Goal: Task Accomplishment & Management: Manage account settings

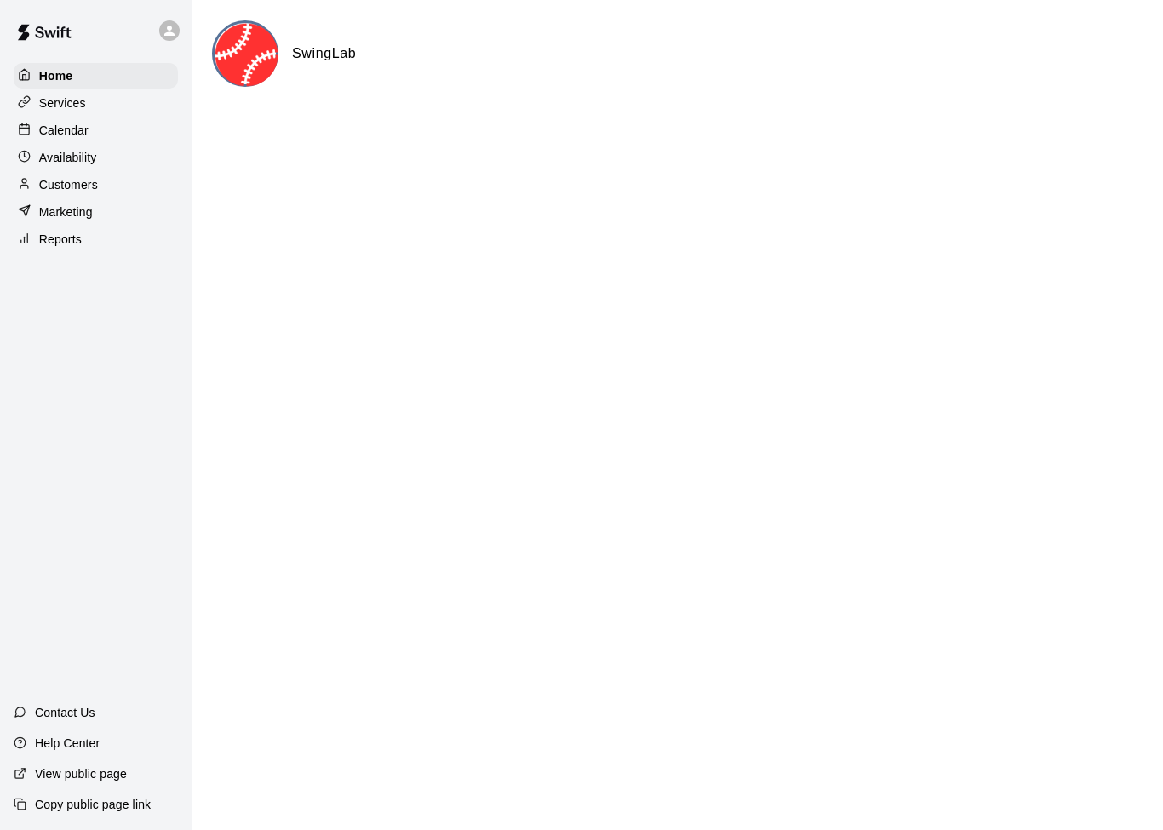
click at [60, 115] on div "Services" at bounding box center [96, 103] width 164 height 26
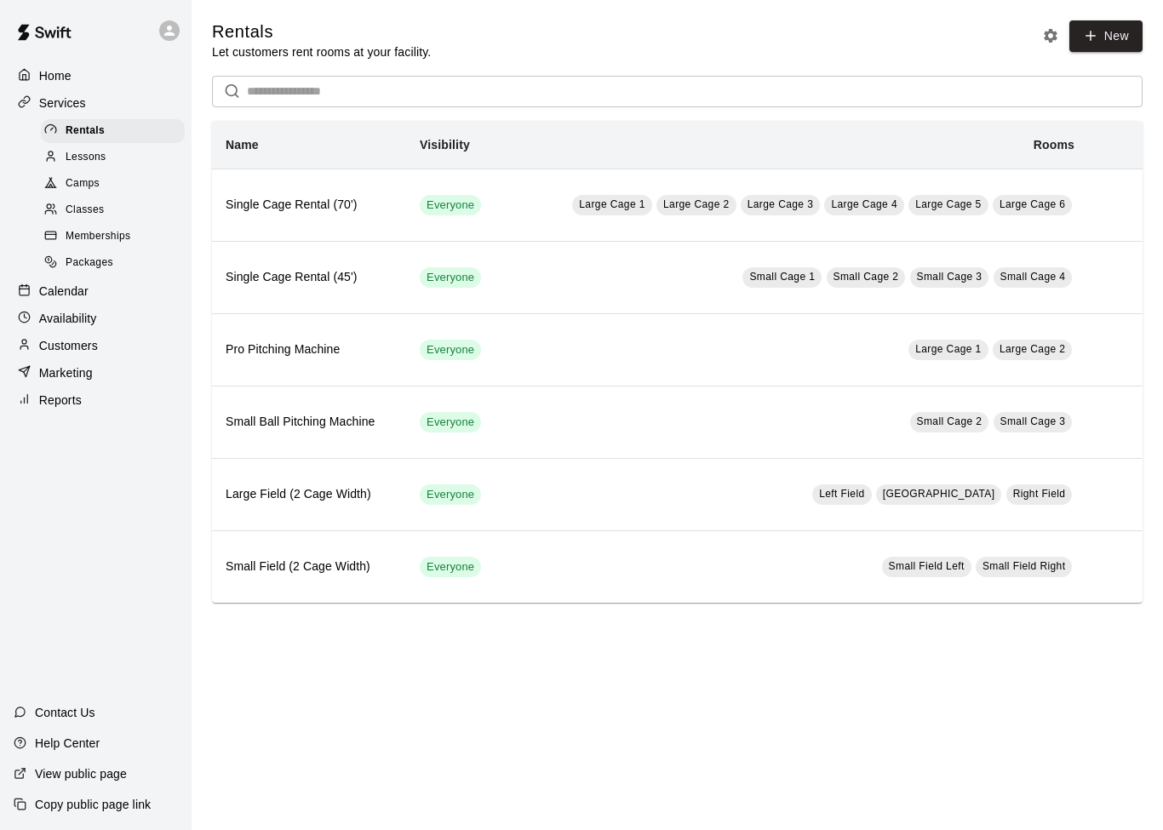
click at [62, 75] on p "Home" at bounding box center [55, 75] width 32 height 17
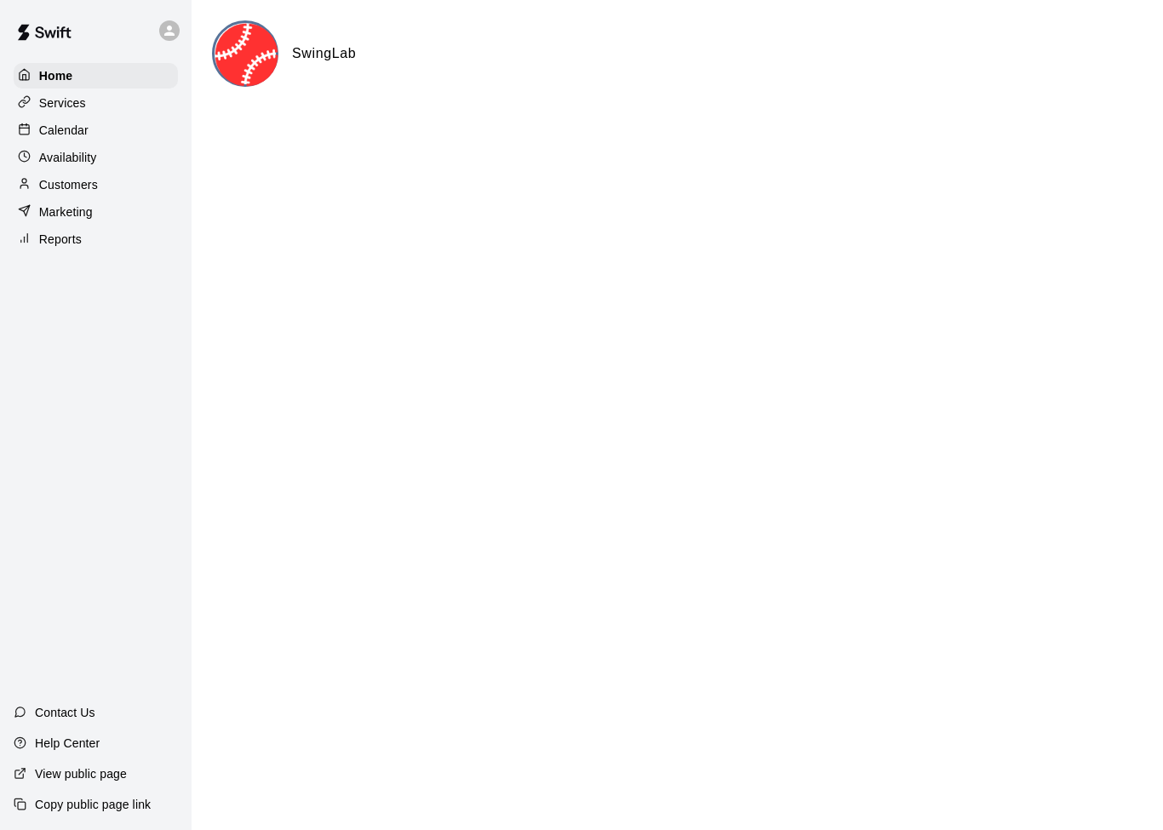
click at [77, 108] on p "Services" at bounding box center [62, 102] width 47 height 17
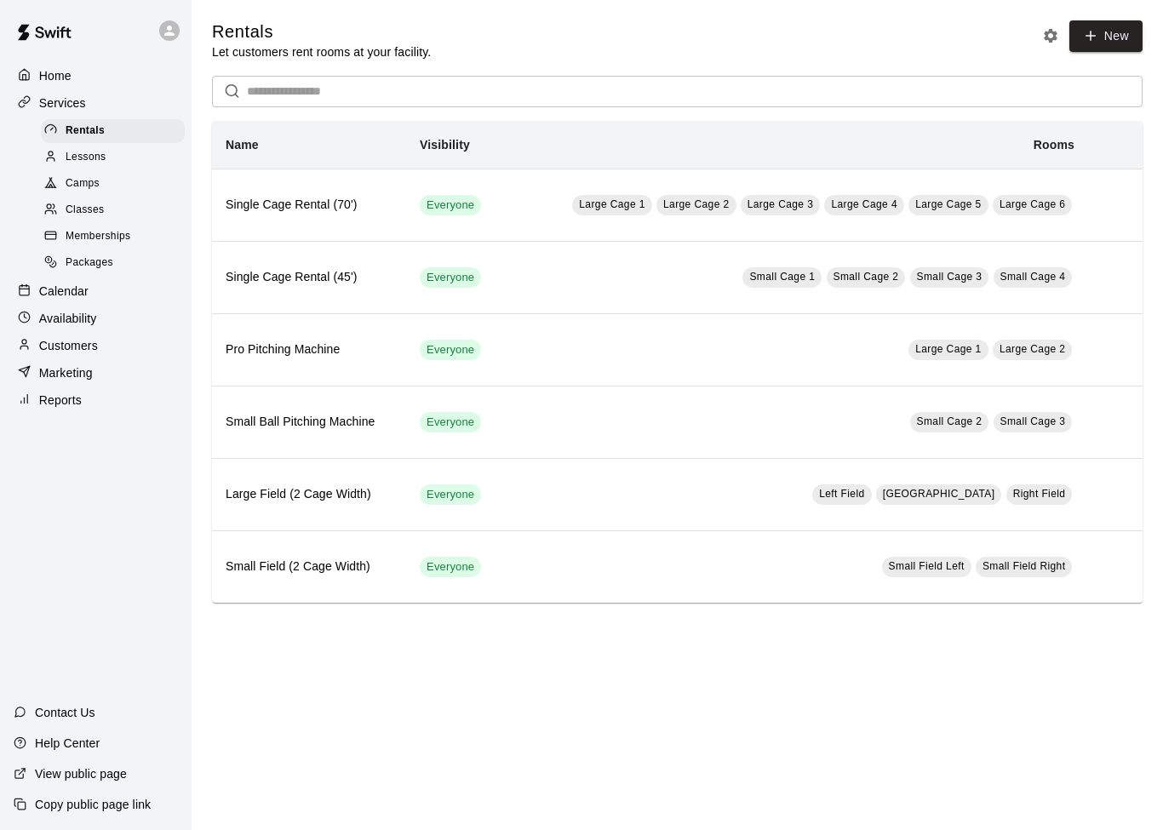
click at [1049, 31] on icon "Rental settings" at bounding box center [1051, 36] width 14 height 14
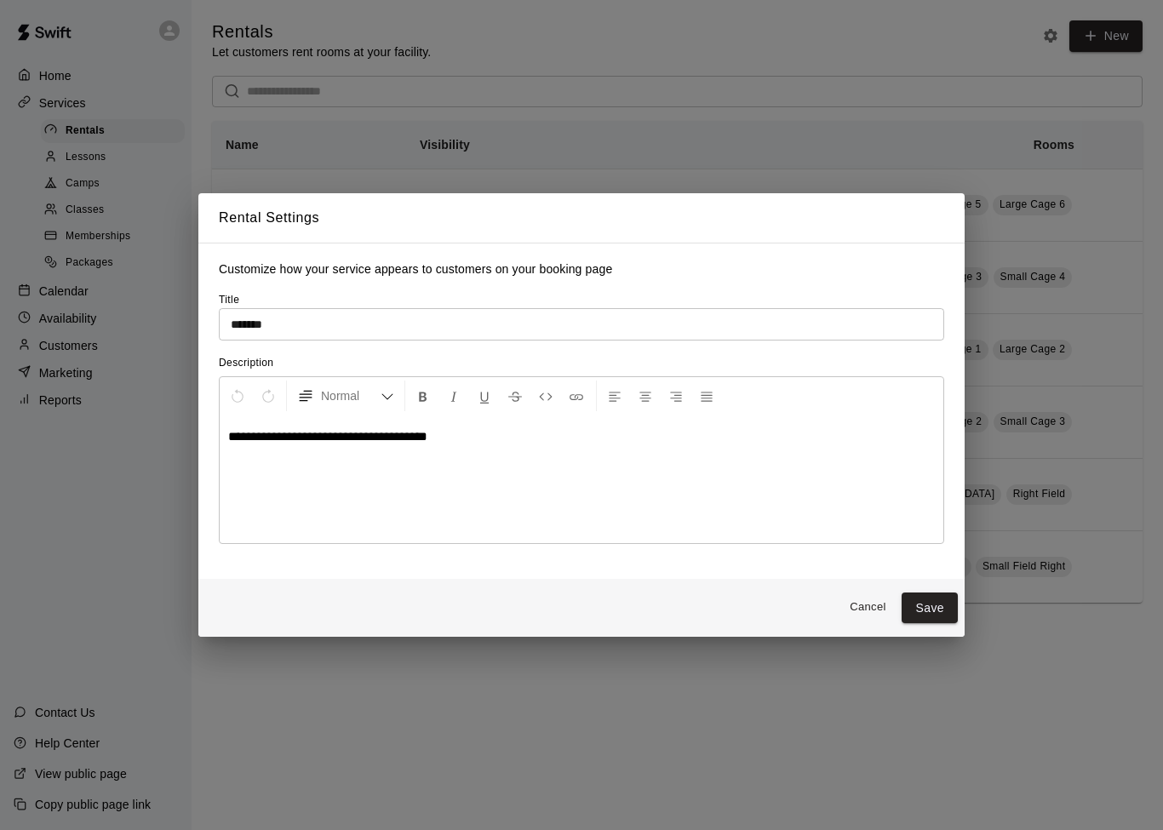
click at [822, 54] on div "**********" at bounding box center [581, 415] width 1163 height 830
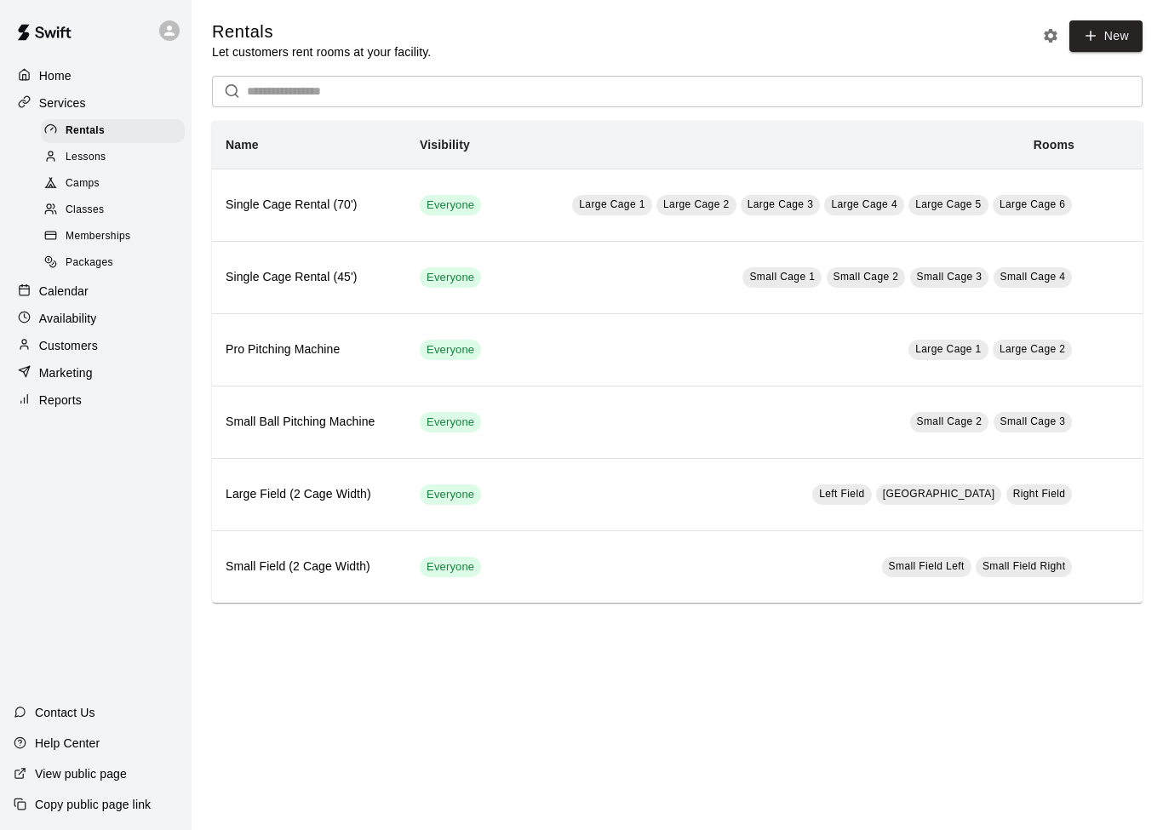
click at [101, 163] on span "Lessons" at bounding box center [86, 157] width 41 height 17
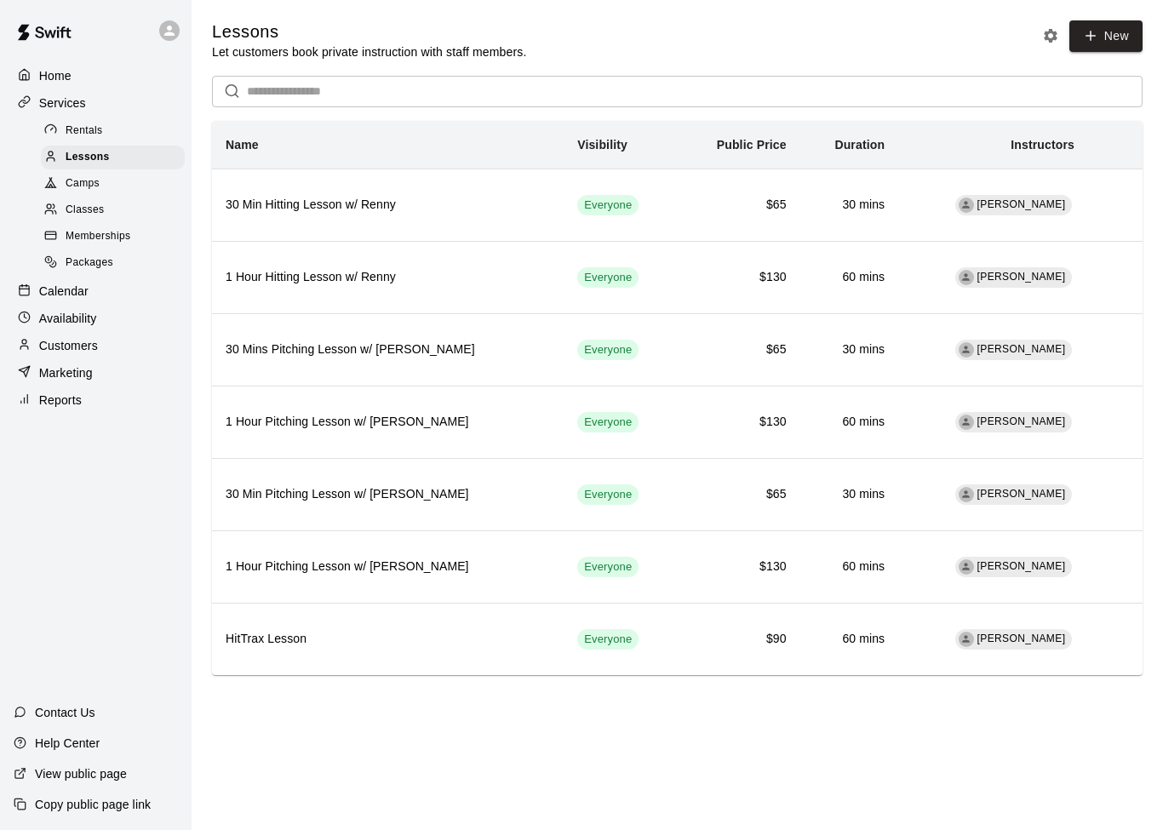
click at [100, 182] on span "Camps" at bounding box center [83, 183] width 34 height 17
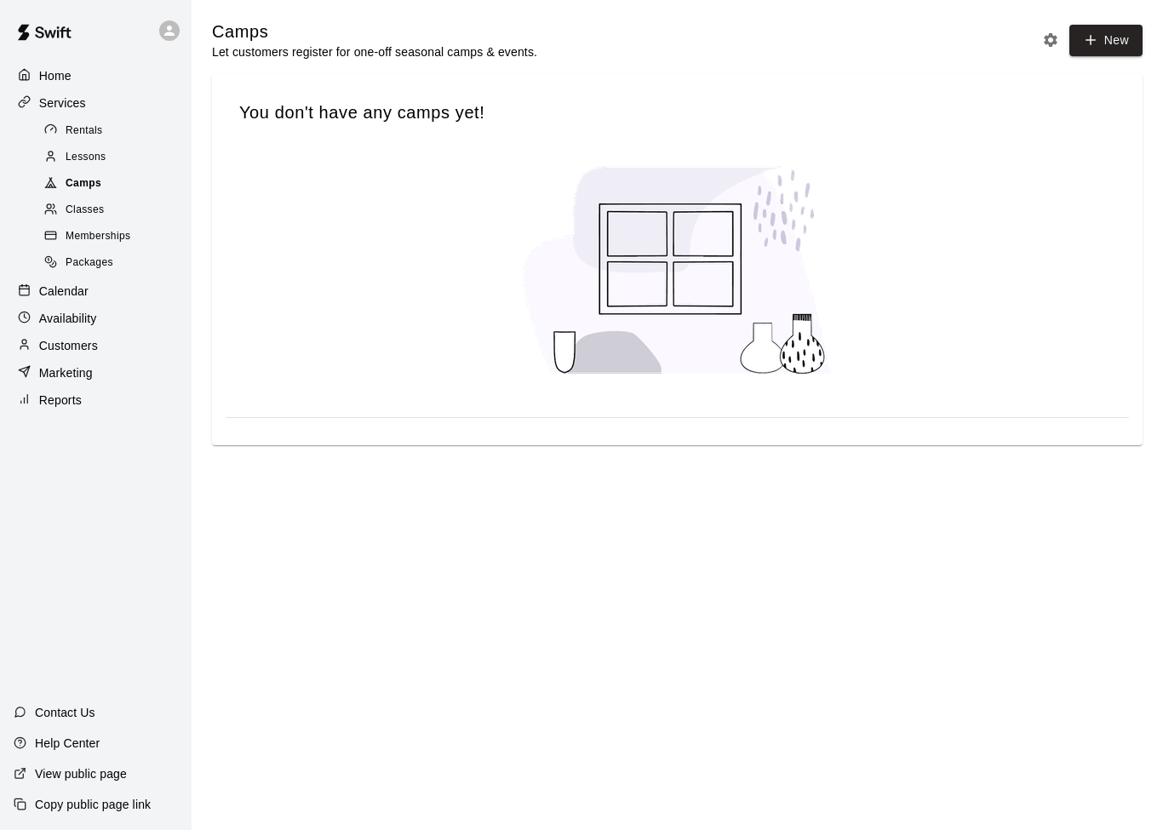
click at [89, 188] on span "Camps" at bounding box center [84, 183] width 36 height 17
click at [99, 207] on span "Classes" at bounding box center [85, 210] width 38 height 17
click at [111, 237] on span "Memberships" at bounding box center [98, 236] width 65 height 17
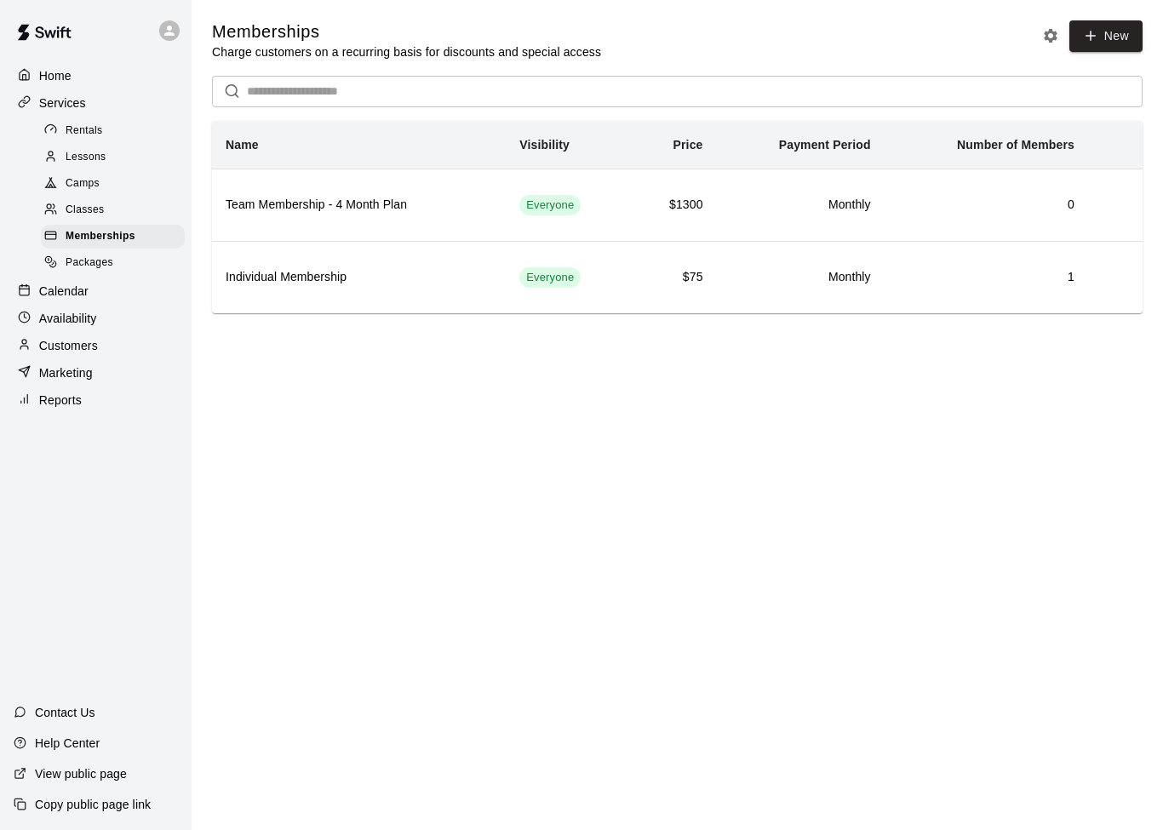
click at [105, 266] on span "Packages" at bounding box center [90, 263] width 48 height 17
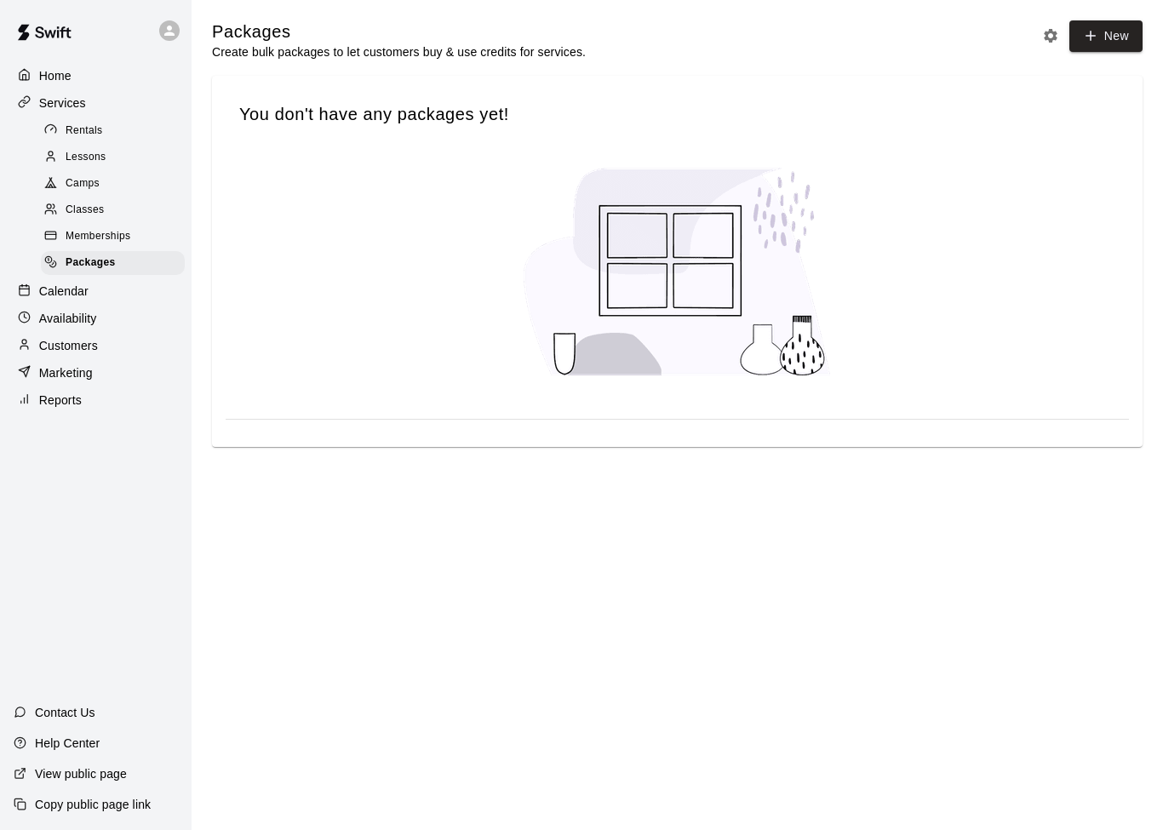
click at [78, 295] on p "Calendar" at bounding box center [63, 291] width 49 height 17
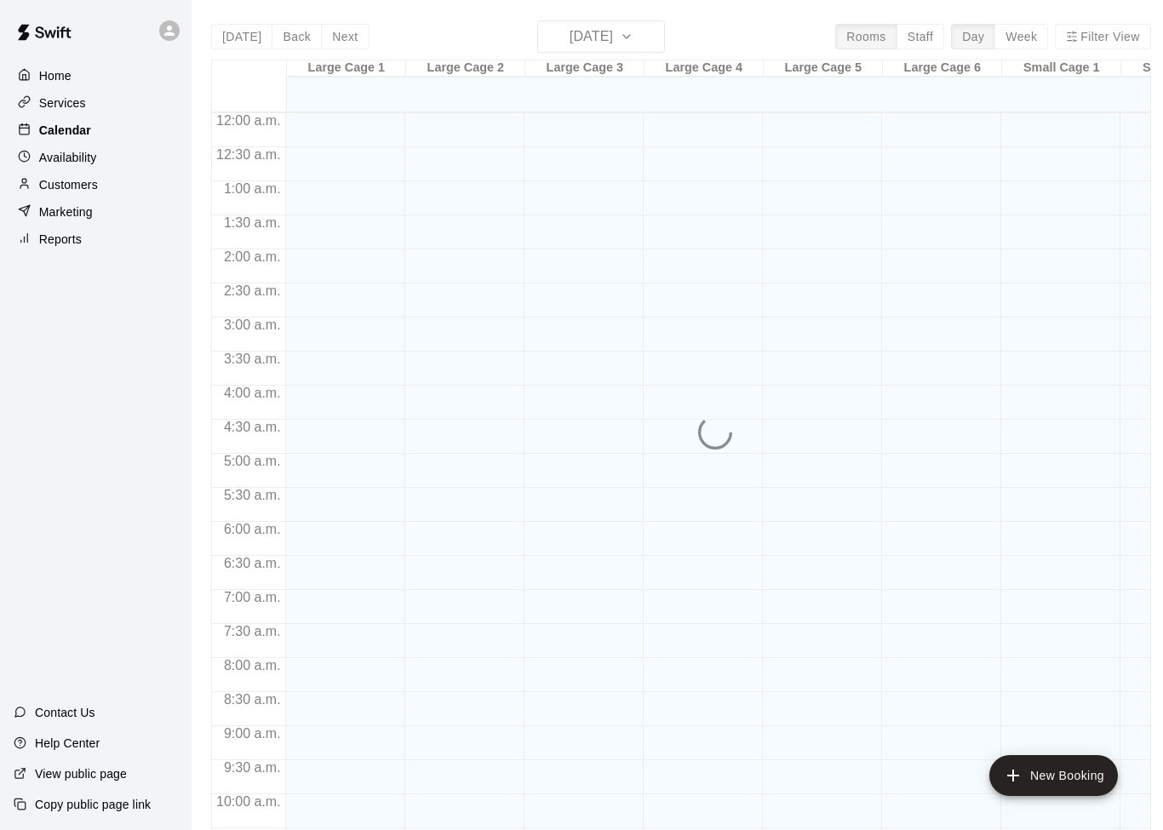
scroll to position [848, 0]
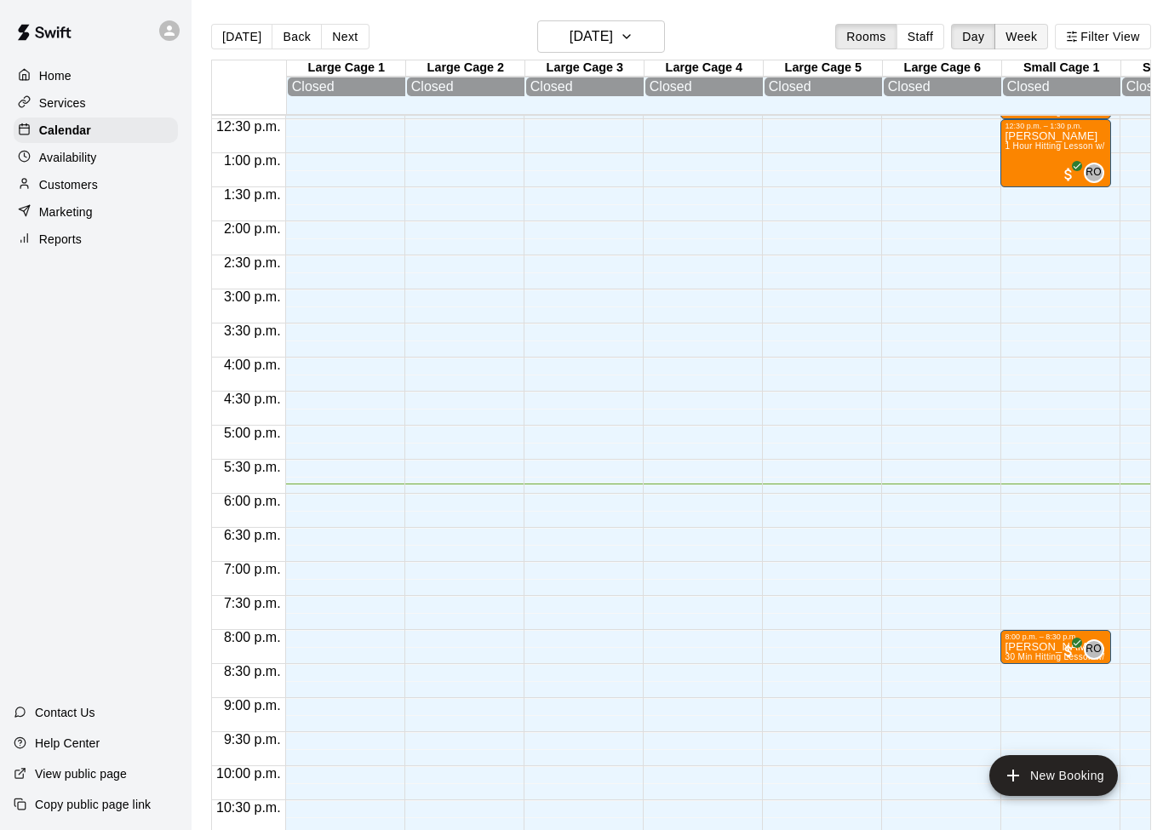
click at [1032, 37] on button "Week" at bounding box center [1021, 37] width 54 height 26
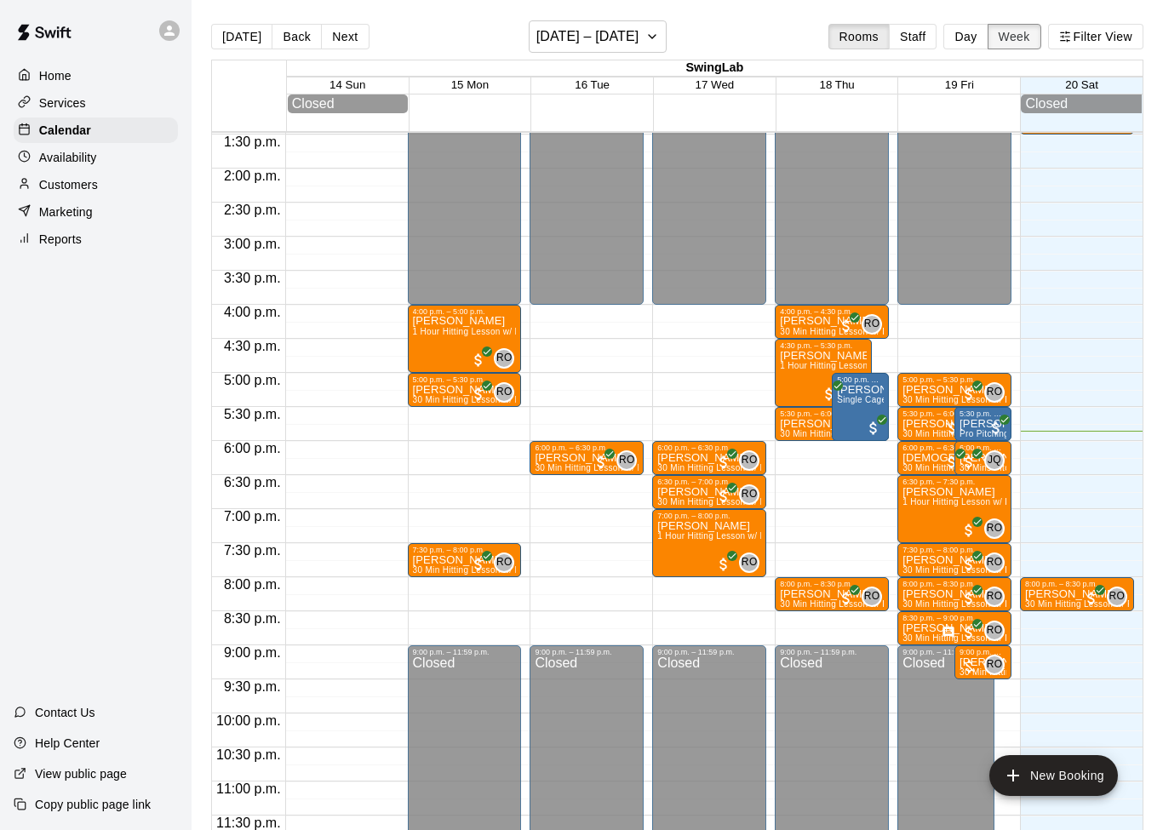
scroll to position [920, 0]
click at [919, 32] on button "Staff" at bounding box center [913, 37] width 49 height 26
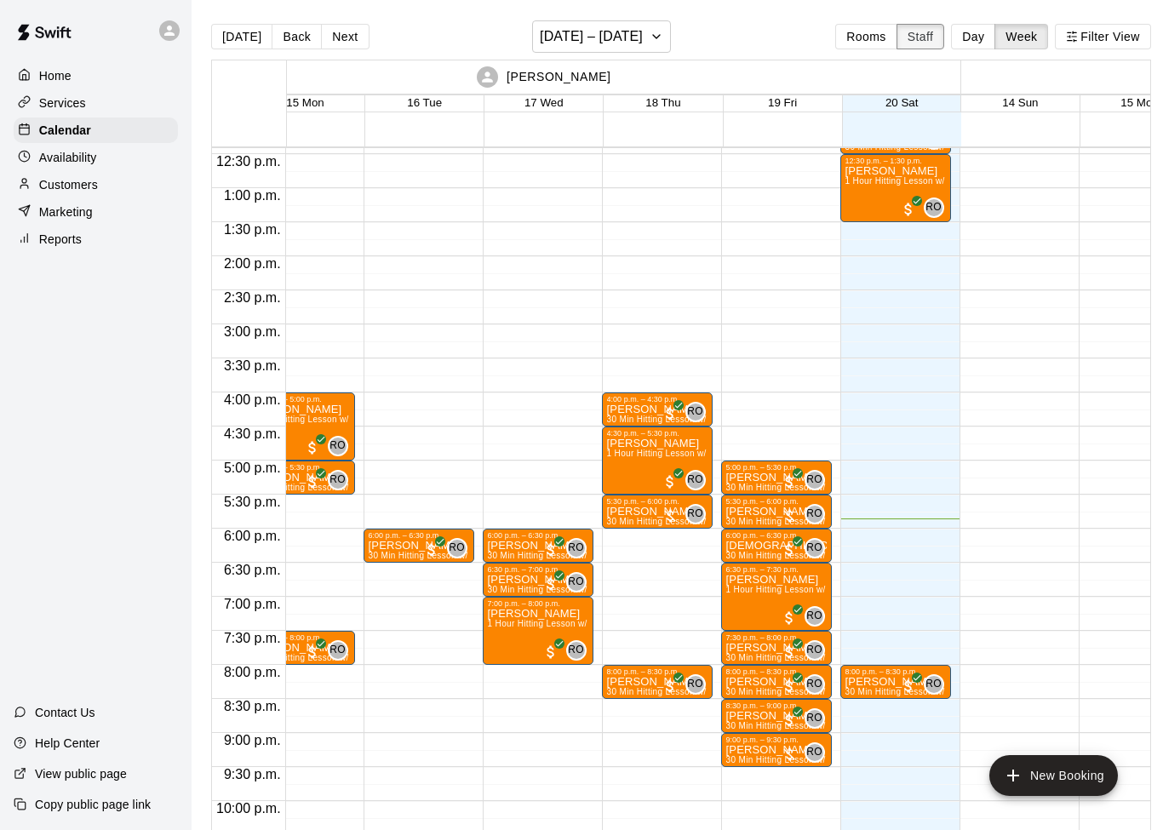
scroll to position [0, 0]
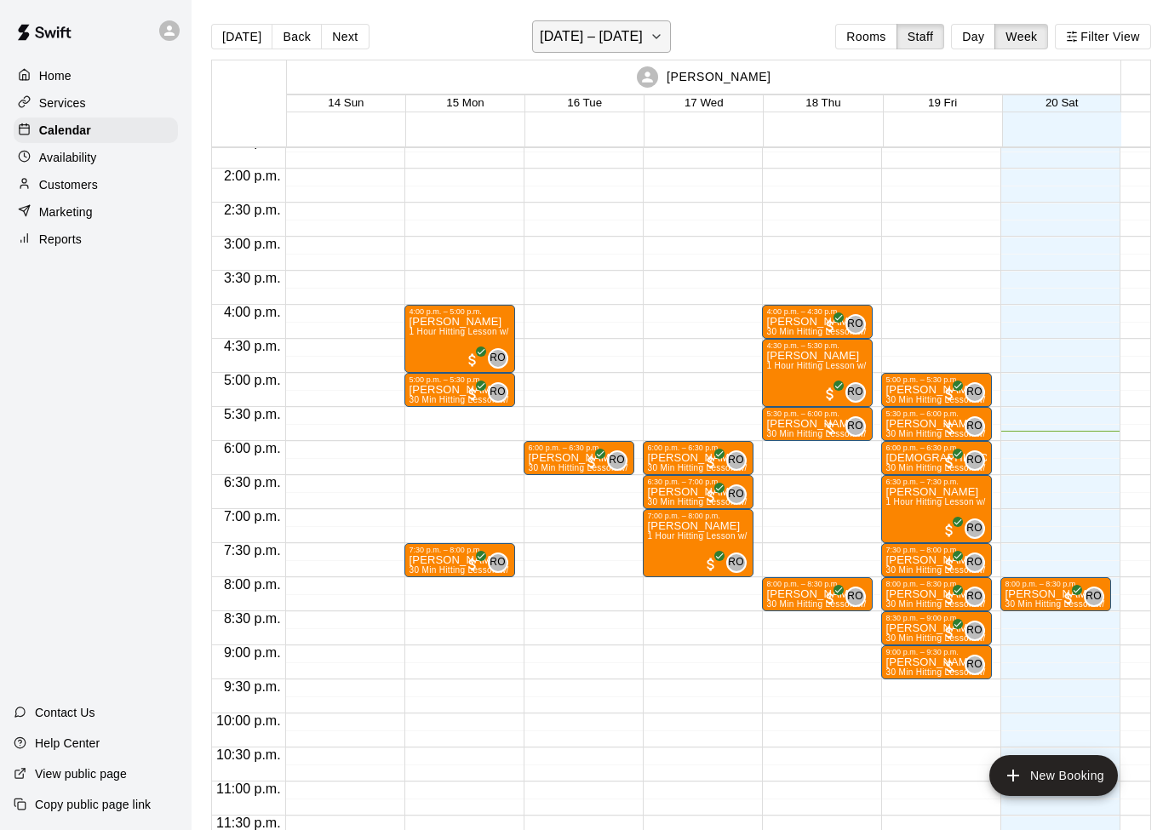
click at [656, 42] on icon "button" at bounding box center [656, 36] width 14 height 20
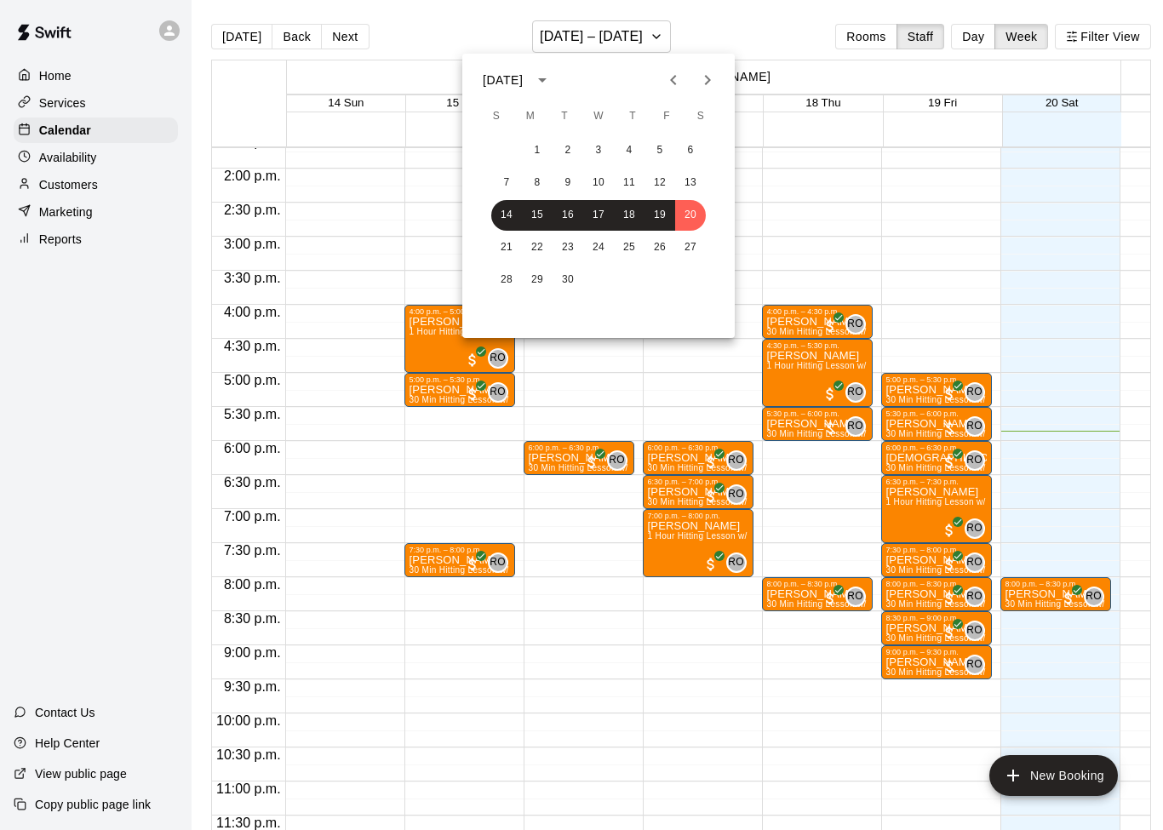
click at [1090, 42] on div at bounding box center [581, 415] width 1163 height 830
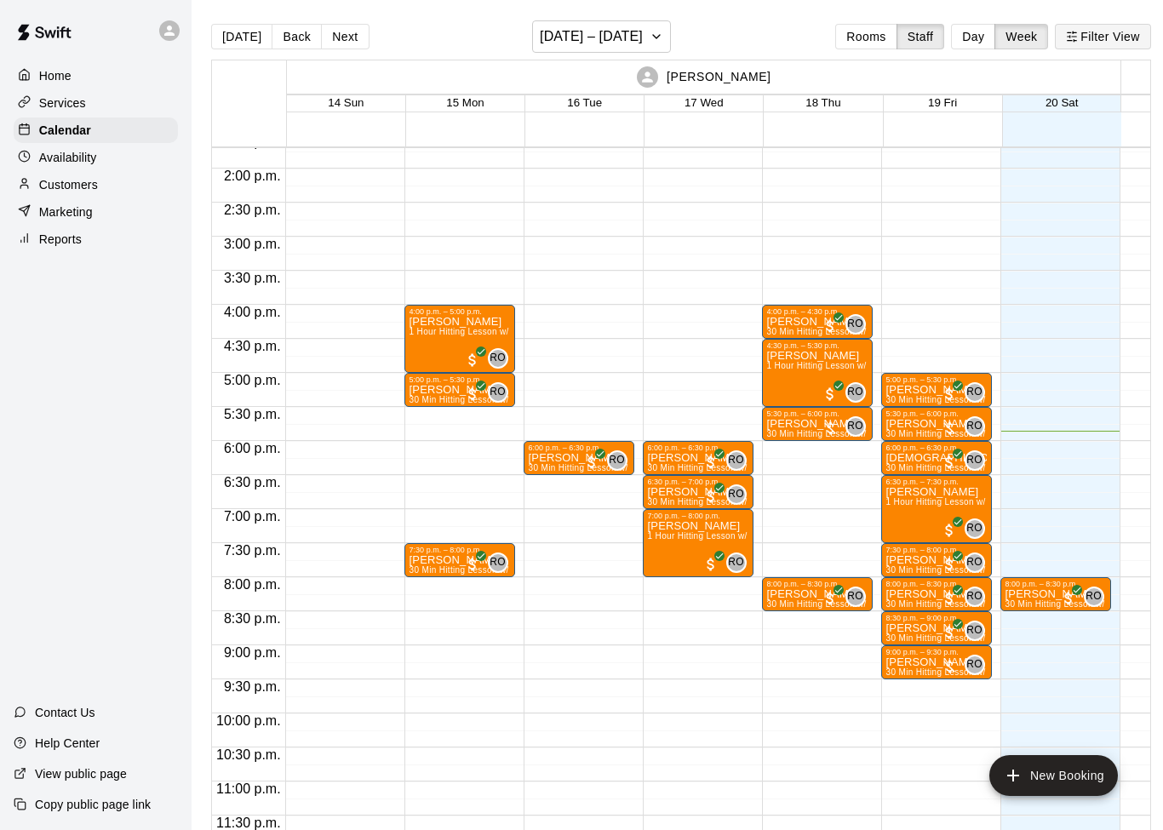
click at [1124, 37] on button "Filter View" at bounding box center [1102, 37] width 95 height 26
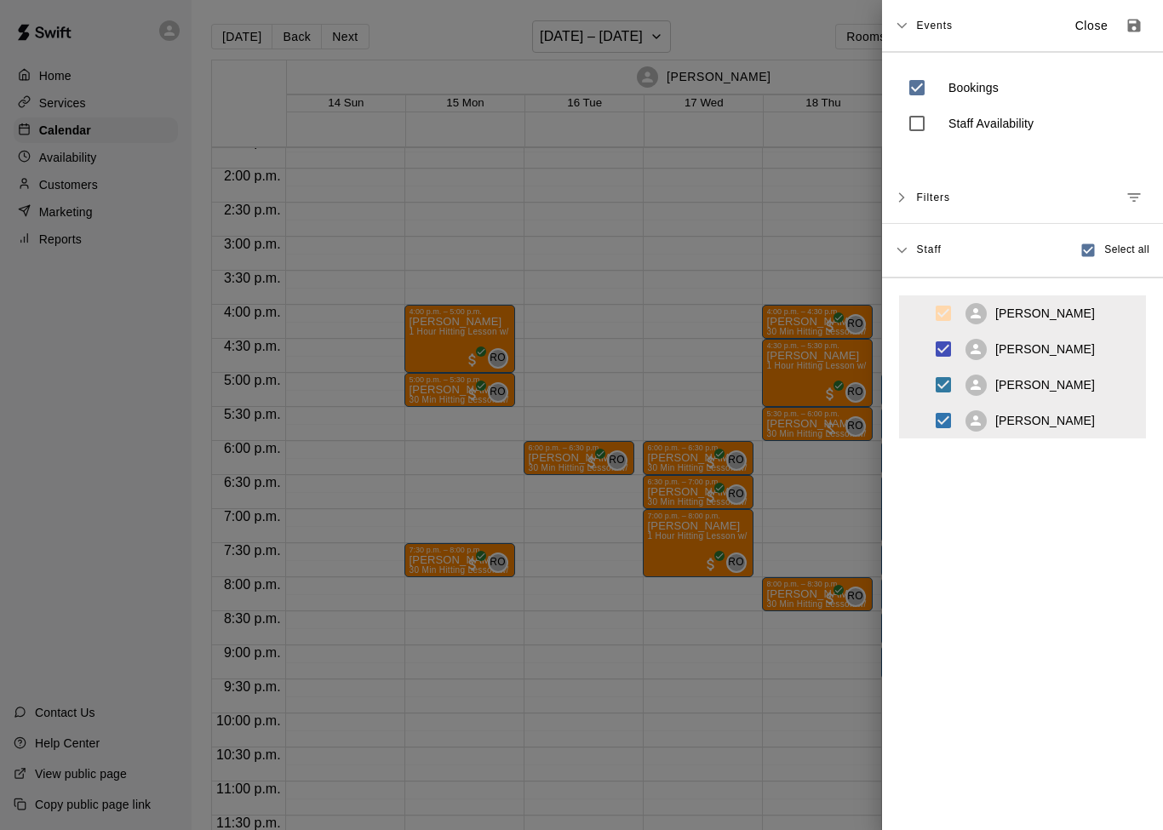
click at [1055, 196] on div "Filters" at bounding box center [1032, 197] width 233 height 31
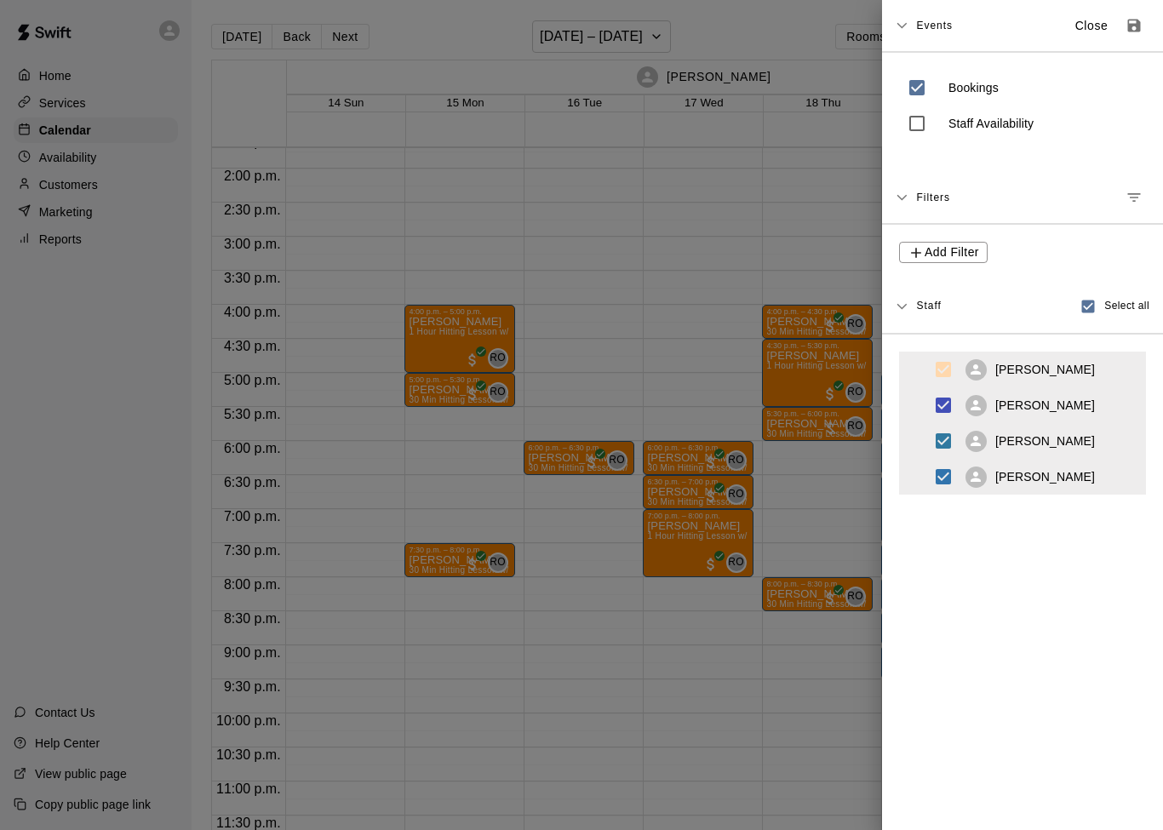
click at [746, 214] on div at bounding box center [581, 415] width 1163 height 830
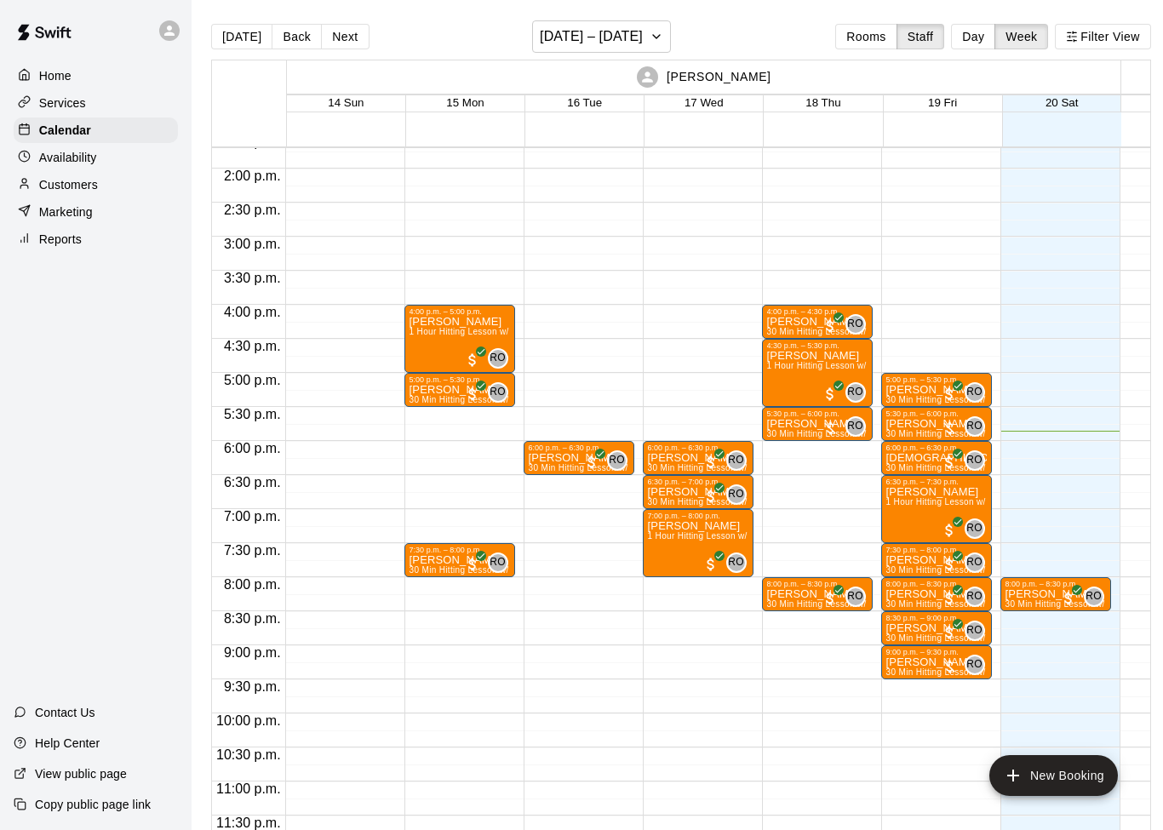
click at [106, 165] on div "Availability" at bounding box center [96, 158] width 164 height 26
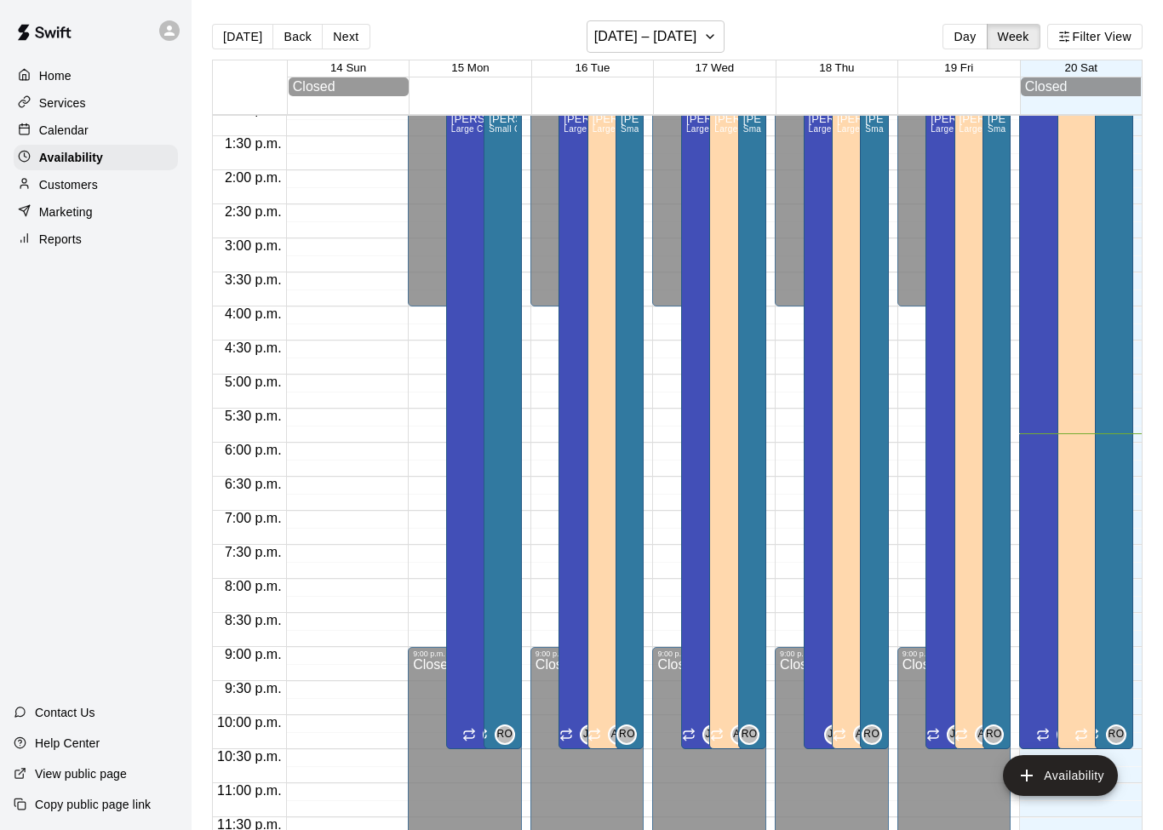
click at [77, 188] on p "Customers" at bounding box center [68, 184] width 59 height 17
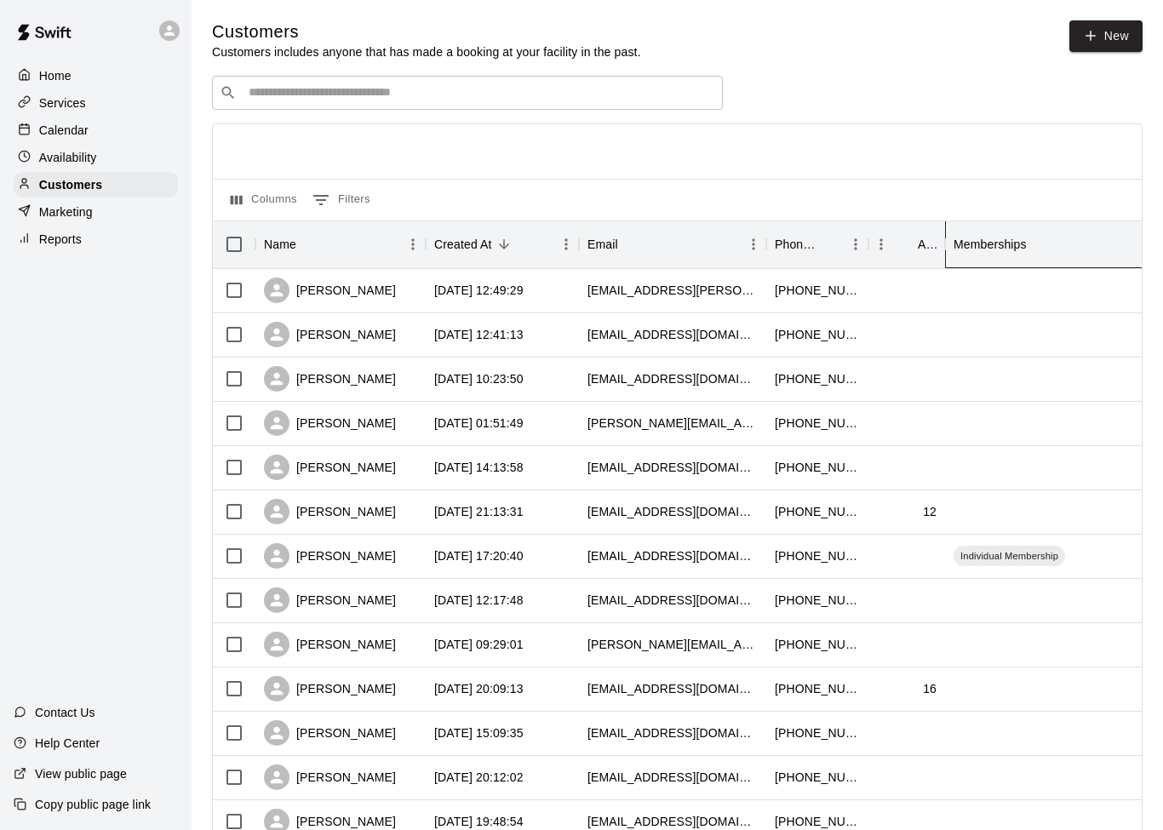
click at [988, 251] on div "Memberships" at bounding box center [989, 244] width 73 height 48
click at [926, 249] on div "Age" at bounding box center [927, 244] width 19 height 48
click at [297, 247] on button "Sort" at bounding box center [308, 244] width 24 height 24
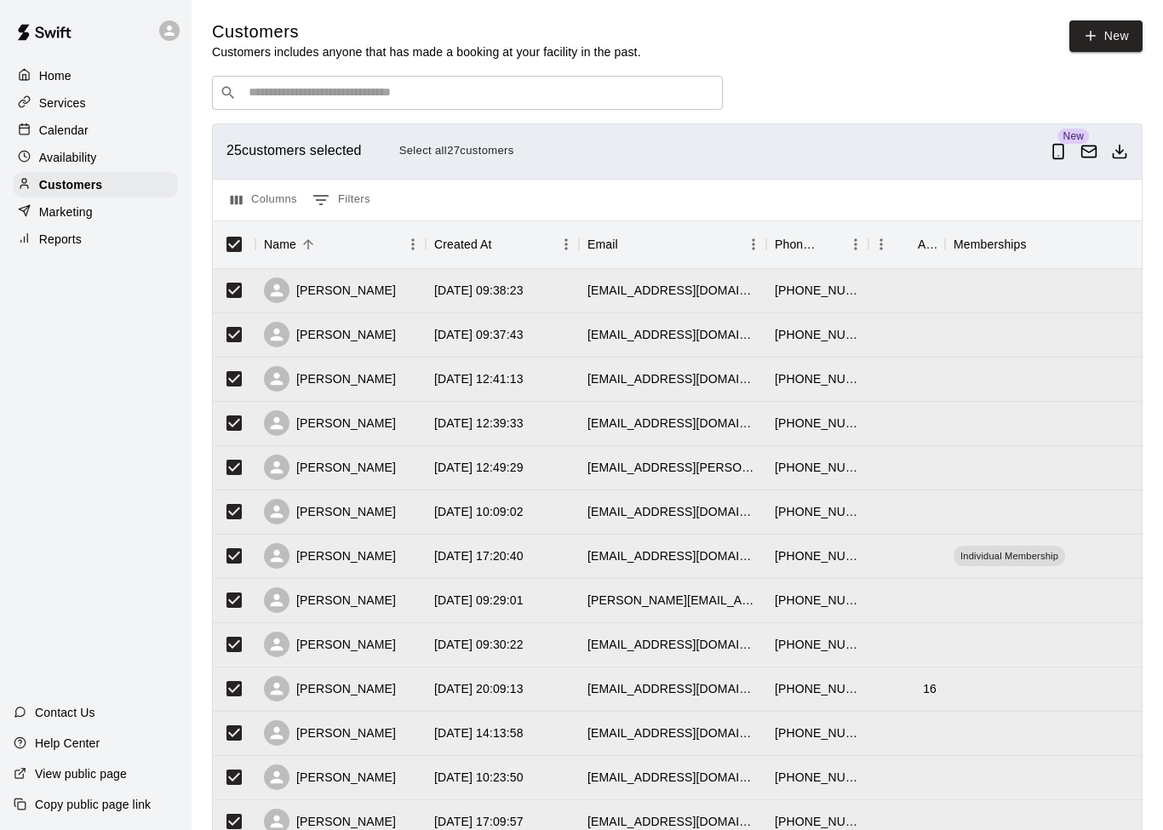
click at [805, 62] on div "Customers Customers includes anyone that has made a booking at your facility in…" at bounding box center [677, 720] width 930 height 1401
click at [122, 212] on div "Marketing" at bounding box center [96, 212] width 164 height 26
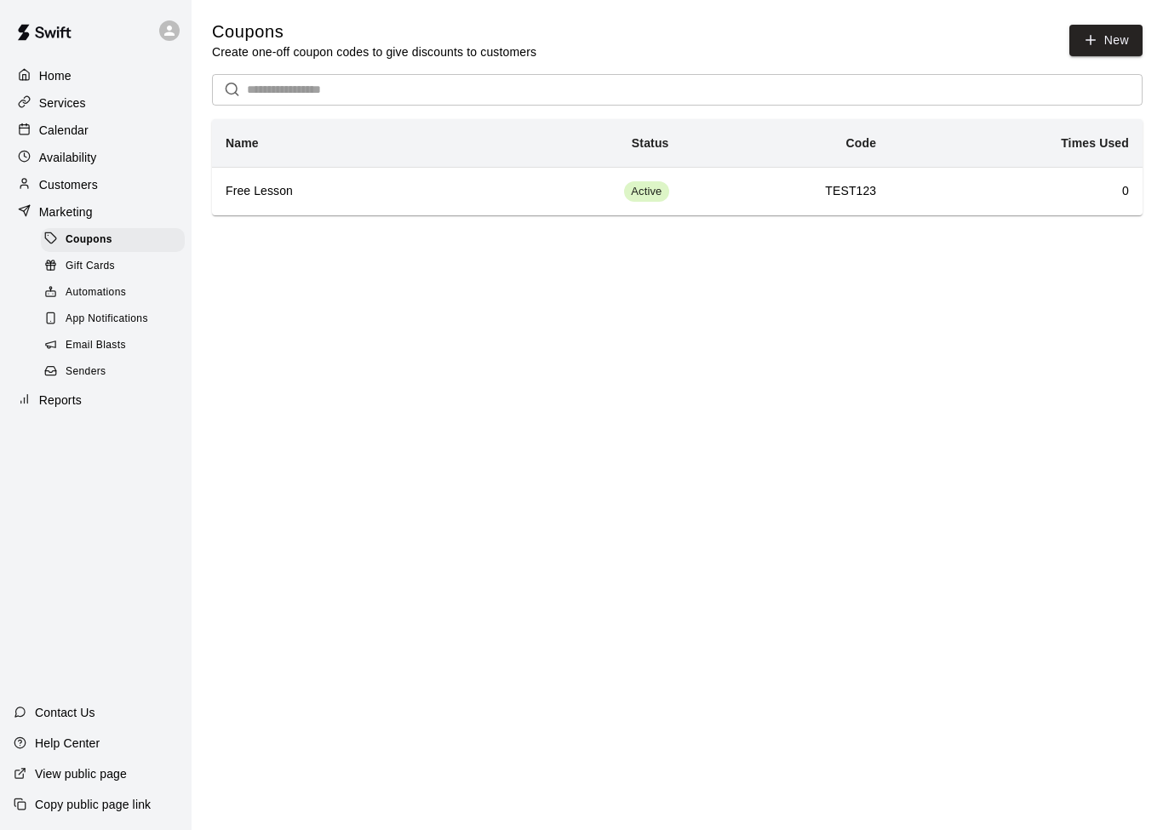
click at [100, 715] on div "Contact Us" at bounding box center [54, 712] width 109 height 31
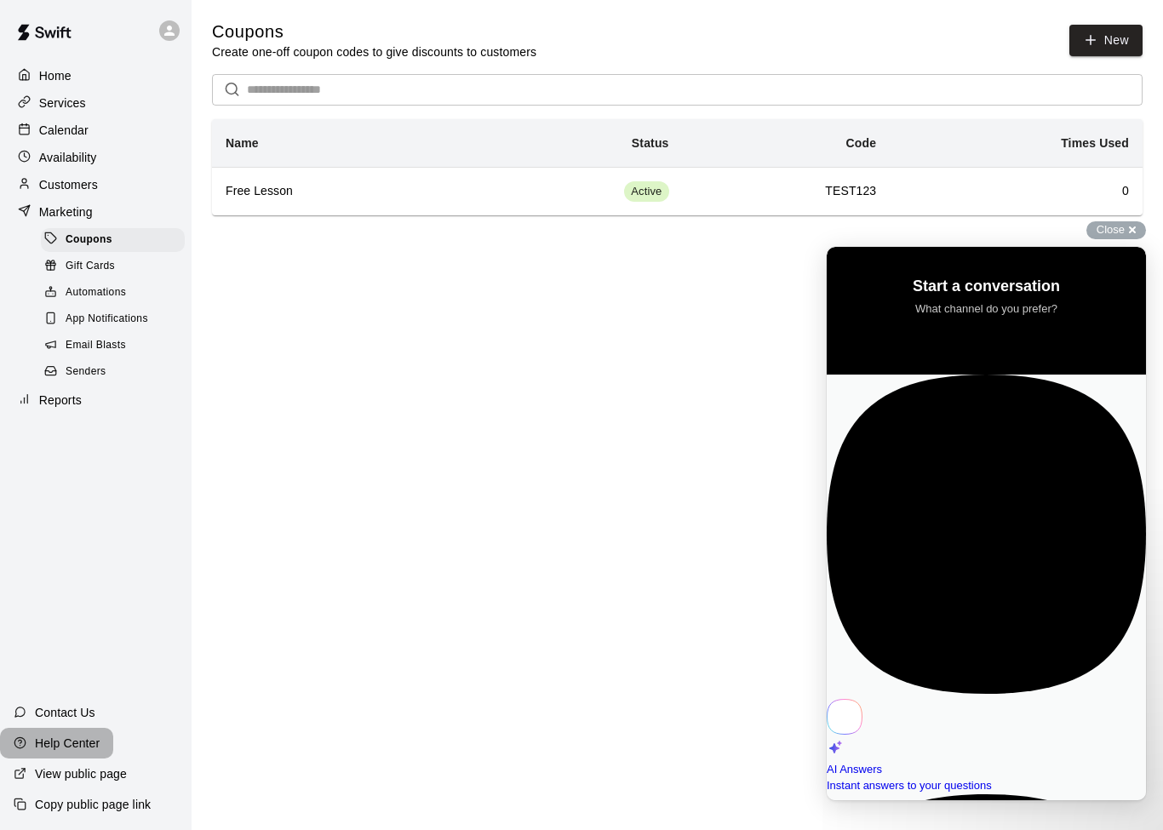
click at [97, 745] on p "Help Center" at bounding box center [67, 743] width 65 height 17
click at [111, 295] on span "Automations" at bounding box center [96, 292] width 60 height 17
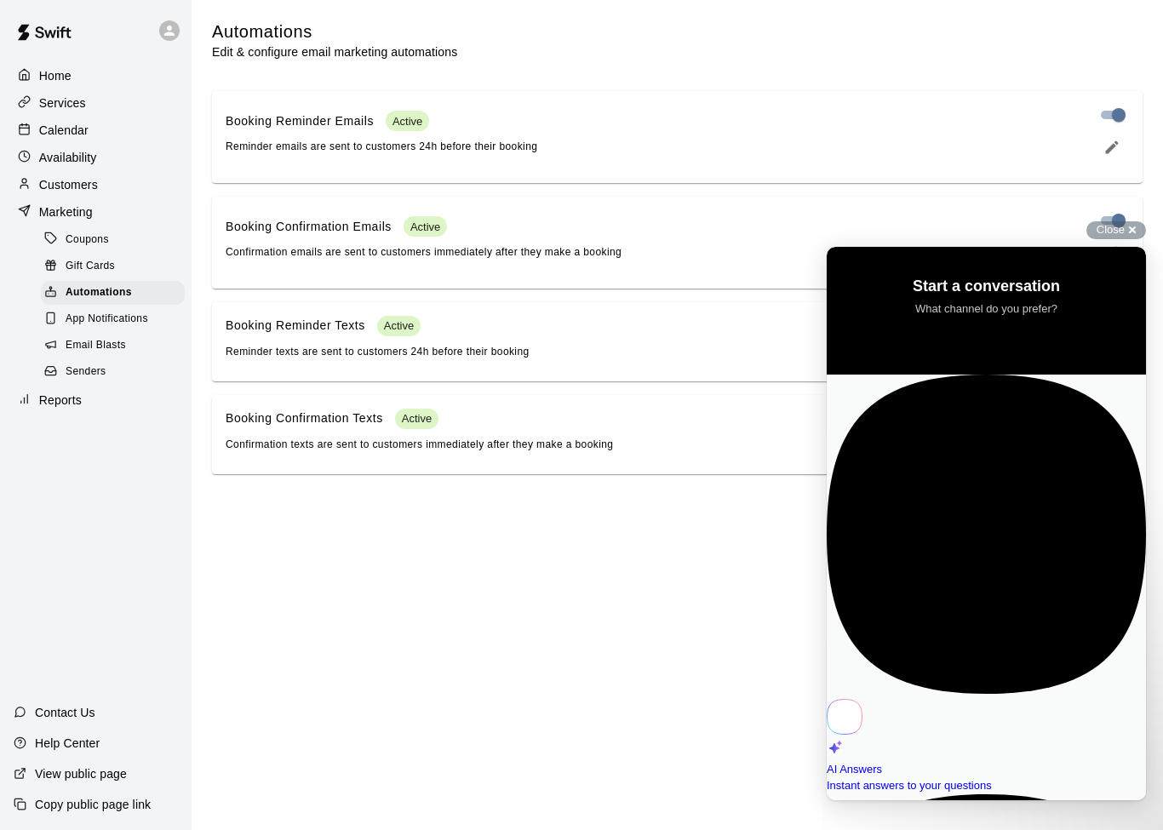
click at [425, 124] on span "Active" at bounding box center [407, 121] width 43 height 13
click at [955, 144] on div "Booking Reminder Emails Active Reminder emails are sent to customers 24h before…" at bounding box center [653, 133] width 855 height 45
click at [1131, 231] on div "Close cross-small" at bounding box center [1116, 230] width 60 height 18
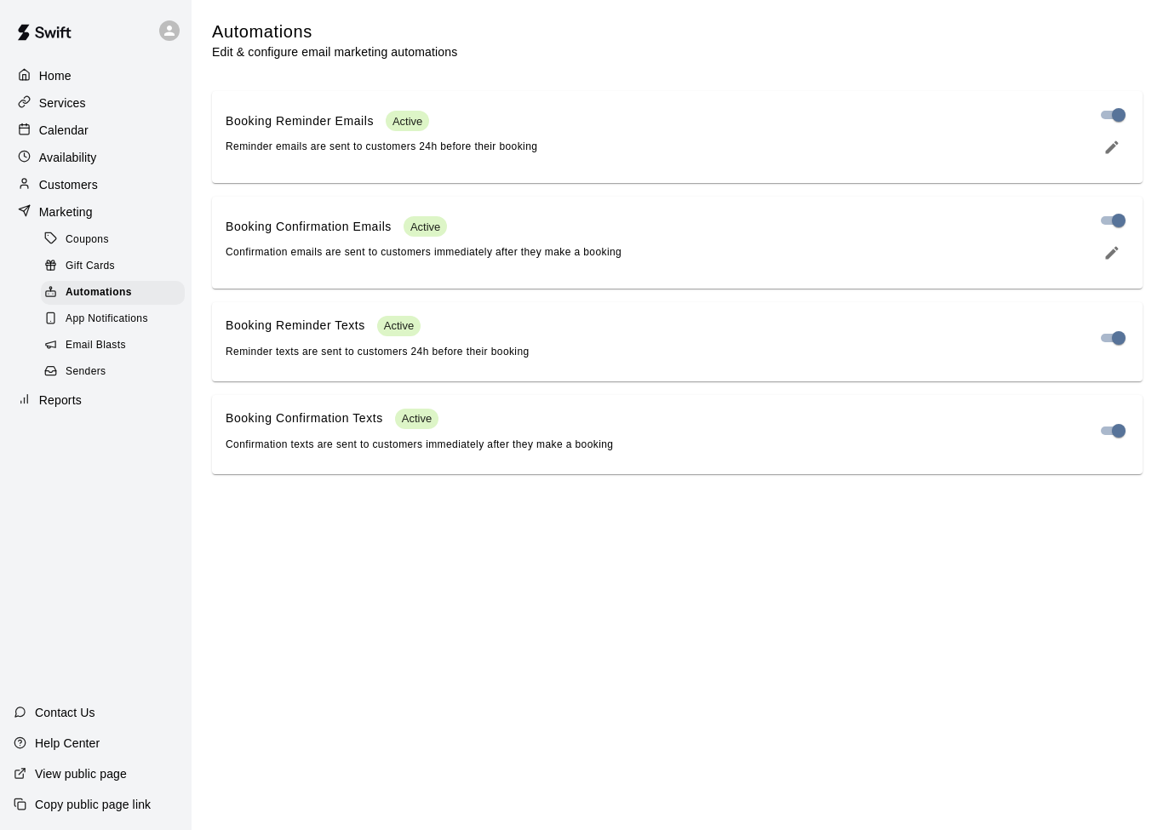
click at [131, 322] on span "App Notifications" at bounding box center [107, 319] width 83 height 17
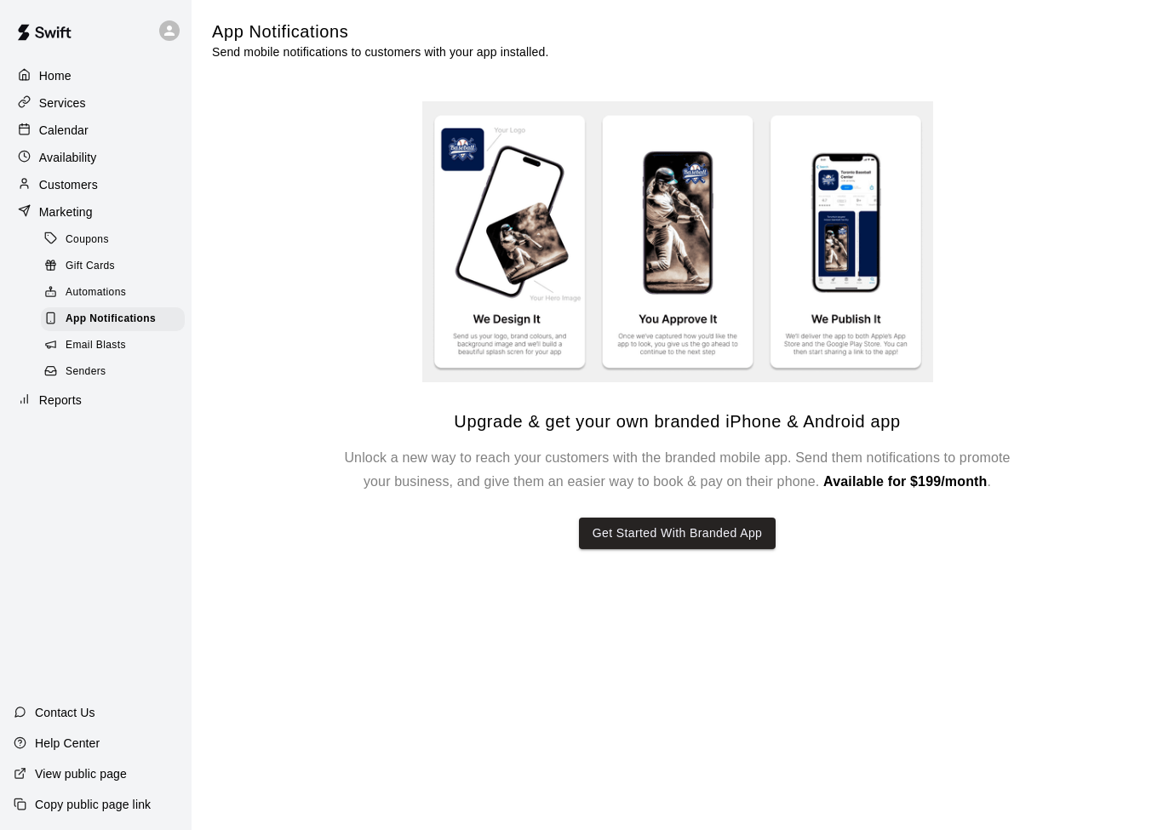
click at [112, 346] on span "Email Blasts" at bounding box center [96, 345] width 60 height 17
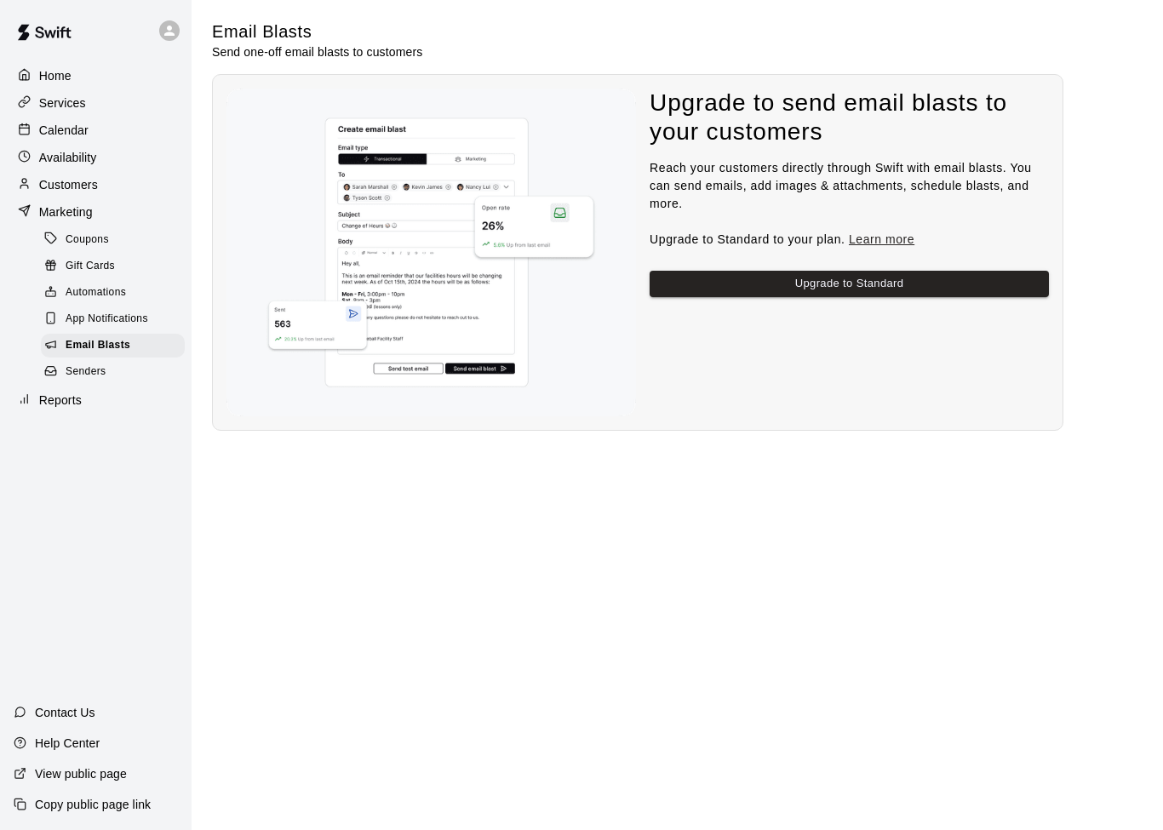
click at [99, 376] on span "Senders" at bounding box center [86, 371] width 41 height 17
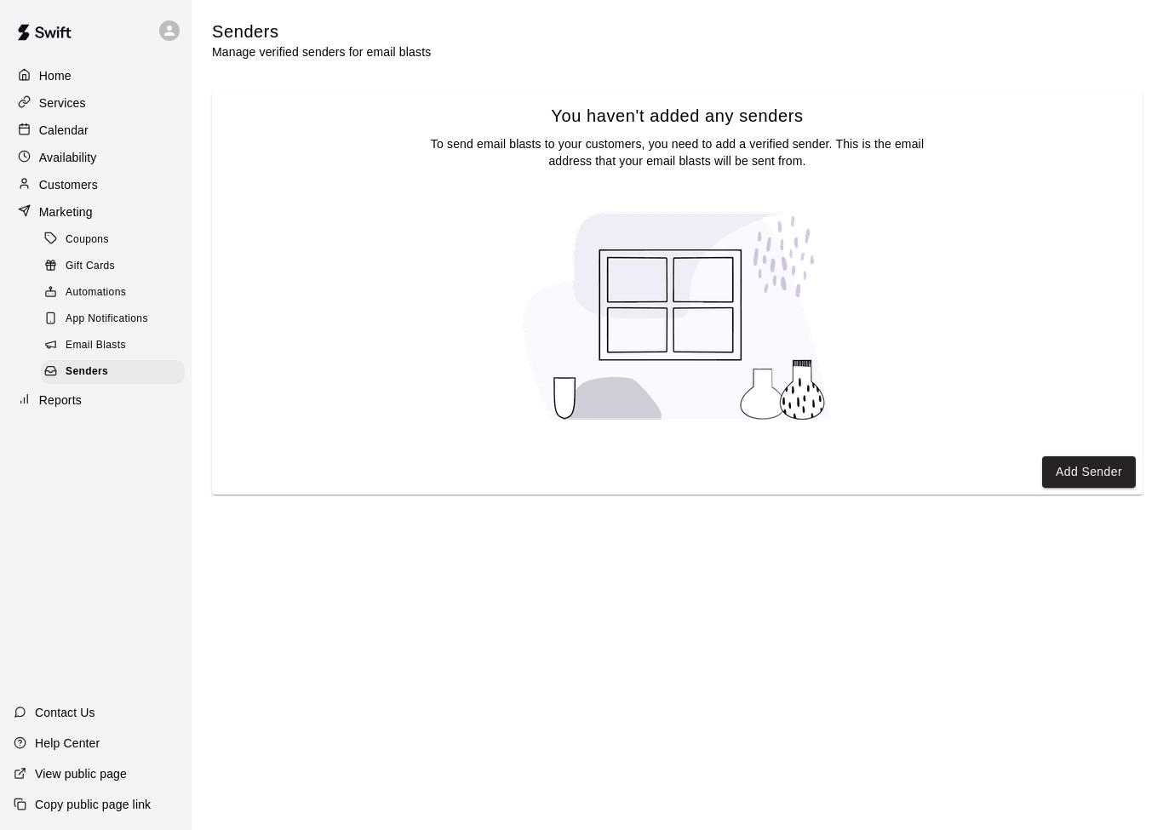
click at [76, 400] on p "Reports" at bounding box center [60, 400] width 43 height 17
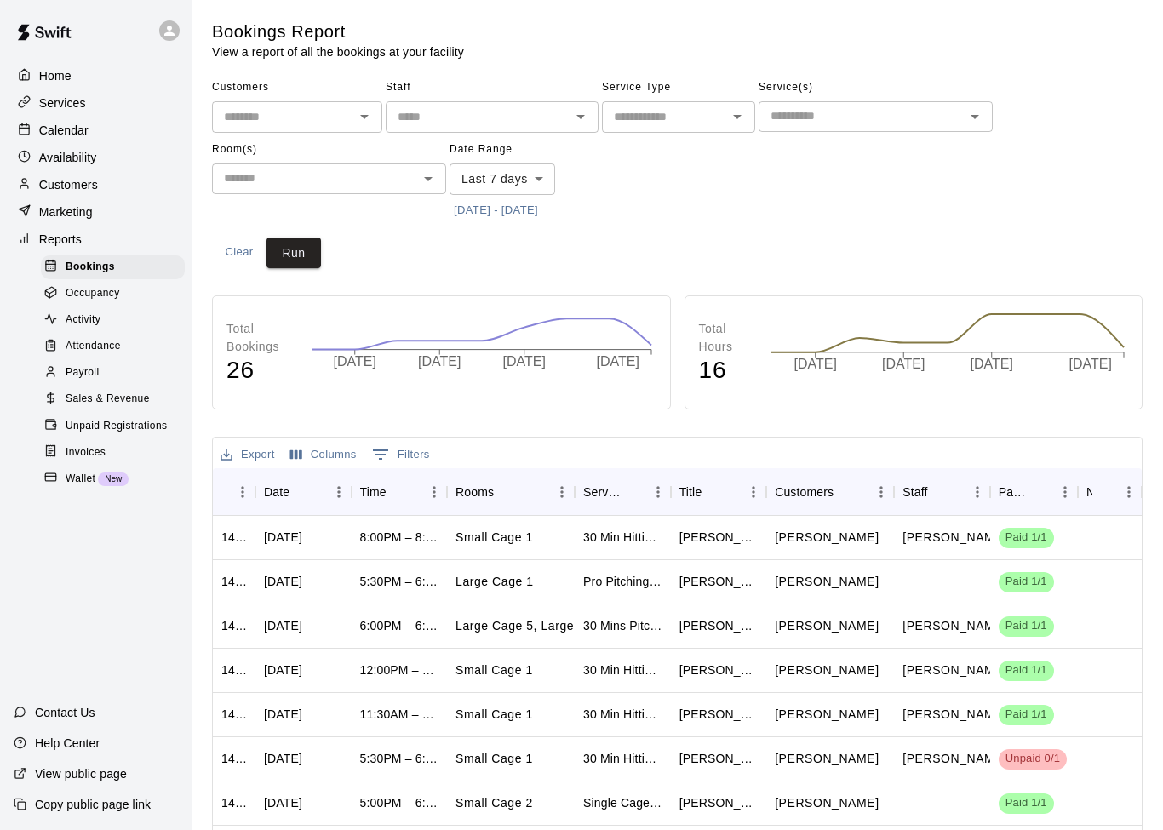
click at [726, 119] on button "Open" at bounding box center [737, 117] width 24 height 24
click at [851, 209] on div "Customers ​ Staff ​ Service Type ​ Rentals Lessons Camps Classes Service(s) ​ R…" at bounding box center [677, 149] width 930 height 150
click at [965, 112] on icon "Open" at bounding box center [974, 116] width 20 height 20
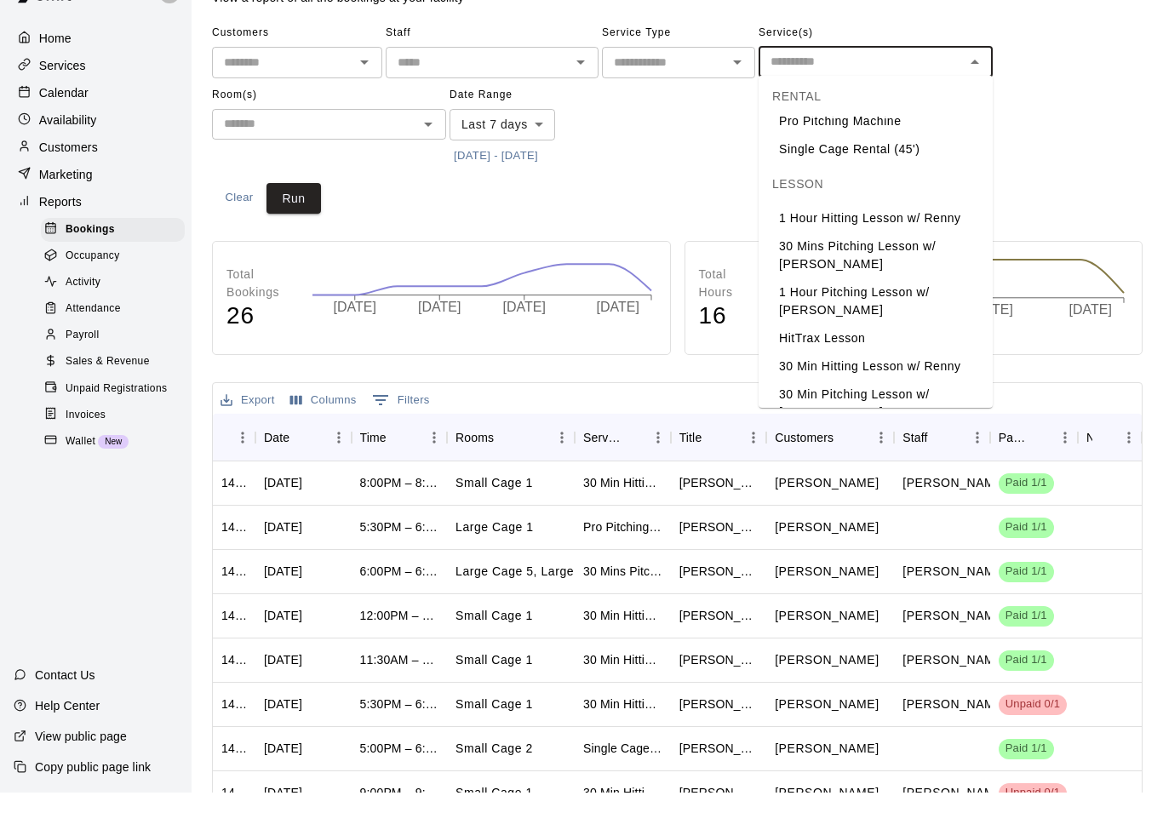
scroll to position [41, 0]
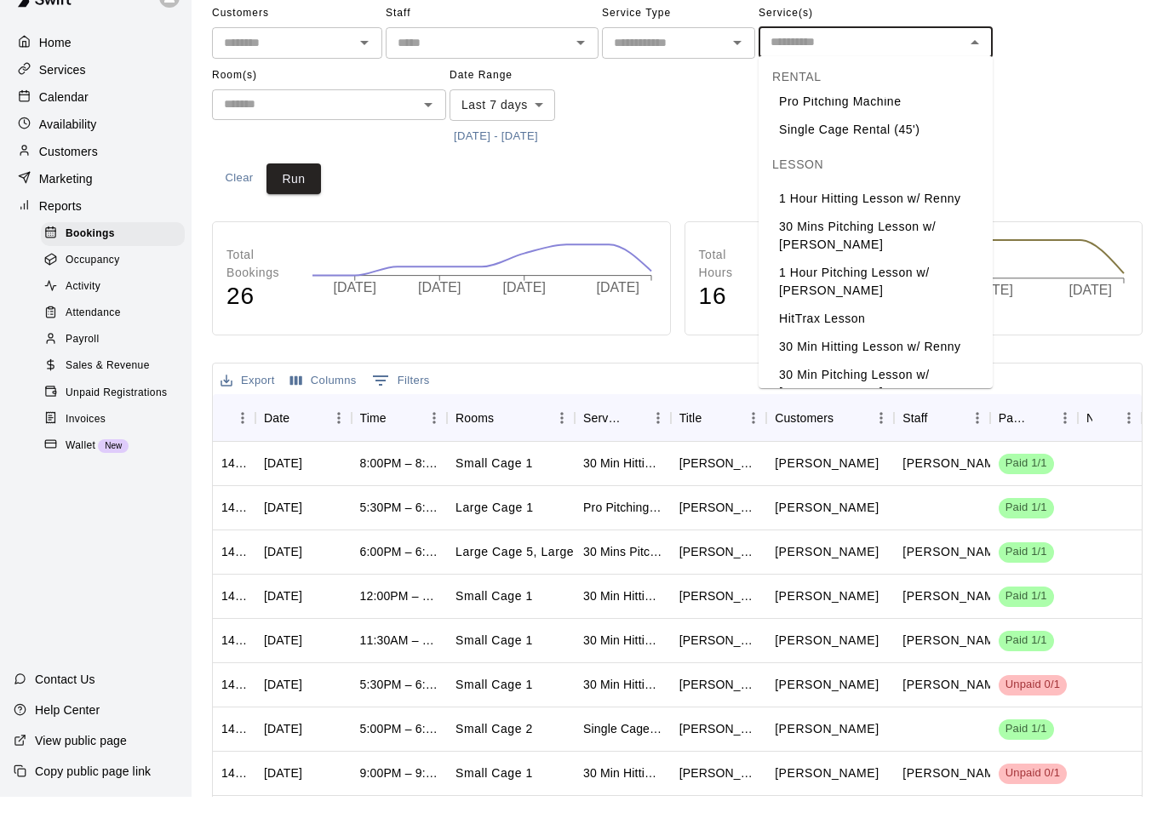
click at [929, 218] on li "1 Hour Hitting Lesson w/ Renny" at bounding box center [875, 232] width 234 height 28
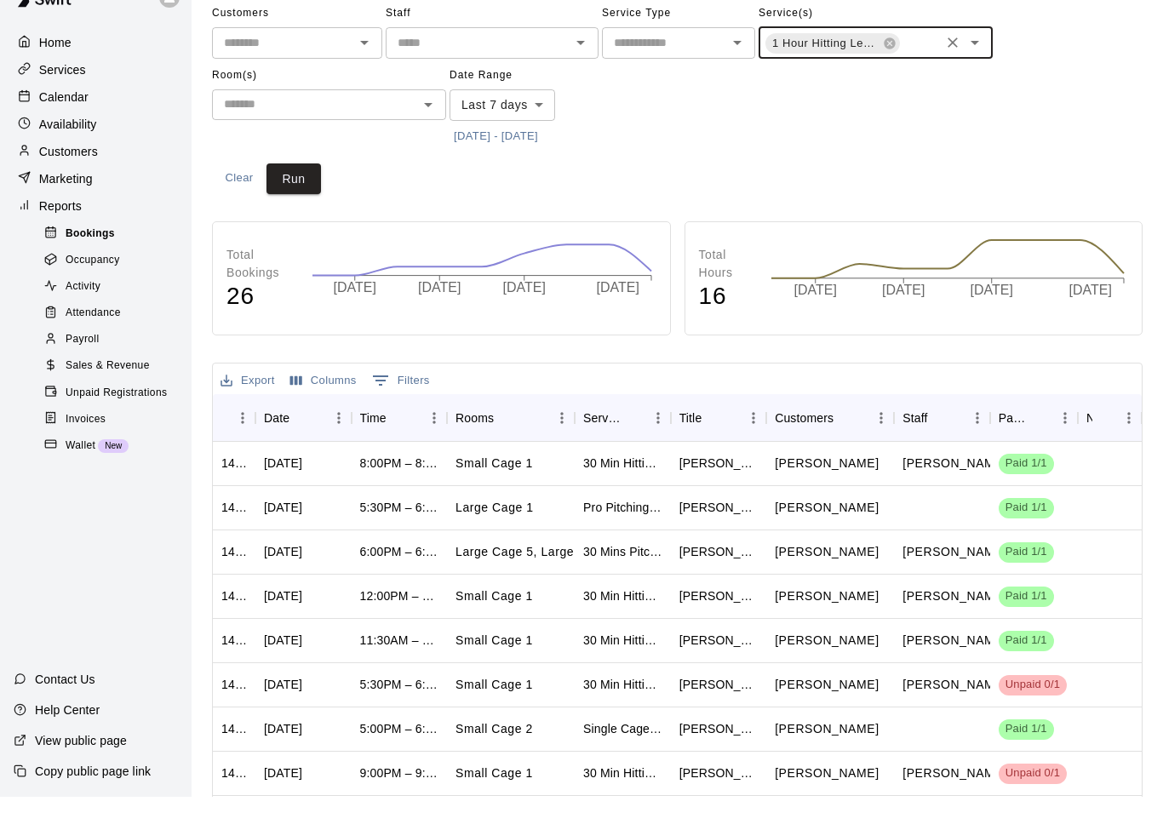
click at [120, 255] on div "Bookings" at bounding box center [113, 267] width 144 height 24
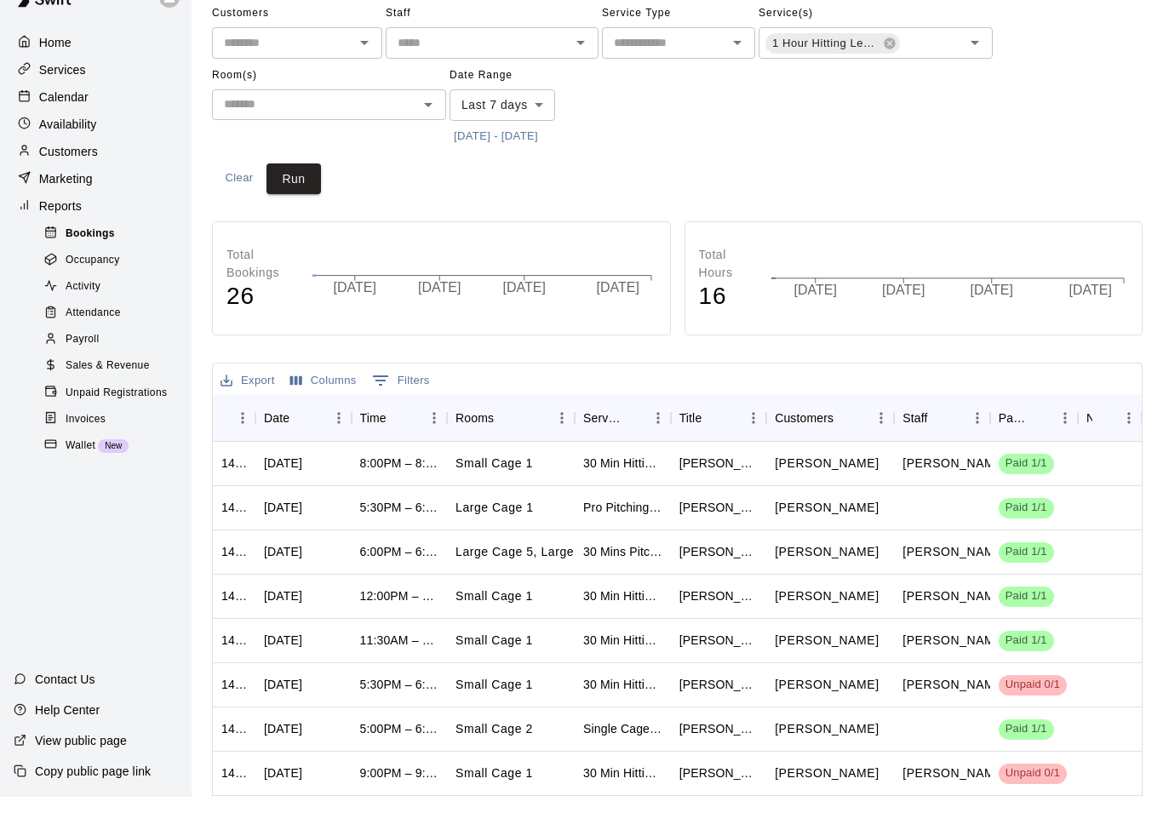
scroll to position [0, 0]
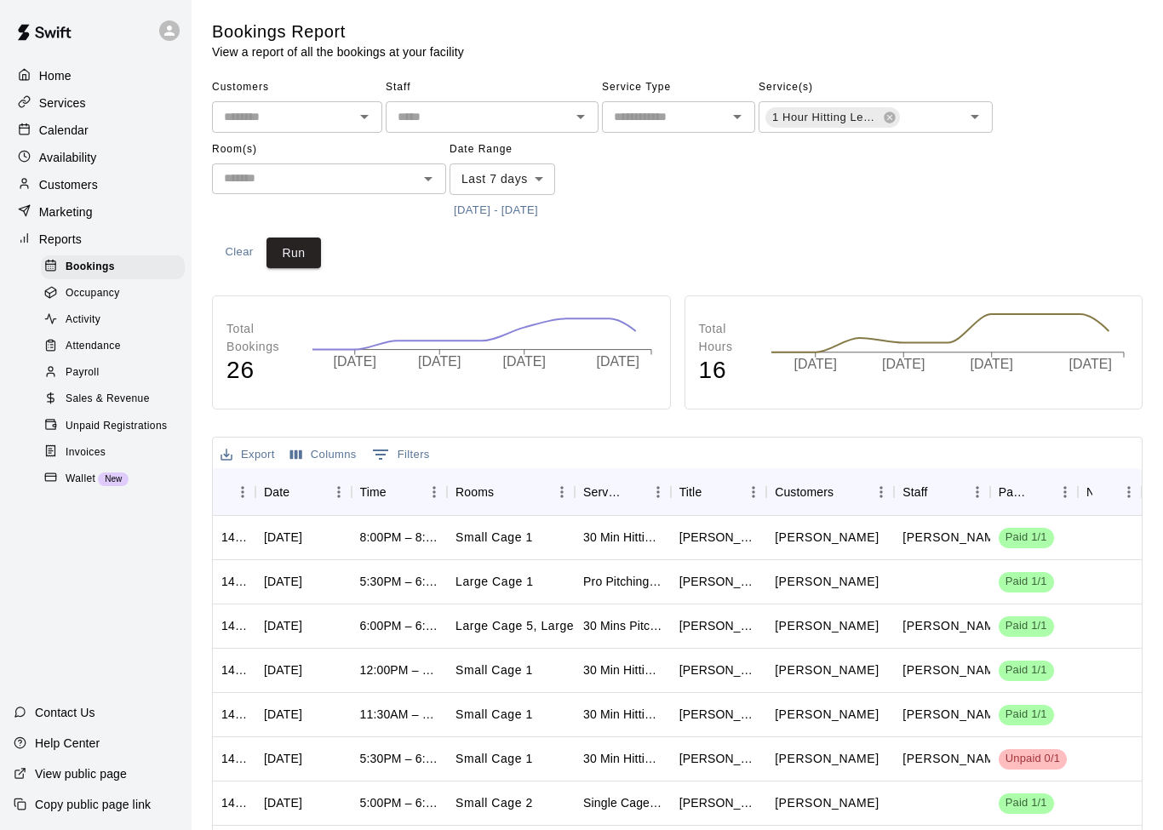
click at [364, 119] on icon "Open" at bounding box center [364, 116] width 20 height 20
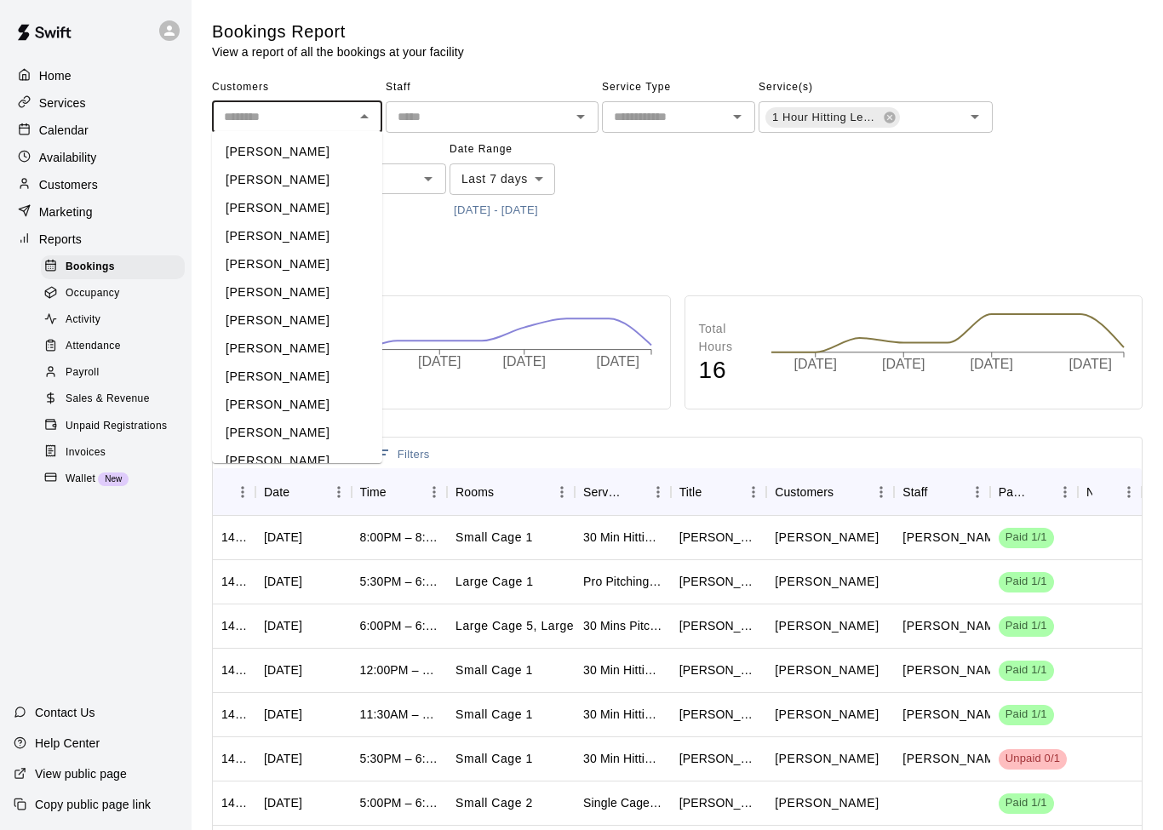
click at [494, 251] on div "Customers ​ Zach Stevens Jessica Christensen Emily Cruz Ruben Velasquez Catalin…" at bounding box center [677, 171] width 930 height 194
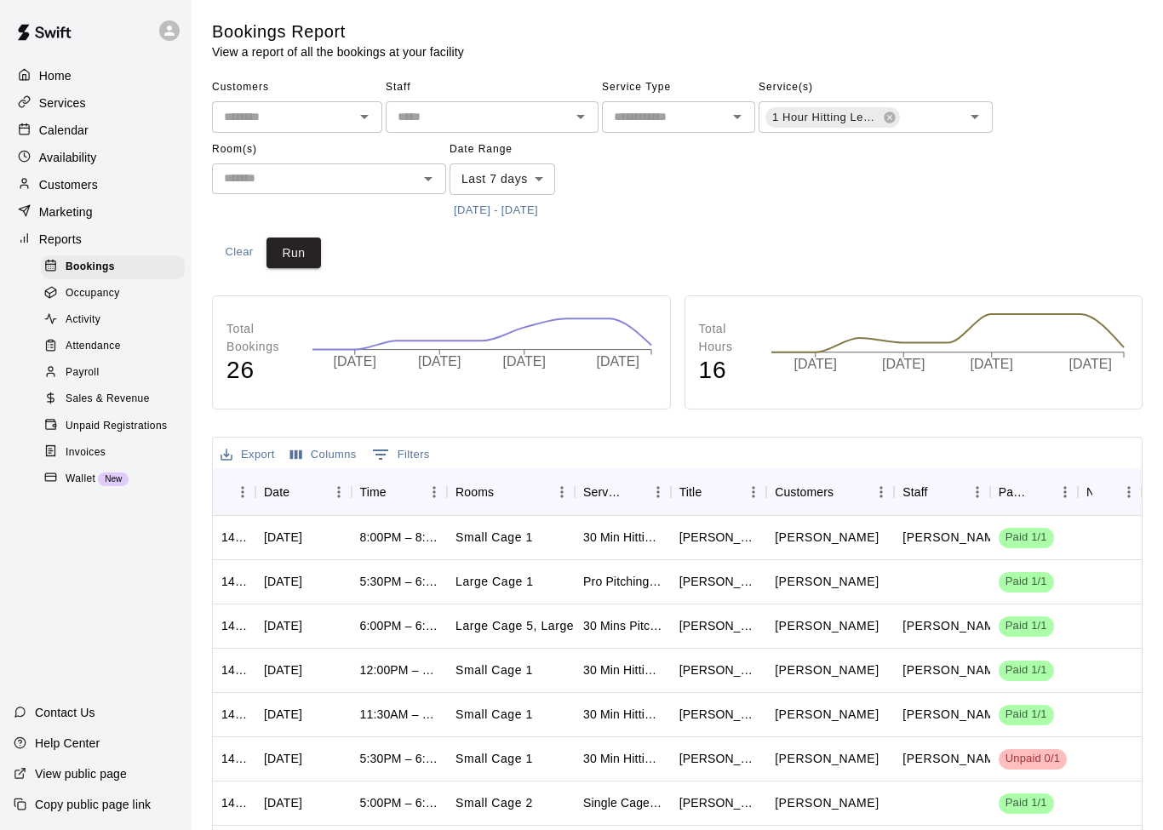
click at [407, 186] on input "text" at bounding box center [315, 178] width 196 height 21
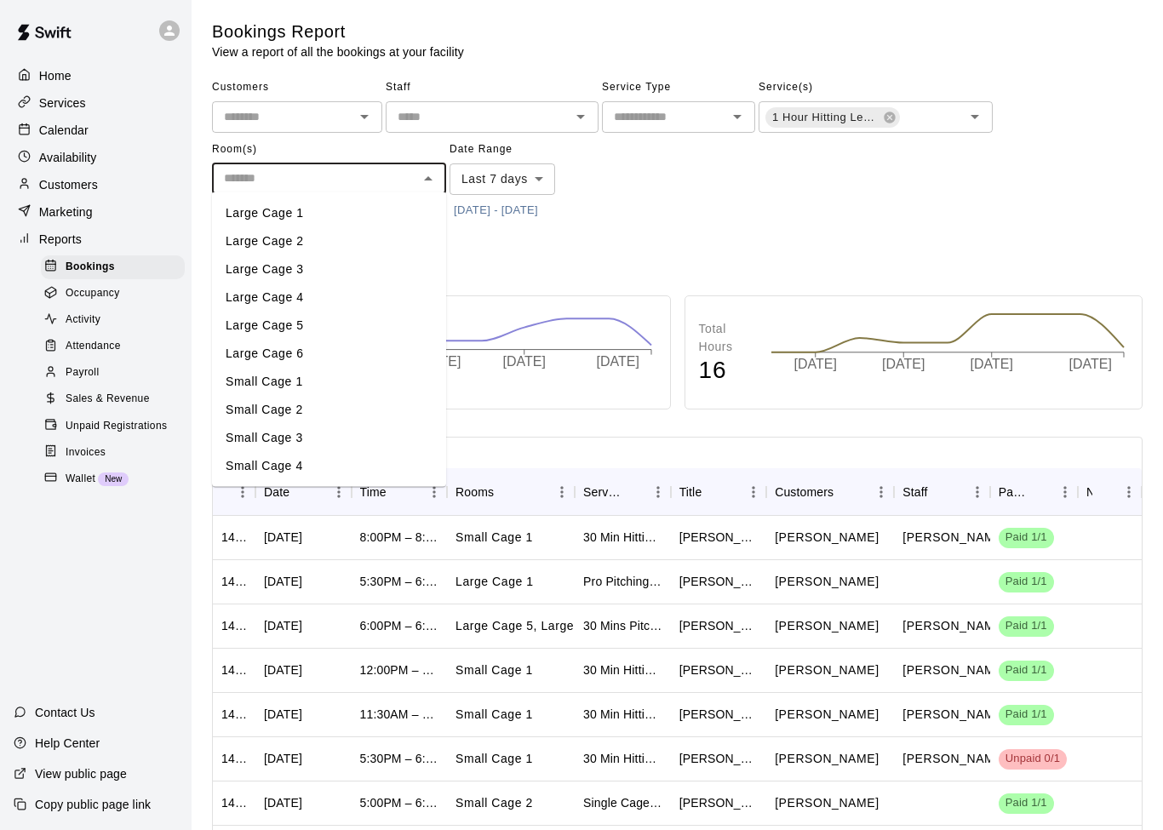
click at [648, 238] on div "Customers ​ Staff ​ Service Type ​ Service(s) 1 Hour Hitting Lesson w/ Renny ​ …" at bounding box center [677, 171] width 930 height 194
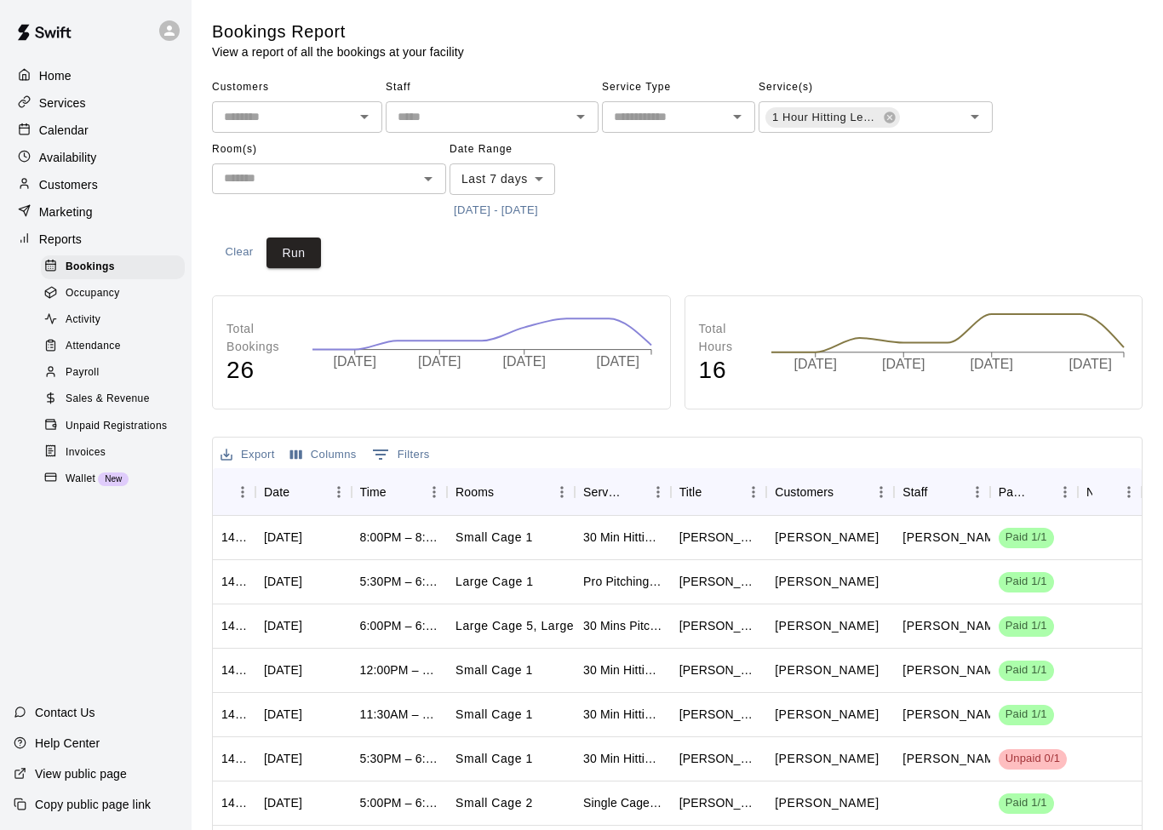
click at [118, 336] on div "Attendance" at bounding box center [113, 347] width 144 height 24
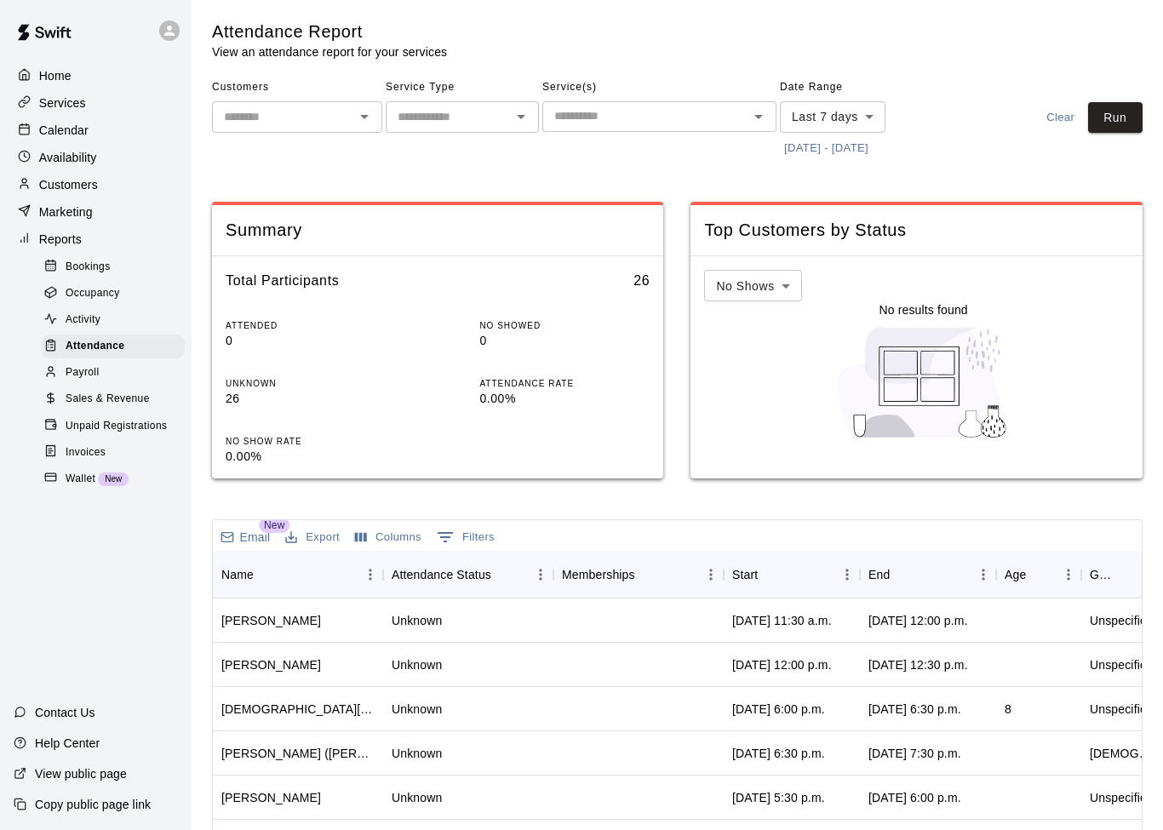
click at [112, 82] on div "Home" at bounding box center [96, 76] width 164 height 26
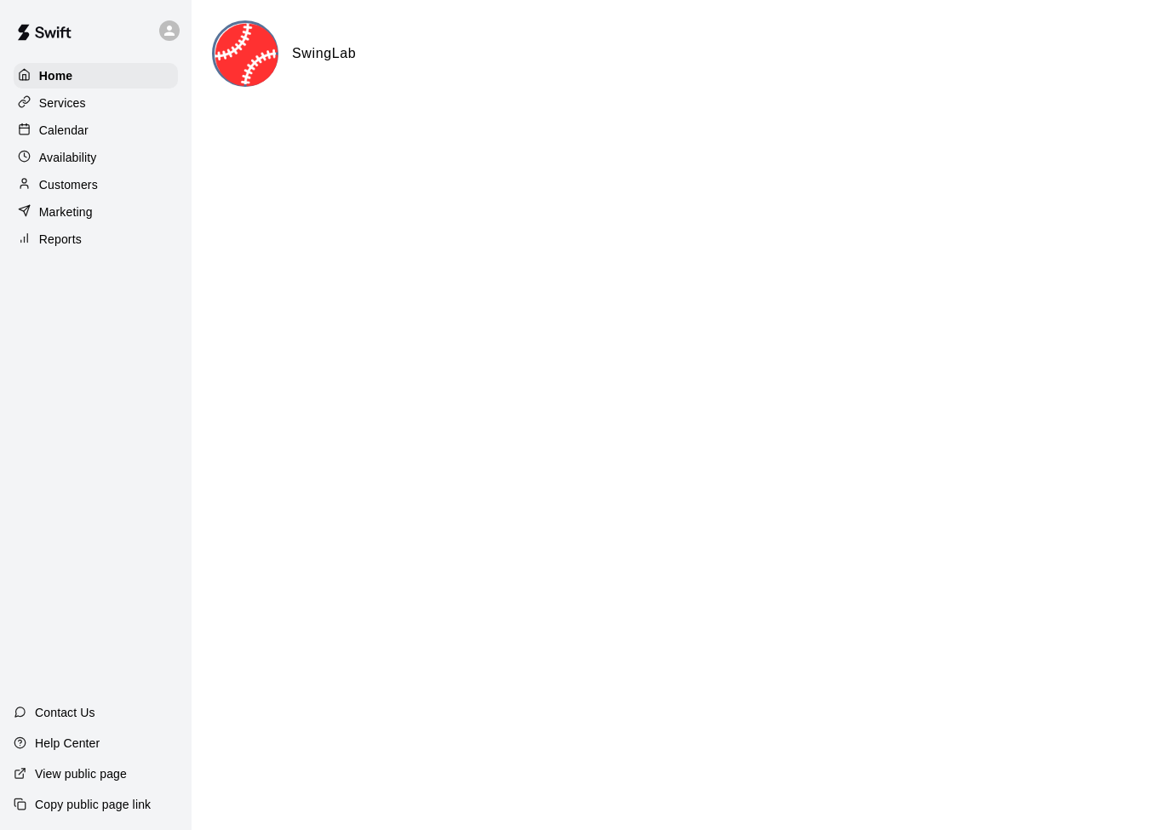
click at [75, 107] on p "Services" at bounding box center [62, 102] width 47 height 17
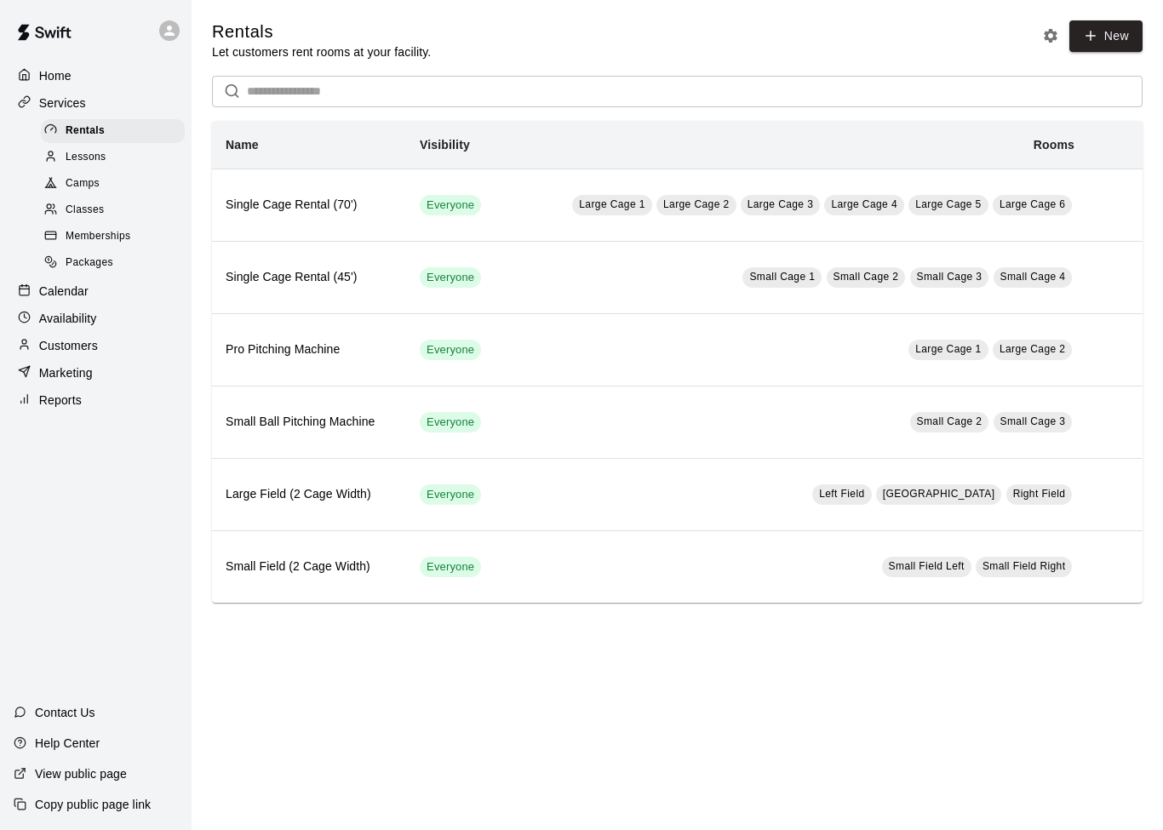
click at [94, 160] on span "Lessons" at bounding box center [86, 157] width 41 height 17
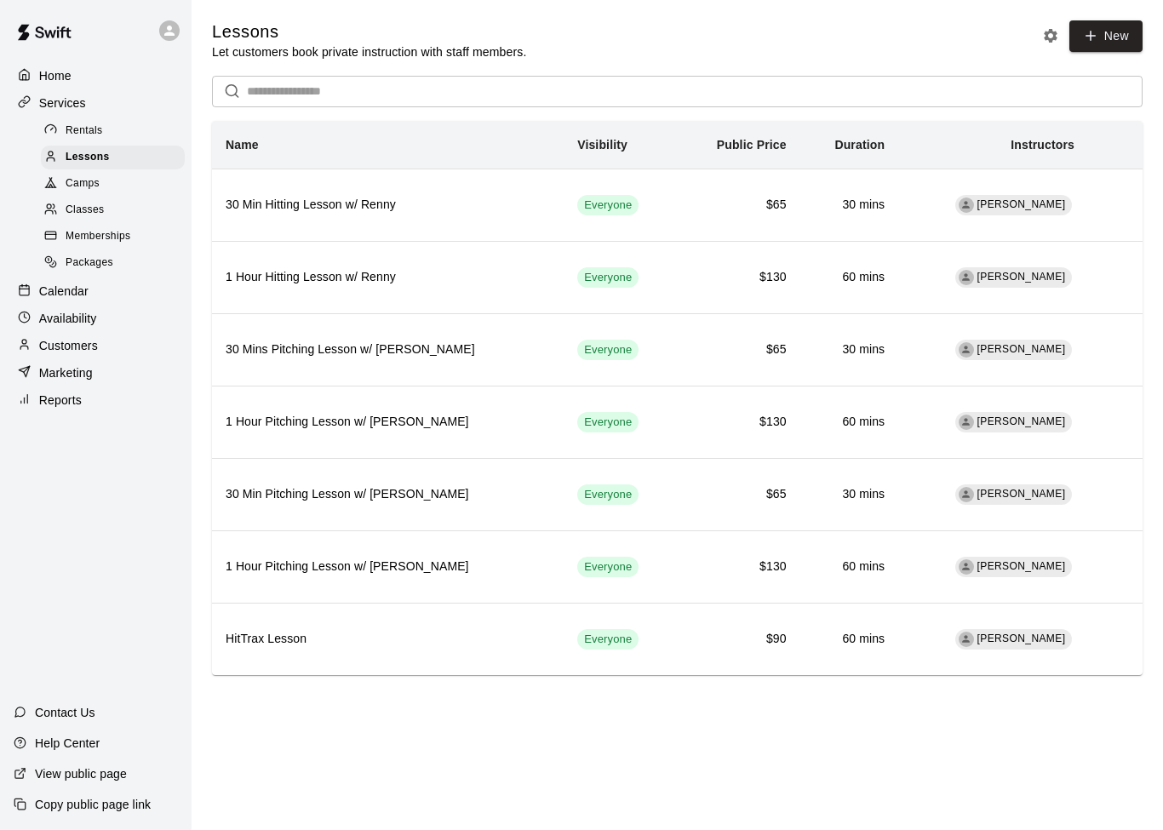
click at [86, 178] on span "Camps" at bounding box center [83, 183] width 34 height 17
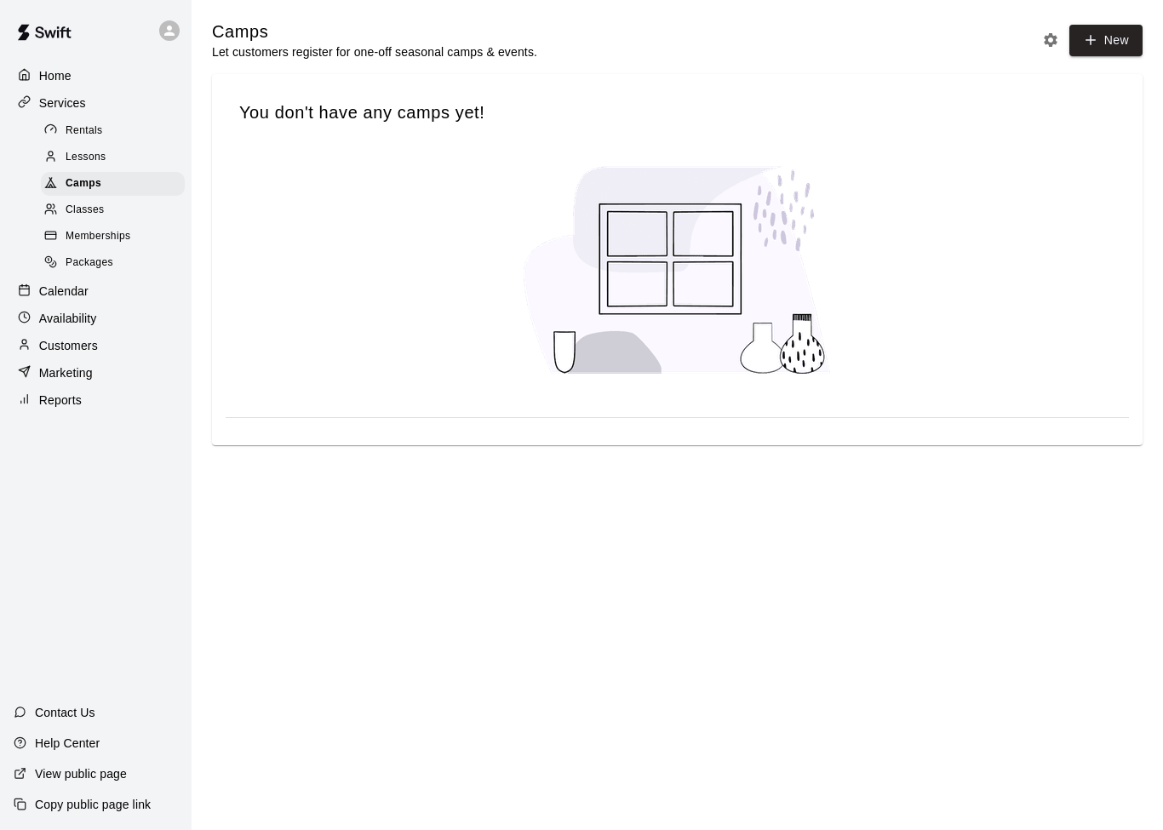
click at [95, 203] on span "Classes" at bounding box center [85, 210] width 38 height 17
click at [97, 260] on span "Packages" at bounding box center [90, 263] width 48 height 17
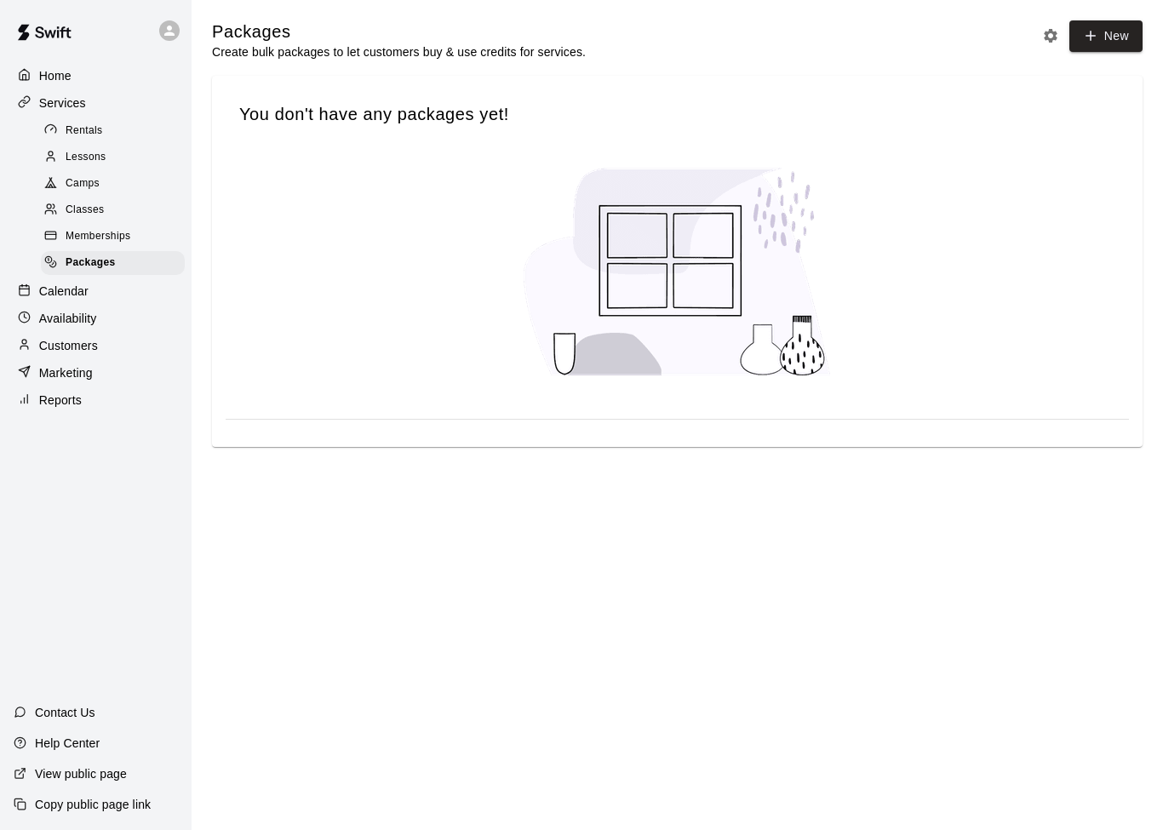
click at [1039, 40] on button "Packages settings" at bounding box center [1051, 36] width 26 height 26
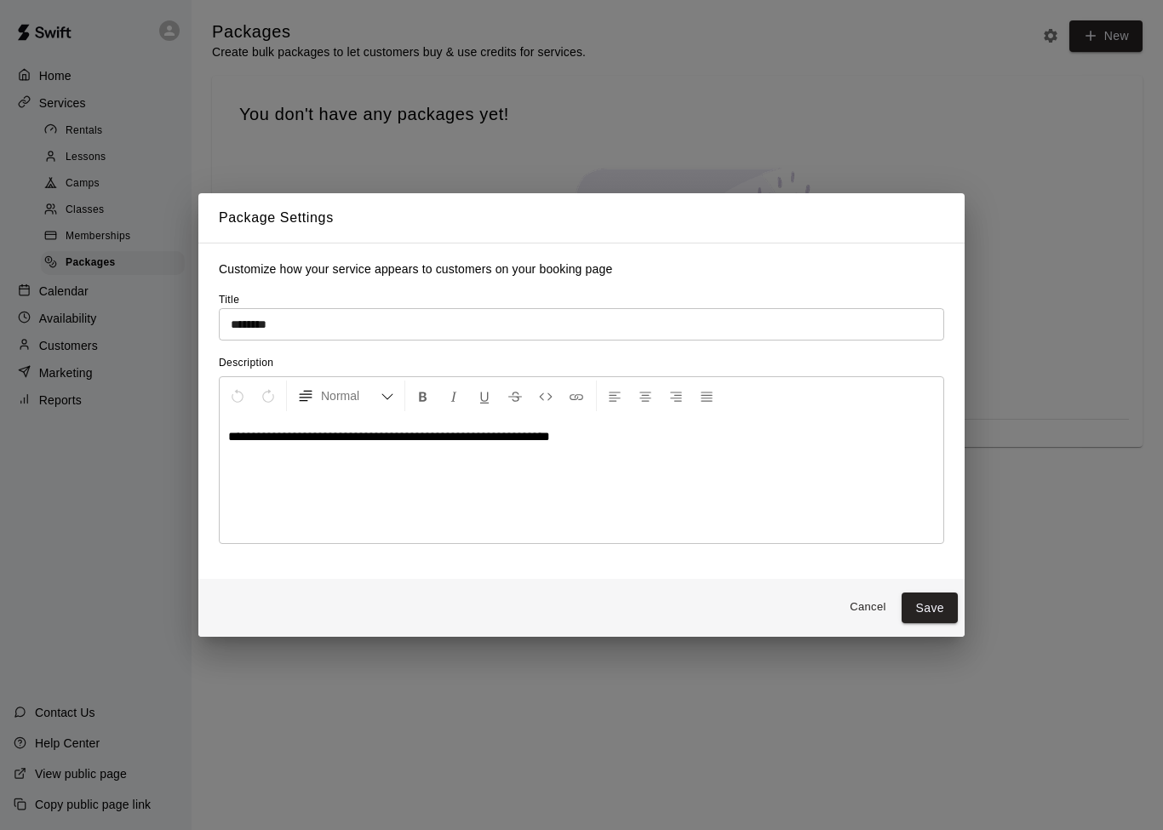
click at [1089, 730] on div "**********" at bounding box center [581, 415] width 1163 height 830
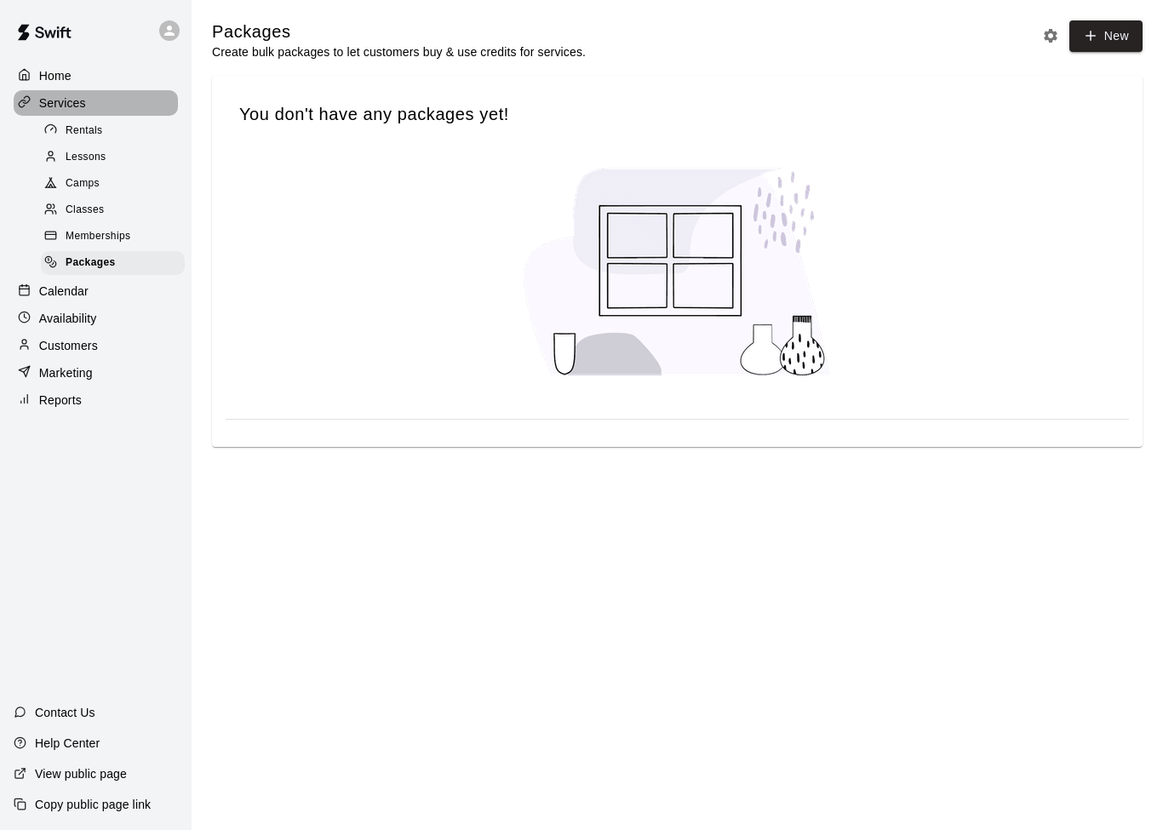
click at [88, 105] on div "Services" at bounding box center [96, 103] width 164 height 26
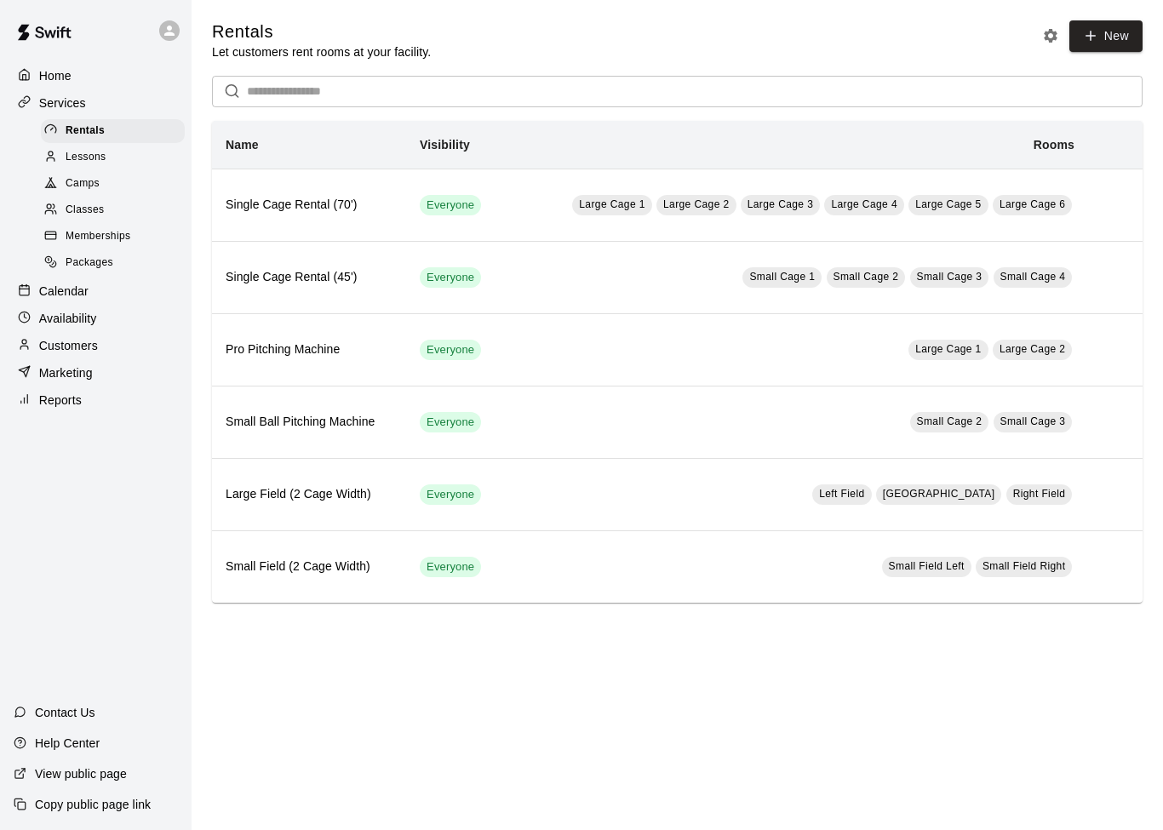
click at [85, 294] on p "Calendar" at bounding box center [63, 291] width 49 height 17
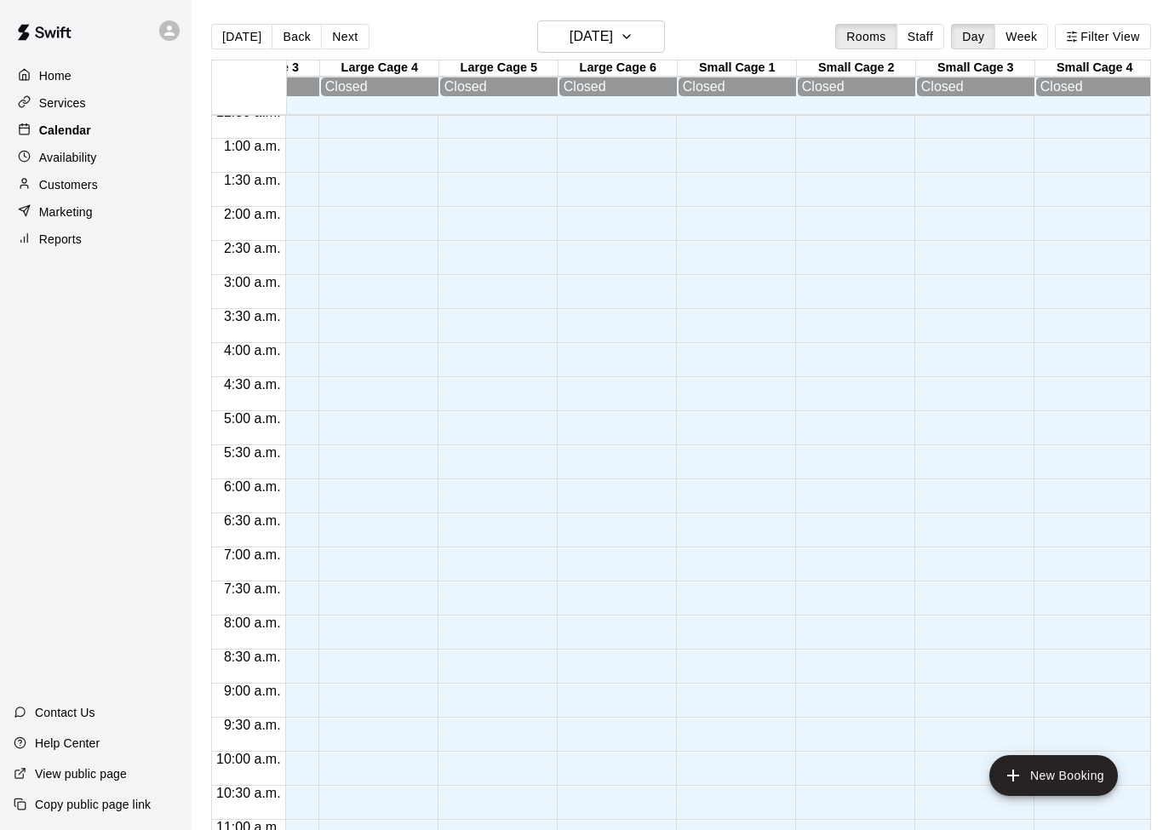
scroll to position [44, 324]
click at [1115, 37] on button "Filter View" at bounding box center [1102, 37] width 95 height 26
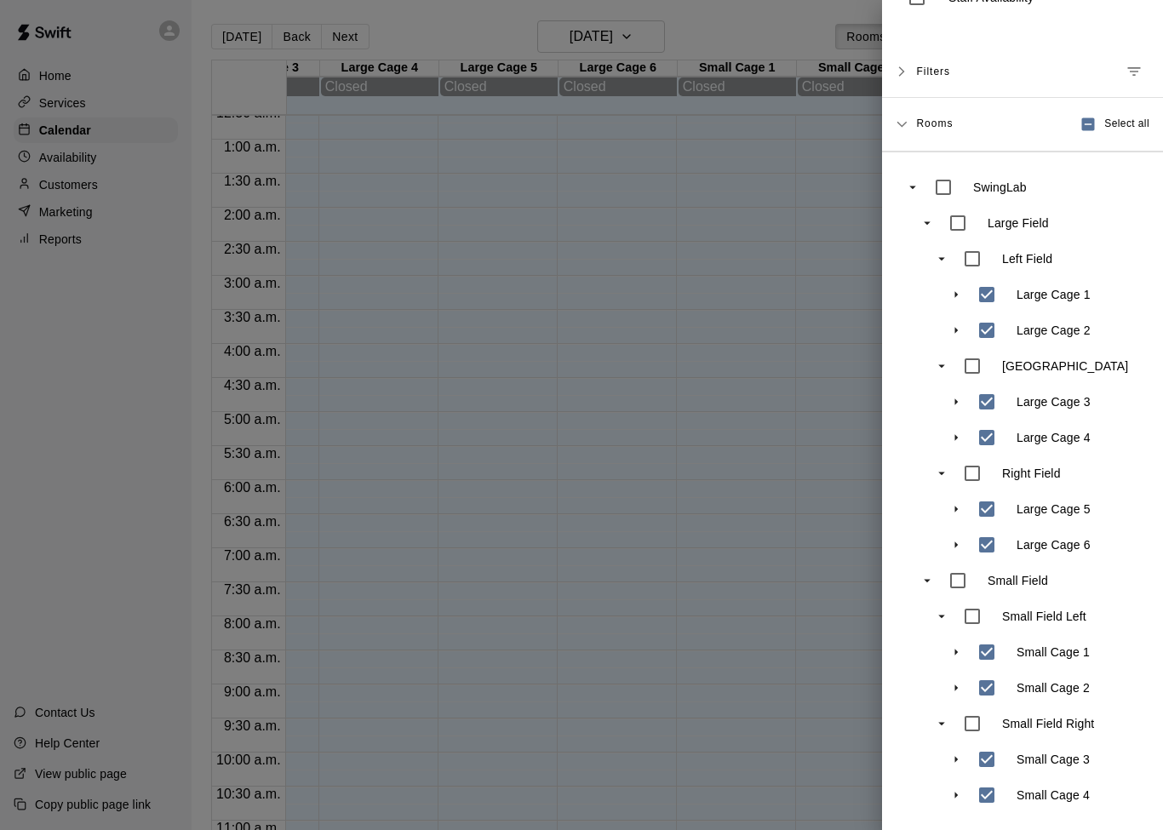
scroll to position [126, 0]
click at [935, 117] on span "Rooms" at bounding box center [934, 123] width 37 height 14
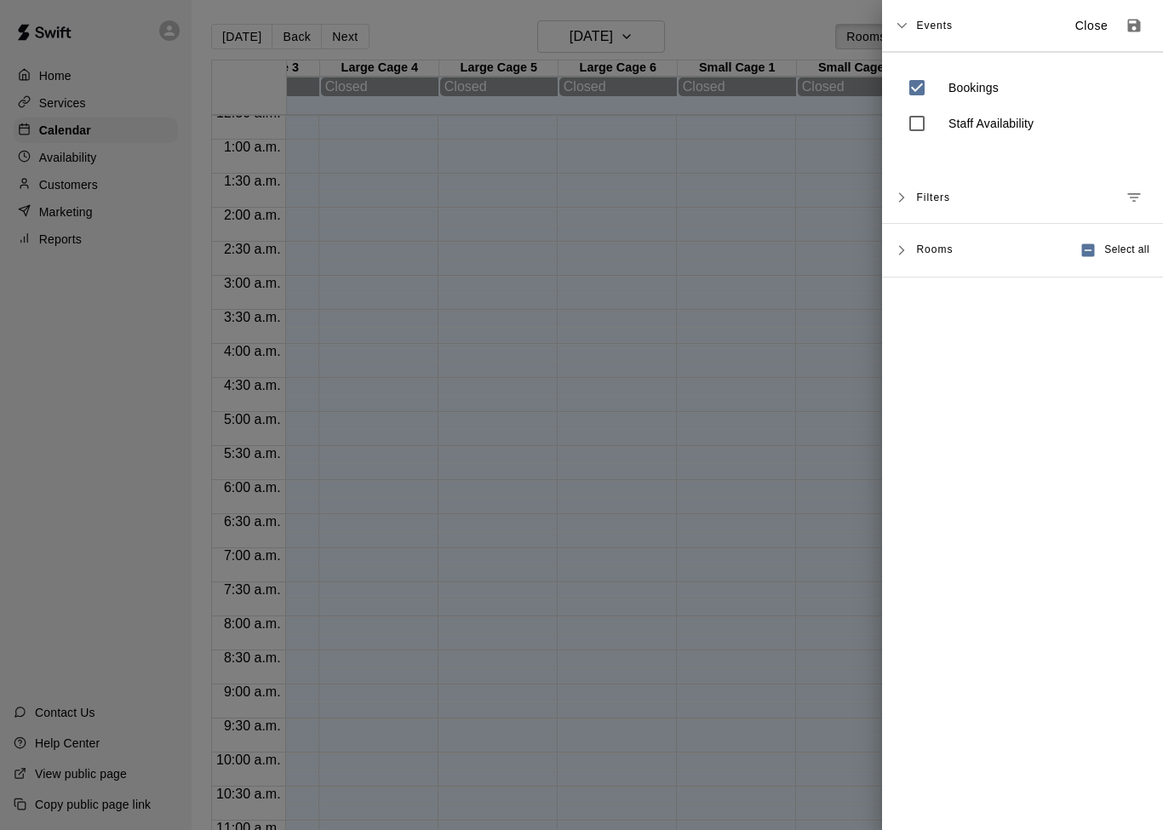
click at [998, 120] on p "Staff Availability" at bounding box center [990, 123] width 85 height 17
click at [918, 27] on span "Events" at bounding box center [934, 25] width 37 height 31
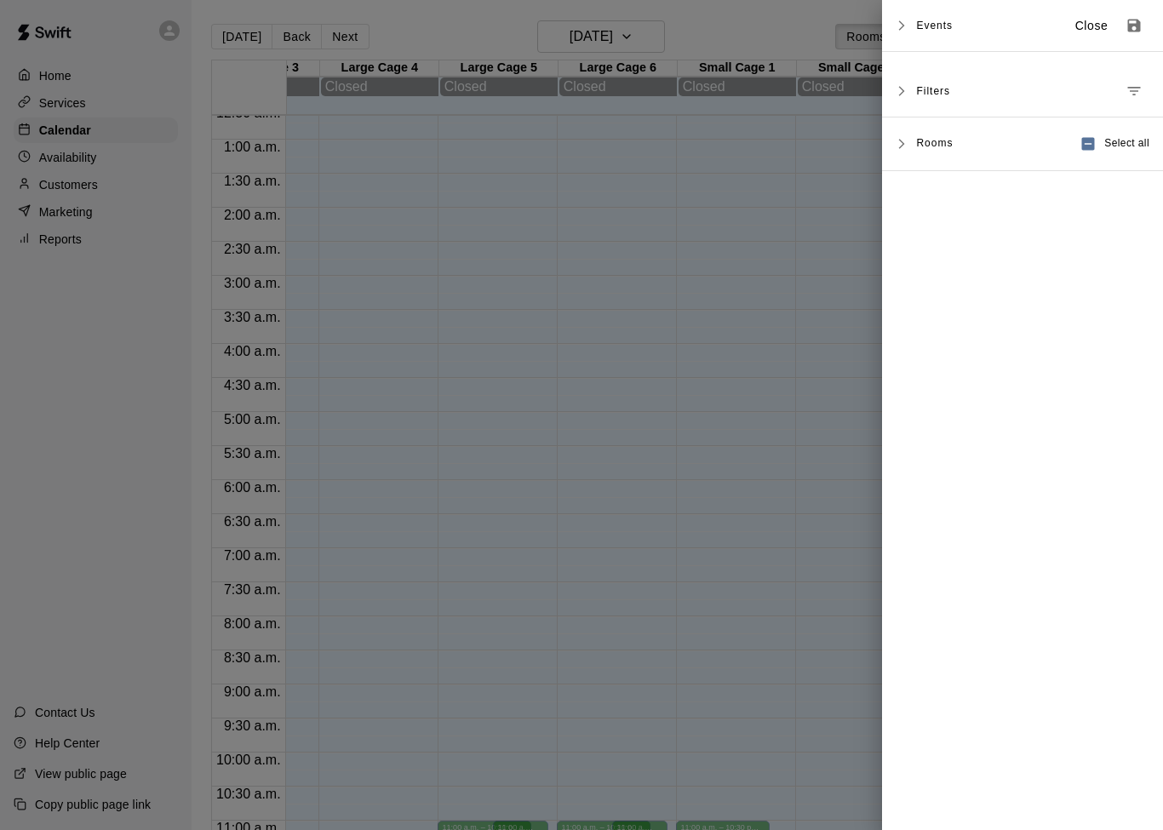
click at [1136, 98] on icon "Manage filters" at bounding box center [1133, 91] width 17 height 17
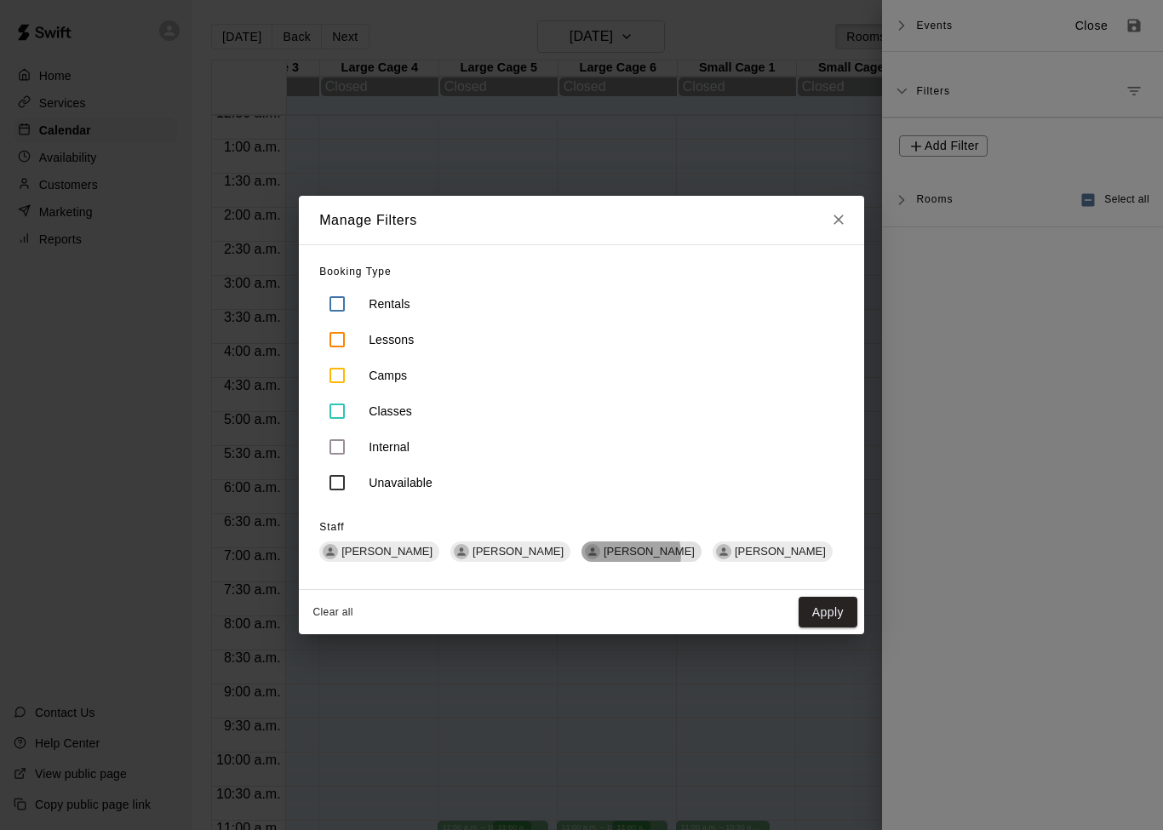
click at [635, 553] on span "[PERSON_NAME]" at bounding box center [649, 551] width 105 height 13
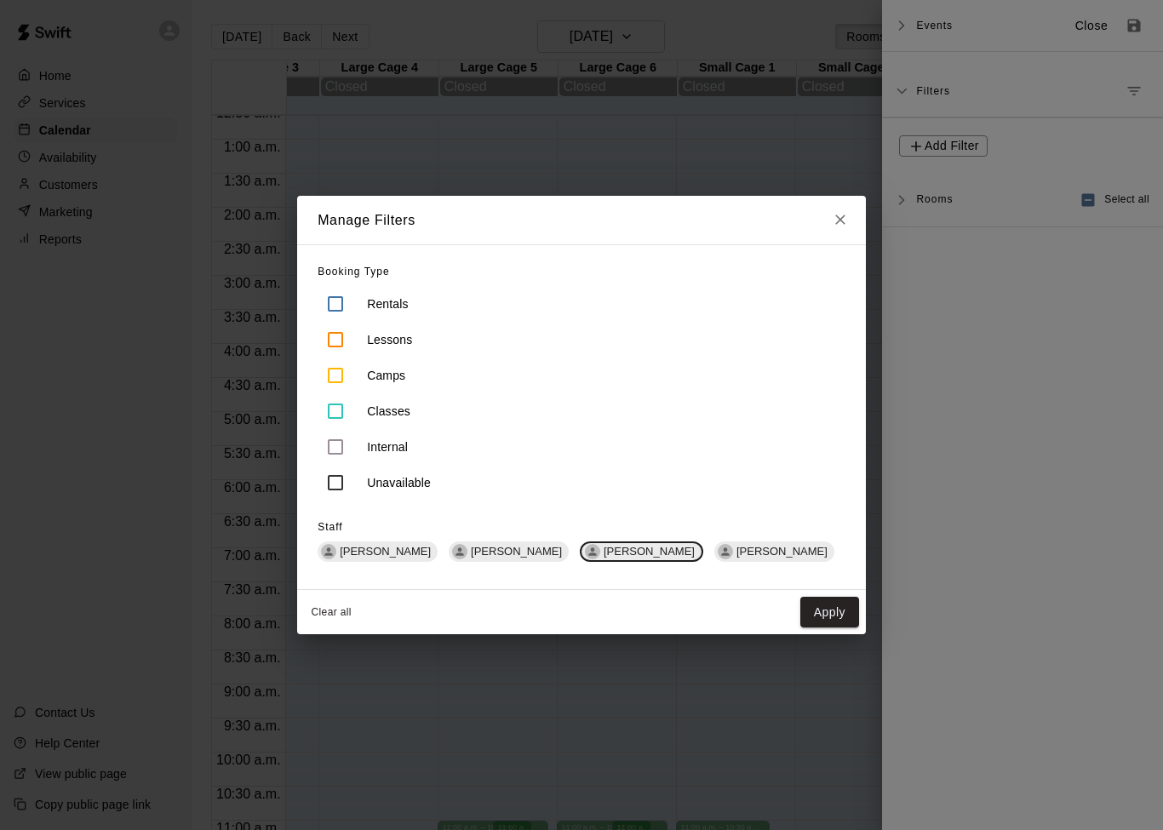
click at [825, 216] on button "Close" at bounding box center [840, 220] width 31 height 49
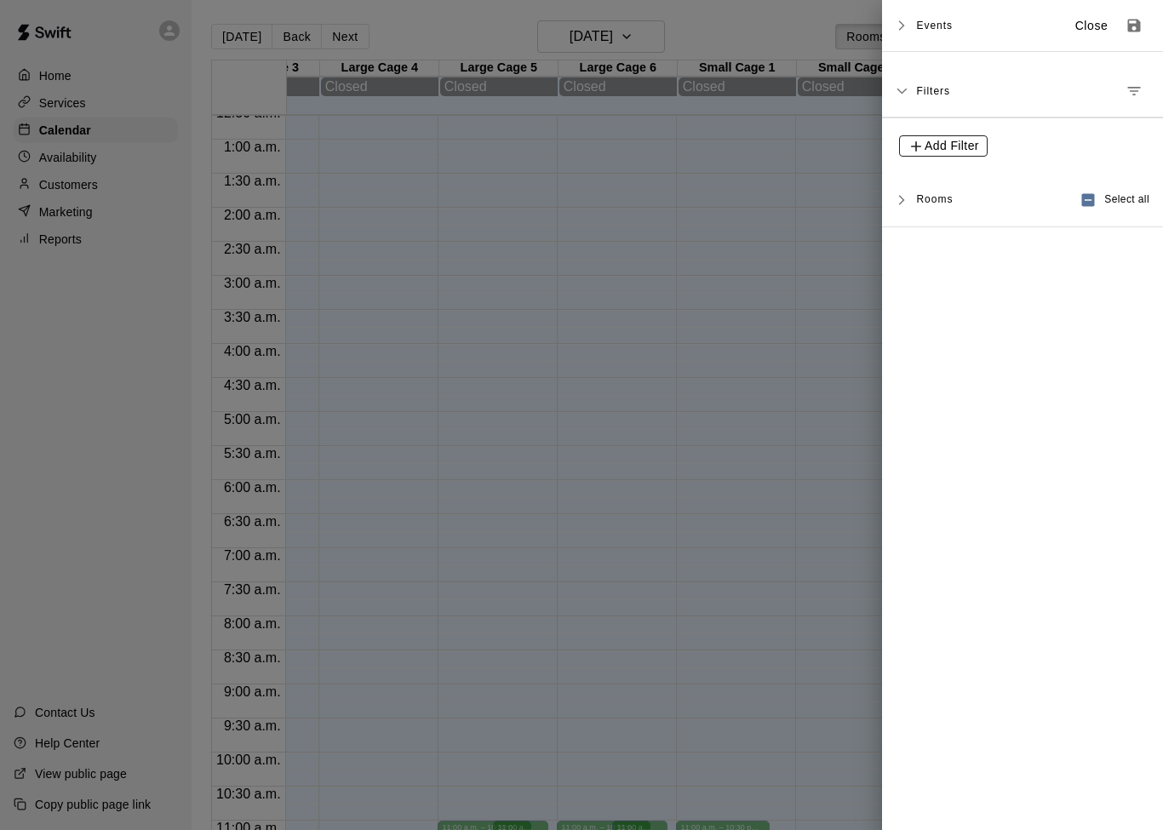
click at [952, 148] on span "Add Filter" at bounding box center [951, 145] width 54 height 21
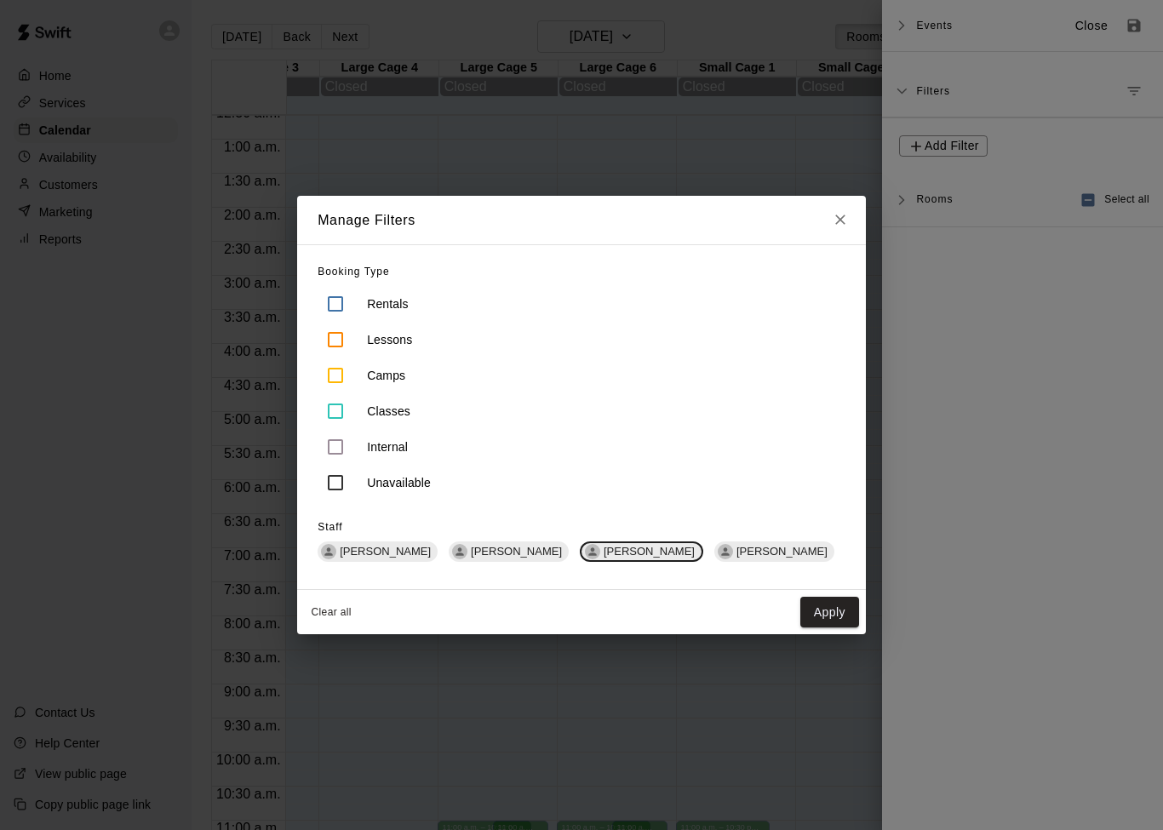
click at [848, 157] on div "Manage Filters Booking Type Rentals Lessons Camps Classes Internal Unavailable …" at bounding box center [581, 415] width 1163 height 830
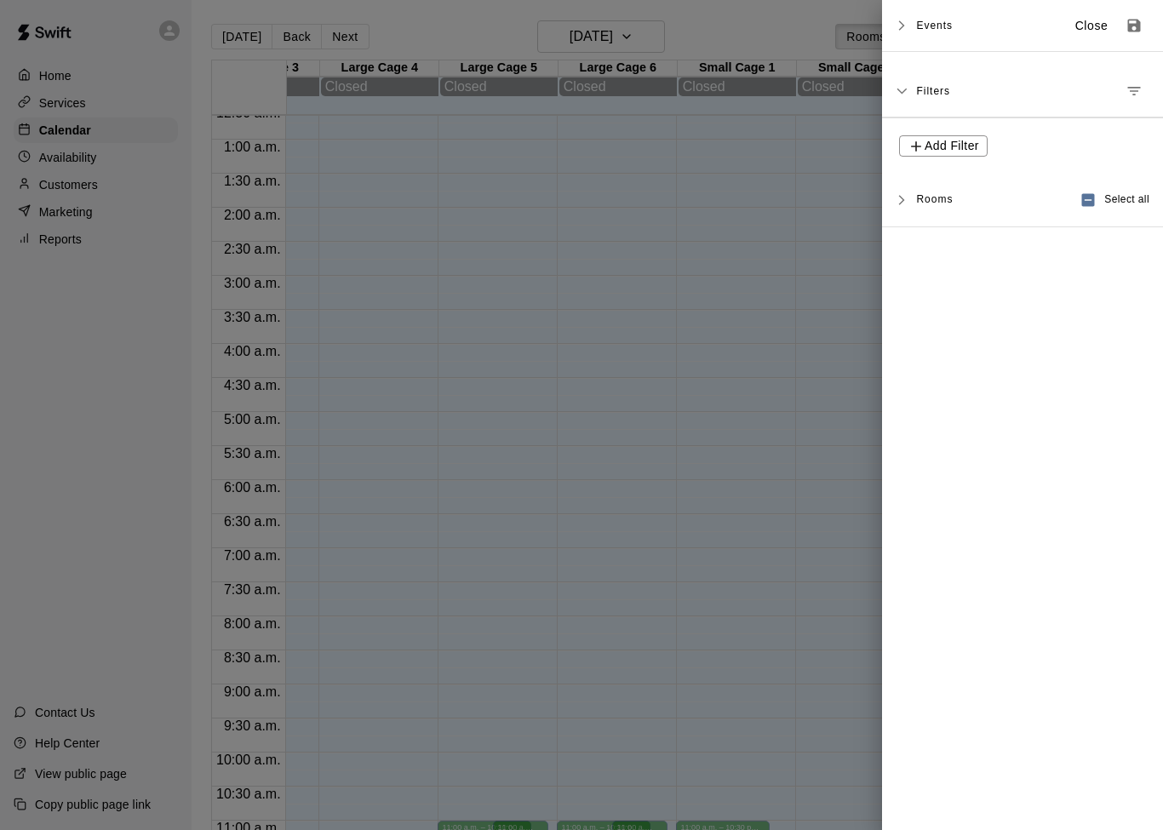
click at [913, 30] on div "Events Close" at bounding box center [1022, 26] width 281 height 52
click at [828, 287] on div at bounding box center [581, 415] width 1163 height 830
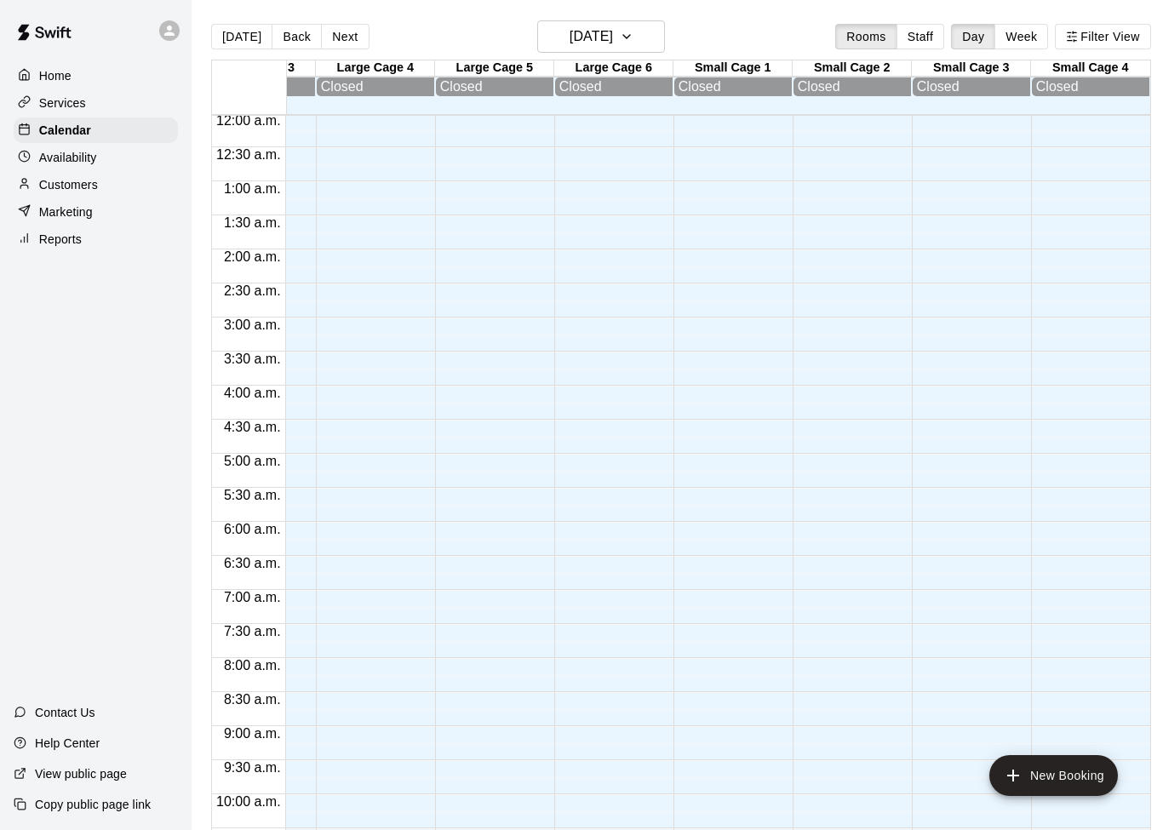
scroll to position [0, 328]
click at [642, 32] on button "[DATE]" at bounding box center [601, 36] width 128 height 32
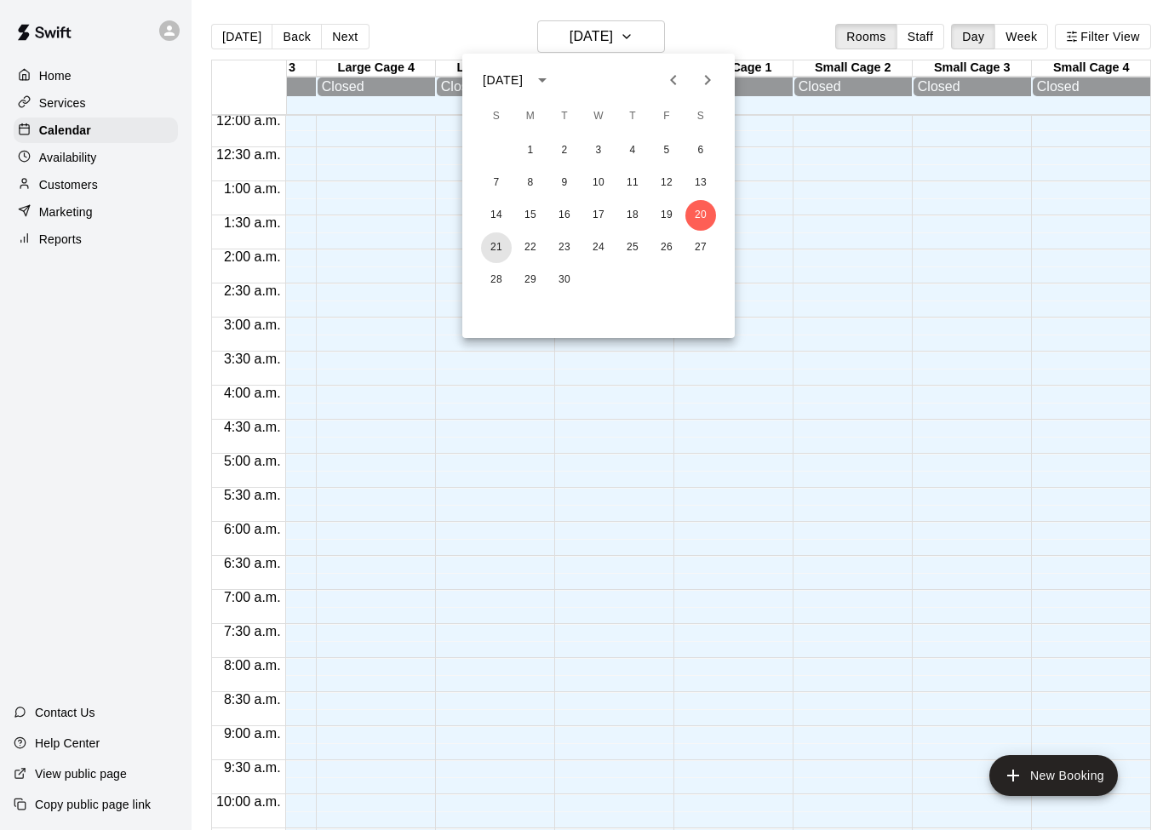
click at [502, 254] on button "21" at bounding box center [496, 247] width 31 height 31
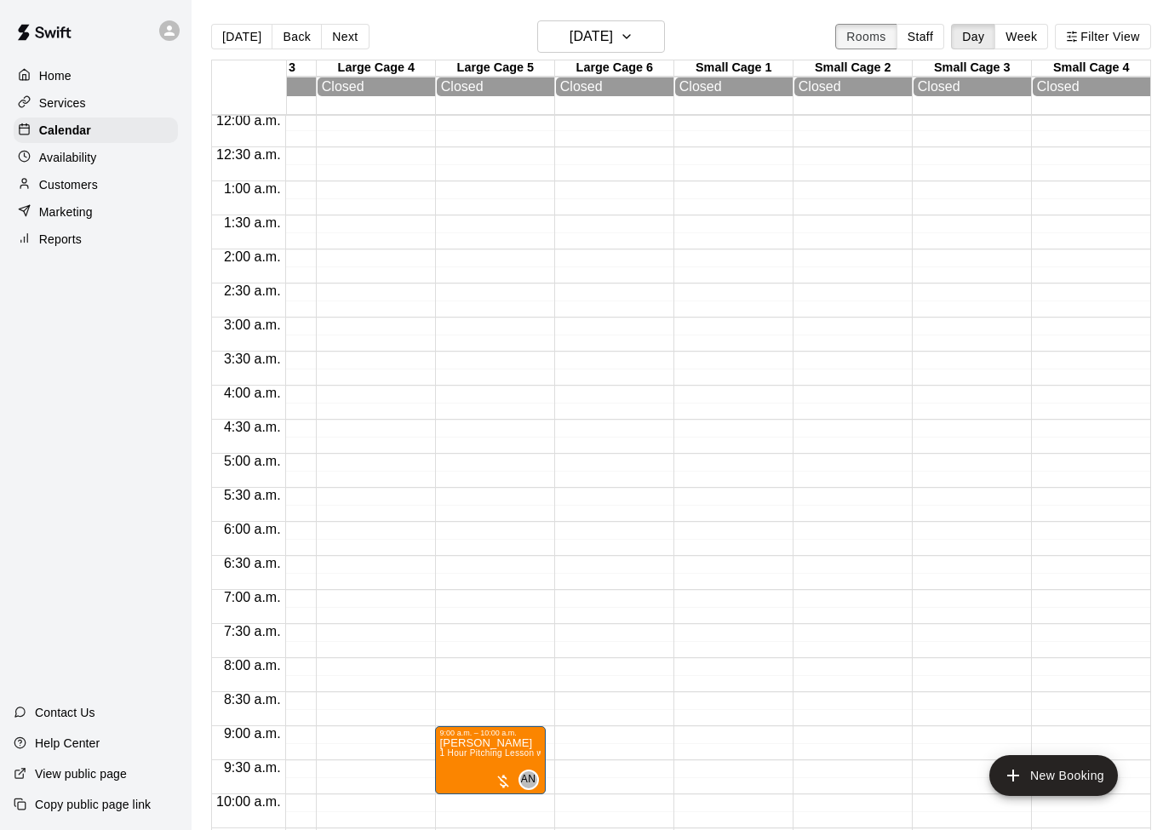
click at [886, 43] on button "Rooms" at bounding box center [865, 37] width 61 height 26
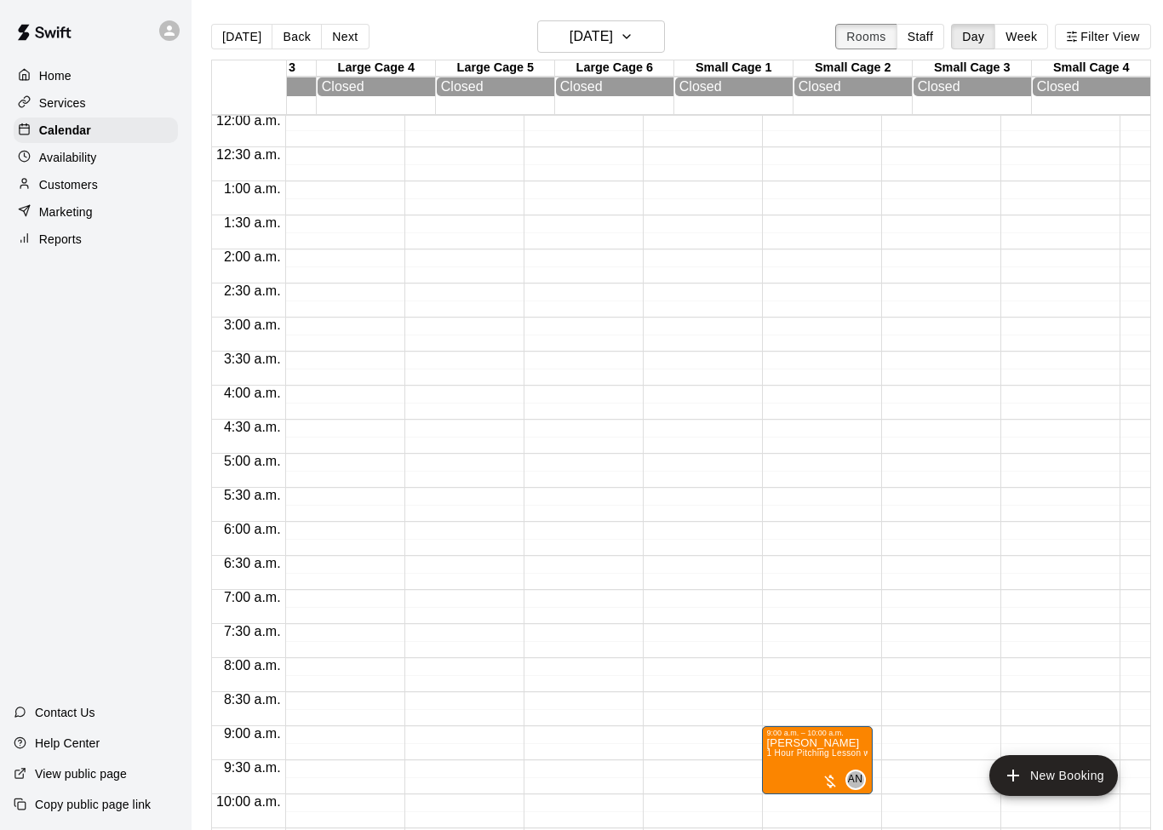
scroll to position [0, 0]
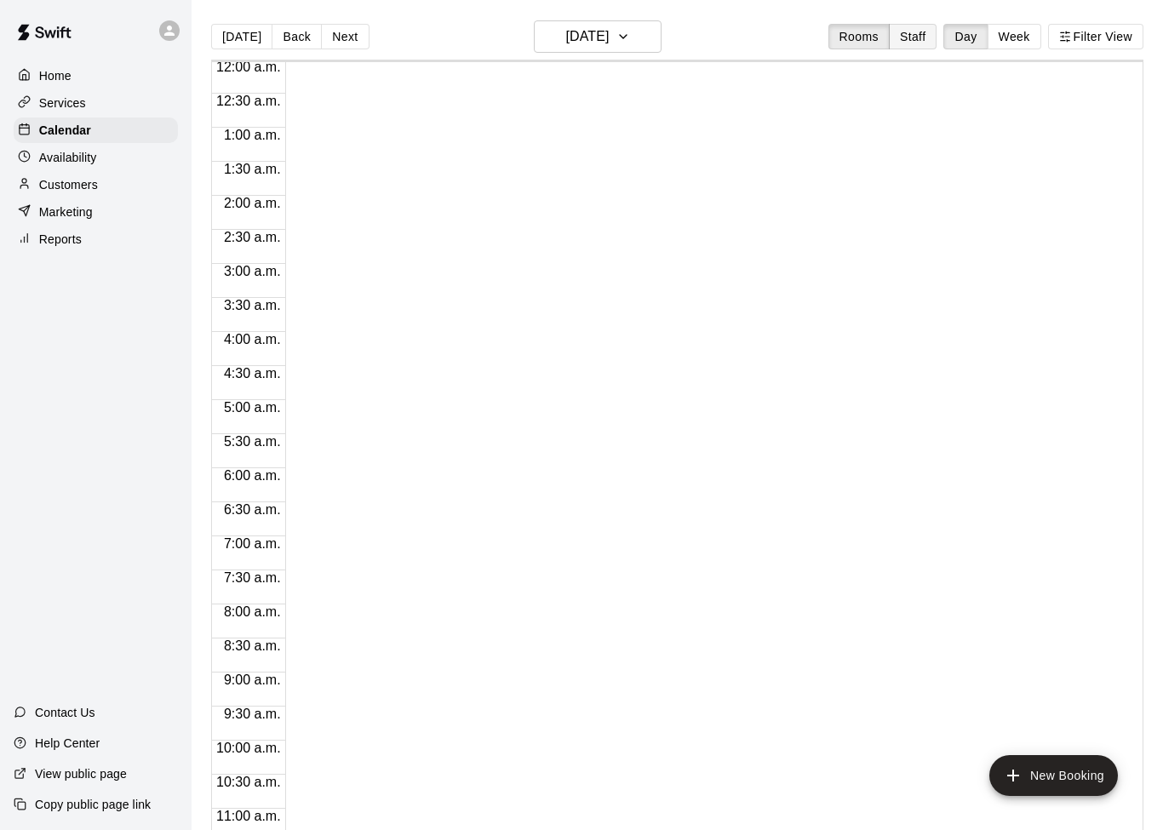
click at [916, 41] on button "Staff" at bounding box center [913, 37] width 49 height 26
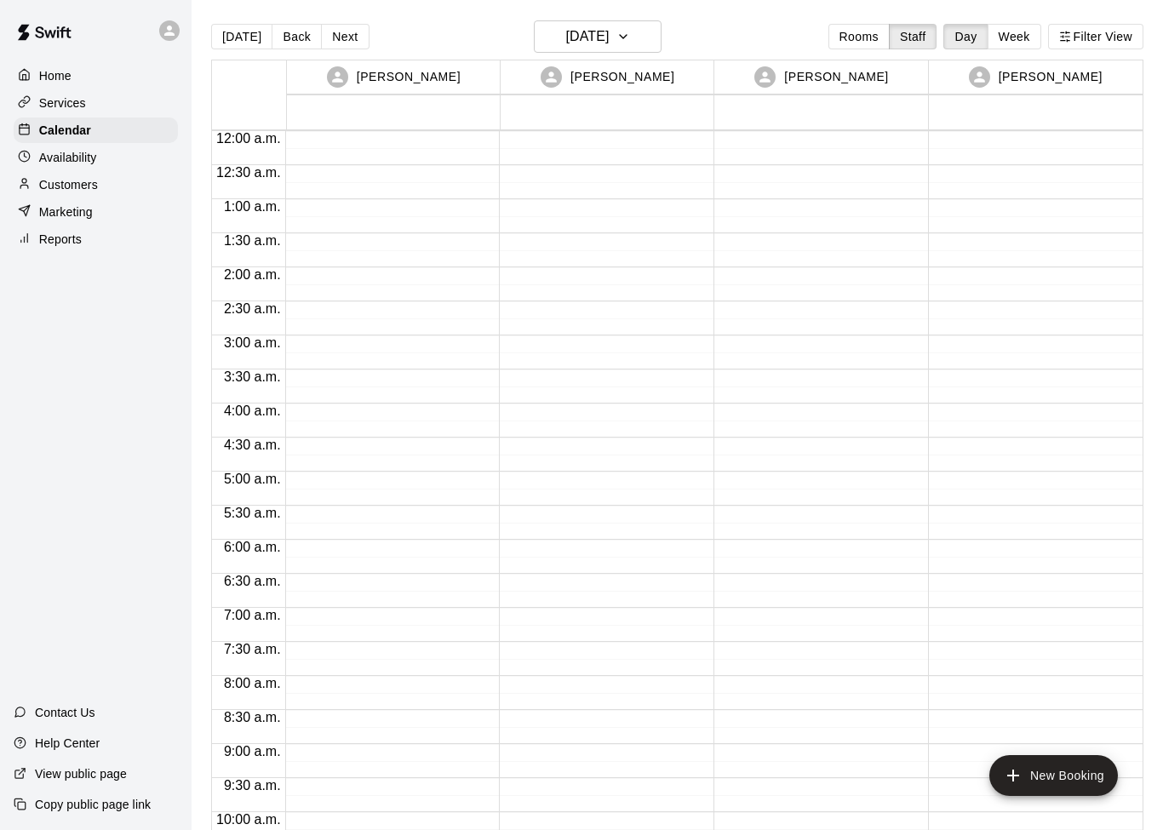
click at [426, 79] on p "[PERSON_NAME]" at bounding box center [409, 77] width 104 height 18
click at [920, 36] on button "Staff" at bounding box center [913, 37] width 49 height 26
click at [1032, 32] on button "Week" at bounding box center [1014, 37] width 54 height 26
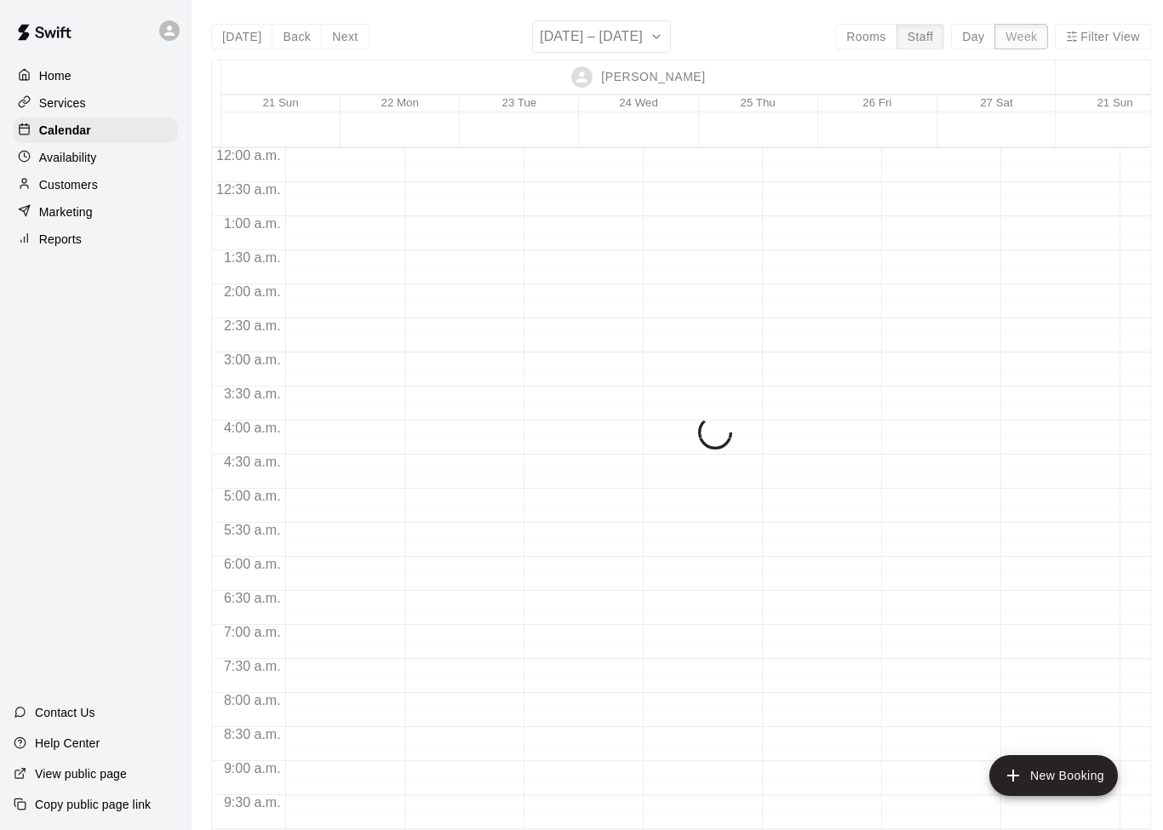
scroll to position [934, 0]
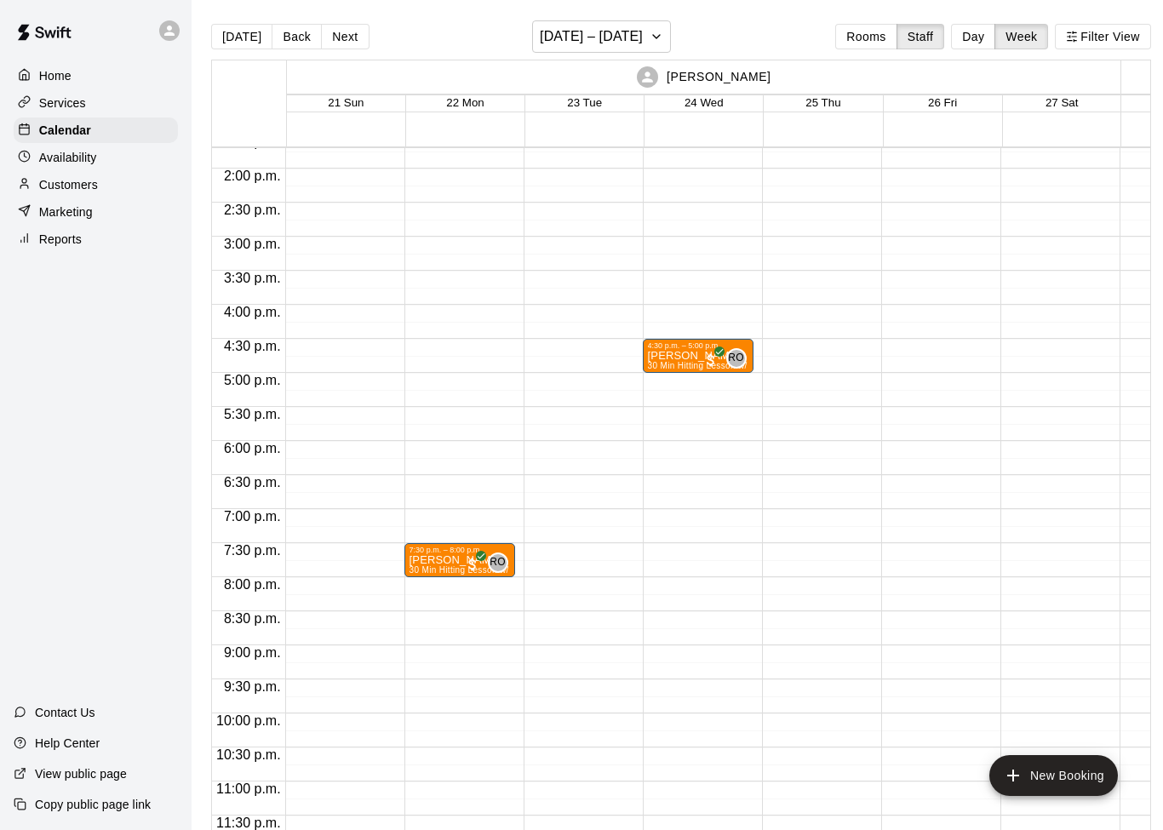
click at [716, 388] on div "4:30 p.m. – 5:00 p.m. [PERSON_NAME] 30 Min Hitting Lesson w/ Renny (Small Cage …" at bounding box center [698, 32] width 111 height 1634
click at [731, 385] on div "4:30 p.m. – 5:00 p.m. [PERSON_NAME] 30 Min Hitting Lesson w/ Renny (Small Cage …" at bounding box center [698, 32] width 111 height 1634
click at [730, 384] on div "4:30 p.m. – 5:00 p.m. [PERSON_NAME] 30 Min Hitting Lesson w/ Renny (Small Cage …" at bounding box center [698, 32] width 111 height 1634
click at [1040, 777] on button "New Booking" at bounding box center [1053, 775] width 129 height 41
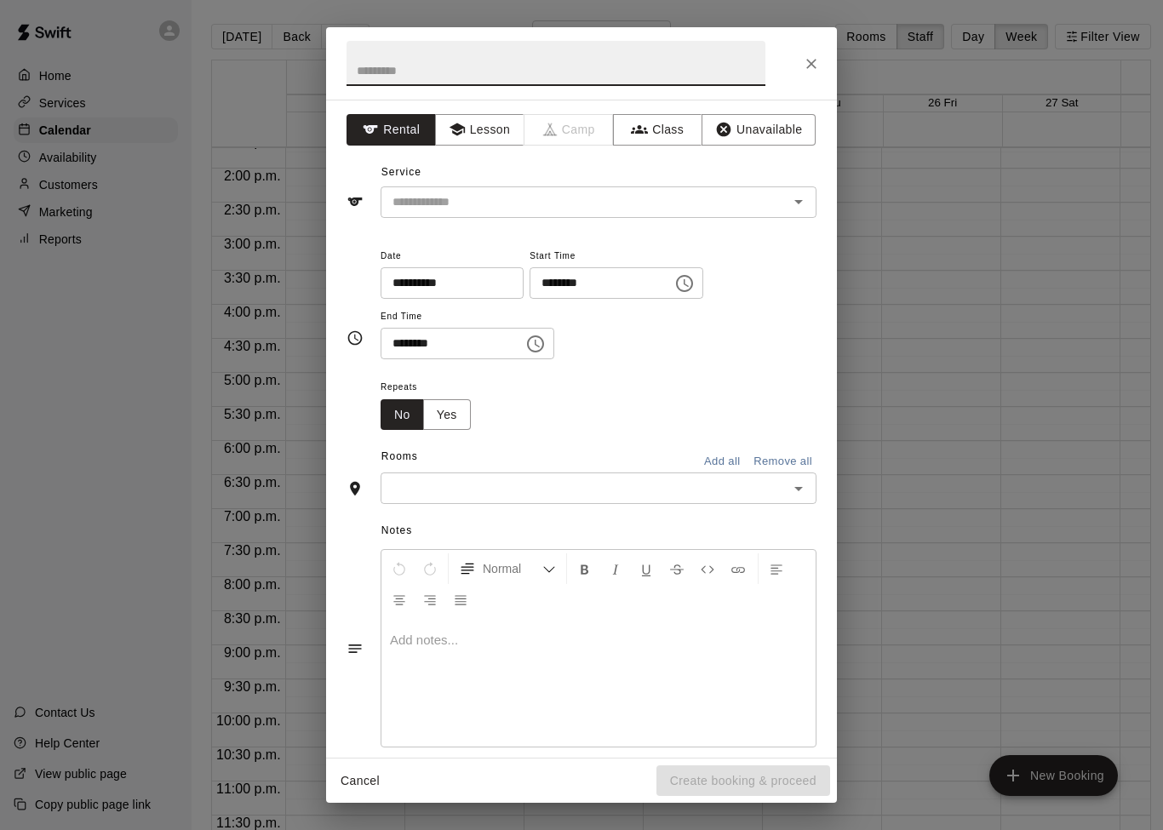
click at [787, 210] on div at bounding box center [786, 202] width 44 height 24
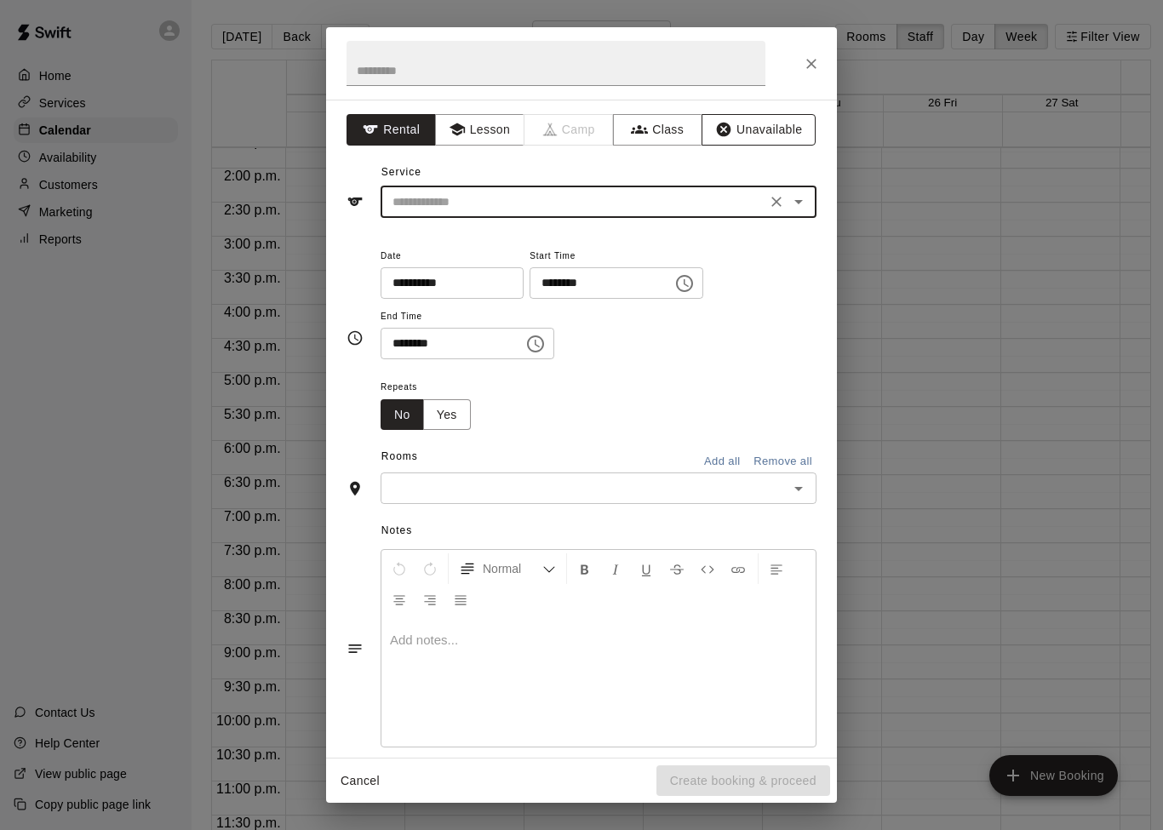
click at [755, 139] on button "Unavailable" at bounding box center [758, 129] width 114 height 31
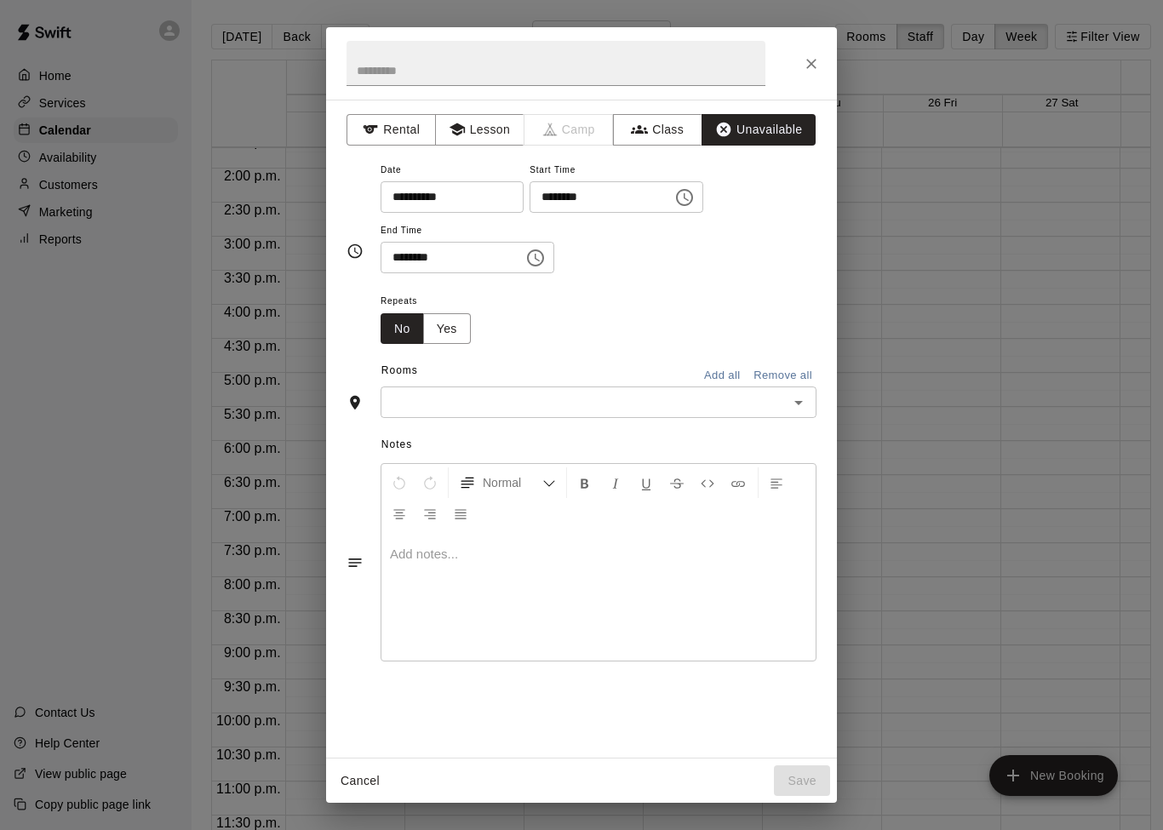
click at [470, 199] on input "**********" at bounding box center [445, 196] width 131 height 31
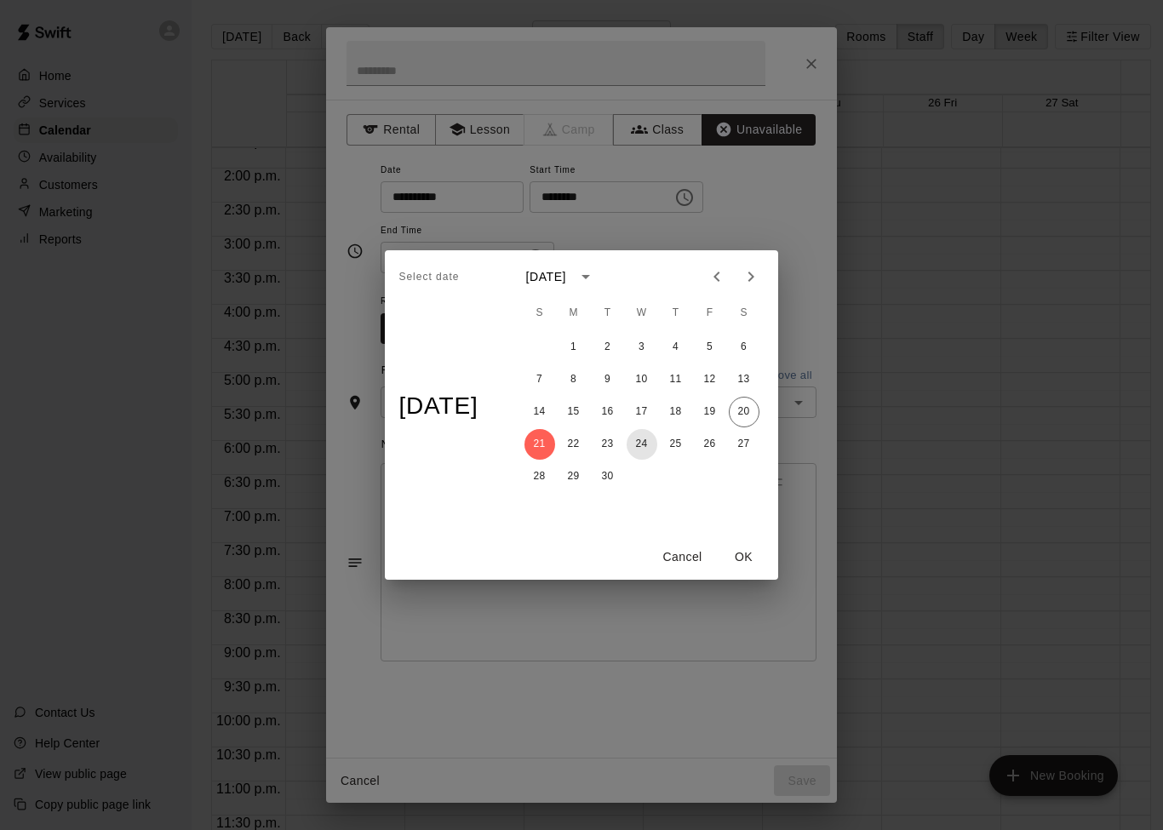
click at [655, 447] on button "24" at bounding box center [641, 444] width 31 height 31
type input "**********"
click at [760, 556] on button "OK" at bounding box center [744, 556] width 54 height 31
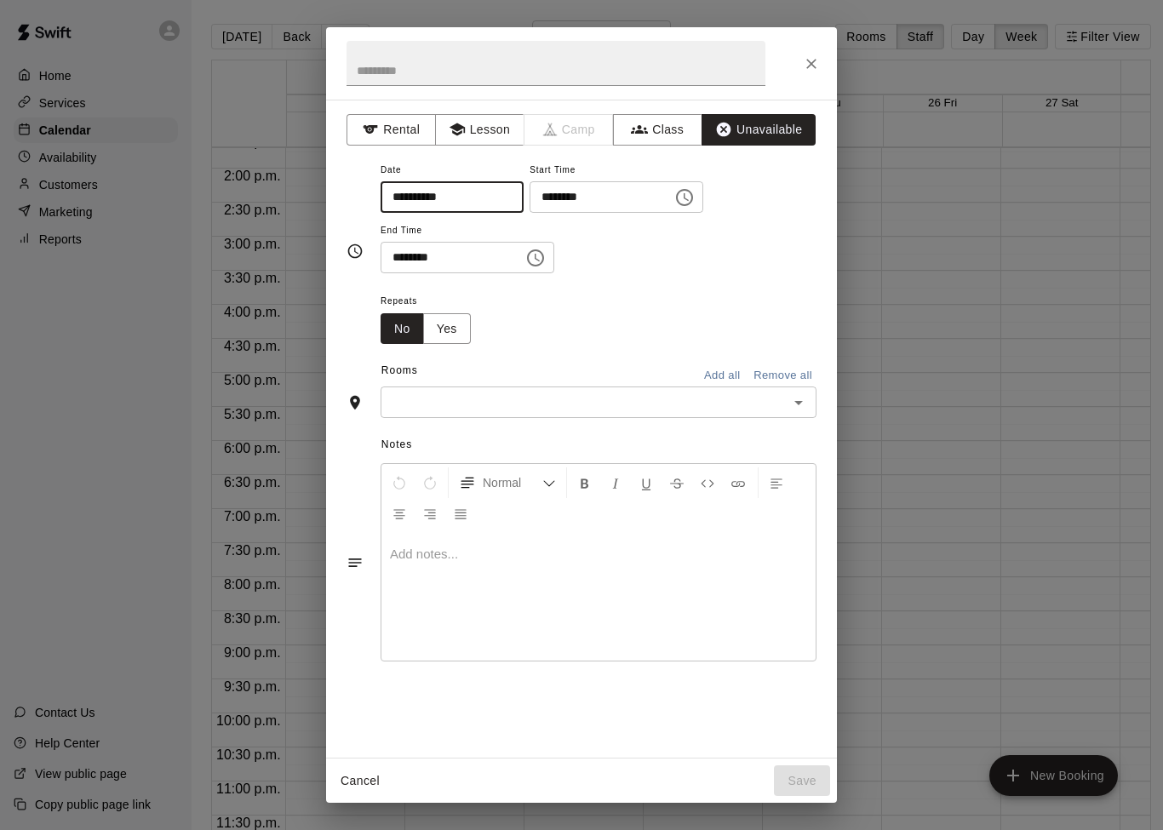
click at [641, 212] on div "******** ​" at bounding box center [616, 196] width 174 height 31
click at [667, 208] on button "Choose time, selected time is 5:00 PM" at bounding box center [684, 197] width 34 height 34
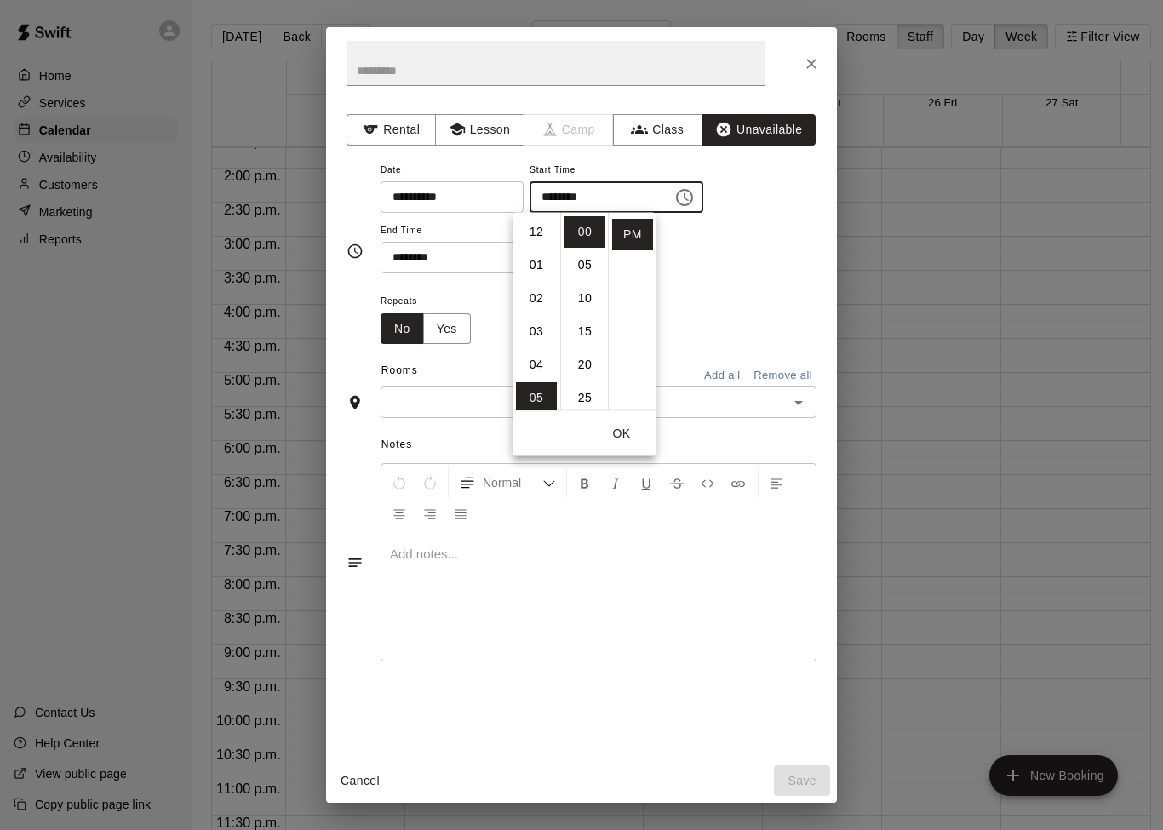
scroll to position [0, 0]
click at [541, 236] on li "12" at bounding box center [536, 231] width 41 height 31
click at [729, 262] on div "**********" at bounding box center [598, 216] width 436 height 115
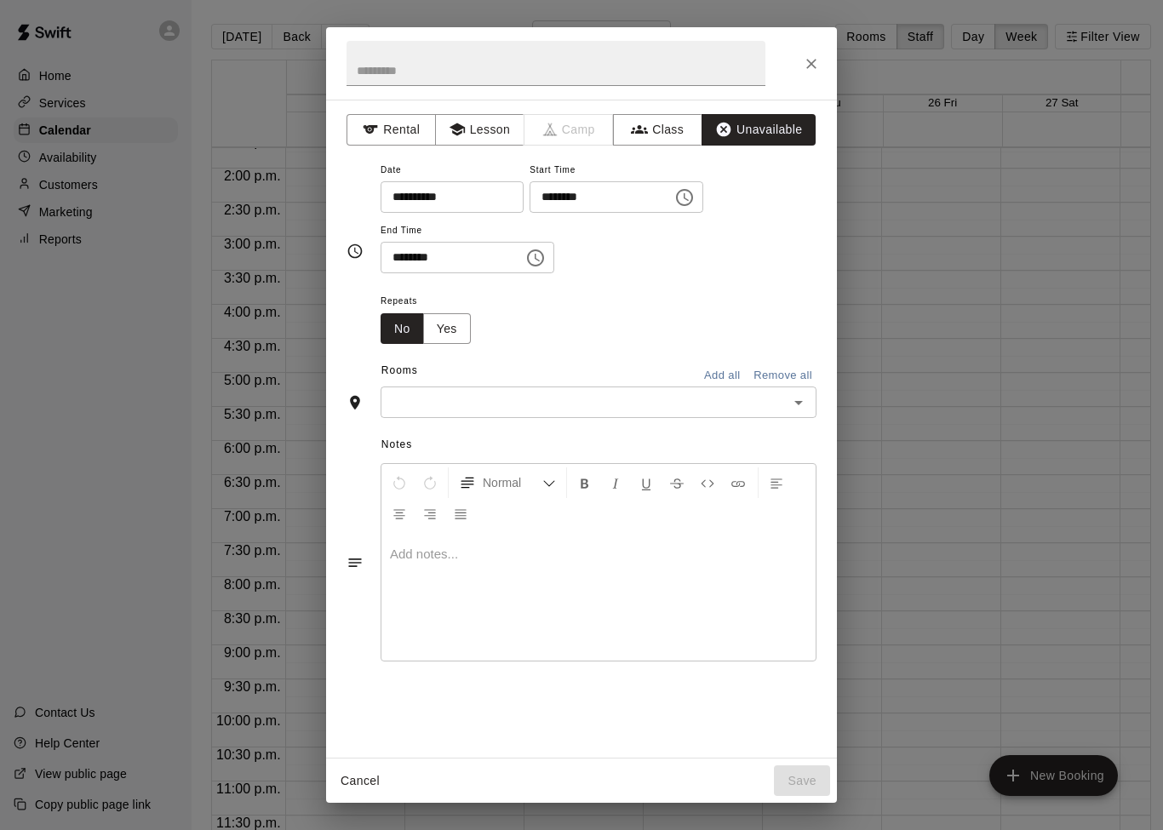
click at [609, 196] on input "********" at bounding box center [594, 196] width 131 height 31
click at [634, 260] on div "**********" at bounding box center [598, 216] width 436 height 115
click at [684, 198] on icon "Choose time, selected time is 12:00 PM" at bounding box center [686, 197] width 5 height 8
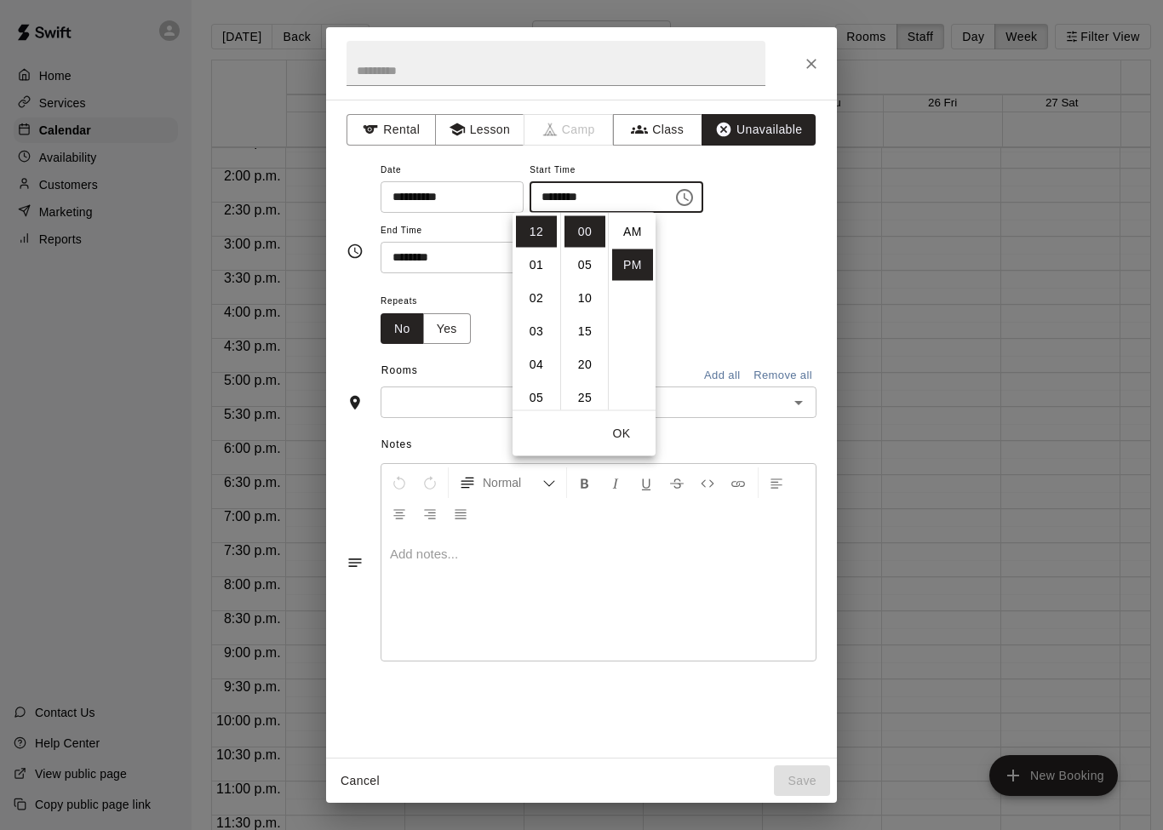
scroll to position [31, 0]
click at [545, 392] on li "05" at bounding box center [536, 397] width 41 height 31
type input "********"
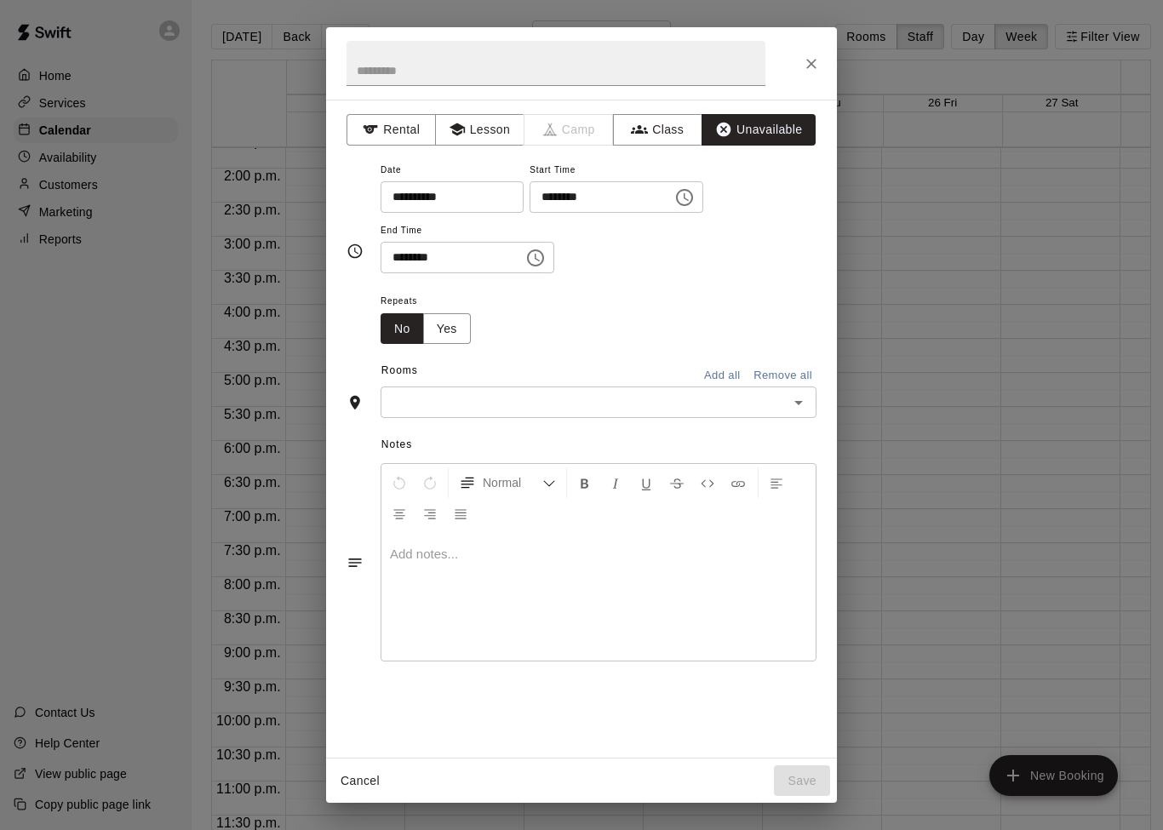
click at [729, 240] on div "**********" at bounding box center [598, 216] width 436 height 115
click at [518, 262] on button "Choose time, selected time is 5:30 PM" at bounding box center [535, 258] width 34 height 34
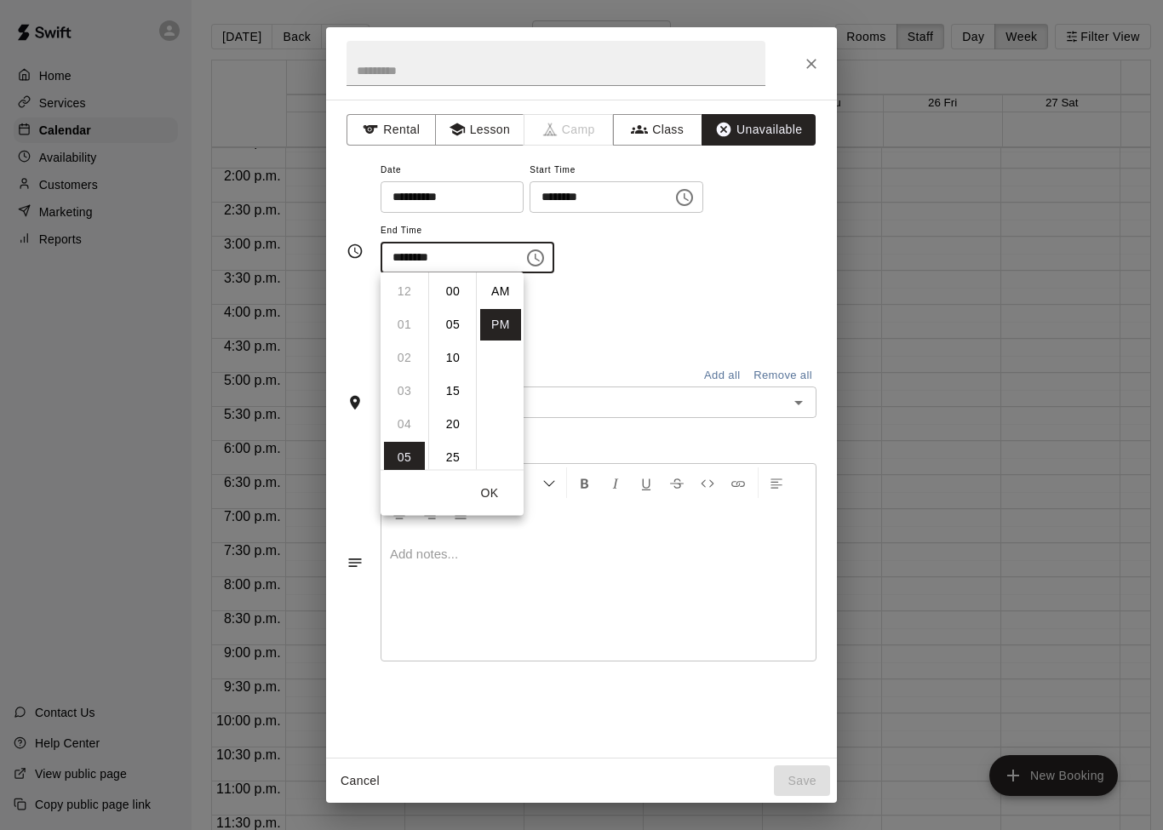
scroll to position [31, 0]
click at [409, 363] on li "10" at bounding box center [404, 358] width 41 height 31
click at [415, 329] on li "11" at bounding box center [404, 324] width 41 height 31
type input "********"
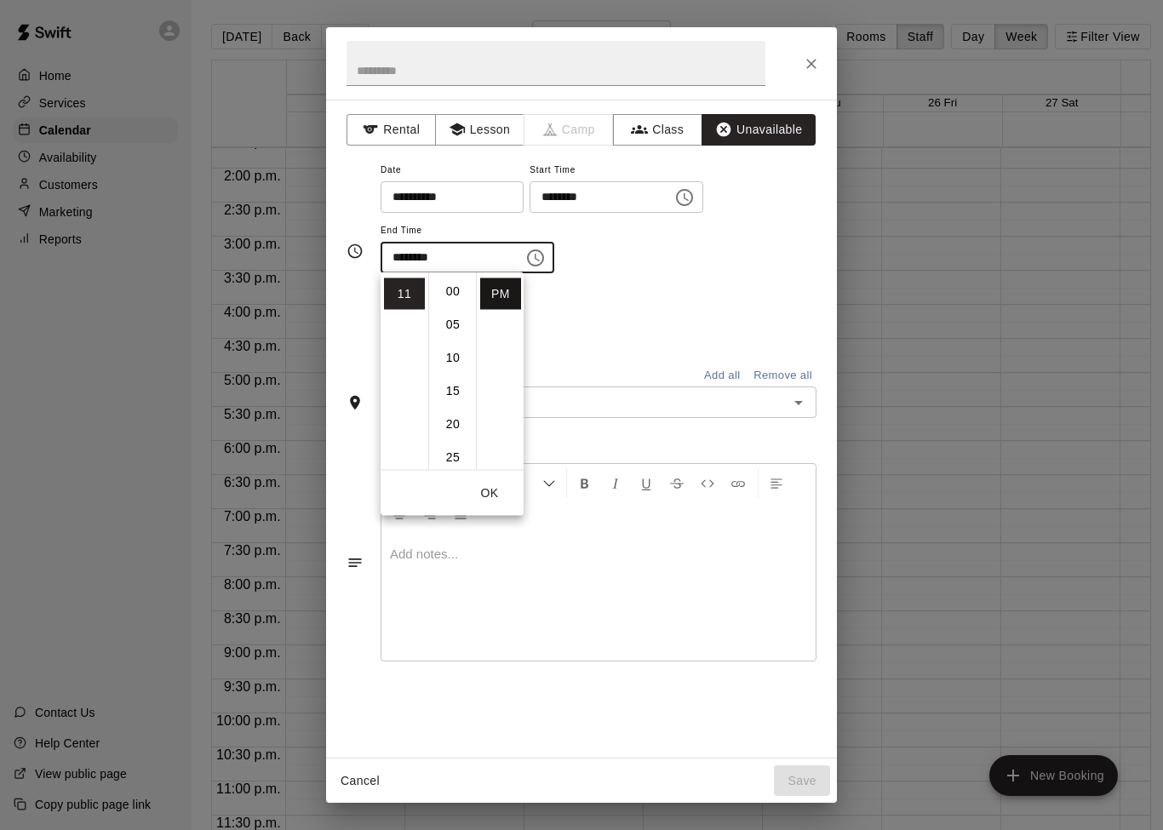
click at [506, 295] on li "PM" at bounding box center [500, 293] width 41 height 31
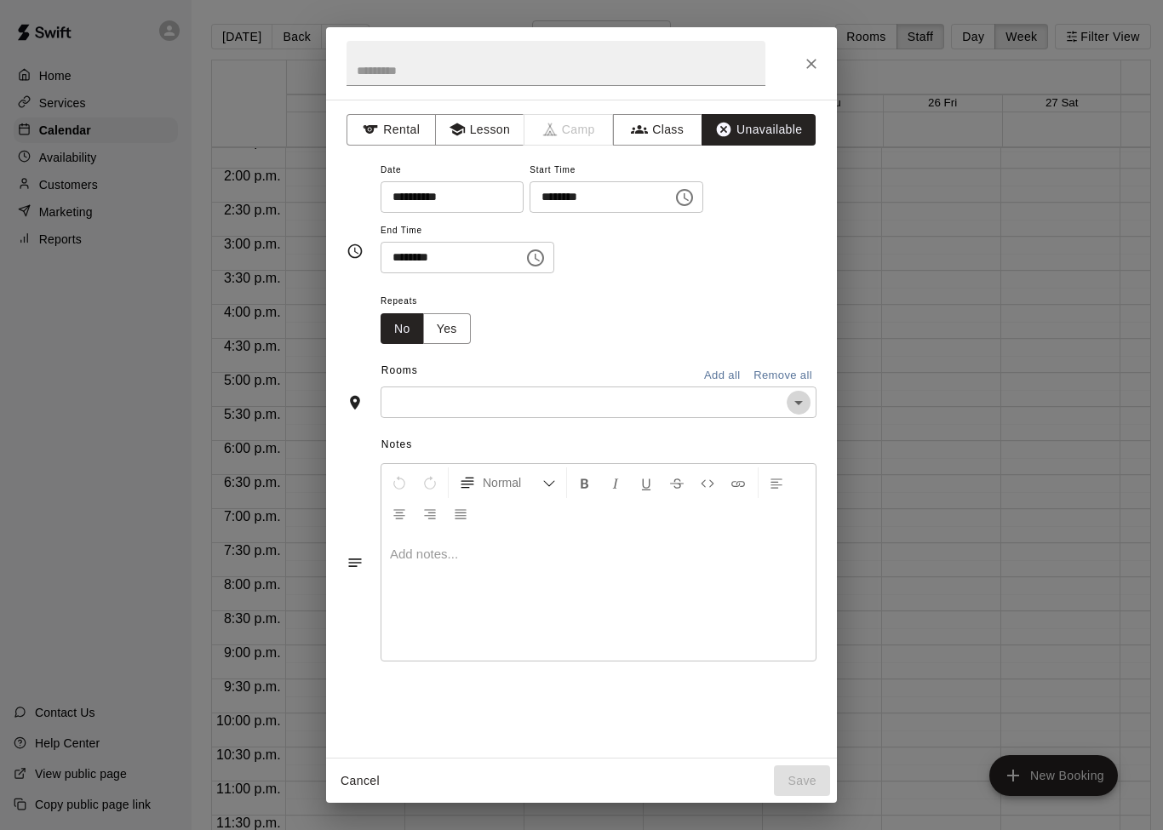
click at [797, 405] on icon "Open" at bounding box center [798, 402] width 20 height 20
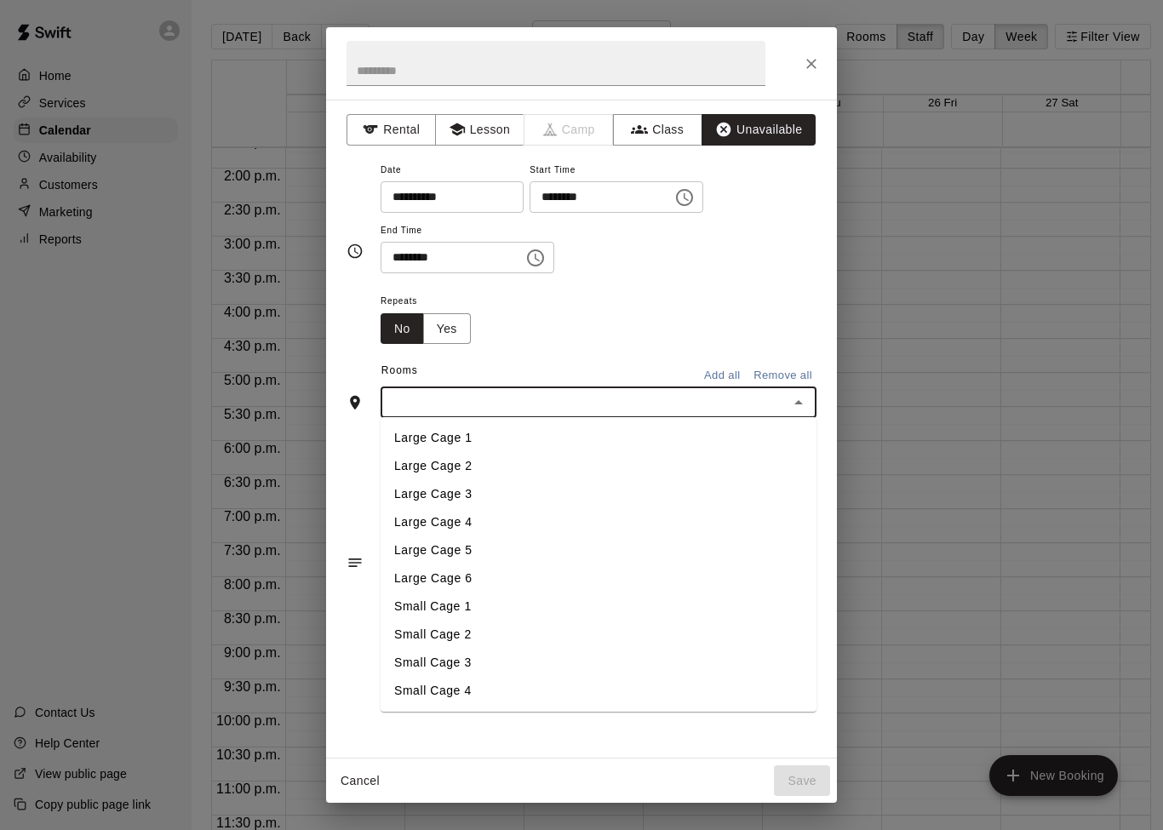
click at [451, 605] on li "Small Cage 1" at bounding box center [598, 606] width 436 height 28
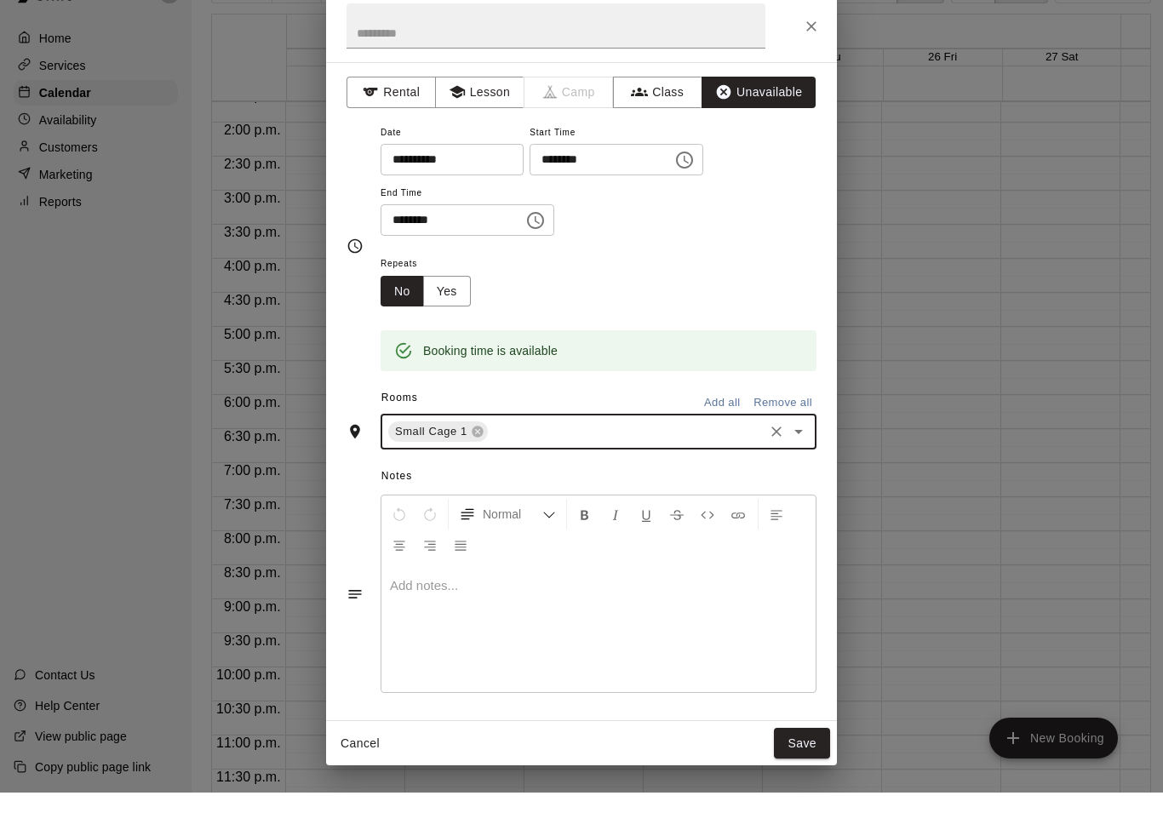
scroll to position [27, 0]
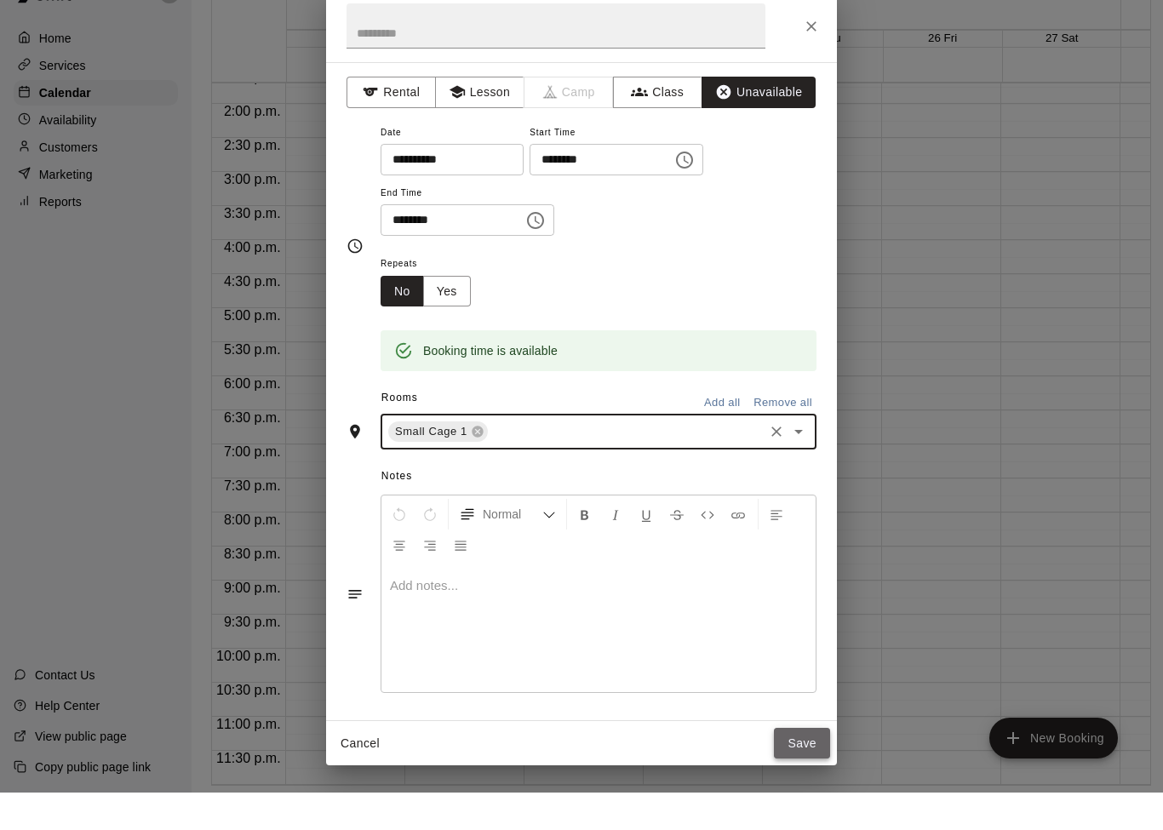
click at [804, 765] on button "Save" at bounding box center [802, 780] width 56 height 31
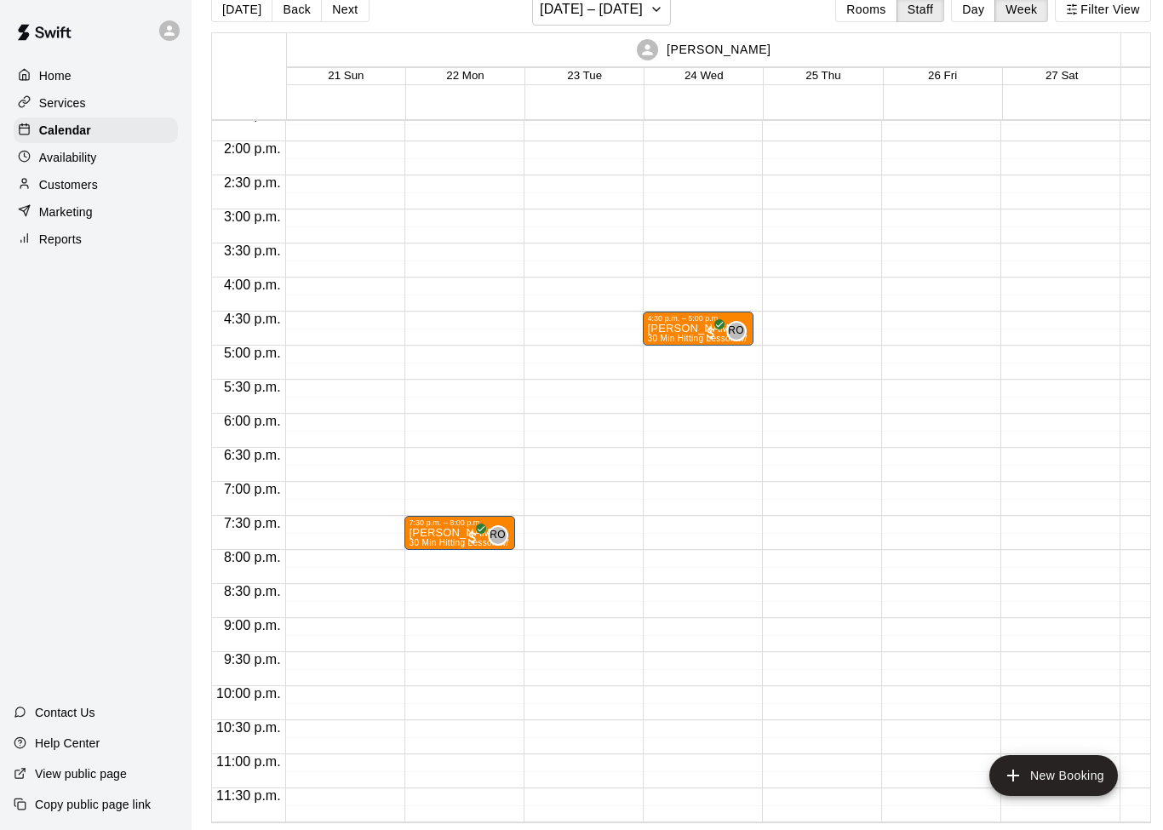
click at [704, 361] on div "4:30 p.m. – 5:00 p.m. [PERSON_NAME] 30 Min Hitting Lesson w/ Renny (Small Cage …" at bounding box center [698, 5] width 111 height 1634
click at [639, 15] on h6 "[DATE] – [DATE]" at bounding box center [591, 9] width 103 height 24
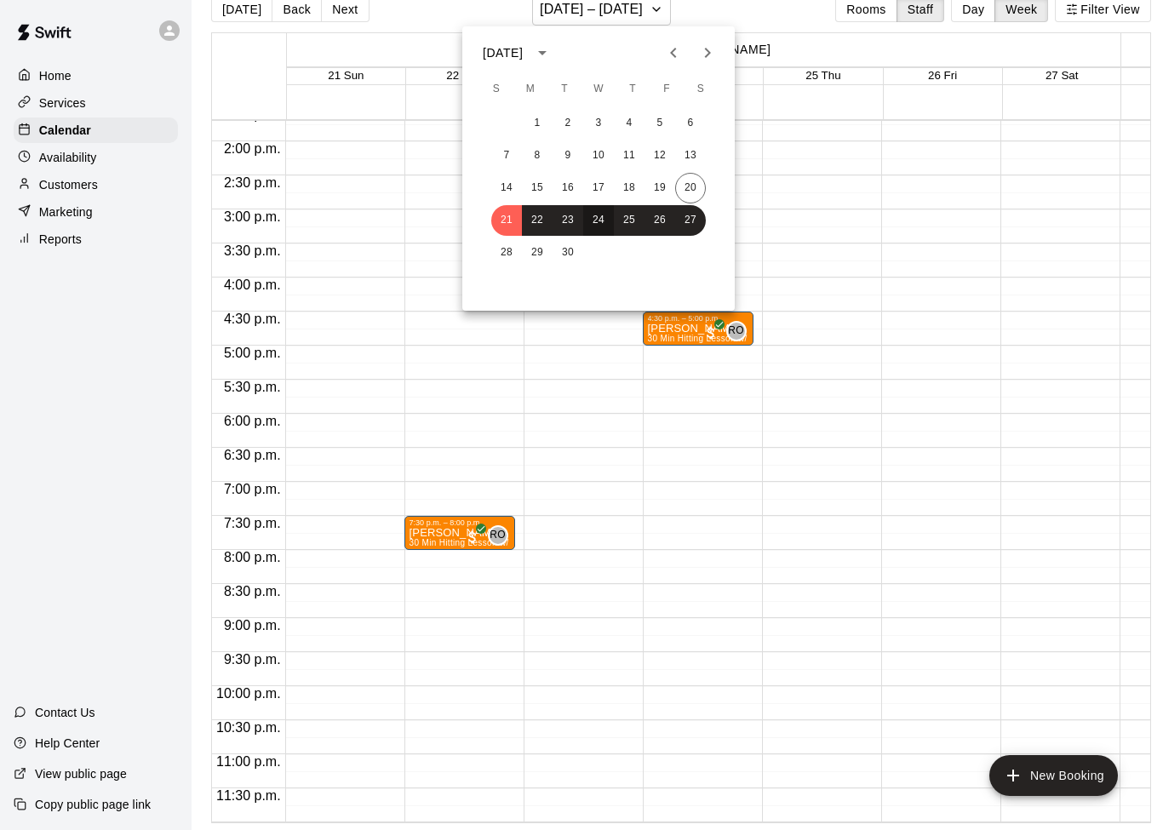
click at [603, 222] on button "24" at bounding box center [598, 220] width 31 height 31
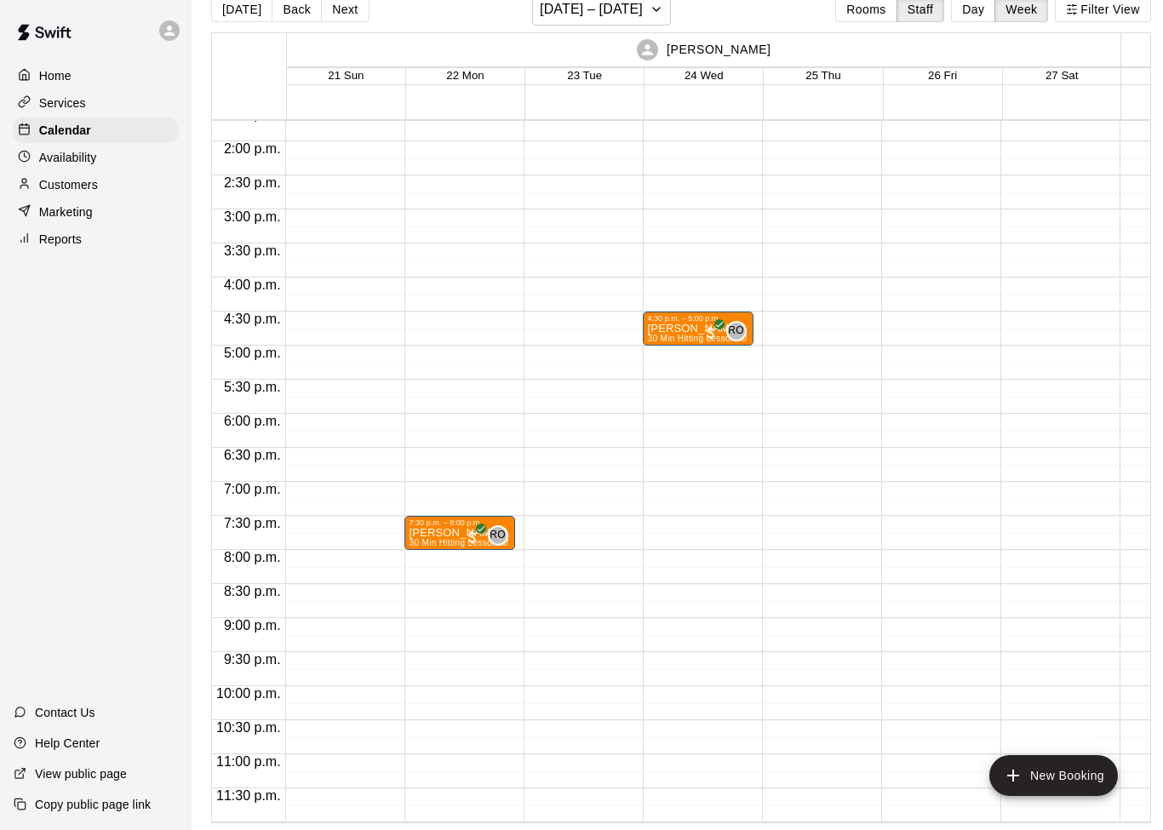
click at [694, 366] on div "4:30 p.m. – 5:00 p.m. [PERSON_NAME] 30 Min Hitting Lesson w/ Renny (Small Cage …" at bounding box center [698, 5] width 111 height 1634
click at [695, 357] on div "4:30 p.m. – 5:00 p.m. [PERSON_NAME] 30 Min Hitting Lesson w/ Renny (Small Cage …" at bounding box center [698, 5] width 111 height 1634
click at [606, 260] on div at bounding box center [578, 5] width 111 height 1634
click at [912, 22] on button "Staff" at bounding box center [920, 10] width 49 height 26
click at [978, 15] on button "Day" at bounding box center [973, 10] width 44 height 26
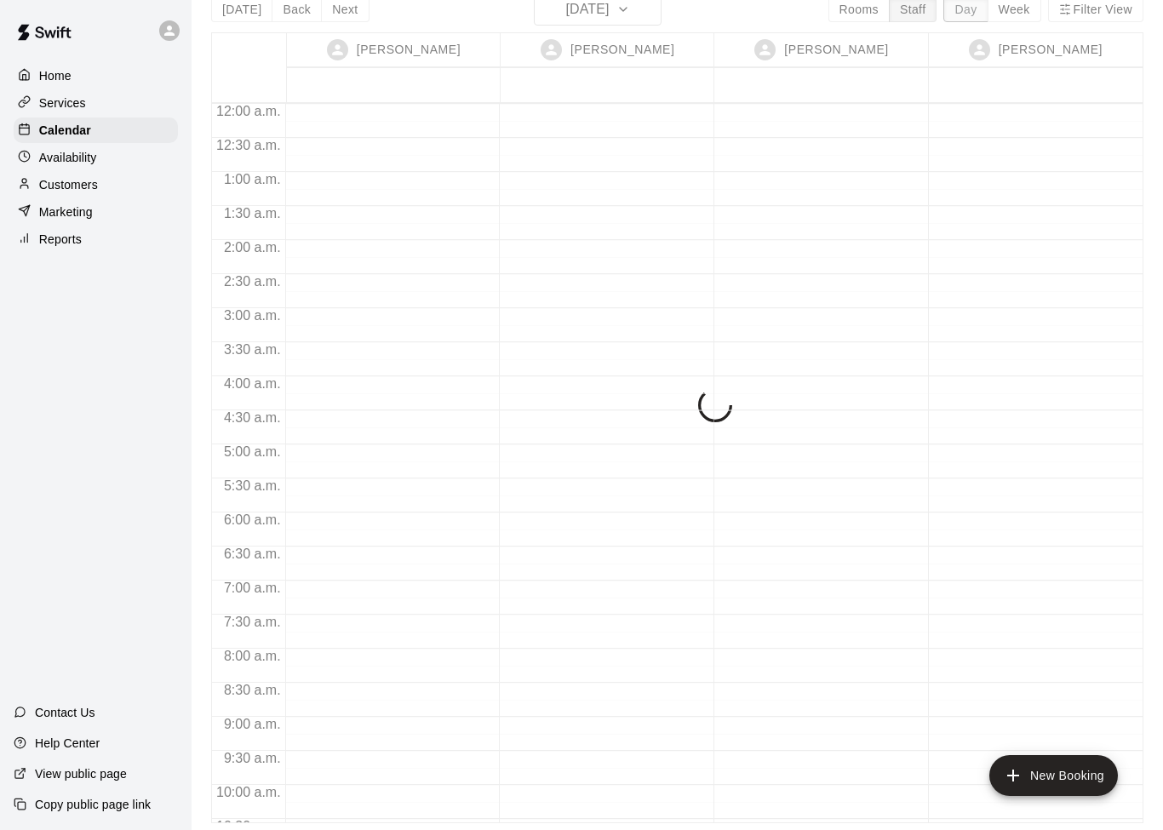
scroll to position [917, 0]
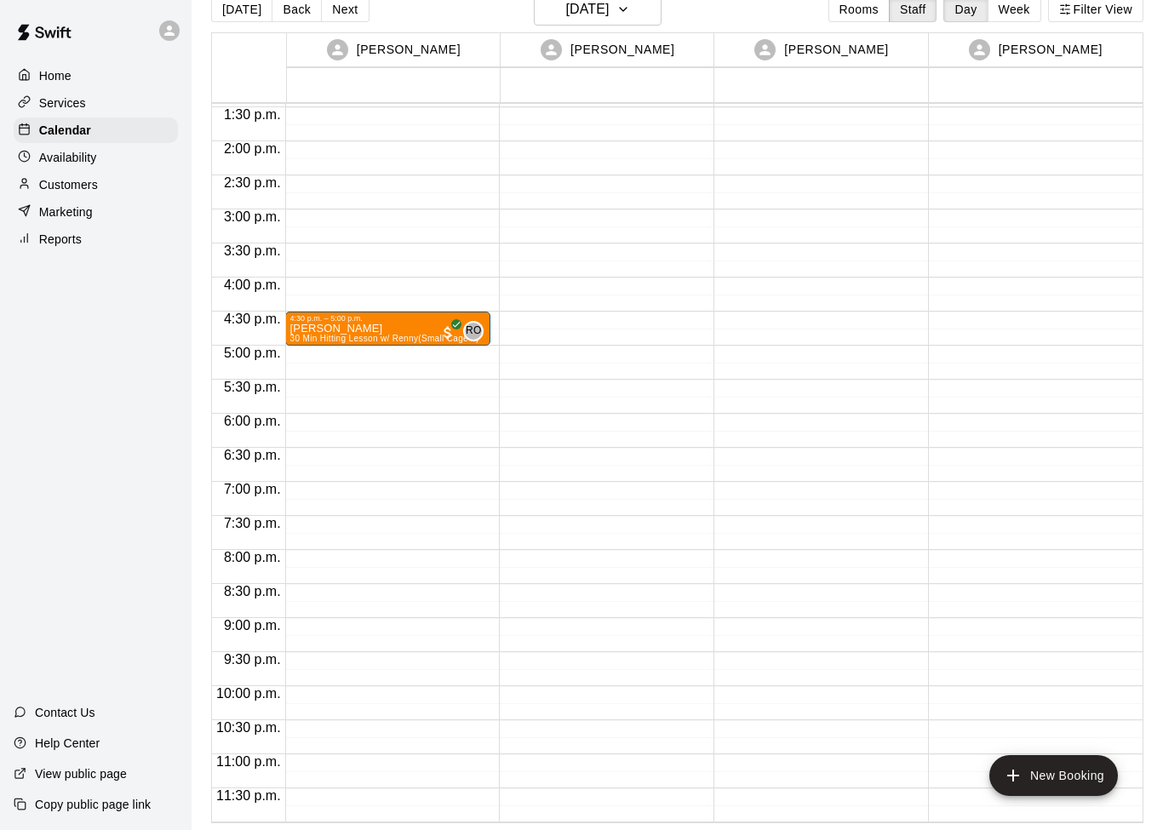
click at [442, 367] on div "4:30 p.m. – 5:00 p.m. [PERSON_NAME] 30 Min Hitting Lesson w/ Renny (Small Cage …" at bounding box center [388, 5] width 206 height 1634
click at [609, 17] on h6 "[DATE]" at bounding box center [586, 9] width 43 height 24
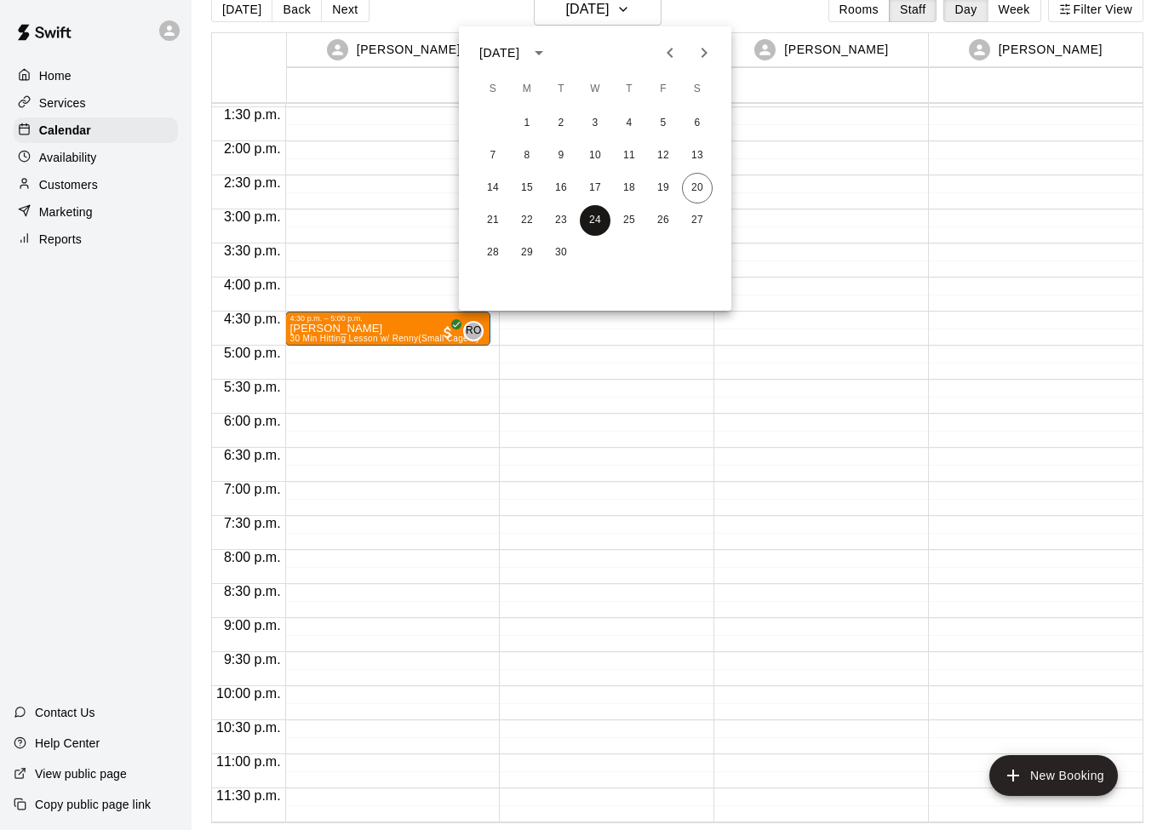
click at [598, 224] on button "24" at bounding box center [595, 220] width 31 height 31
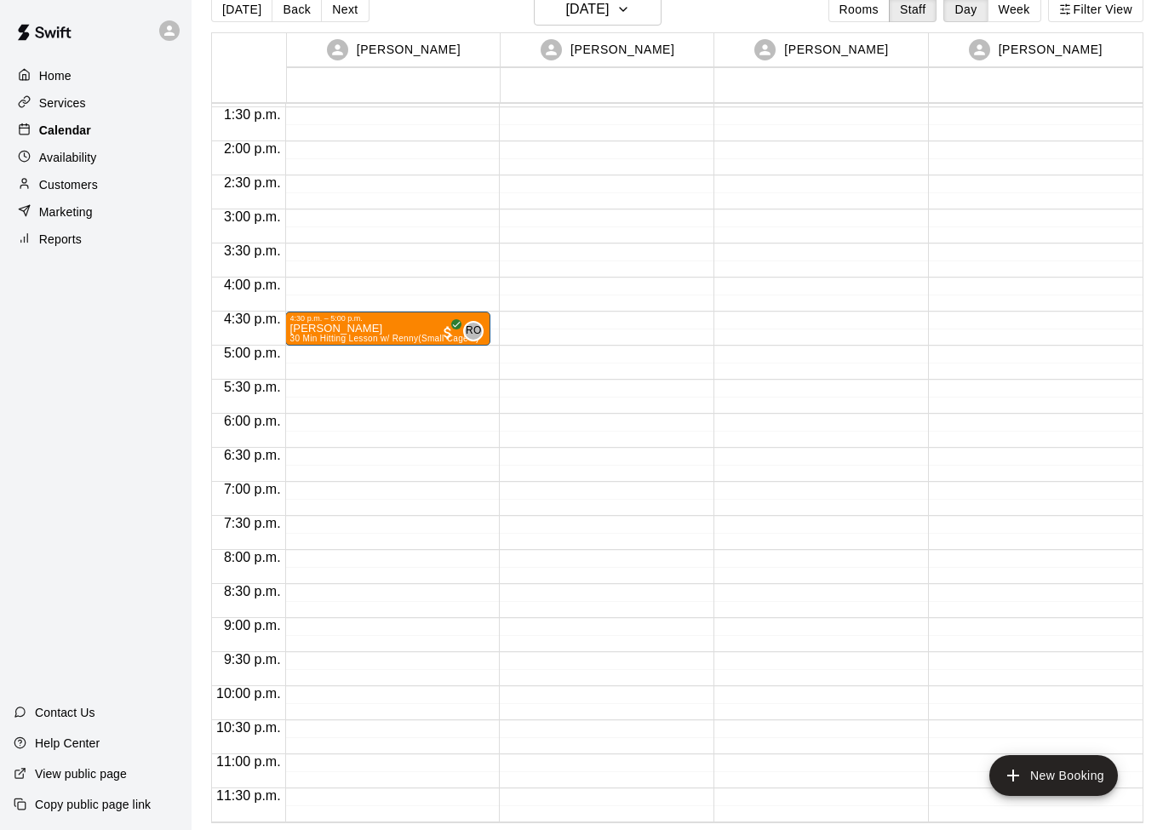
click at [87, 141] on div "Calendar" at bounding box center [96, 130] width 164 height 26
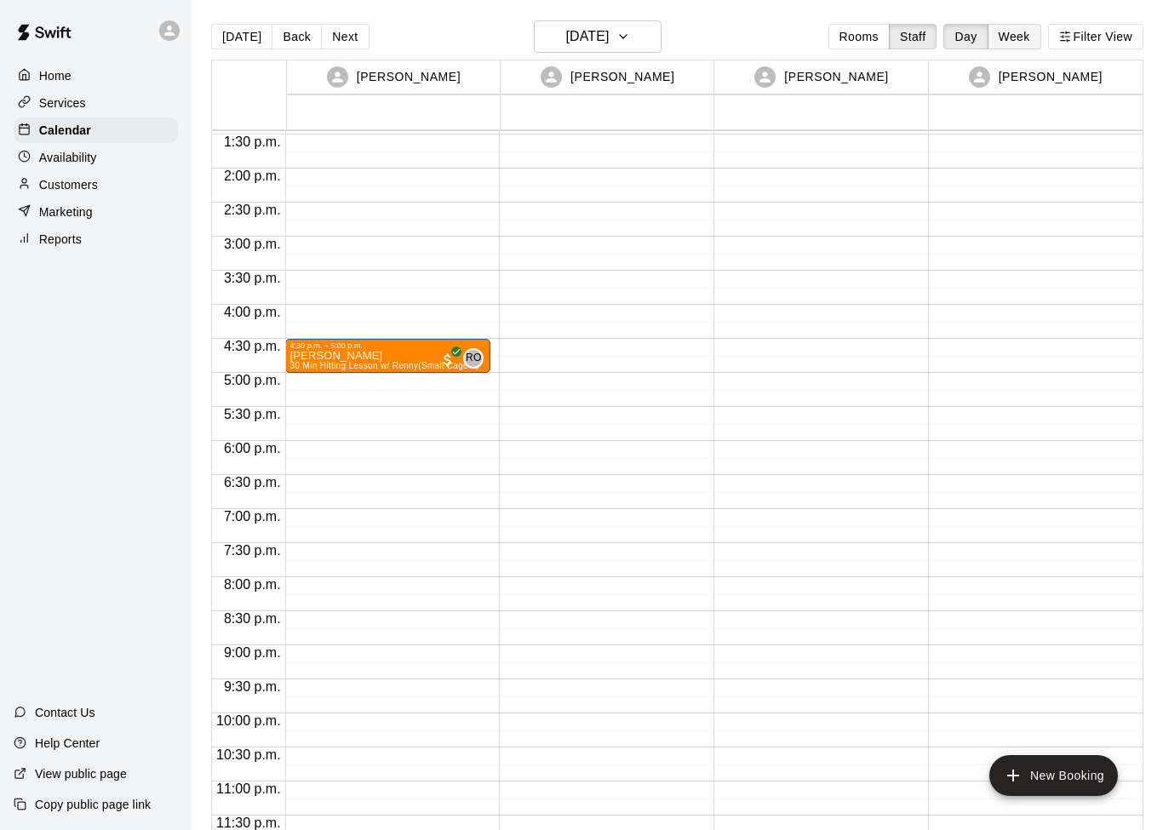
click at [1015, 42] on button "Week" at bounding box center [1014, 37] width 54 height 26
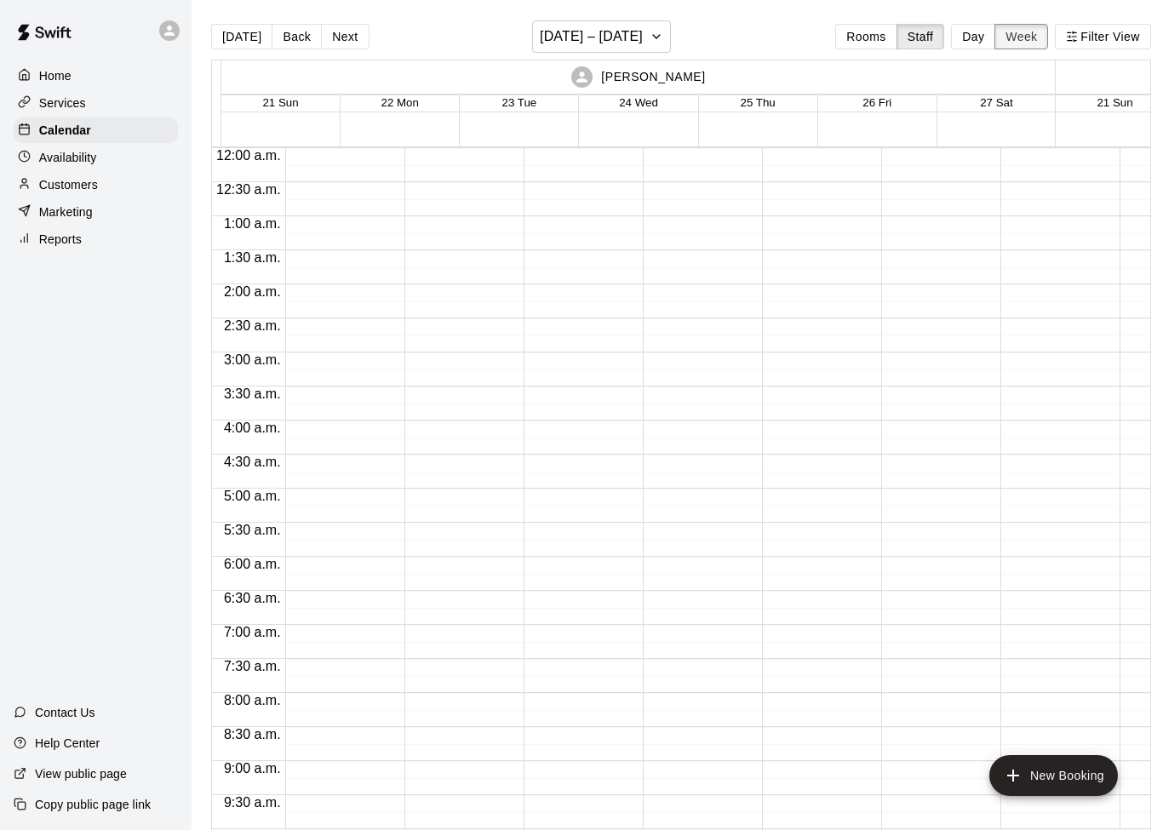
scroll to position [934, 0]
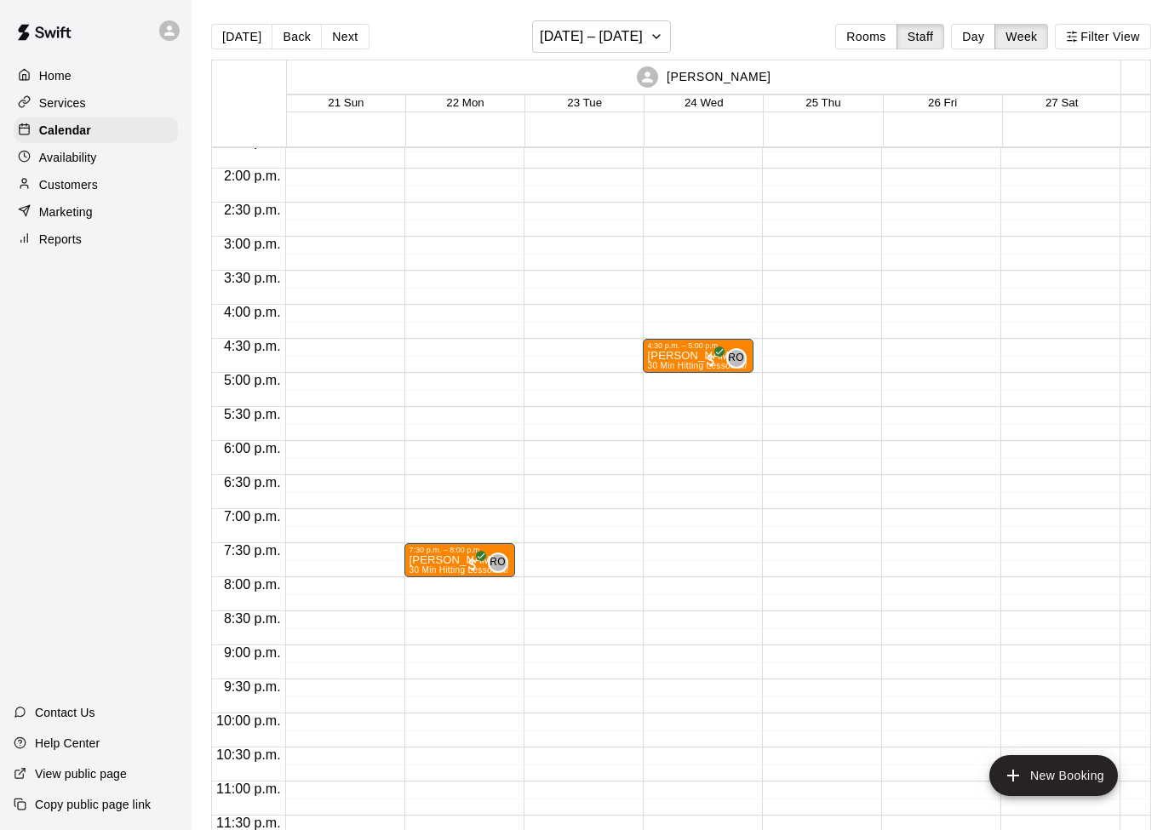
click at [110, 777] on p "View public page" at bounding box center [81, 773] width 92 height 17
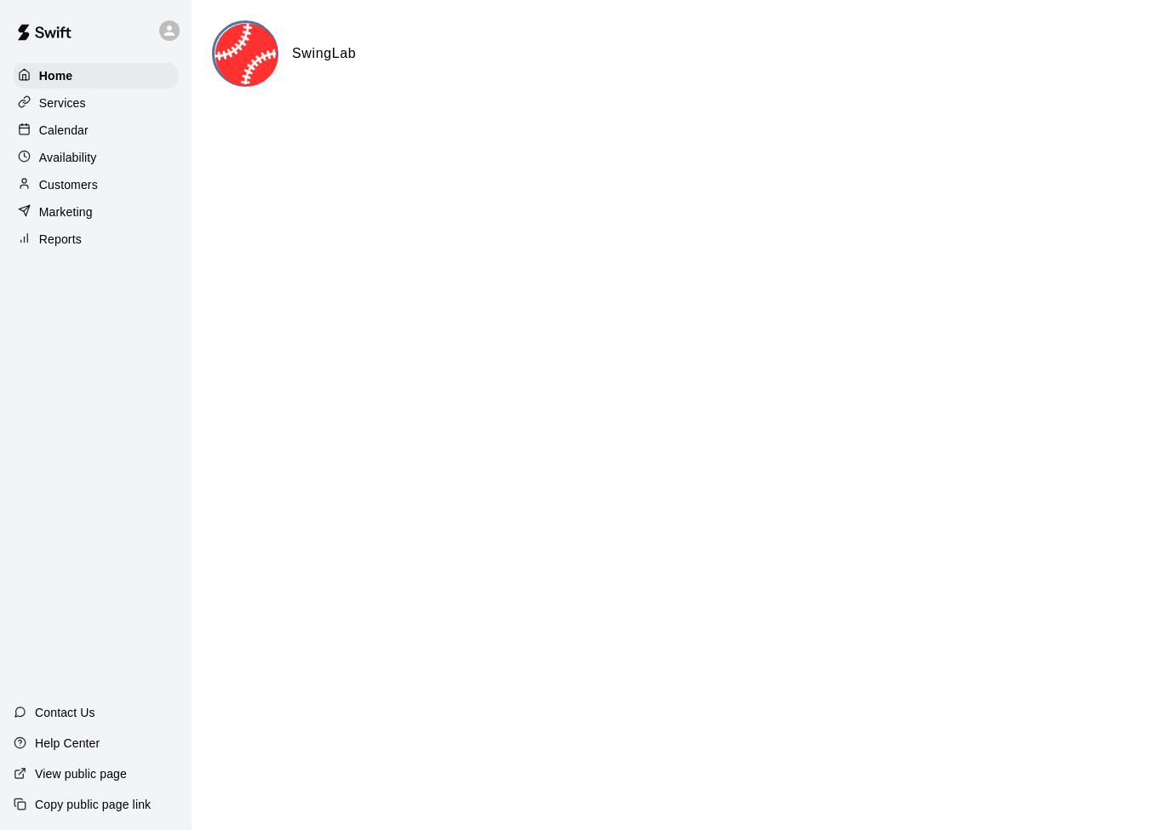
click at [69, 129] on p "Calendar" at bounding box center [63, 130] width 49 height 17
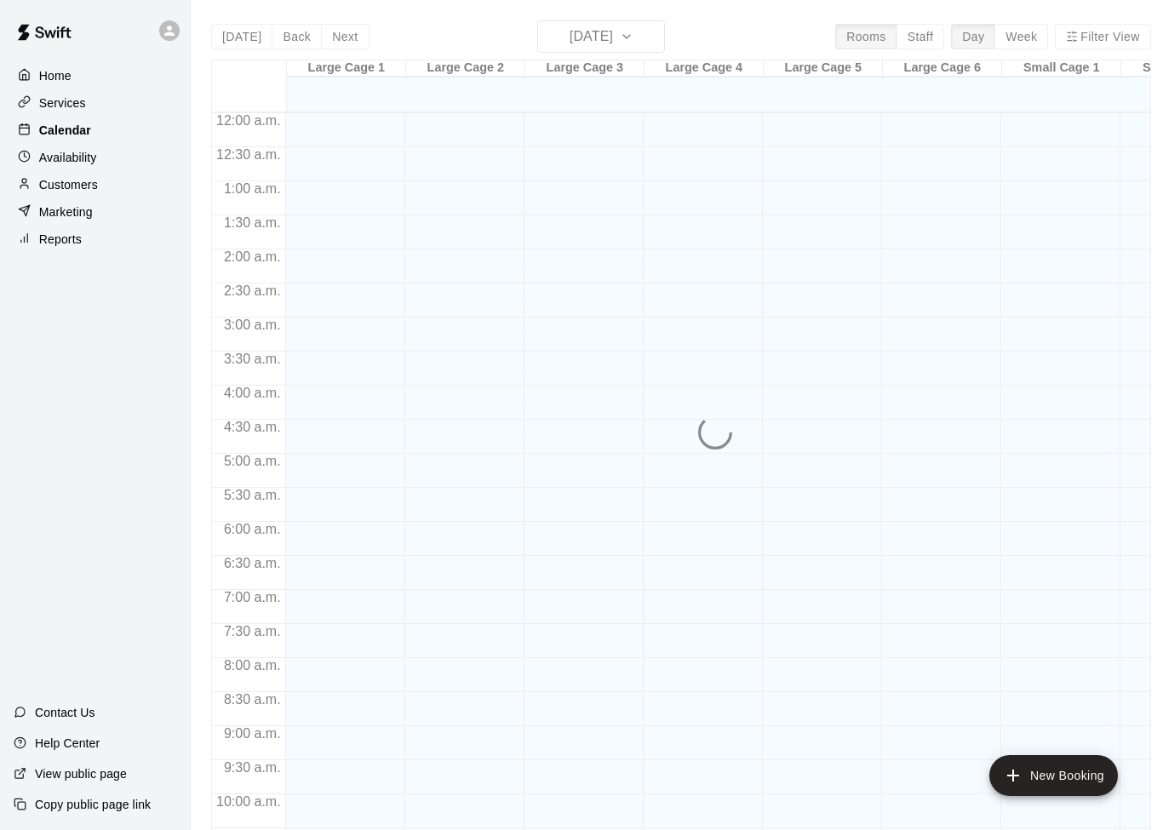
scroll to position [848, 0]
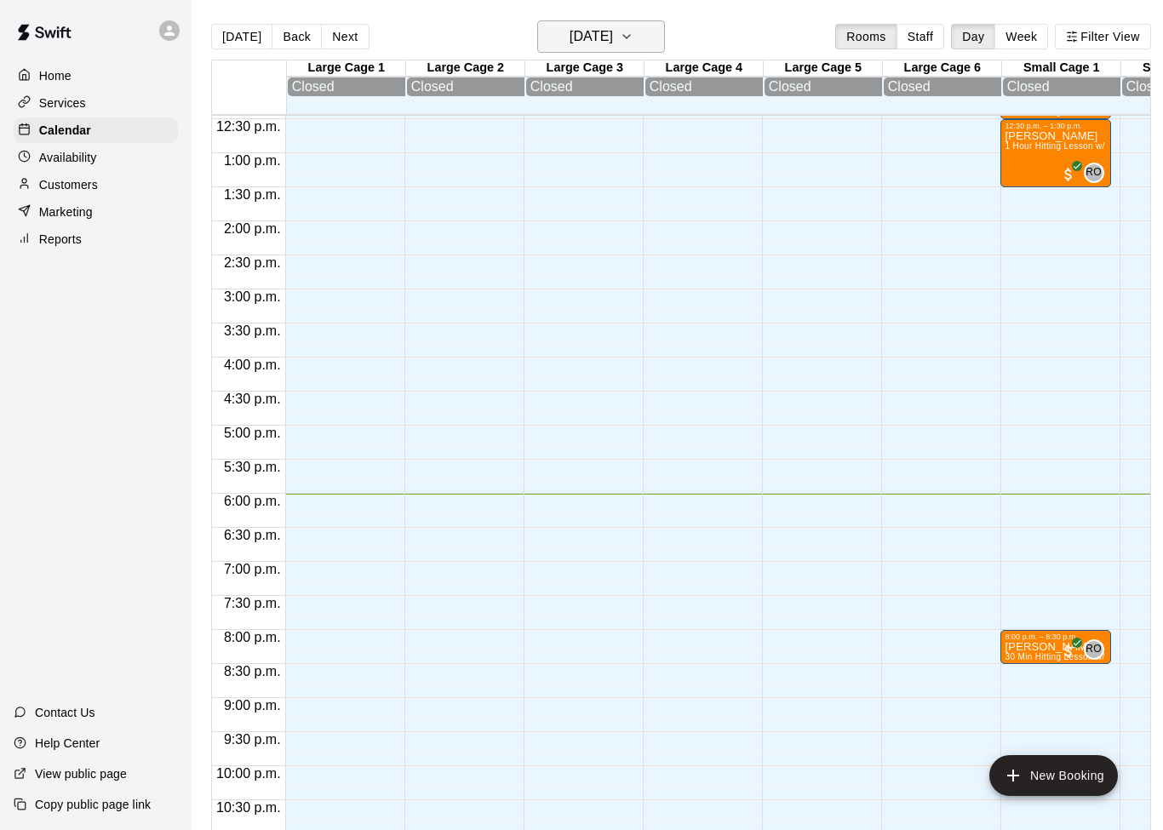
click at [613, 38] on h6 "[DATE]" at bounding box center [590, 37] width 43 height 24
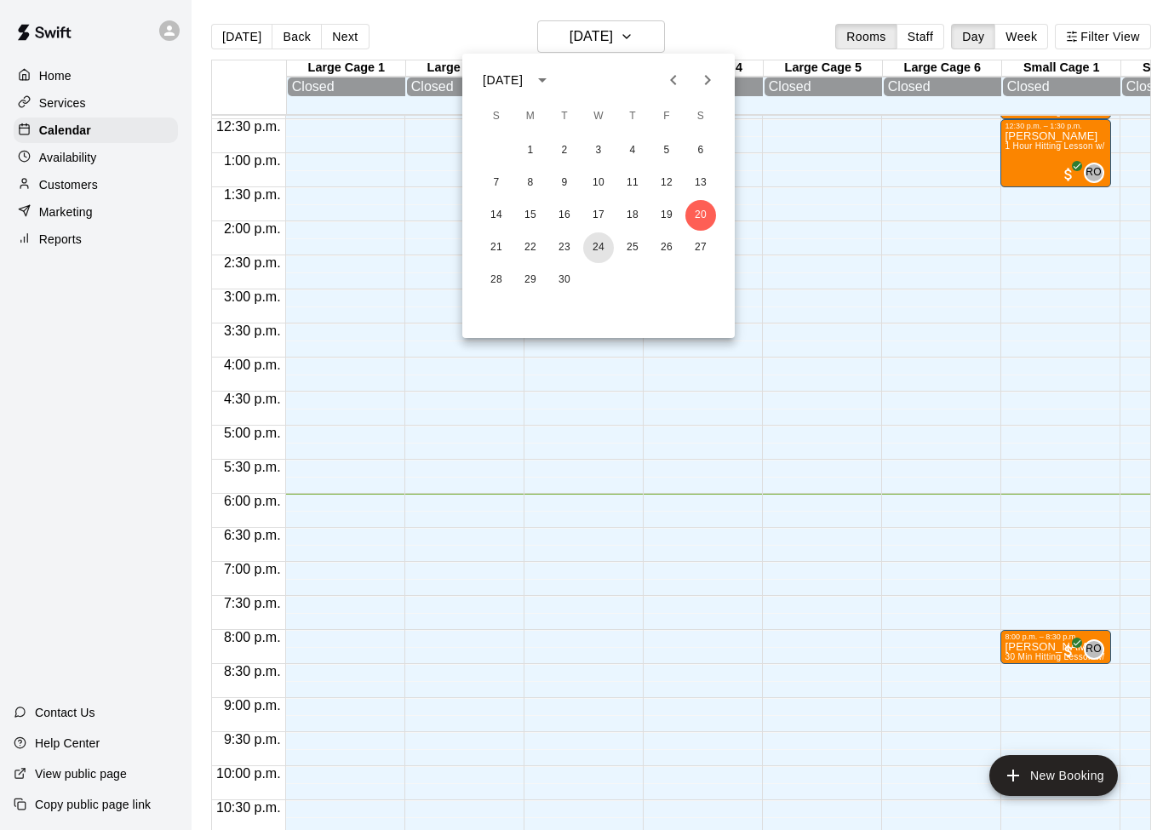
click at [603, 245] on button "24" at bounding box center [598, 247] width 31 height 31
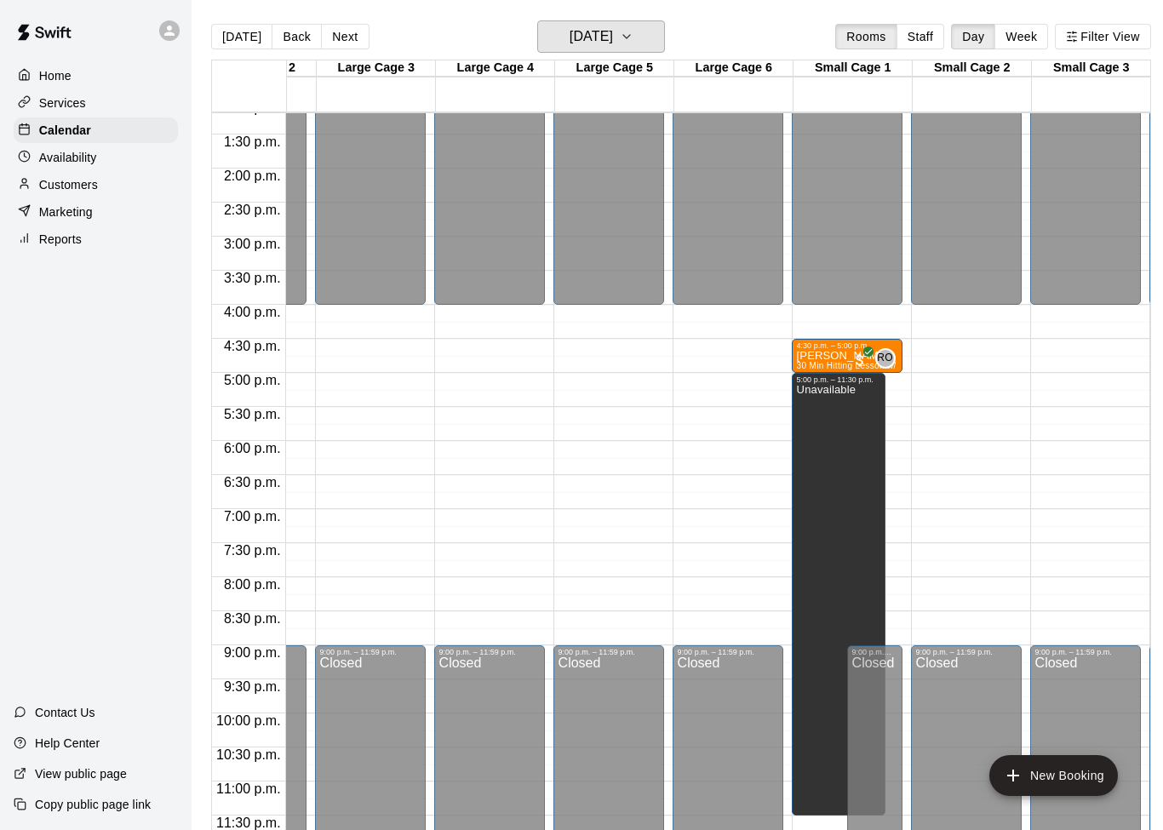
scroll to position [0, 197]
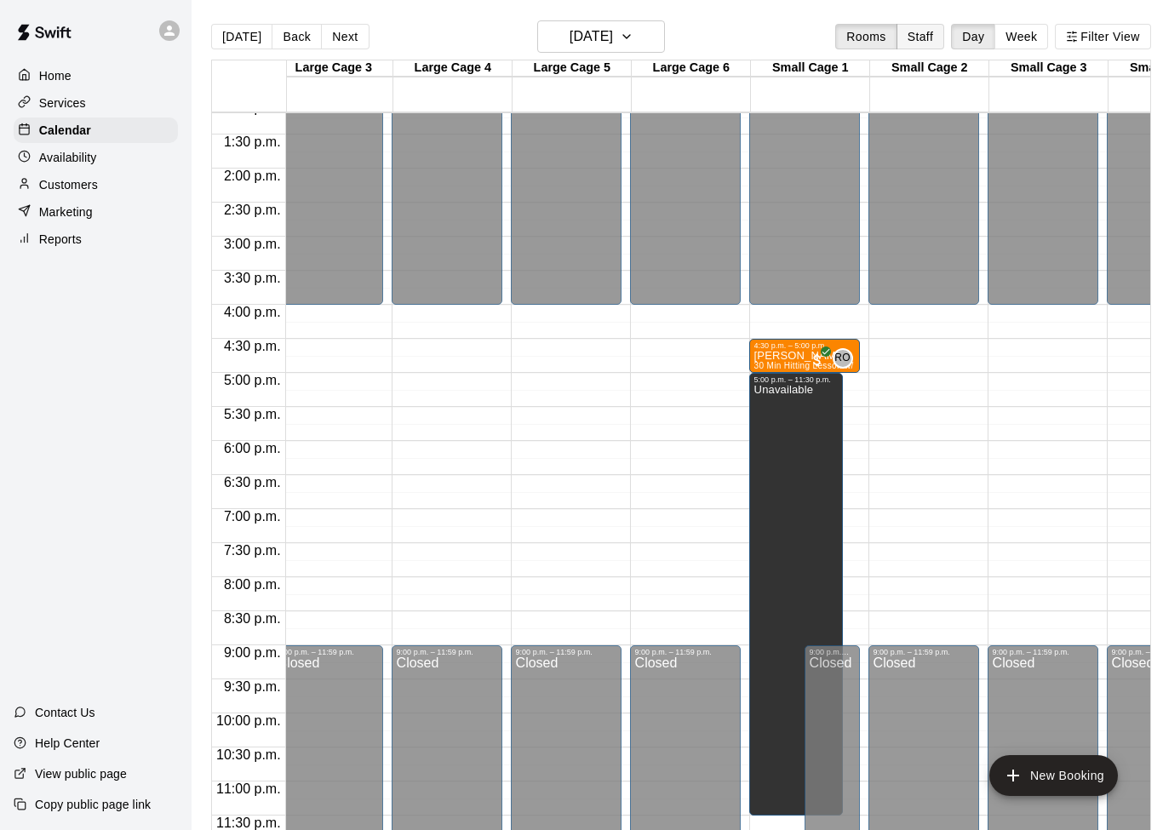
click at [925, 37] on button "Staff" at bounding box center [920, 37] width 49 height 26
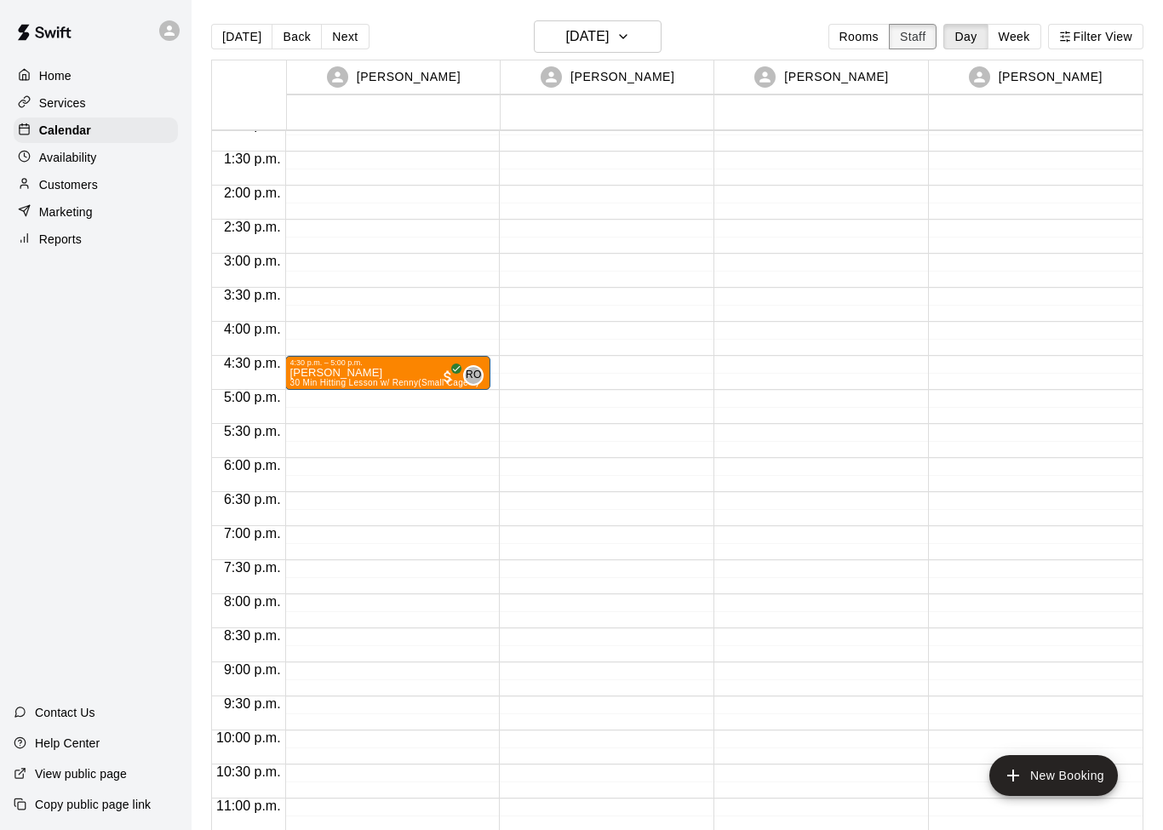
click at [914, 43] on button "Staff" at bounding box center [913, 37] width 49 height 26
click at [1027, 34] on button "Week" at bounding box center [1014, 37] width 54 height 26
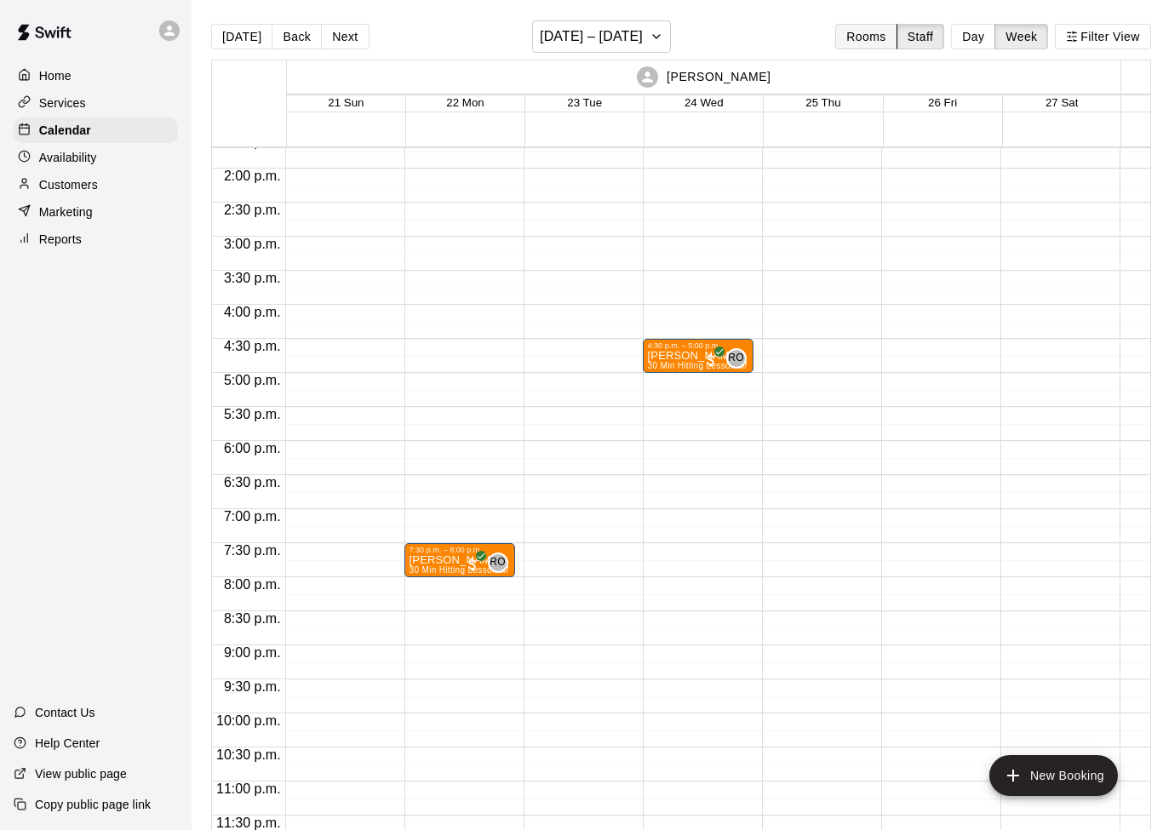
click at [872, 42] on button "Rooms" at bounding box center [865, 37] width 61 height 26
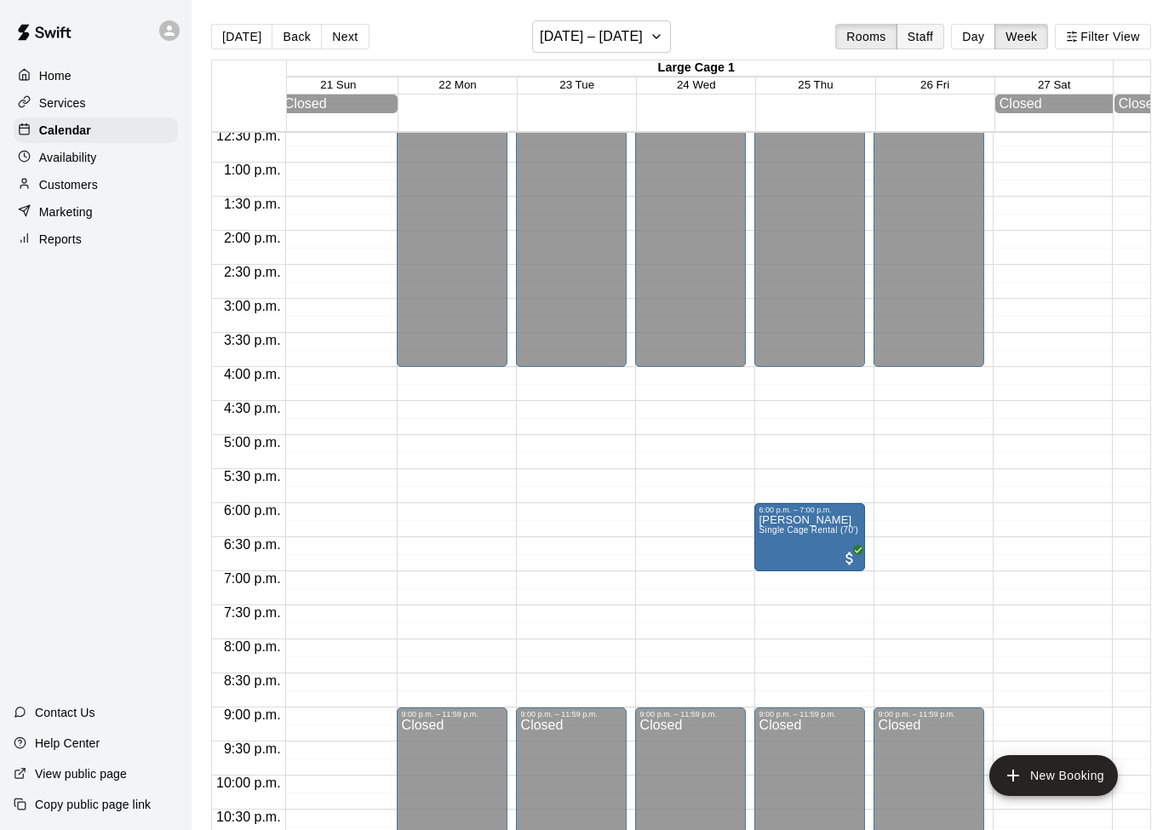
click at [919, 42] on button "Staff" at bounding box center [920, 37] width 49 height 26
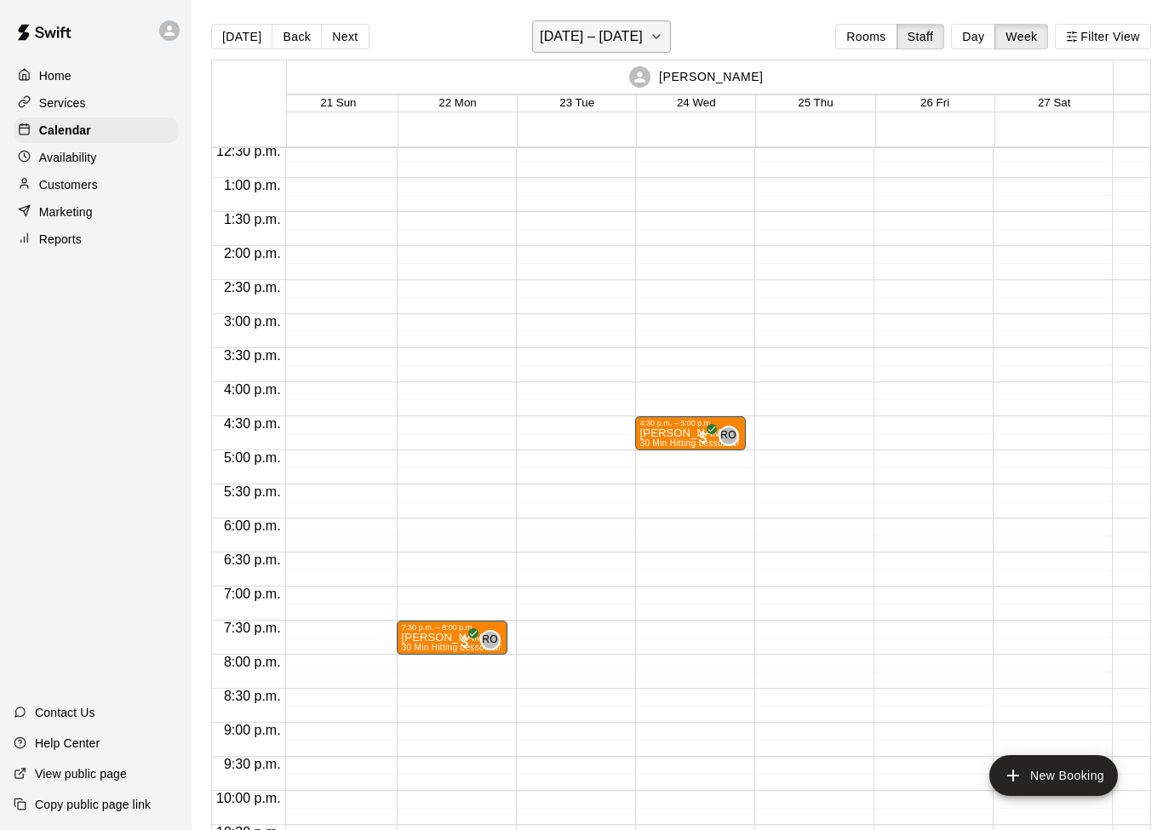
click at [650, 36] on button "[DATE] – [DATE]" at bounding box center [601, 36] width 139 height 32
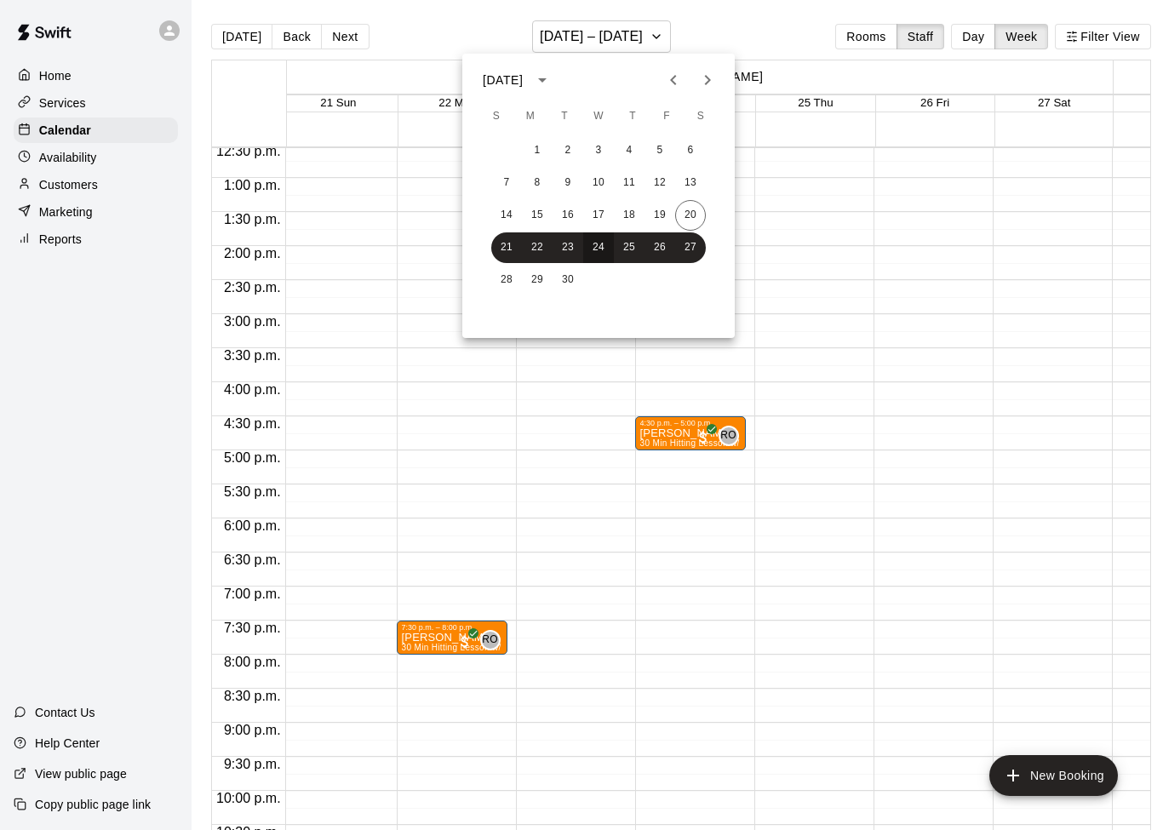
click at [602, 243] on button "24" at bounding box center [598, 247] width 31 height 31
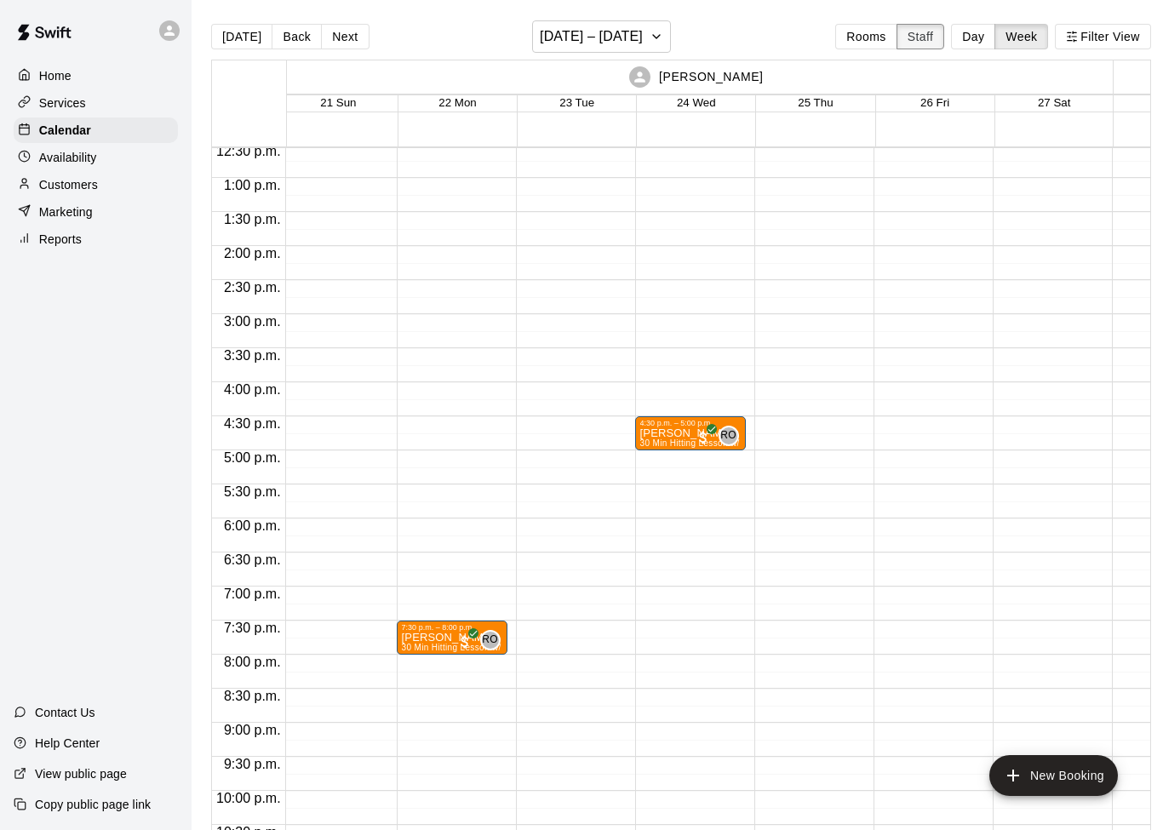
click at [929, 38] on button "Staff" at bounding box center [920, 37] width 49 height 26
click at [1024, 38] on button "Week" at bounding box center [1021, 37] width 54 height 26
click at [654, 41] on icon "button" at bounding box center [656, 36] width 14 height 20
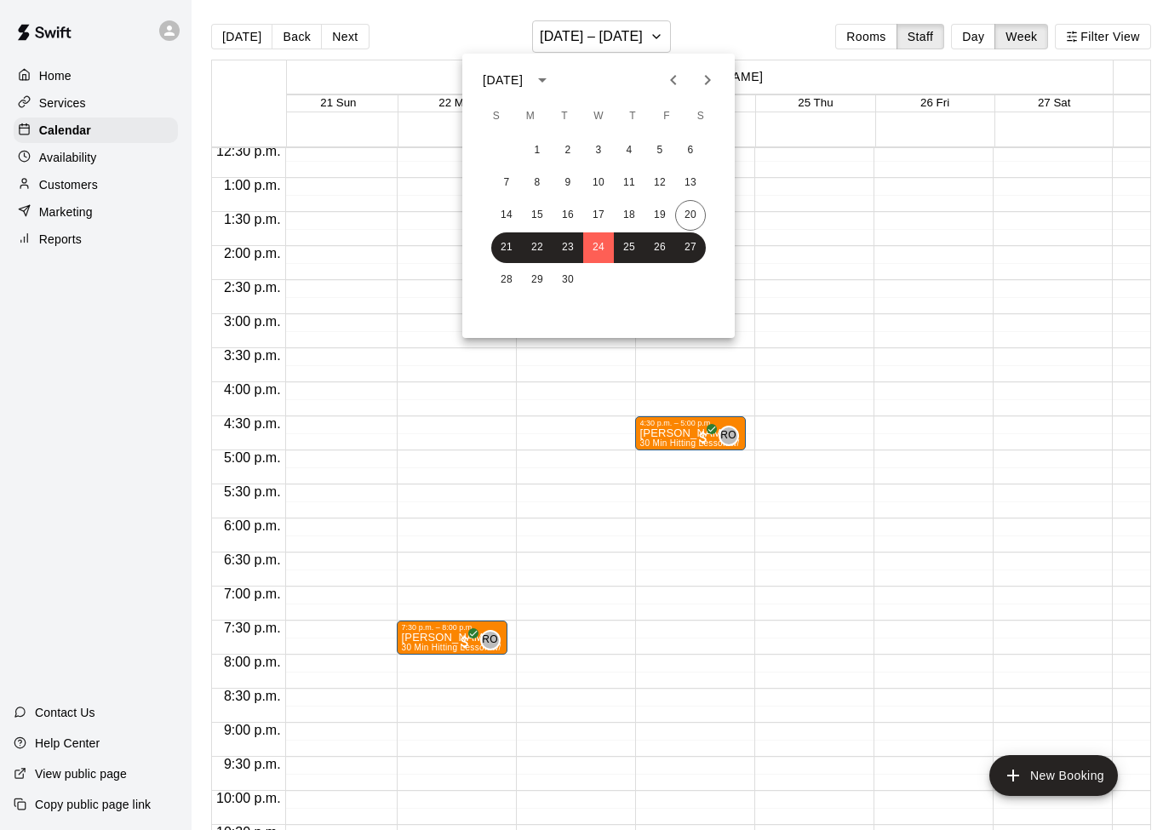
click at [791, 36] on div at bounding box center [581, 415] width 1163 height 830
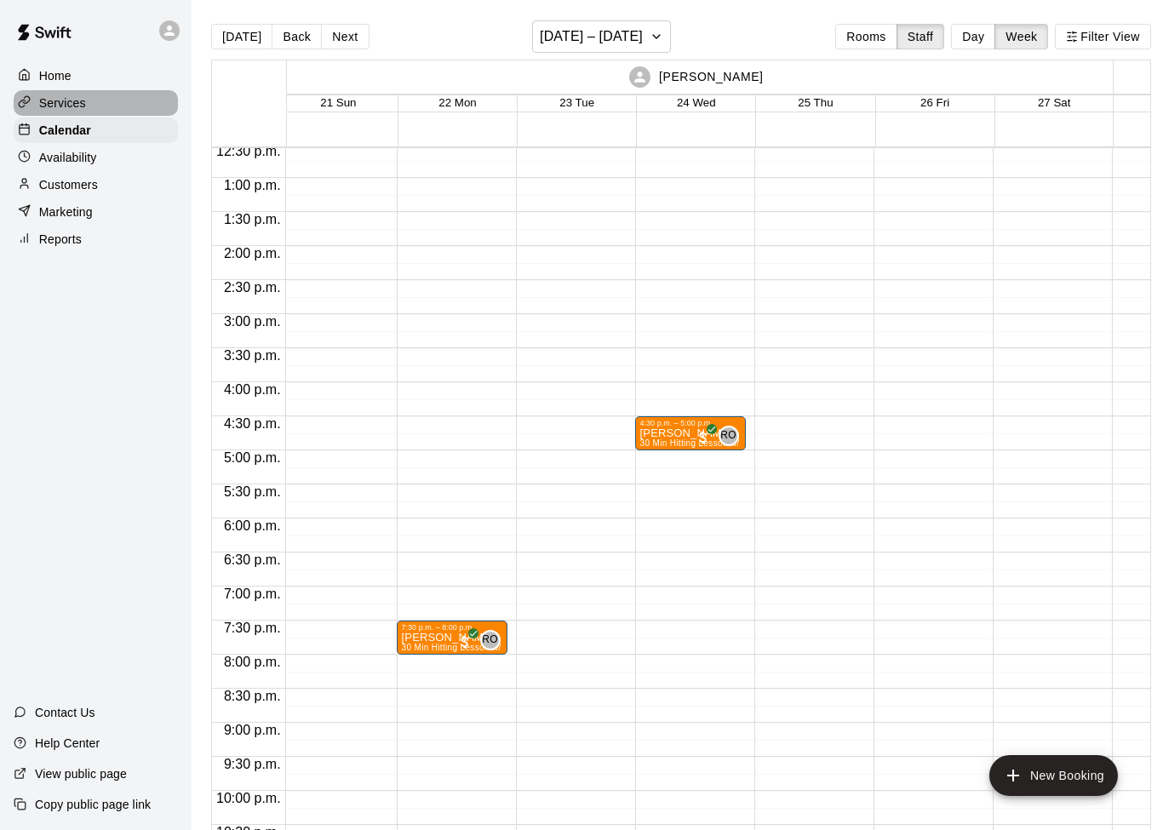
click at [35, 106] on div at bounding box center [28, 103] width 21 height 16
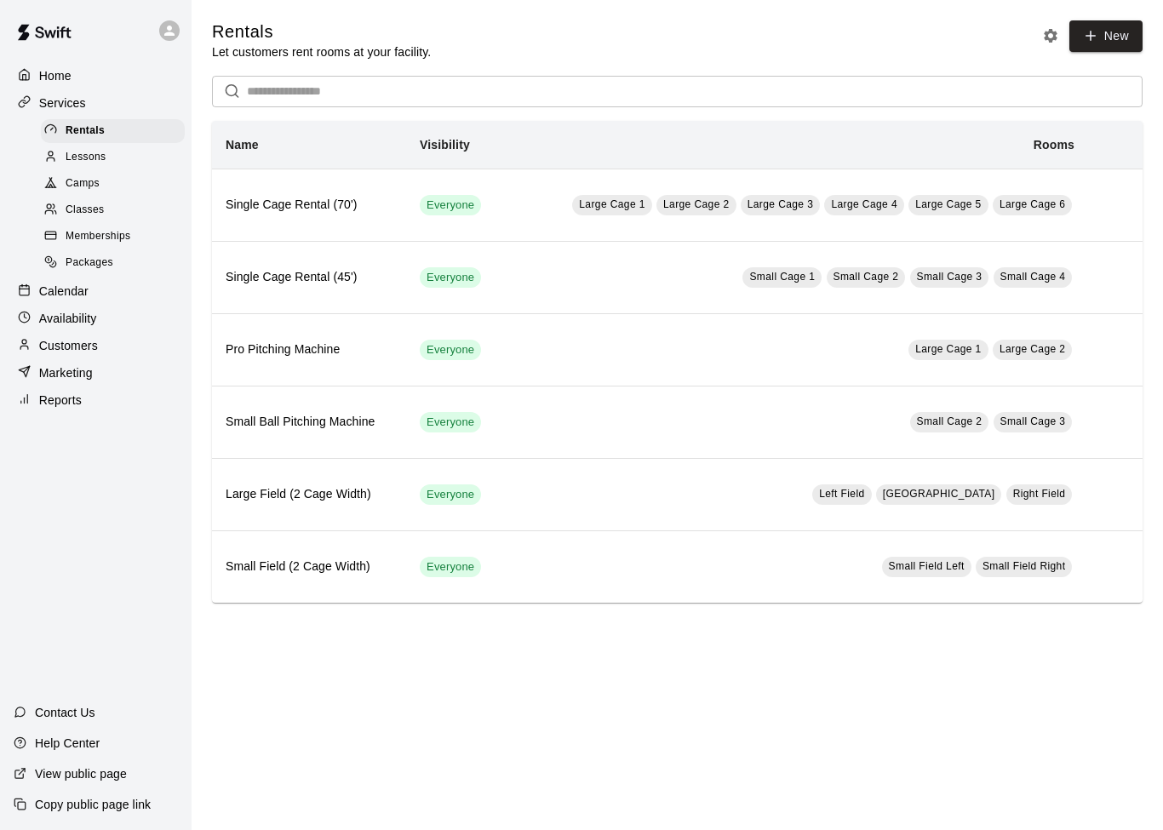
click at [21, 232] on div "Rentals Lessons Camps Classes Memberships Packages" at bounding box center [103, 196] width 178 height 159
click at [71, 162] on span "Lessons" at bounding box center [86, 157] width 41 height 17
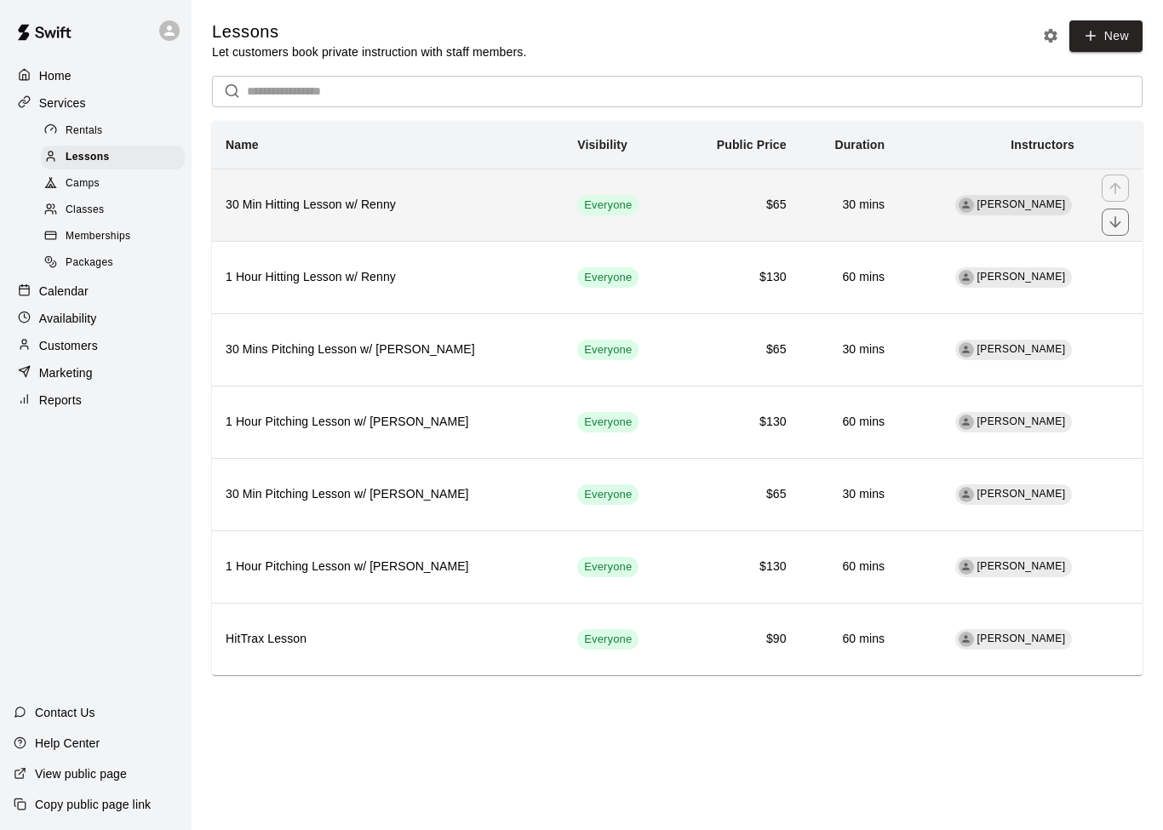
click at [1067, 180] on td "[PERSON_NAME]" at bounding box center [993, 205] width 190 height 72
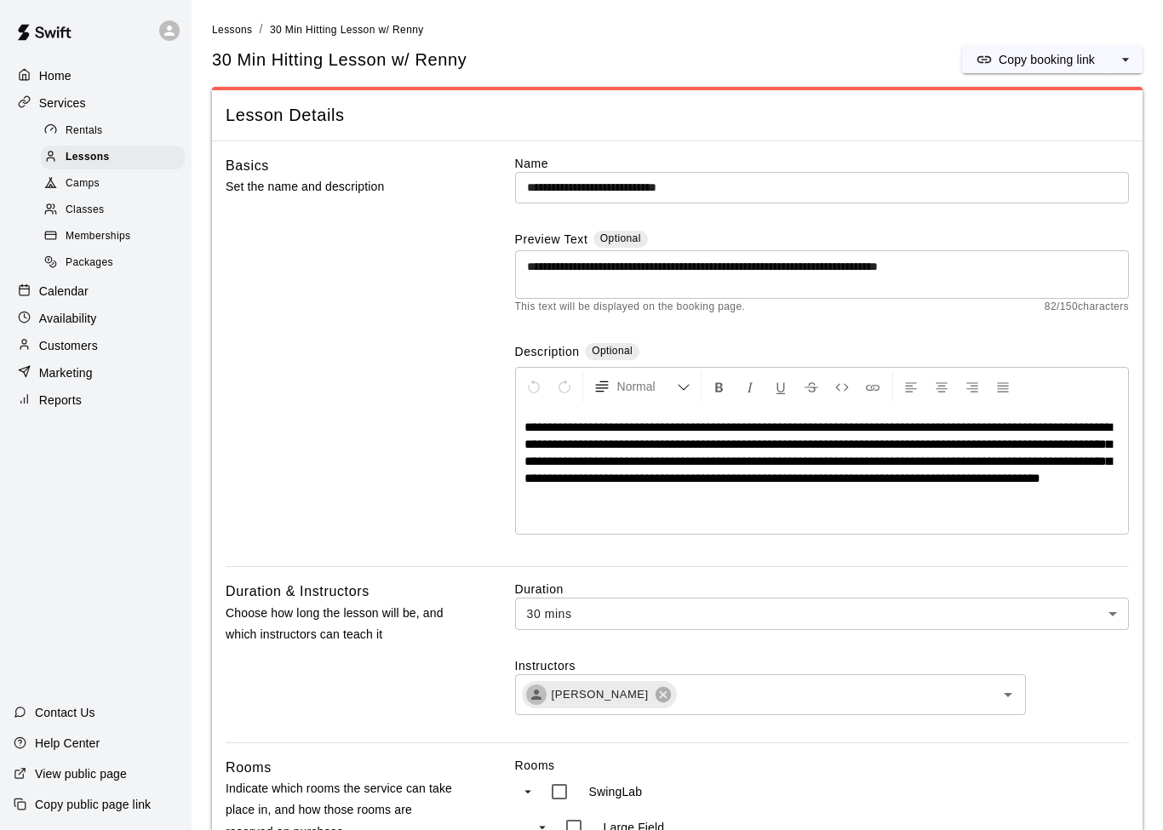
click at [72, 125] on span "Rentals" at bounding box center [84, 131] width 37 height 17
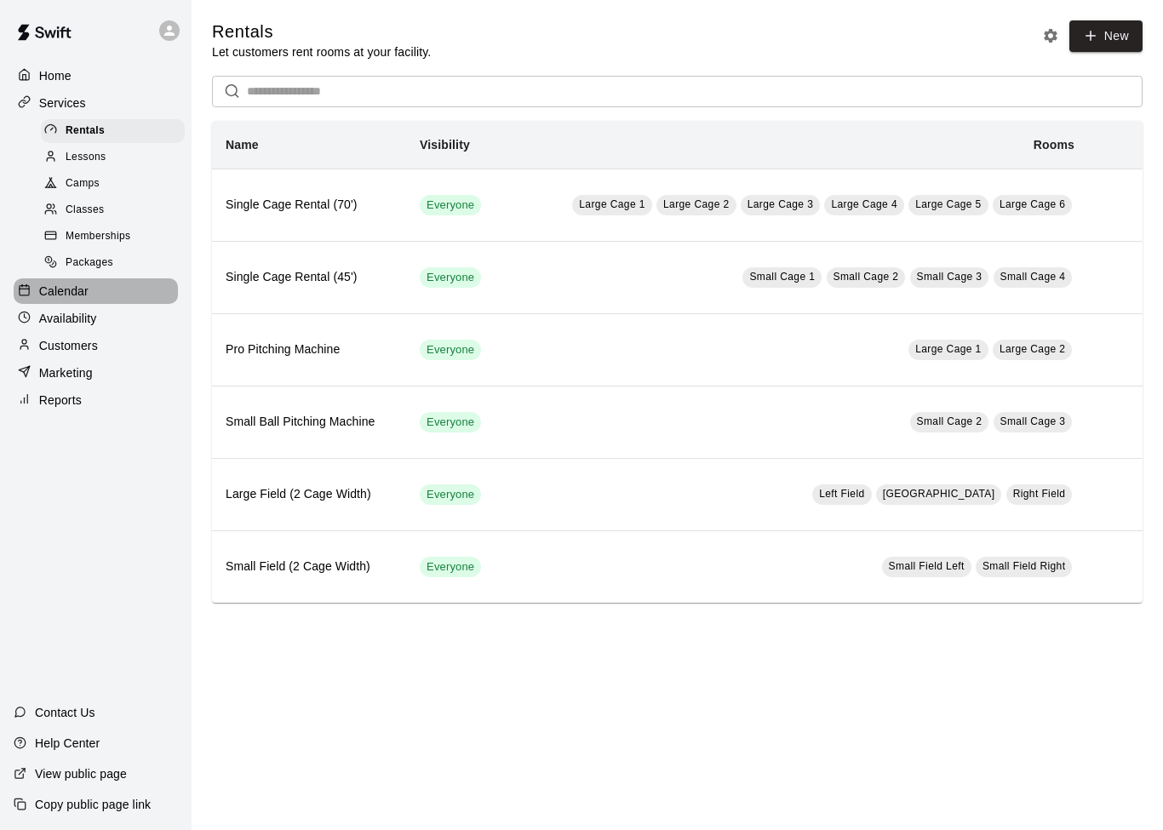
click at [31, 293] on div at bounding box center [28, 291] width 21 height 16
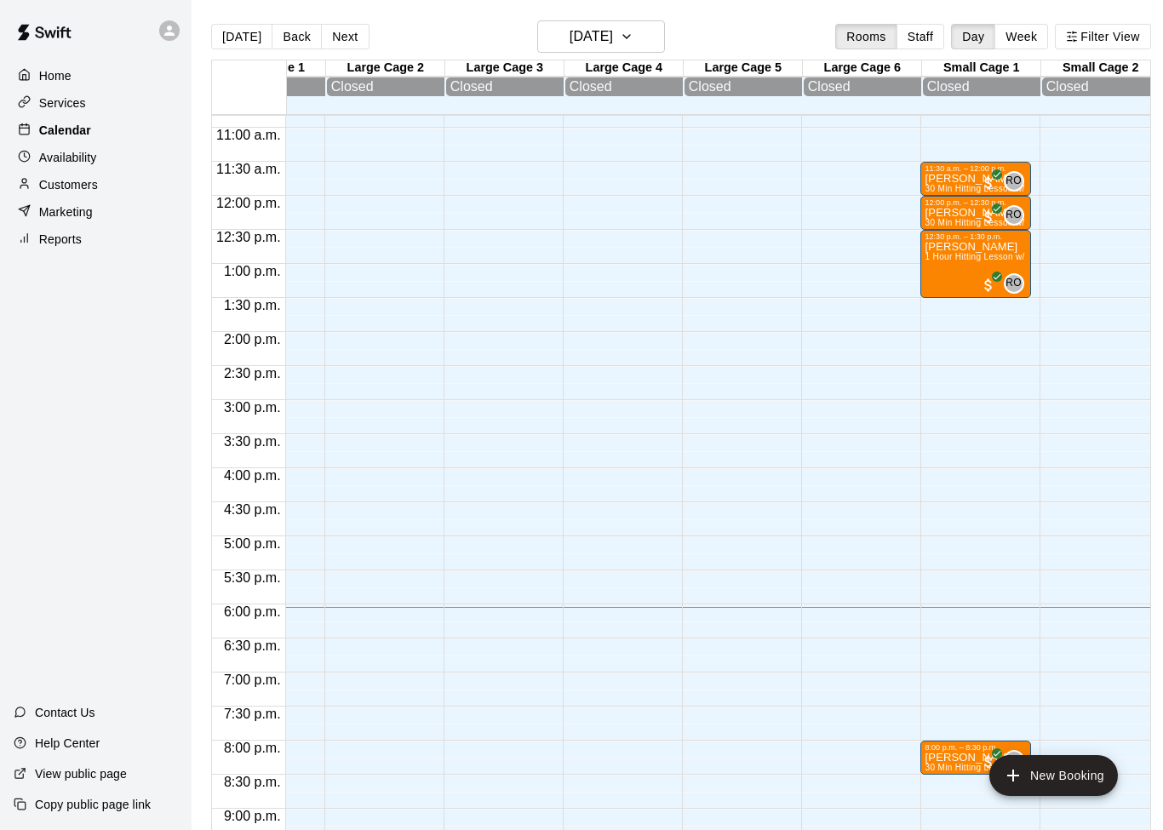
scroll to position [734, 78]
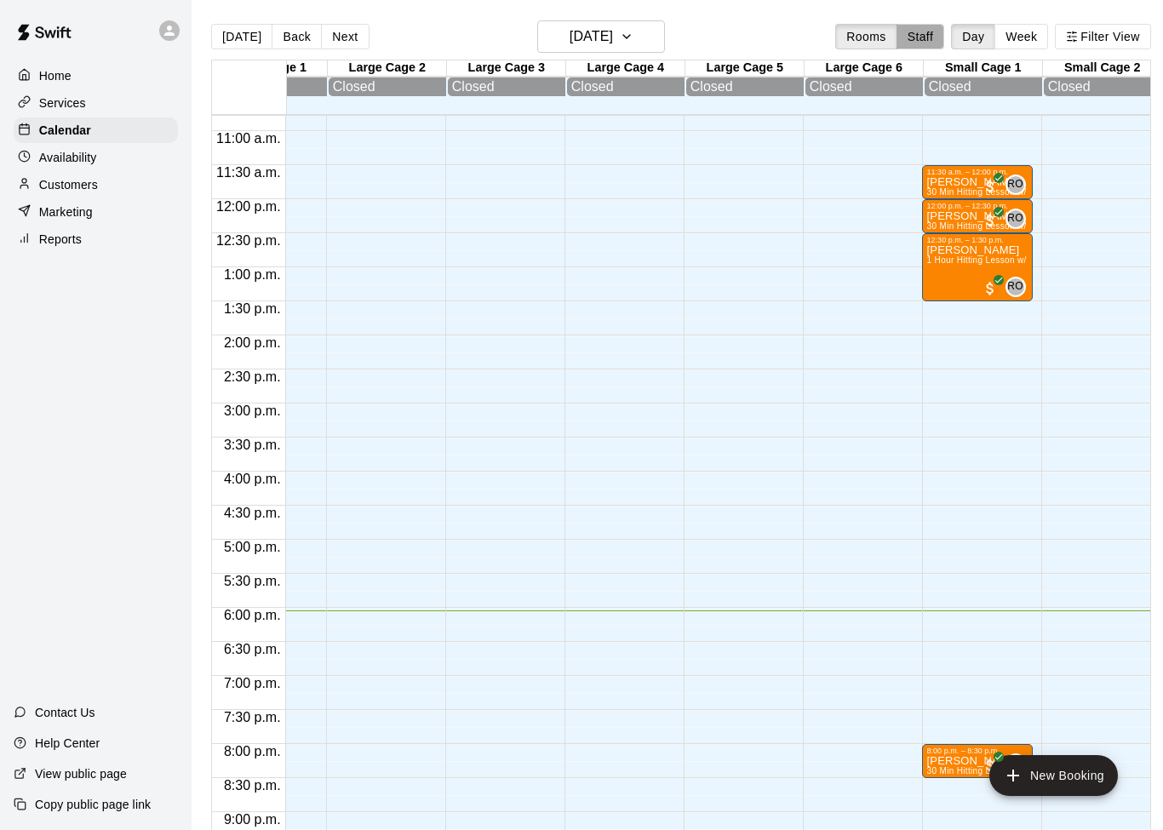
click at [912, 39] on button "Staff" at bounding box center [920, 37] width 49 height 26
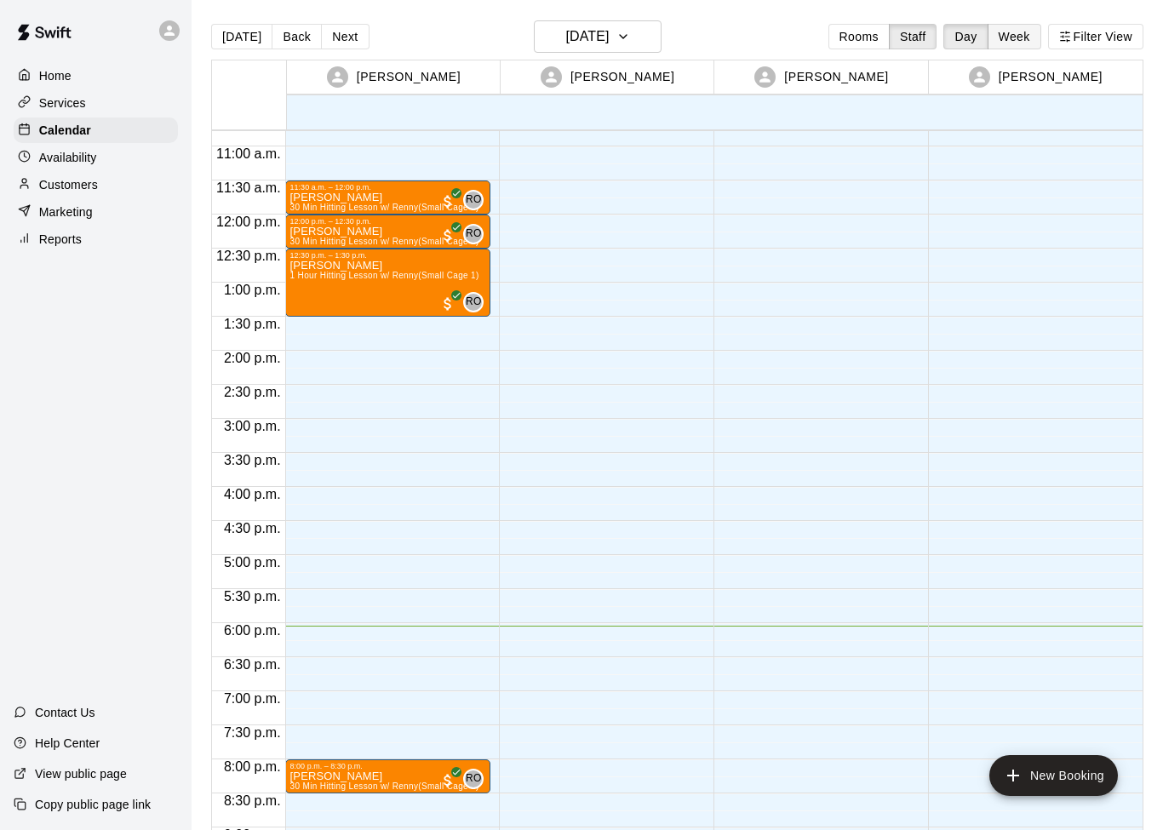
click at [1016, 40] on button "Week" at bounding box center [1014, 37] width 54 height 26
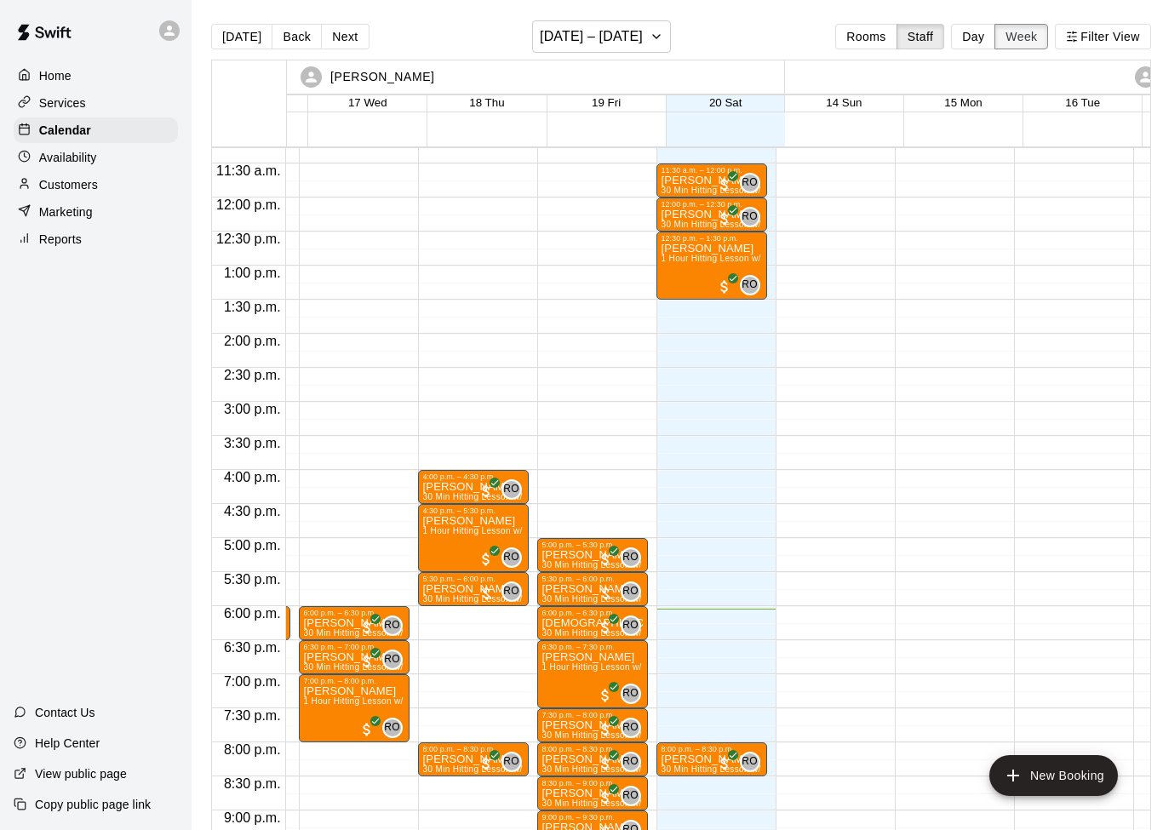
scroll to position [0, 413]
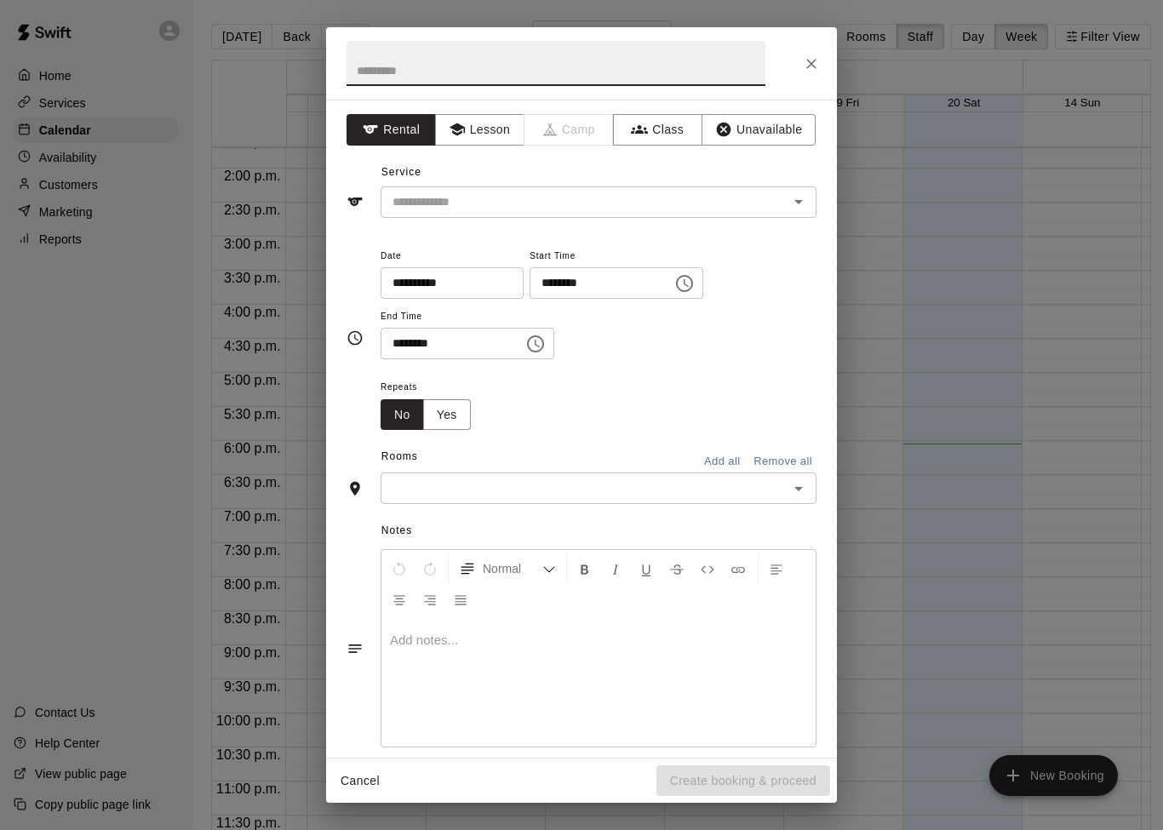
click at [807, 61] on icon "Close" at bounding box center [811, 63] width 17 height 17
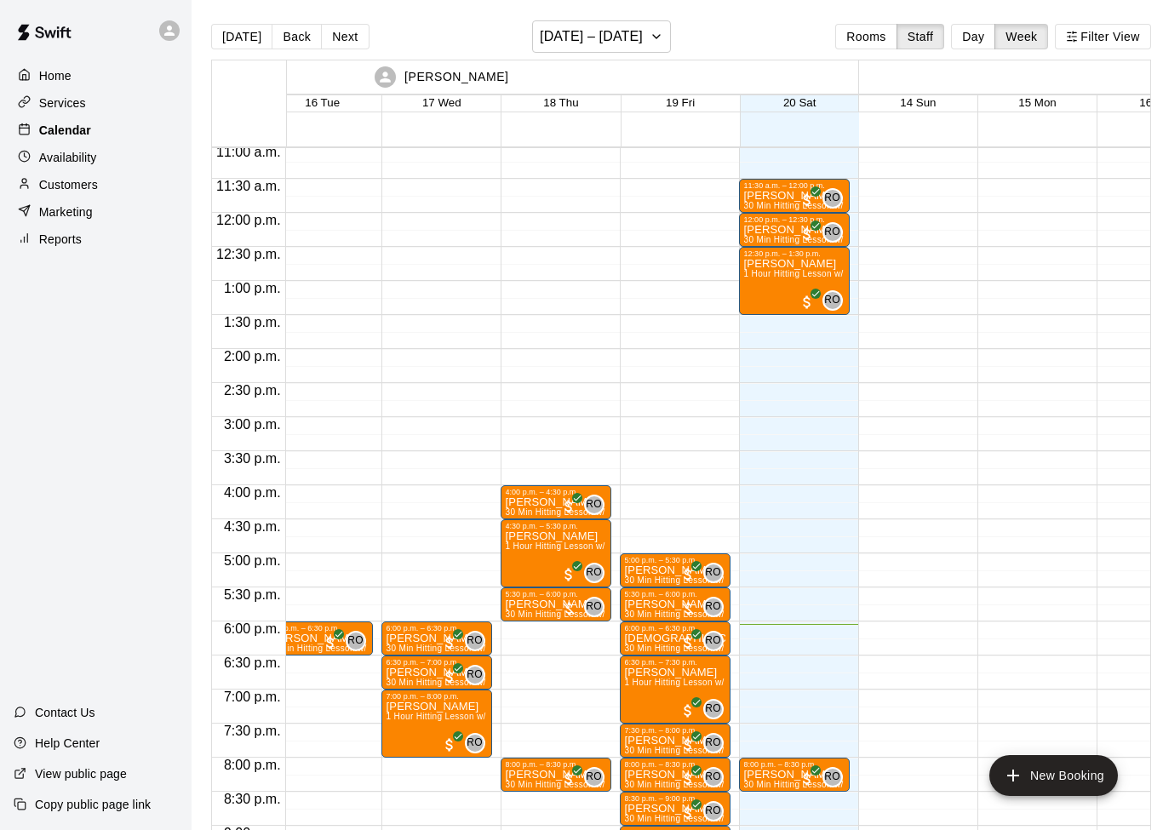
click at [119, 125] on div "Calendar" at bounding box center [96, 130] width 164 height 26
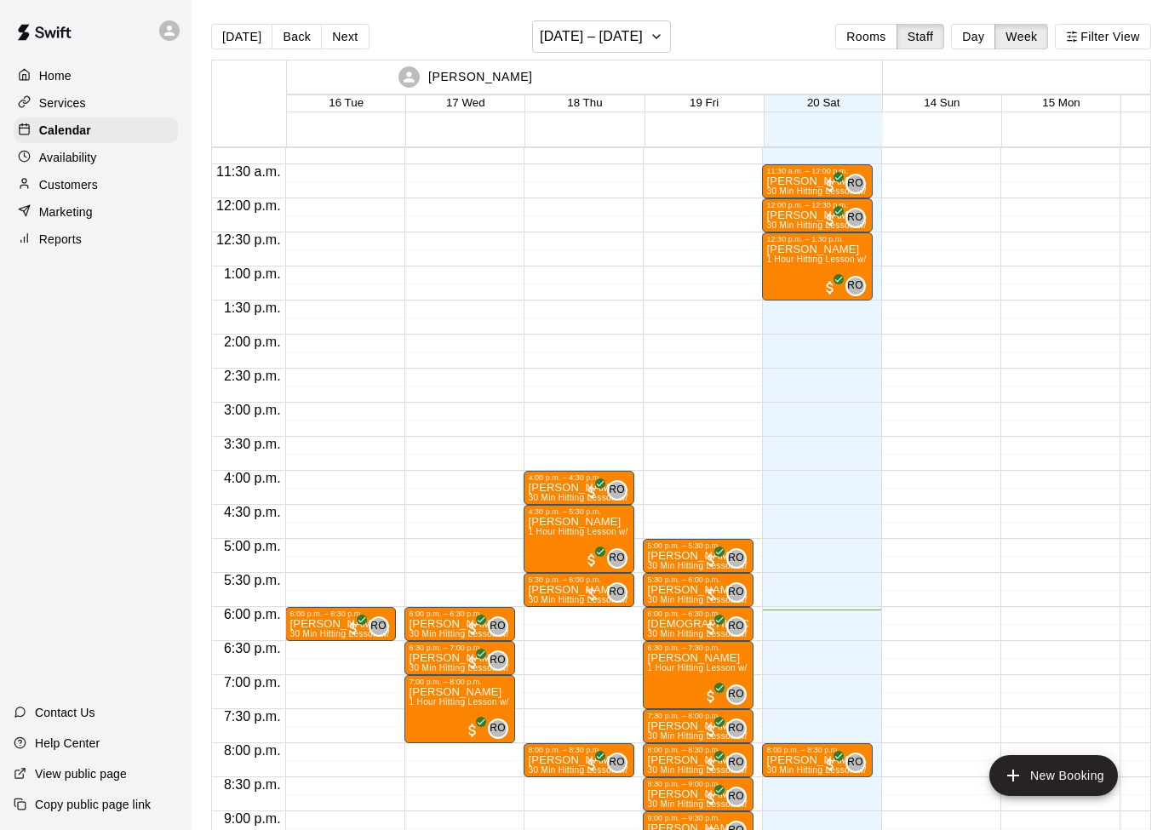
click at [85, 166] on p "Availability" at bounding box center [68, 157] width 58 height 17
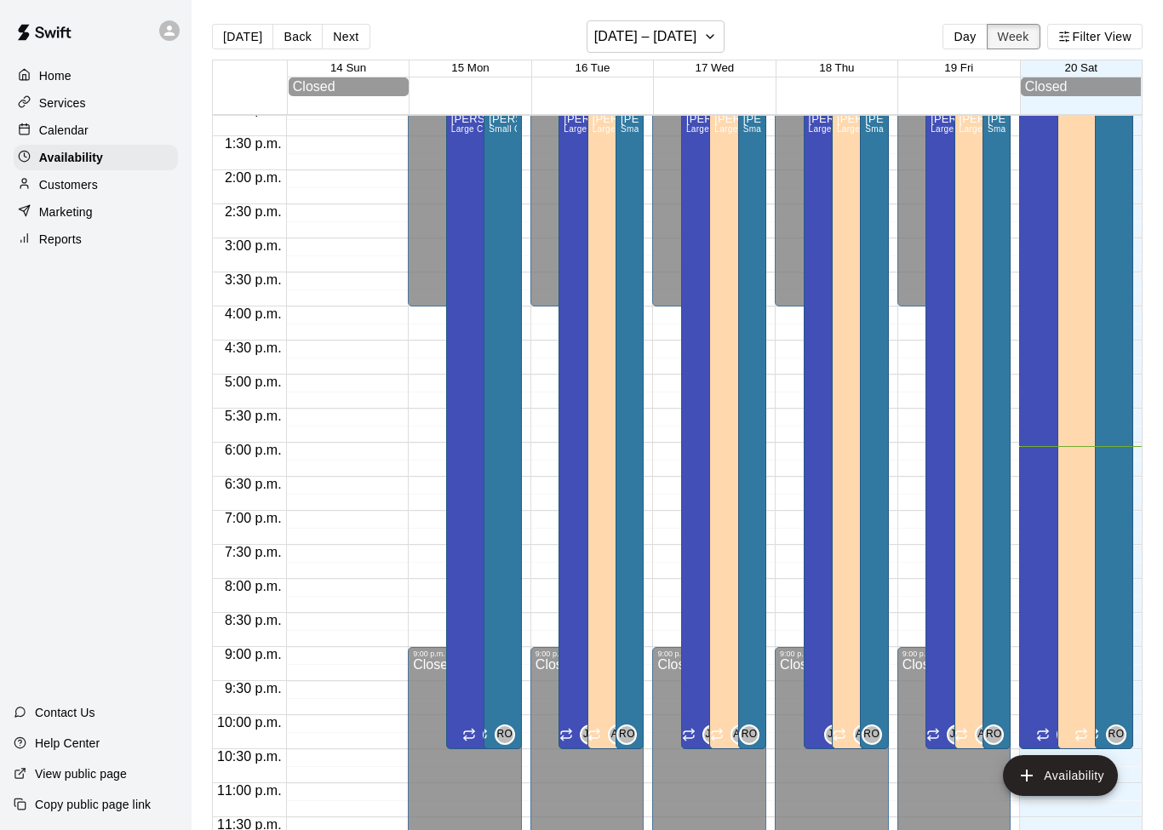
click at [1015, 44] on button "Week" at bounding box center [1014, 37] width 54 height 26
click at [969, 41] on button "Day" at bounding box center [964, 37] width 44 height 26
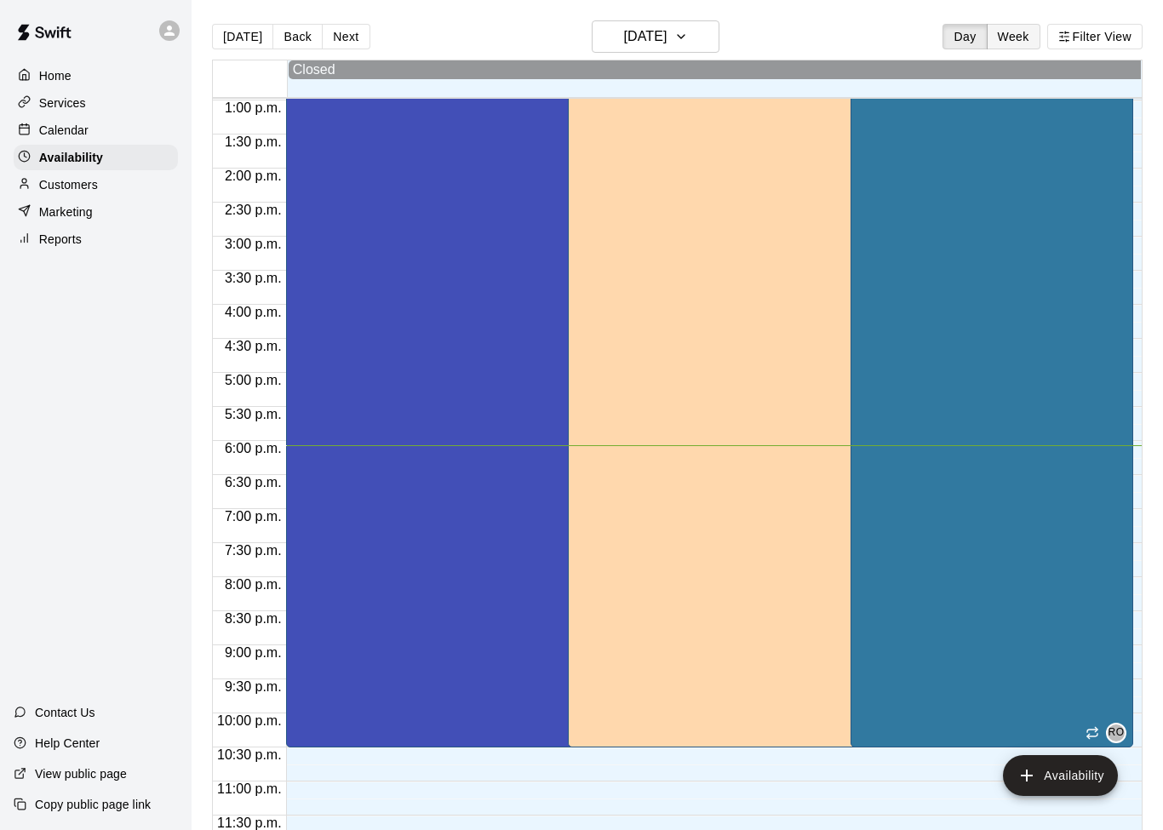
click at [1014, 38] on button "Week" at bounding box center [1014, 37] width 54 height 26
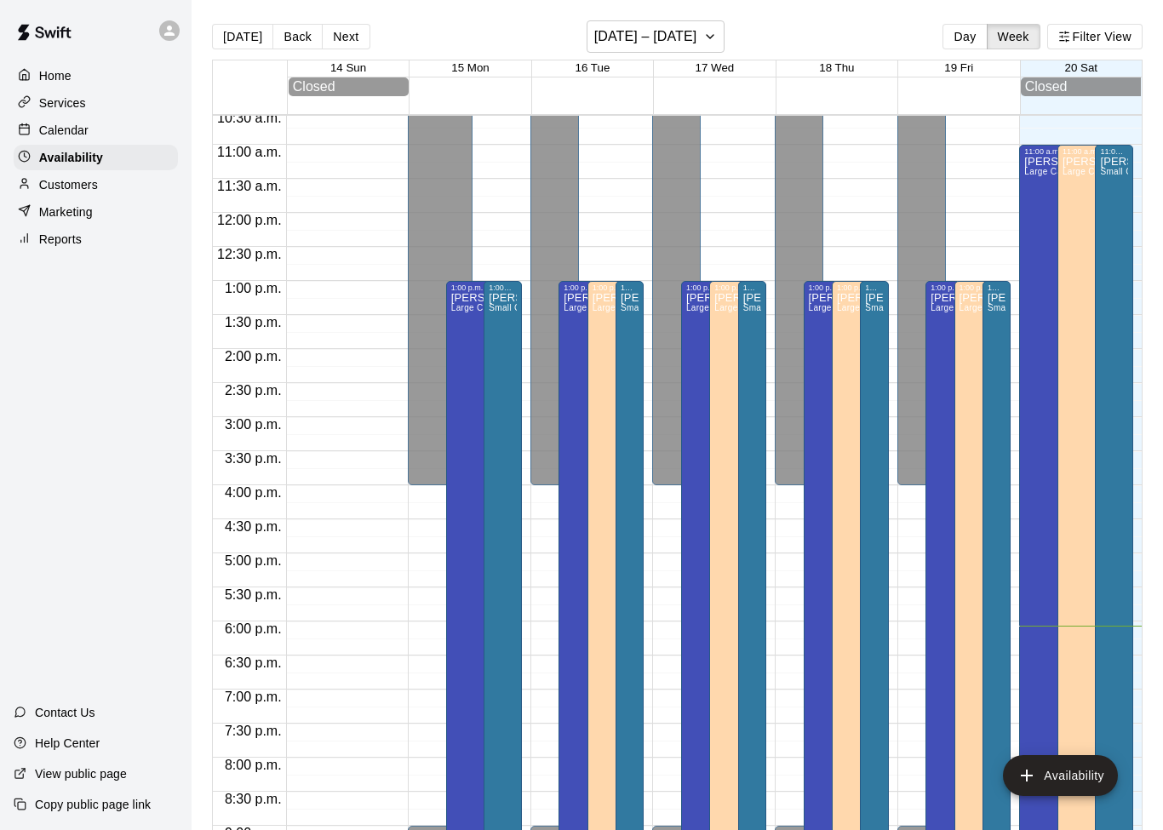
click at [95, 138] on div "Calendar" at bounding box center [96, 130] width 164 height 26
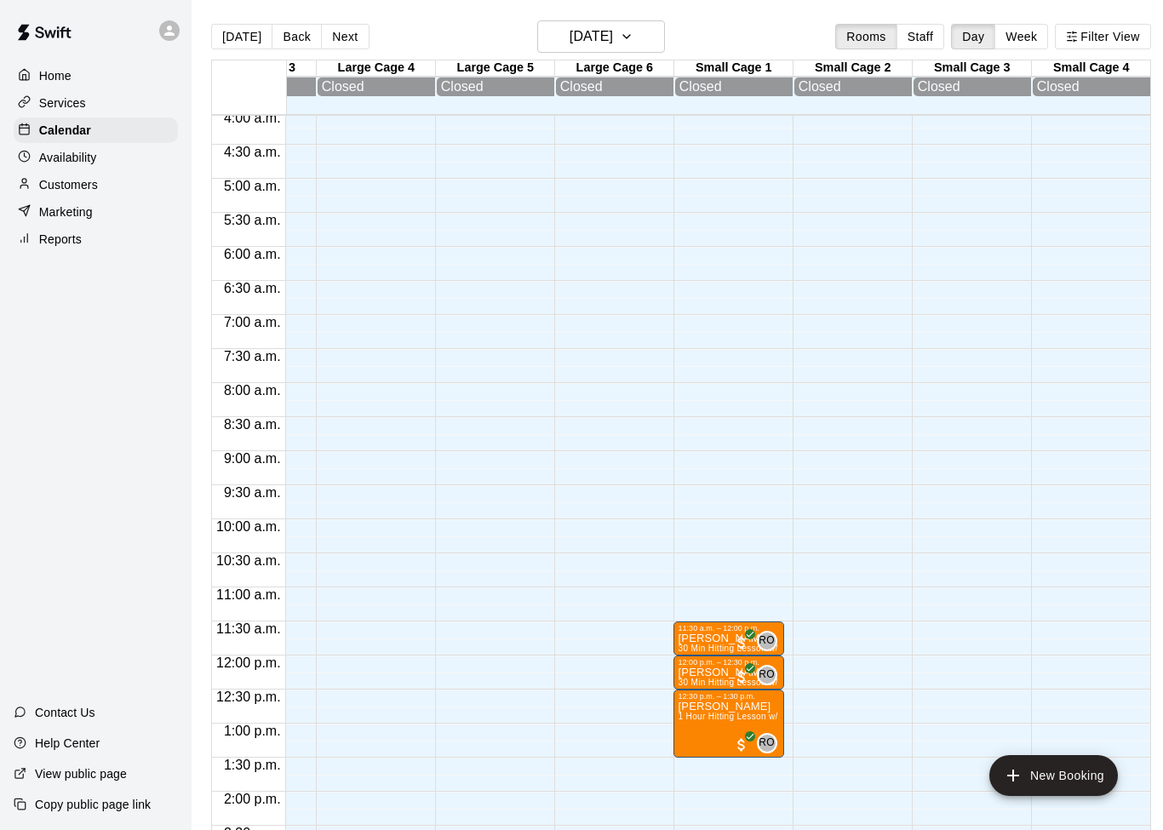
click at [89, 162] on p "Availability" at bounding box center [68, 157] width 58 height 17
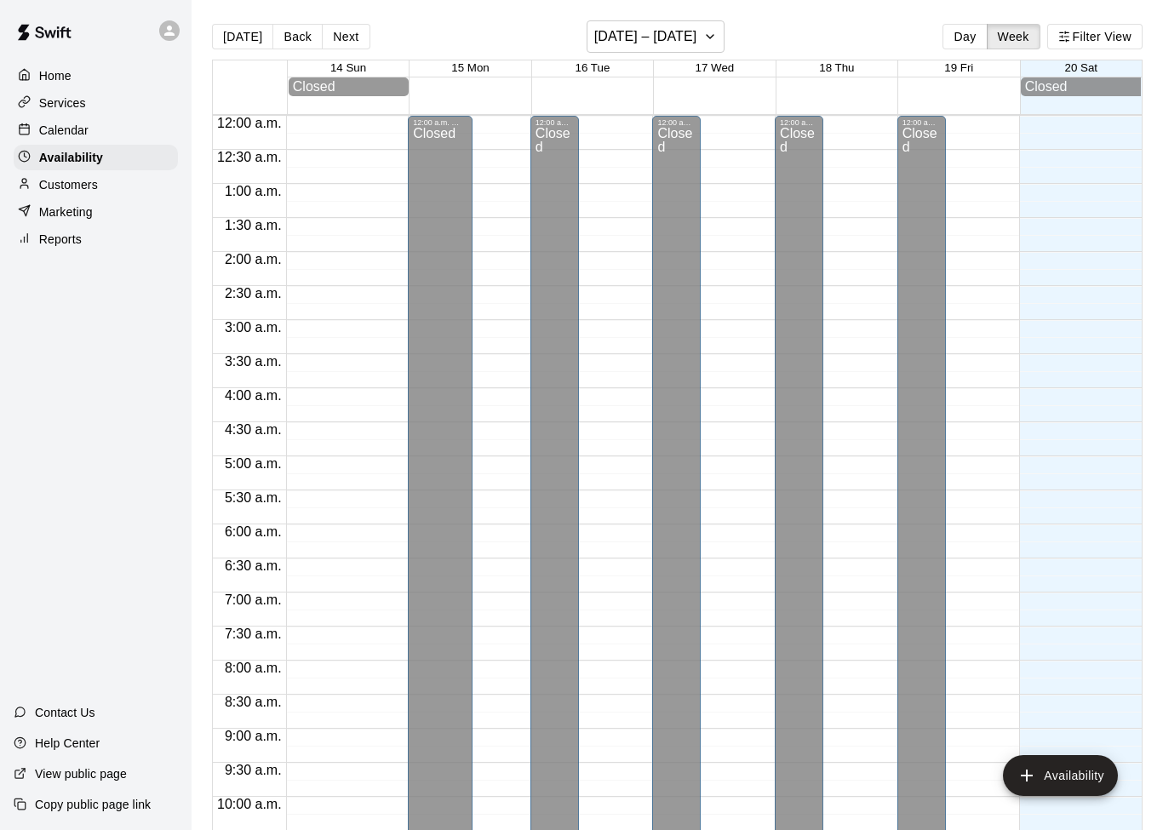
click at [60, 186] on p "Customers" at bounding box center [68, 184] width 59 height 17
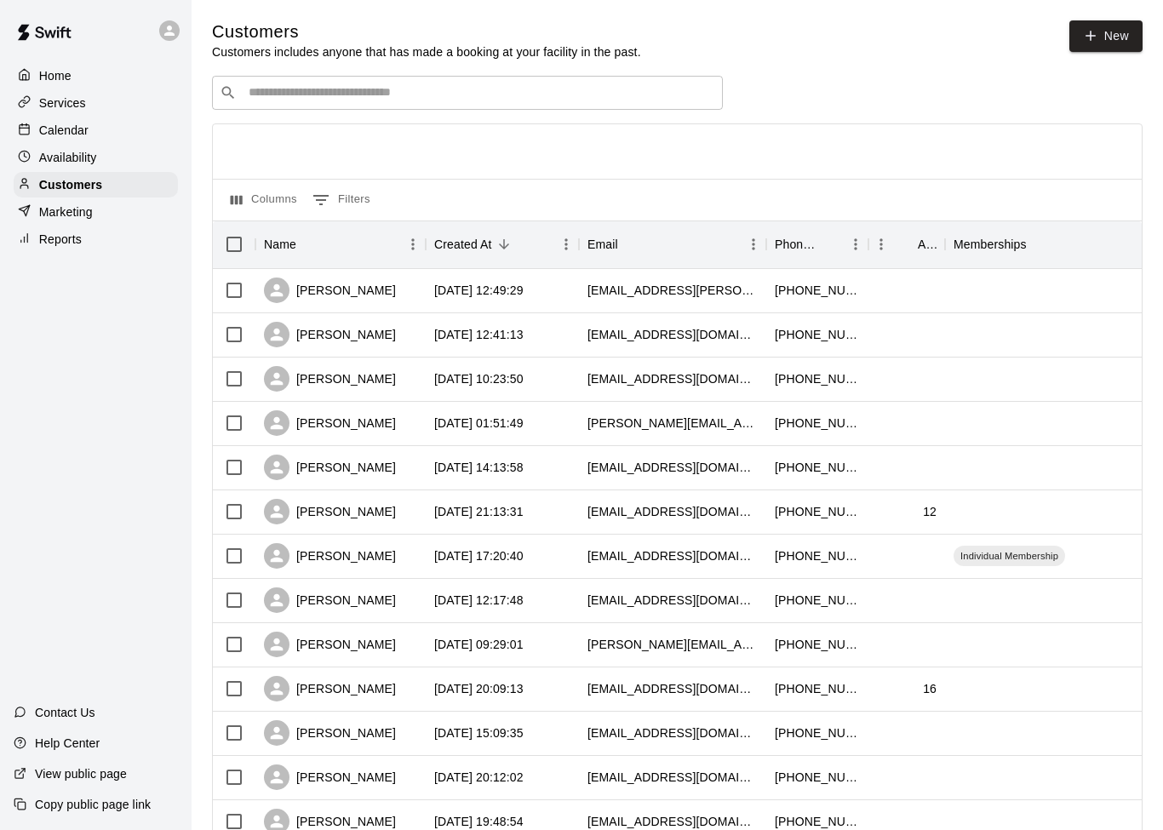
click at [39, 105] on p "Services" at bounding box center [62, 102] width 47 height 17
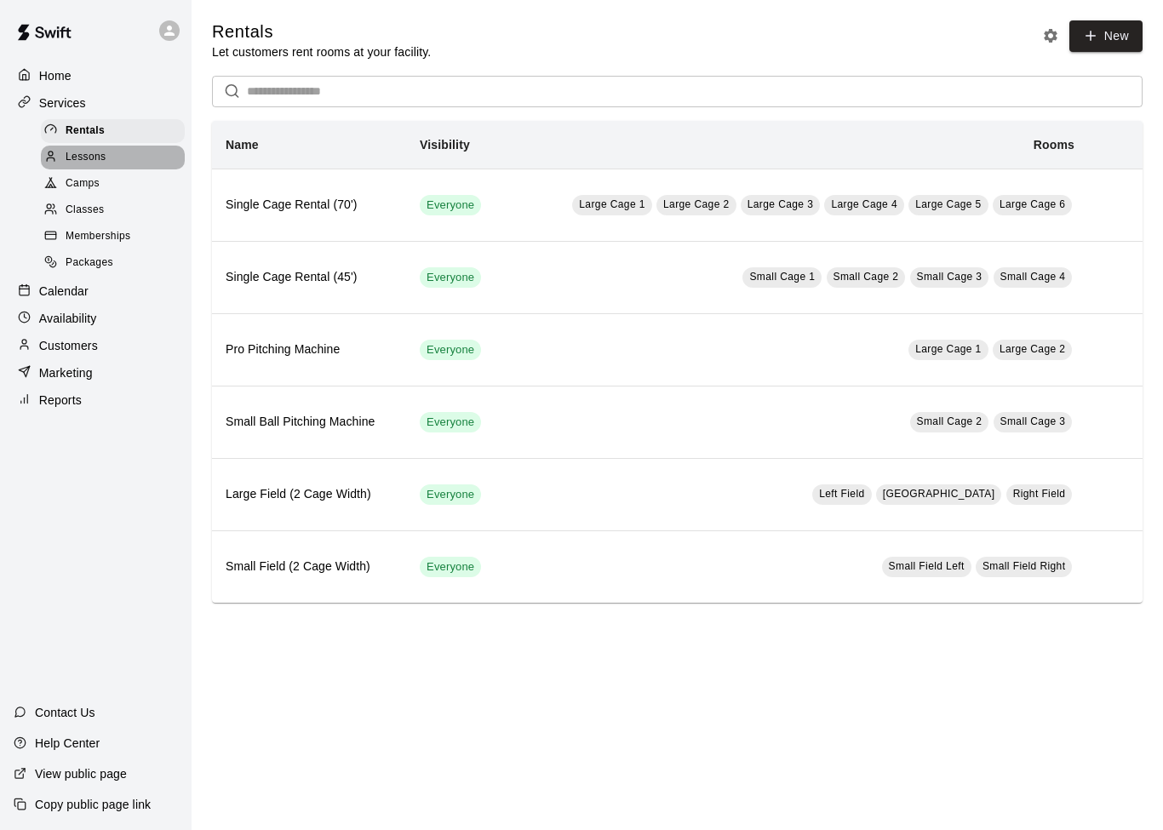
click at [62, 157] on div at bounding box center [54, 158] width 21 height 16
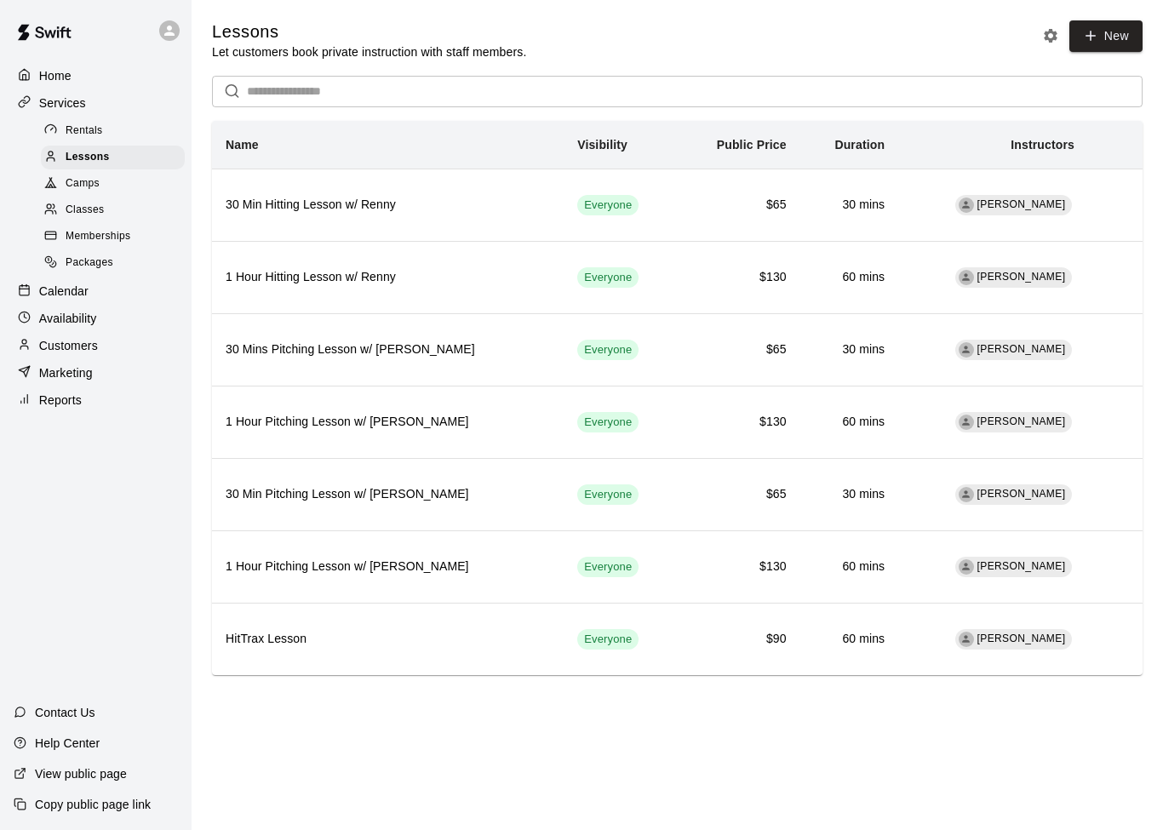
click at [50, 316] on p "Availability" at bounding box center [68, 318] width 58 height 17
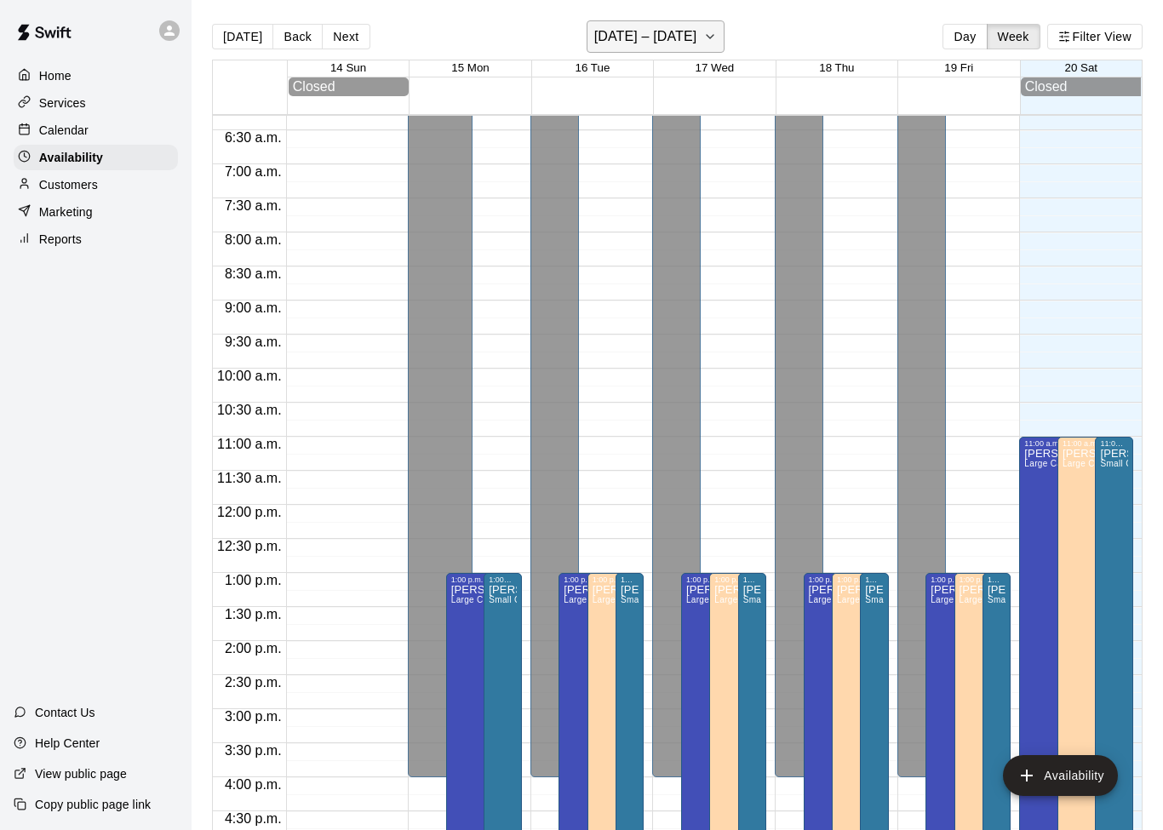
click at [715, 43] on icon "button" at bounding box center [710, 36] width 14 height 20
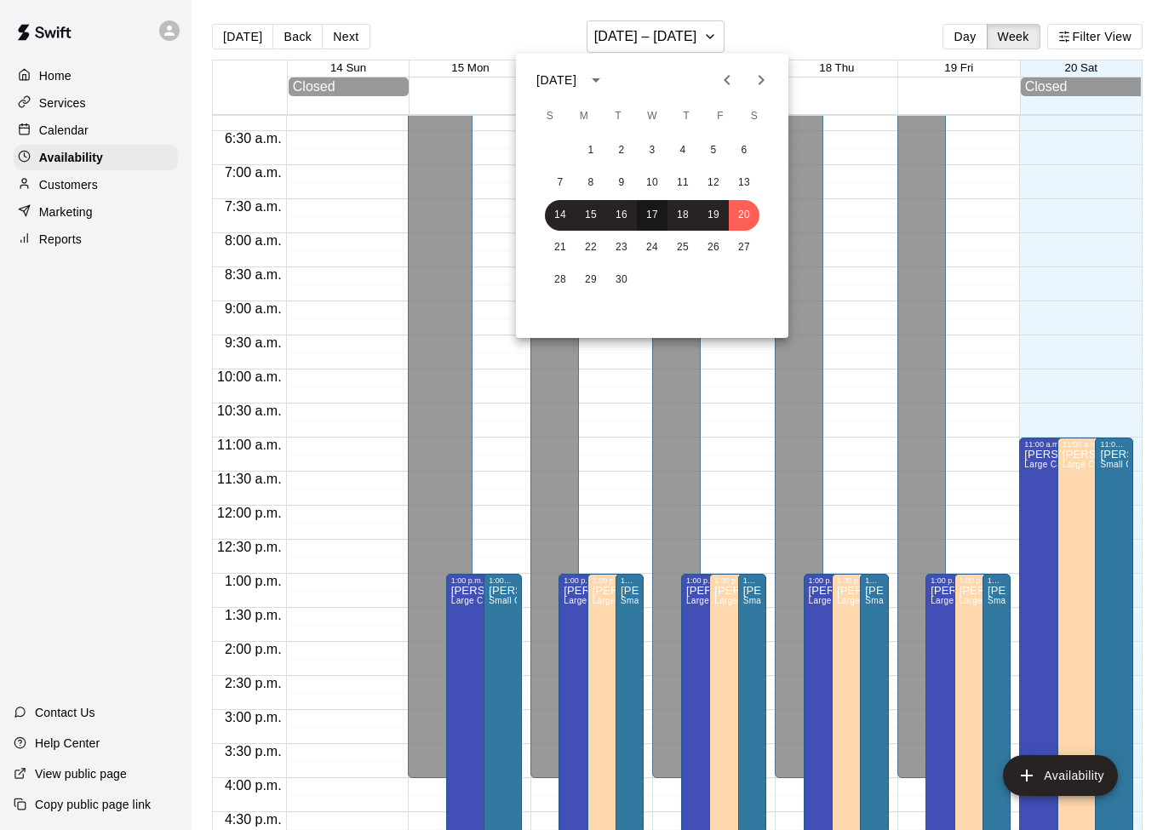
click at [657, 218] on button "17" at bounding box center [652, 215] width 31 height 31
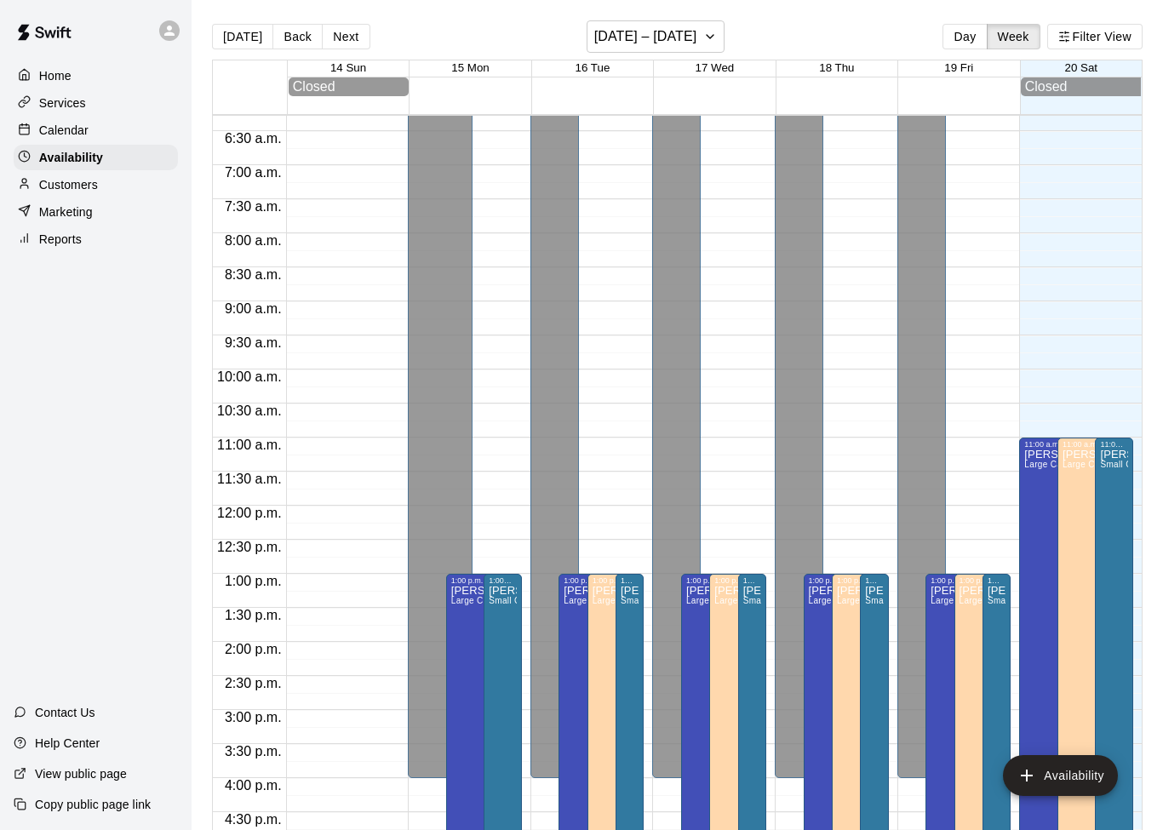
click at [656, 190] on div "28 29 30" at bounding box center [652, 181] width 204 height 17
click at [711, 36] on icon "button" at bounding box center [709, 36] width 7 height 3
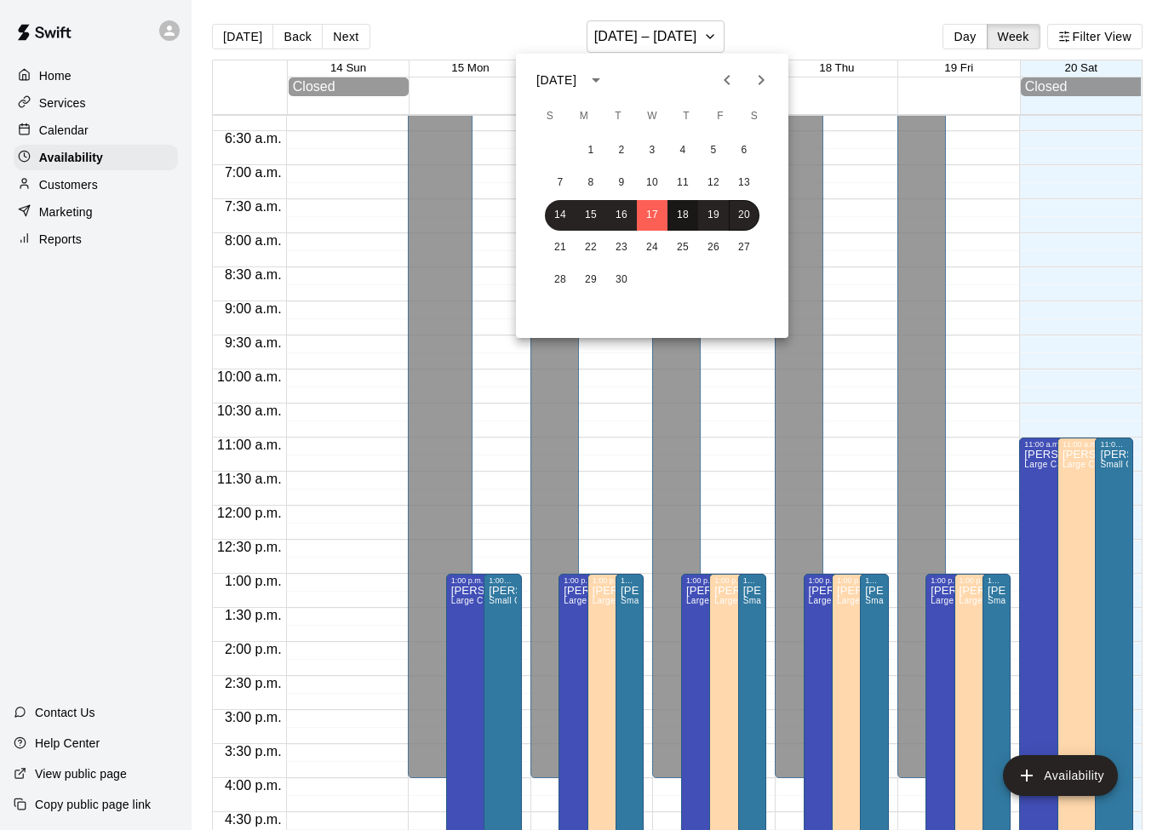
click at [684, 220] on button "18" at bounding box center [682, 215] width 31 height 31
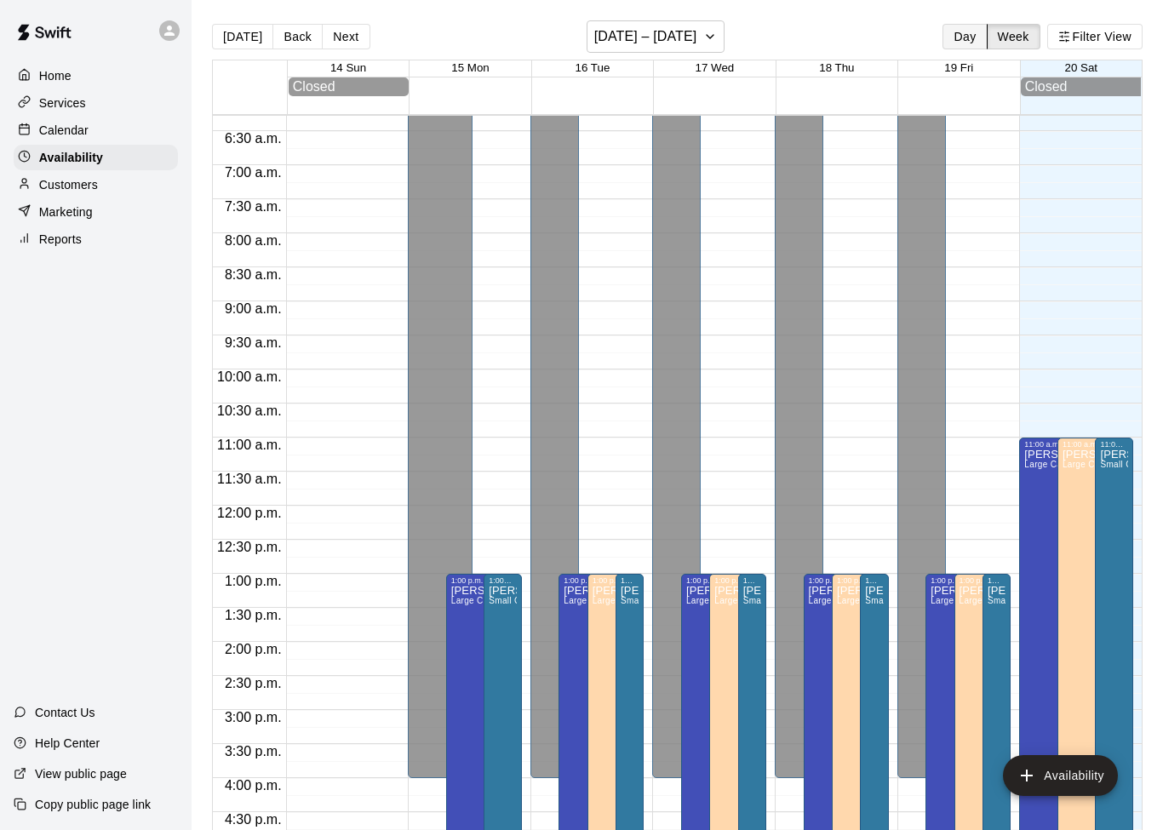
click at [977, 34] on button "Day" at bounding box center [964, 37] width 44 height 26
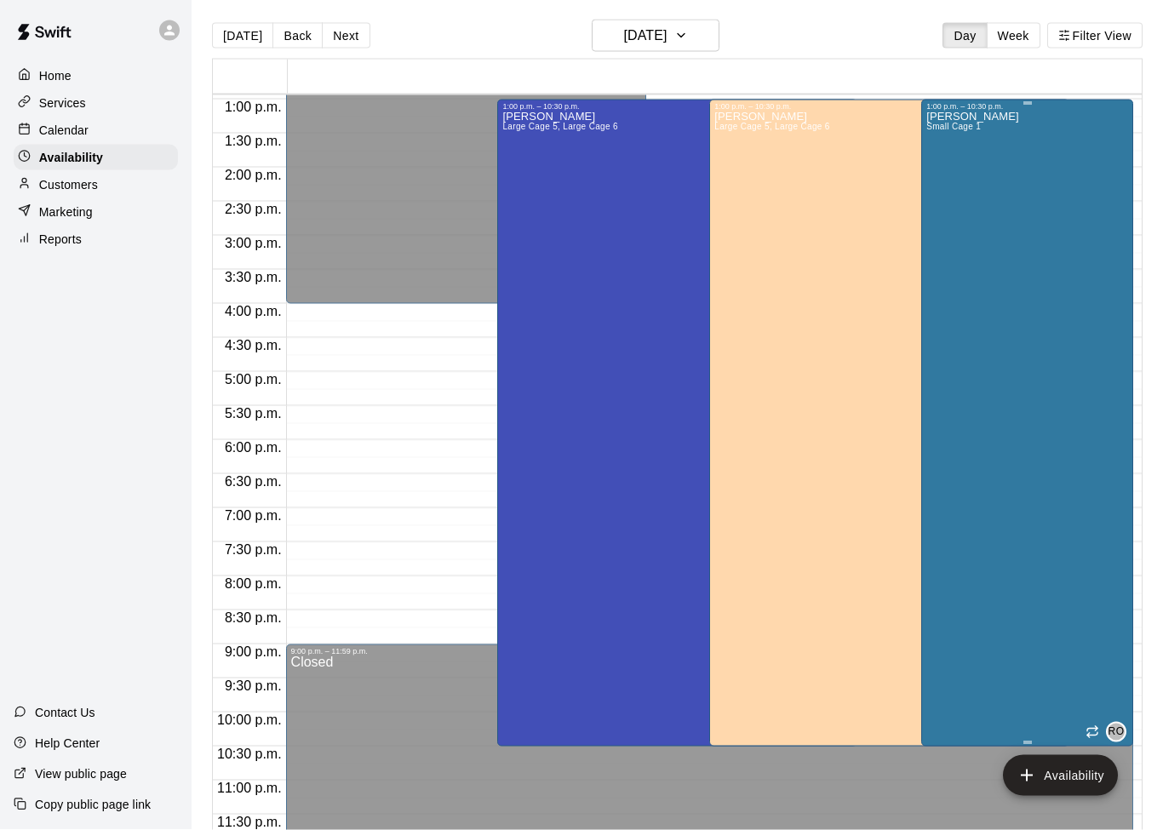
click at [1042, 480] on div "[PERSON_NAME] Small Cage 1 RO" at bounding box center [1027, 526] width 202 height 830
click at [1080, 569] on div at bounding box center [581, 415] width 1163 height 830
click at [89, 107] on div "Services" at bounding box center [96, 103] width 164 height 26
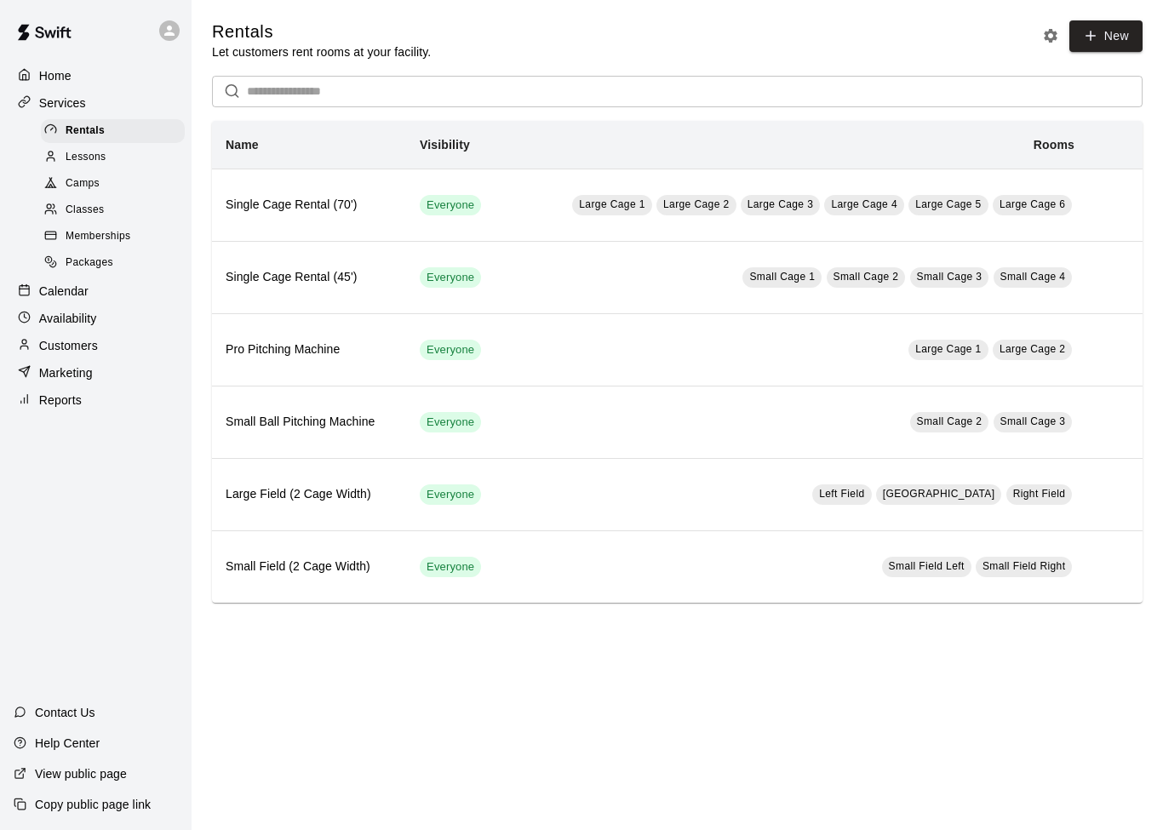
click at [42, 70] on p "Home" at bounding box center [55, 75] width 32 height 17
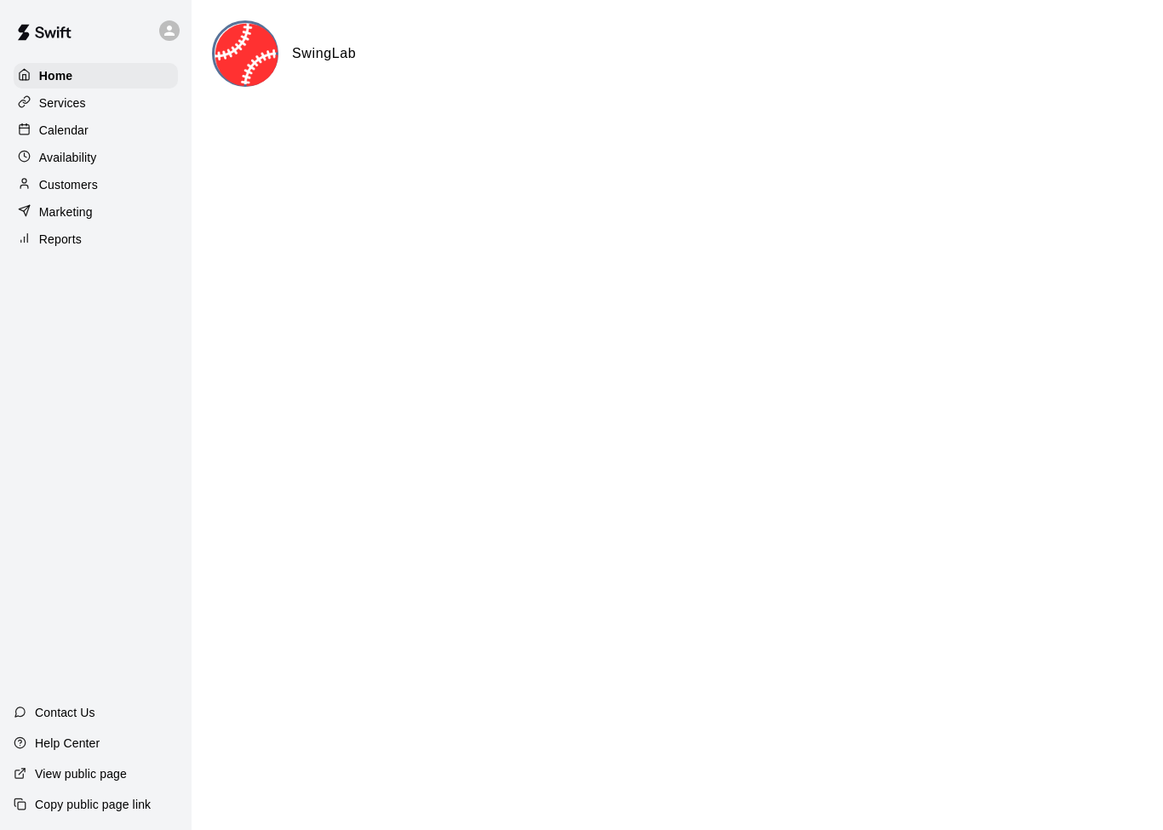
click at [26, 160] on icon at bounding box center [24, 156] width 13 height 13
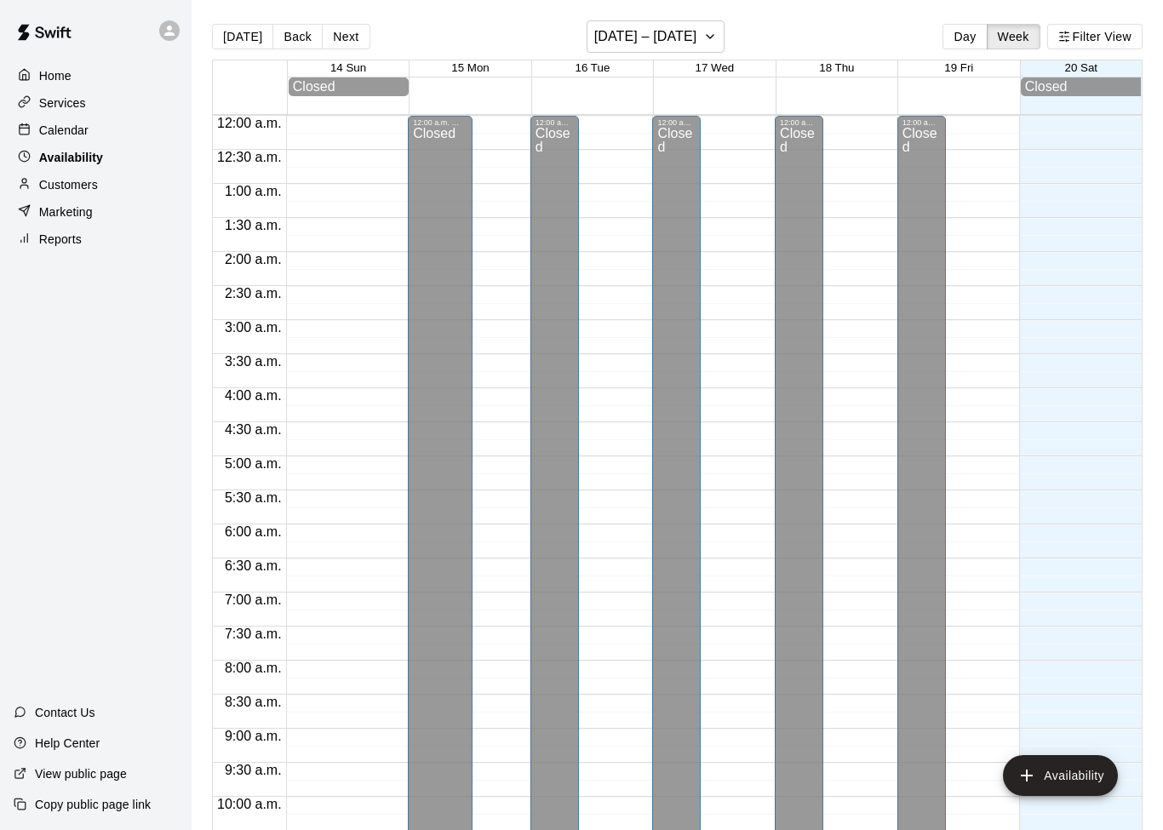
scroll to position [899, 0]
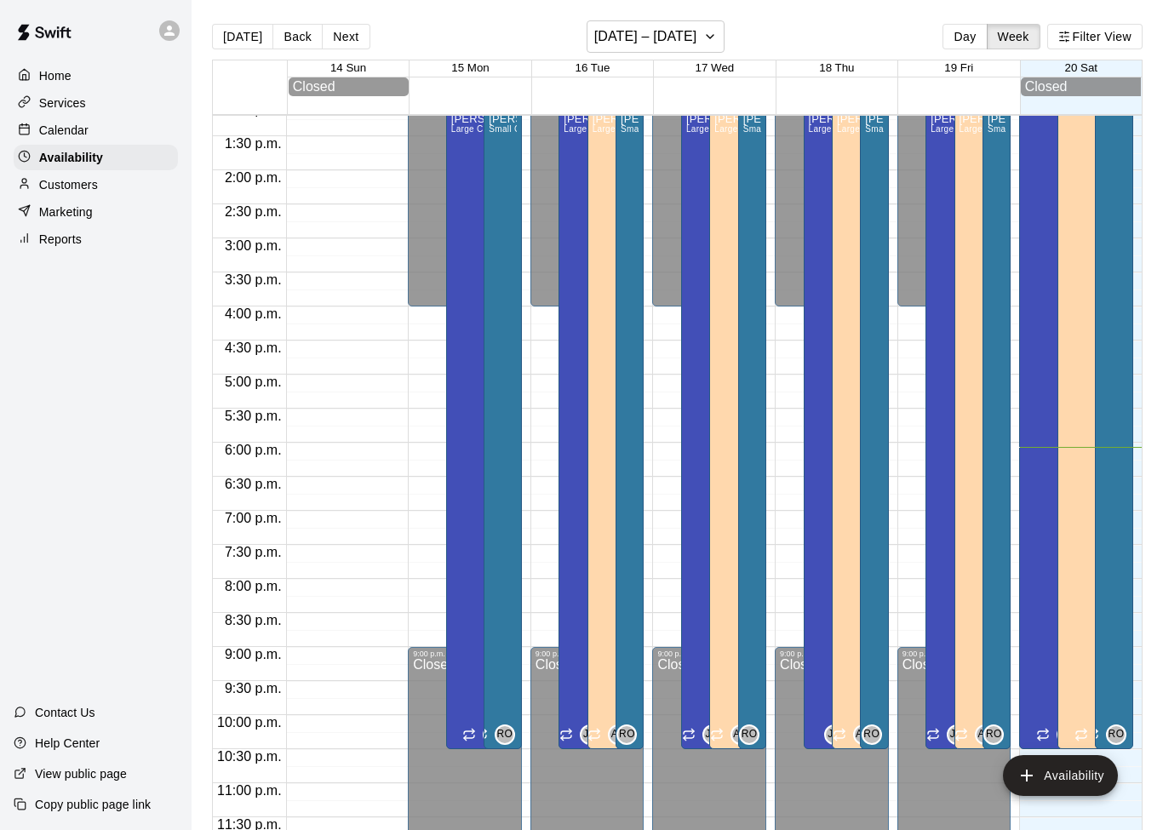
click at [32, 128] on div at bounding box center [28, 131] width 21 height 16
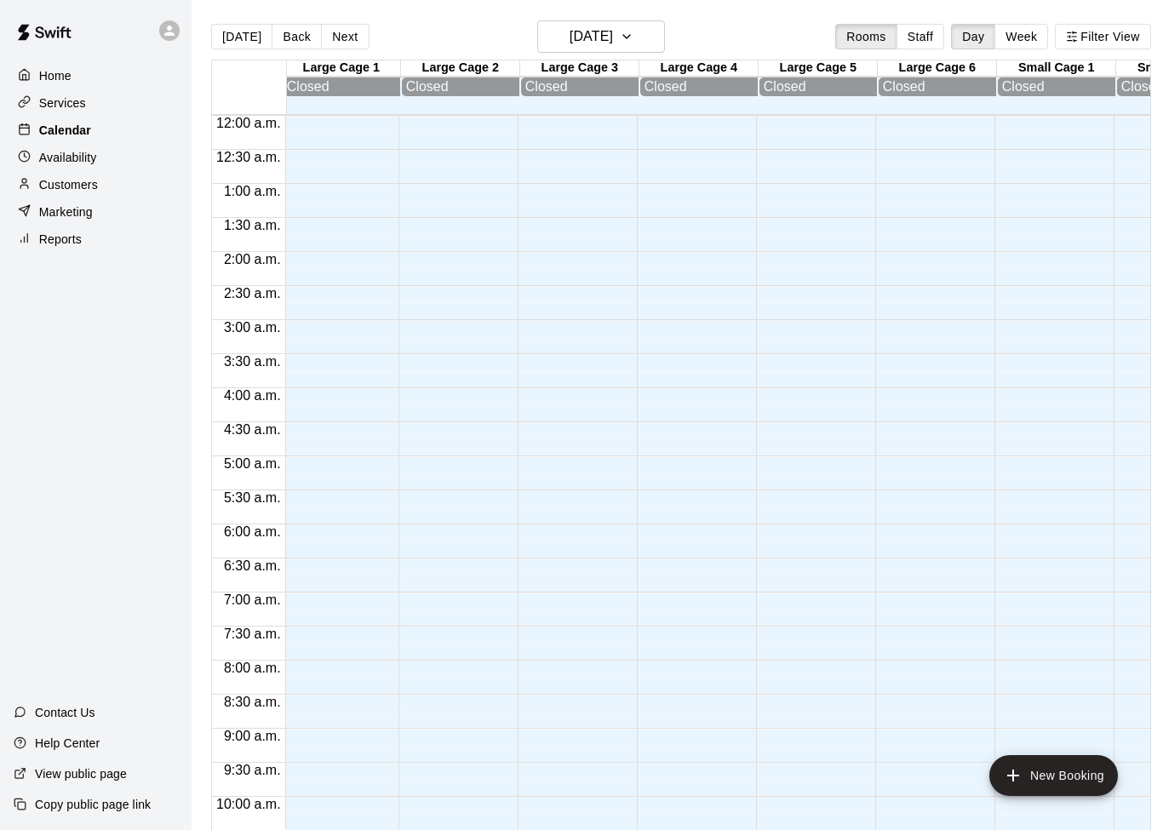
scroll to position [0, 7]
click at [91, 192] on p "Customers" at bounding box center [68, 184] width 59 height 17
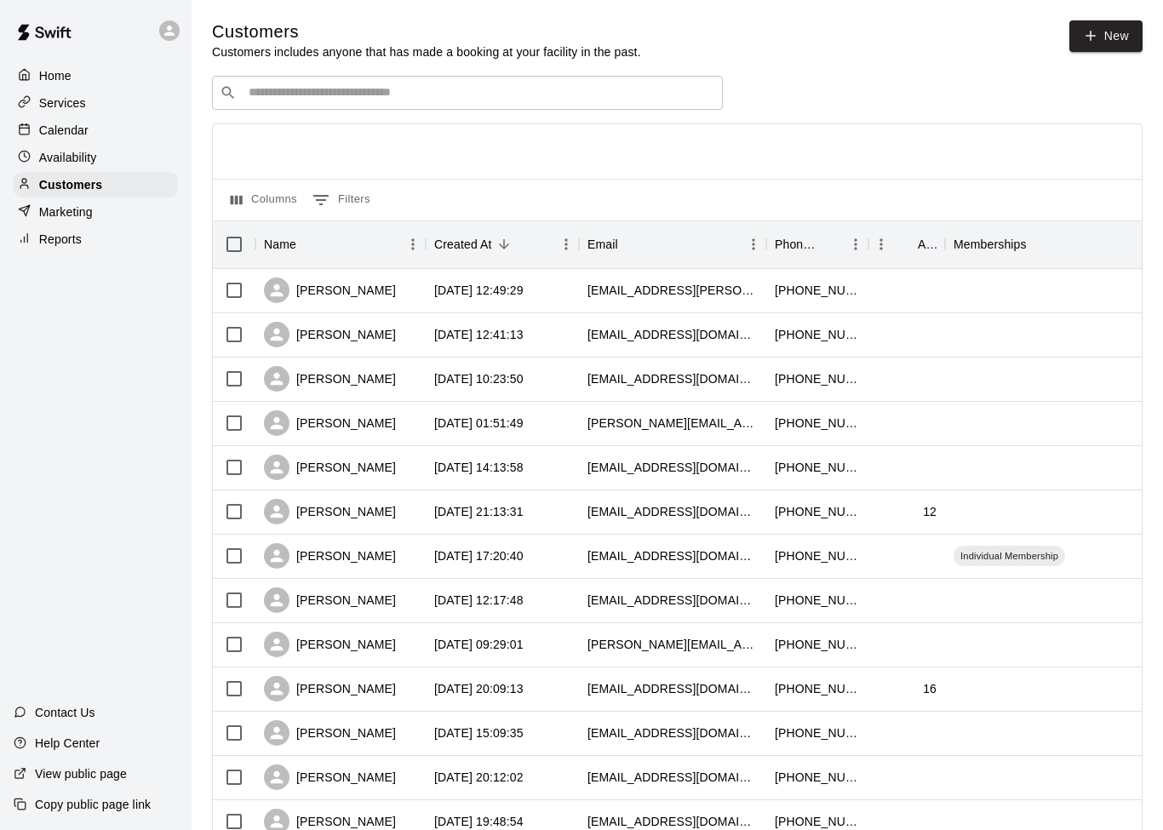
click at [88, 158] on p "Availability" at bounding box center [68, 157] width 58 height 17
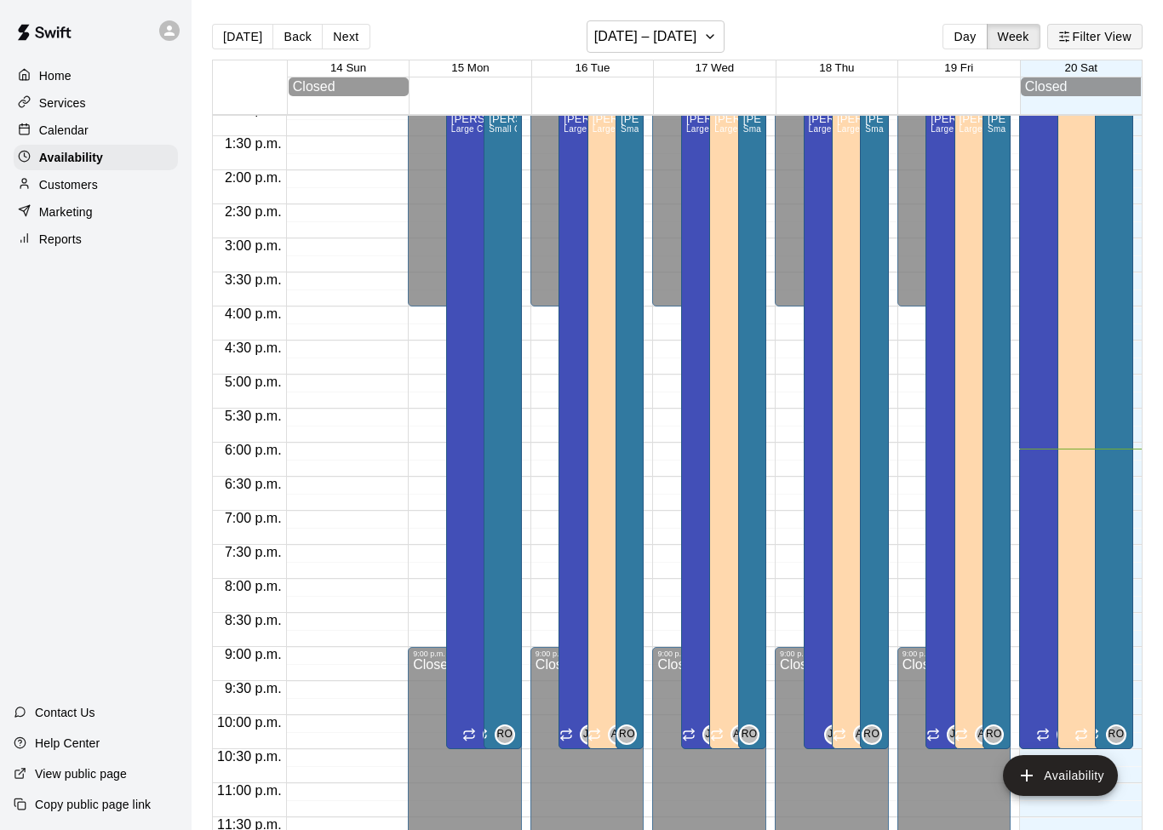
click at [1103, 34] on button "Filter View" at bounding box center [1094, 37] width 95 height 26
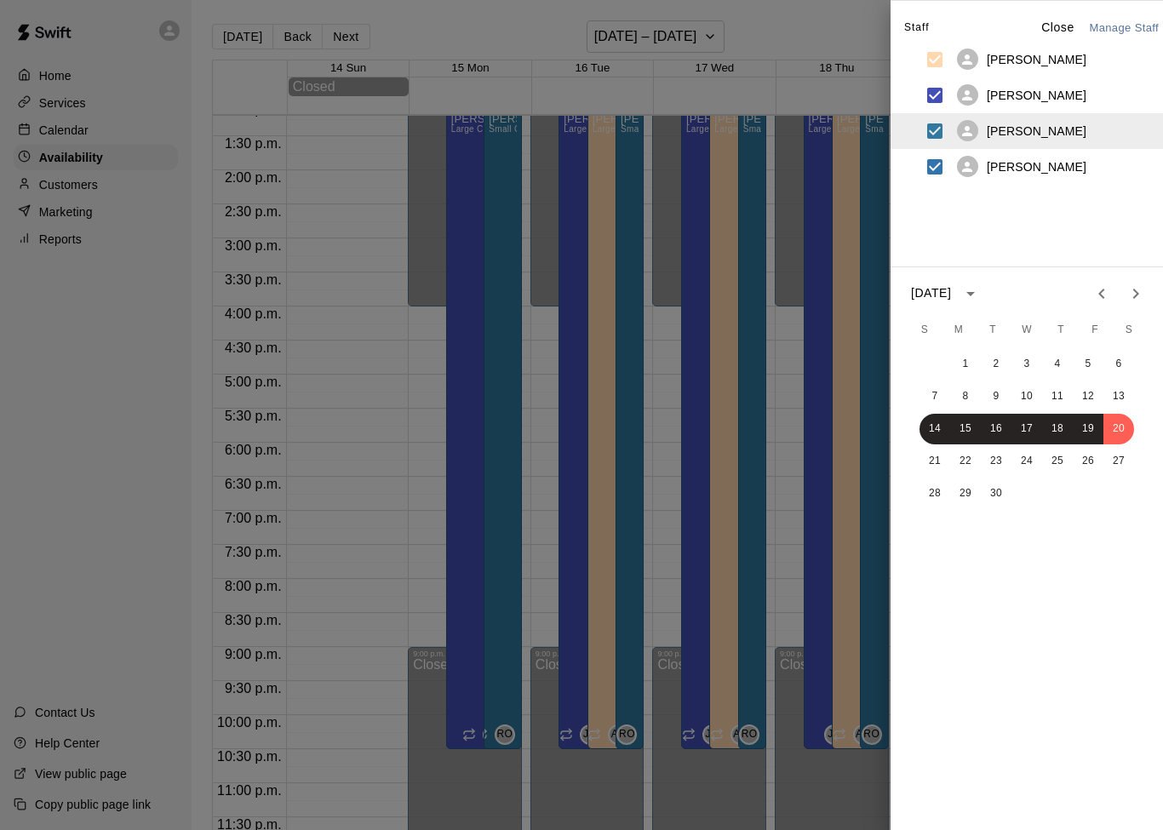
click at [1035, 117] on div "[PERSON_NAME]" at bounding box center [1036, 131] width 239 height 36
click at [859, 26] on div at bounding box center [581, 415] width 1163 height 830
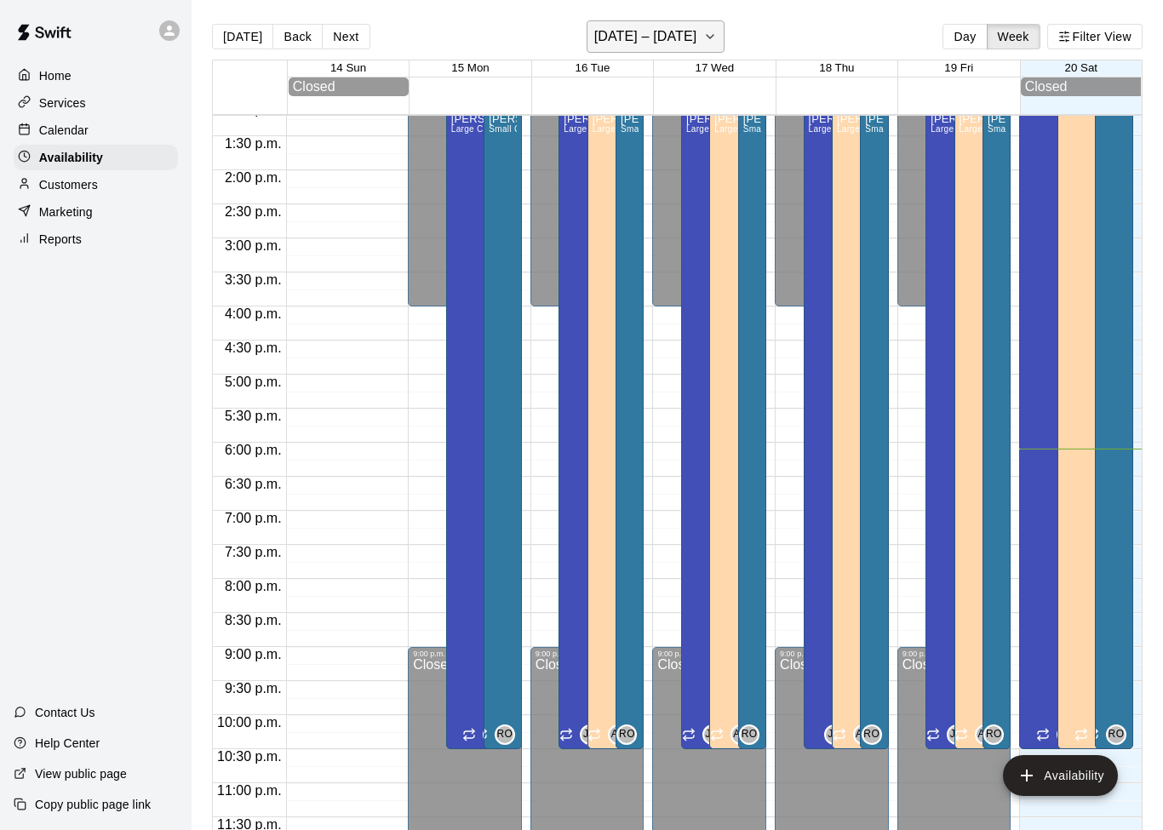
click at [702, 36] on button "[DATE] – [DATE]" at bounding box center [655, 36] width 139 height 32
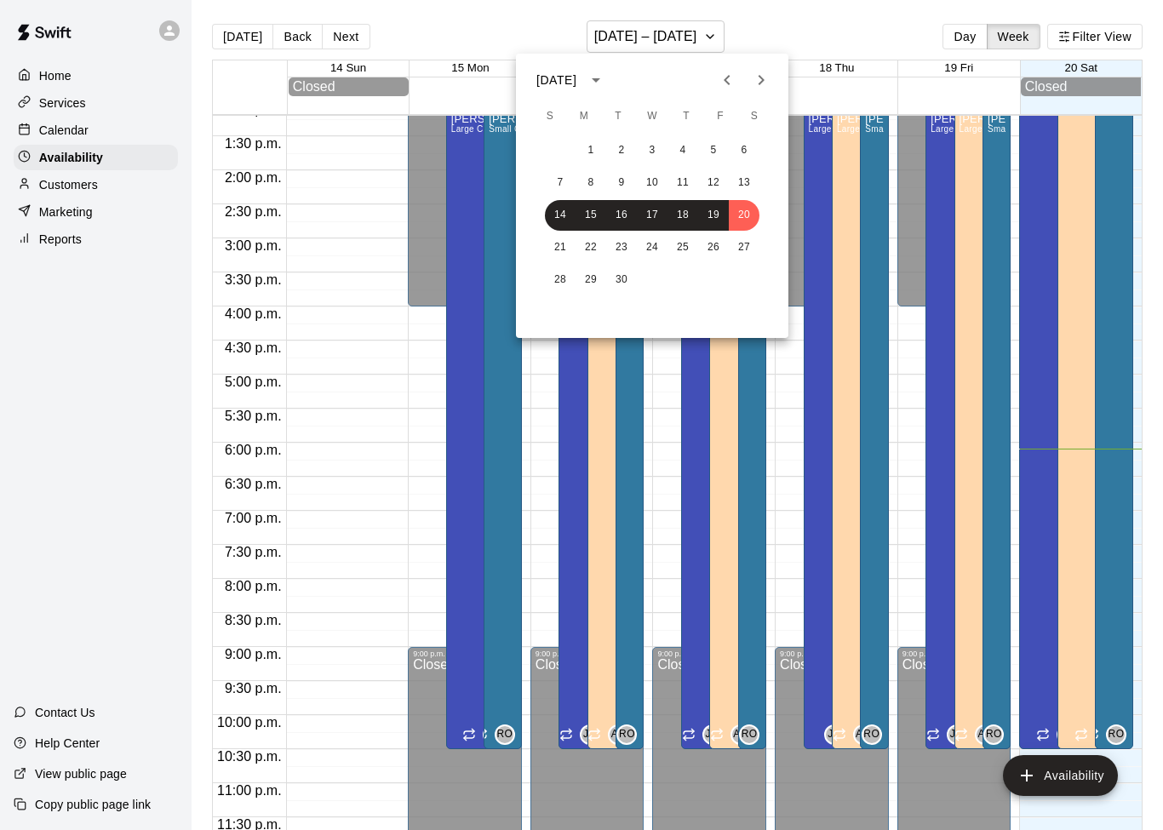
click at [79, 106] on div at bounding box center [581, 415] width 1163 height 830
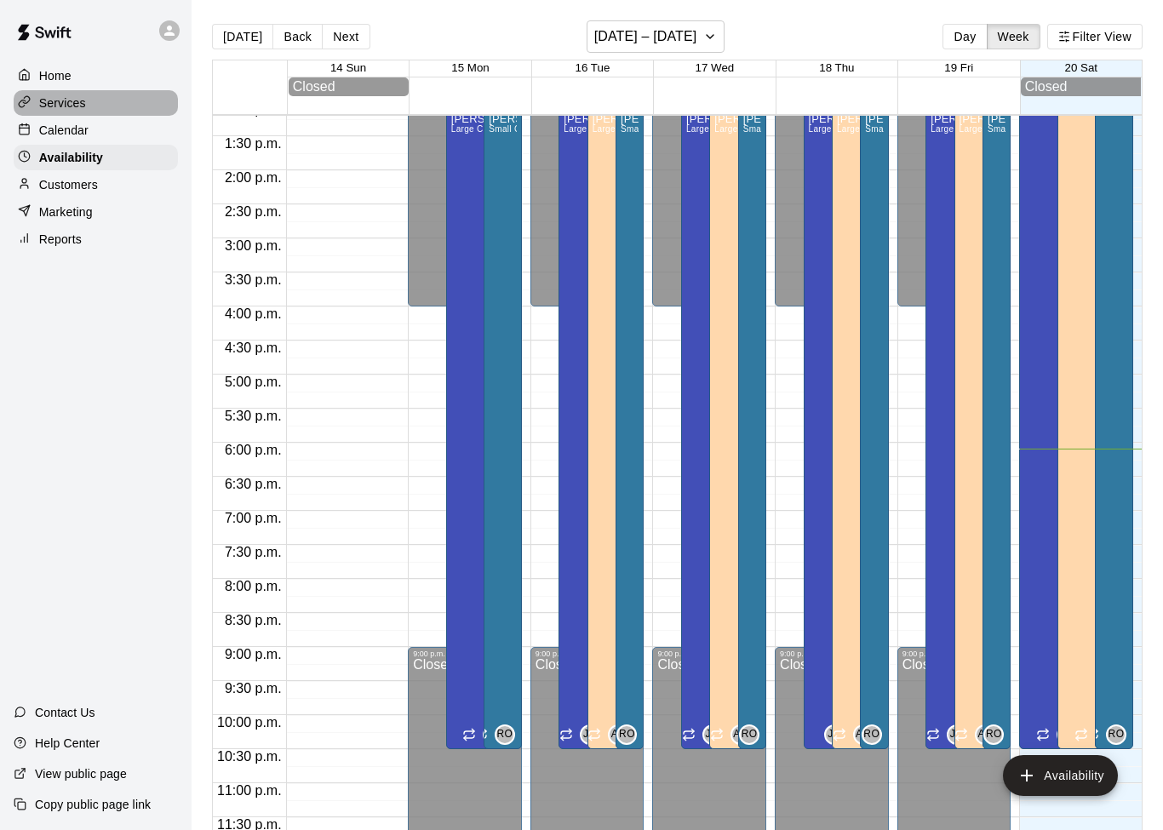
click at [81, 106] on p "Services" at bounding box center [62, 102] width 47 height 17
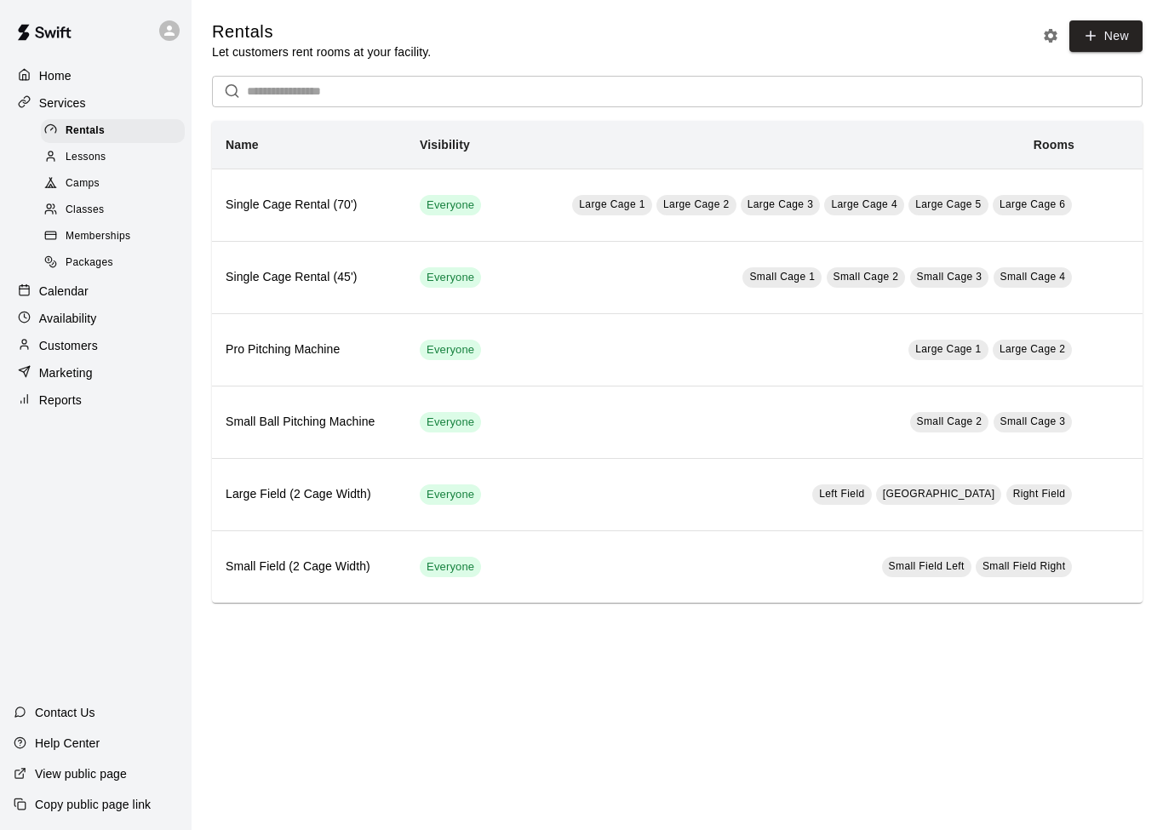
click at [100, 157] on span "Lessons" at bounding box center [86, 157] width 41 height 17
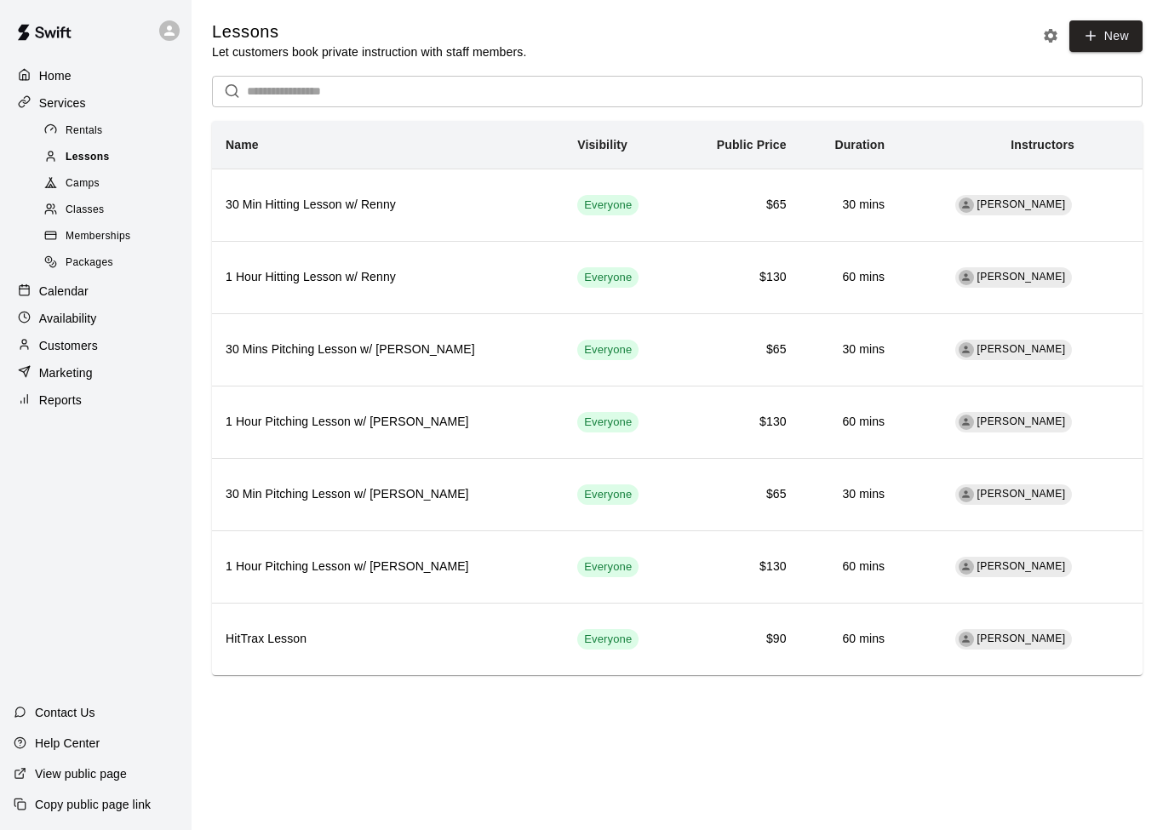
click at [89, 163] on span "Lessons" at bounding box center [88, 157] width 44 height 17
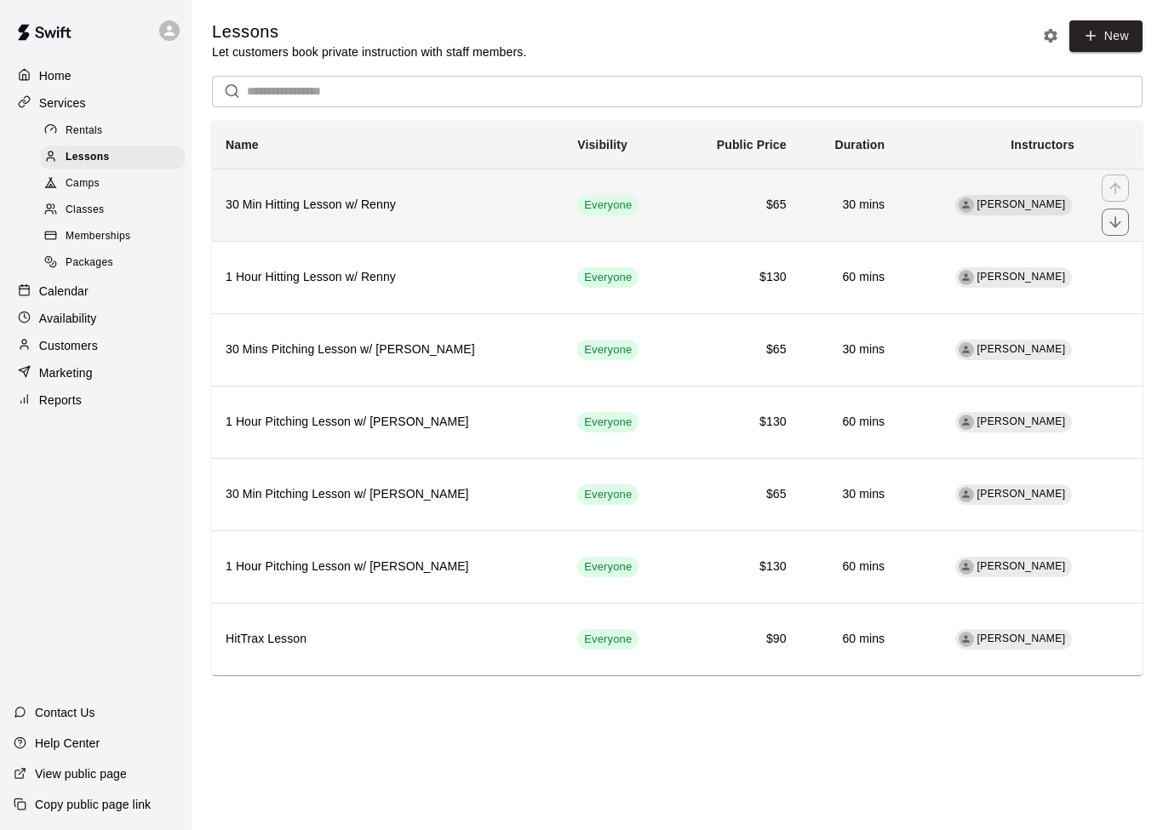
click at [972, 219] on td "[PERSON_NAME]" at bounding box center [993, 205] width 190 height 72
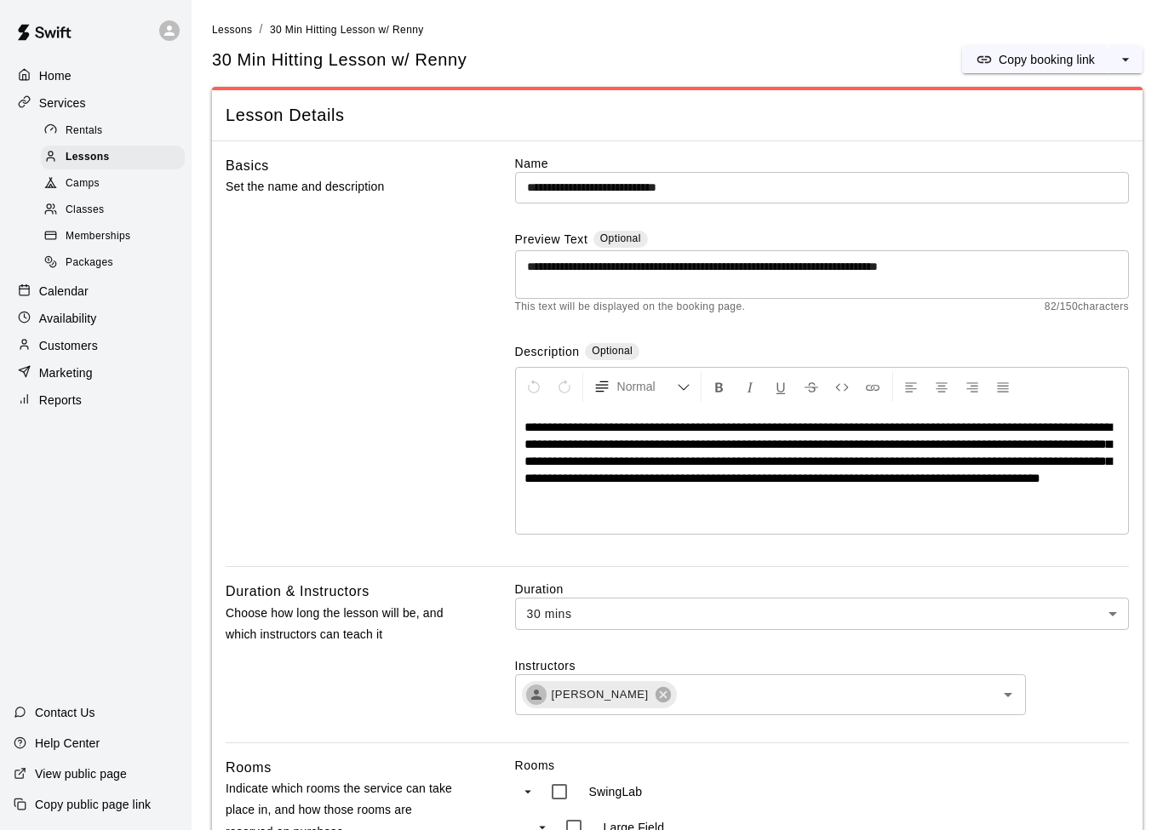
click at [102, 138] on span "Rentals" at bounding box center [84, 131] width 37 height 17
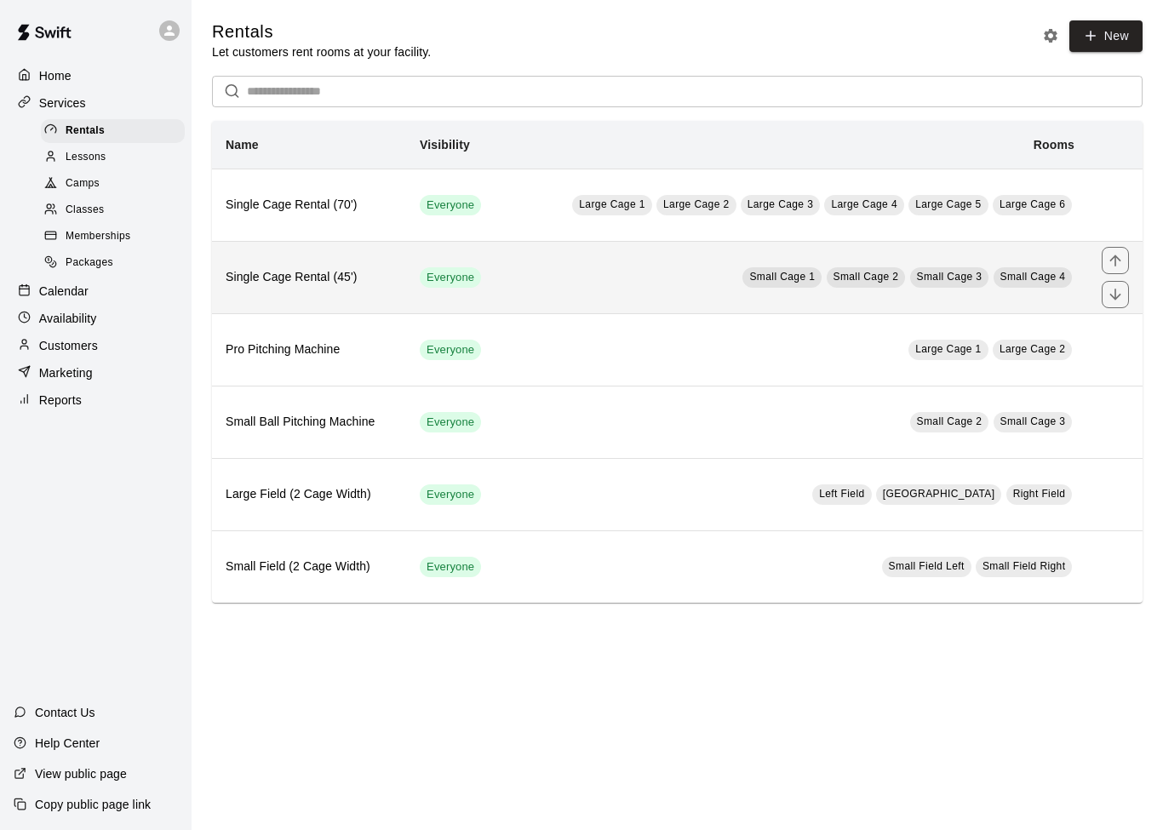
click at [1053, 243] on td "Small Cage 1 Small Cage 2 Small Cage 3 Small Cage 4" at bounding box center [796, 277] width 584 height 72
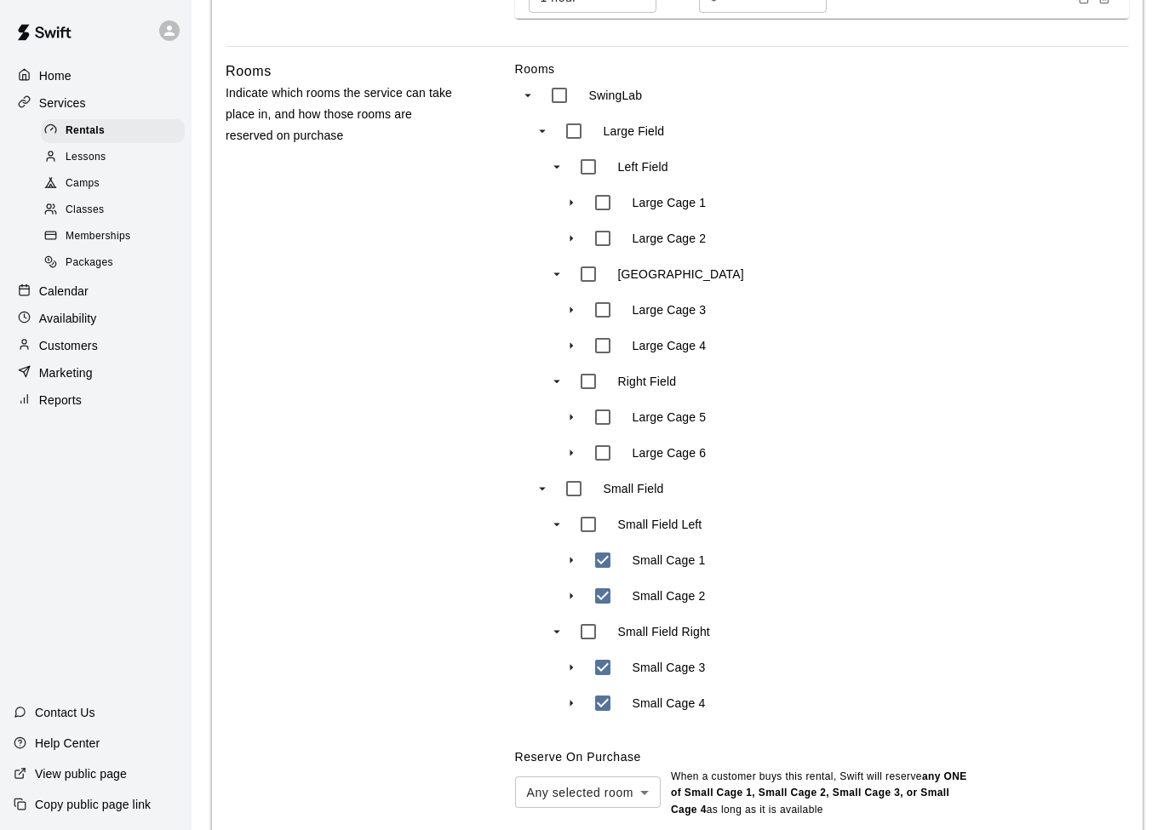
scroll to position [758, 0]
click at [101, 173] on div "Camps" at bounding box center [113, 184] width 144 height 24
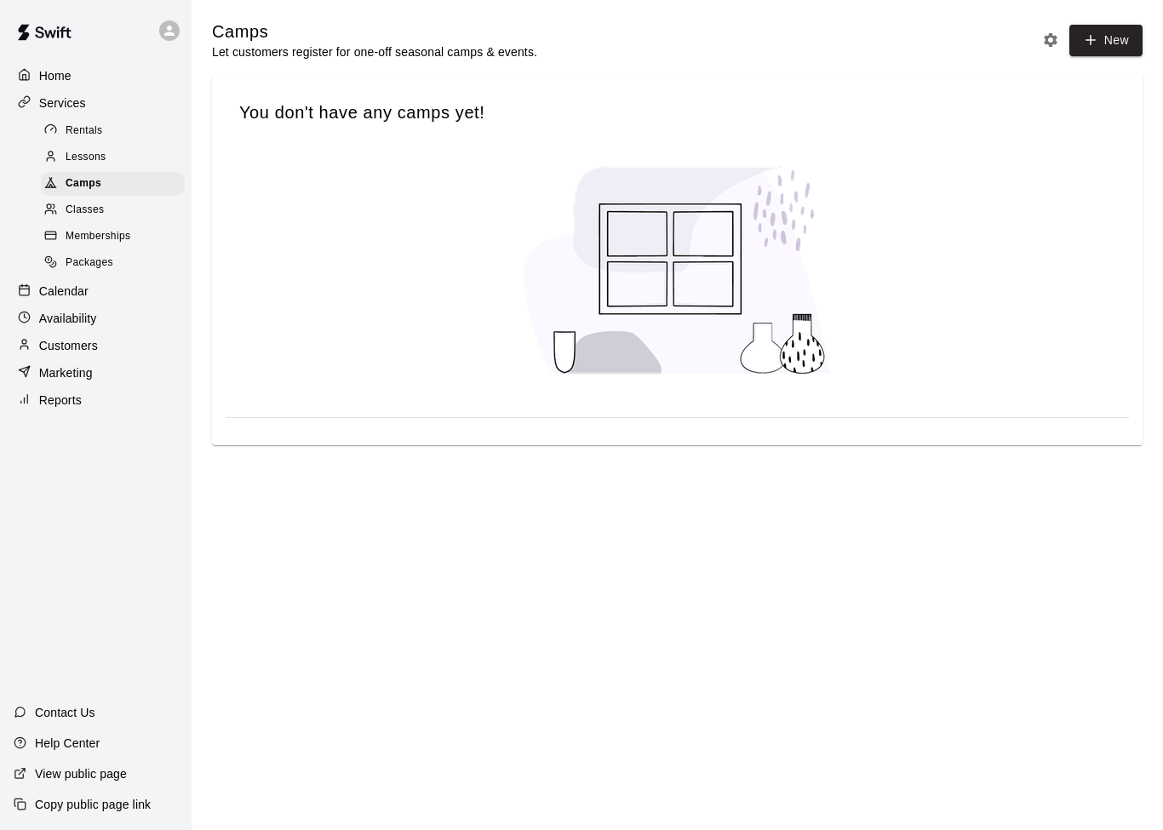
click at [103, 220] on div "Classes" at bounding box center [113, 210] width 144 height 24
click at [104, 238] on span "Memberships" at bounding box center [98, 236] width 65 height 17
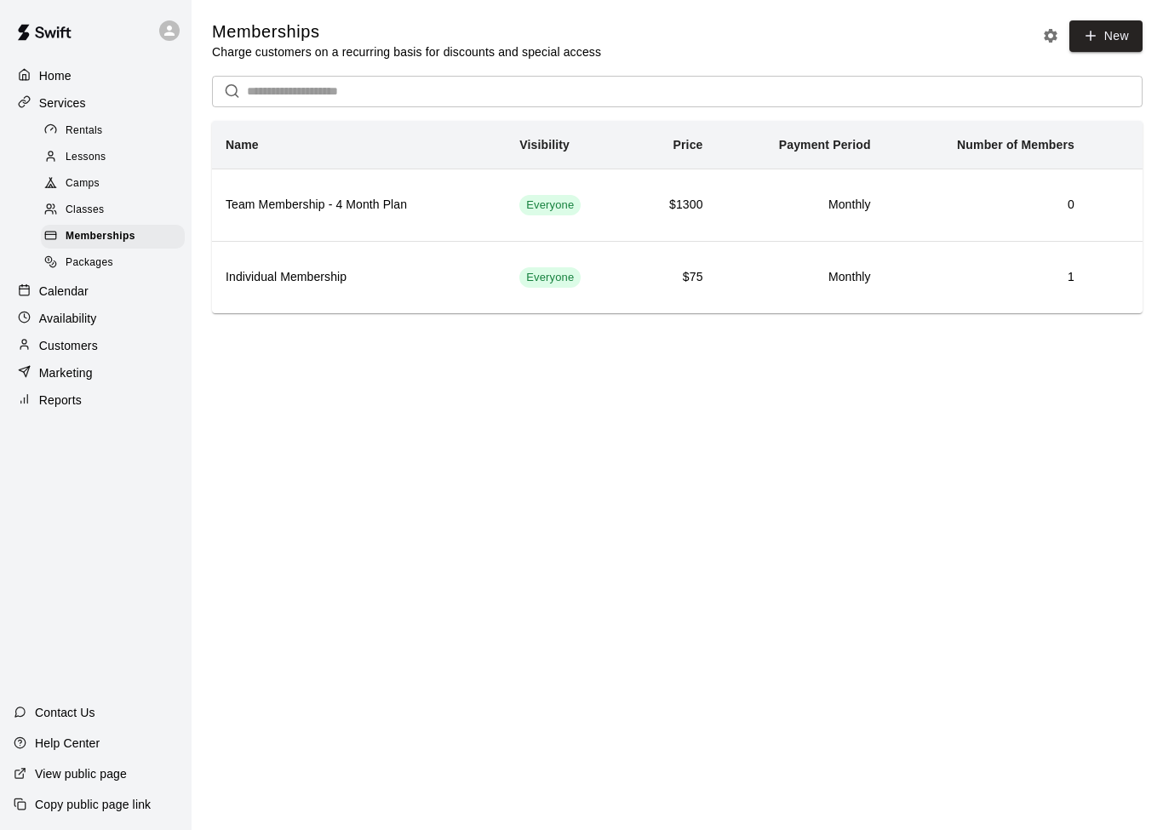
click at [107, 163] on div "Lessons" at bounding box center [113, 158] width 144 height 24
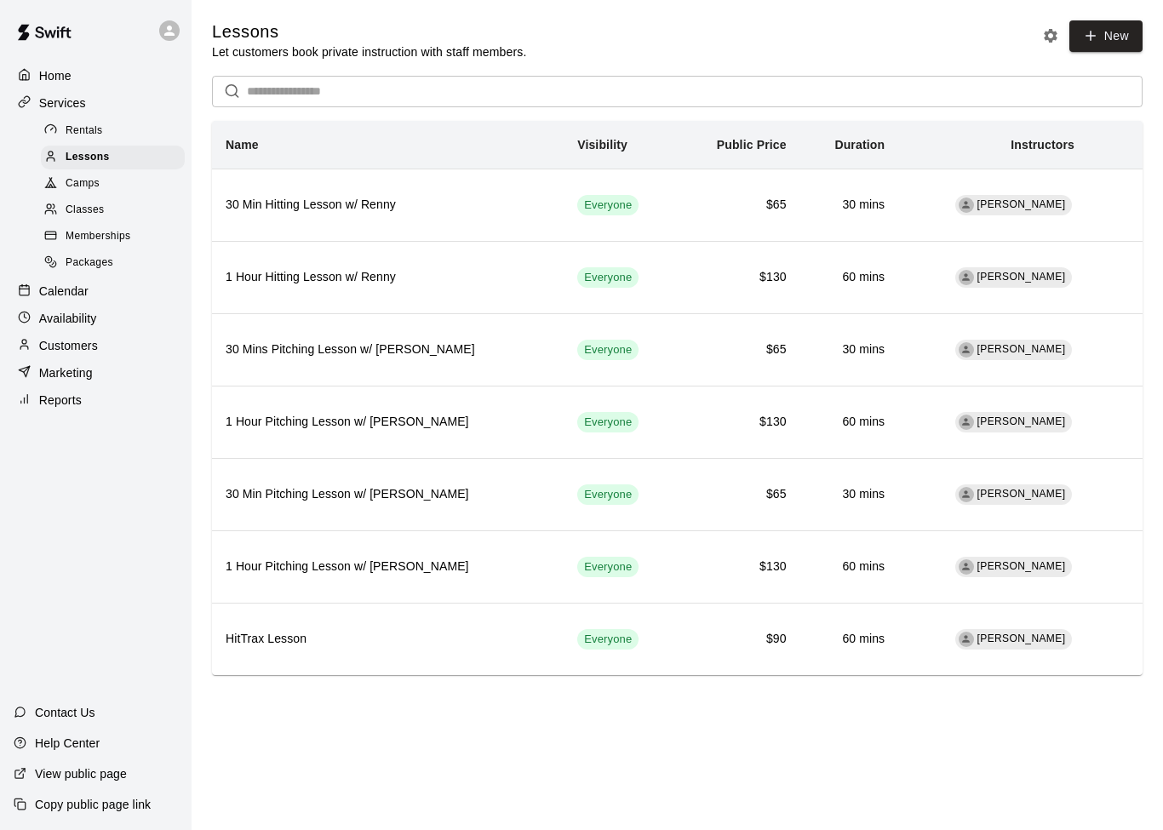
click at [1053, 31] on icon "Lesson settings" at bounding box center [1050, 35] width 17 height 17
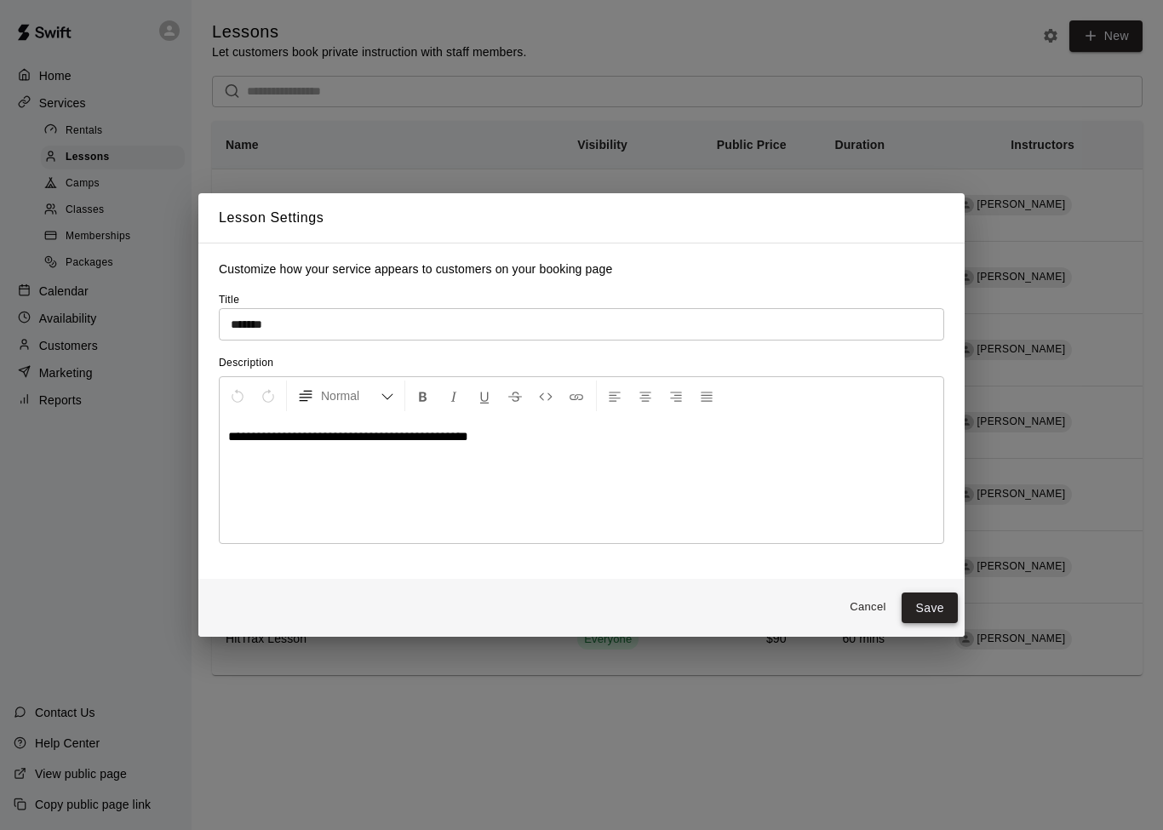
click at [948, 609] on button "Save" at bounding box center [929, 607] width 56 height 31
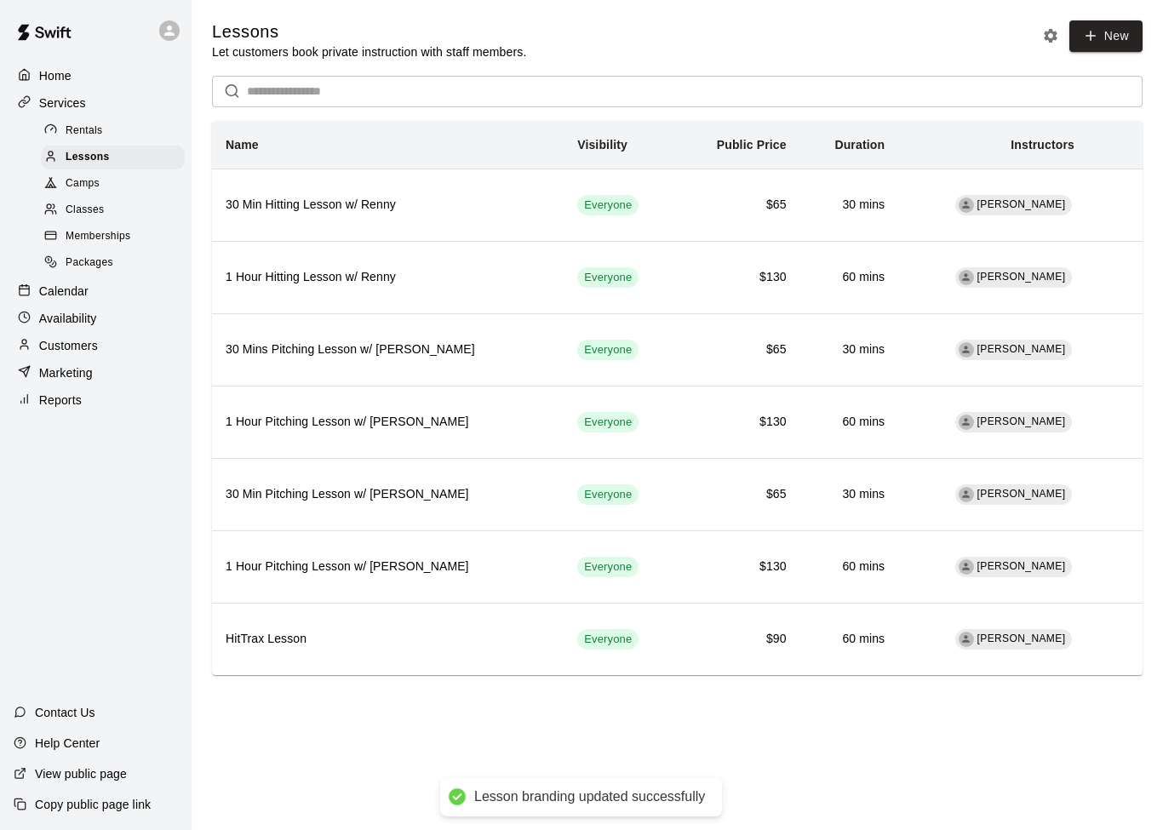
click at [82, 289] on p "Calendar" at bounding box center [63, 291] width 49 height 17
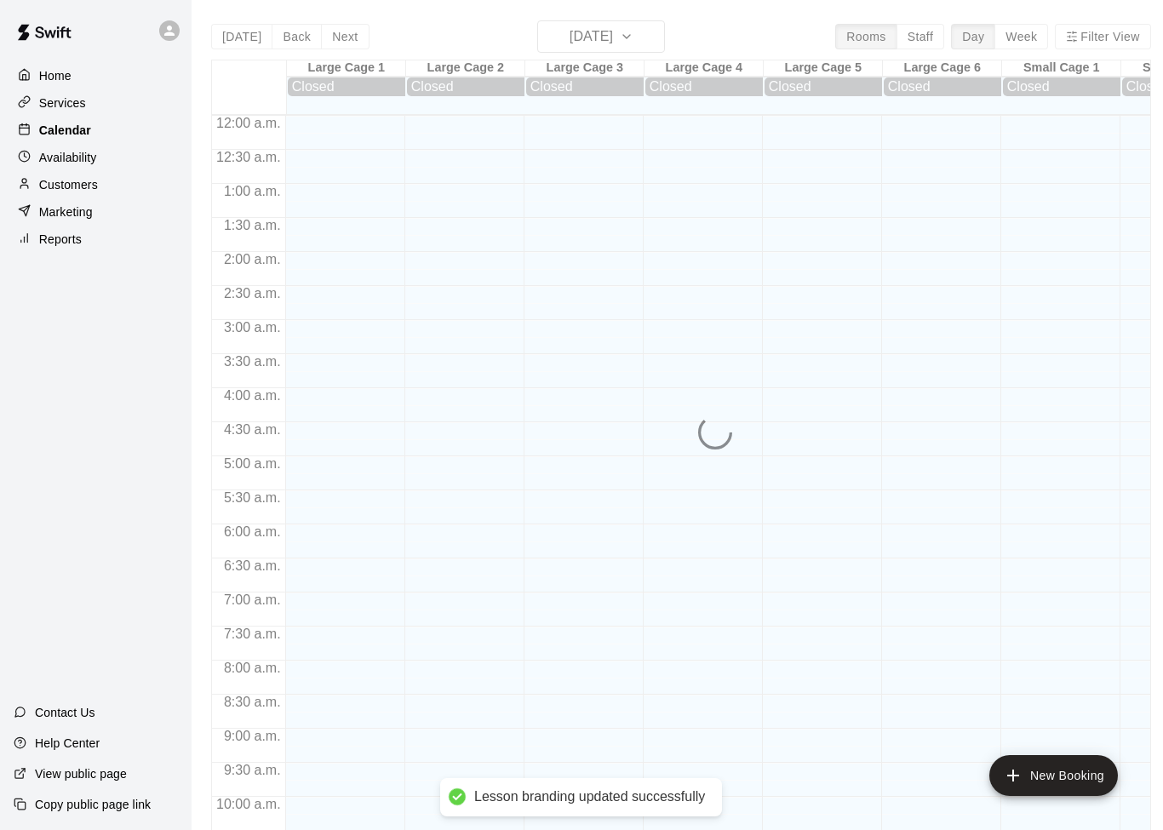
scroll to position [848, 0]
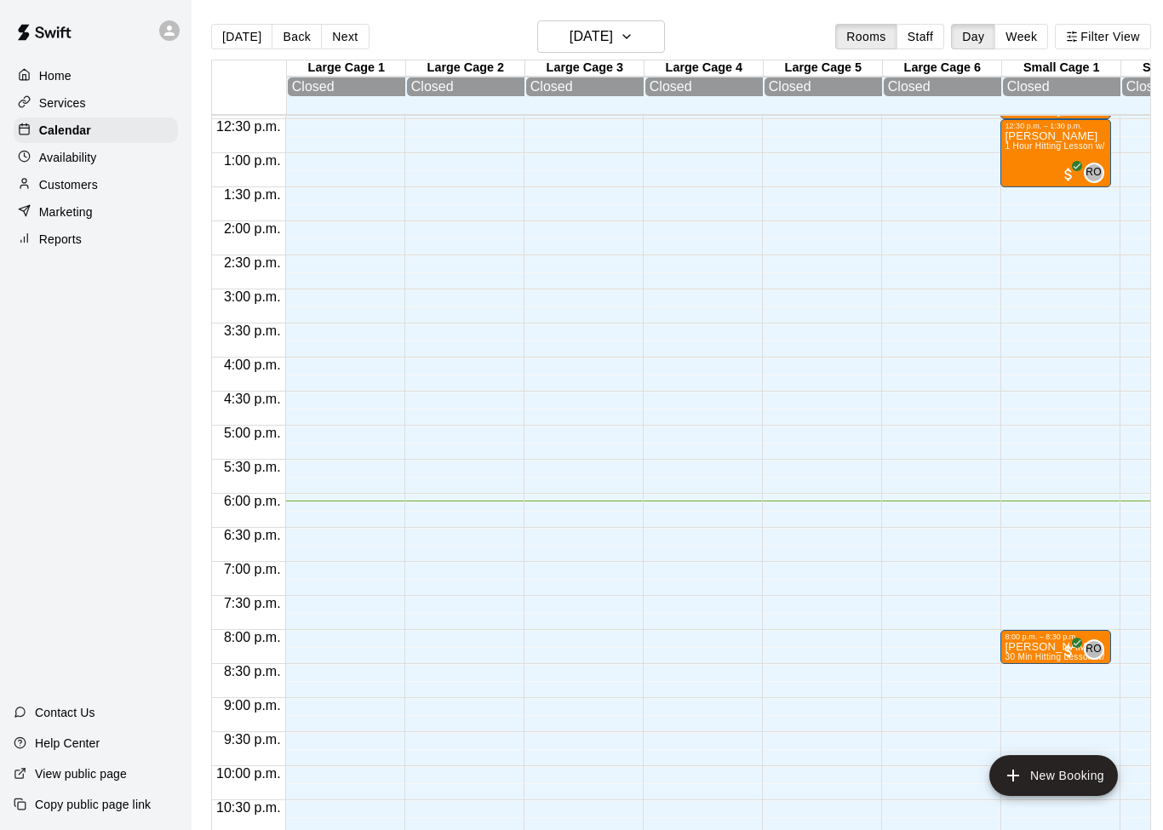
click at [71, 156] on p "Availability" at bounding box center [68, 157] width 58 height 17
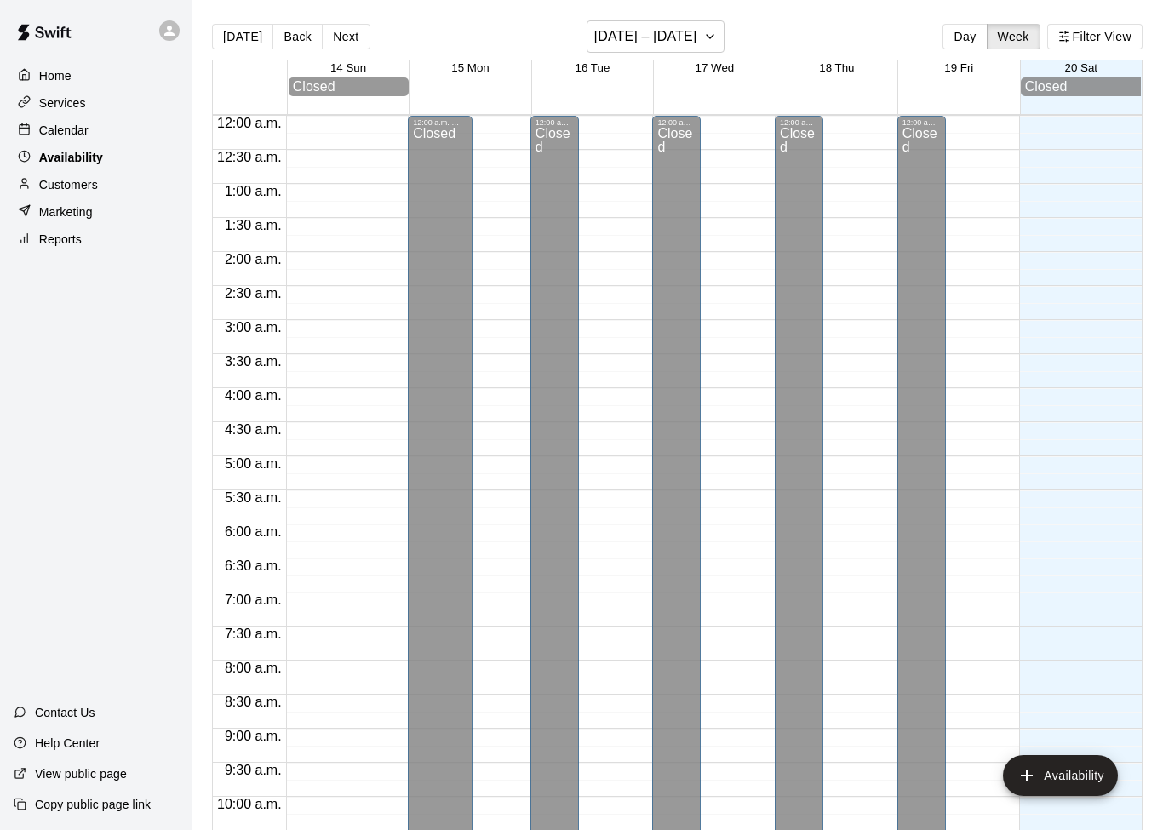
scroll to position [899, 0]
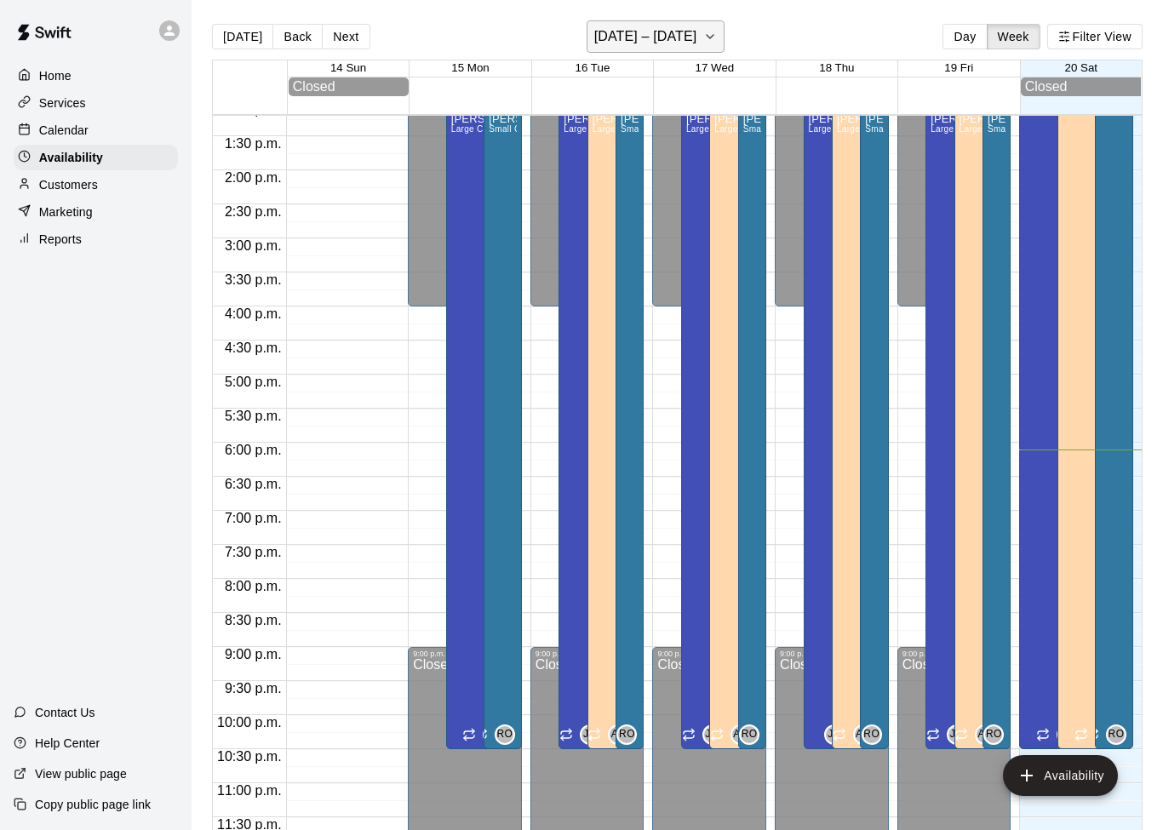
click at [706, 41] on button "[DATE] – [DATE]" at bounding box center [655, 36] width 139 height 32
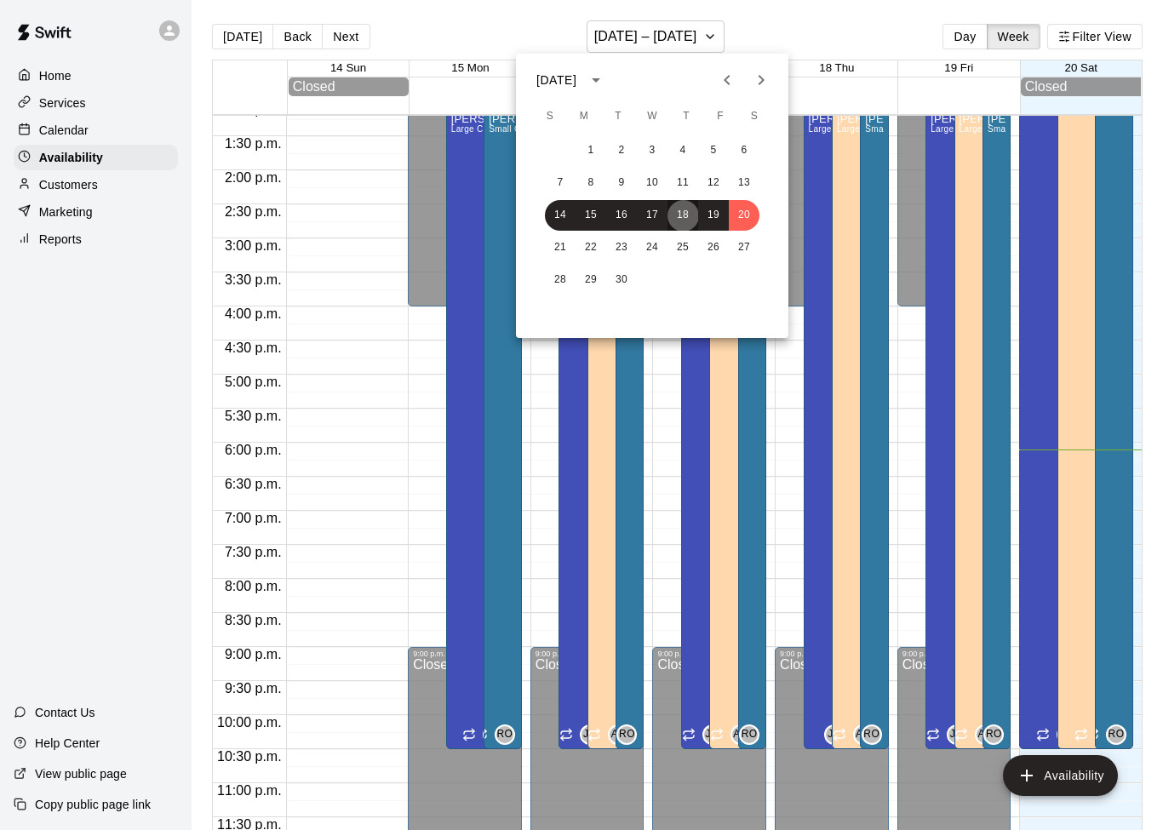
click at [682, 214] on button "18" at bounding box center [682, 215] width 31 height 31
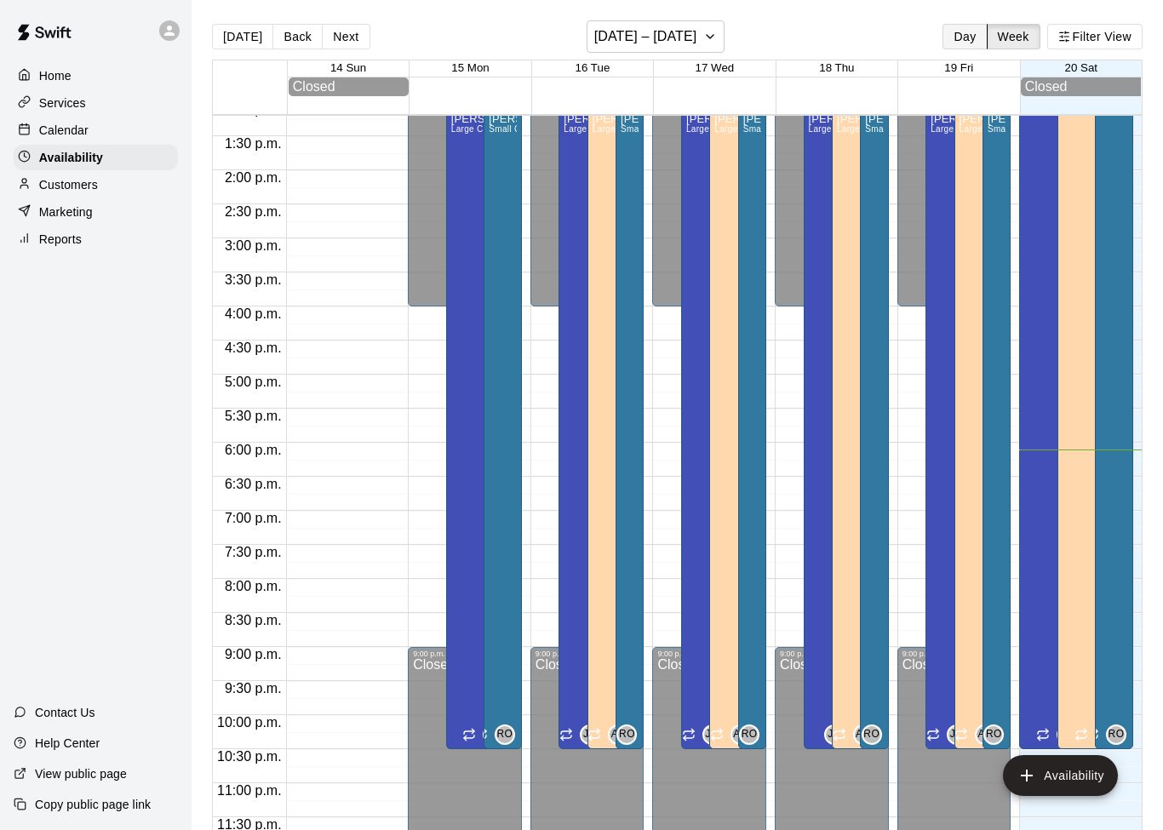
click at [973, 43] on button "Day" at bounding box center [964, 37] width 44 height 26
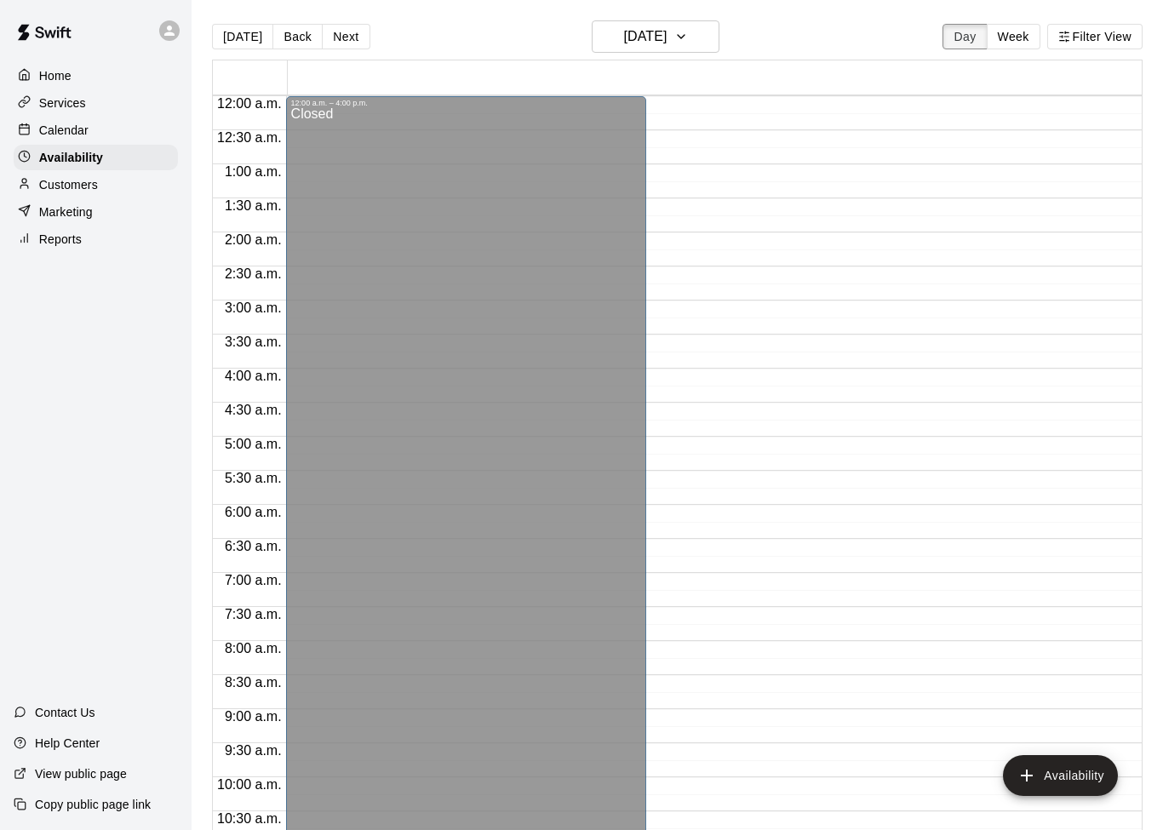
scroll to position [882, 0]
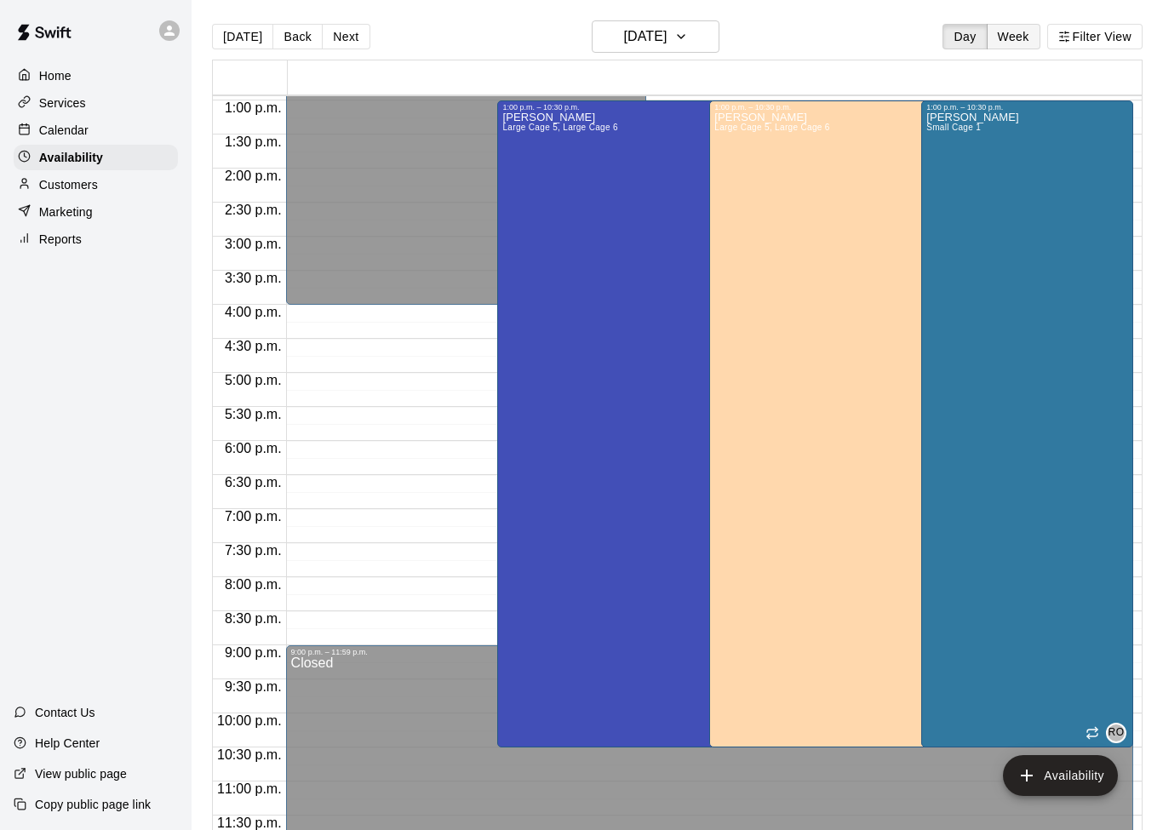
click at [1005, 38] on button "Week" at bounding box center [1014, 37] width 54 height 26
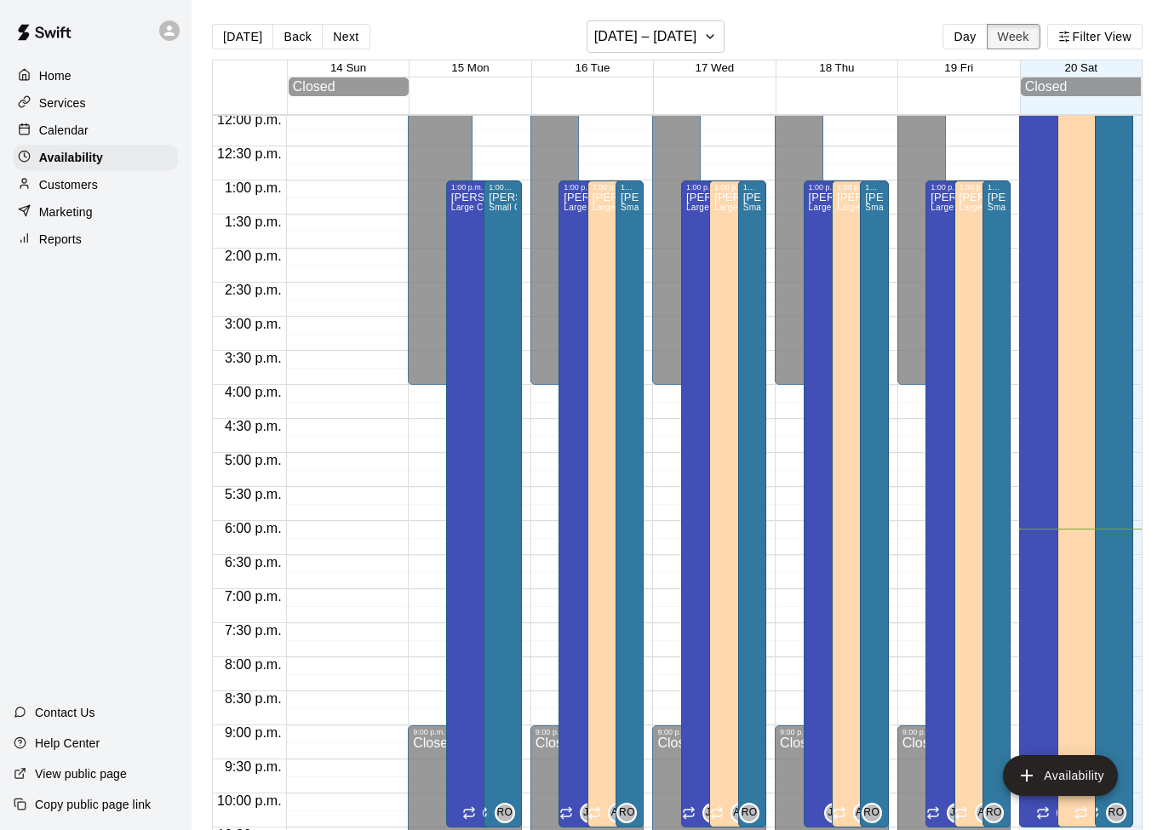
scroll to position [820, 0]
click at [876, 258] on div "[PERSON_NAME] Small Cage 1" at bounding box center [874, 607] width 18 height 830
click at [886, 209] on icon "edit" at bounding box center [882, 213] width 20 height 20
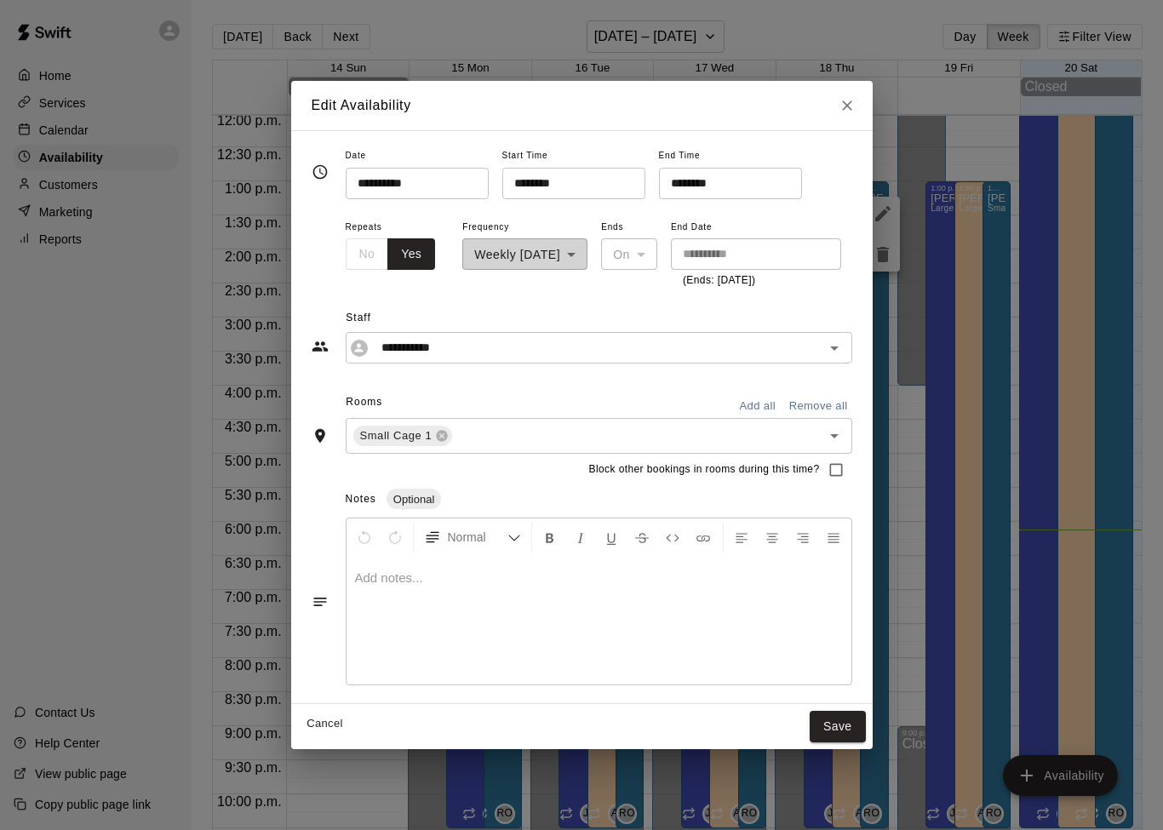
click at [587, 261] on div "**********" at bounding box center [524, 253] width 125 height 74
click at [565, 259] on div "**********" at bounding box center [524, 253] width 125 height 74
click at [312, 726] on button "Cancel" at bounding box center [325, 724] width 54 height 26
type input "**********"
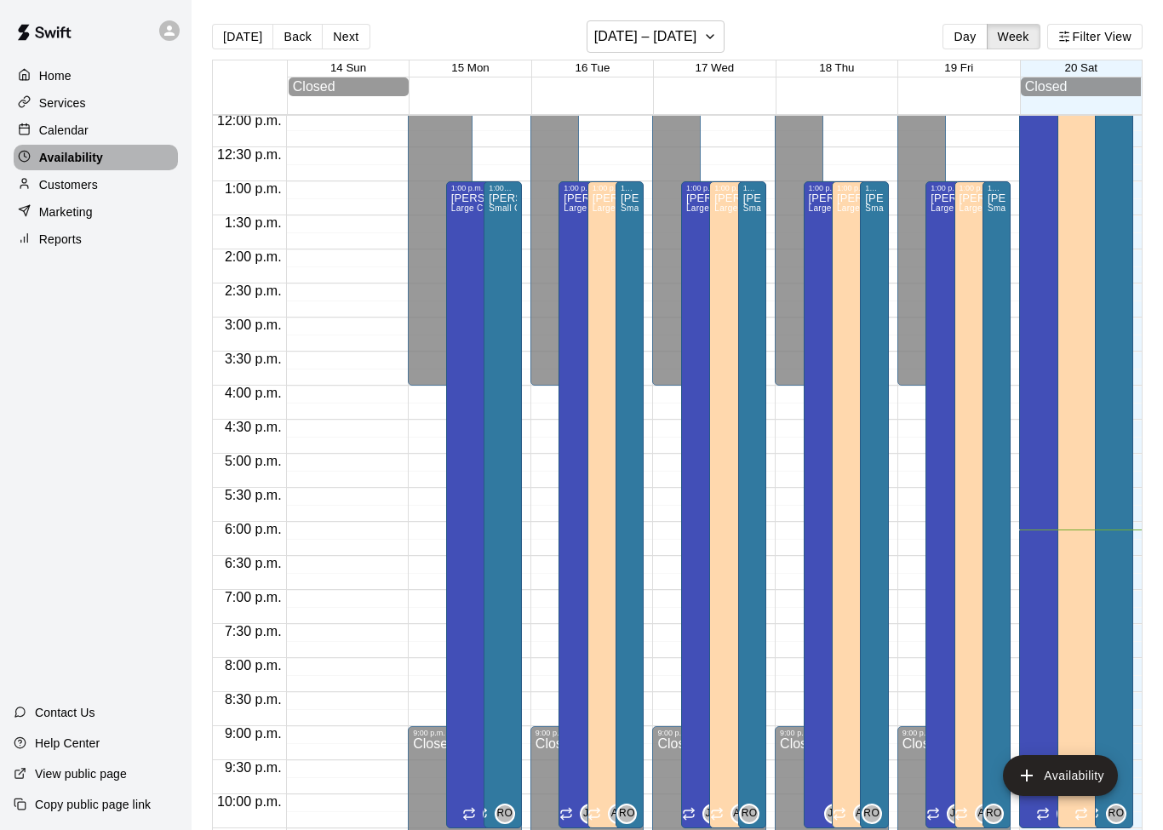
click at [54, 151] on p "Availability" at bounding box center [71, 157] width 64 height 17
click at [14, 98] on div "Services" at bounding box center [96, 103] width 164 height 26
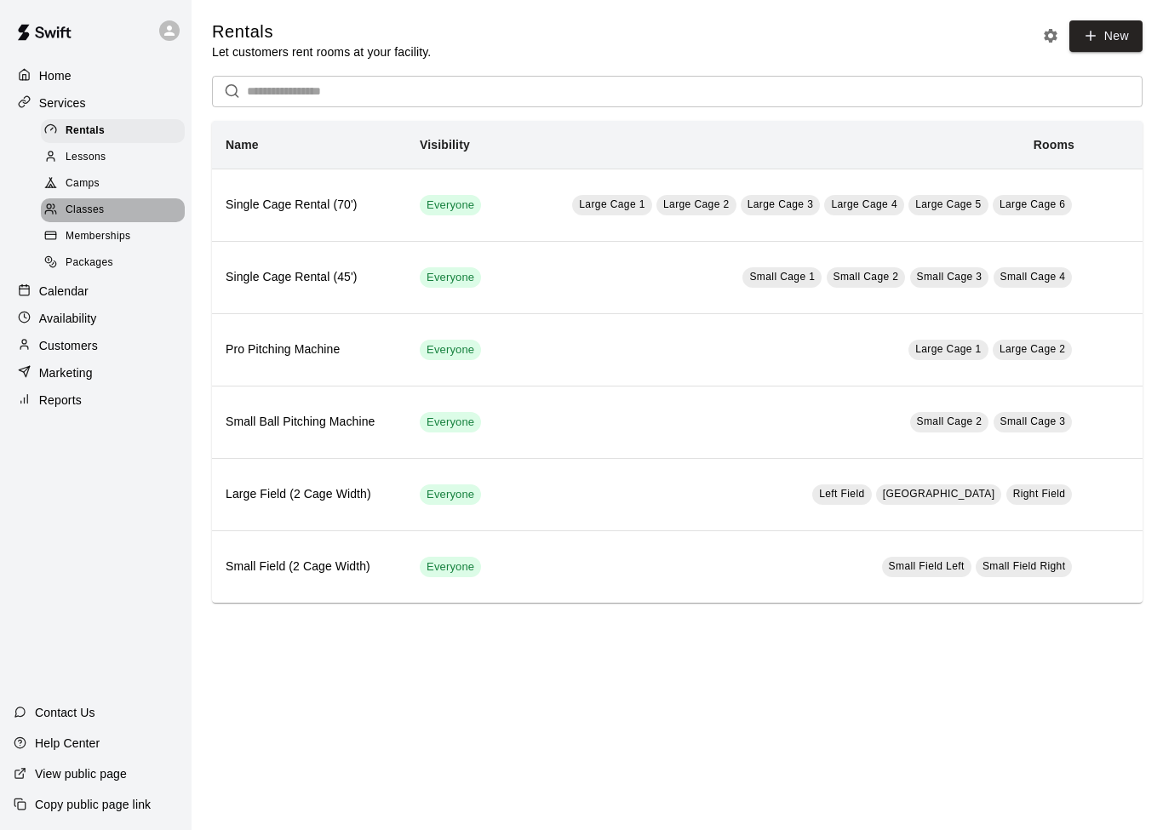
click at [65, 214] on div at bounding box center [54, 211] width 21 height 16
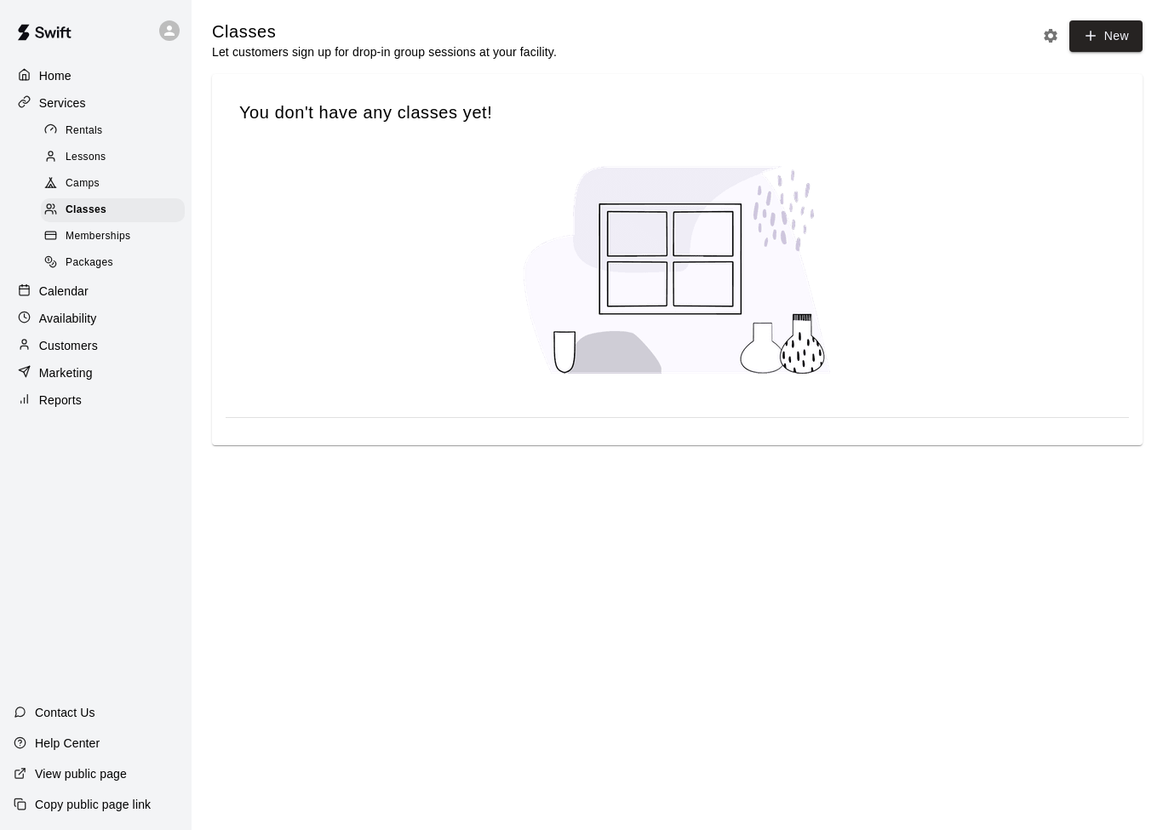
click at [67, 158] on span "Lessons" at bounding box center [86, 157] width 41 height 17
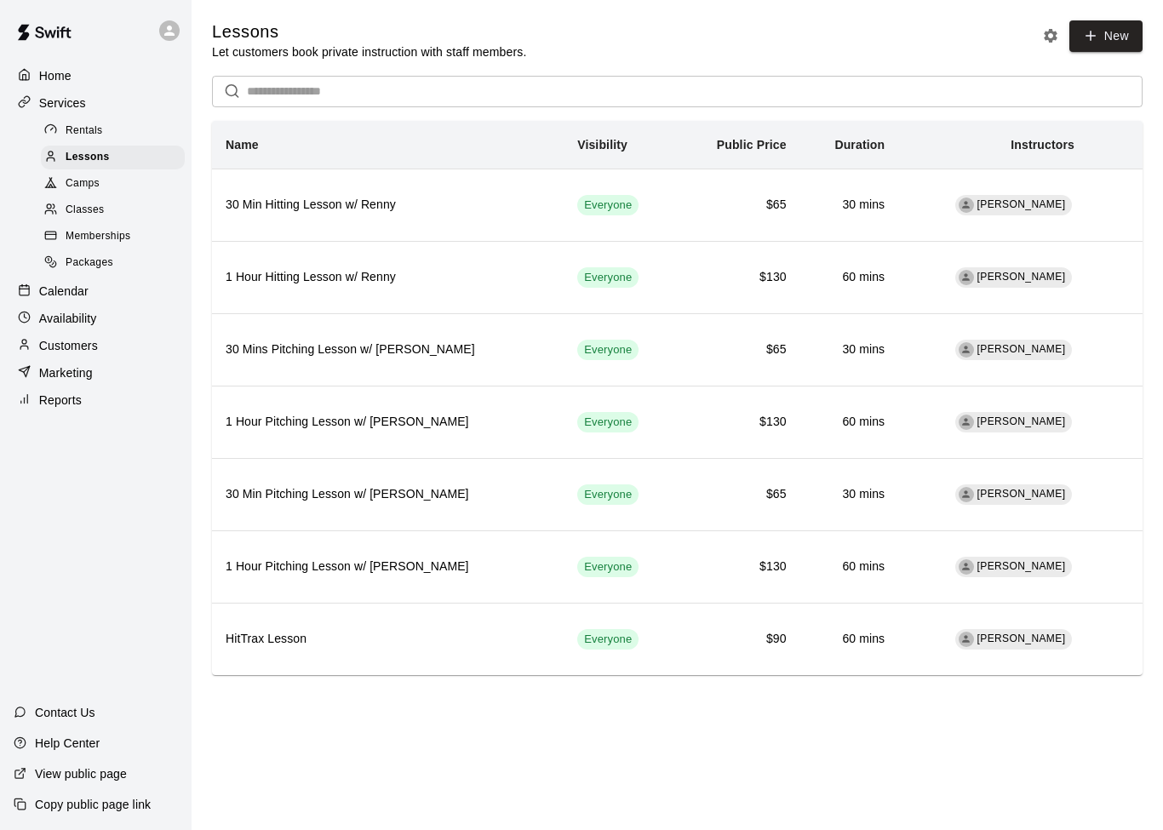
click at [54, 325] on p "Availability" at bounding box center [68, 318] width 58 height 17
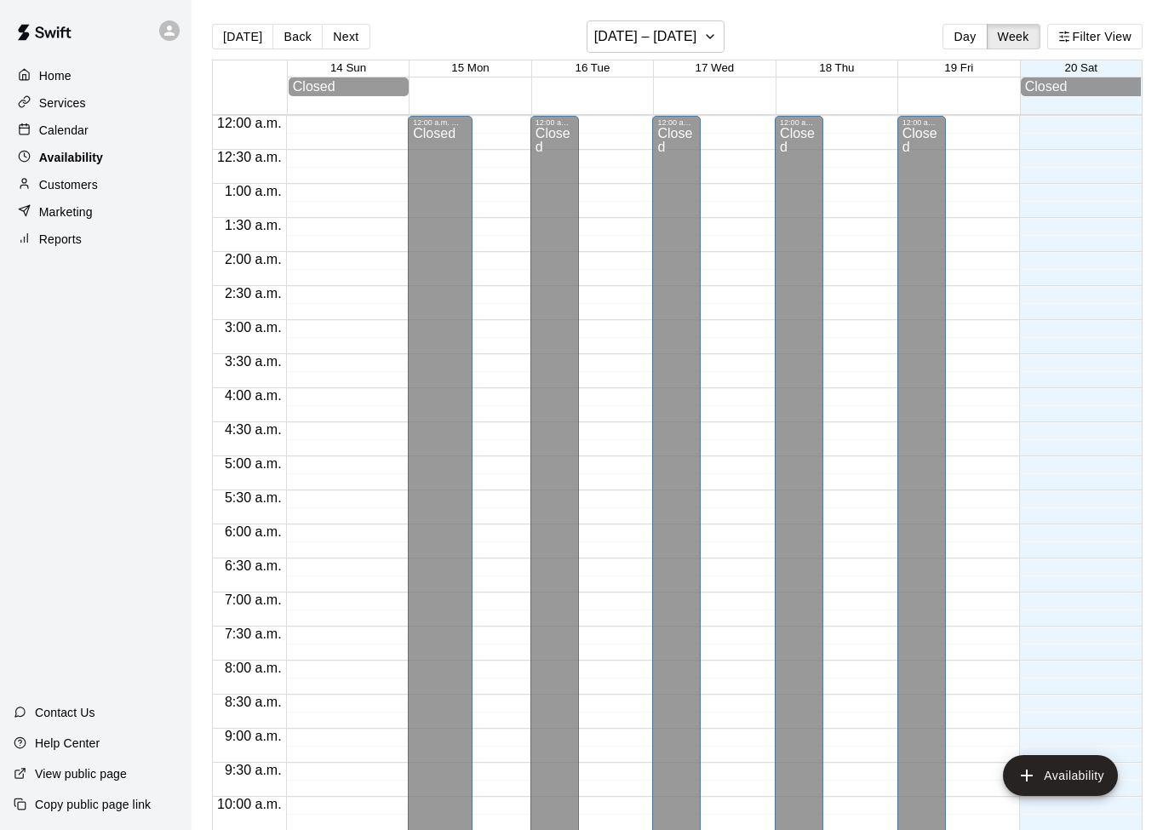
scroll to position [899, 0]
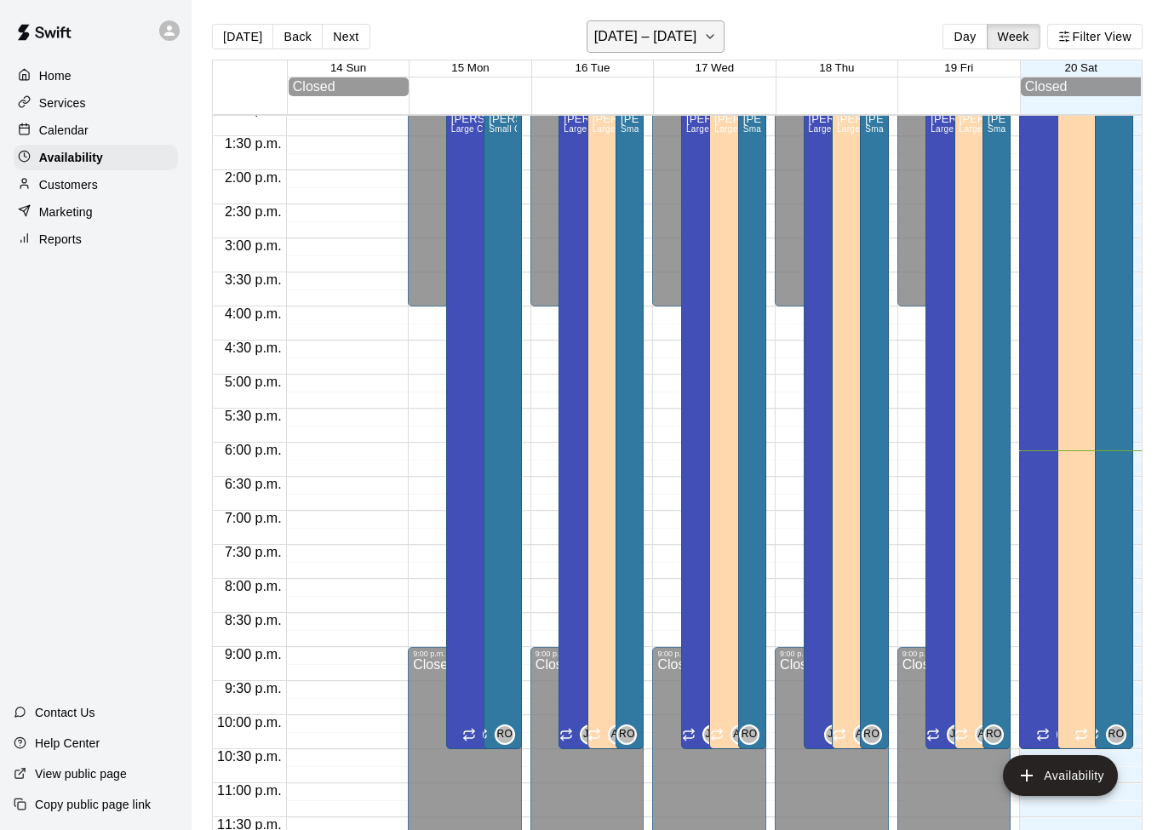
click at [708, 35] on icon "button" at bounding box center [710, 36] width 14 height 20
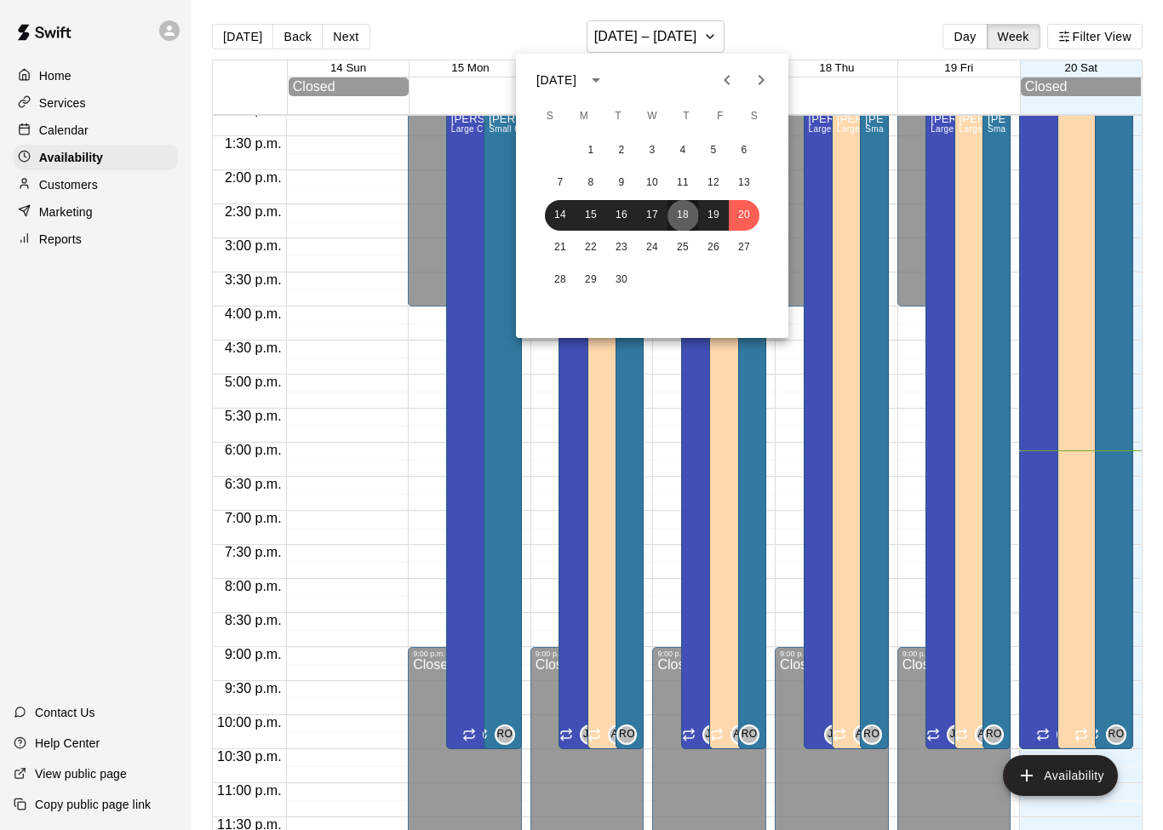
click at [689, 217] on button "18" at bounding box center [682, 215] width 31 height 31
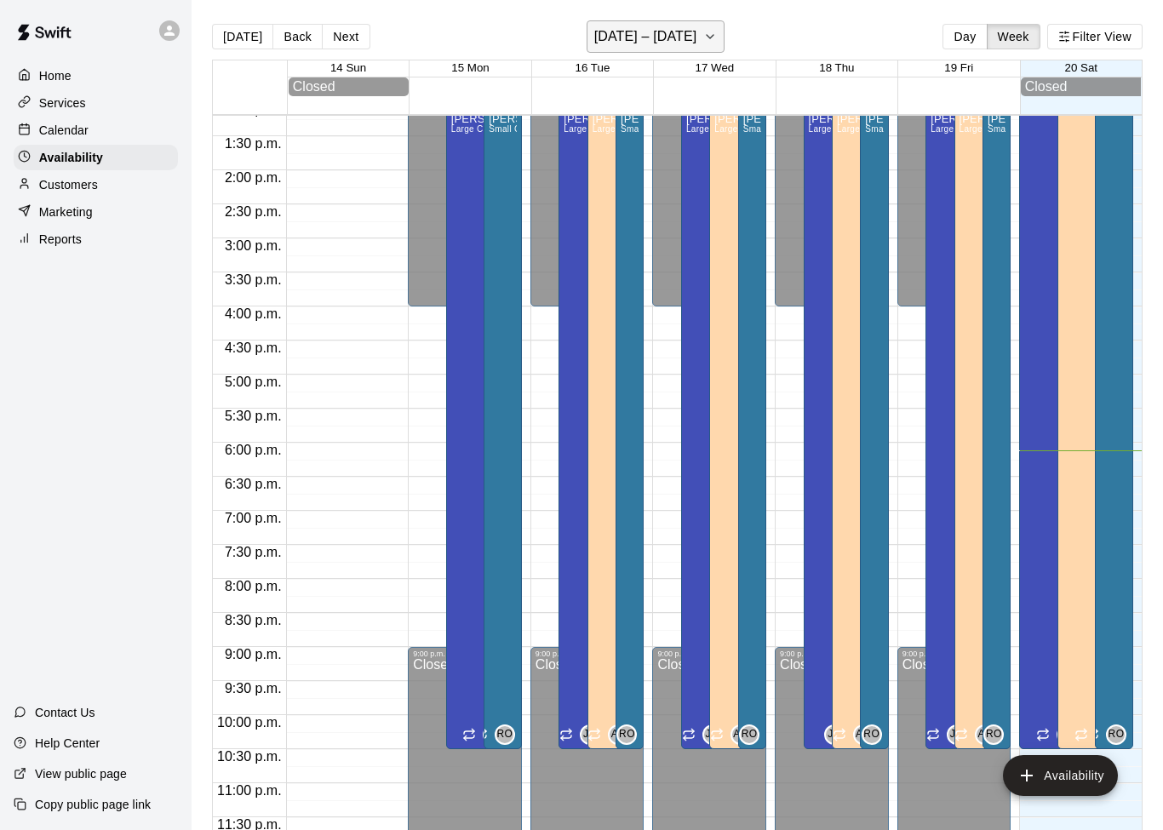
click at [688, 37] on h6 "[DATE] – [DATE]" at bounding box center [645, 37] width 103 height 24
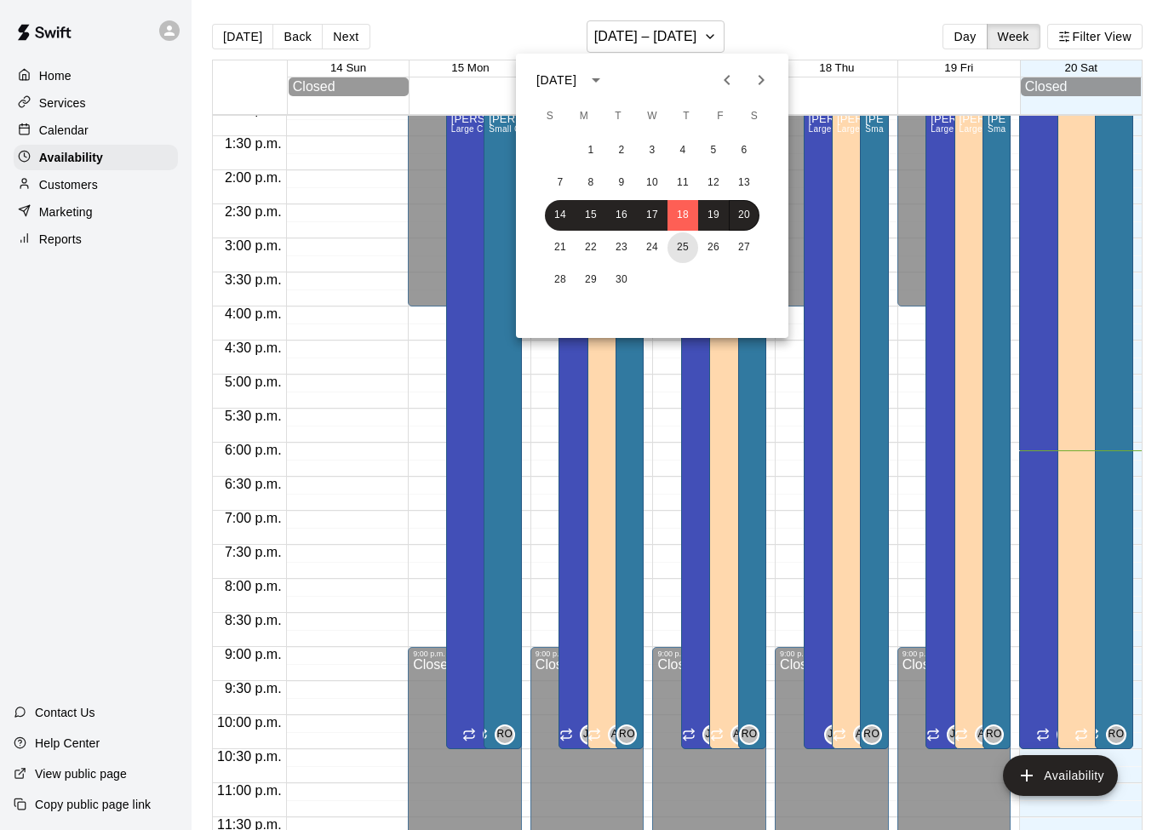
click at [684, 256] on button "25" at bounding box center [682, 247] width 31 height 31
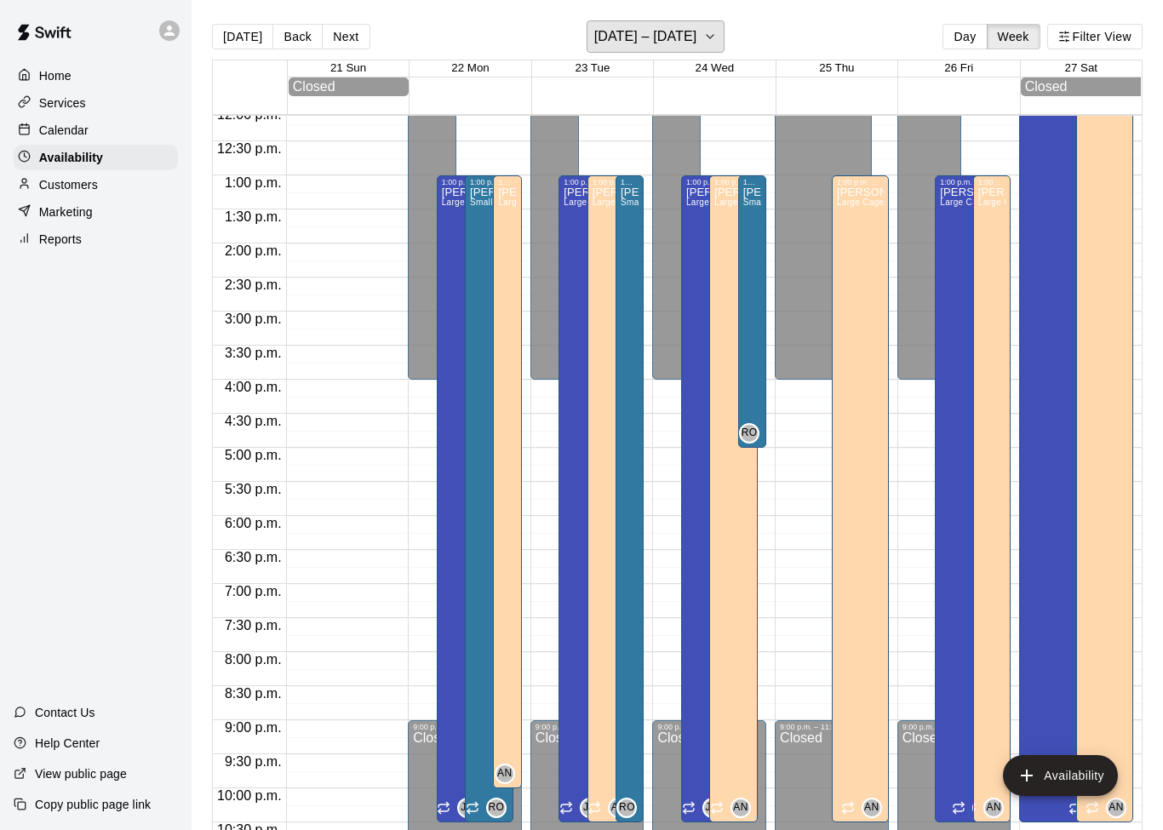
scroll to position [827, 0]
click at [705, 43] on button "[DATE] – [DATE]" at bounding box center [655, 36] width 139 height 32
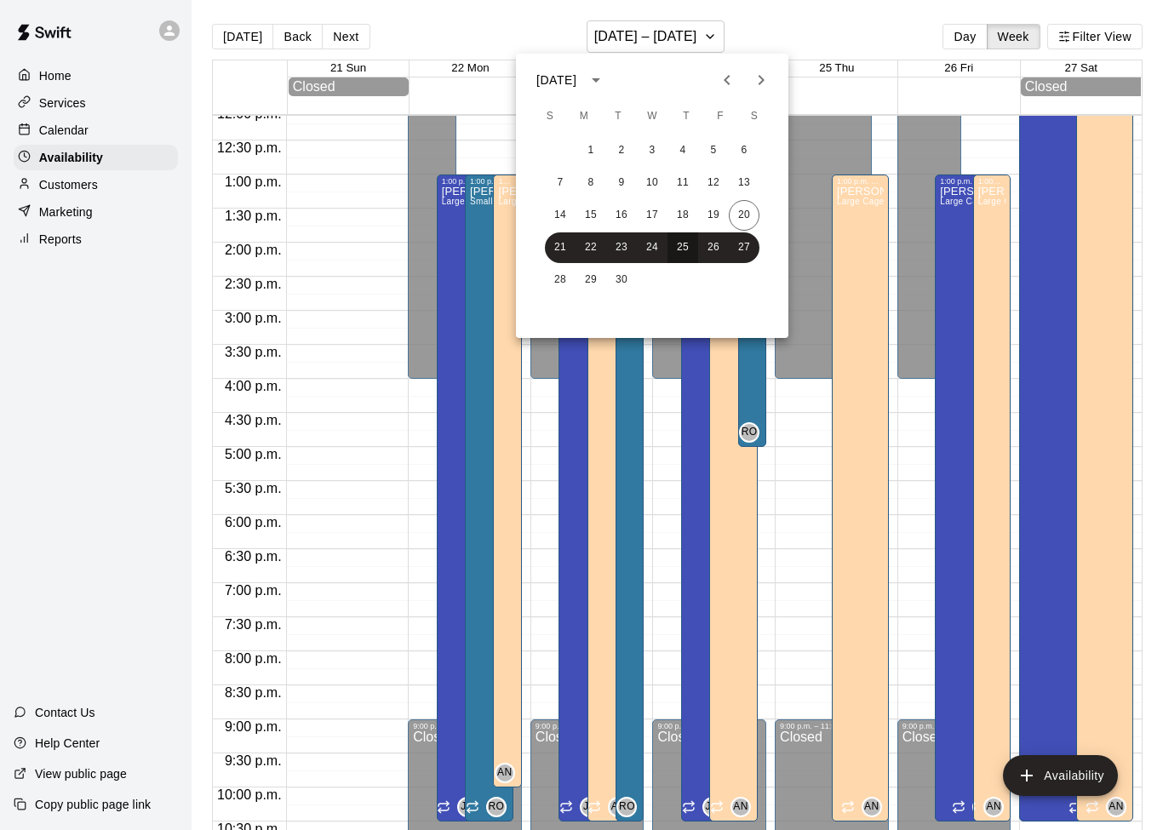
click at [689, 247] on button "25" at bounding box center [682, 247] width 31 height 31
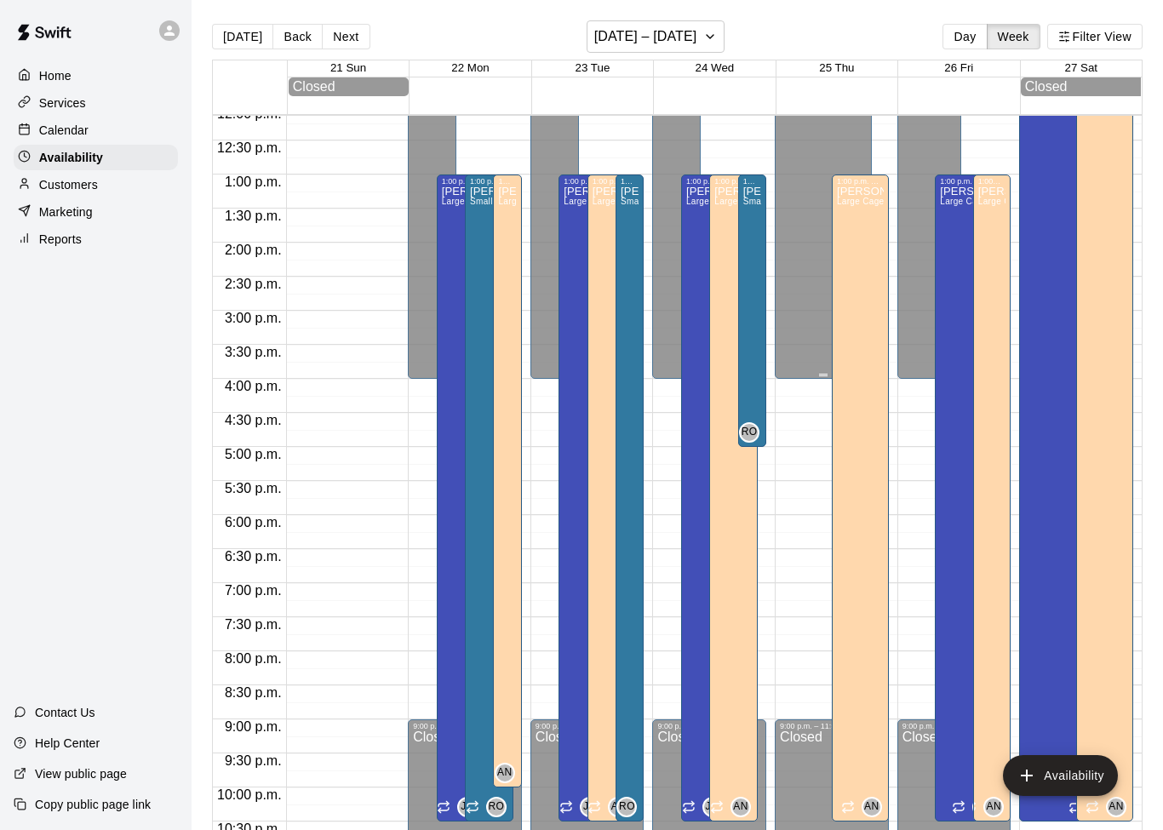
click at [1063, 781] on button "Availability" at bounding box center [1060, 775] width 115 height 41
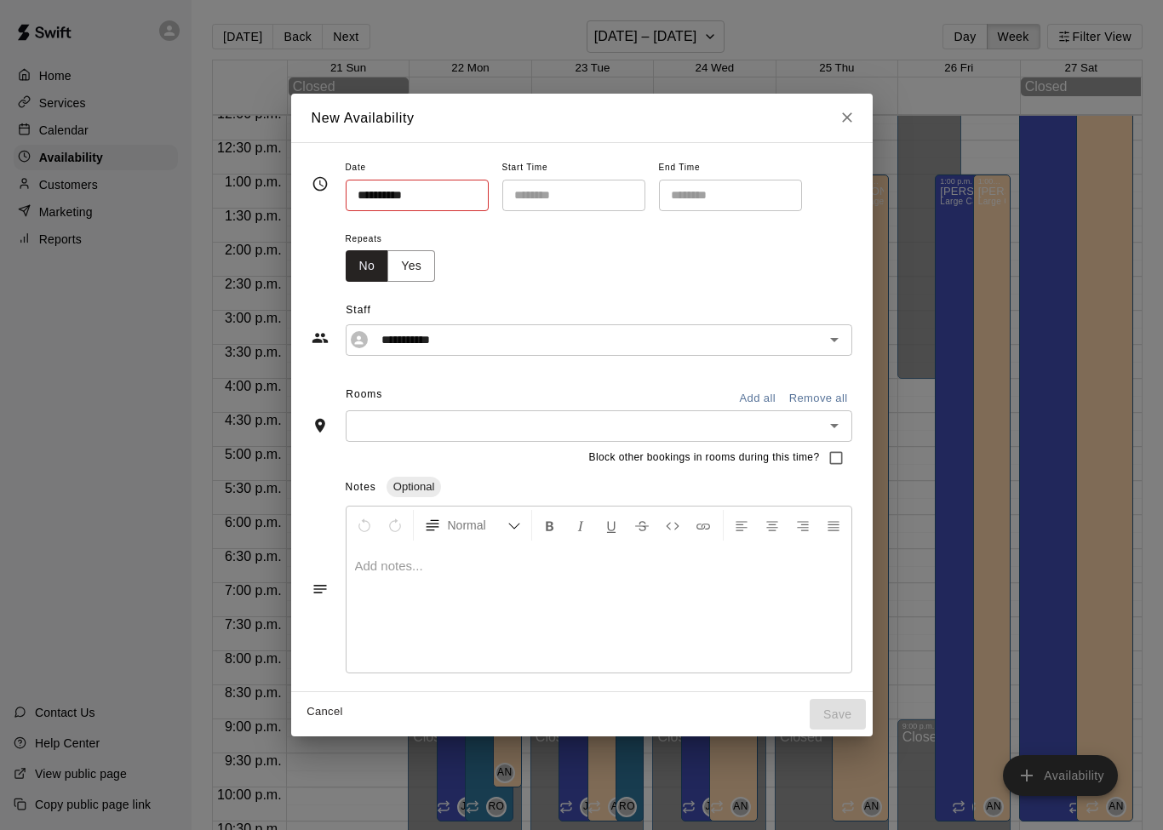
type input "**********"
type input "********"
click at [582, 203] on input "********" at bounding box center [567, 195] width 131 height 31
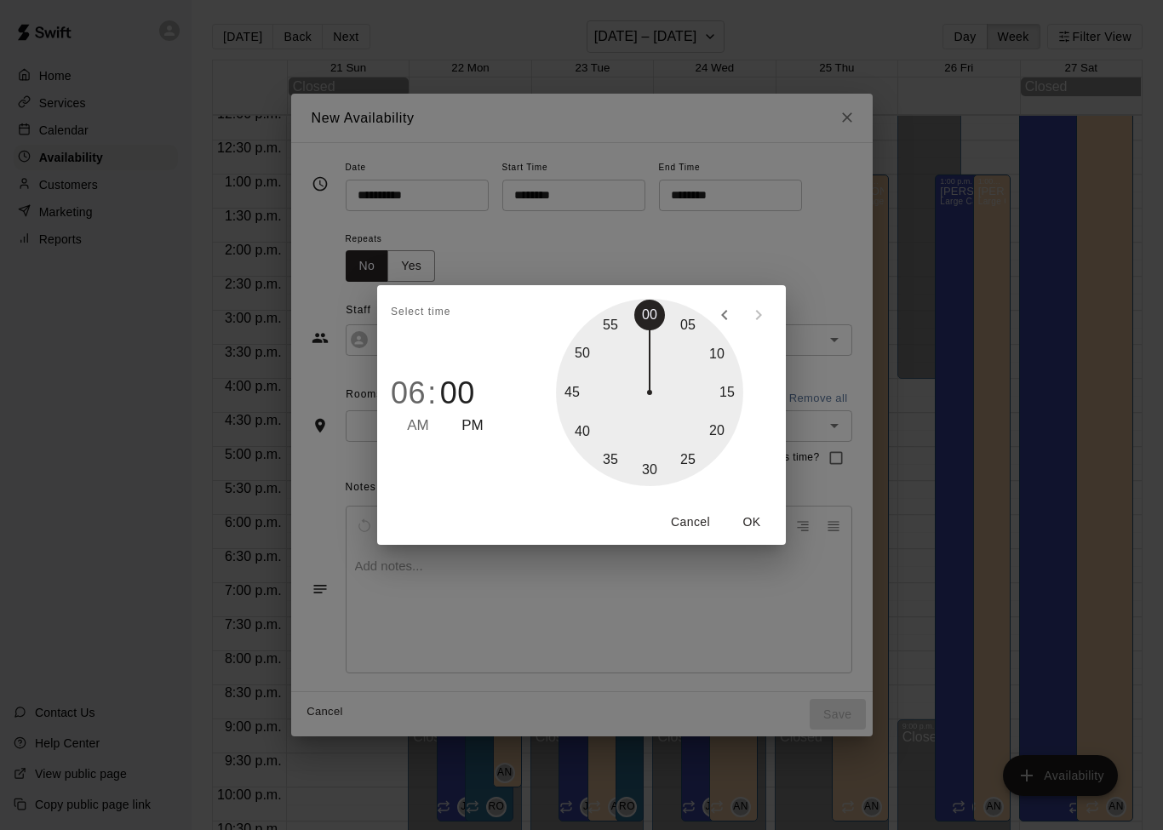
click at [417, 428] on span "AM" at bounding box center [418, 426] width 22 height 23
type input "********"
click at [412, 434] on span "AM" at bounding box center [418, 426] width 22 height 23
click at [415, 436] on span "AM" at bounding box center [418, 426] width 22 height 23
click at [784, 228] on div "Select time 06 : 00 AM PM 05 10 15 20 25 30 35 40 45 50 55 00 Cancel OK" at bounding box center [581, 415] width 1163 height 830
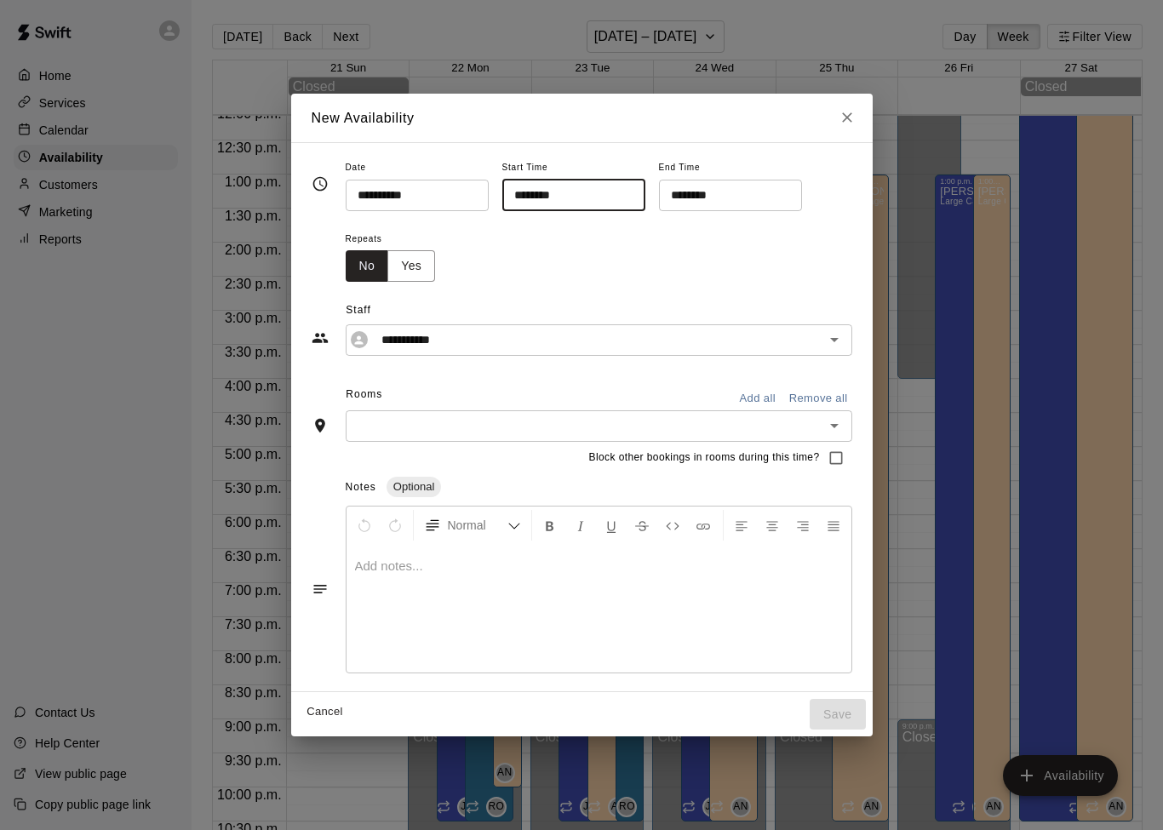
click at [722, 193] on input "********" at bounding box center [724, 195] width 131 height 31
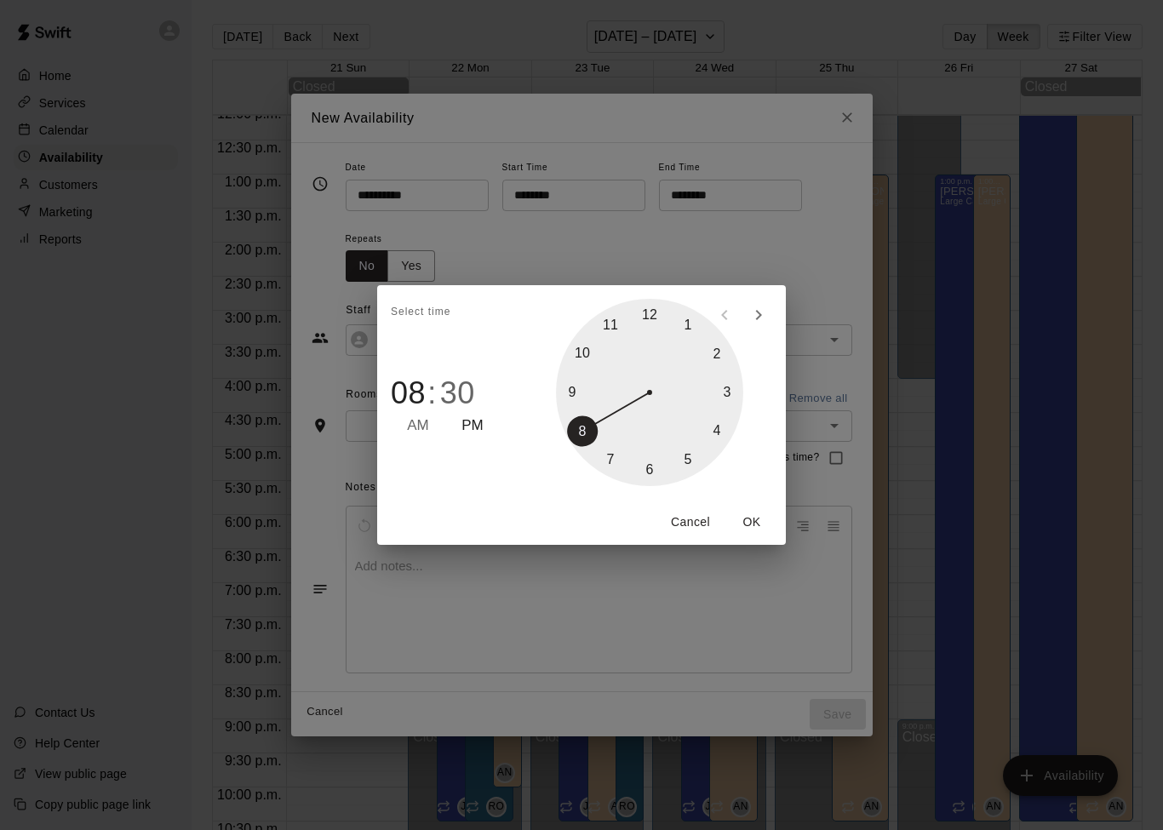
type input "********"
click at [475, 432] on span "PM" at bounding box center [472, 426] width 22 height 23
click at [762, 526] on button "OK" at bounding box center [751, 521] width 54 height 31
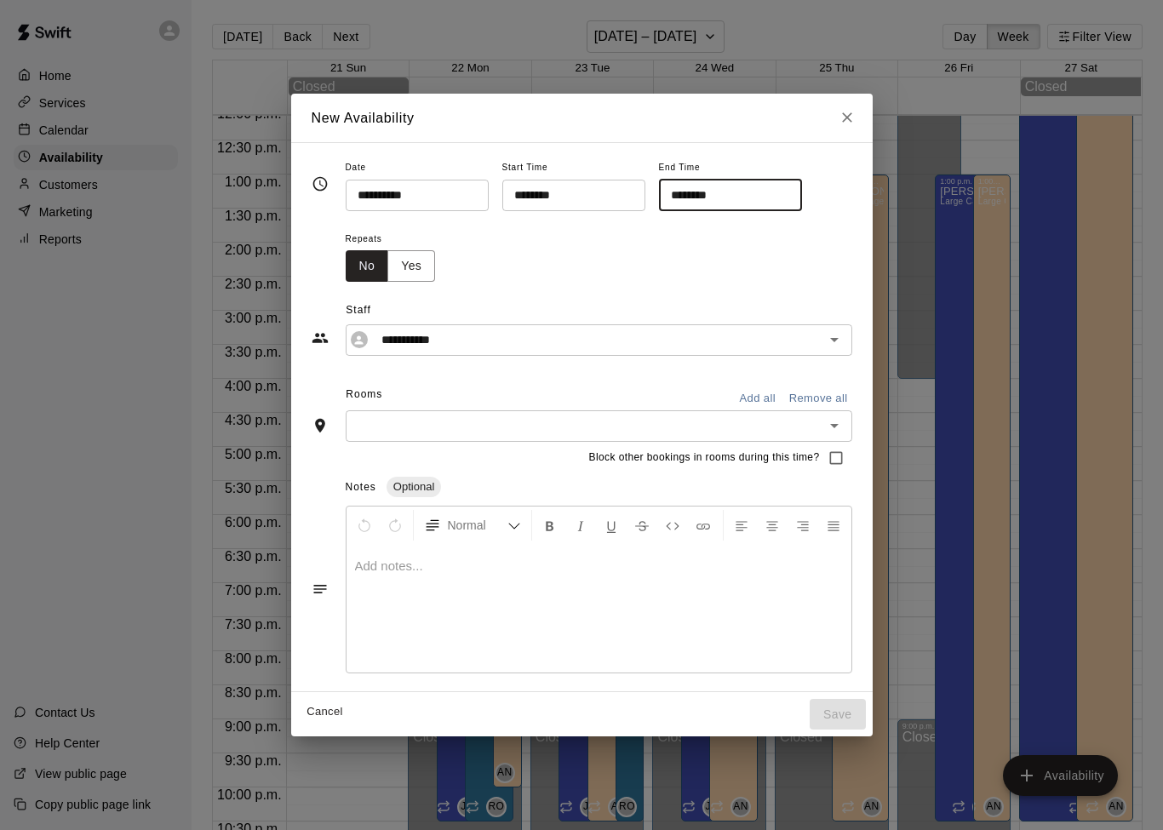
click at [835, 430] on icon "Open" at bounding box center [834, 425] width 20 height 20
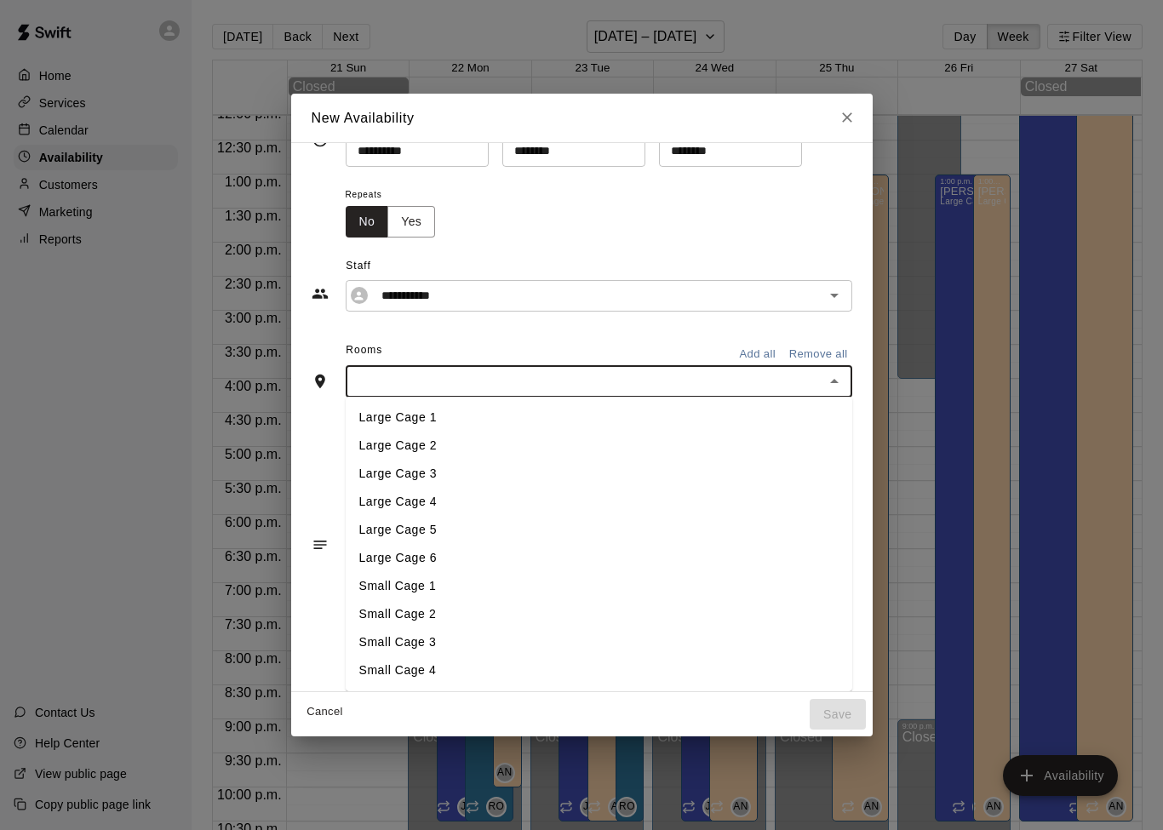
scroll to position [46, 0]
click at [654, 585] on li "Small Cage 1" at bounding box center [599, 586] width 506 height 28
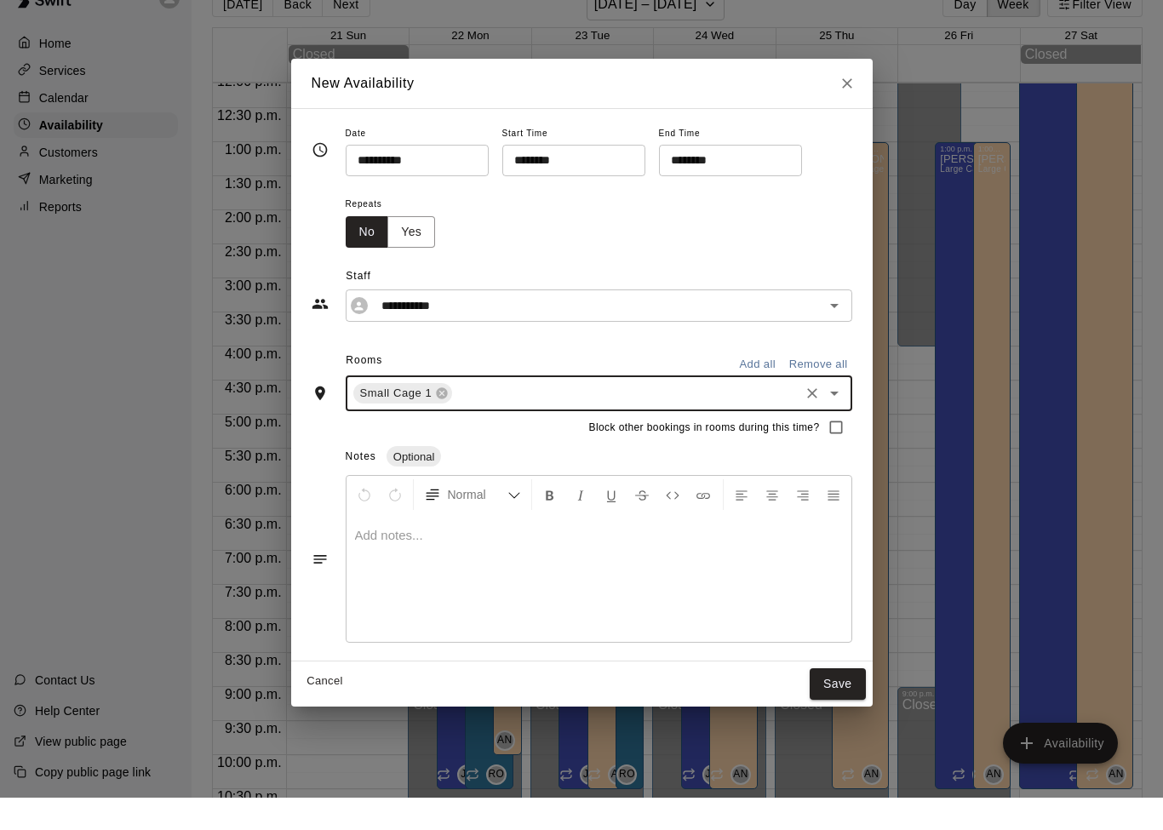
scroll to position [27, 0]
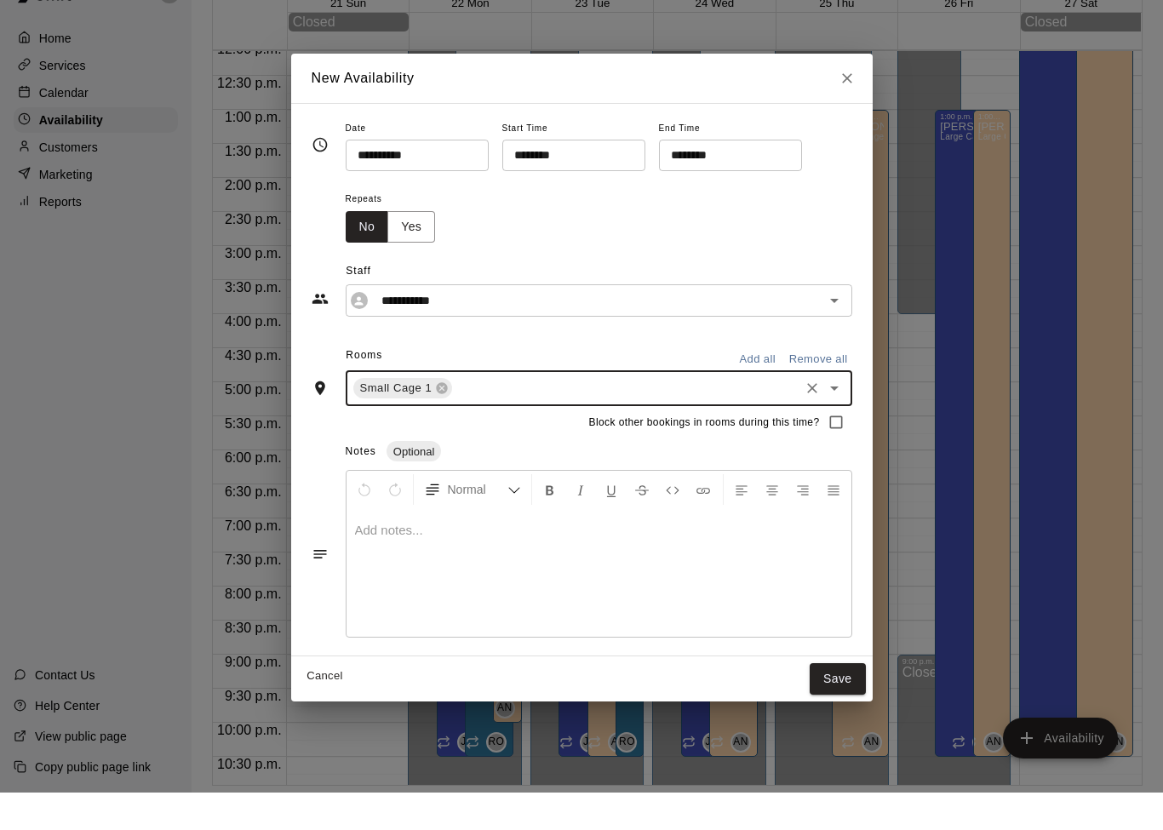
click at [840, 107] on icon "Close" at bounding box center [846, 115] width 17 height 17
type input "**********"
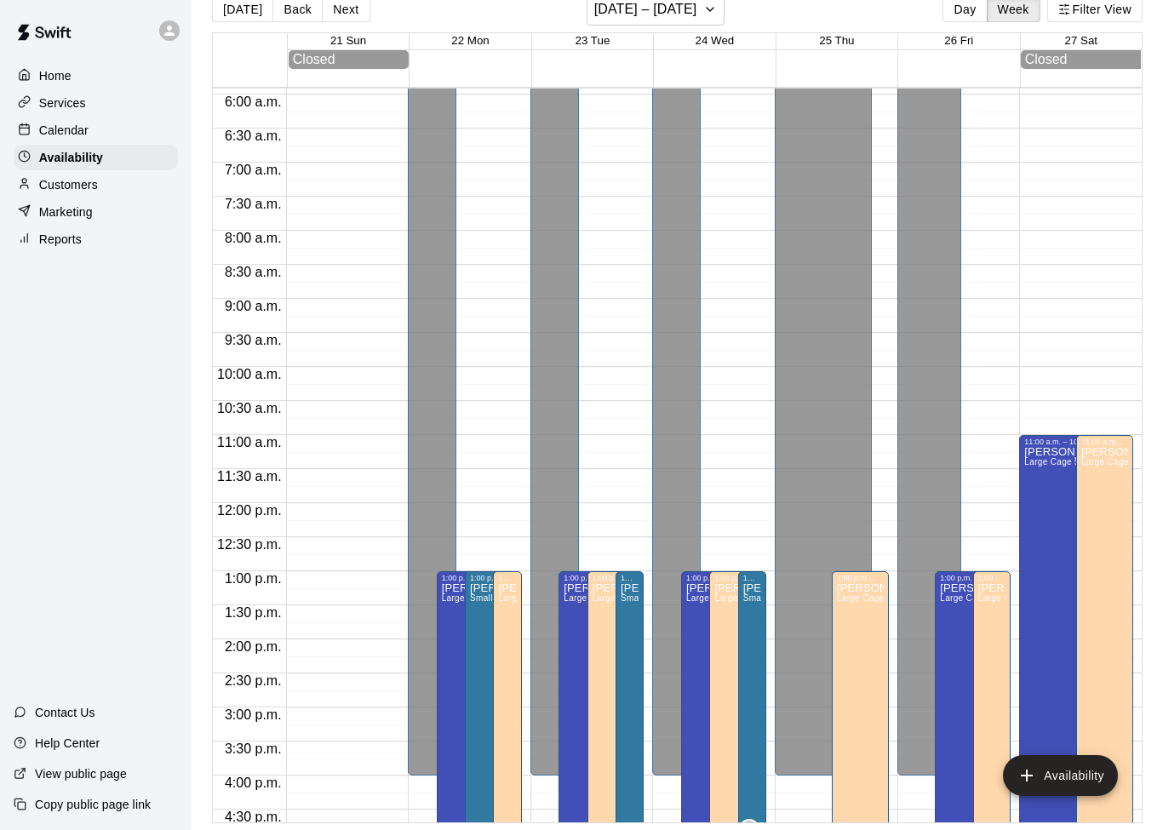
scroll to position [0, 0]
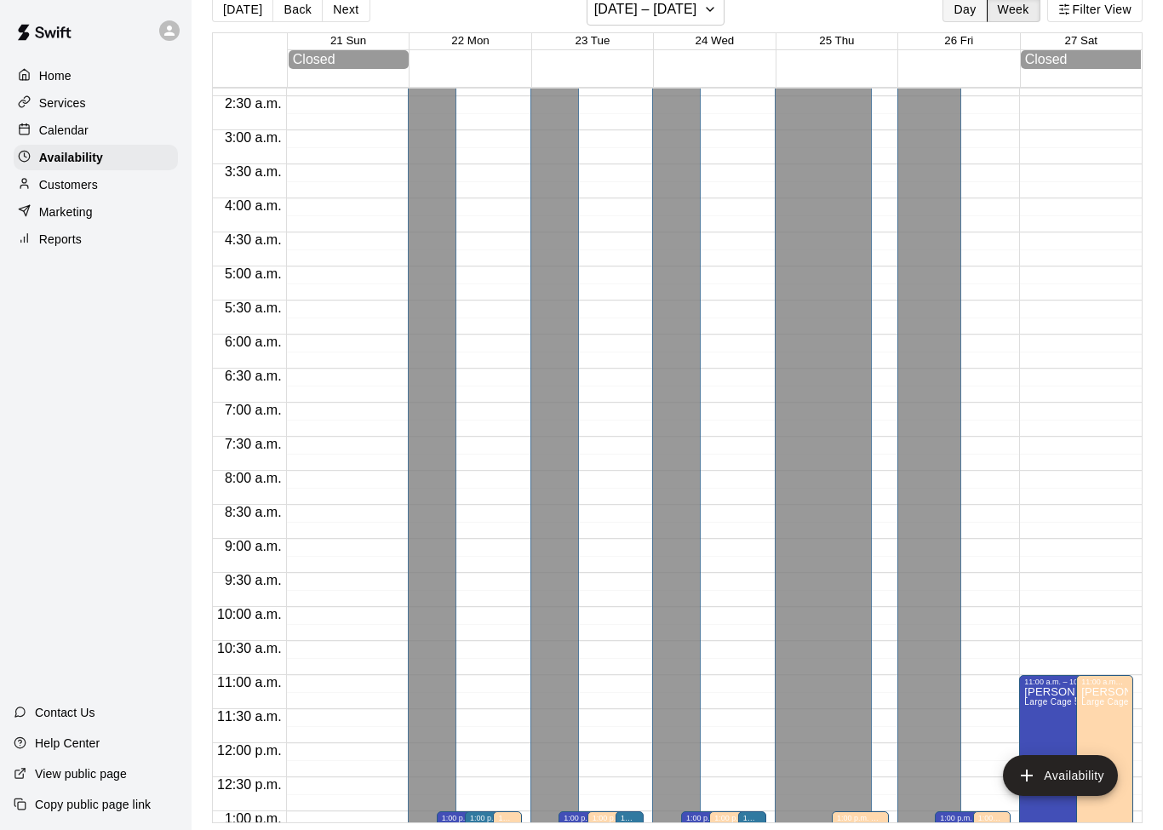
click at [970, 17] on button "Day" at bounding box center [964, 10] width 44 height 26
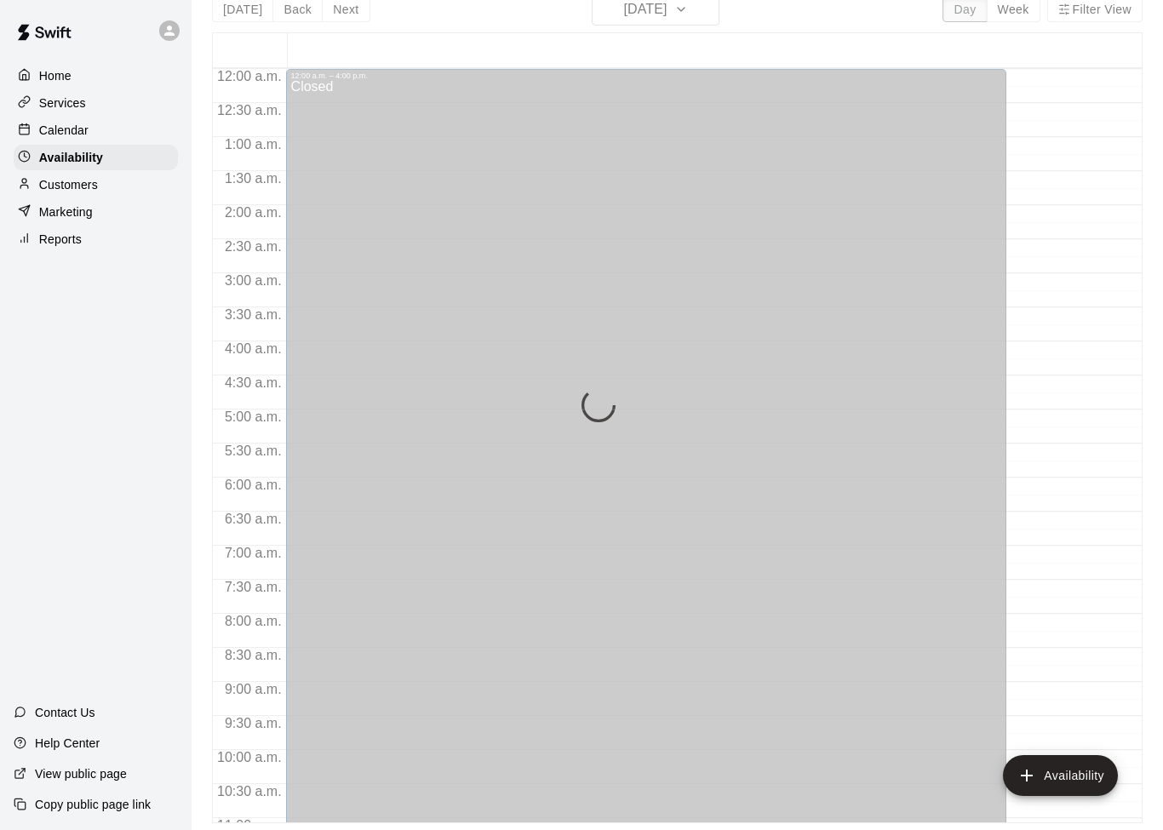
scroll to position [882, 0]
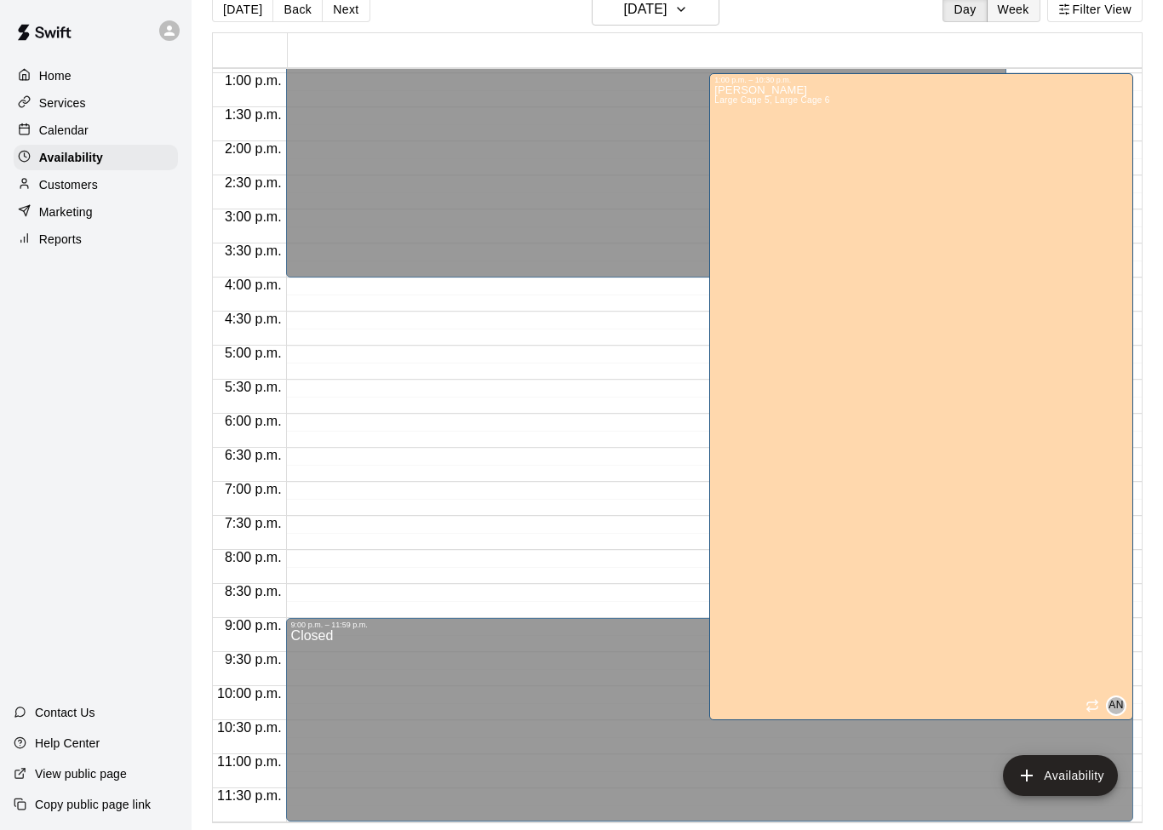
click at [1021, 19] on button "Week" at bounding box center [1014, 10] width 54 height 26
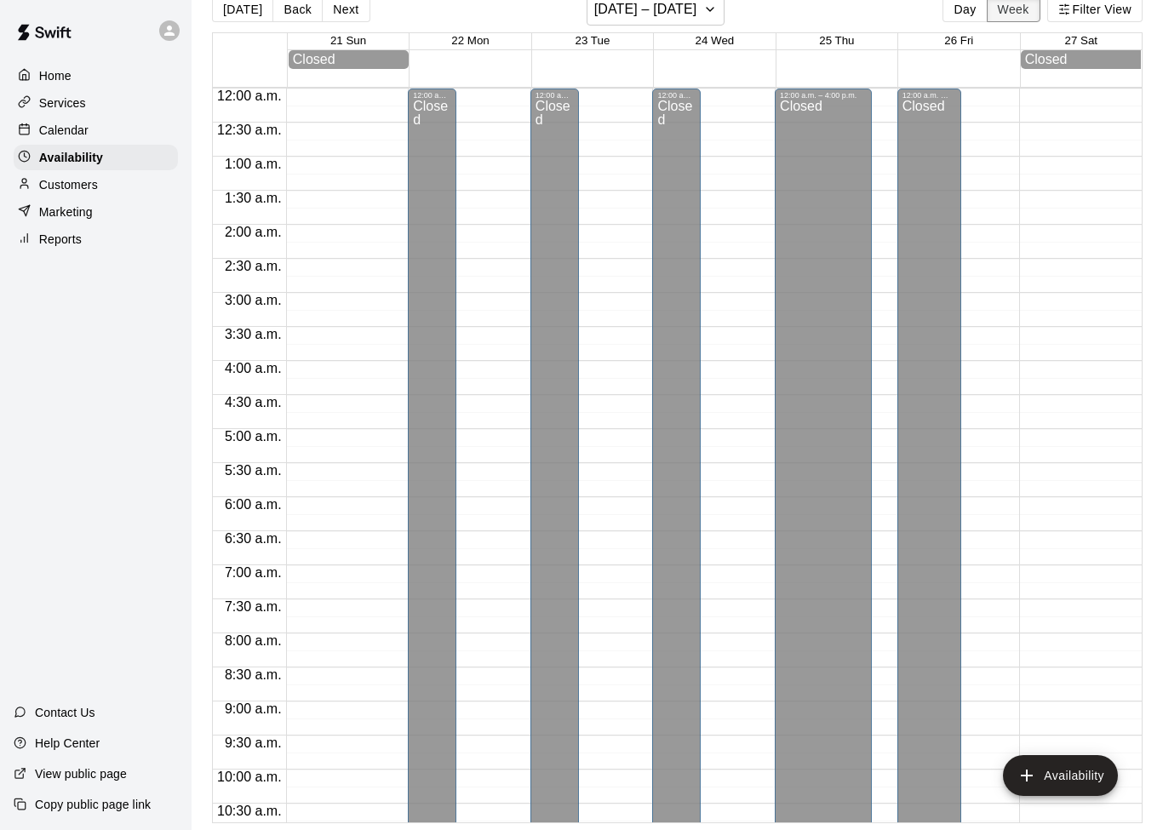
scroll to position [0, 0]
click at [37, 78] on div at bounding box center [28, 76] width 21 height 16
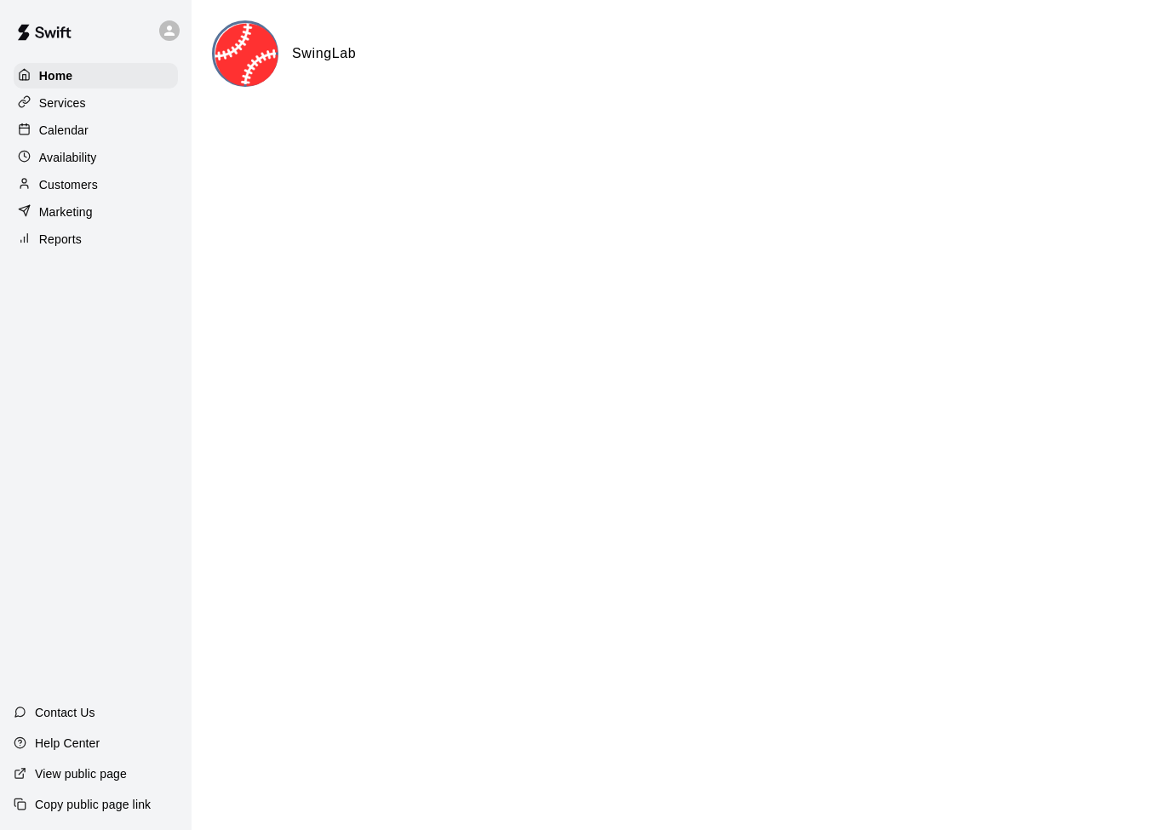
click at [21, 138] on div at bounding box center [28, 131] width 21 height 16
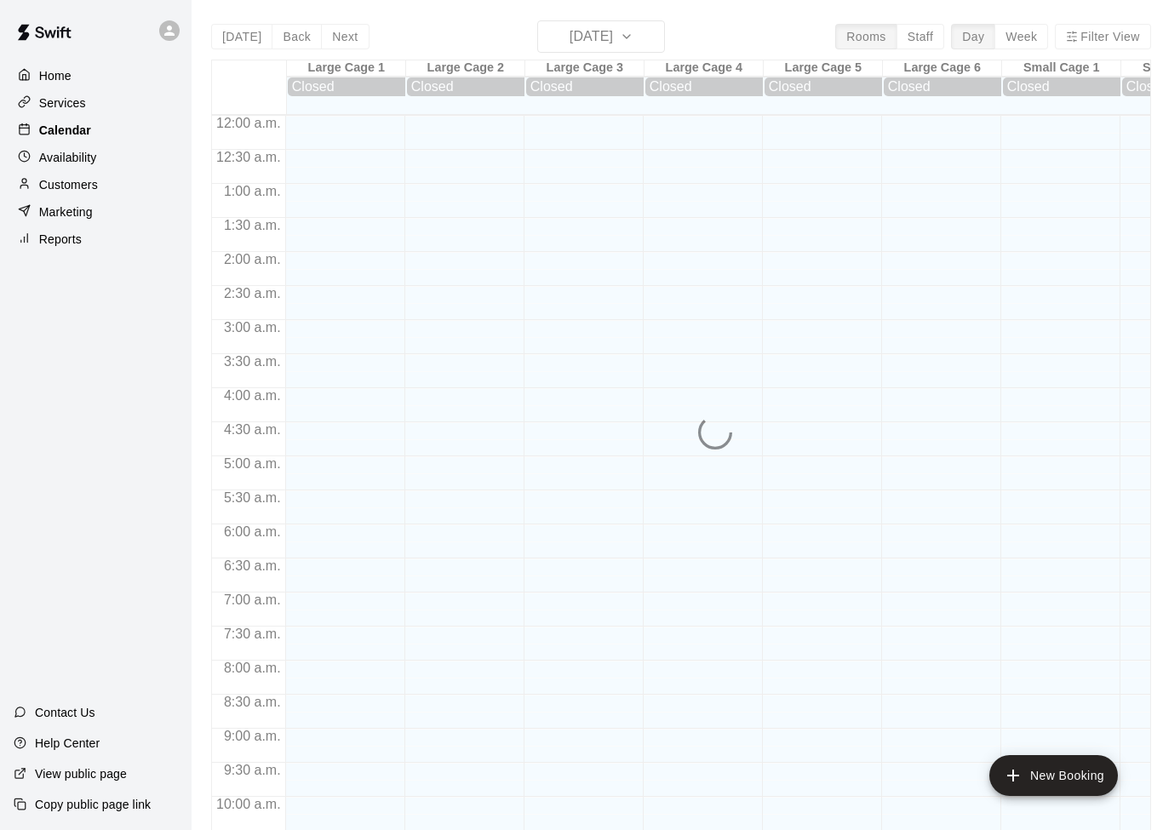
scroll to position [848, 0]
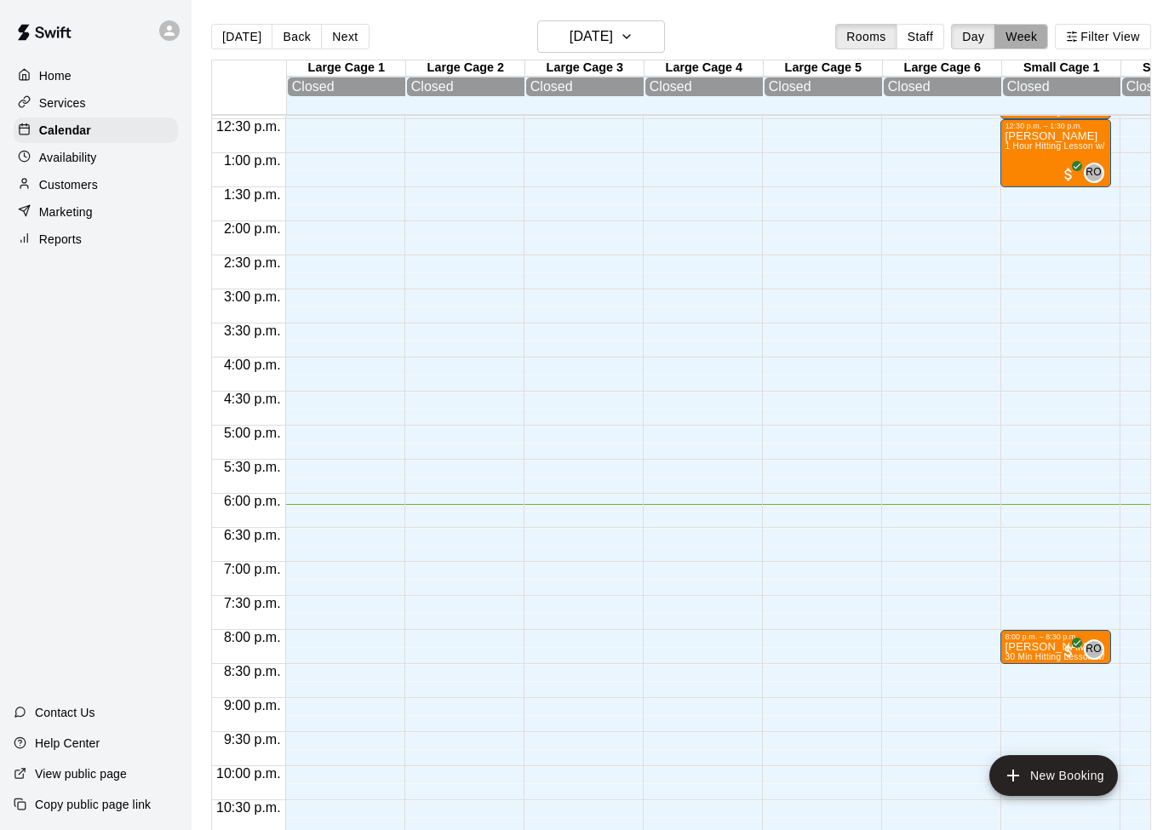
click at [1021, 43] on button "Week" at bounding box center [1021, 37] width 54 height 26
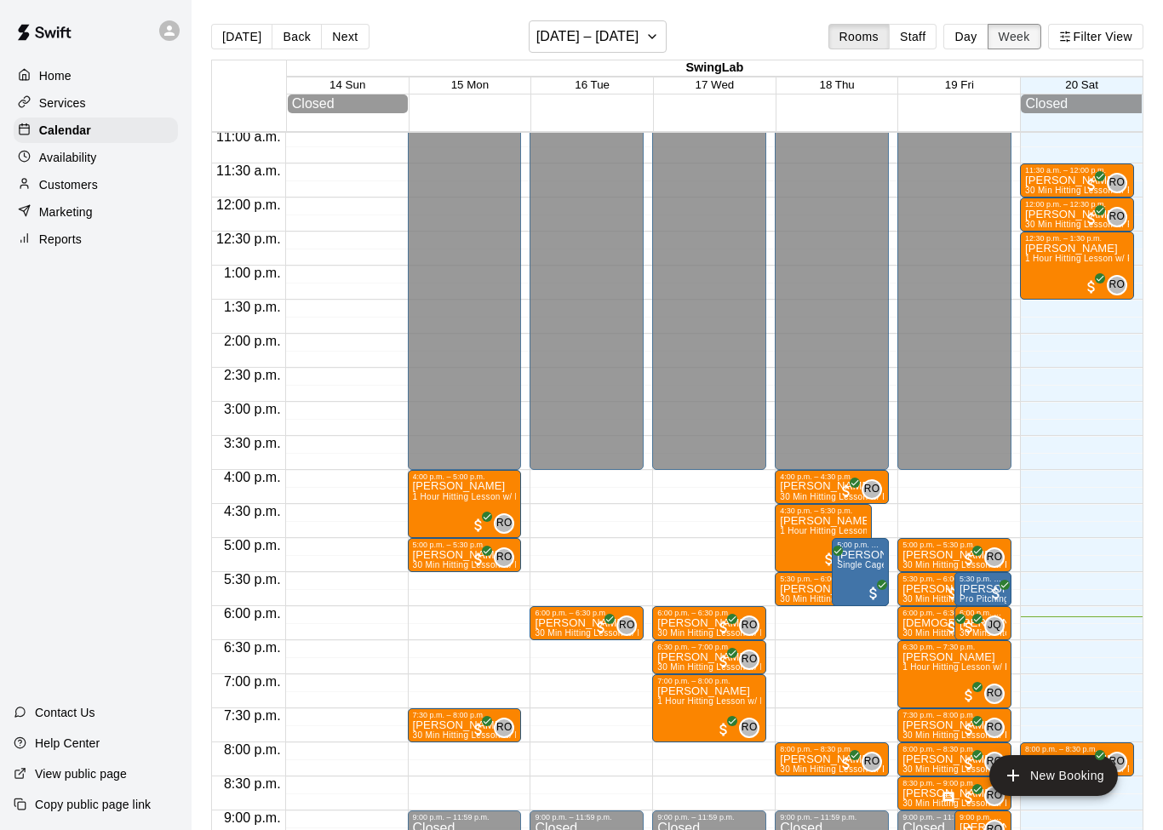
scroll to position [745, 0]
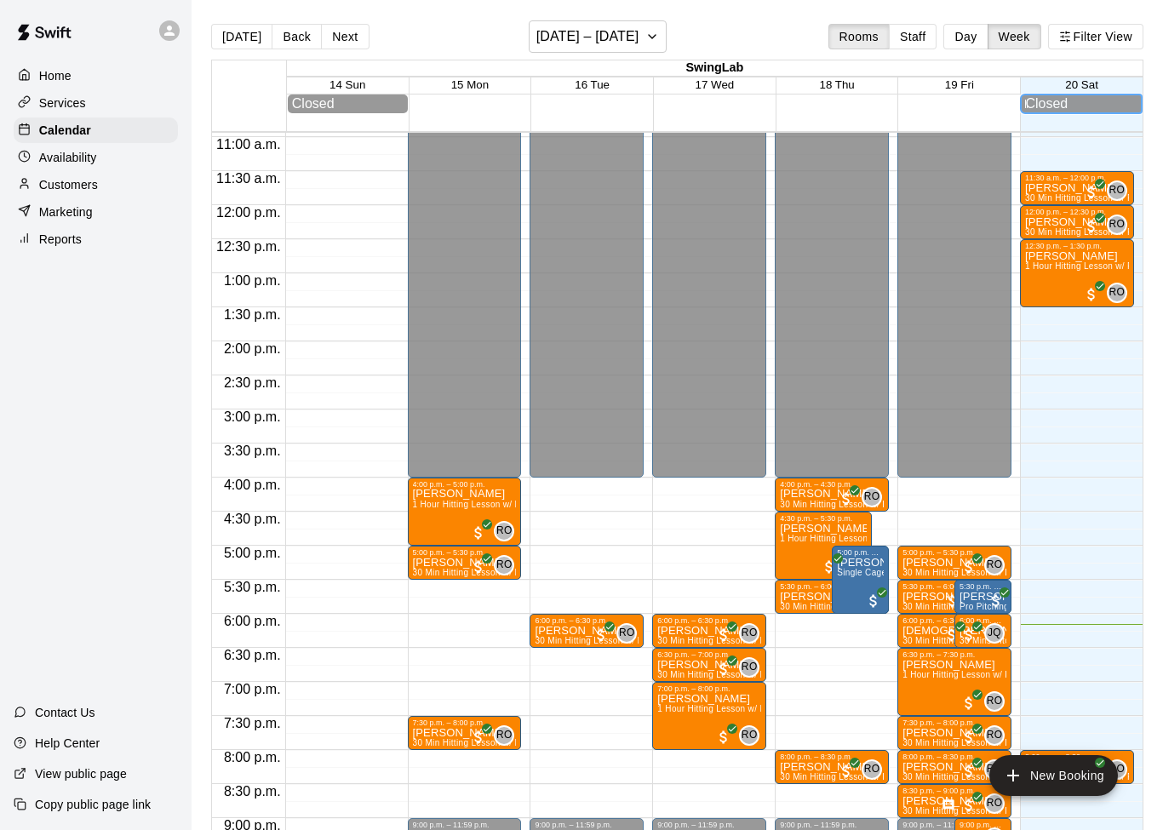
click at [1094, 106] on div "Closed" at bounding box center [1081, 103] width 112 height 15
click at [646, 27] on button "[DATE] – [DATE]" at bounding box center [598, 36] width 139 height 32
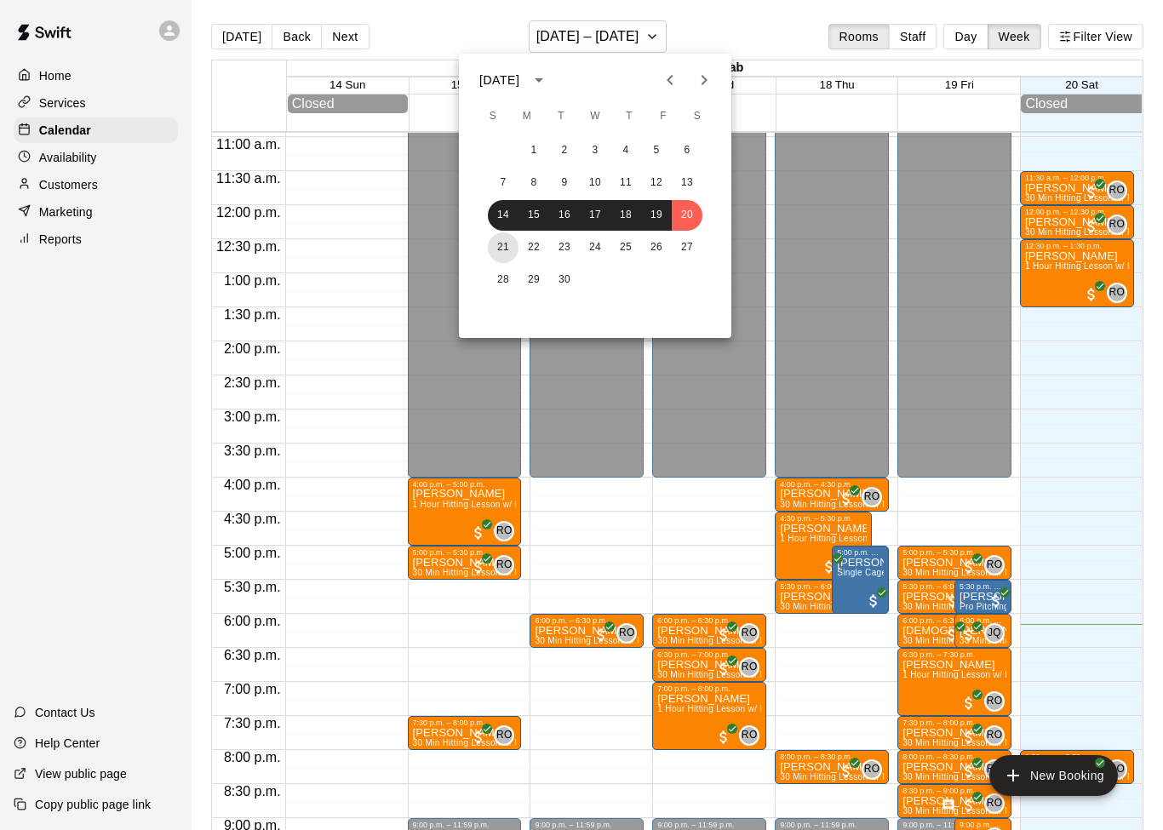
click at [492, 245] on button "21" at bounding box center [503, 247] width 31 height 31
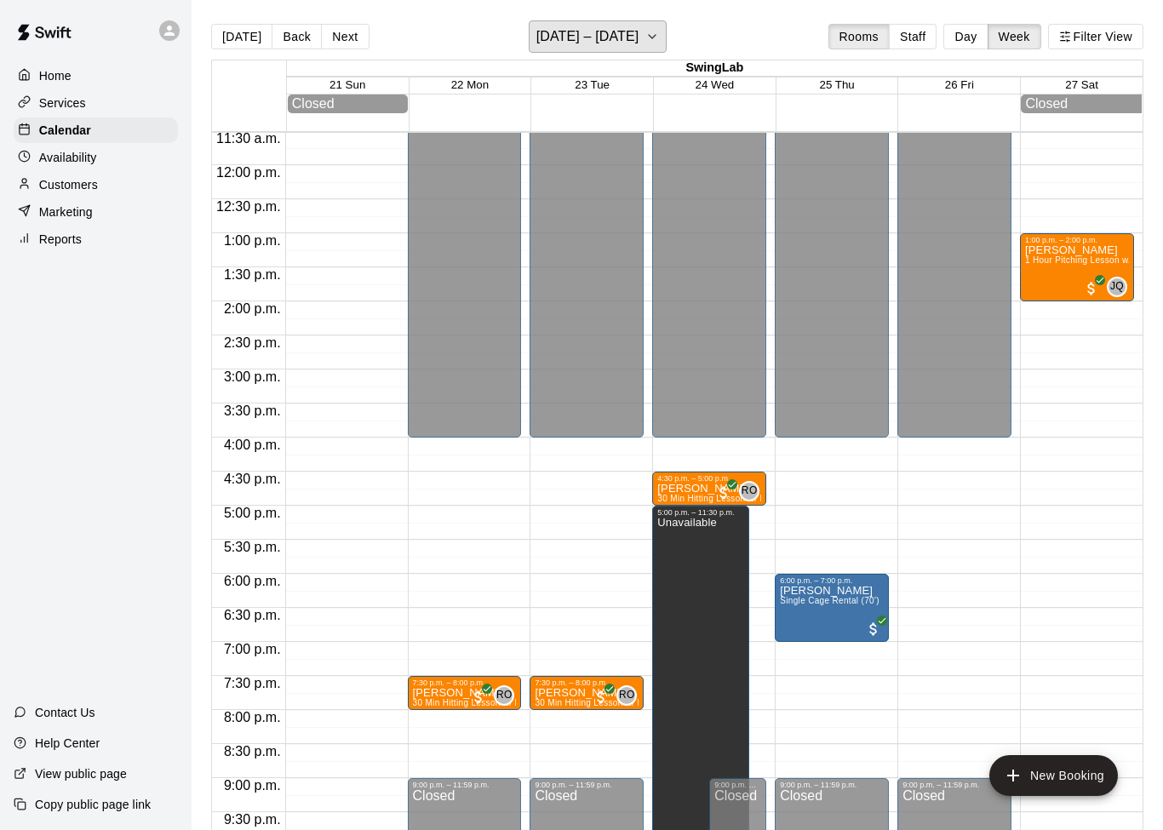
scroll to position [781, 0]
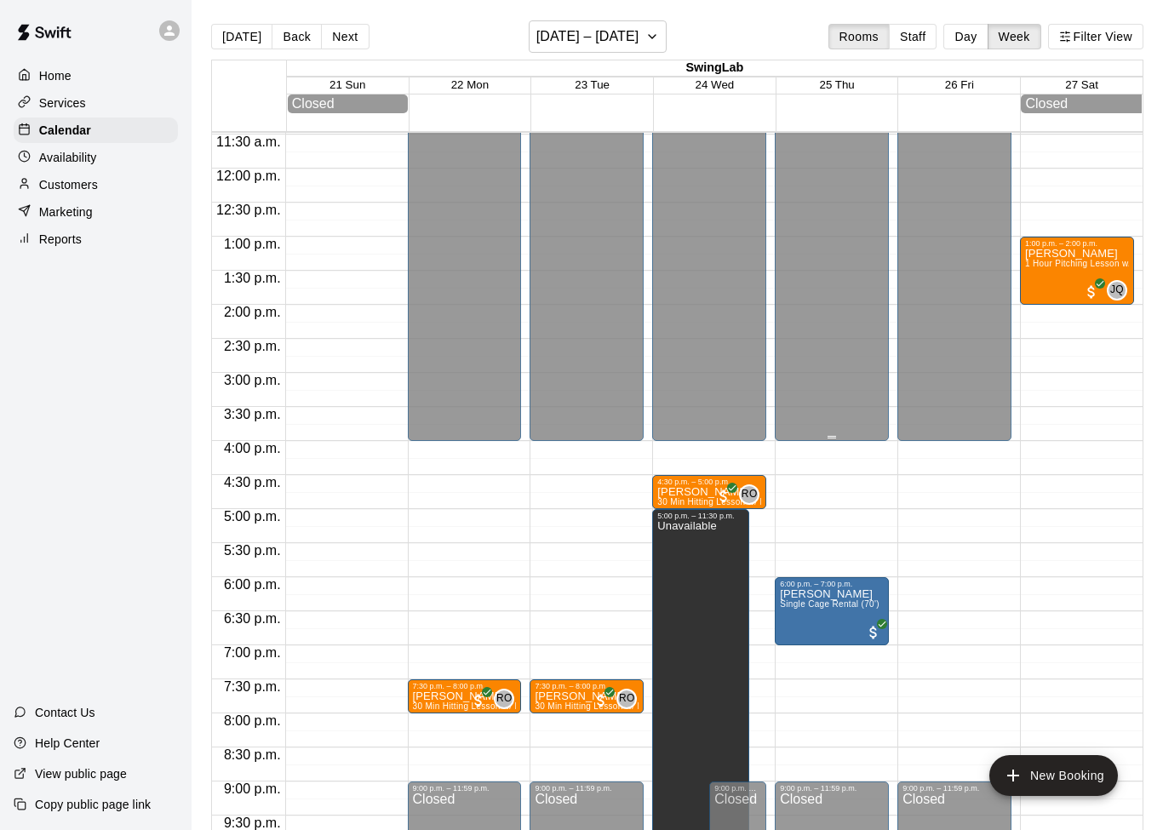
click at [1055, 777] on button "New Booking" at bounding box center [1053, 775] width 129 height 41
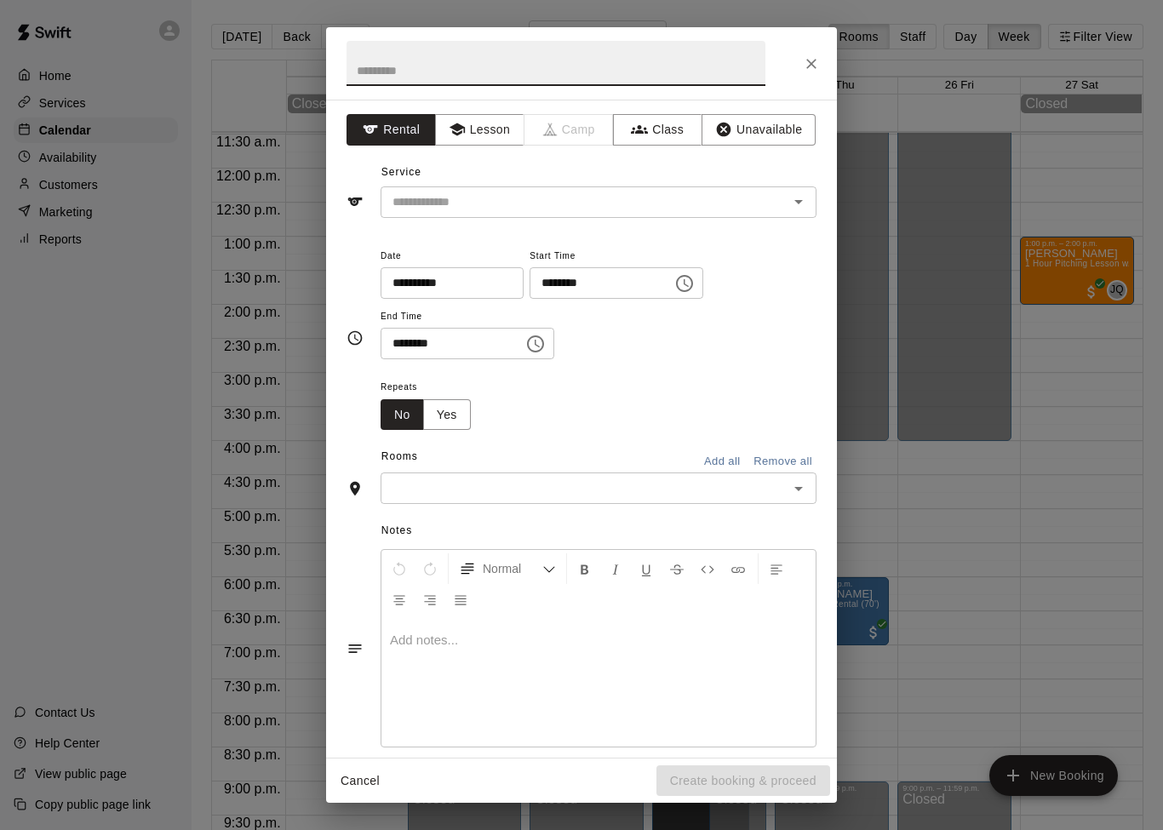
click at [789, 202] on icon "Open" at bounding box center [798, 202] width 20 height 20
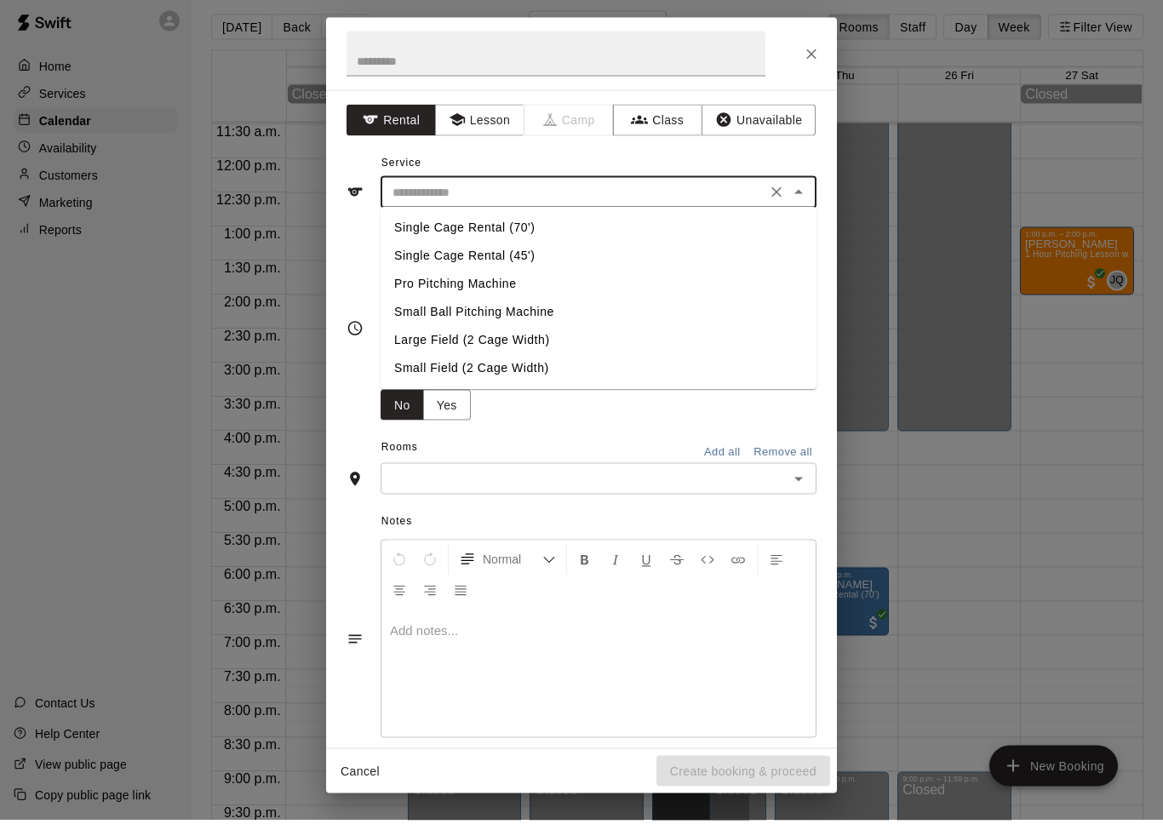
scroll to position [27, 0]
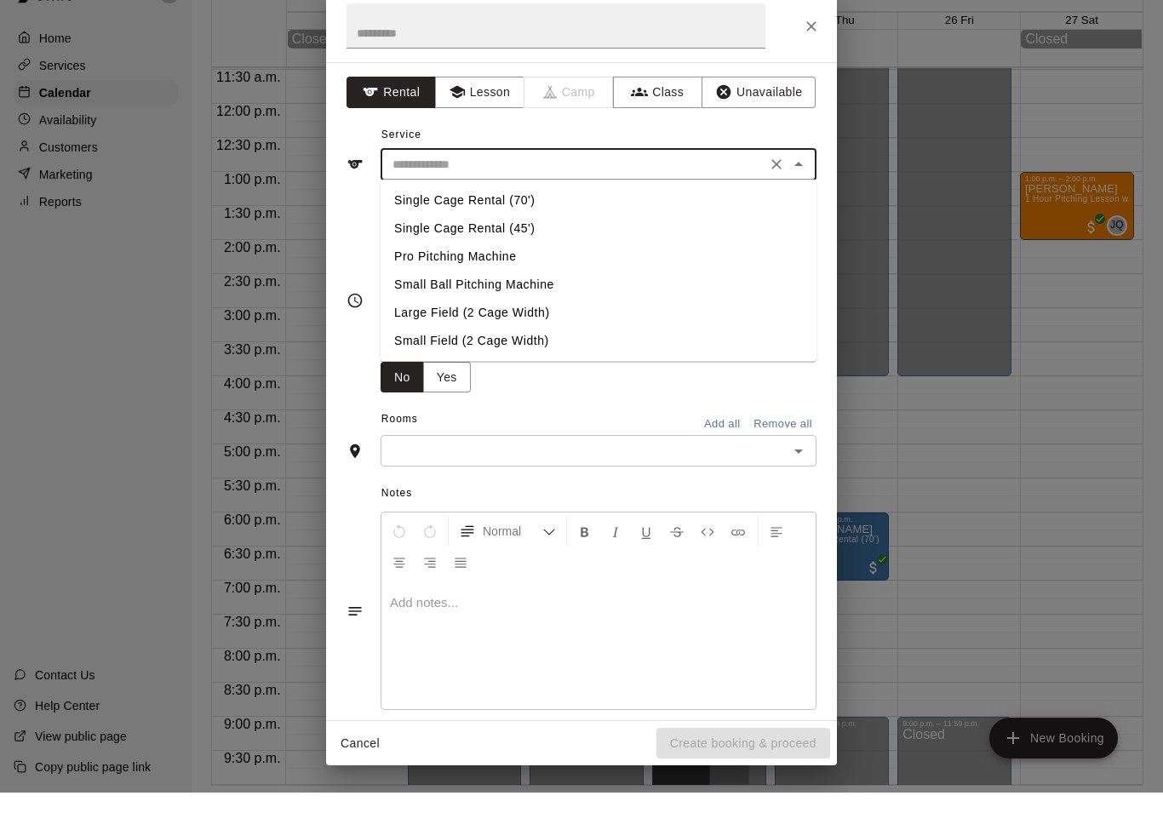
click at [684, 443] on div "Rooms Add all Remove all" at bounding box center [581, 457] width 470 height 29
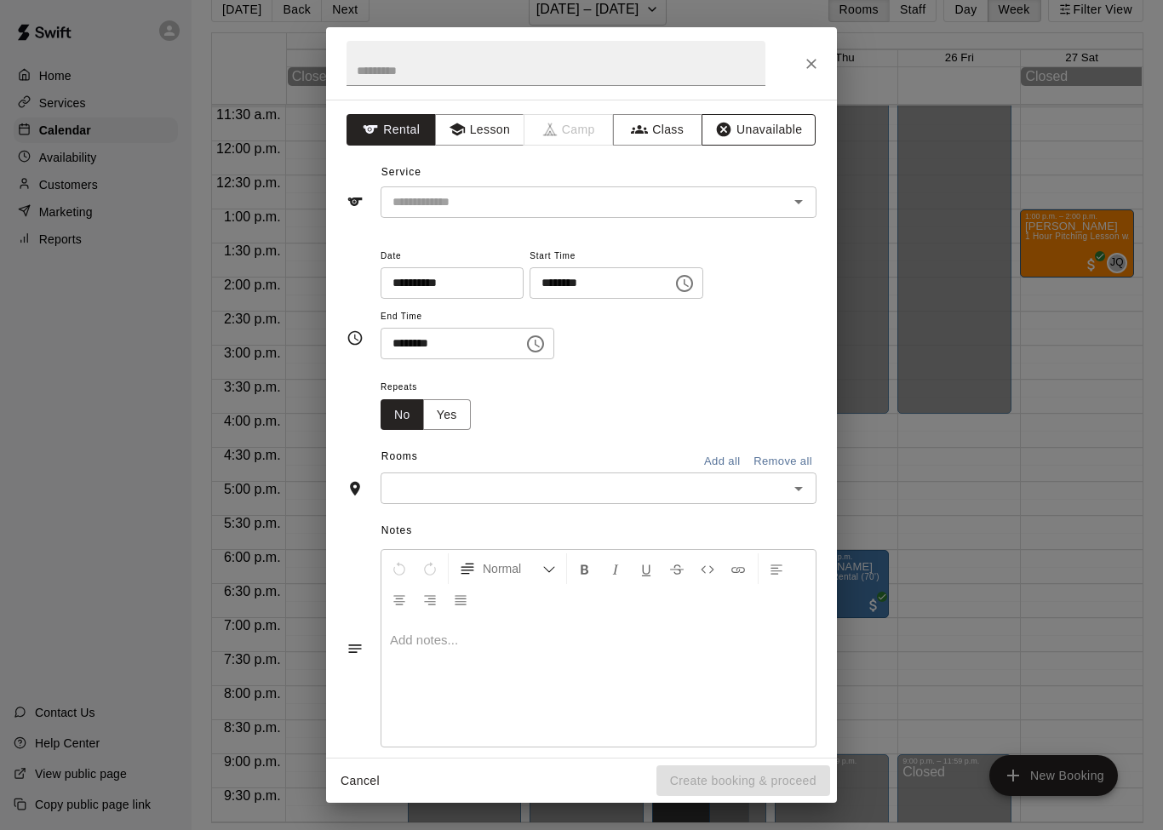
click at [769, 128] on button "Unavailable" at bounding box center [758, 129] width 114 height 31
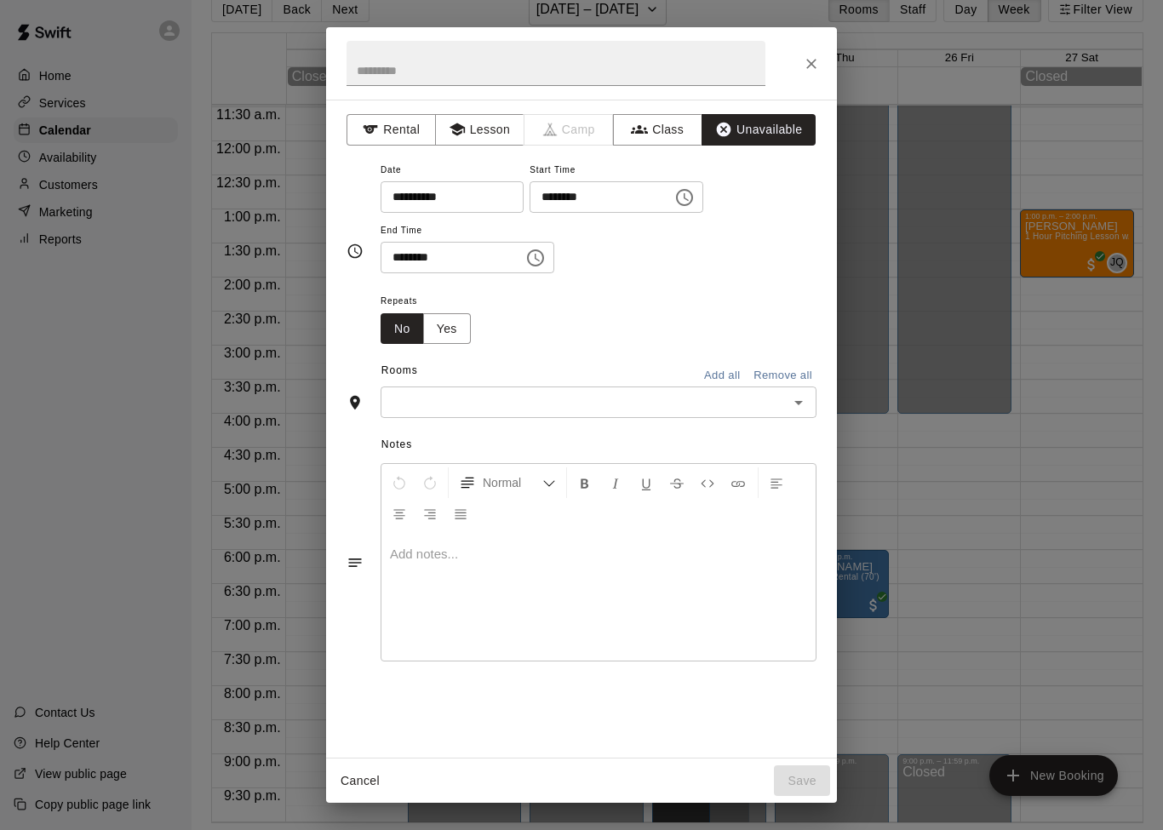
click at [480, 205] on input "**********" at bounding box center [445, 196] width 131 height 31
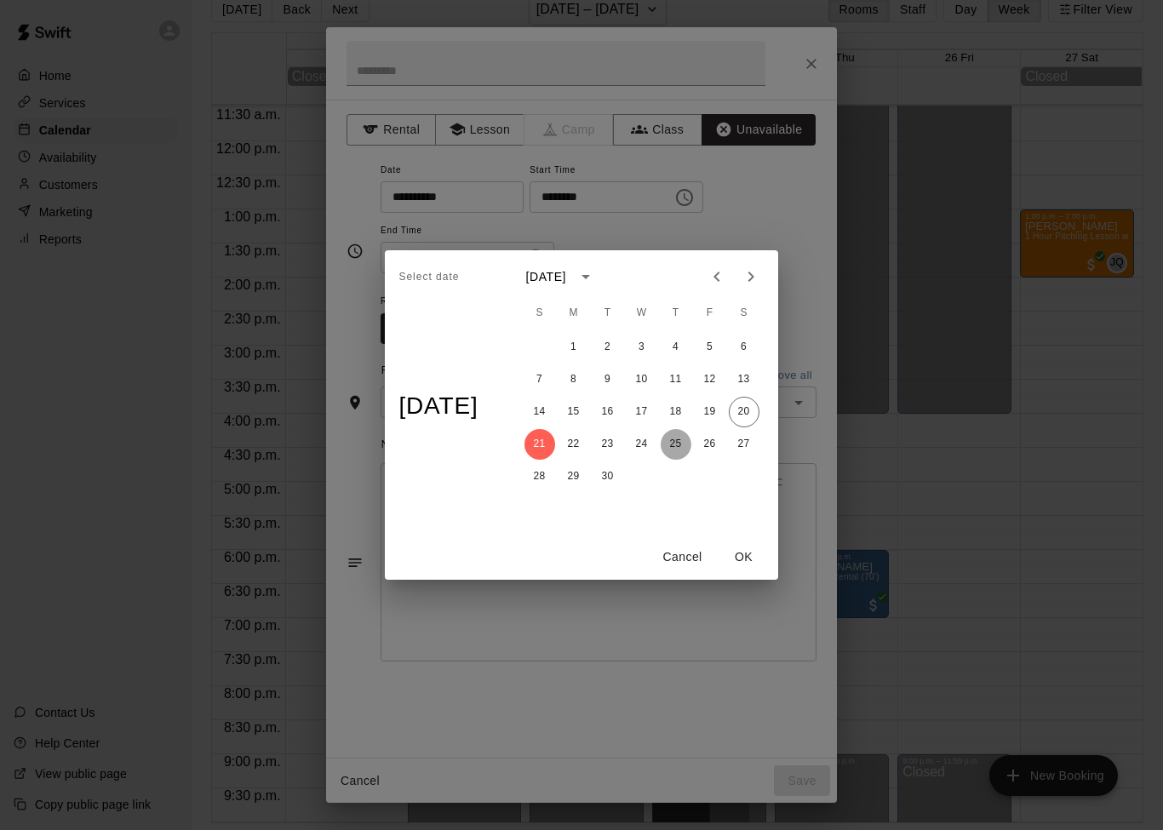
click at [691, 446] on button "25" at bounding box center [676, 444] width 31 height 31
type input "**********"
click at [759, 559] on button "OK" at bounding box center [744, 556] width 54 height 31
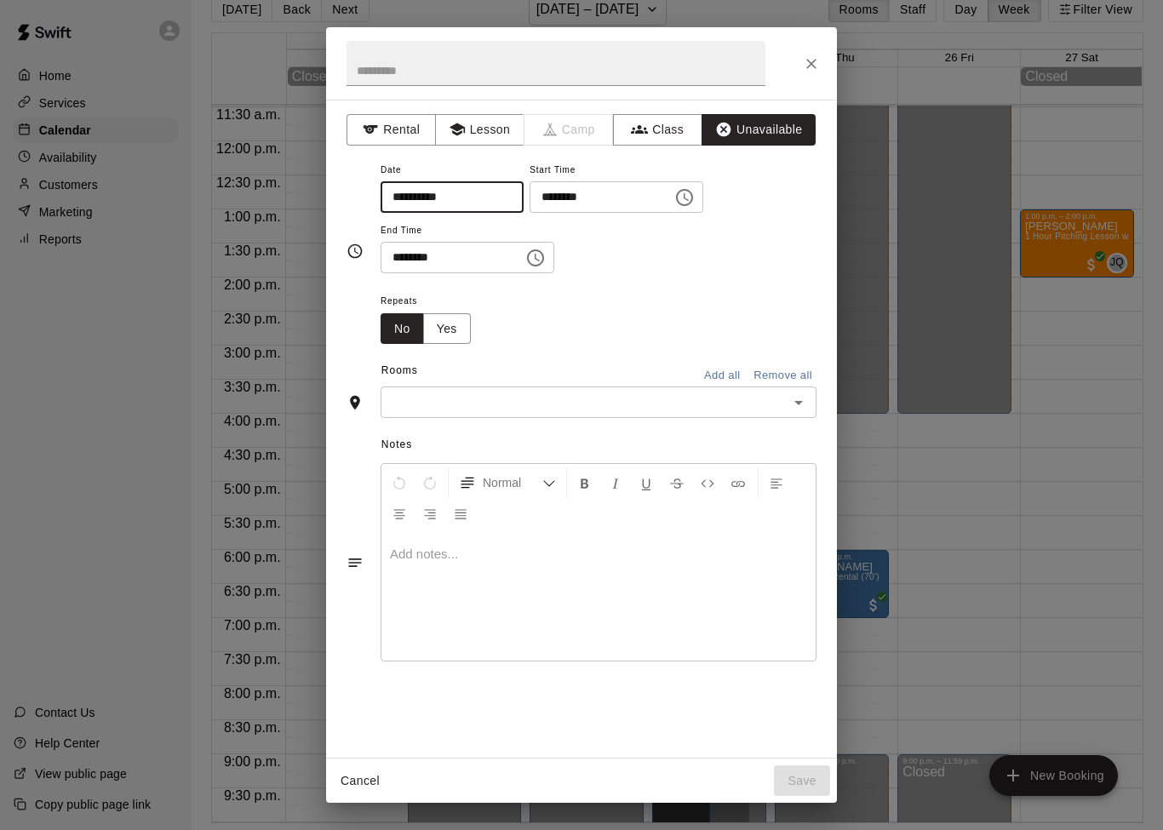
click at [674, 203] on icon "Choose time, selected time is 6:00 PM" at bounding box center [684, 197] width 20 height 20
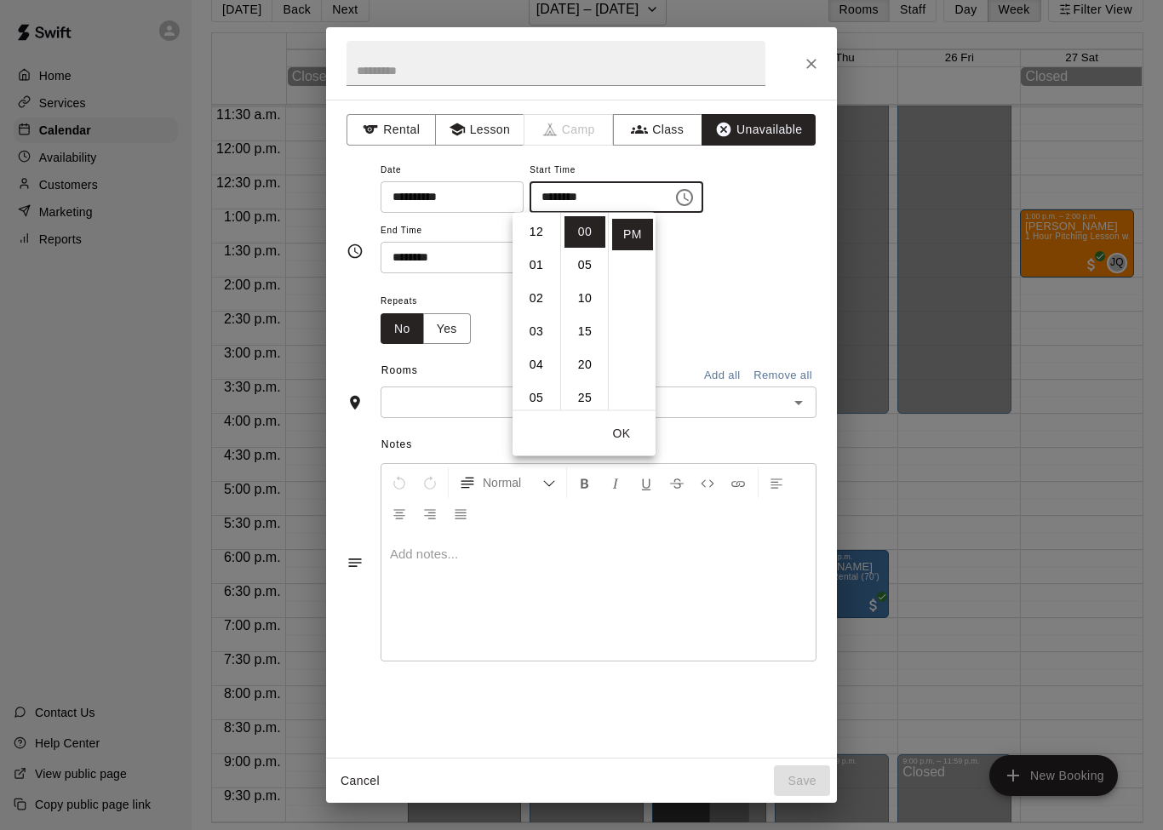
scroll to position [0, 0]
click at [544, 231] on li "12" at bounding box center [536, 231] width 41 height 31
type input "********"
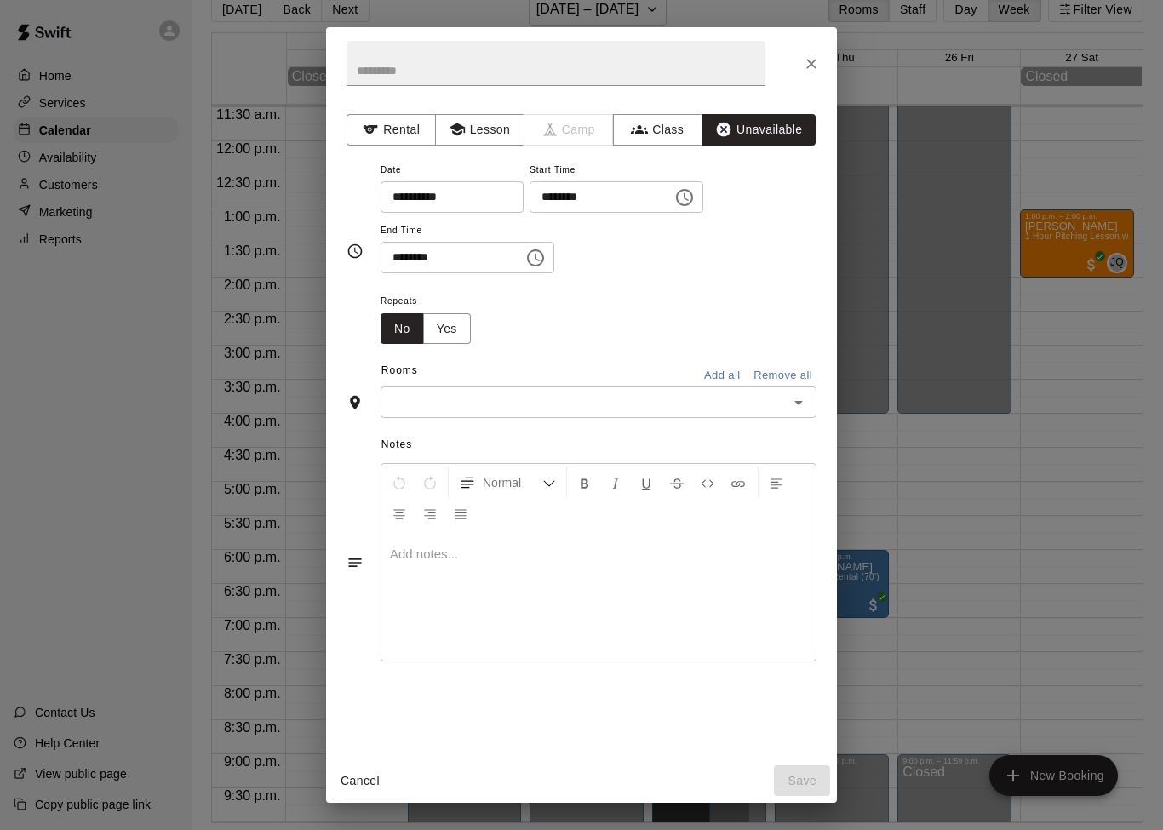
click at [701, 291] on div "Repeats No Yes" at bounding box center [598, 317] width 436 height 54
click at [518, 262] on button "Choose time, selected time is 6:30 PM" at bounding box center [535, 258] width 34 height 34
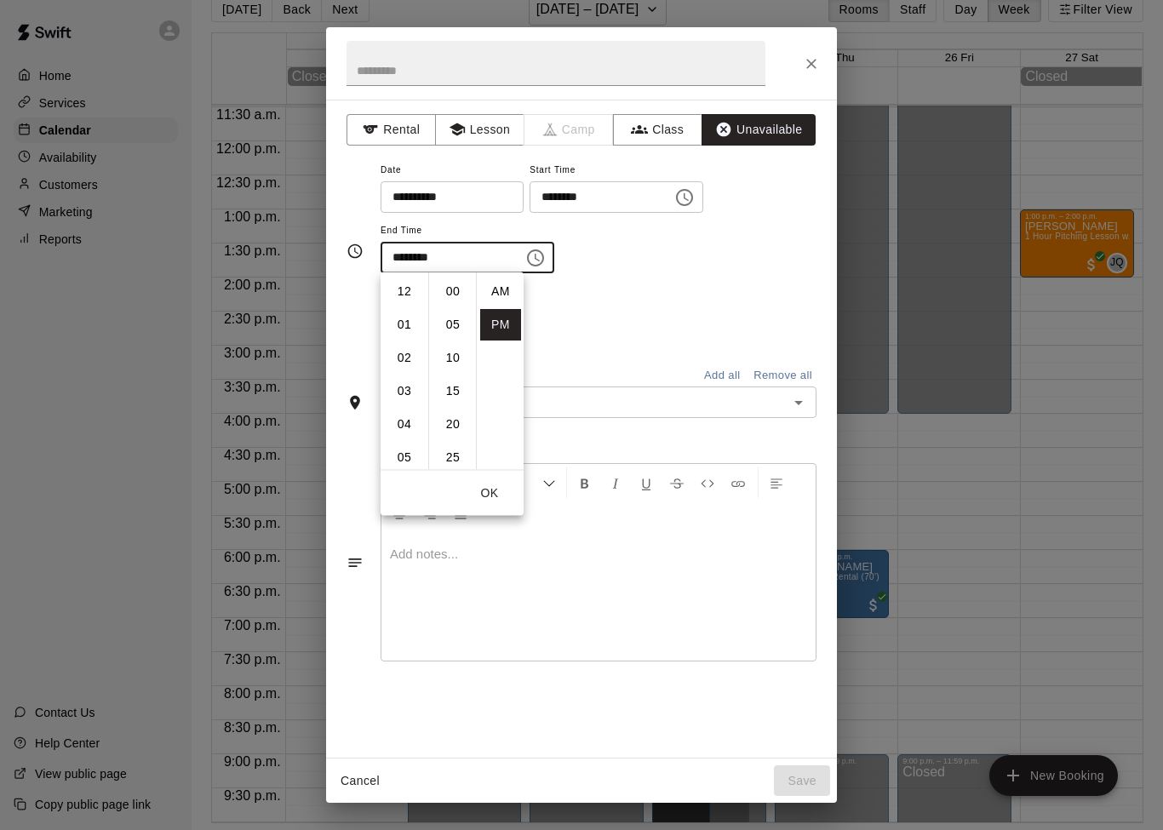
scroll to position [31, 0]
click at [417, 352] on li "10" at bounding box center [404, 351] width 41 height 31
type input "********"
click at [508, 295] on li "PM" at bounding box center [500, 293] width 41 height 31
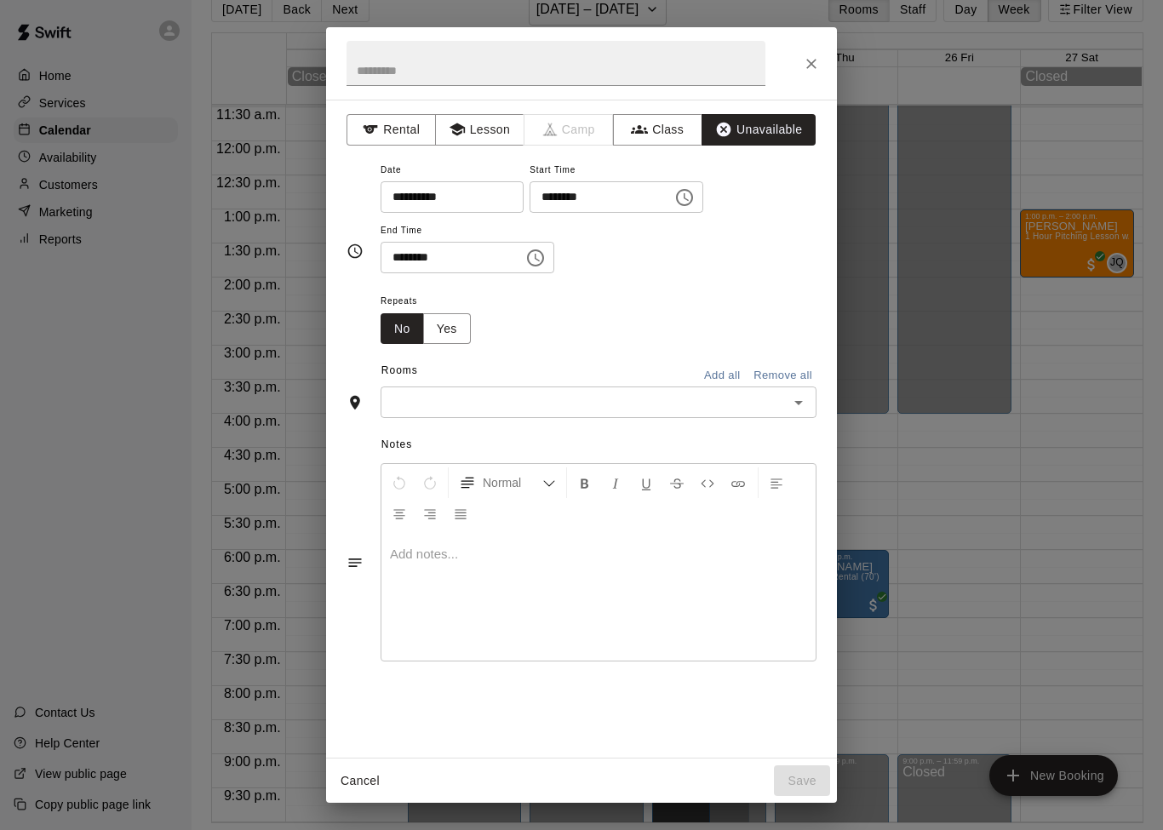
click at [803, 398] on icon "Open" at bounding box center [798, 402] width 20 height 20
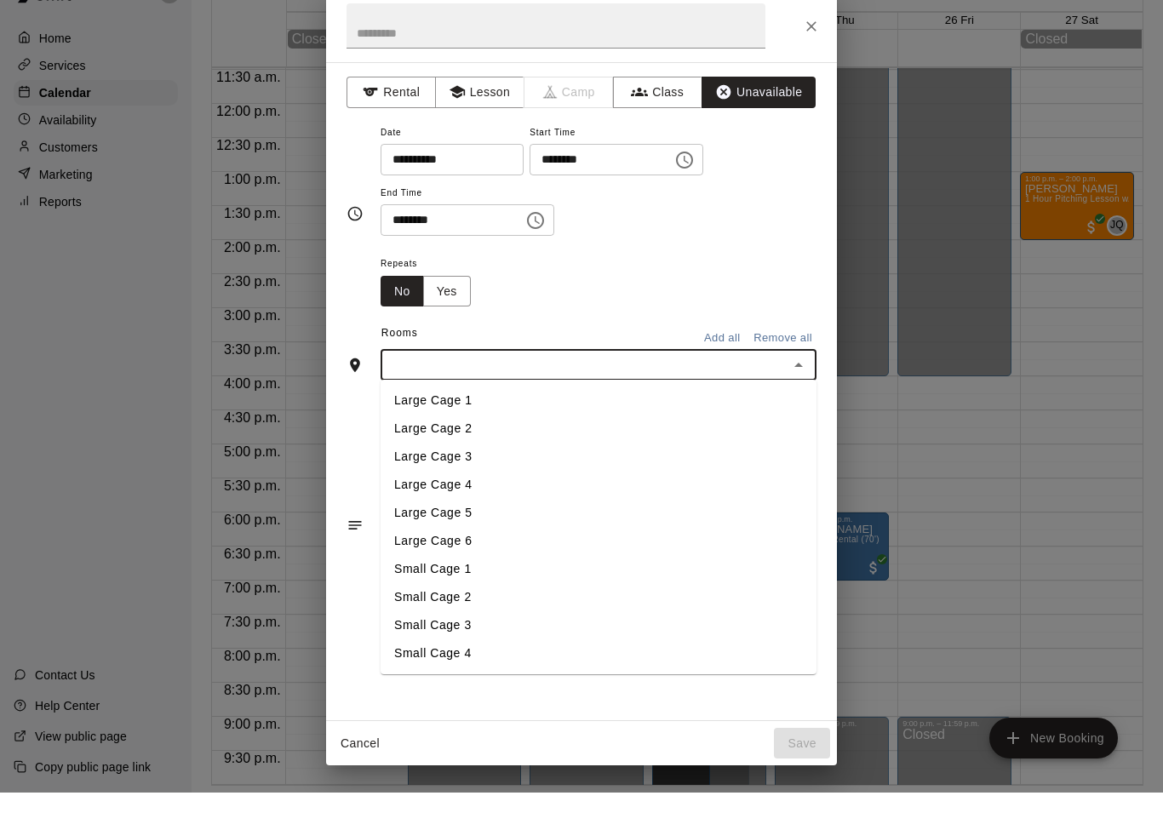
click at [681, 592] on li "Small Cage 1" at bounding box center [598, 606] width 436 height 28
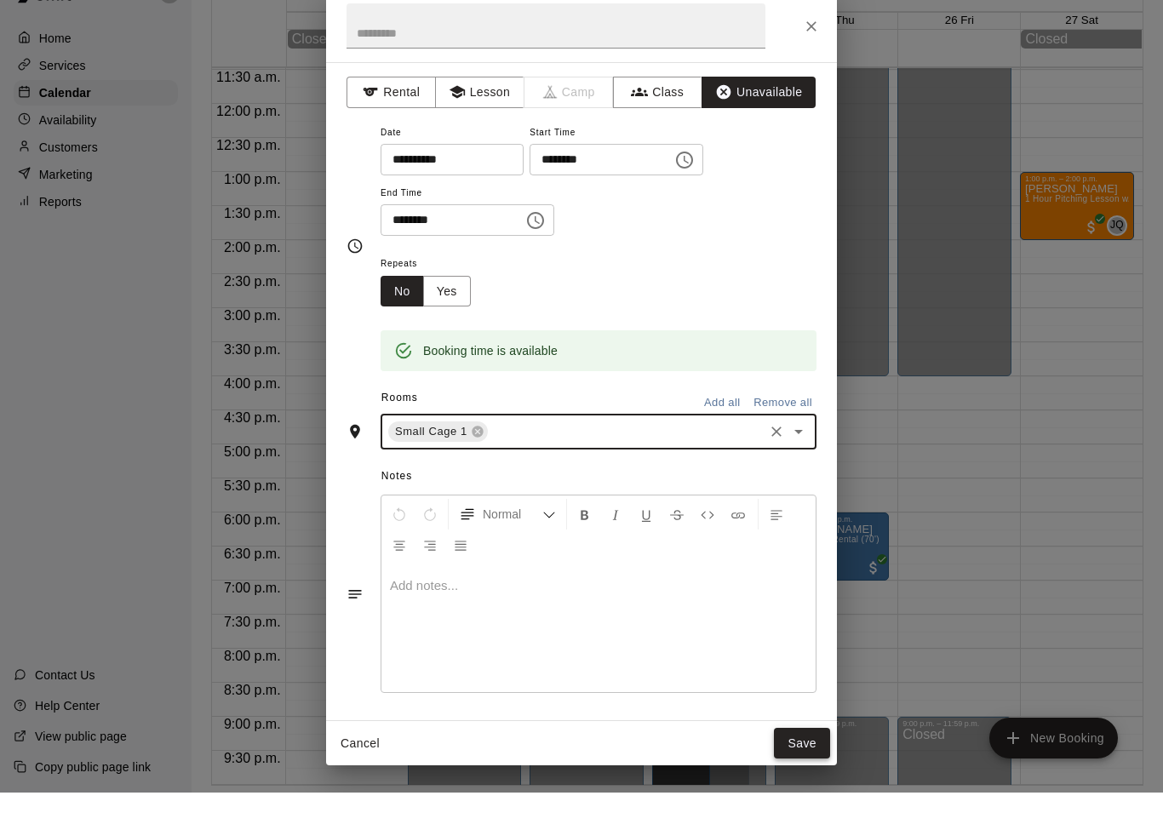
click at [807, 765] on button "Save" at bounding box center [802, 780] width 56 height 31
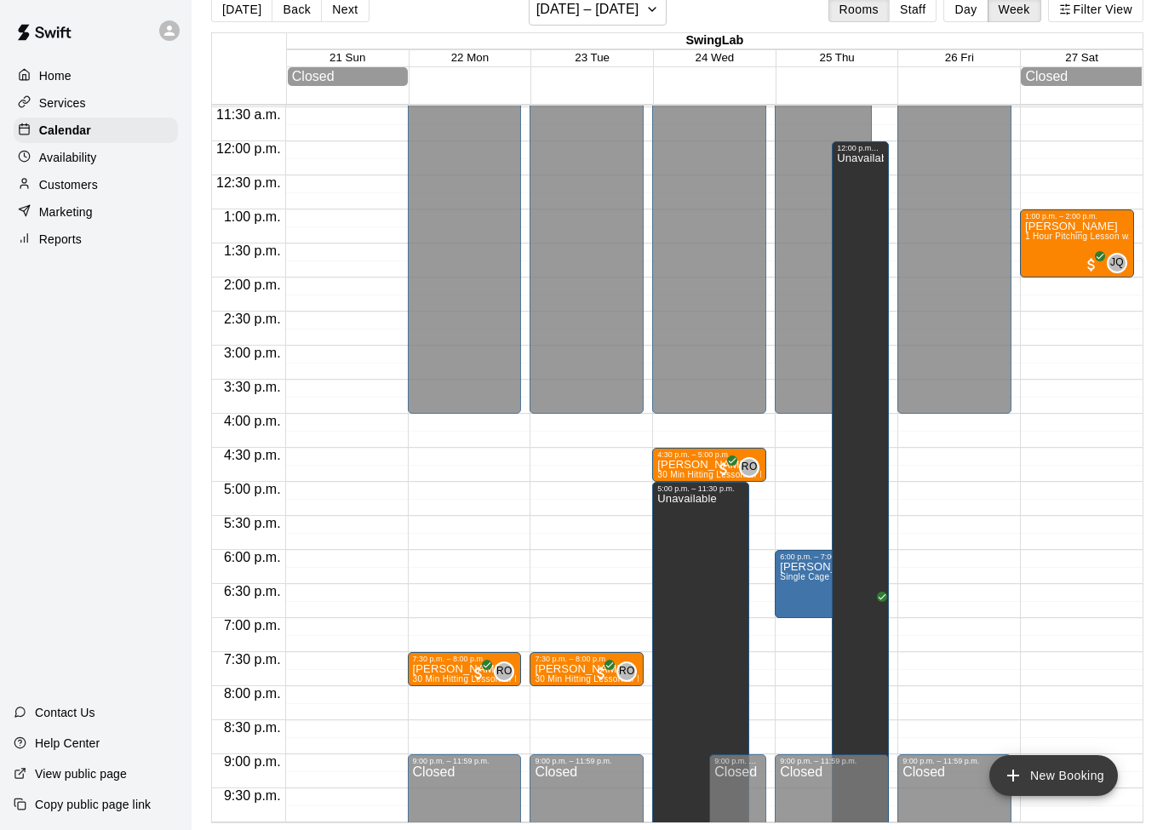
click at [1073, 781] on button "New Booking" at bounding box center [1053, 775] width 129 height 41
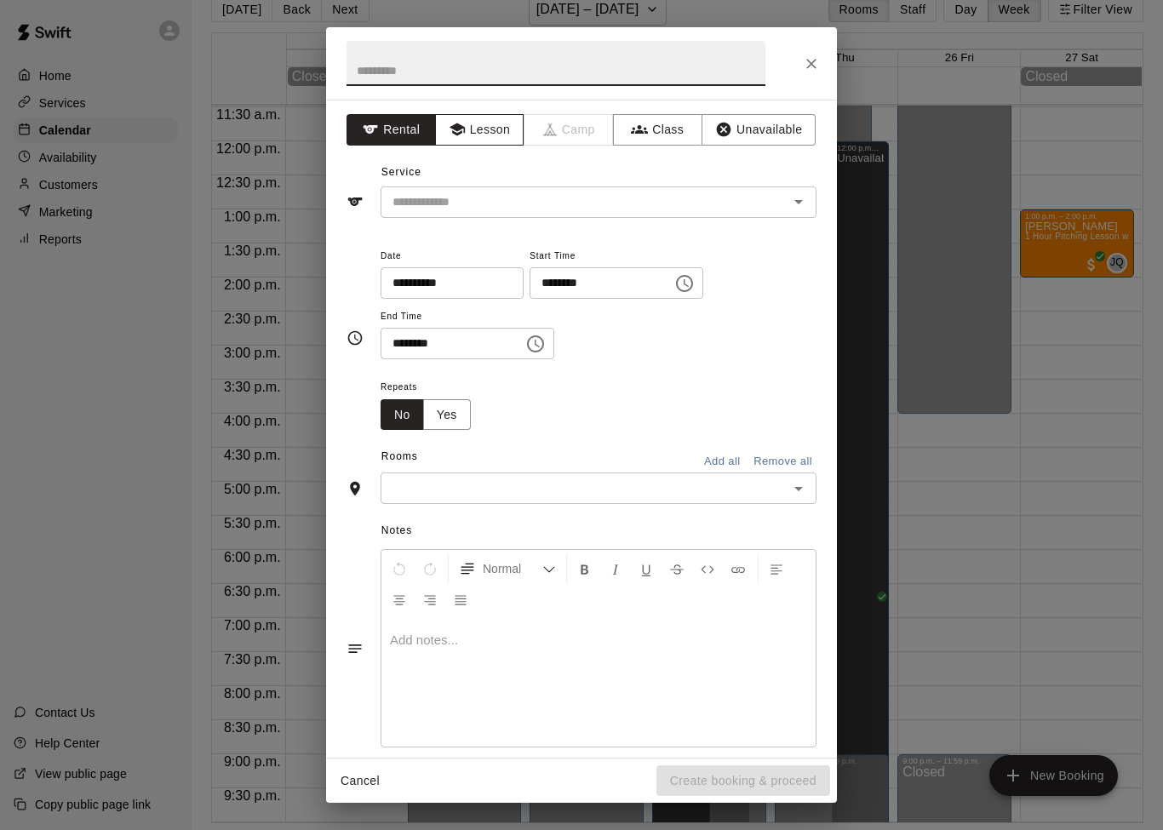
click at [502, 123] on button "Lesson" at bounding box center [479, 129] width 89 height 31
click at [1054, 521] on div "**********" at bounding box center [581, 415] width 1163 height 830
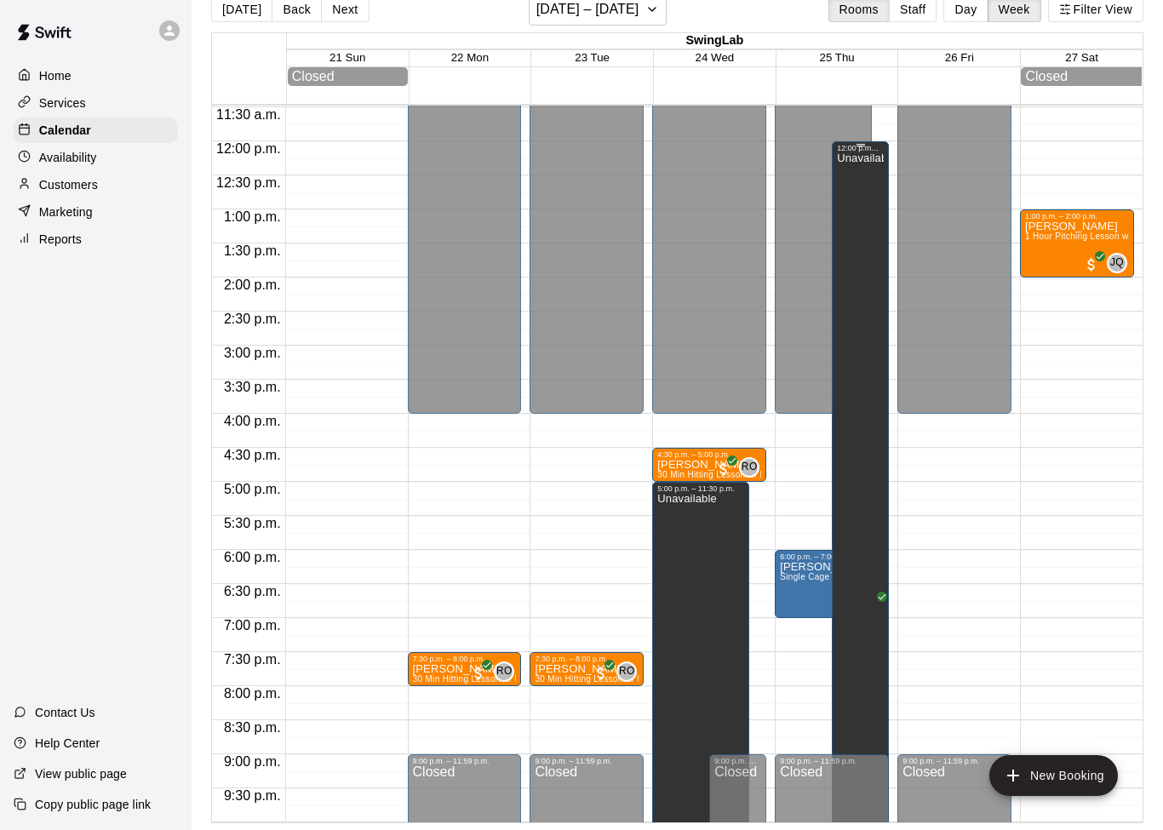
click at [867, 247] on div "Unavailable" at bounding box center [860, 567] width 47 height 830
click at [854, 185] on button "edit" at bounding box center [855, 174] width 34 height 34
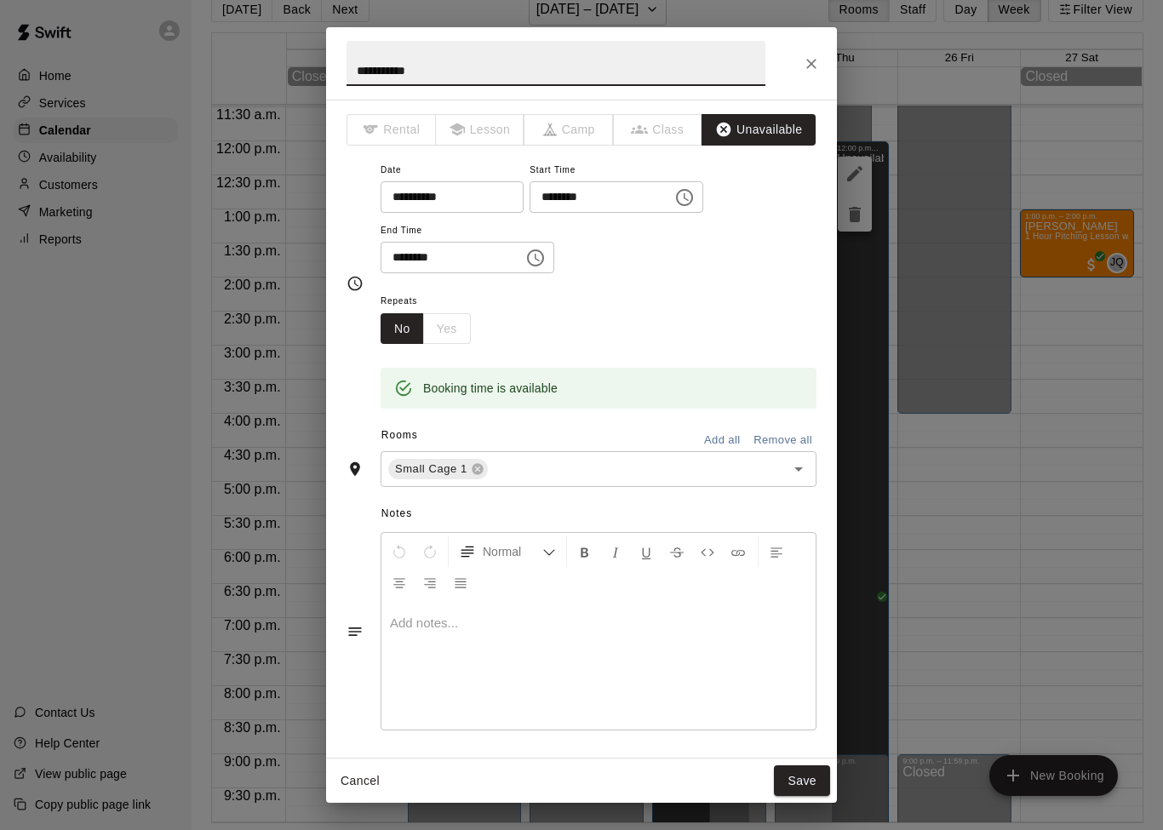
click at [810, 71] on icon "Close" at bounding box center [811, 63] width 17 height 17
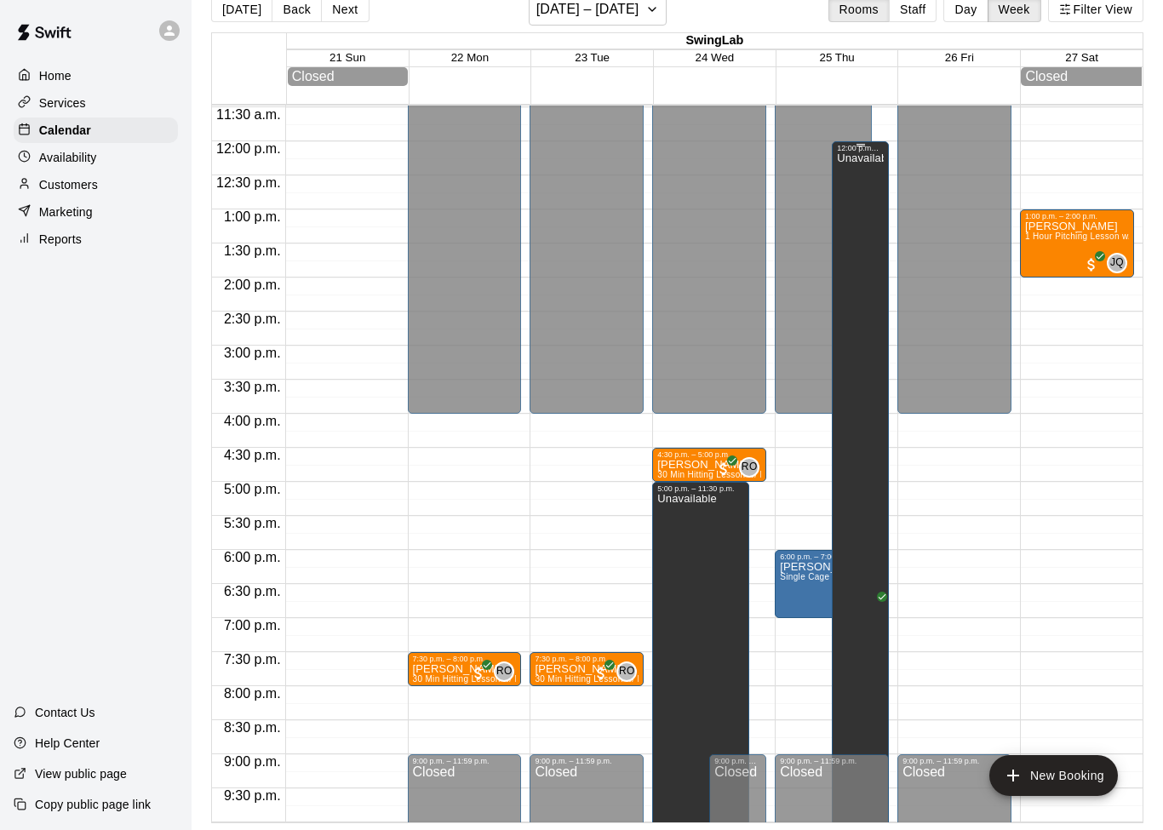
click at [872, 222] on div "Unavailable" at bounding box center [860, 567] width 47 height 830
click at [859, 173] on icon "edit" at bounding box center [854, 173] width 20 height 20
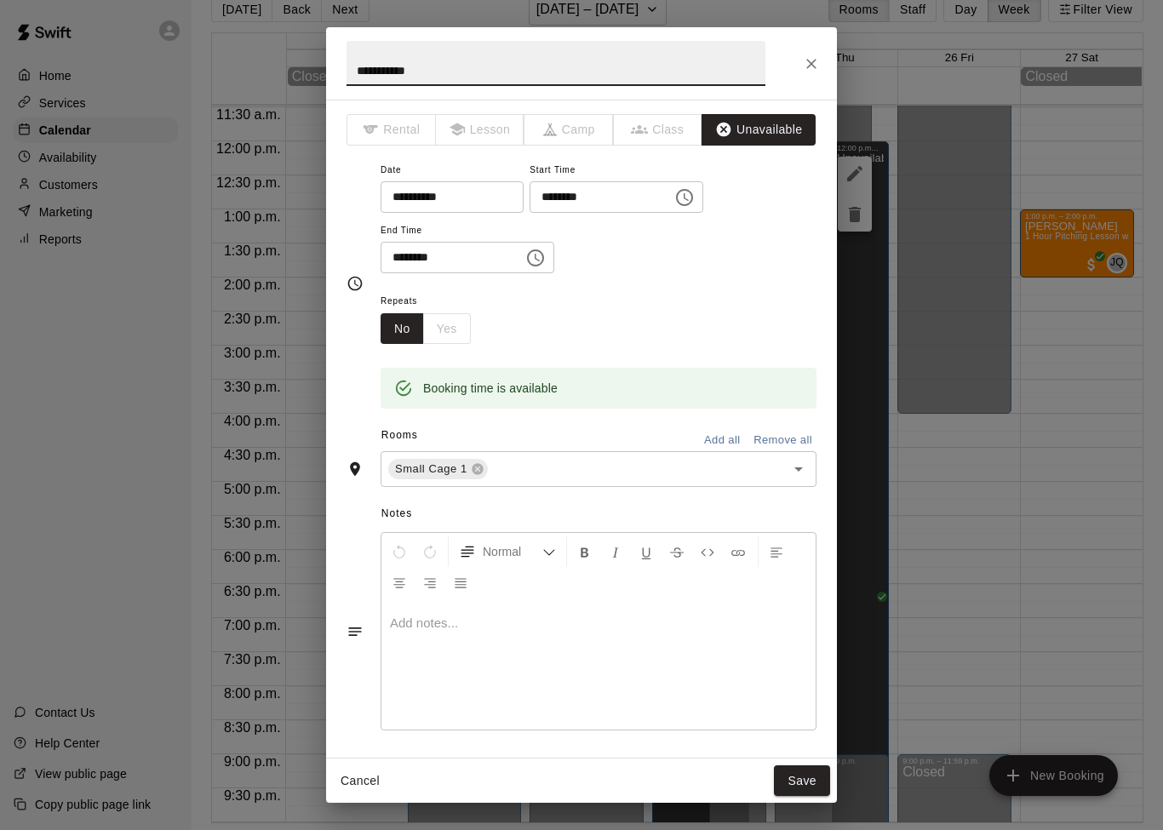
click at [474, 203] on input "**********" at bounding box center [445, 196] width 131 height 31
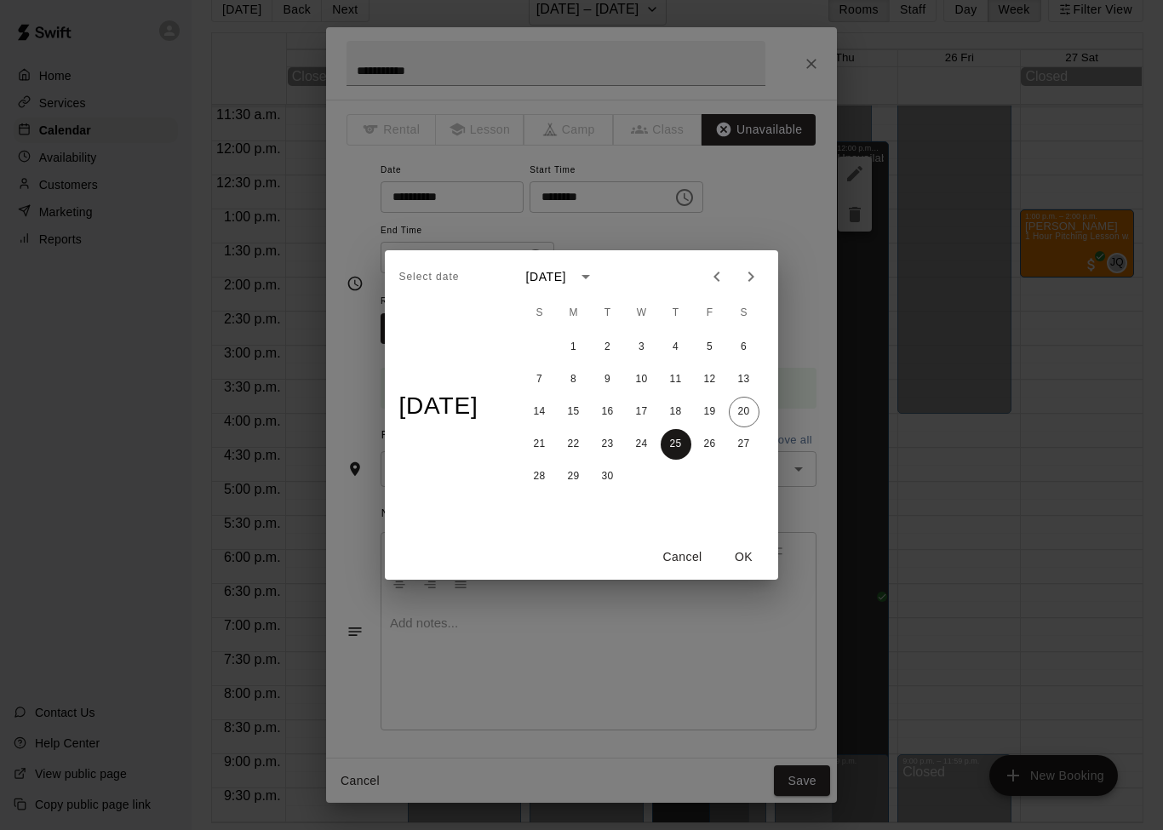
click at [689, 444] on button "25" at bounding box center [676, 444] width 31 height 31
click at [792, 211] on div "Select date Thu, Sep [DATE] S M T W T F S 1 2 3 4 5 6 7 8 9 10 11 12 13 14 15 1…" at bounding box center [581, 415] width 1163 height 830
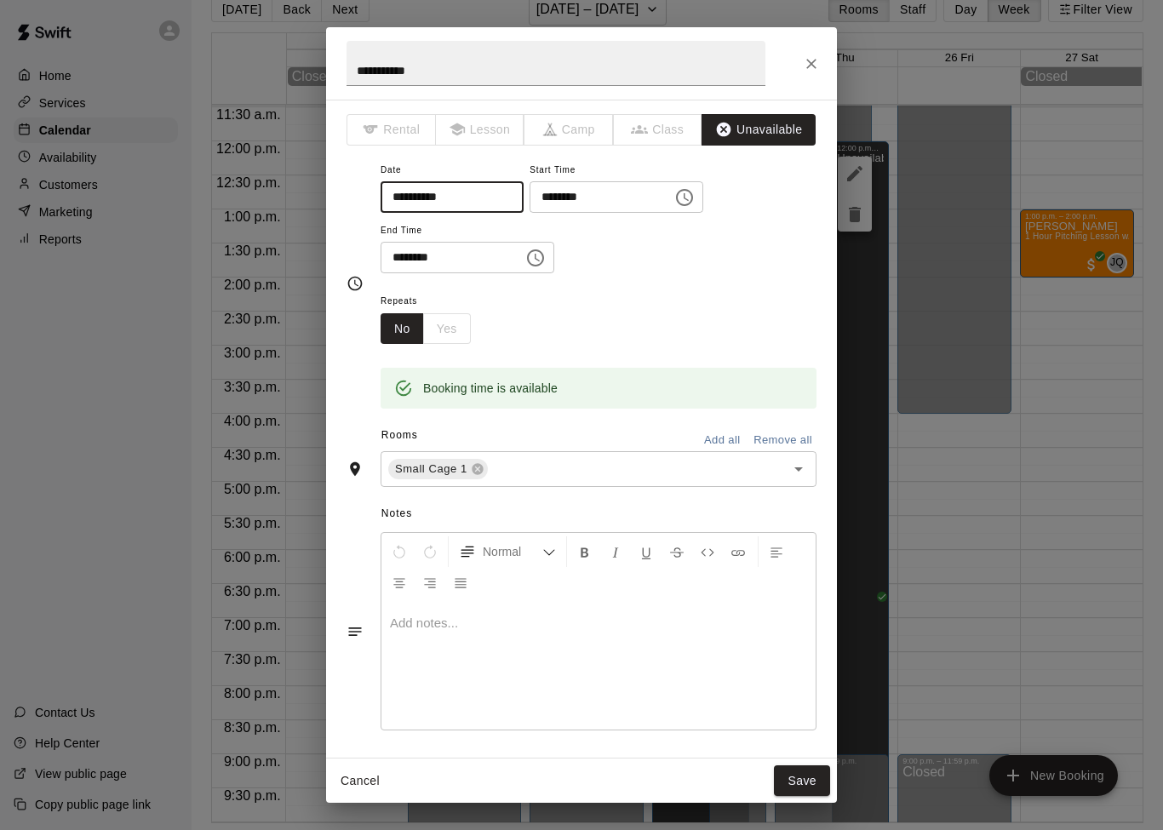
click at [1048, 585] on div "**********" at bounding box center [581, 415] width 1163 height 830
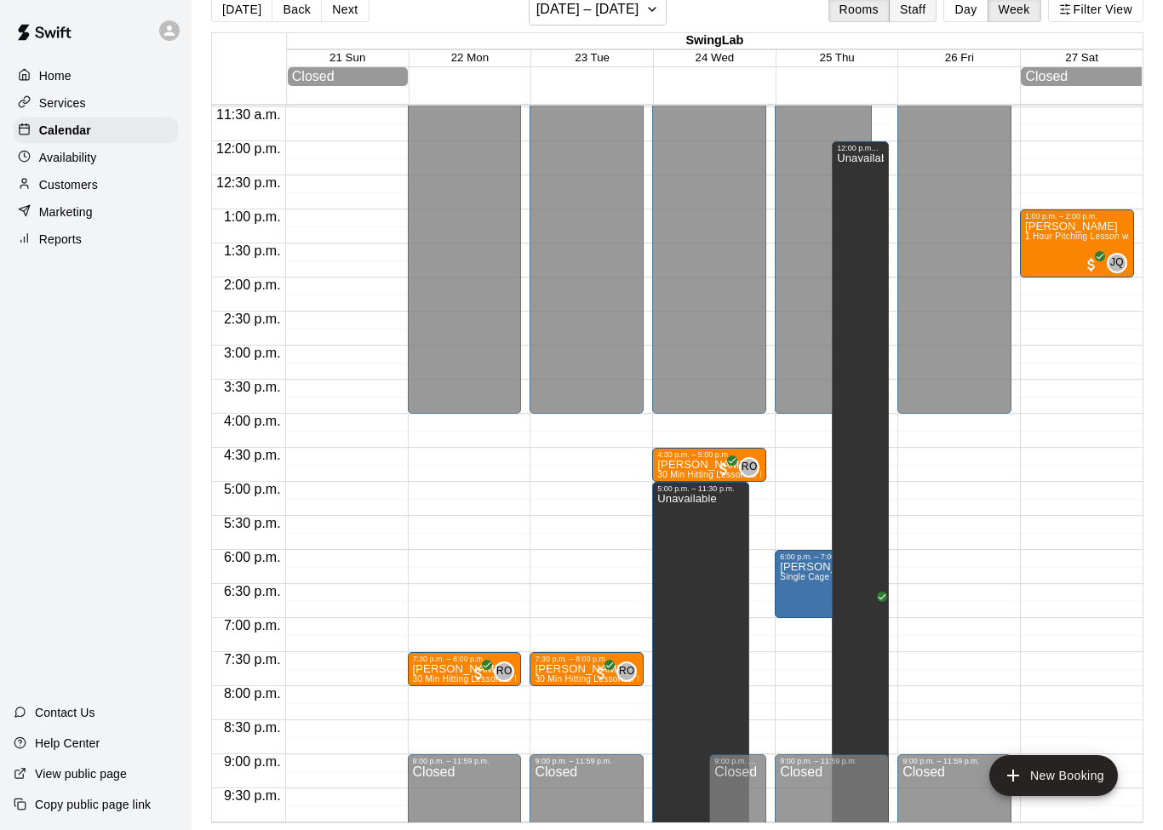
click at [919, 14] on button "Staff" at bounding box center [913, 10] width 49 height 26
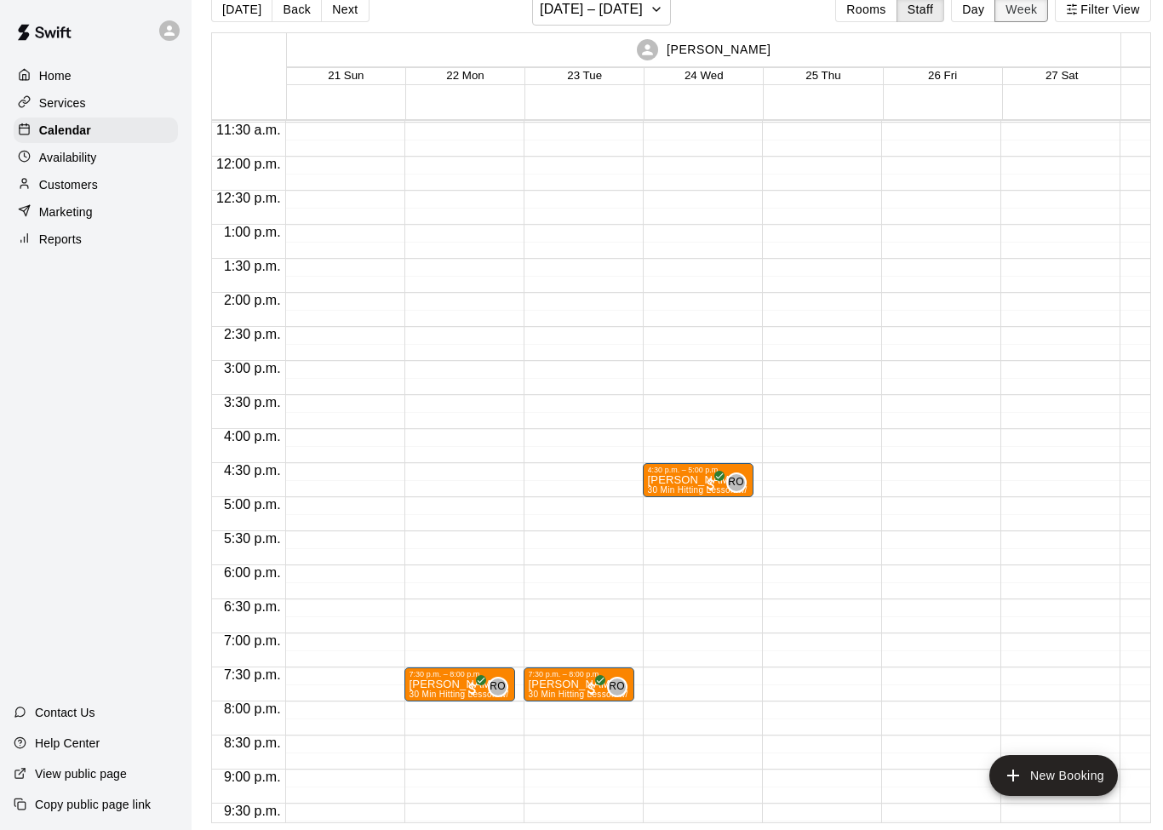
click at [1020, 18] on button "Week" at bounding box center [1021, 10] width 54 height 26
click at [919, 18] on button "Staff" at bounding box center [920, 10] width 49 height 26
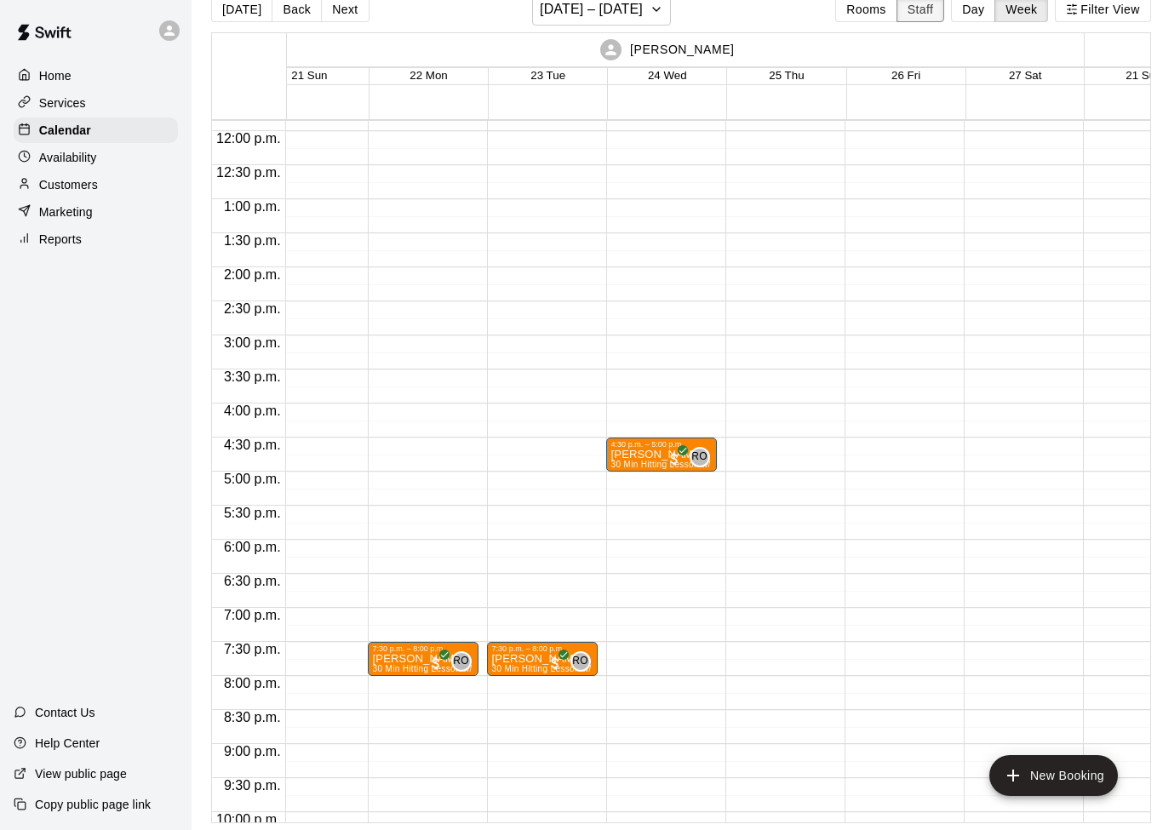
scroll to position [0, 31]
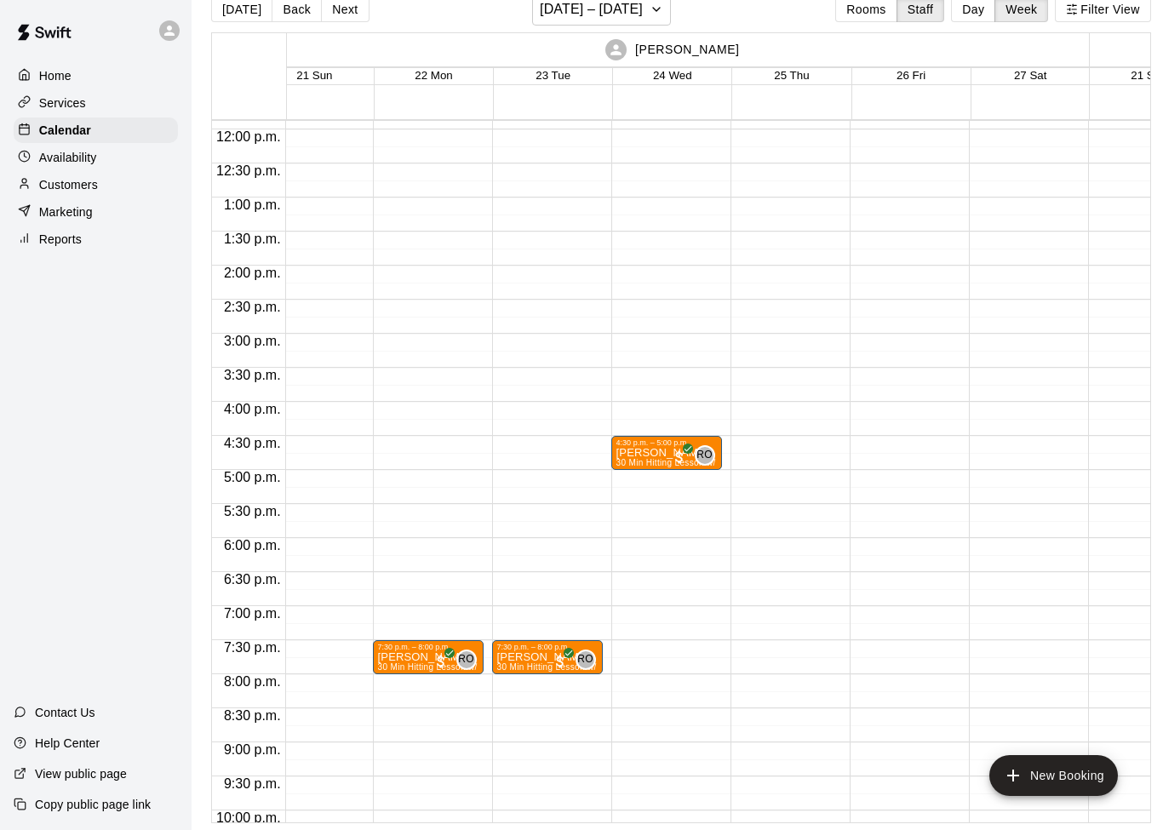
click at [692, 485] on div "4:30 p.m. – 5:00 p.m. [PERSON_NAME] 30 Min Hitting Lesson w/ Renny (Small Cage …" at bounding box center [666, 129] width 111 height 1634
click at [803, 372] on div at bounding box center [785, 129] width 111 height 1634
click at [101, 161] on div "Availability" at bounding box center [96, 158] width 164 height 26
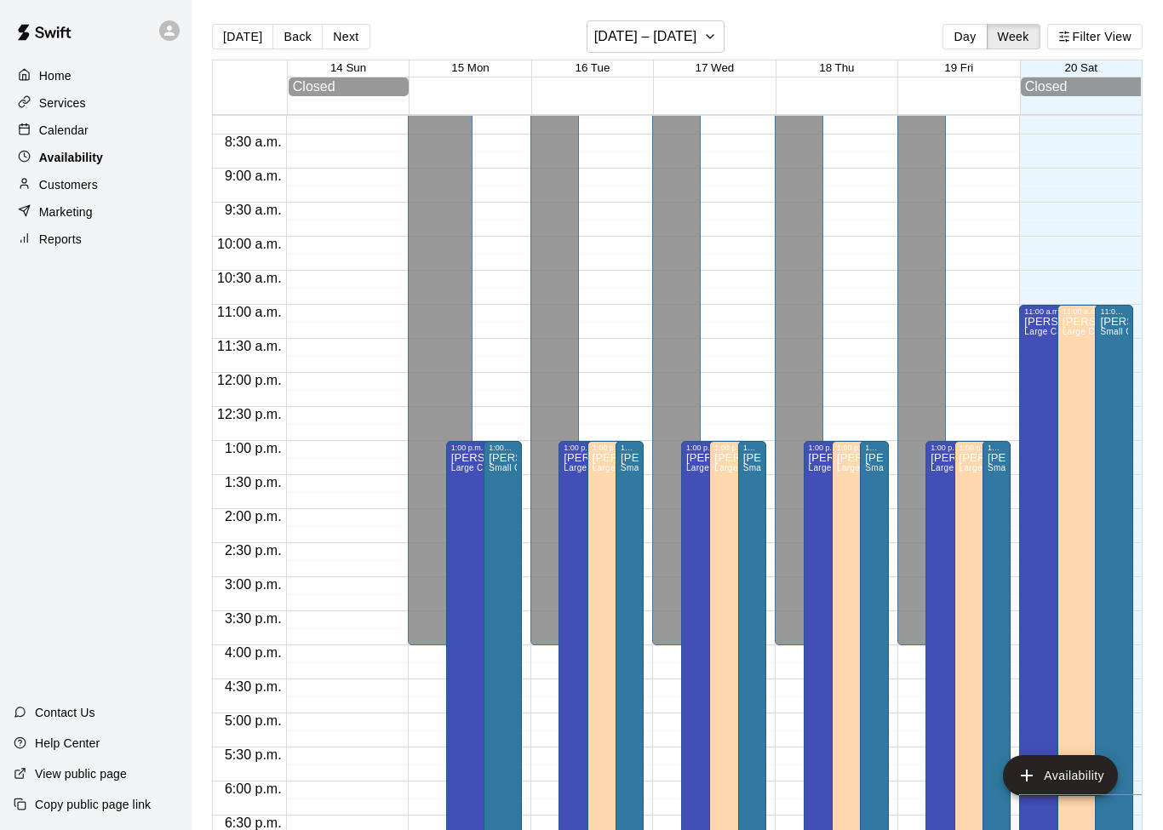
scroll to position [548, 0]
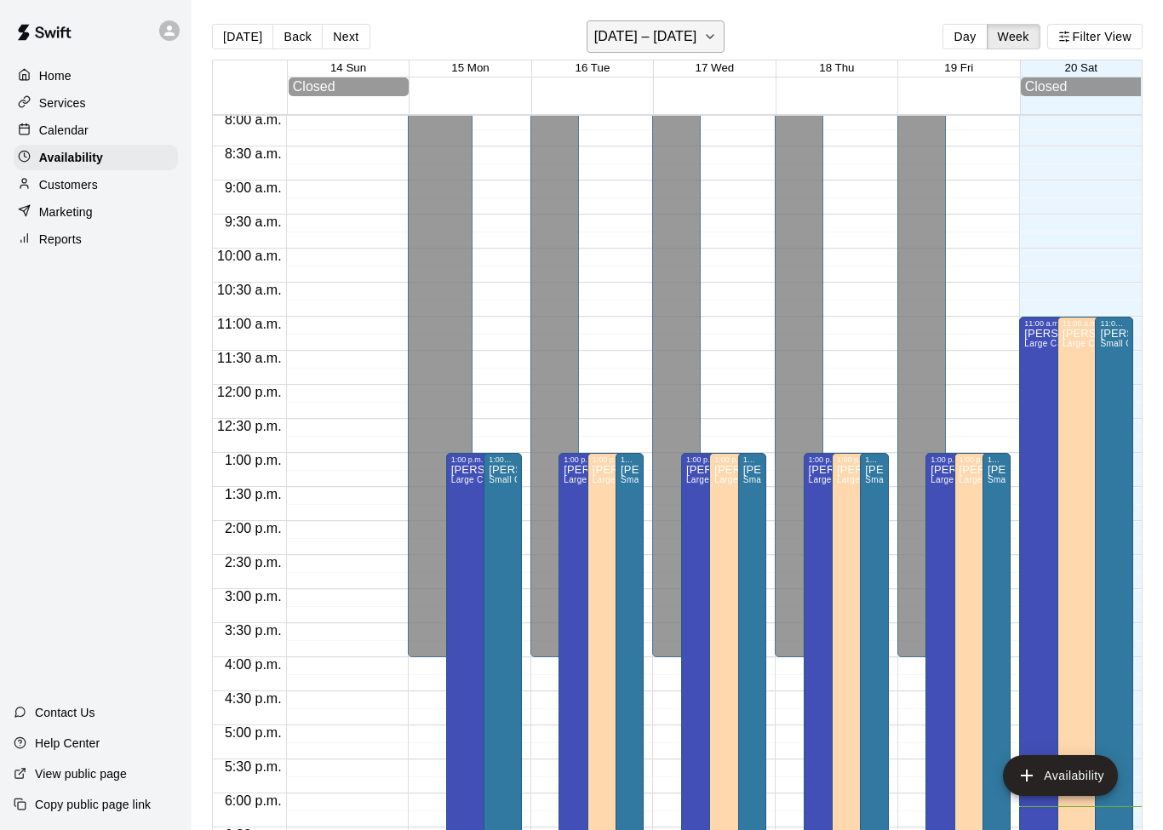
click at [706, 30] on button "[DATE] – [DATE]" at bounding box center [655, 36] width 139 height 32
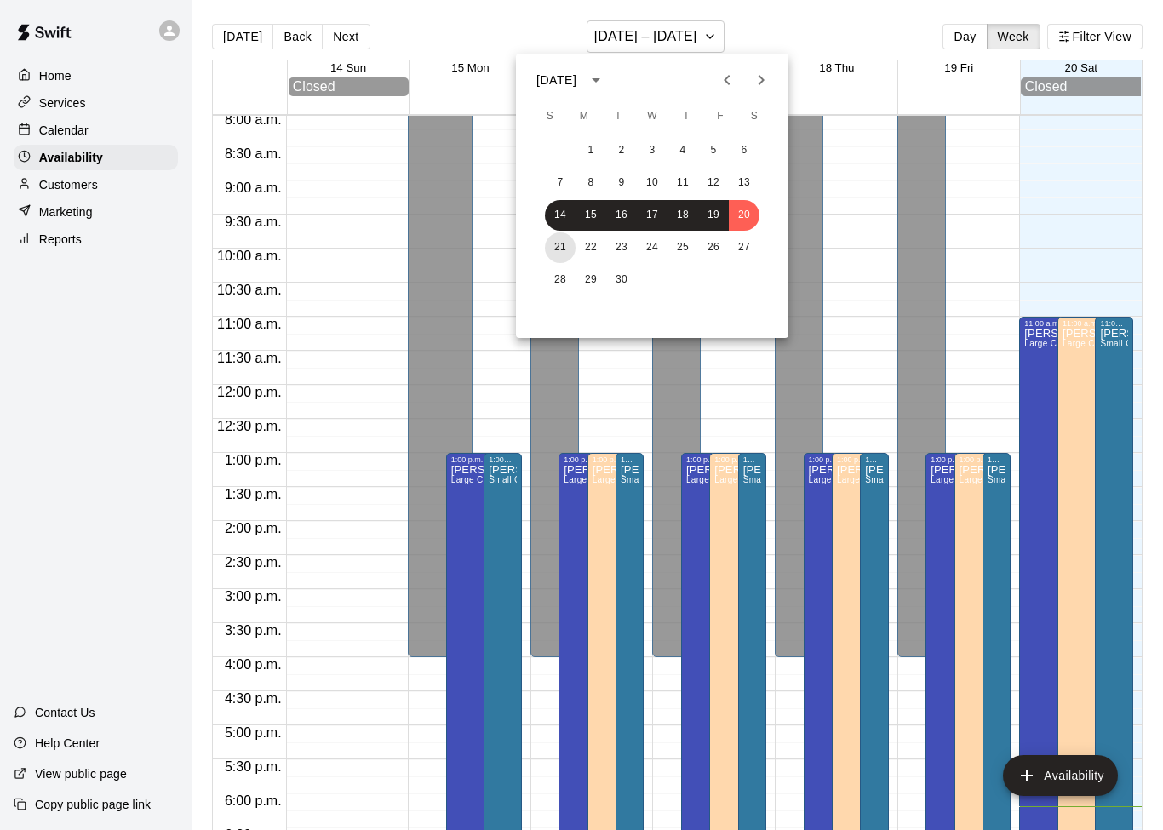
click at [559, 243] on button "21" at bounding box center [560, 247] width 31 height 31
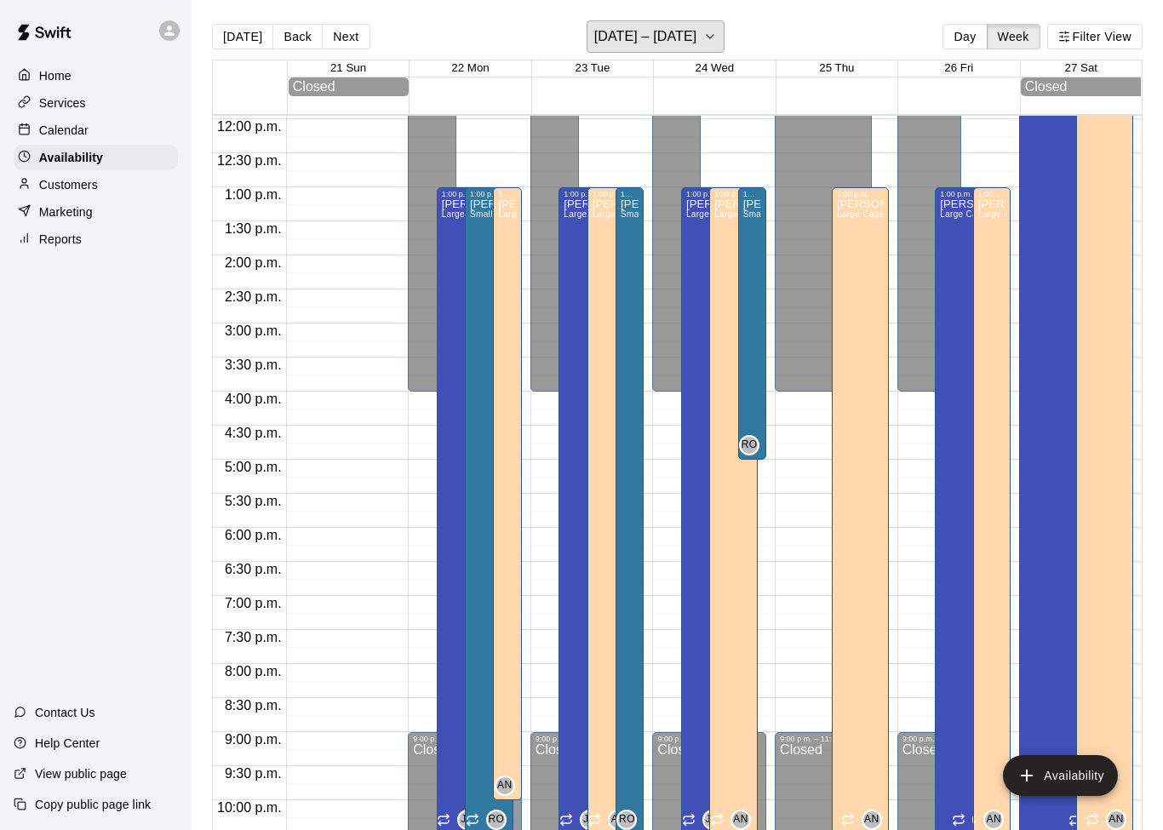
scroll to position [822, 0]
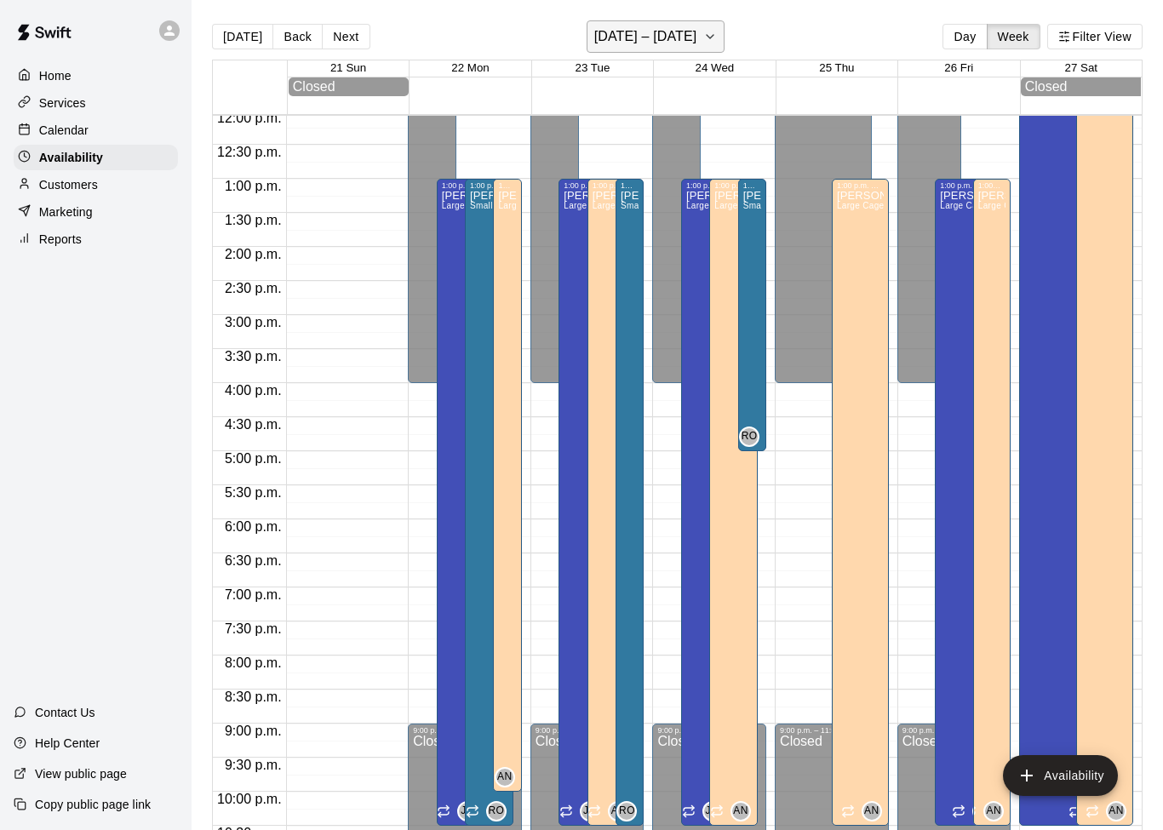
click at [697, 44] on h6 "[DATE] – [DATE]" at bounding box center [645, 37] width 103 height 24
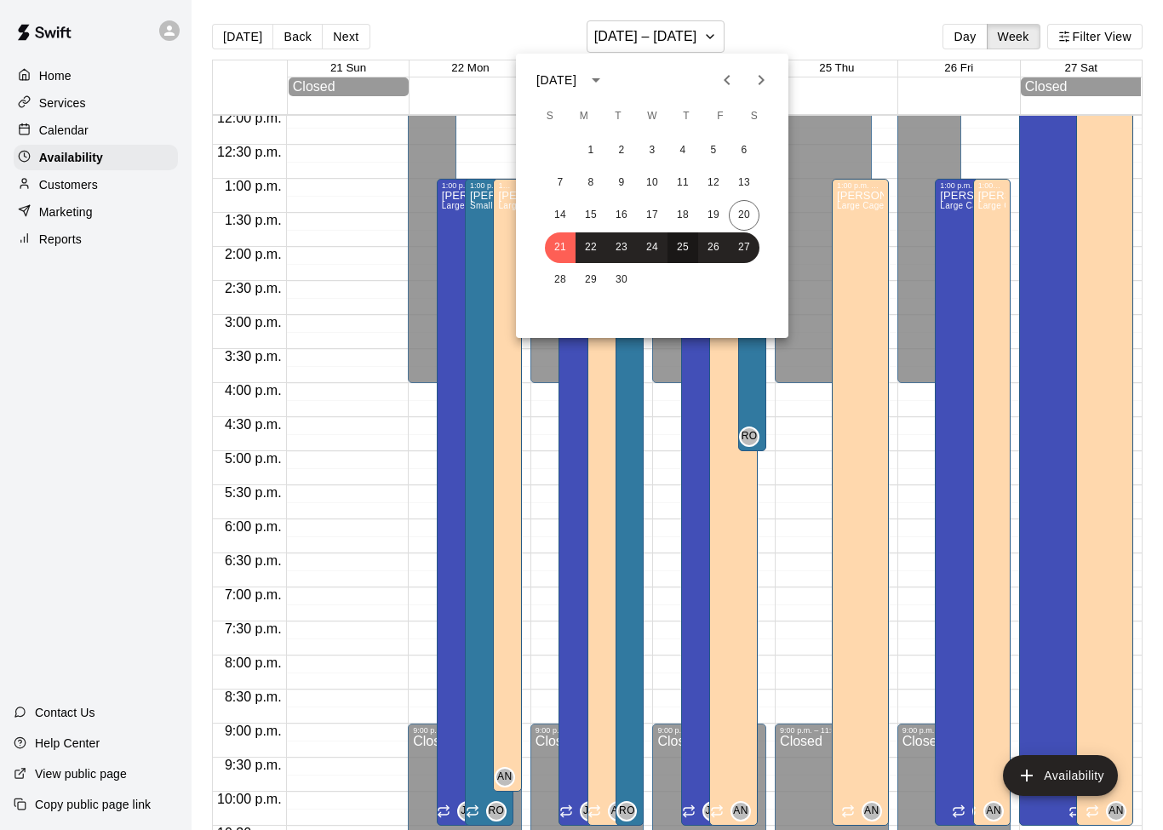
click at [691, 246] on button "25" at bounding box center [682, 247] width 31 height 31
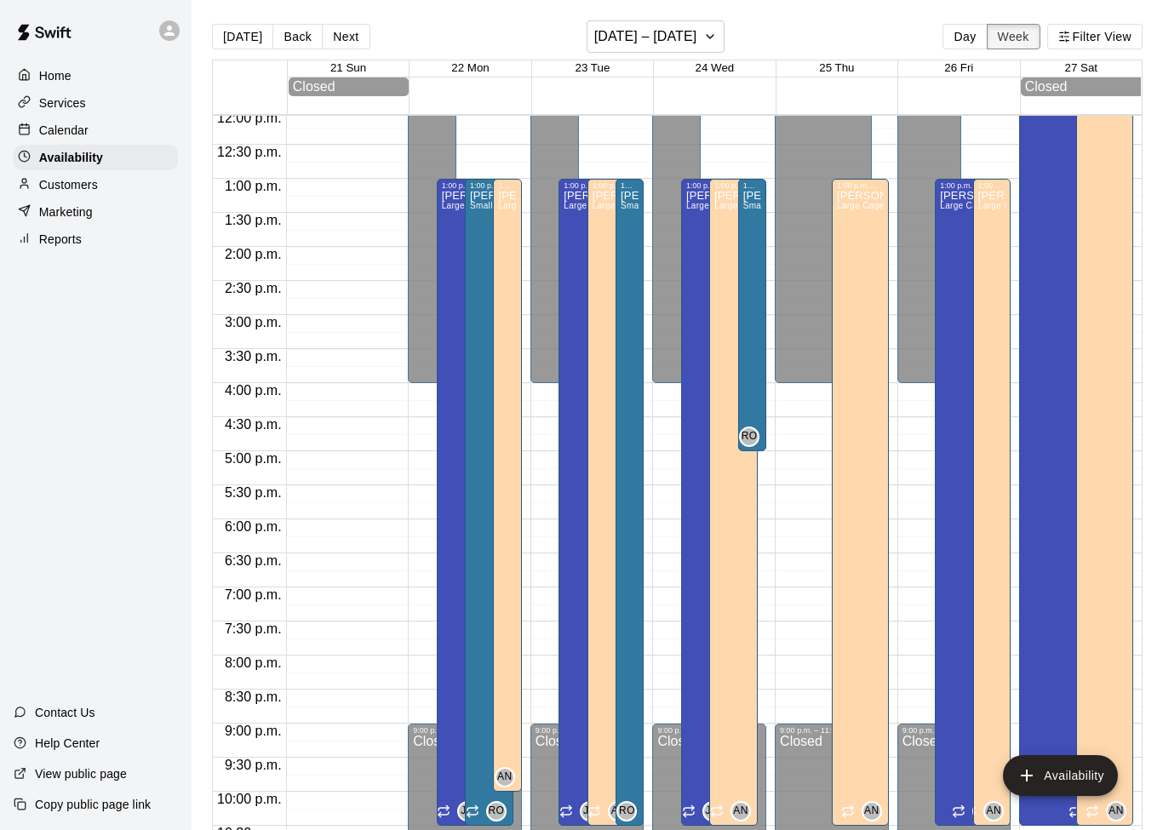
click at [1019, 39] on button "Week" at bounding box center [1014, 37] width 54 height 26
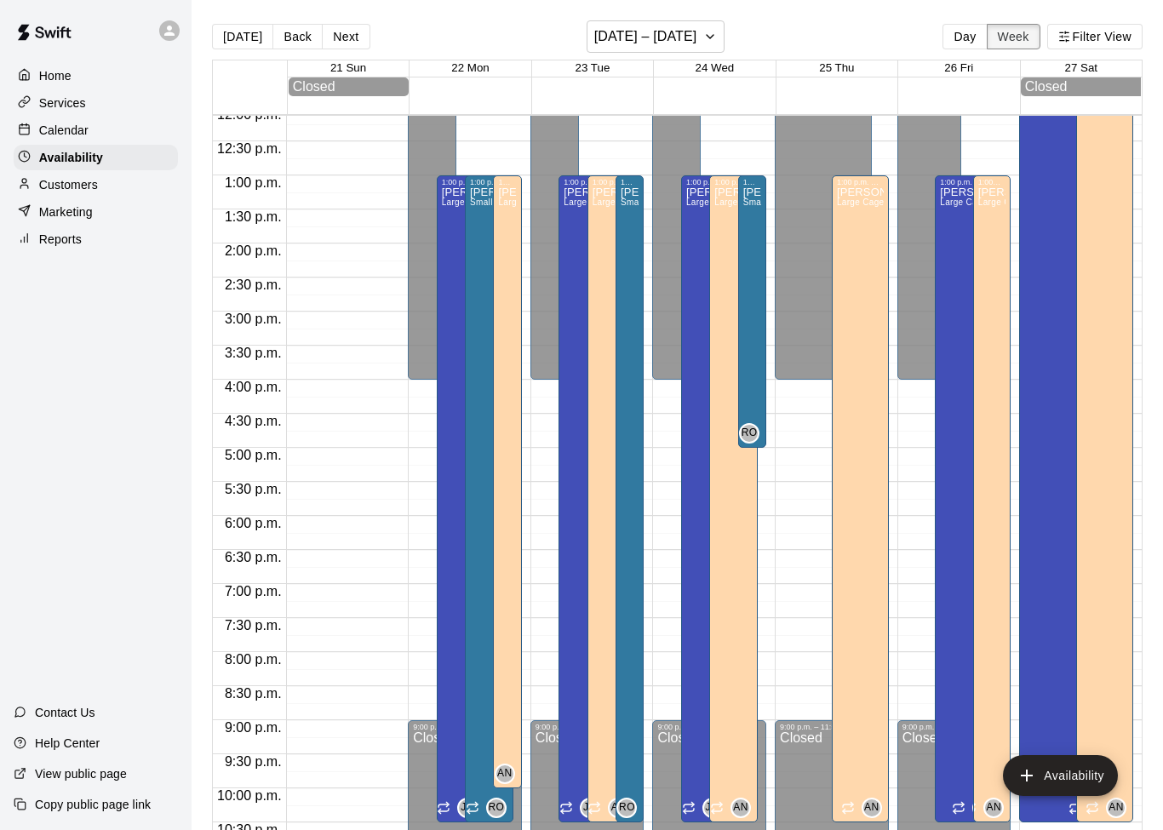
scroll to position [830, 0]
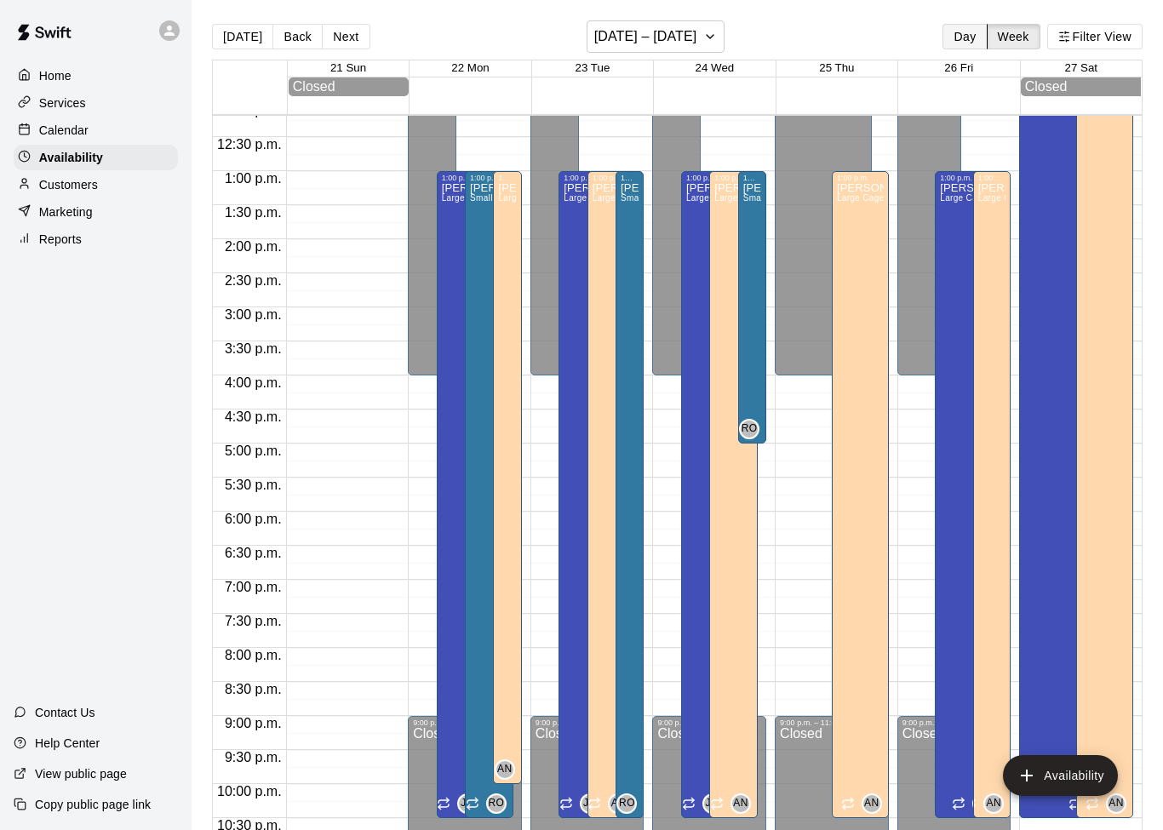
click at [958, 43] on button "Day" at bounding box center [964, 37] width 44 height 26
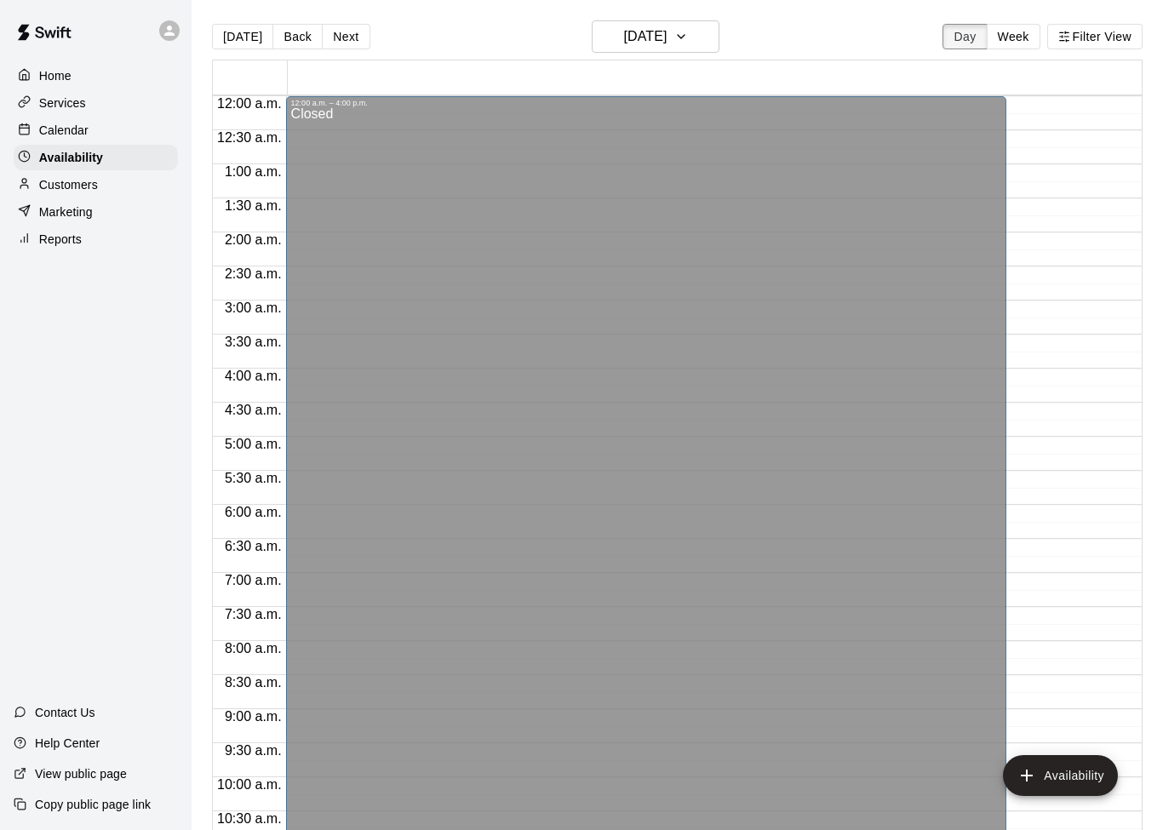
scroll to position [882, 0]
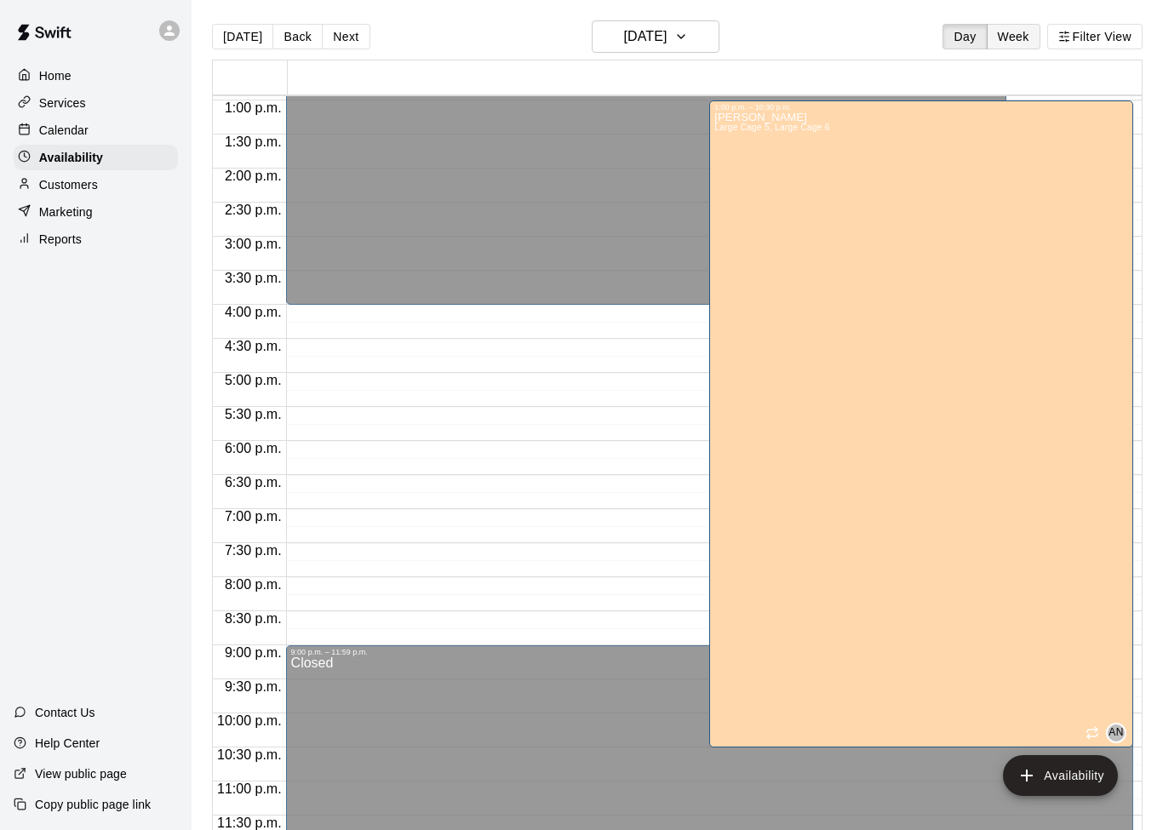
click at [1018, 30] on button "Week" at bounding box center [1014, 37] width 54 height 26
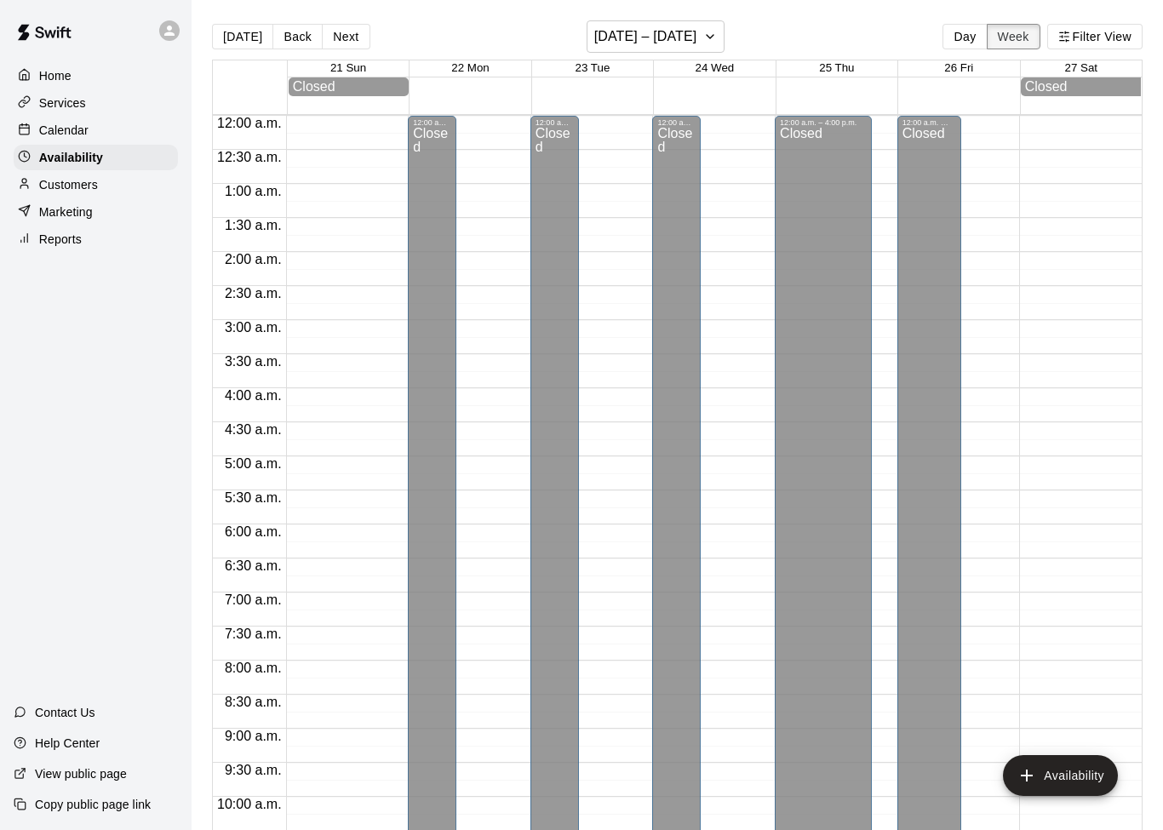
scroll to position [899, 0]
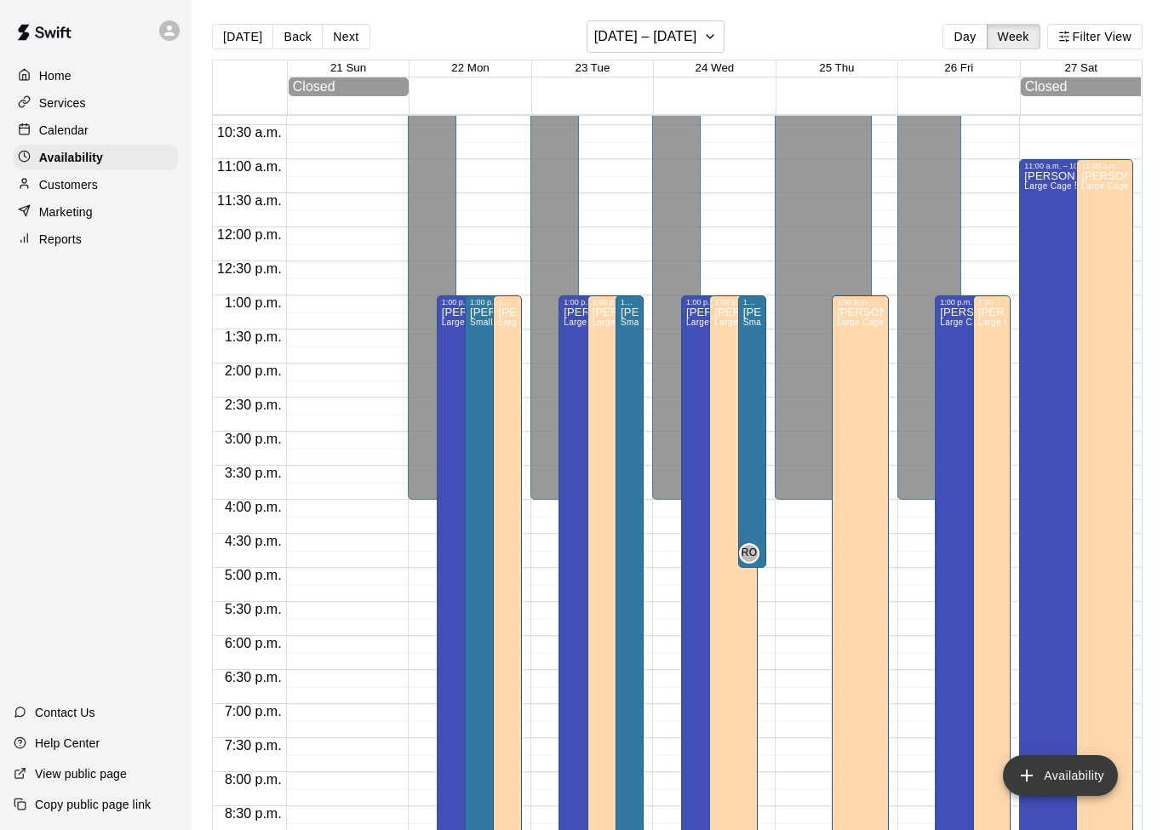
click at [1052, 779] on button "Availability" at bounding box center [1060, 775] width 115 height 41
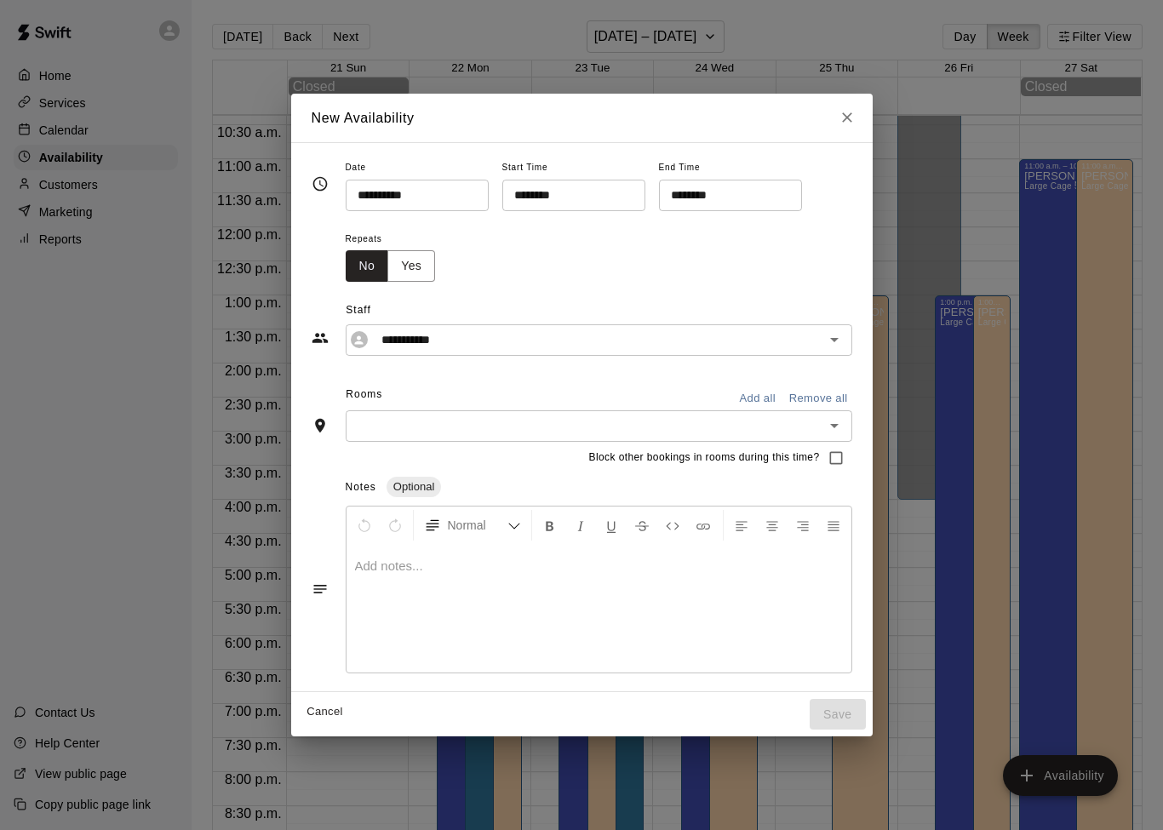
click at [564, 195] on input "********" at bounding box center [567, 195] width 131 height 31
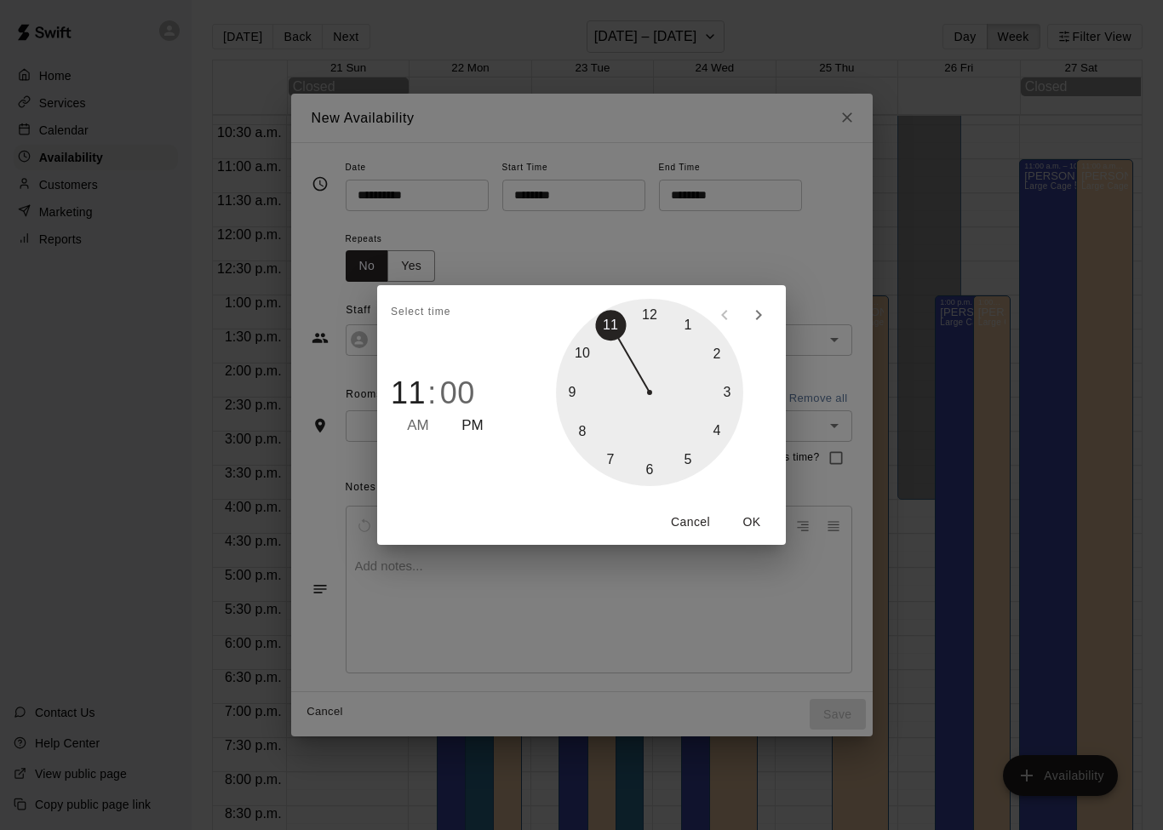
type input "********"
click at [758, 228] on div "Select time 12 : 00 AM PM 05 10 15 20 25 30 35 40 45 50 55 00 Cancel OK" at bounding box center [581, 415] width 1163 height 830
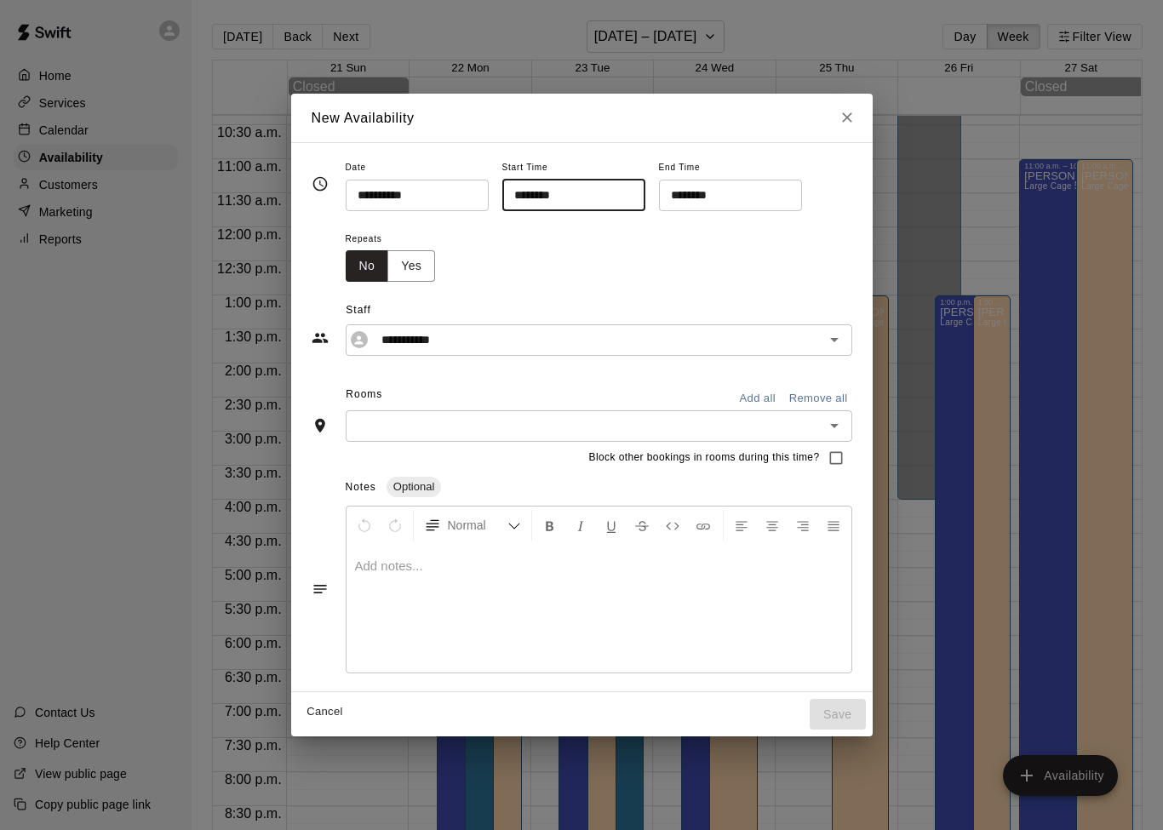
click at [700, 204] on input "********" at bounding box center [724, 195] width 131 height 31
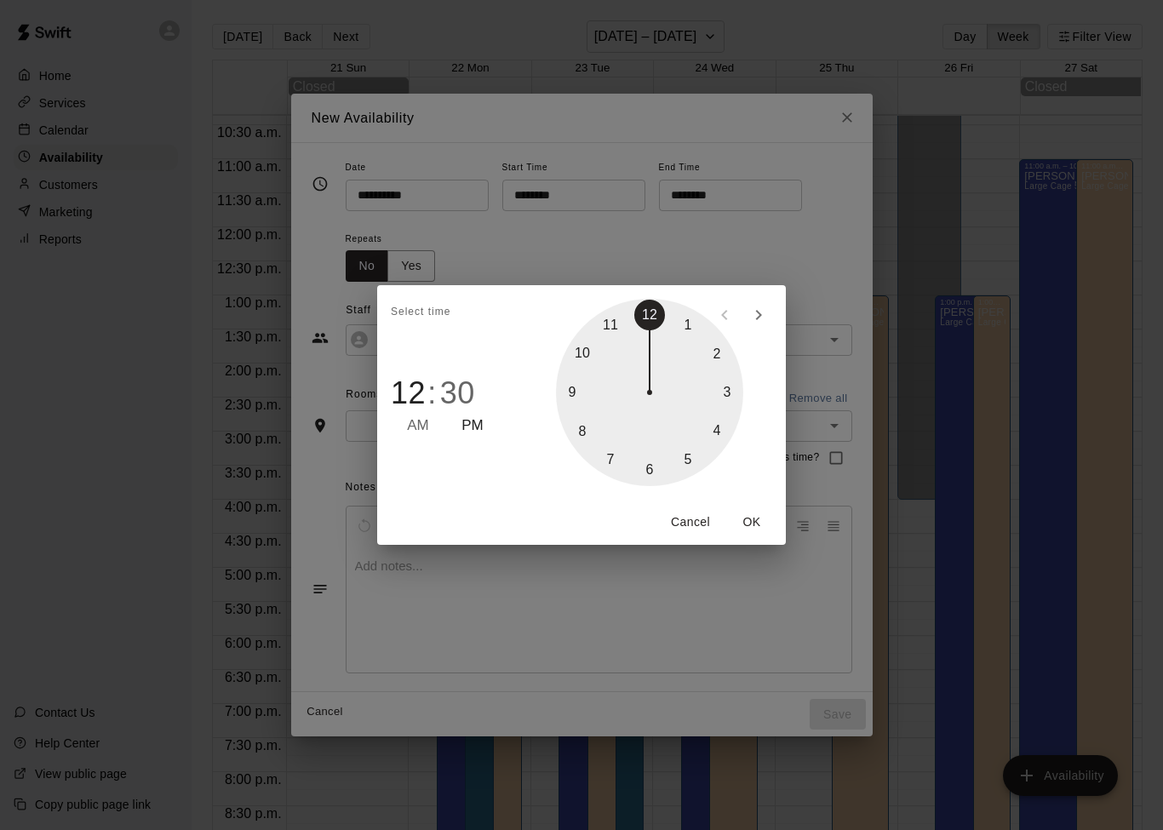
type input "********"
click at [474, 421] on span "PM" at bounding box center [472, 426] width 22 height 23
click at [749, 524] on button "OK" at bounding box center [751, 521] width 54 height 31
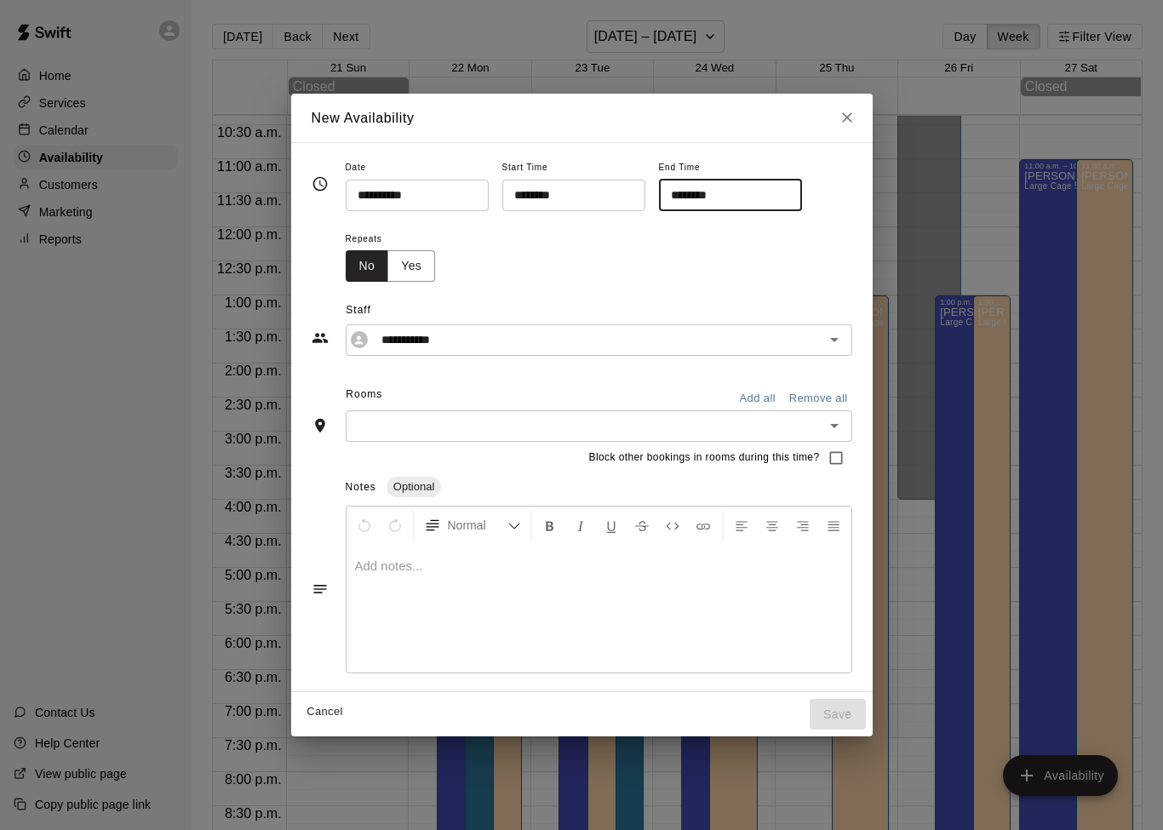
click at [833, 420] on icon "Open" at bounding box center [834, 425] width 20 height 20
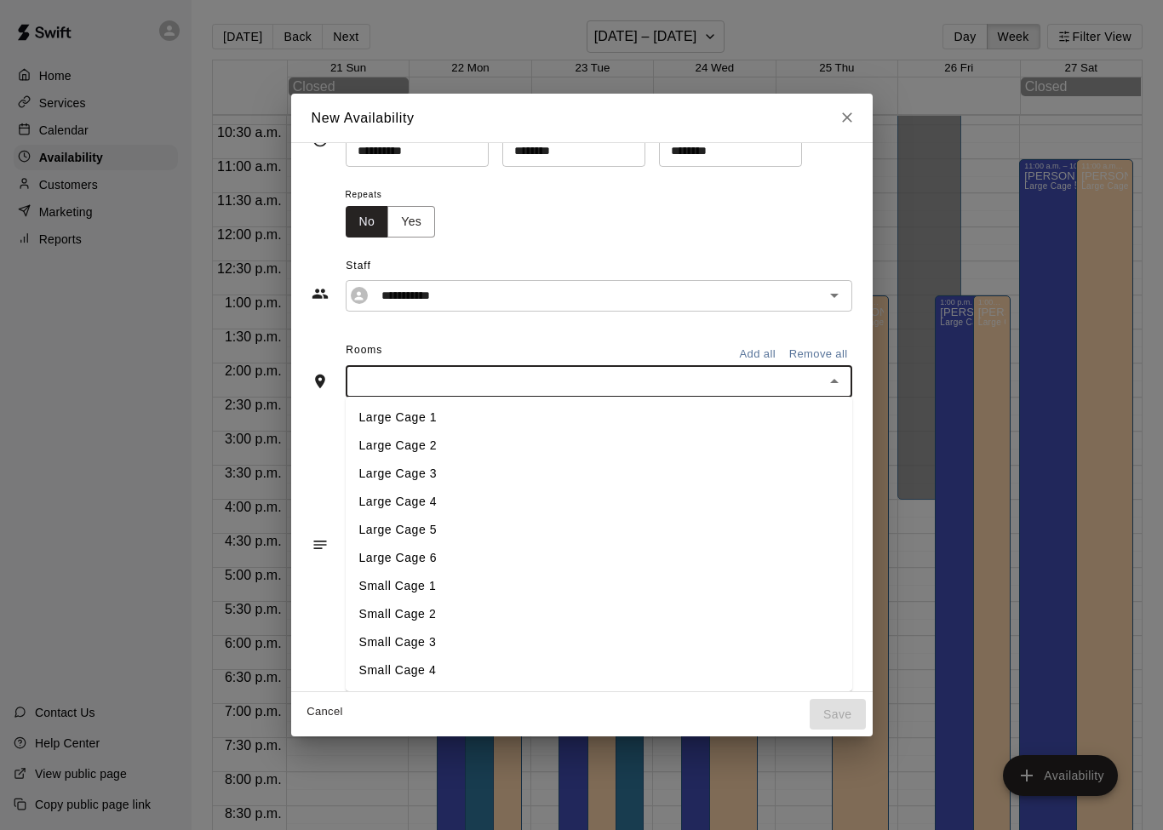
scroll to position [46, 0]
click at [642, 586] on li "Small Cage 1" at bounding box center [599, 586] width 506 height 28
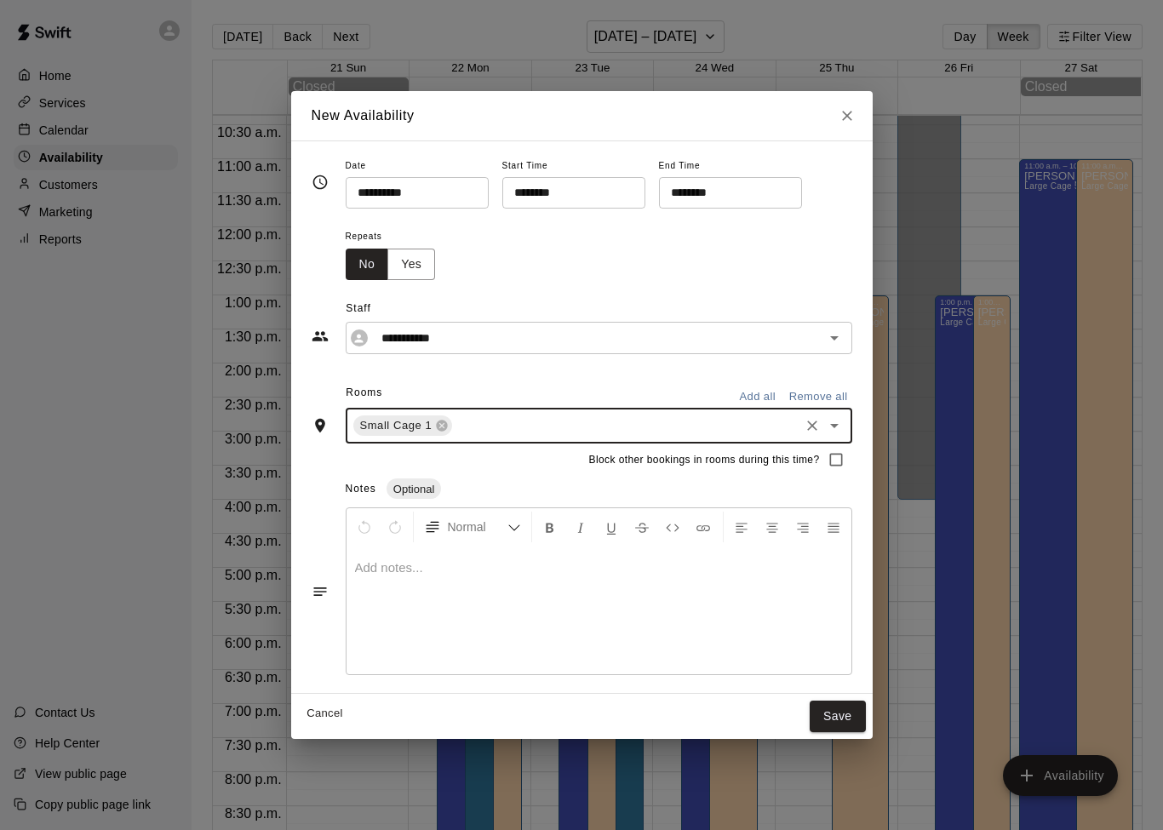
scroll to position [0, 0]
click at [844, 719] on button "Save" at bounding box center [837, 716] width 56 height 31
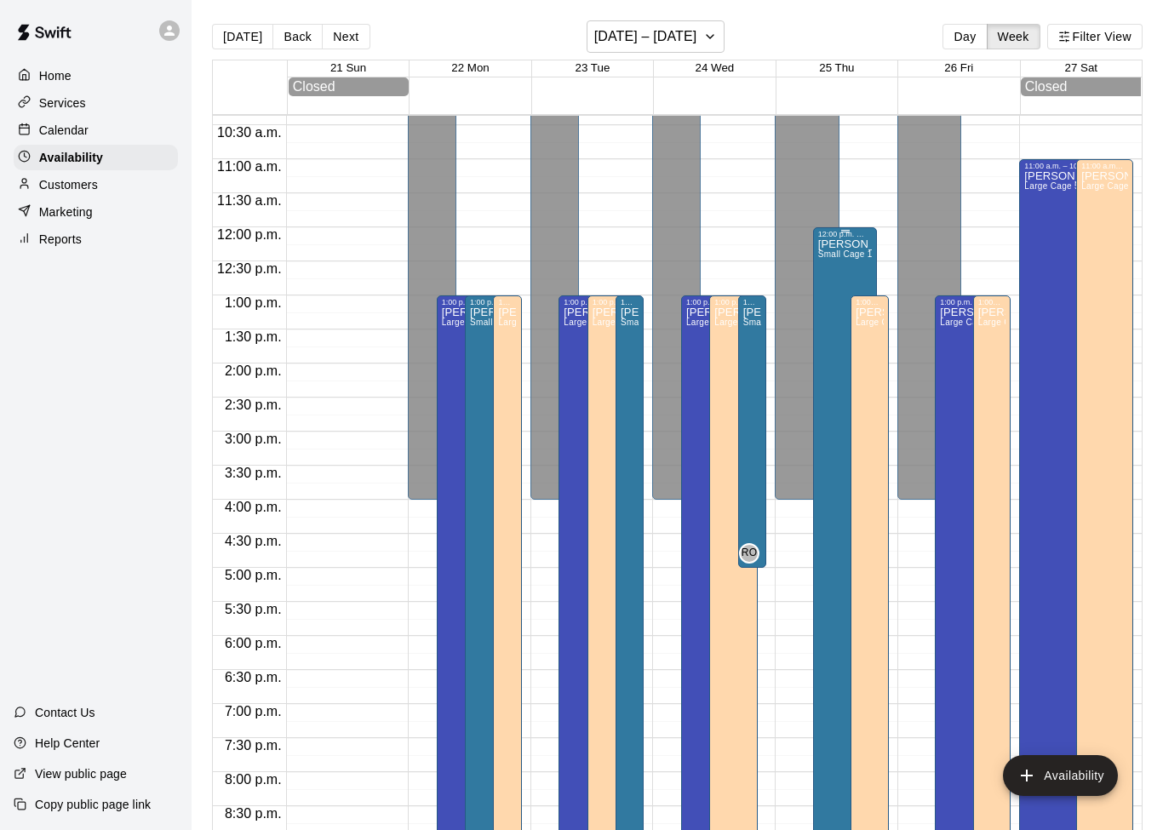
click at [838, 259] on span "Small Cage 1" at bounding box center [845, 253] width 54 height 9
click at [1061, 771] on div at bounding box center [581, 415] width 1163 height 830
click at [1031, 779] on icon "add" at bounding box center [1026, 775] width 20 height 20
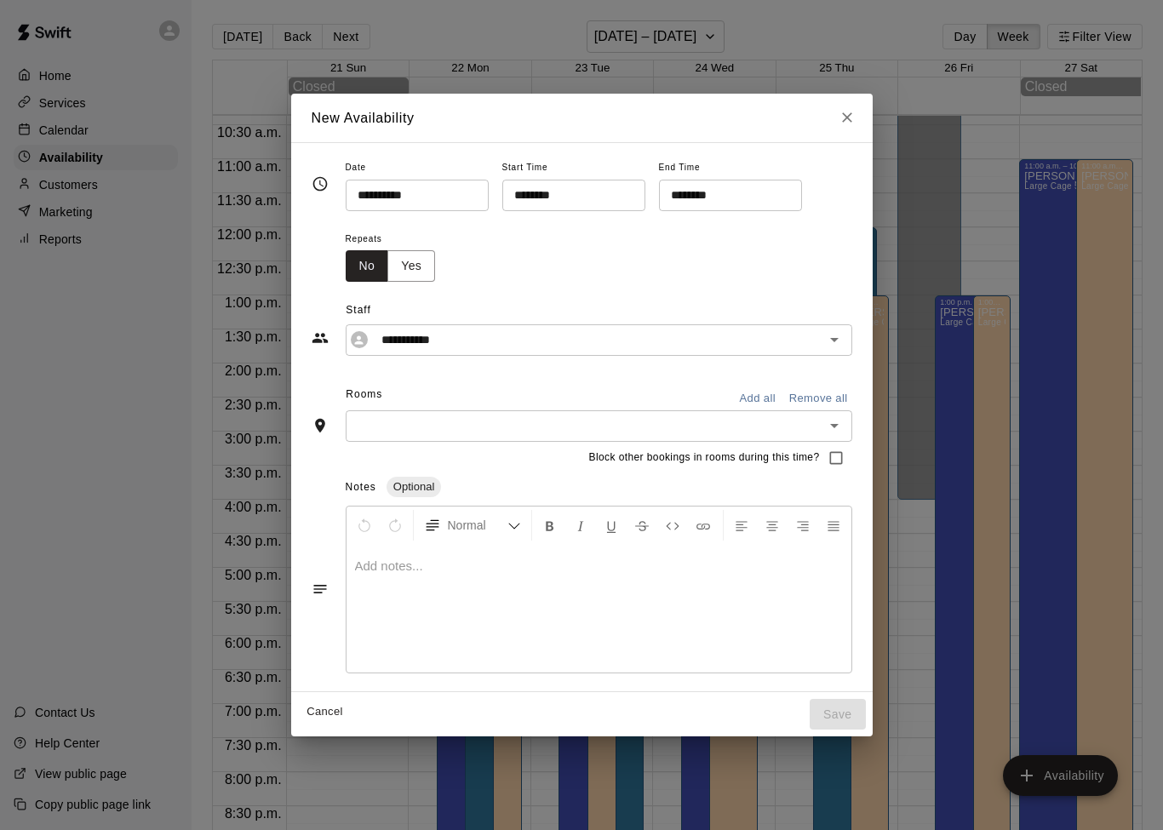
click at [573, 192] on input "********" at bounding box center [567, 195] width 131 height 31
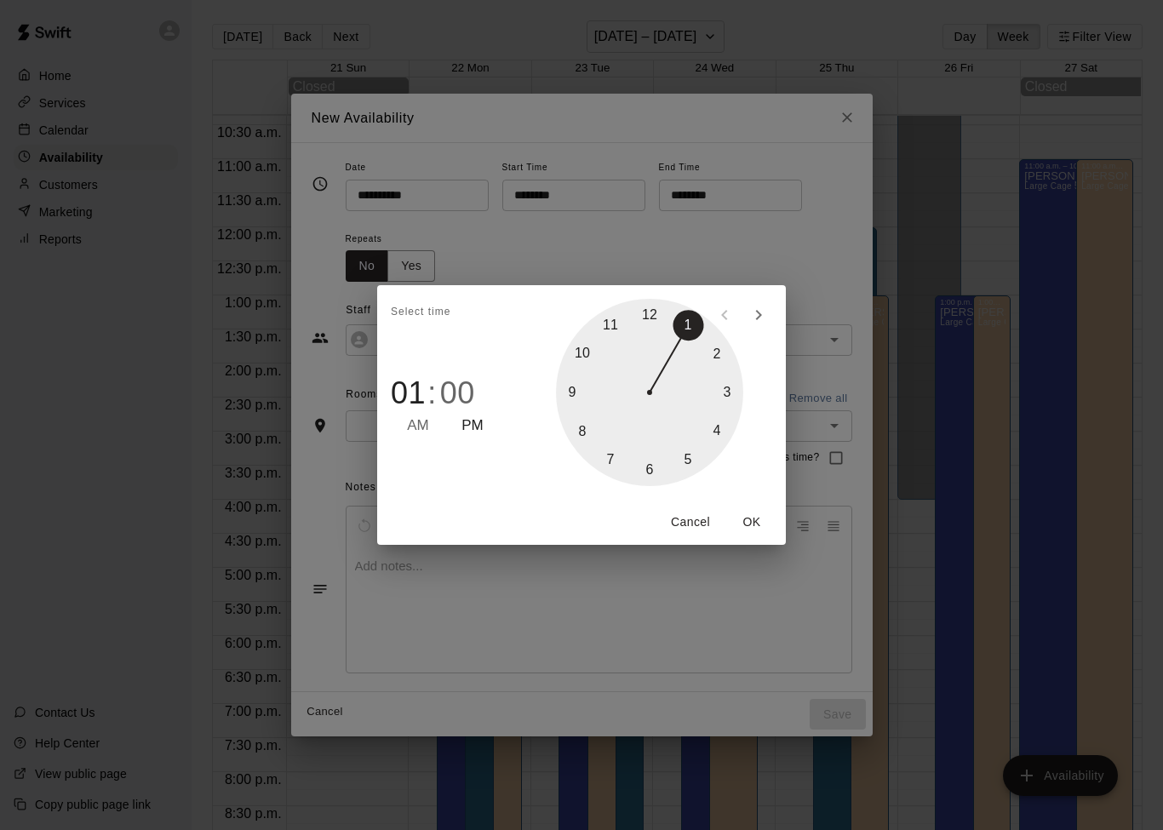
type input "********"
click at [725, 197] on div "Select time 12 : 00 AM PM 05 10 15 20 25 30 35 40 45 50 55 00 Cancel OK" at bounding box center [581, 415] width 1163 height 830
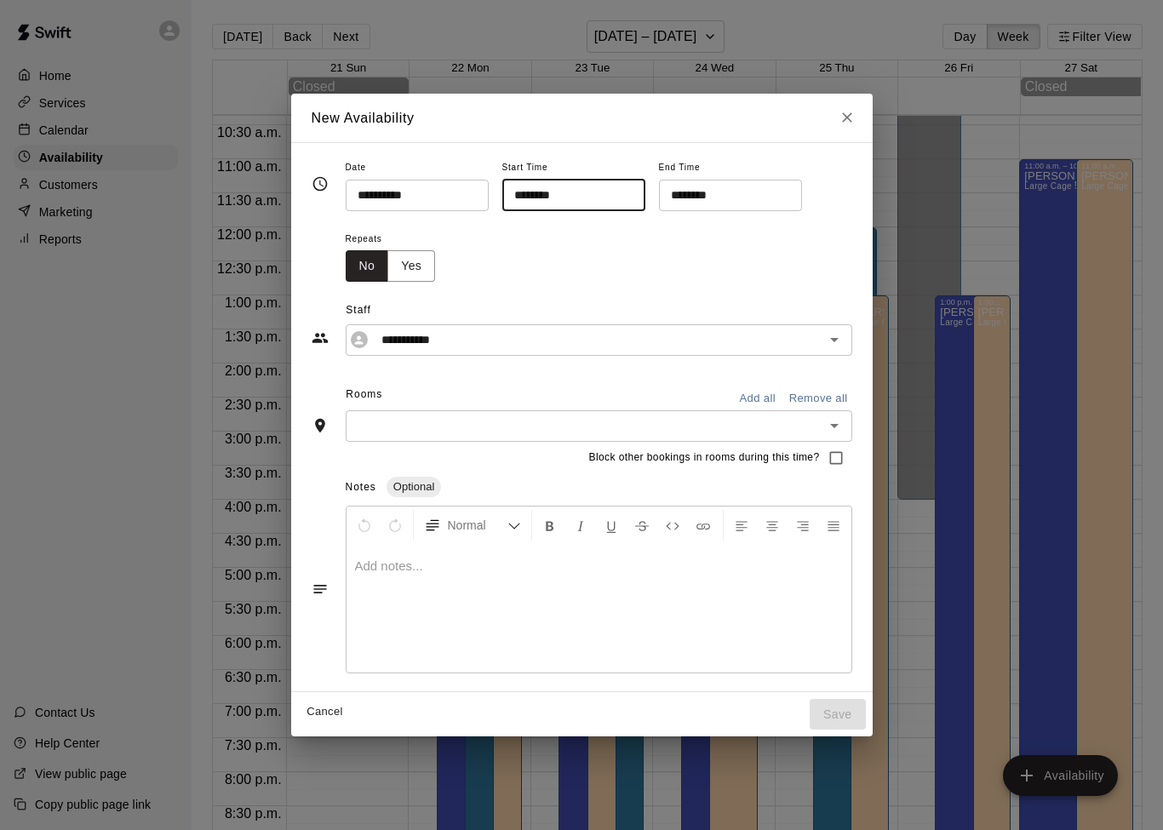
click at [729, 196] on input "********" at bounding box center [724, 195] width 131 height 31
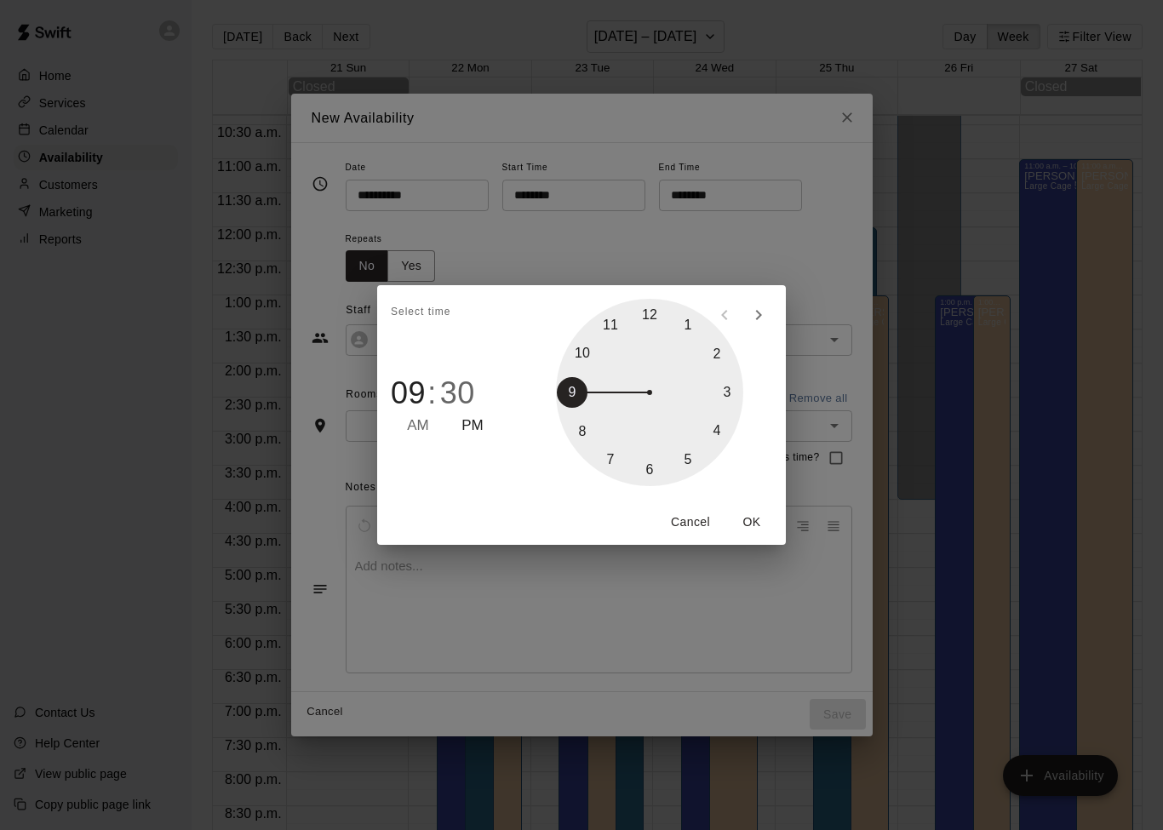
type input "********"
click at [482, 426] on span "PM" at bounding box center [472, 426] width 22 height 23
click at [480, 420] on span "PM" at bounding box center [472, 426] width 22 height 23
click at [469, 425] on span "PM" at bounding box center [472, 426] width 22 height 23
click at [469, 424] on span "PM" at bounding box center [472, 426] width 22 height 23
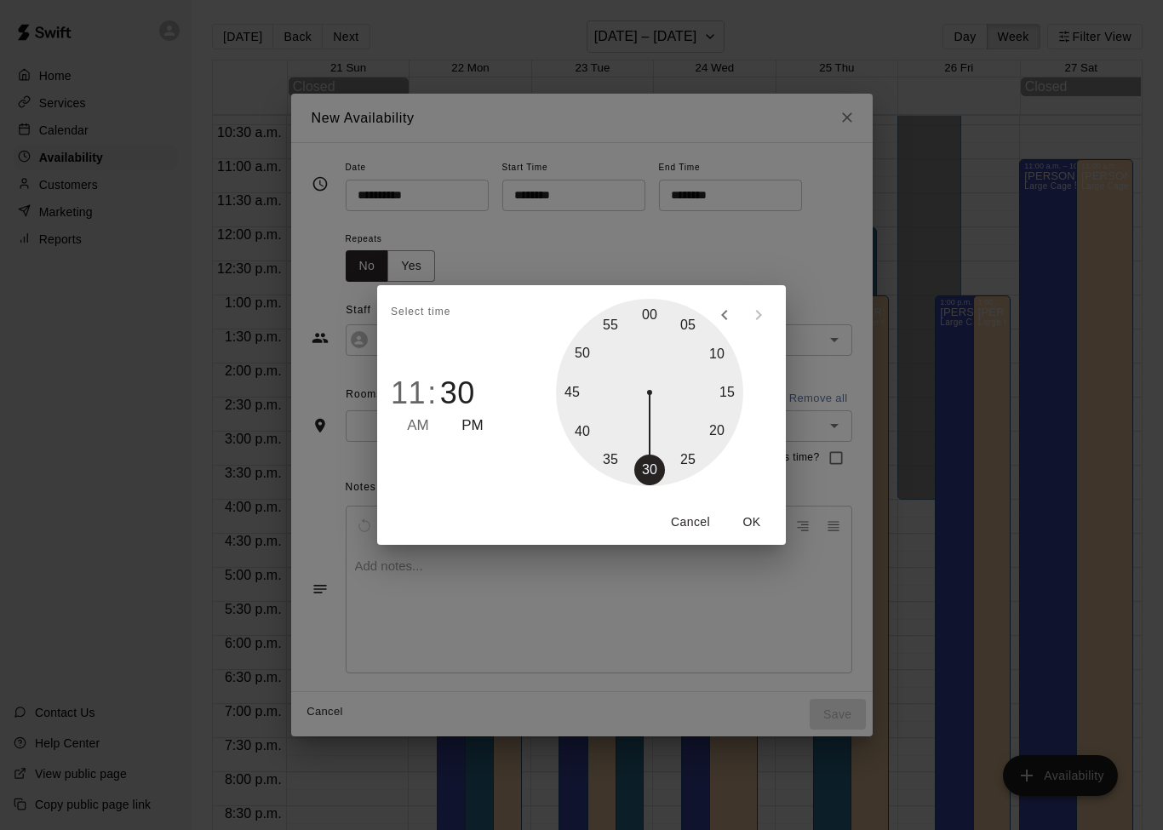
click at [758, 525] on button "OK" at bounding box center [751, 521] width 54 height 31
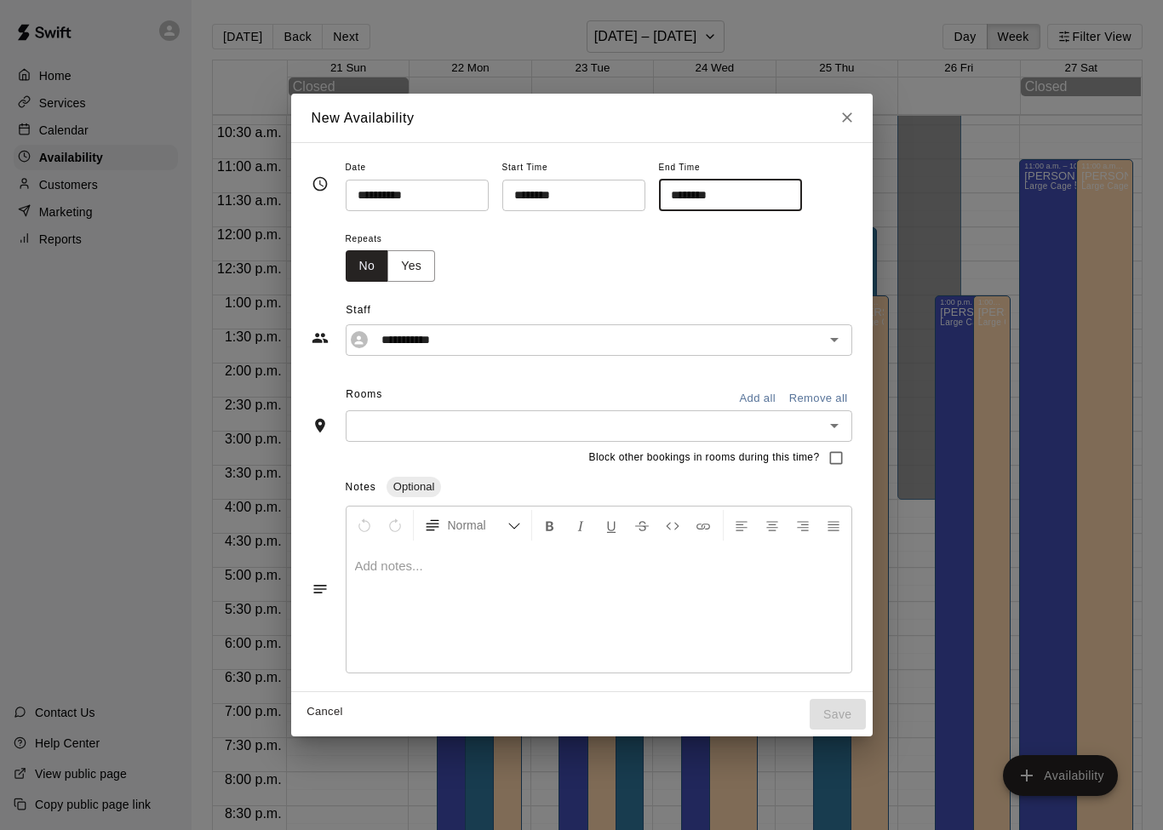
click at [835, 428] on icon "Open" at bounding box center [834, 425] width 20 height 20
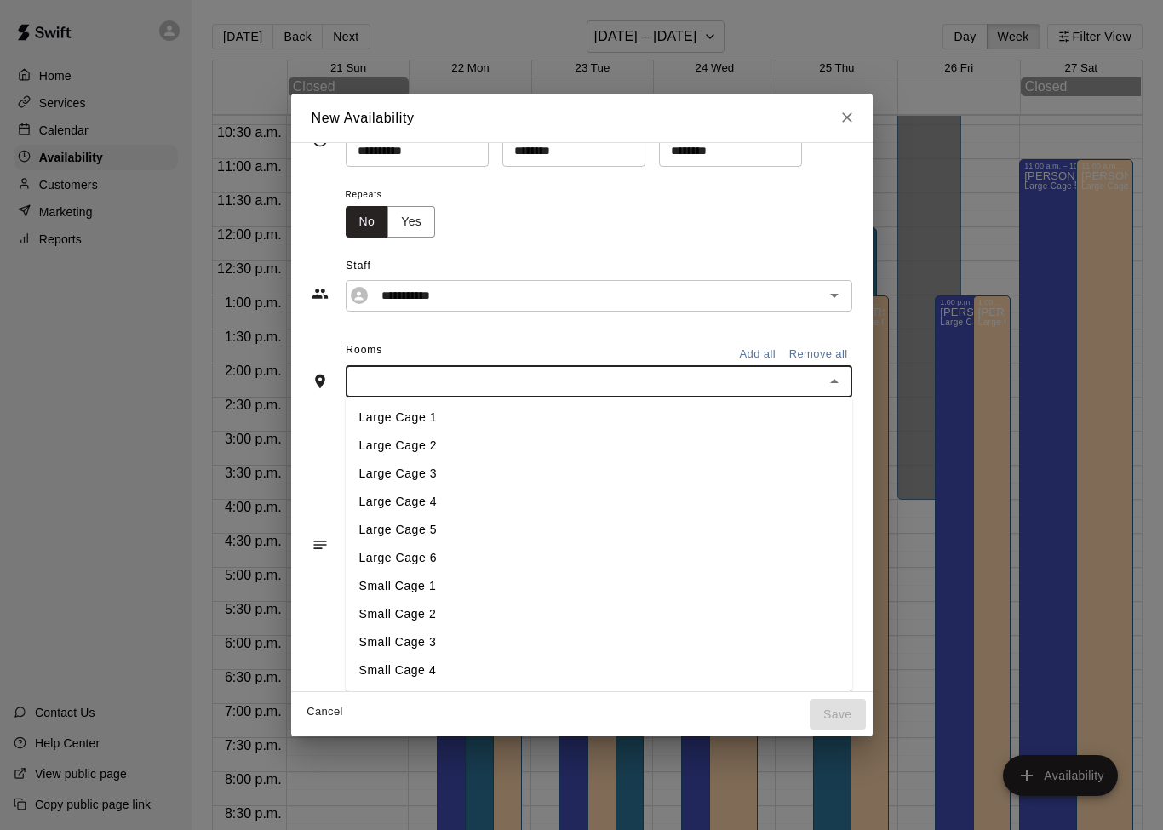
scroll to position [46, 0]
click at [673, 583] on li "Small Cage 1" at bounding box center [599, 586] width 506 height 28
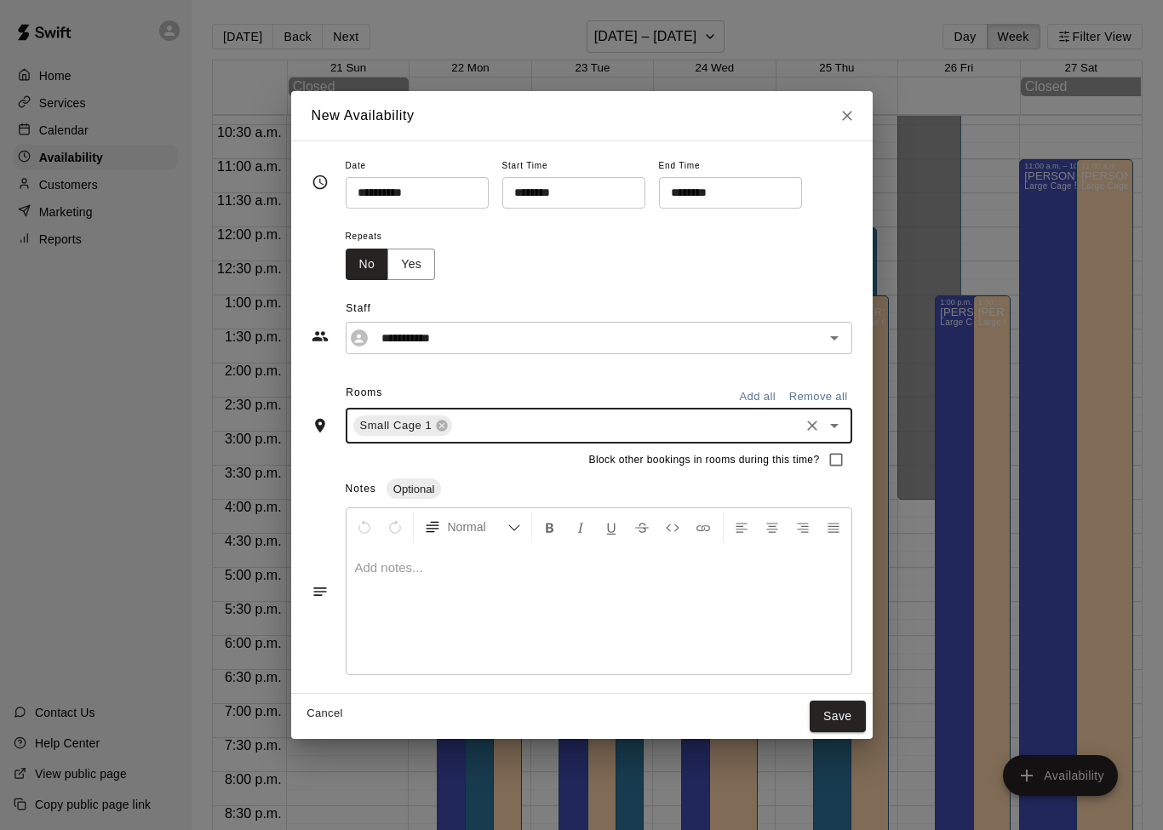
scroll to position [0, 0]
click at [848, 122] on icon "Close" at bounding box center [846, 115] width 17 height 17
type input "**********"
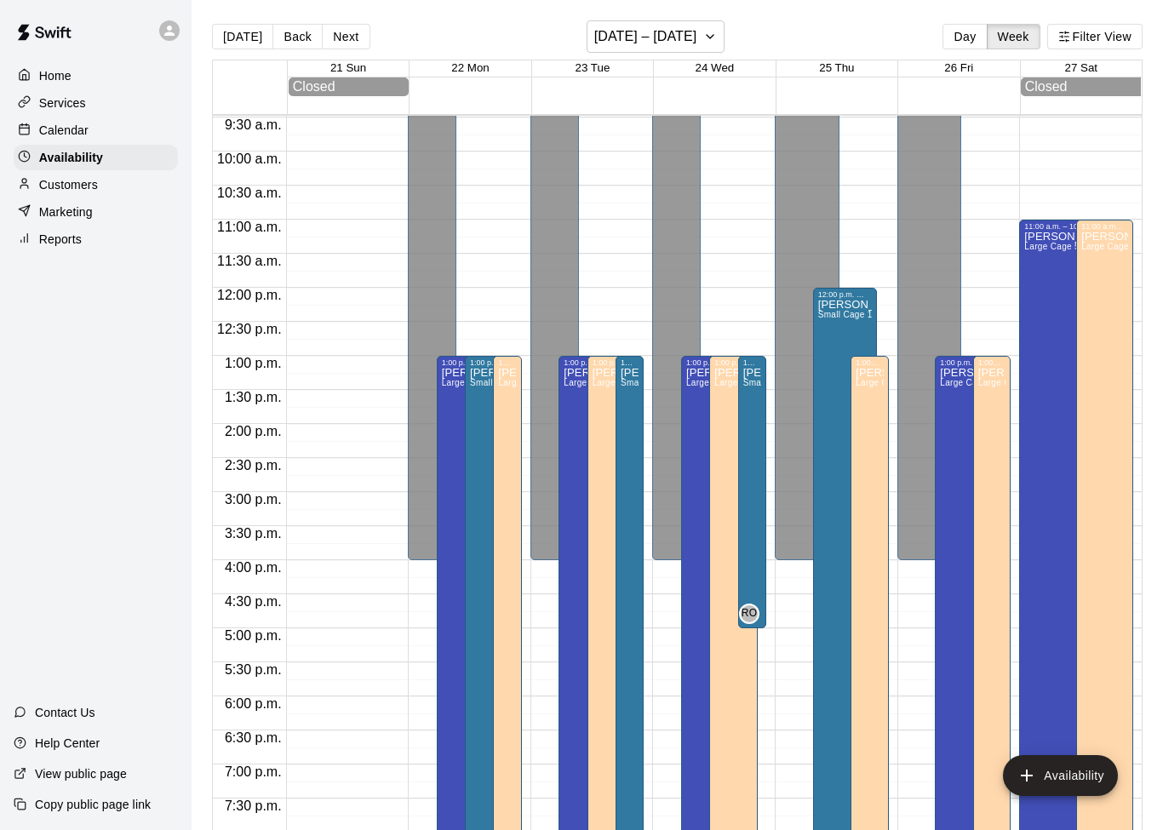
scroll to position [642, 0]
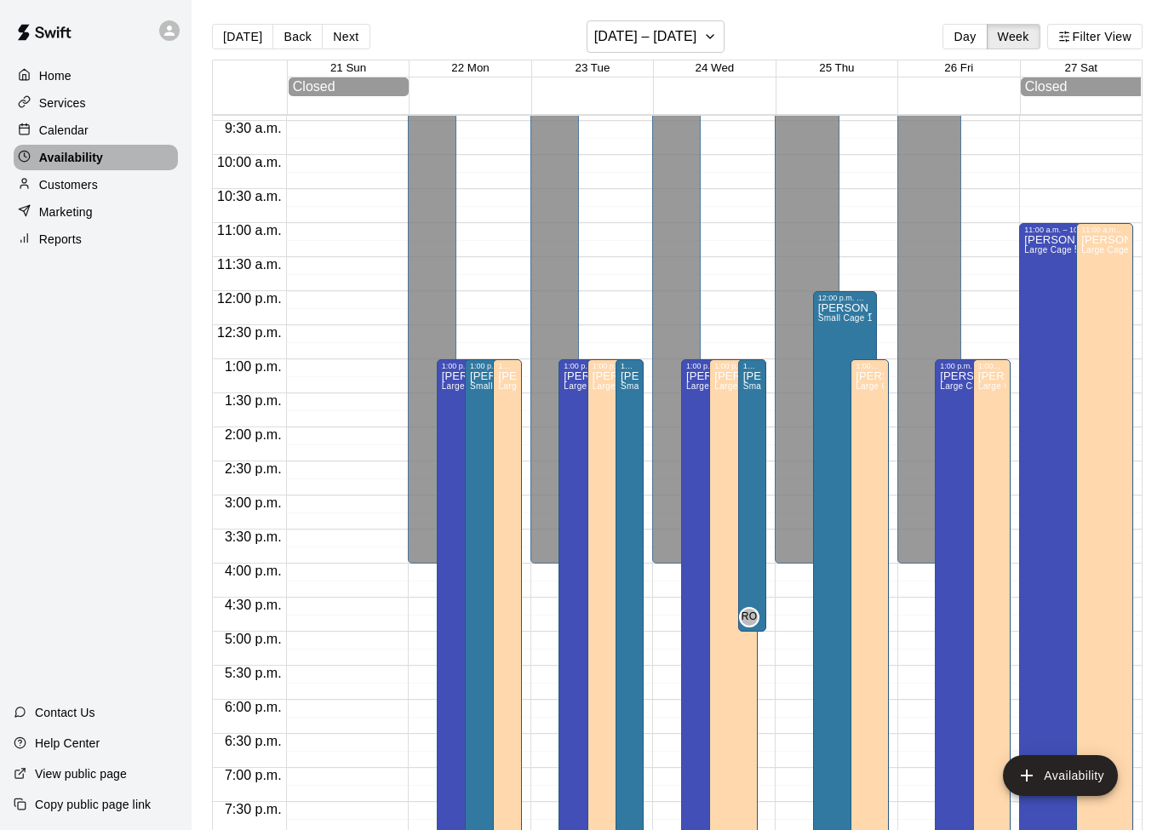
click at [54, 152] on p "Availability" at bounding box center [71, 157] width 64 height 17
click at [1016, 44] on button "Week" at bounding box center [1014, 37] width 54 height 26
click at [705, 49] on button "[DATE] – [DATE]" at bounding box center [655, 36] width 139 height 32
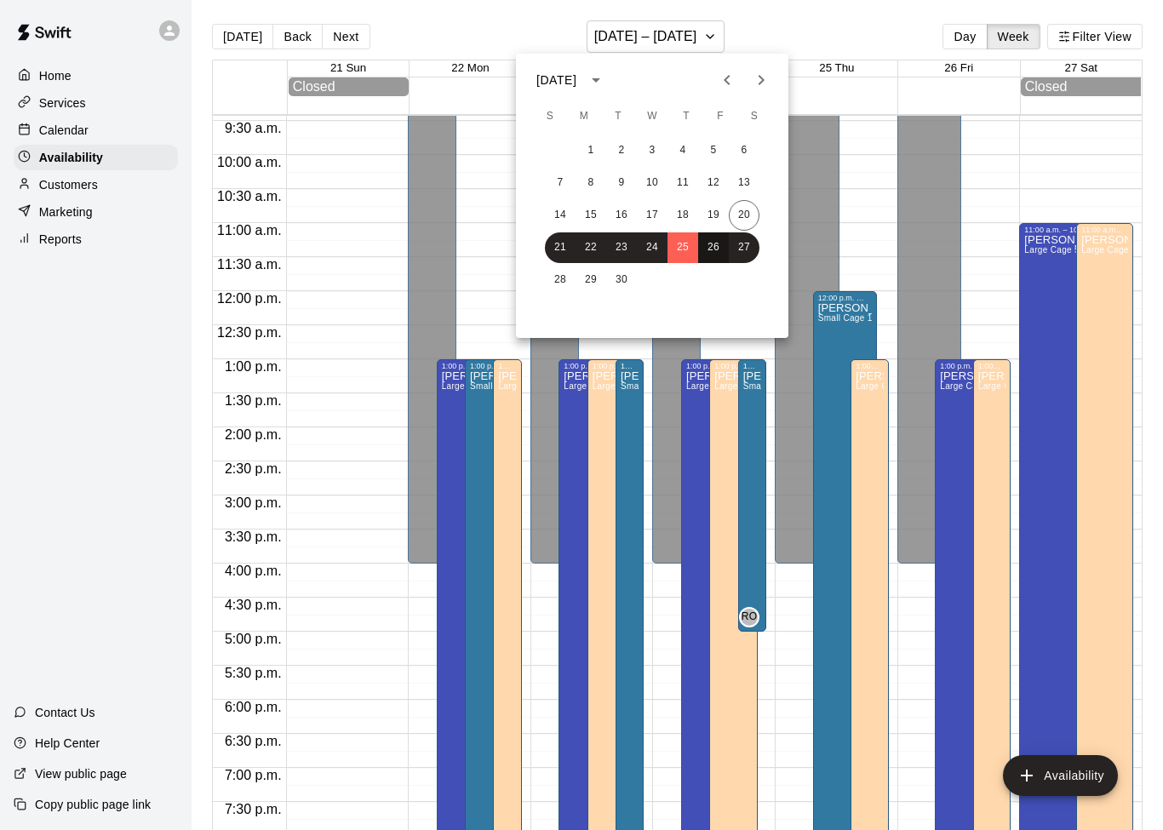
click at [719, 244] on button "26" at bounding box center [713, 247] width 31 height 31
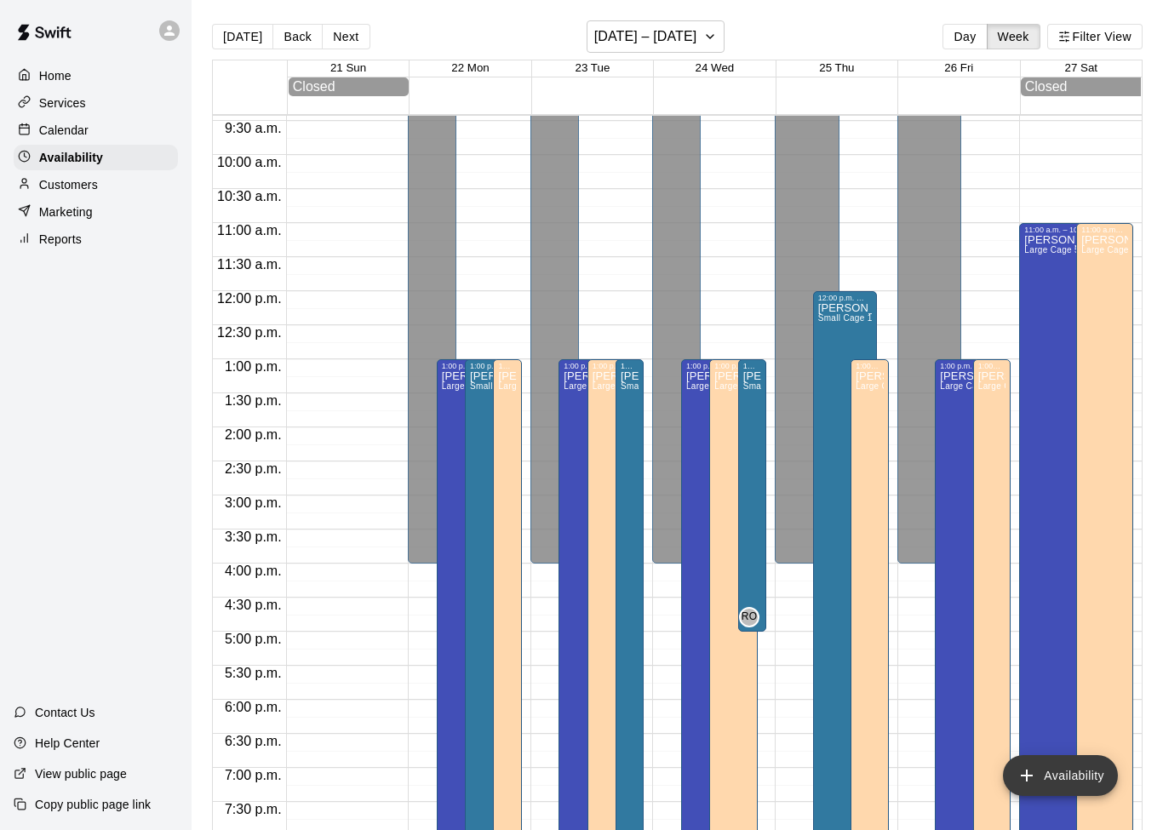
click at [1036, 774] on icon "add" at bounding box center [1026, 775] width 20 height 20
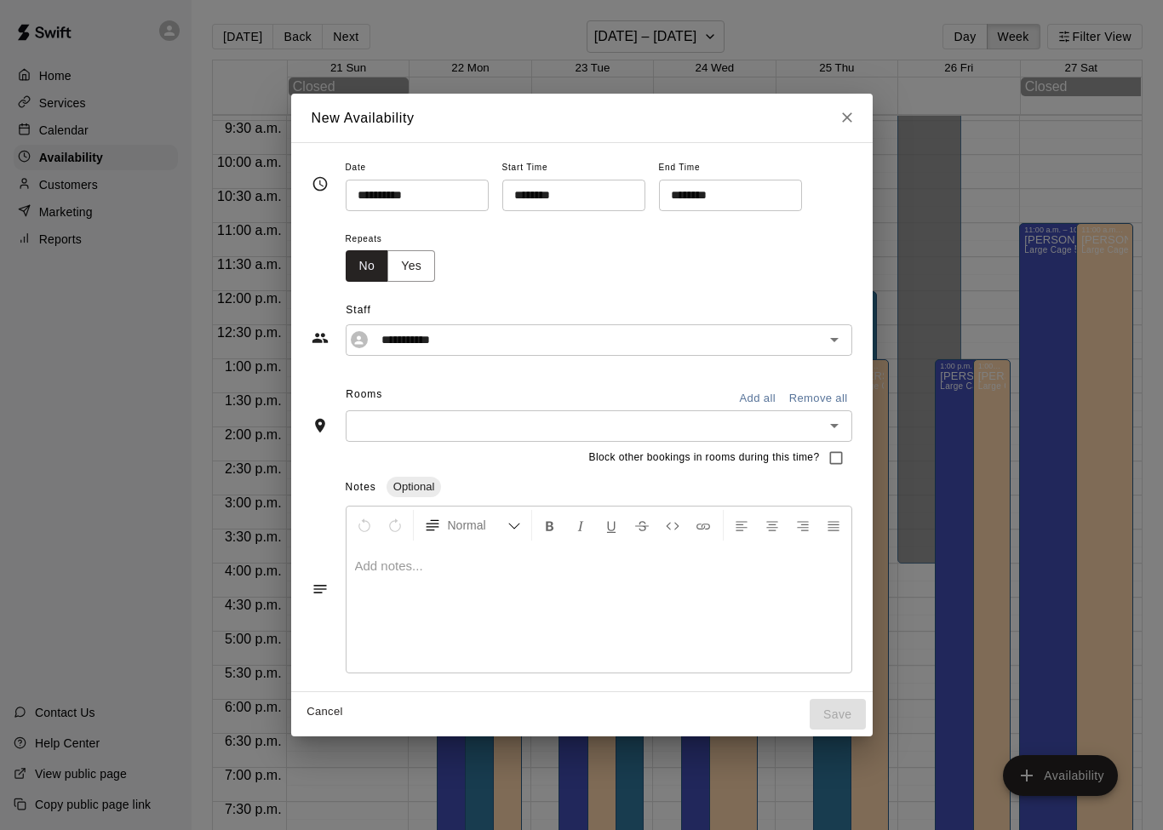
click at [824, 428] on icon "Open" at bounding box center [834, 425] width 20 height 20
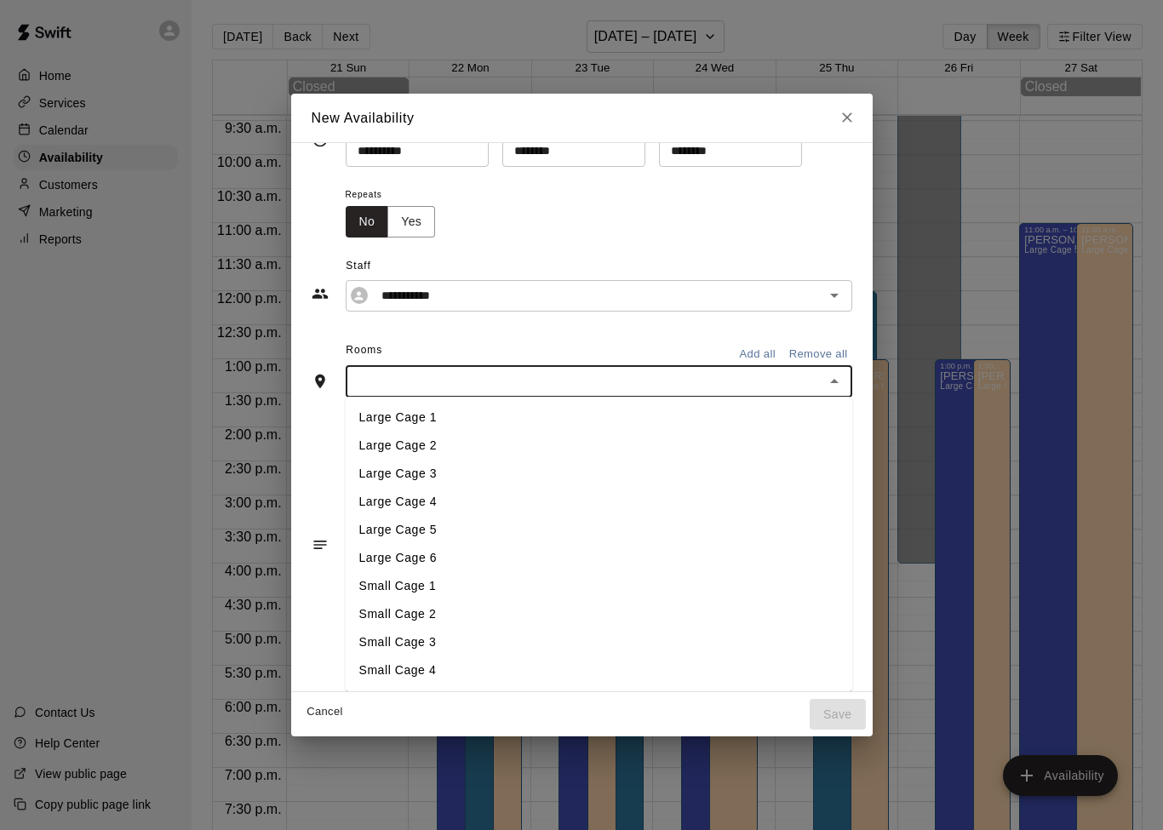
scroll to position [46, 0]
click at [592, 582] on li "Small Cage 1" at bounding box center [599, 586] width 506 height 28
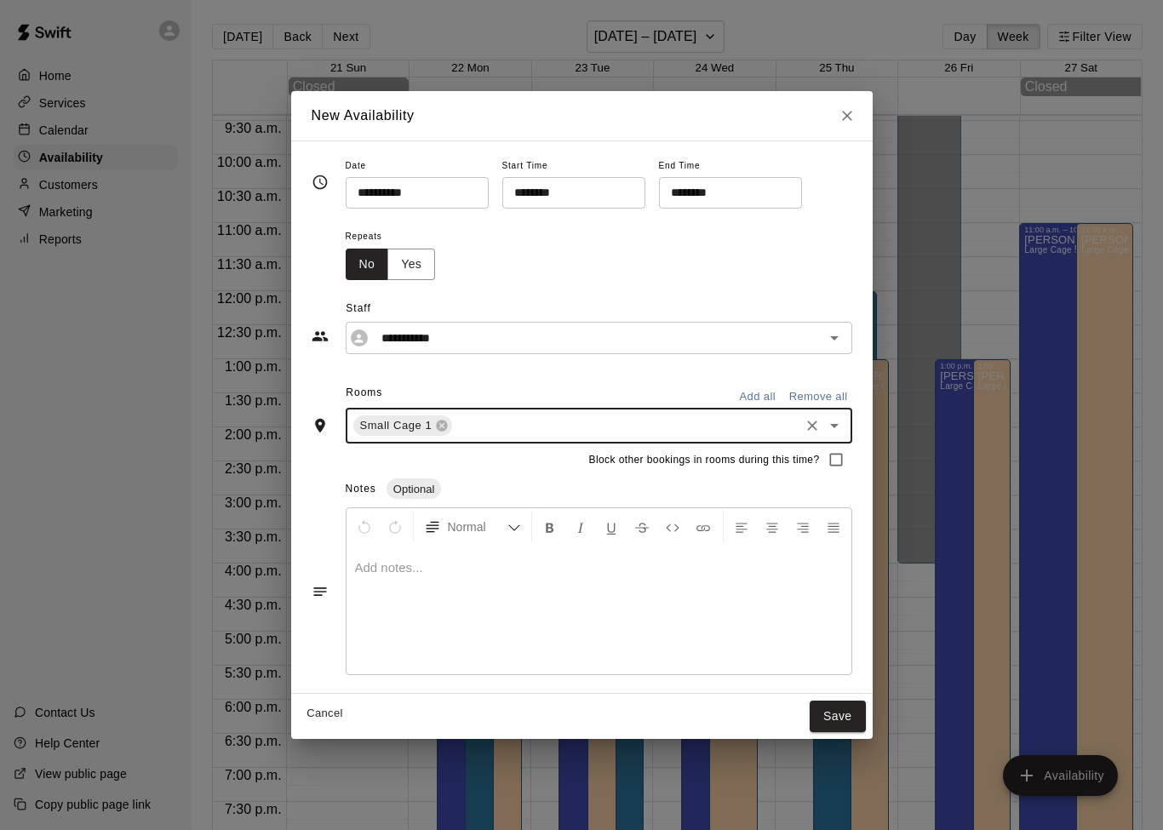
click at [850, 123] on icon "Close" at bounding box center [846, 115] width 17 height 17
type input "**********"
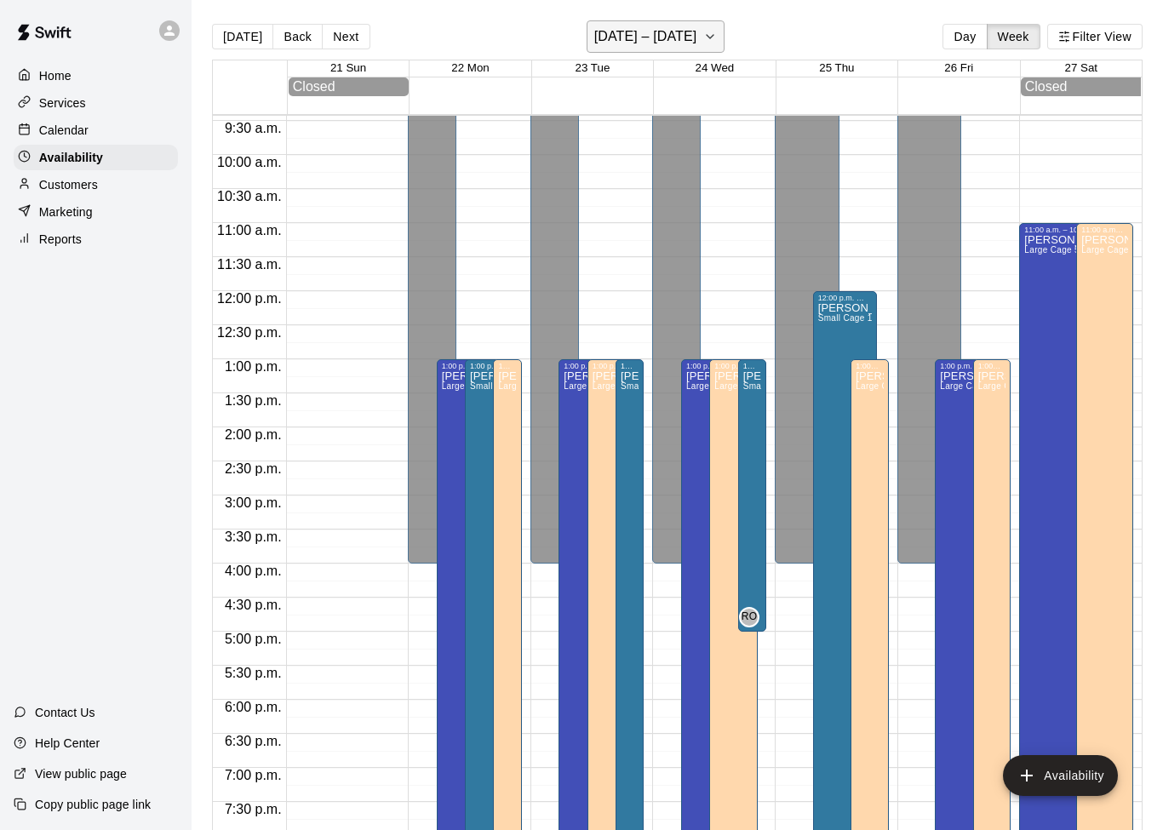
click at [713, 49] on button "[DATE] – [DATE]" at bounding box center [655, 36] width 139 height 32
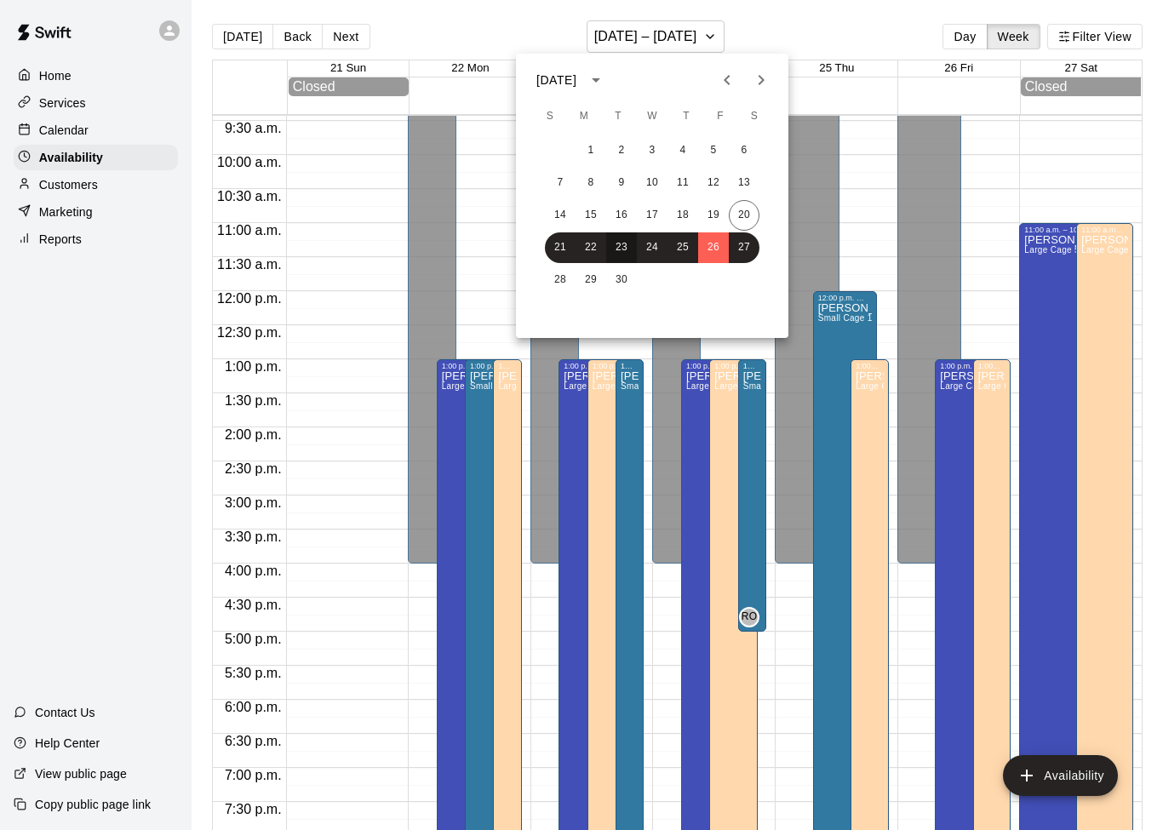
click at [628, 251] on button "23" at bounding box center [621, 247] width 31 height 31
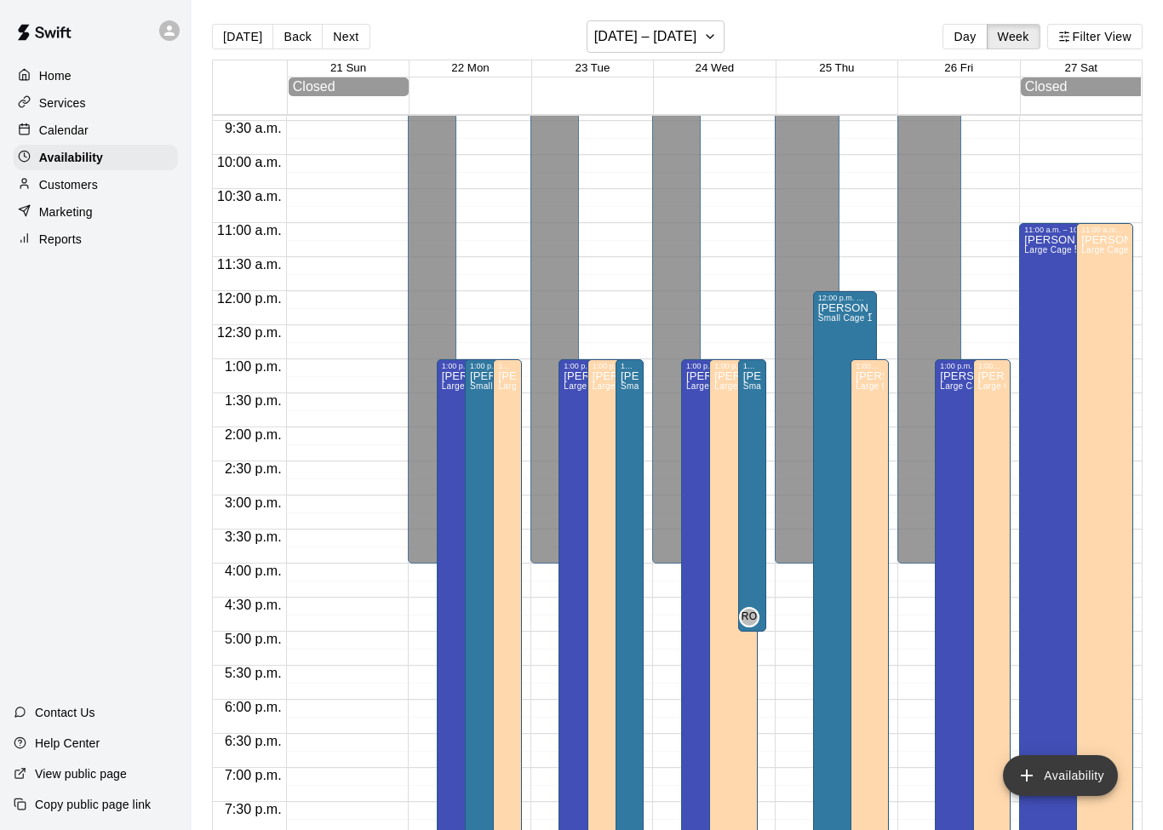
click at [1050, 774] on button "Availability" at bounding box center [1060, 775] width 115 height 41
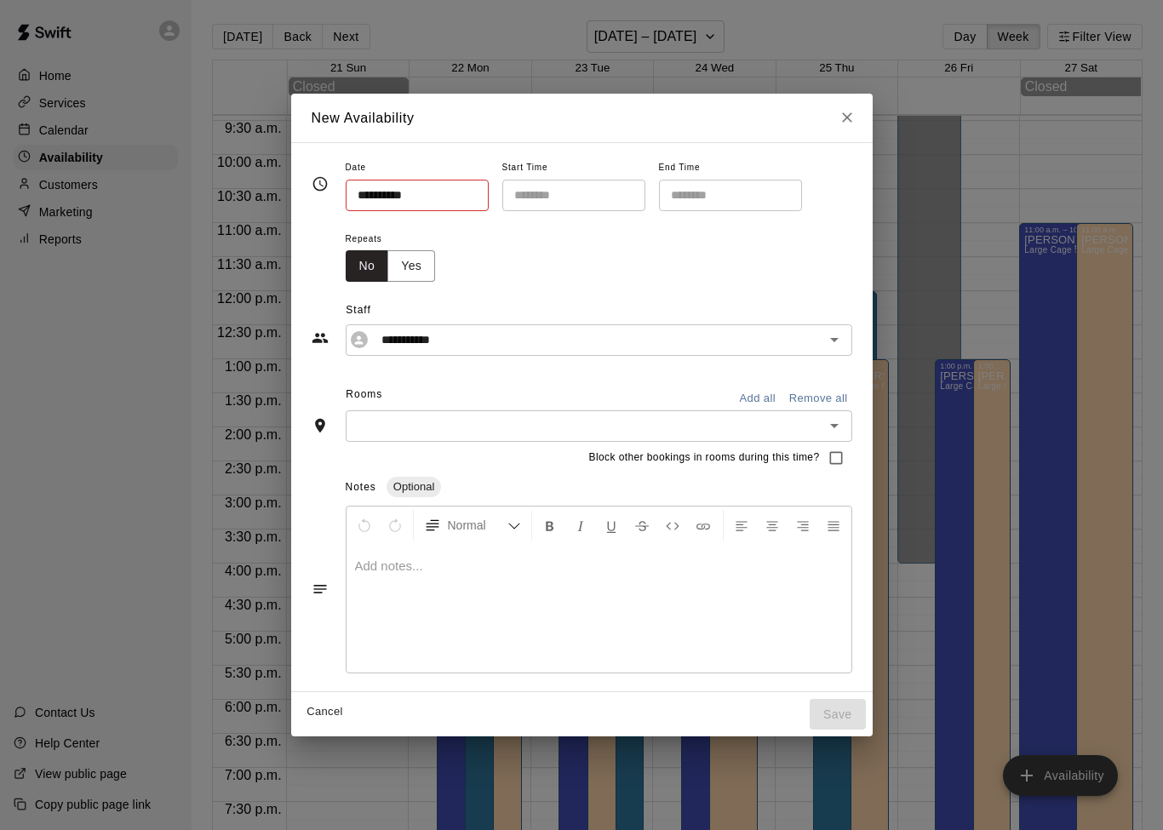
type input "**********"
type input "********"
click at [849, 118] on icon "Close" at bounding box center [847, 118] width 10 height 10
type input "**********"
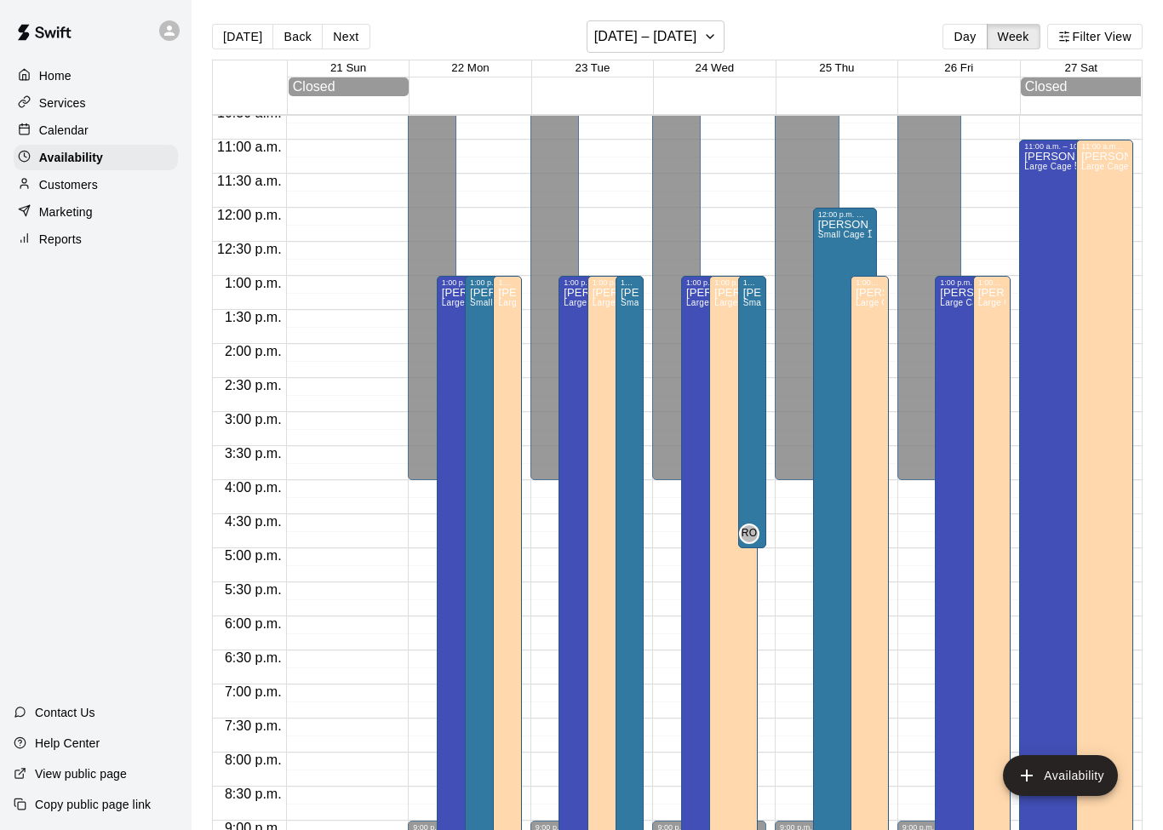
scroll to position [729, 0]
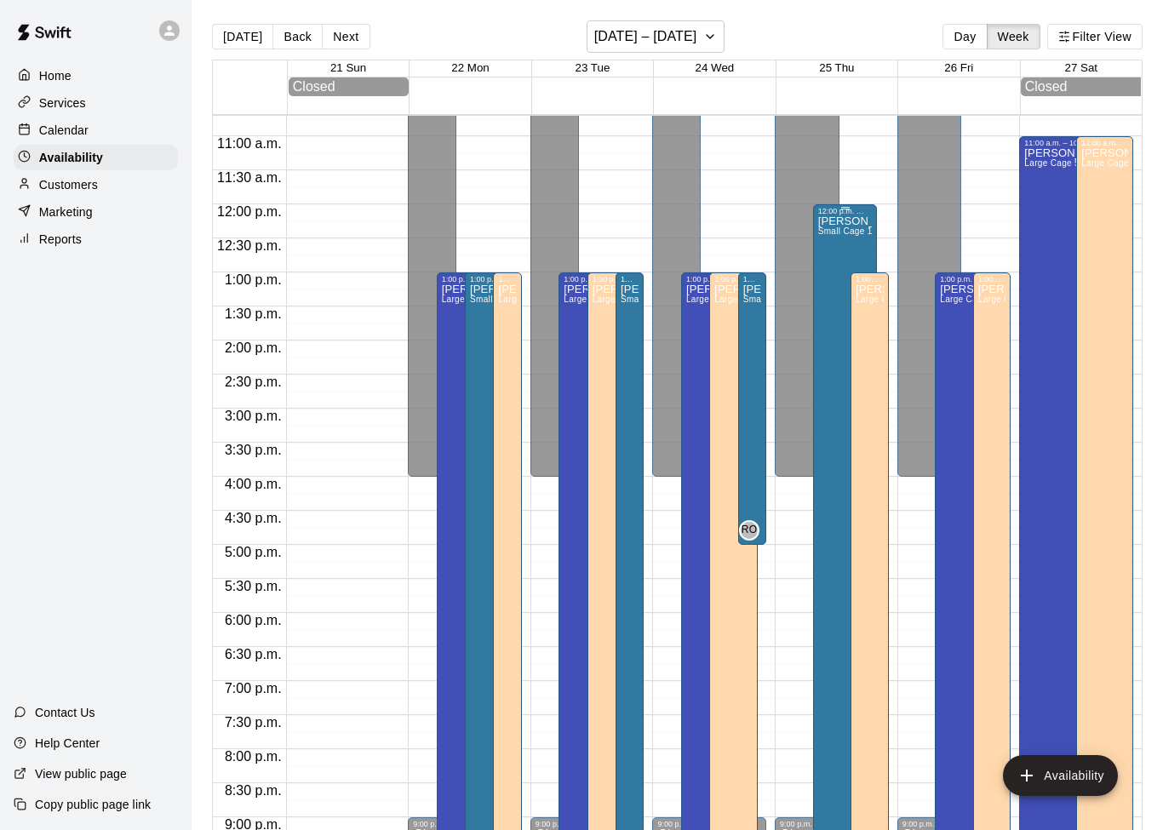
click at [851, 232] on span "Small Cage 1" at bounding box center [845, 230] width 54 height 9
click at [833, 248] on icon "edit" at bounding box center [834, 246] width 15 height 15
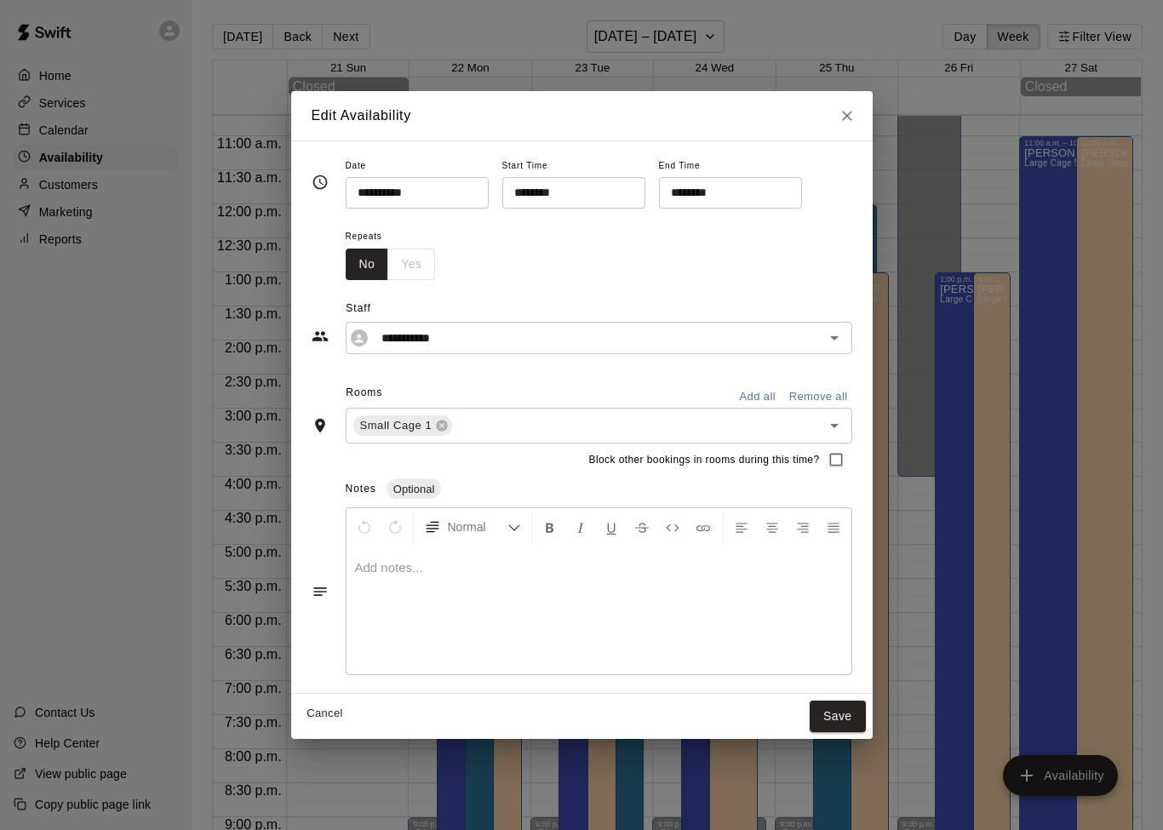
click at [774, 346] on input "**********" at bounding box center [586, 337] width 422 height 21
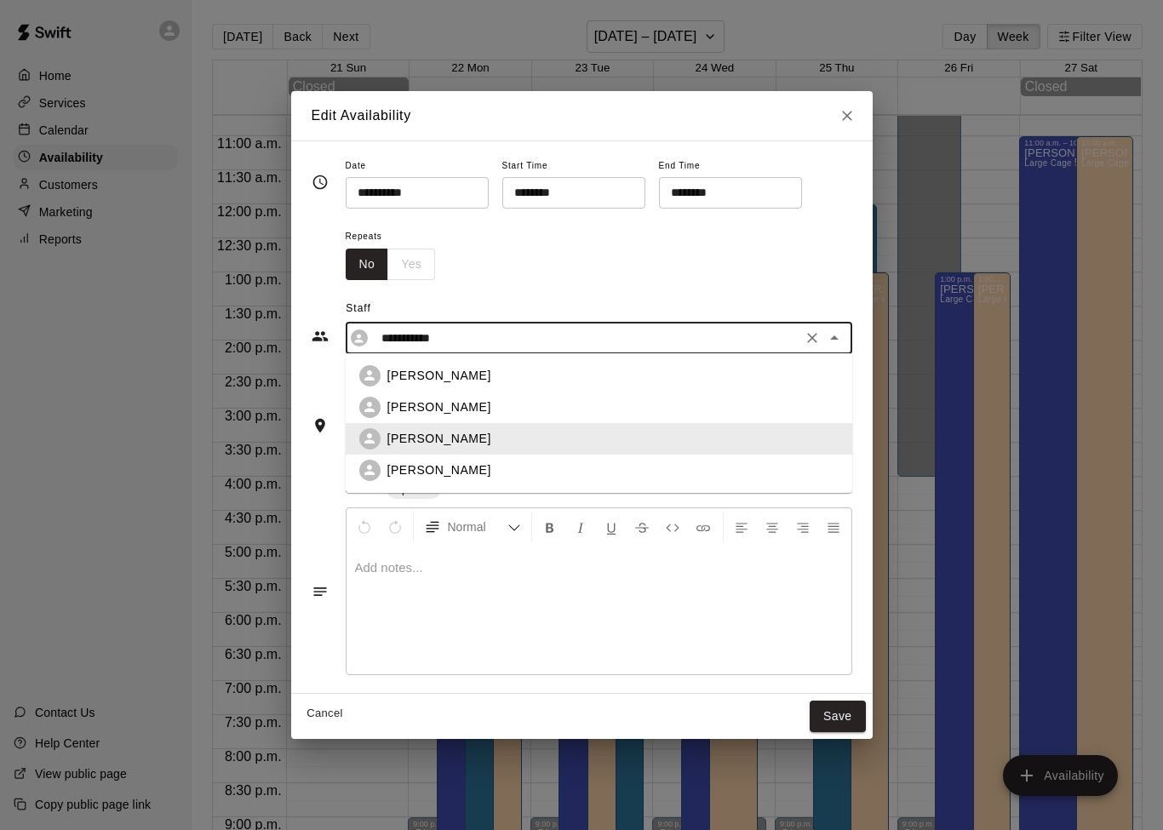
click at [777, 276] on div "Repeats No Yes" at bounding box center [599, 253] width 506 height 54
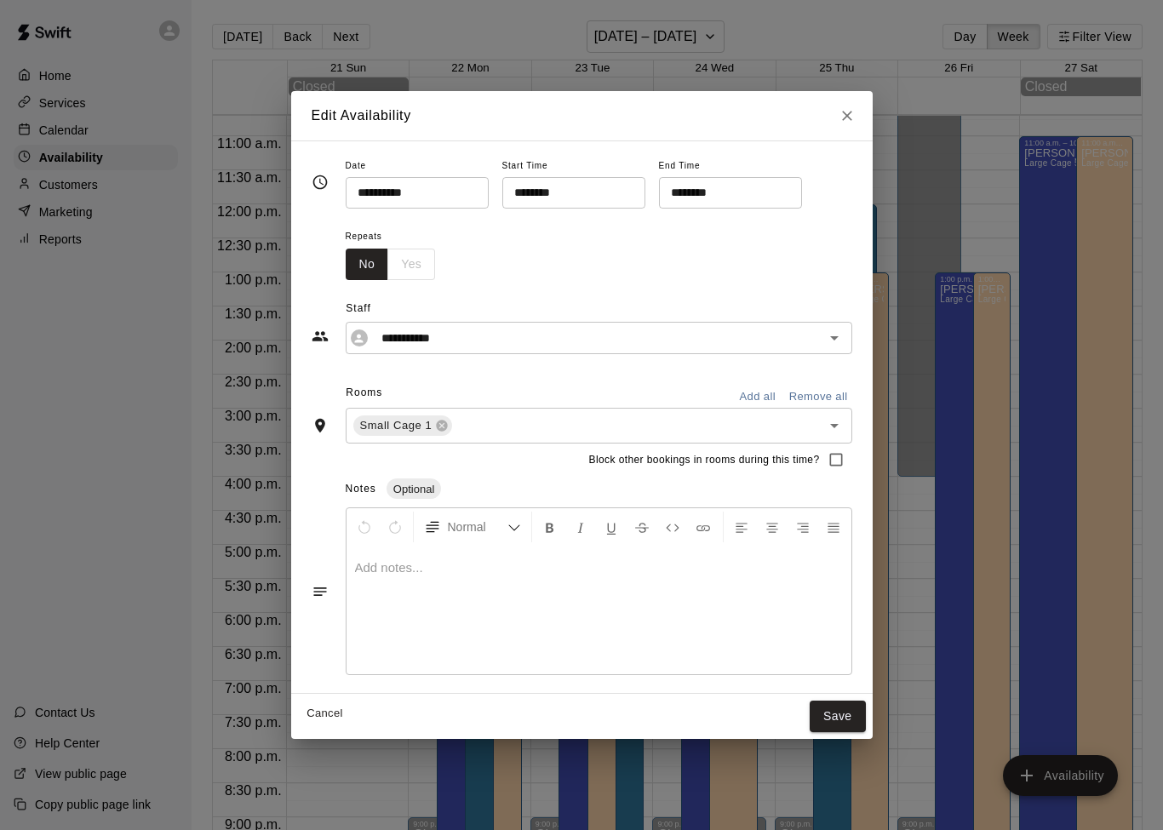
click at [559, 198] on input "********" at bounding box center [567, 192] width 131 height 31
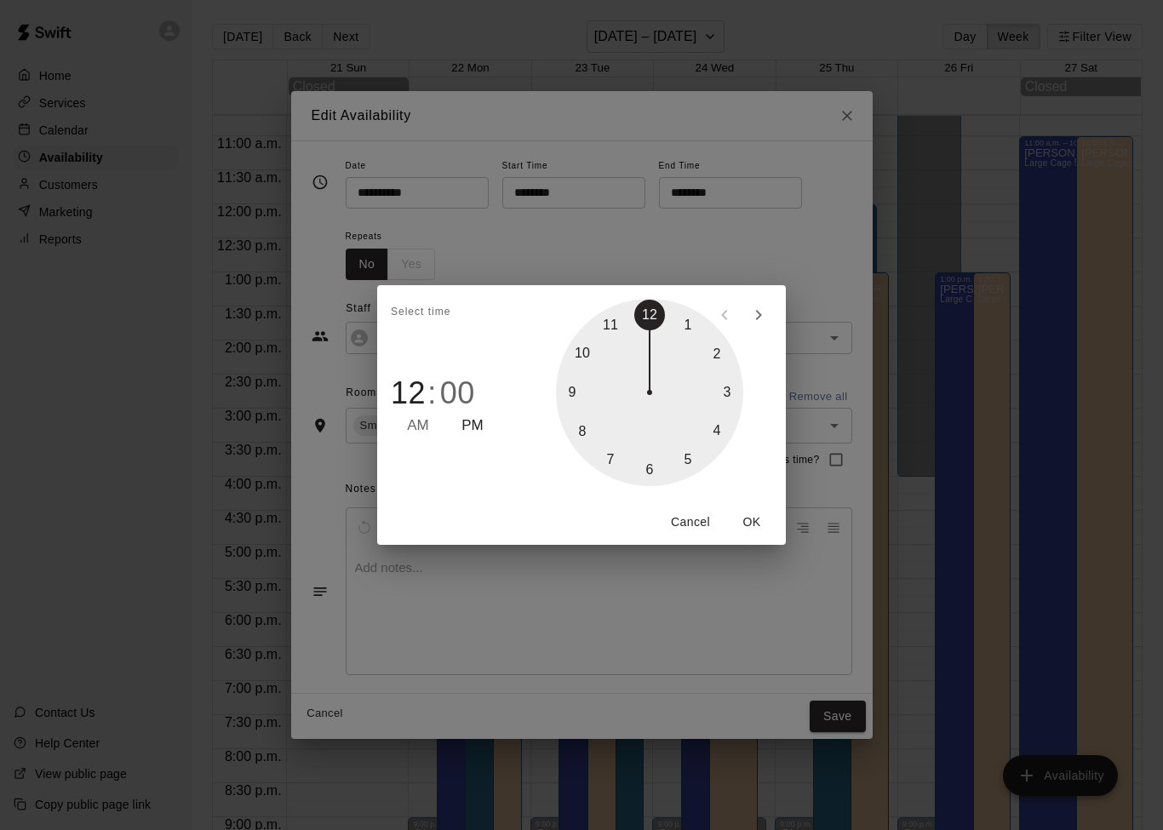
click at [810, 216] on div "Select time 12 : 00 AM PM 1 2 3 4 5 6 7 8 9 10 11 12 Cancel OK" at bounding box center [581, 415] width 1163 height 830
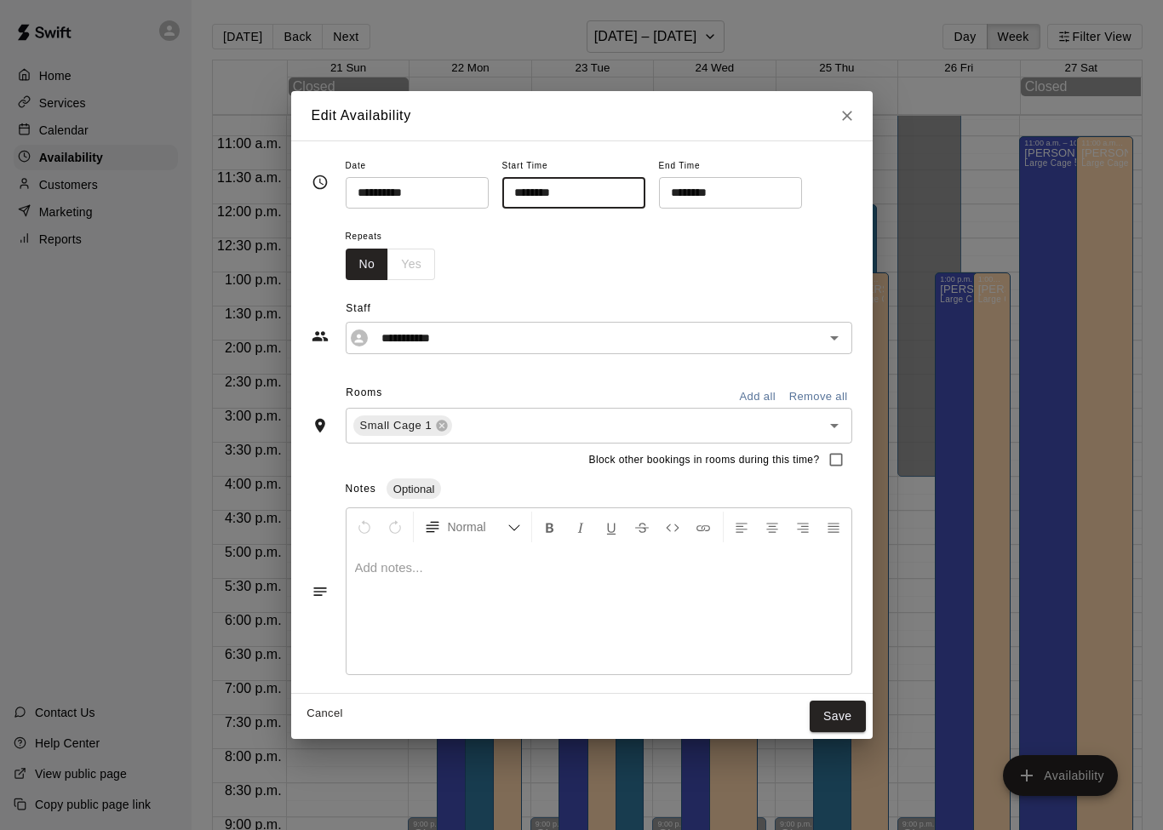
click at [849, 117] on icon "Close" at bounding box center [846, 115] width 17 height 17
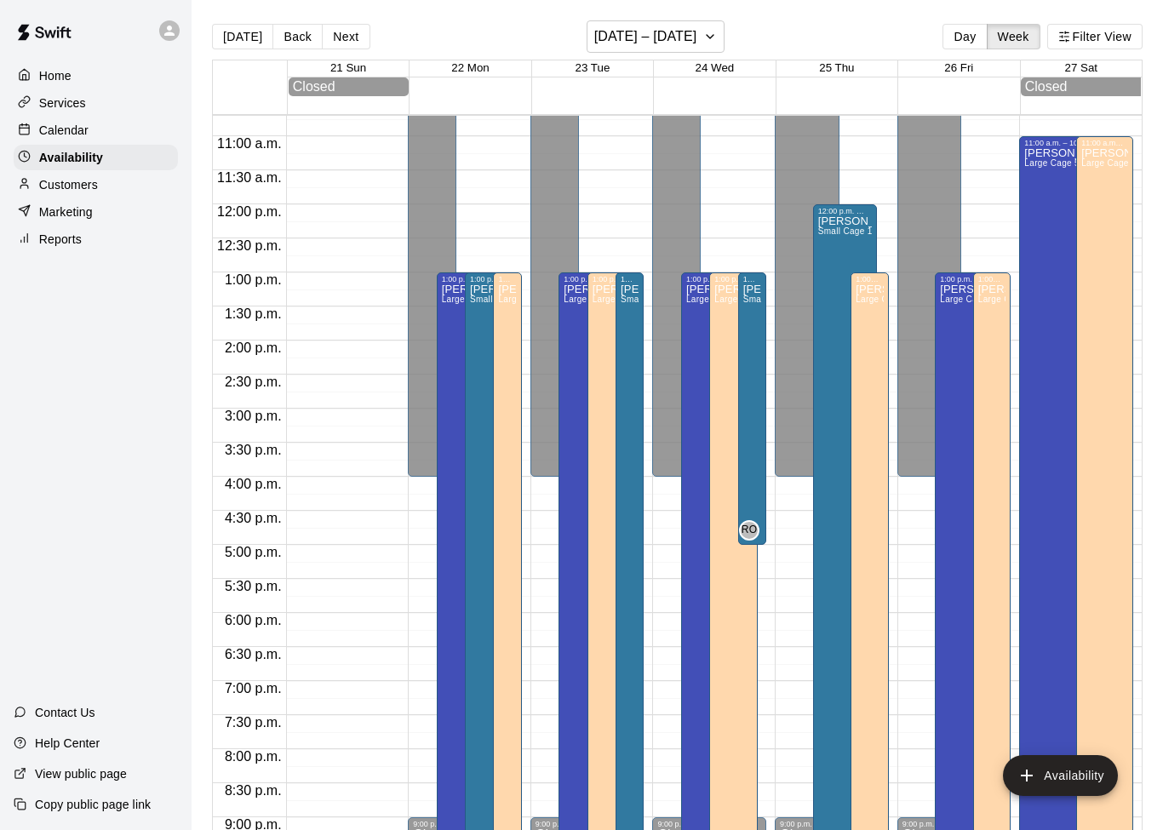
type input "**********"
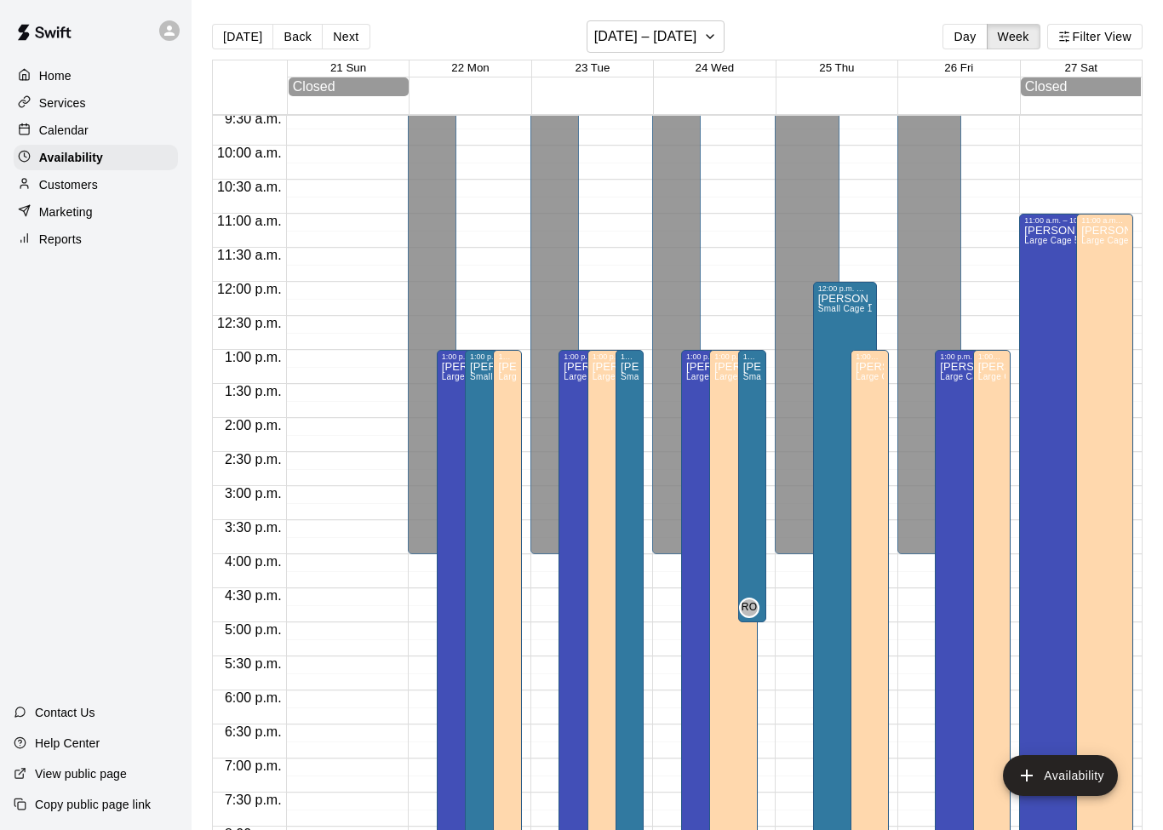
scroll to position [647, 0]
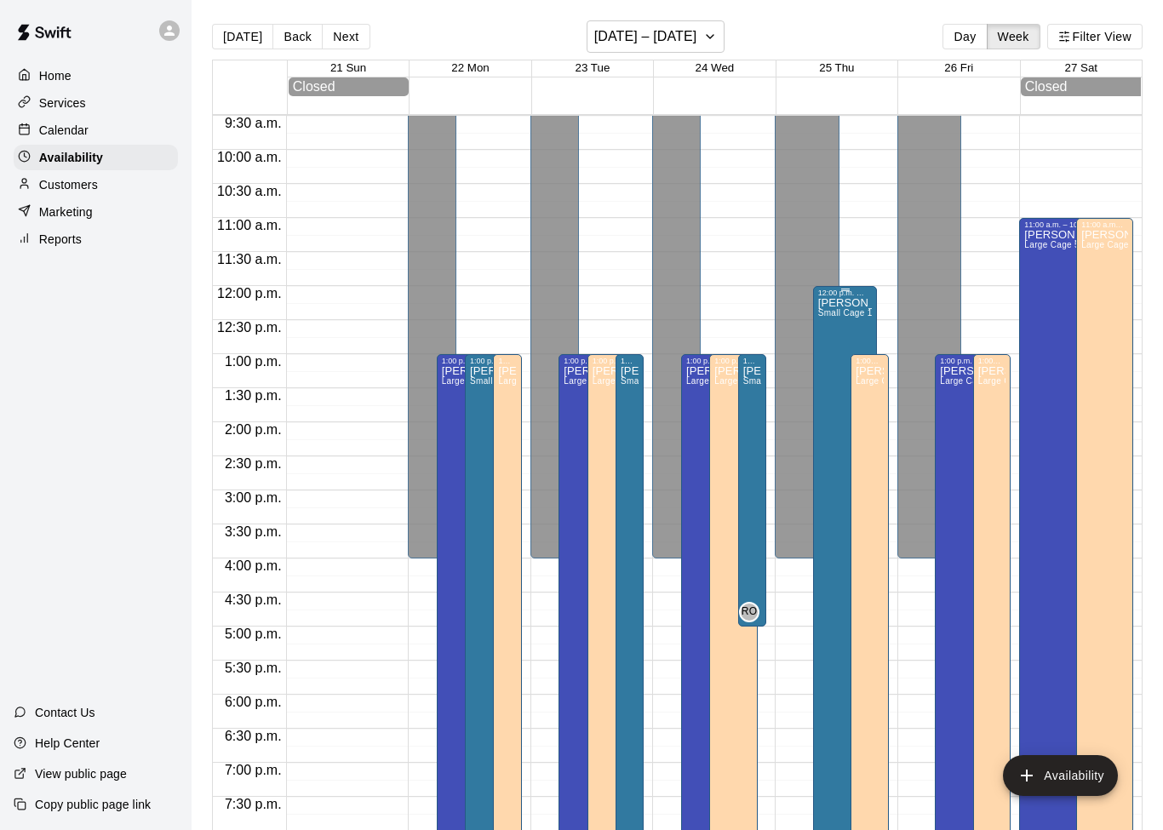
click at [841, 317] on span "Small Cage 1" at bounding box center [845, 312] width 54 height 9
click at [842, 372] on icon "delete" at bounding box center [835, 369] width 20 height 20
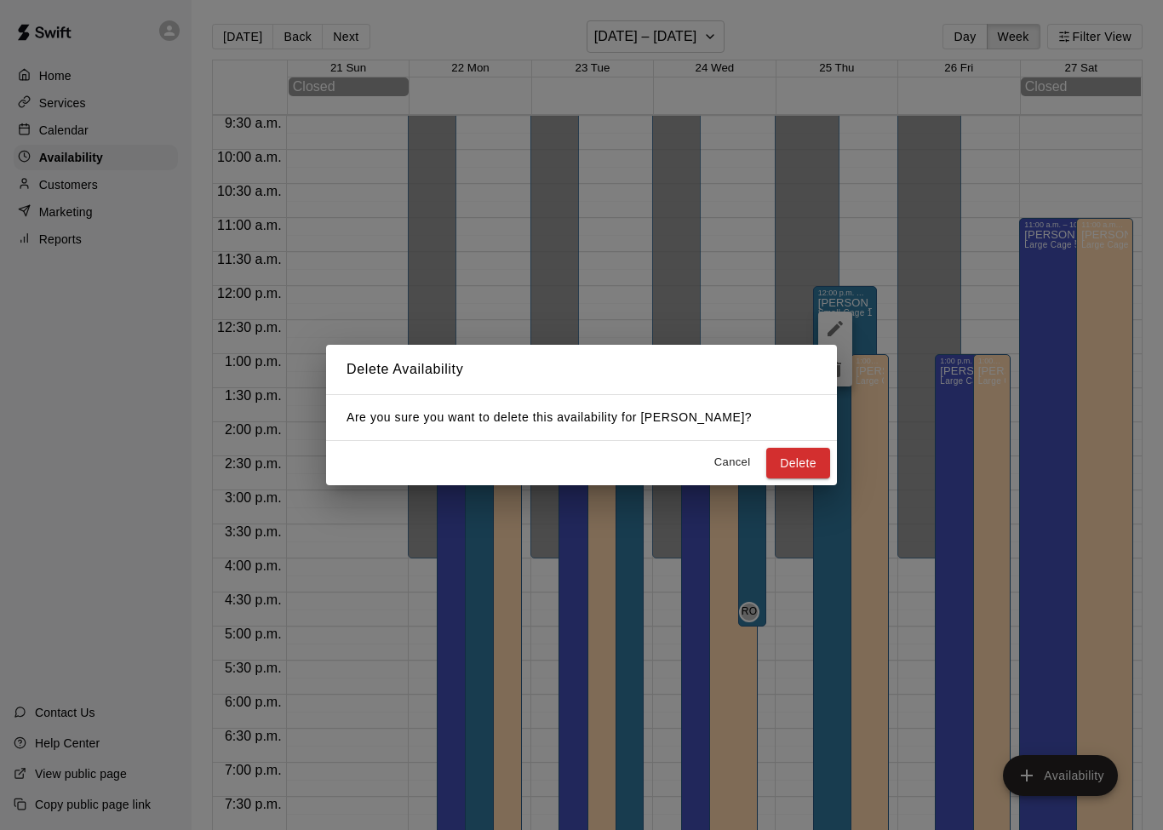
click at [804, 306] on div "Delete Availability Are you sure you want to delete this availability for [PERS…" at bounding box center [581, 415] width 1163 height 830
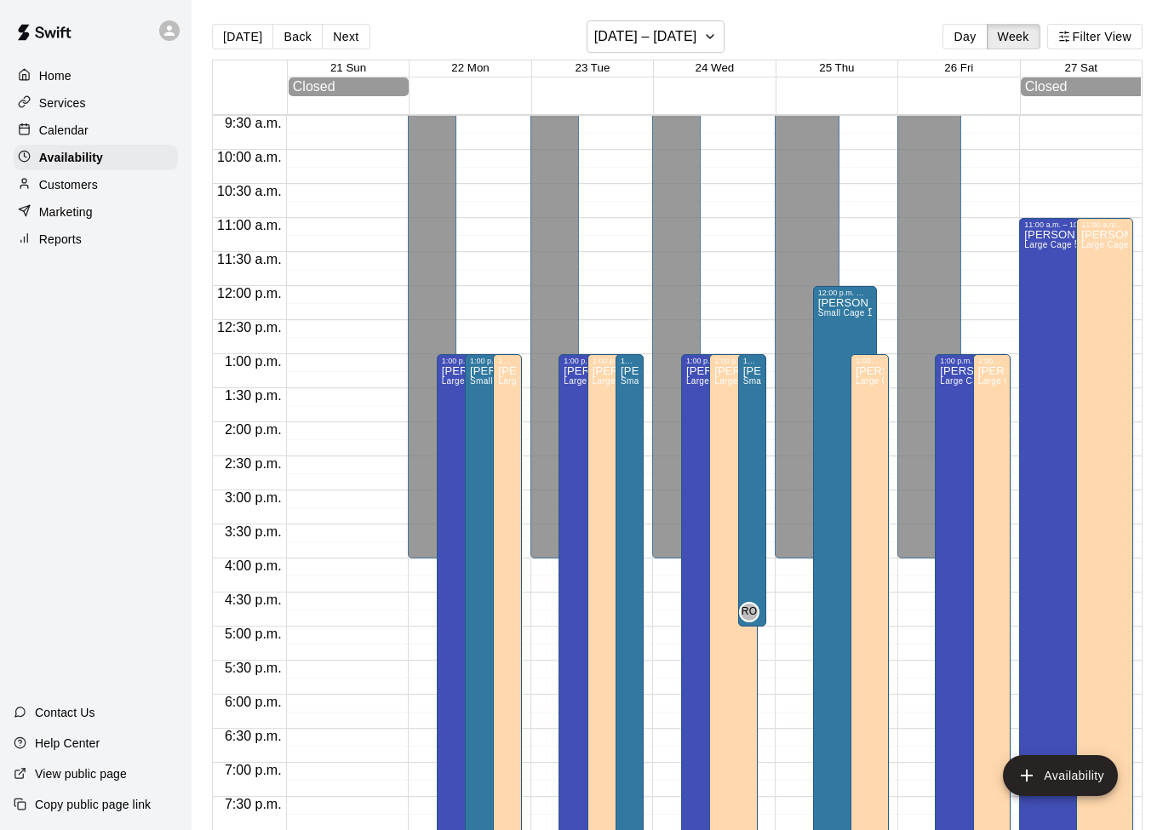
click at [48, 121] on div "Calendar" at bounding box center [96, 130] width 164 height 26
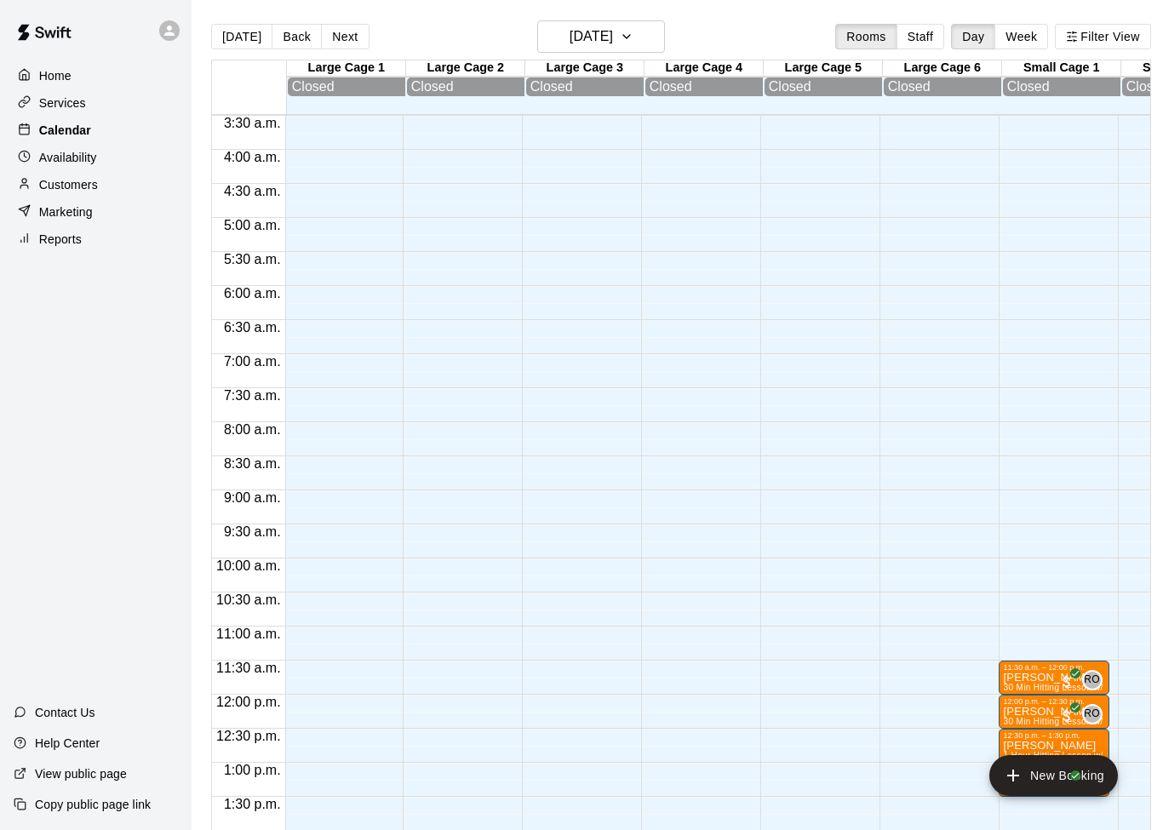
scroll to position [0, 2]
click at [918, 37] on button "Staff" at bounding box center [920, 37] width 49 height 26
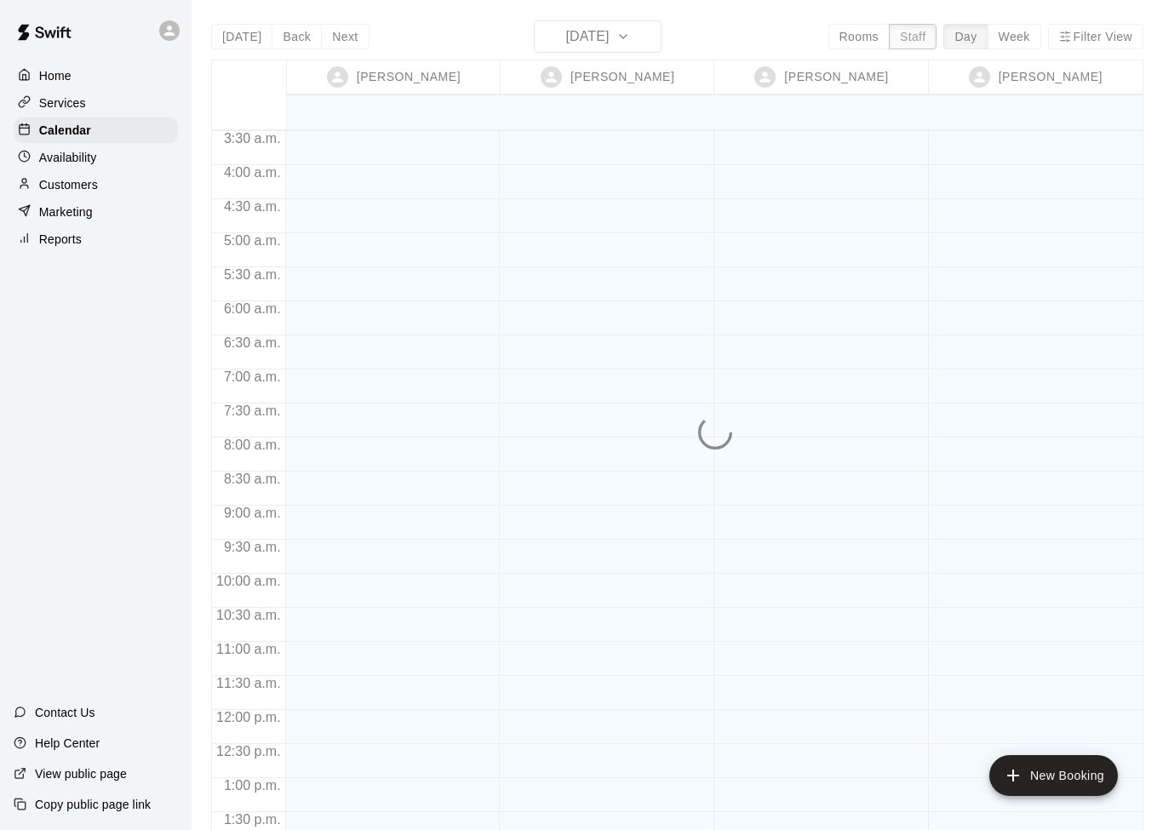
scroll to position [0, 0]
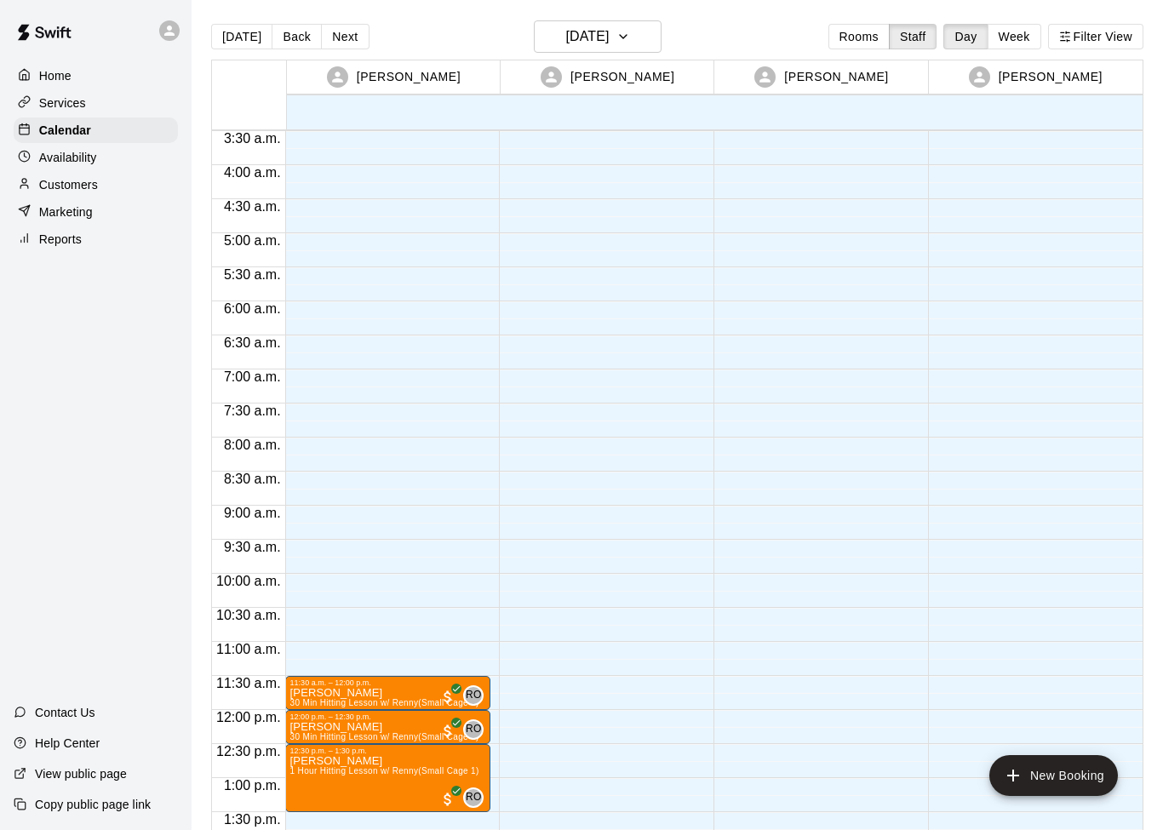
click at [431, 90] on div "[PERSON_NAME]" at bounding box center [393, 76] width 209 height 33
click at [1021, 779] on icon "add" at bounding box center [1013, 775] width 20 height 20
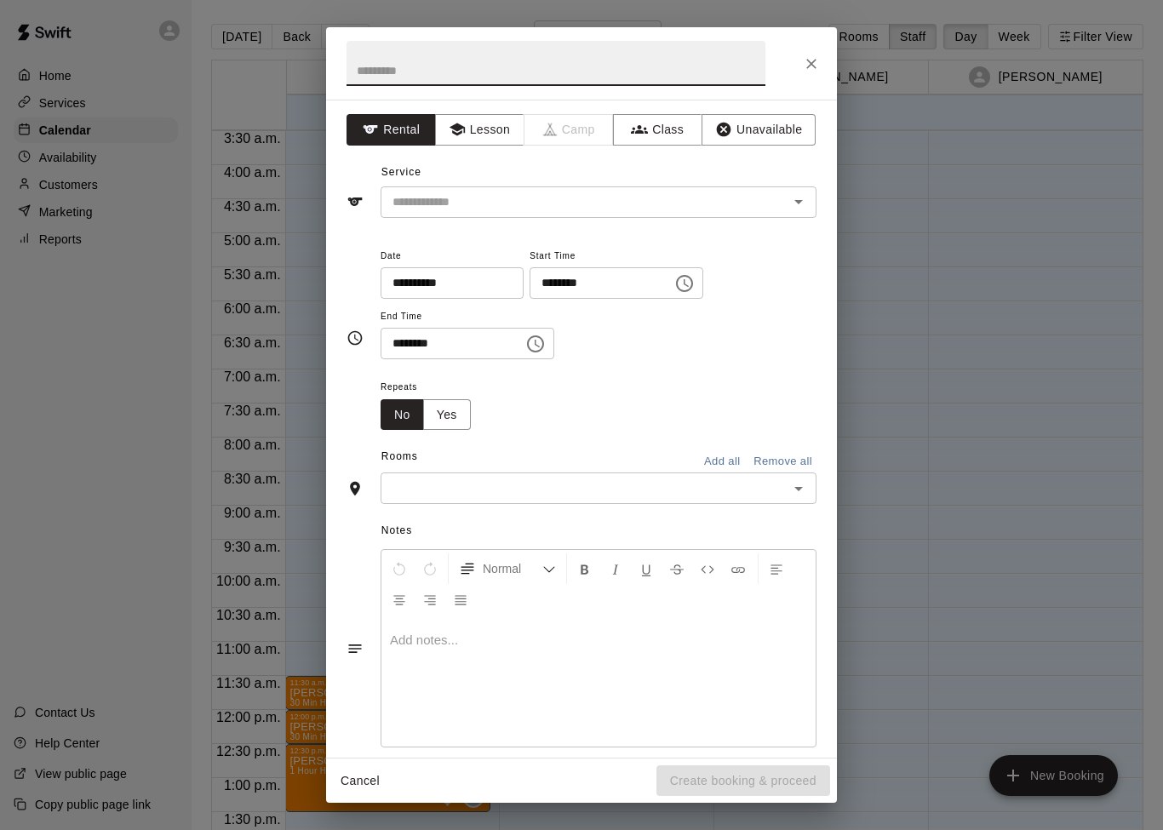
click at [793, 206] on icon "Open" at bounding box center [798, 202] width 20 height 20
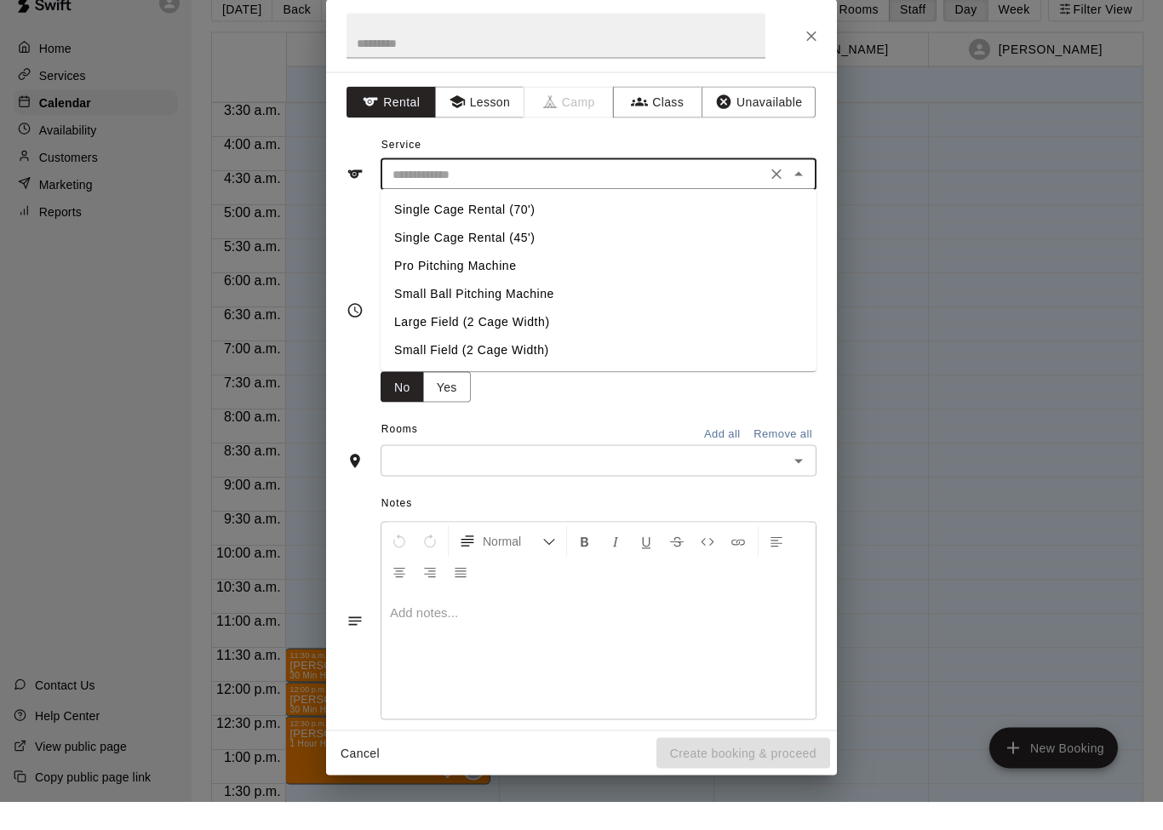
scroll to position [27, 0]
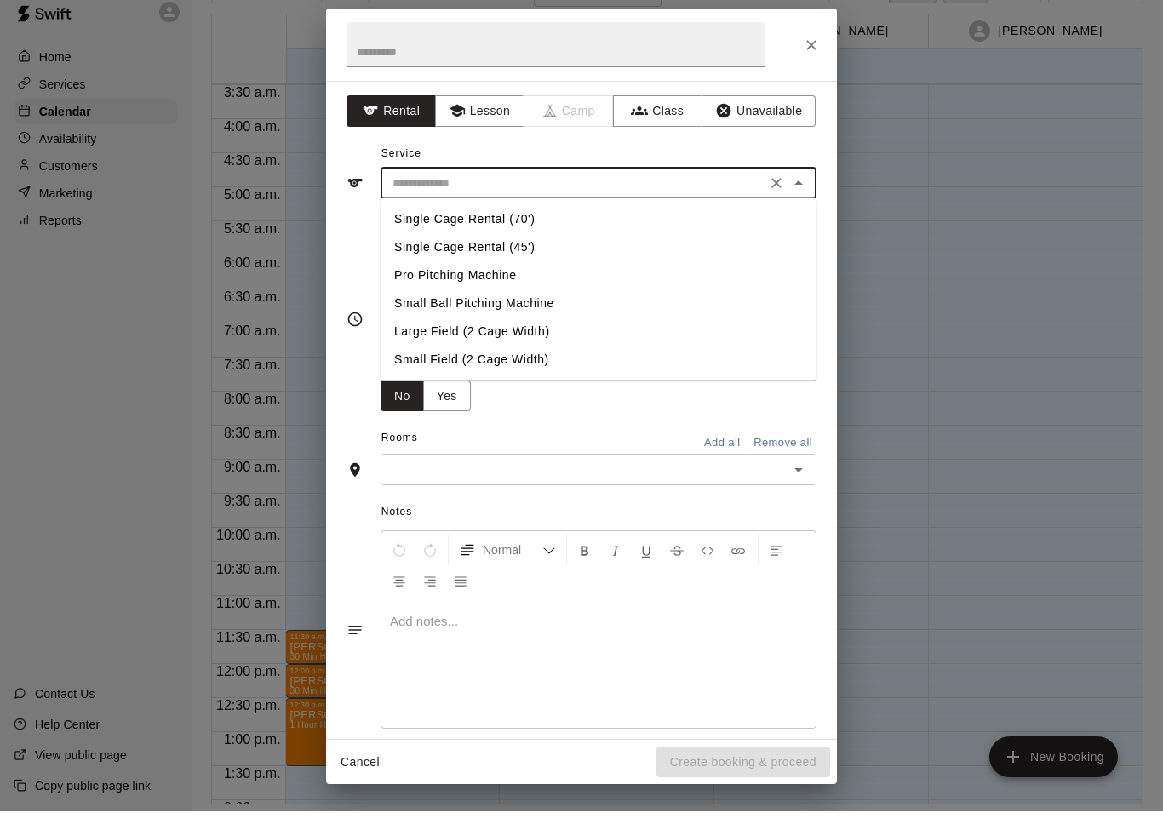
click at [528, 252] on li "Single Cage Rental (45')" at bounding box center [598, 266] width 436 height 28
type input "**********"
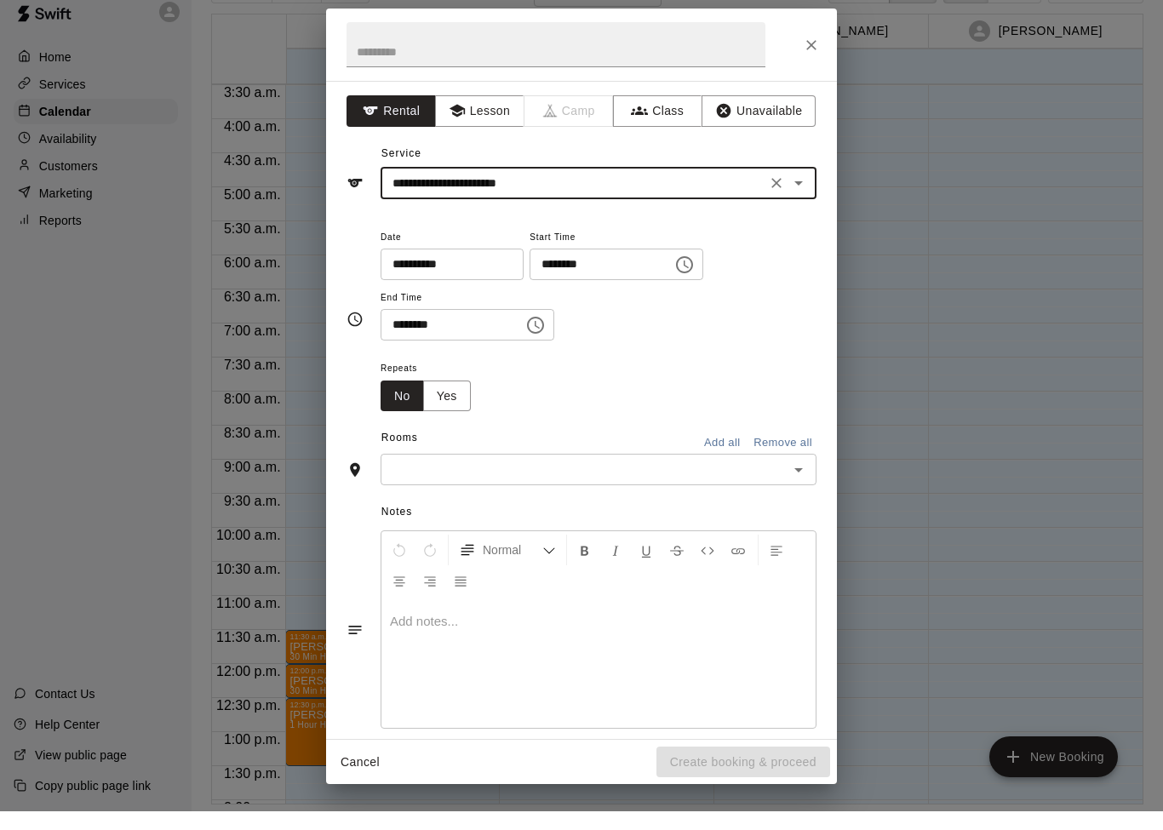
click at [460, 267] on input "**********" at bounding box center [445, 282] width 131 height 31
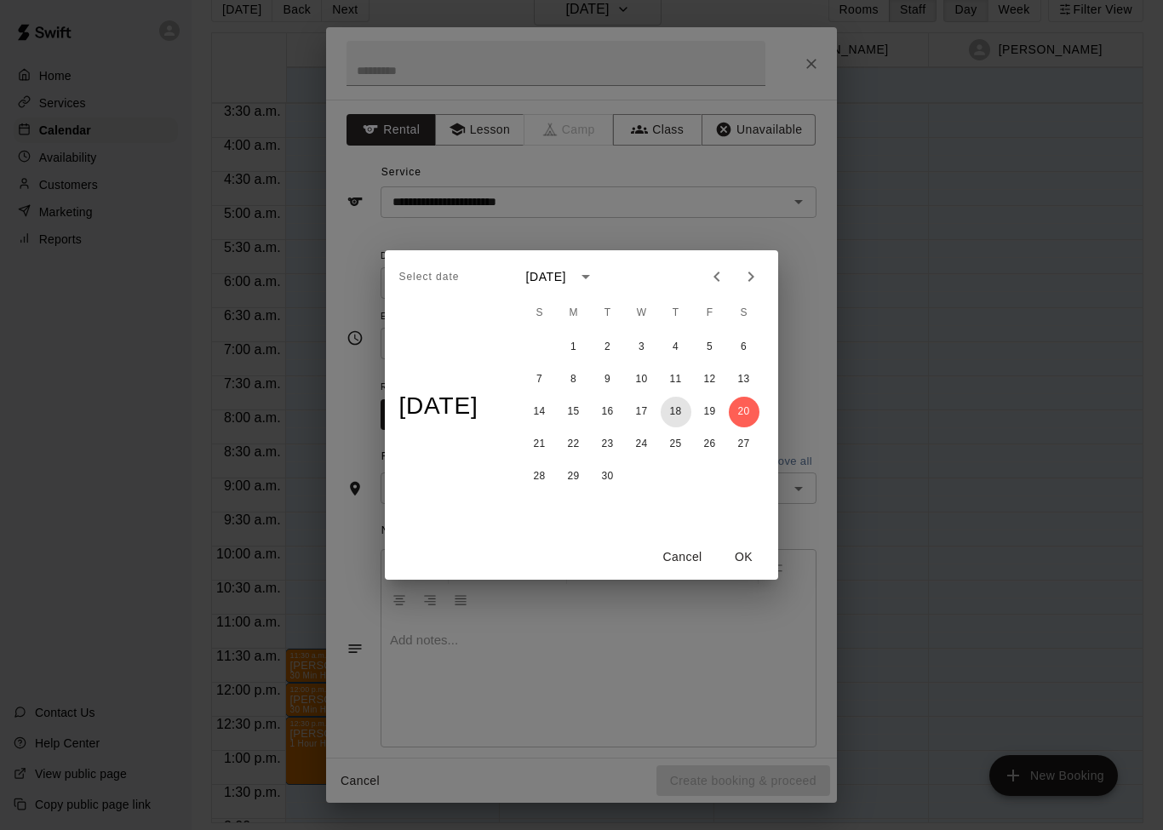
click at [691, 404] on button "18" at bounding box center [676, 412] width 31 height 31
click at [691, 448] on button "25" at bounding box center [676, 444] width 31 height 31
click at [752, 563] on button "OK" at bounding box center [744, 556] width 54 height 31
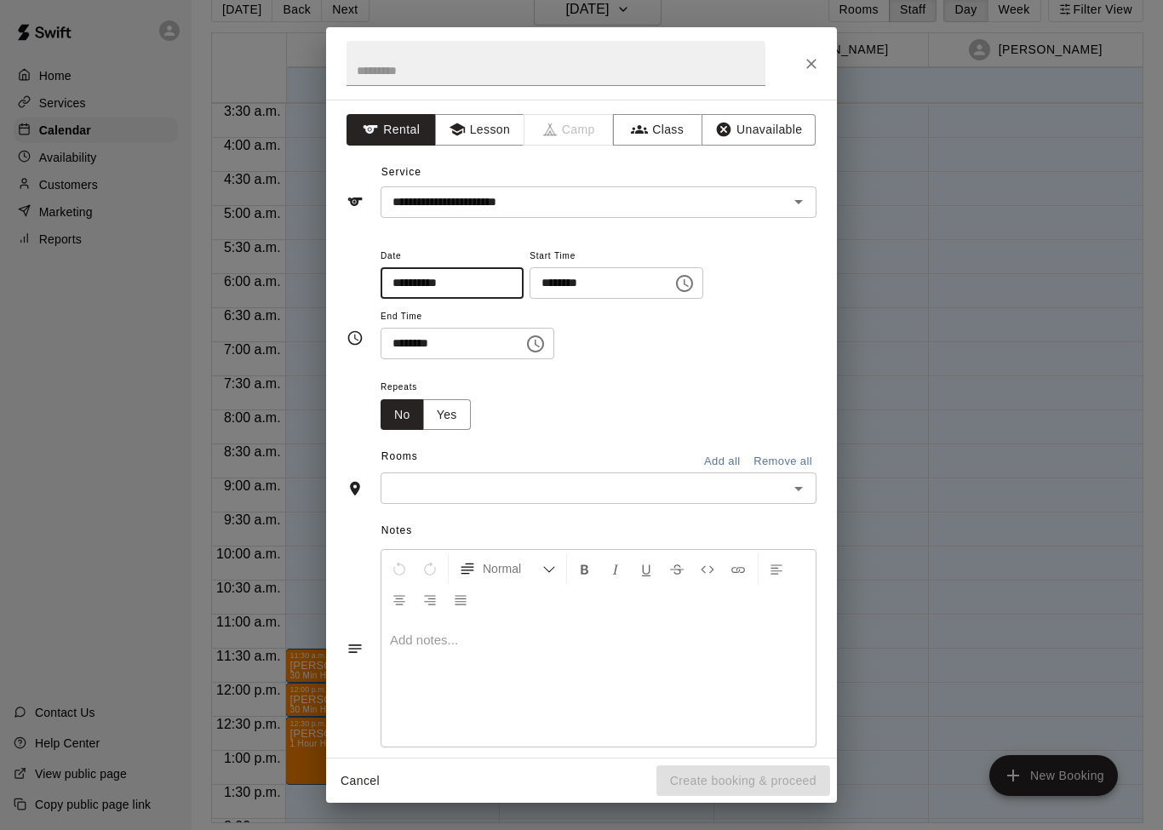
click at [466, 289] on input "**********" at bounding box center [445, 282] width 131 height 31
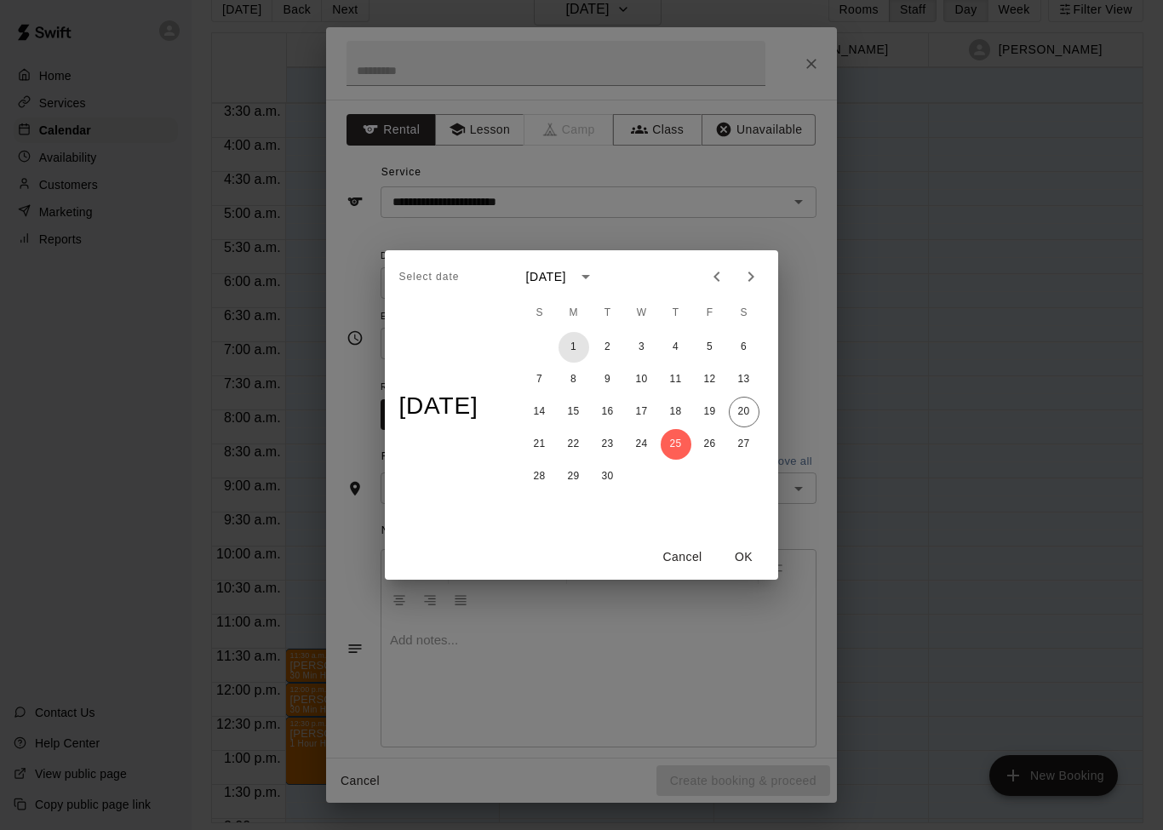
click at [589, 352] on button "1" at bounding box center [573, 347] width 31 height 31
click at [691, 449] on button "25" at bounding box center [676, 444] width 31 height 31
type input "**********"
click at [691, 448] on button "25" at bounding box center [676, 444] width 31 height 31
click at [763, 564] on button "OK" at bounding box center [744, 556] width 54 height 31
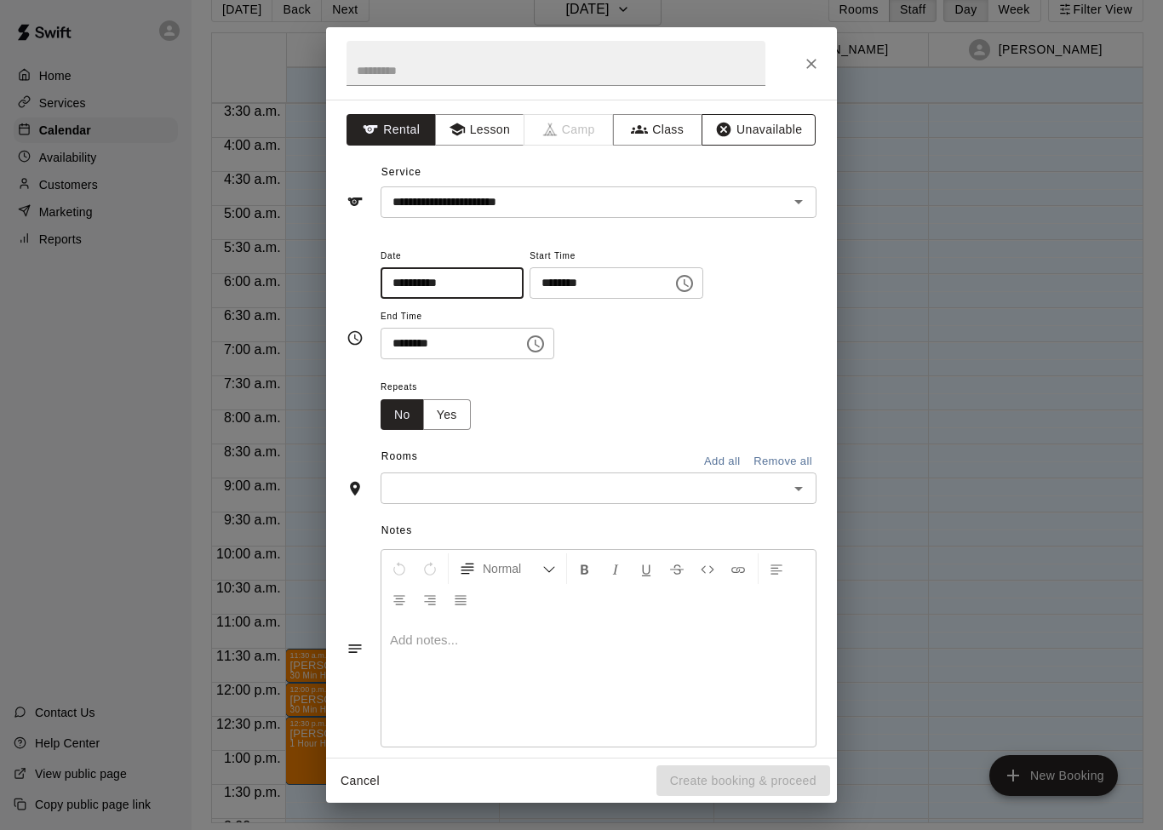
click at [777, 129] on button "Unavailable" at bounding box center [758, 129] width 114 height 31
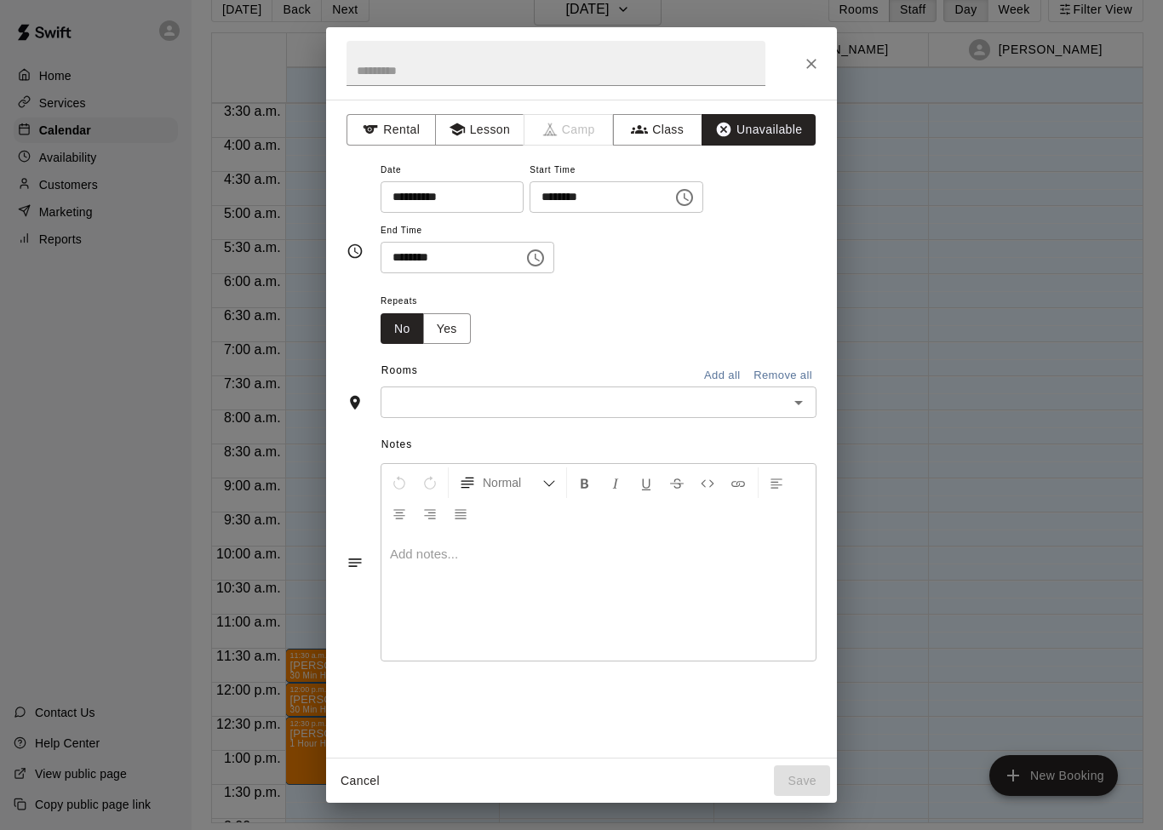
click at [477, 202] on input "**********" at bounding box center [445, 196] width 131 height 31
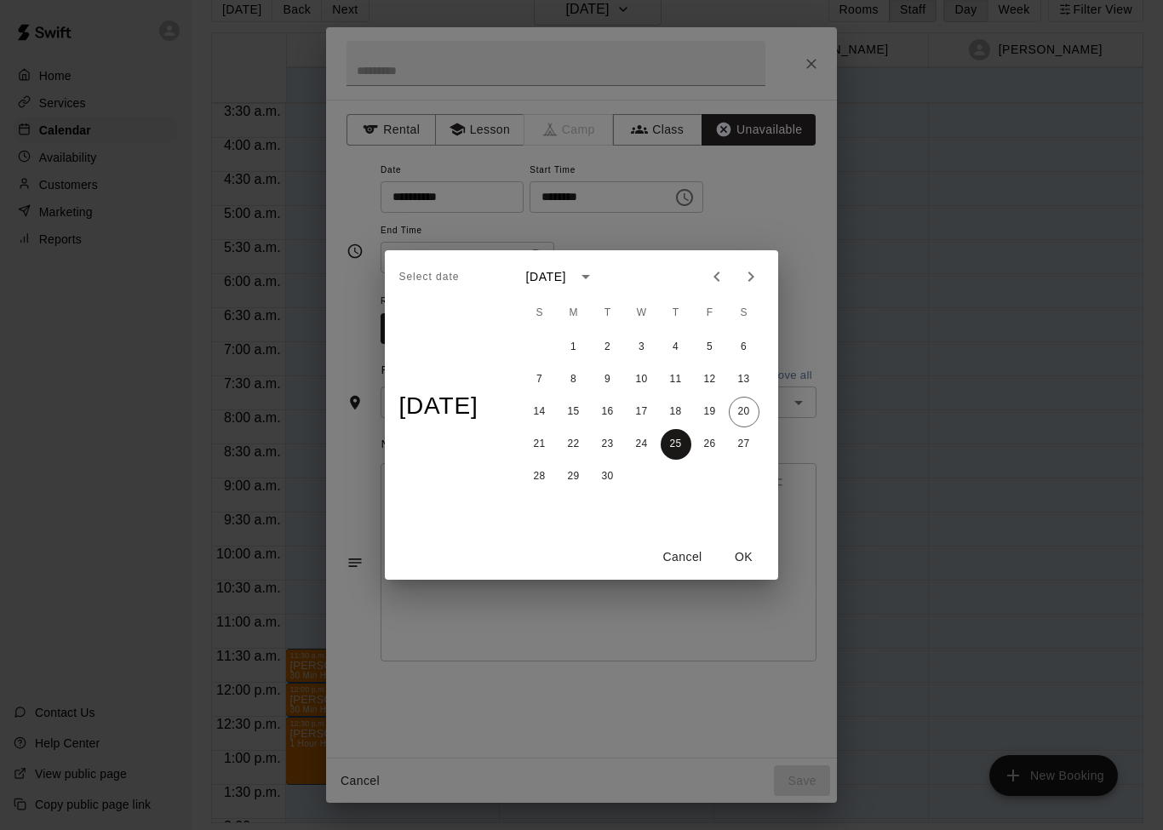
click at [691, 440] on button "25" at bounding box center [676, 444] width 31 height 31
click at [757, 558] on button "OK" at bounding box center [744, 556] width 54 height 31
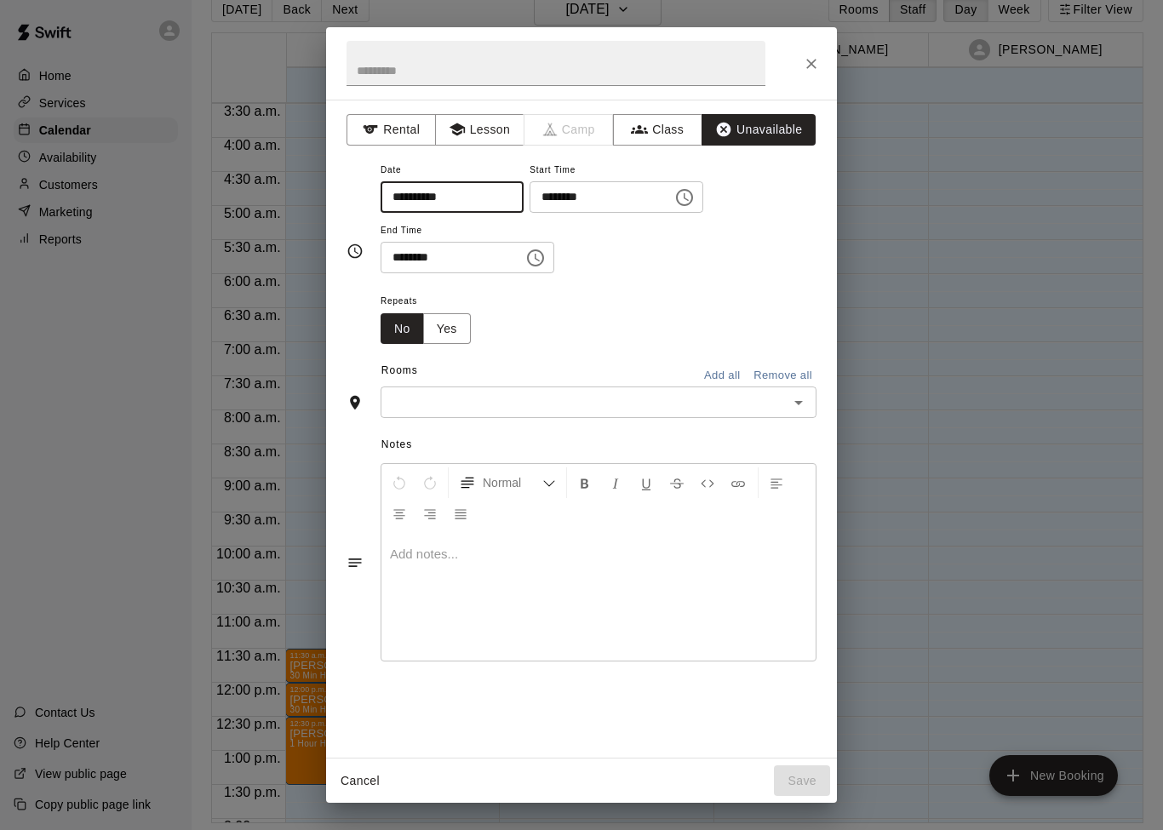
click at [674, 192] on icon "Choose time, selected time is 6:00 PM" at bounding box center [684, 197] width 20 height 20
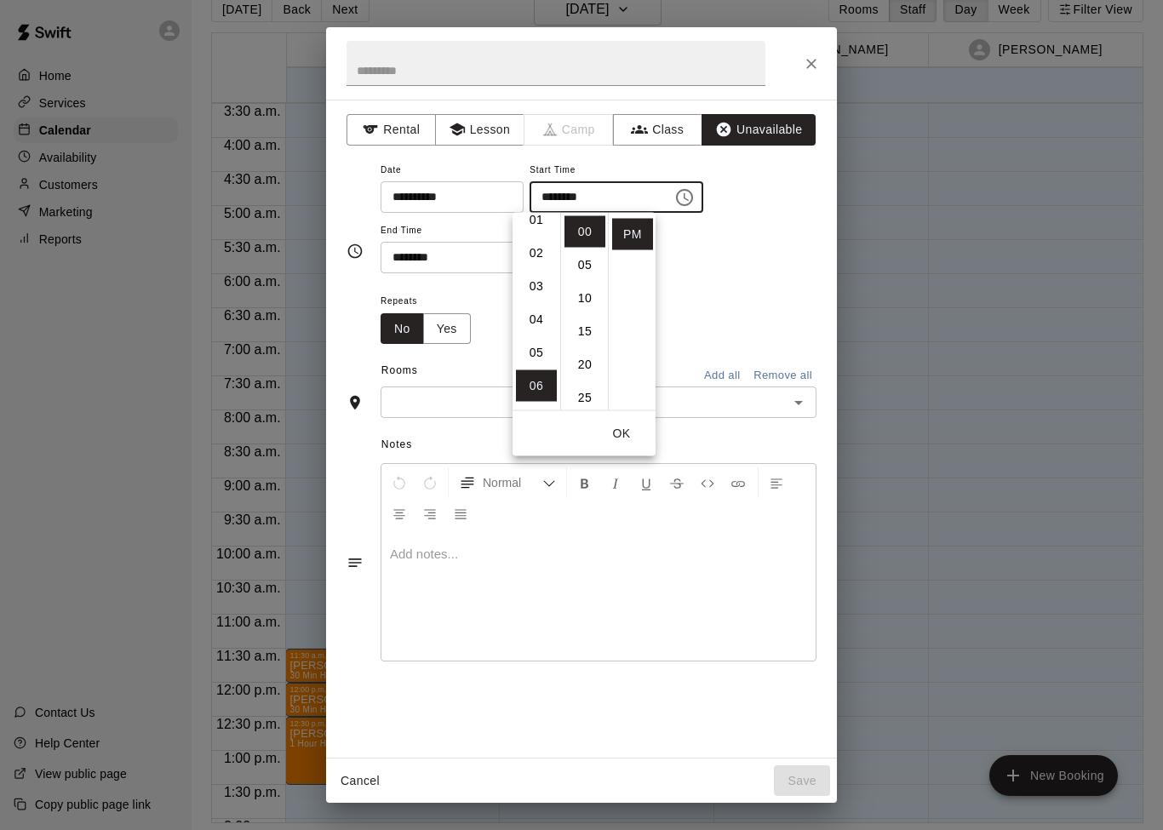
scroll to position [44, 0]
click at [545, 224] on li "01" at bounding box center [536, 220] width 41 height 31
click at [547, 237] on li "12" at bounding box center [536, 231] width 41 height 31
type input "********"
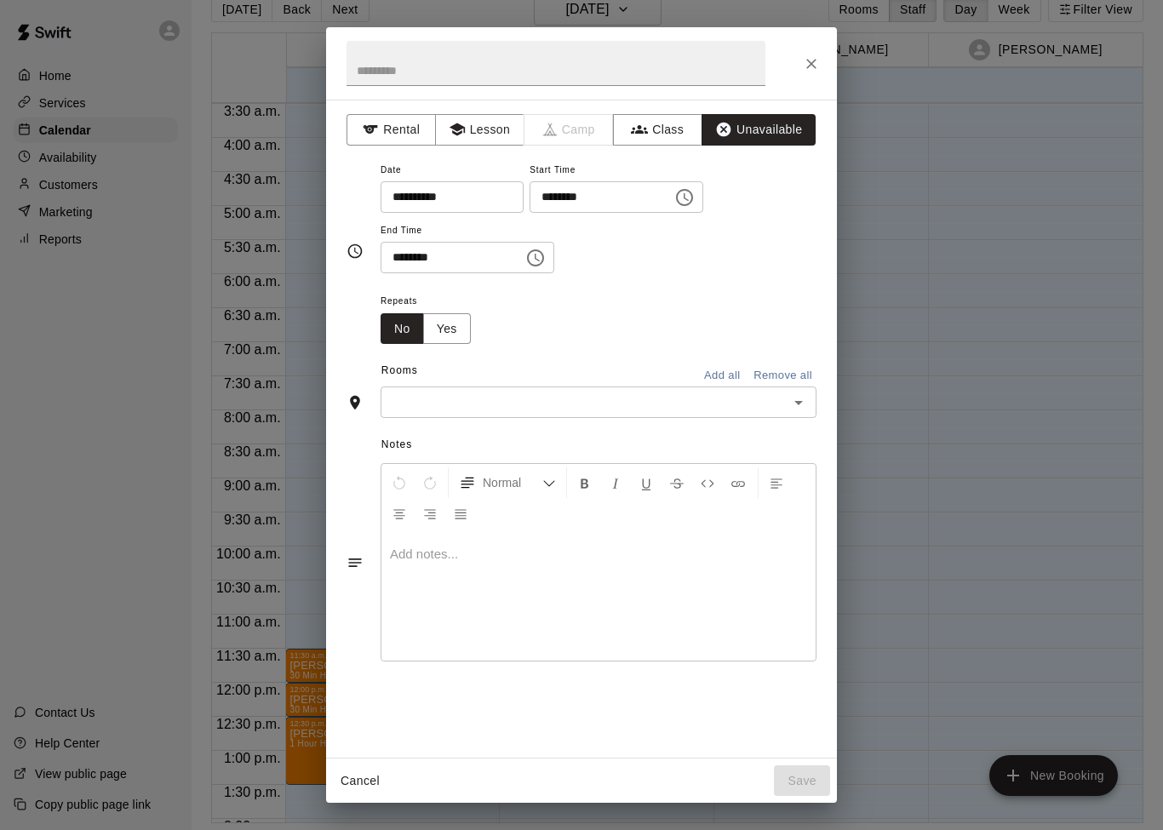
click at [708, 255] on div "**********" at bounding box center [598, 216] width 436 height 115
click at [518, 261] on button "Choose time, selected time is 6:30 PM" at bounding box center [535, 258] width 34 height 34
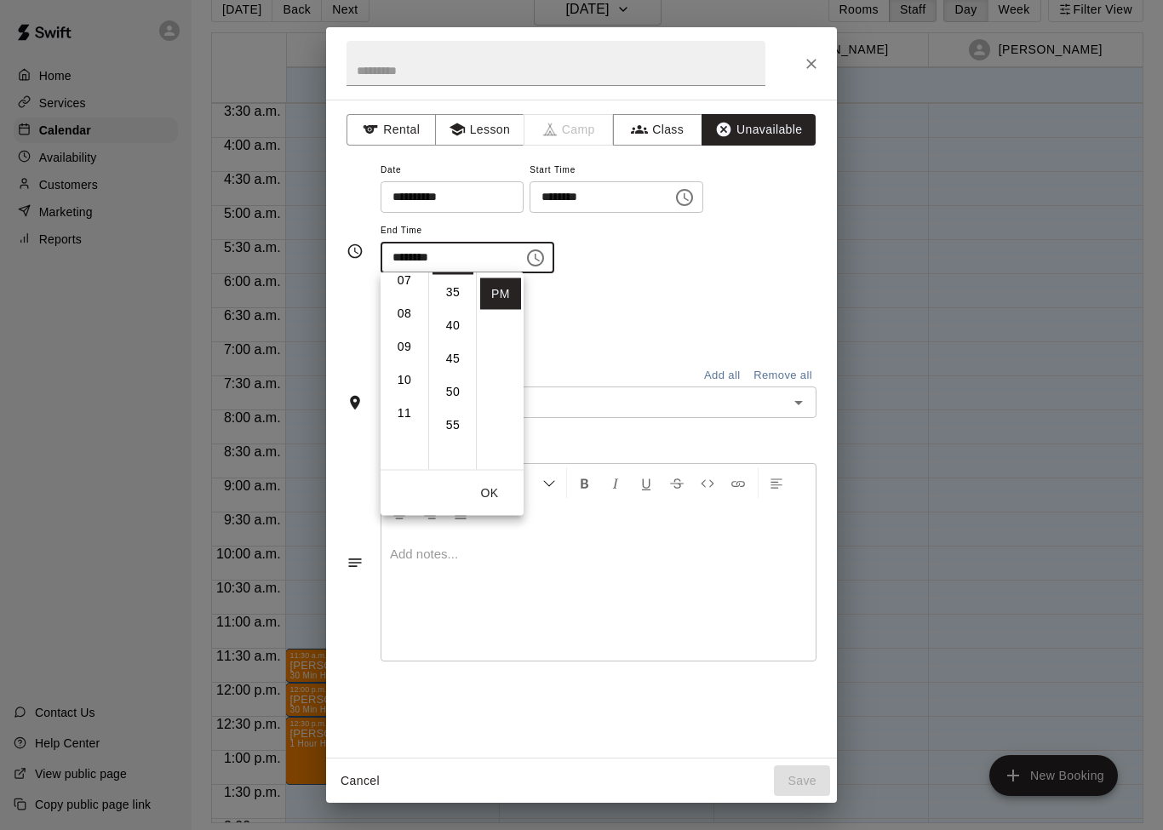
scroll to position [240, 0]
click at [415, 377] on li "10" at bounding box center [404, 383] width 41 height 31
click at [470, 357] on li "40" at bounding box center [452, 366] width 41 height 31
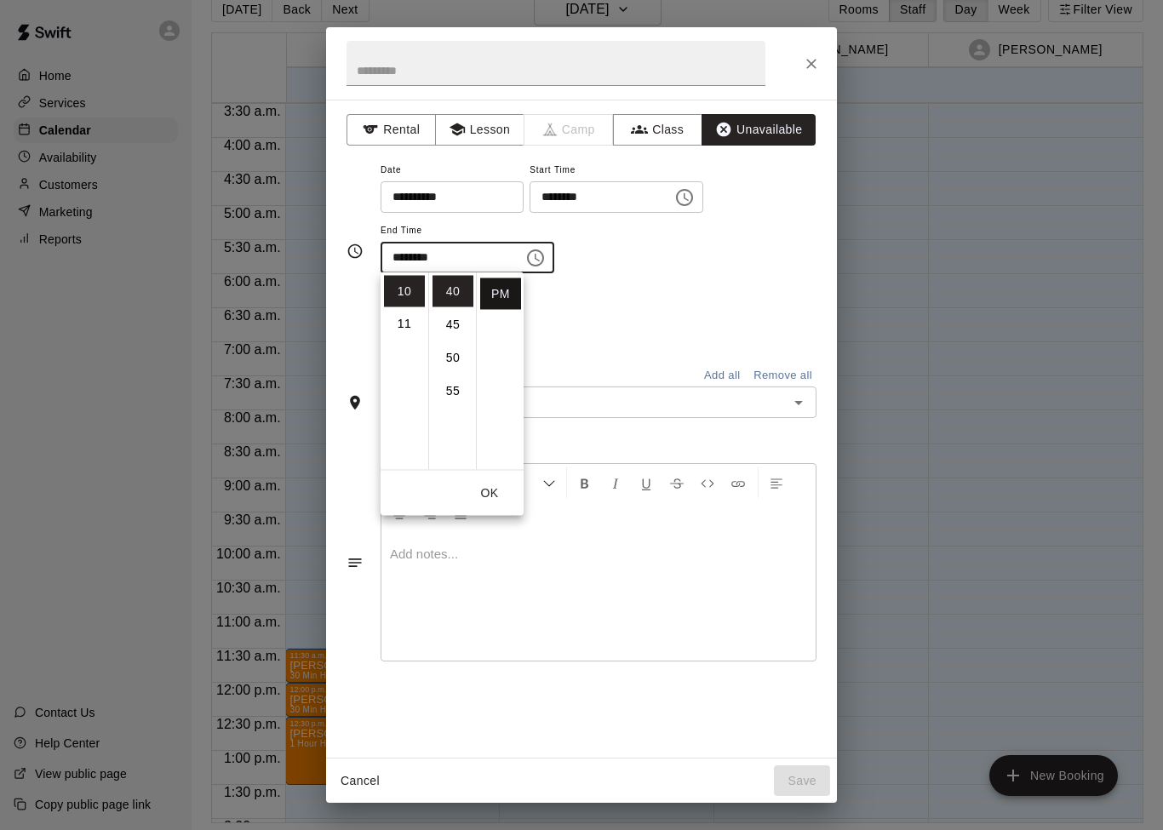
click at [512, 282] on li "PM" at bounding box center [500, 293] width 41 height 31
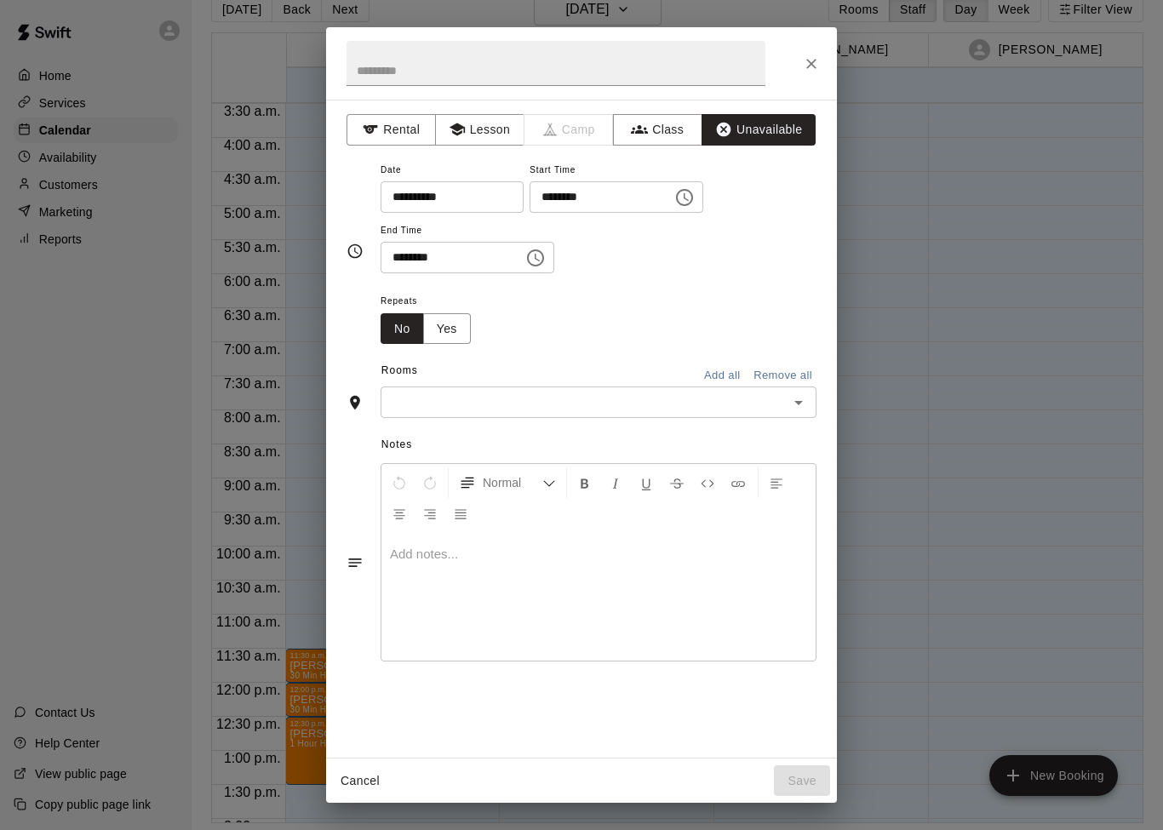
click at [525, 258] on icon "Choose time, selected time is 10:40 PM" at bounding box center [535, 258] width 20 height 20
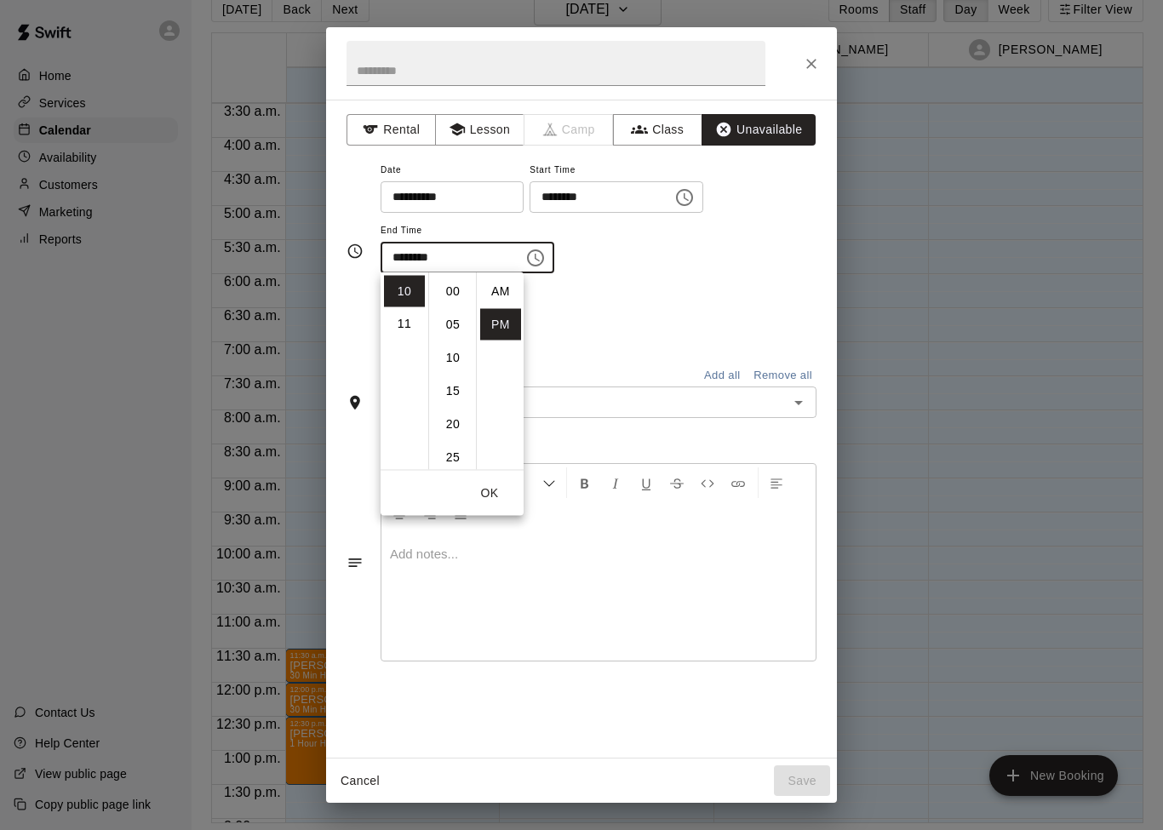
scroll to position [31, 0]
click at [459, 404] on li "30" at bounding box center [452, 408] width 41 height 31
type input "********"
click at [494, 491] on button "OK" at bounding box center [489, 493] width 54 height 31
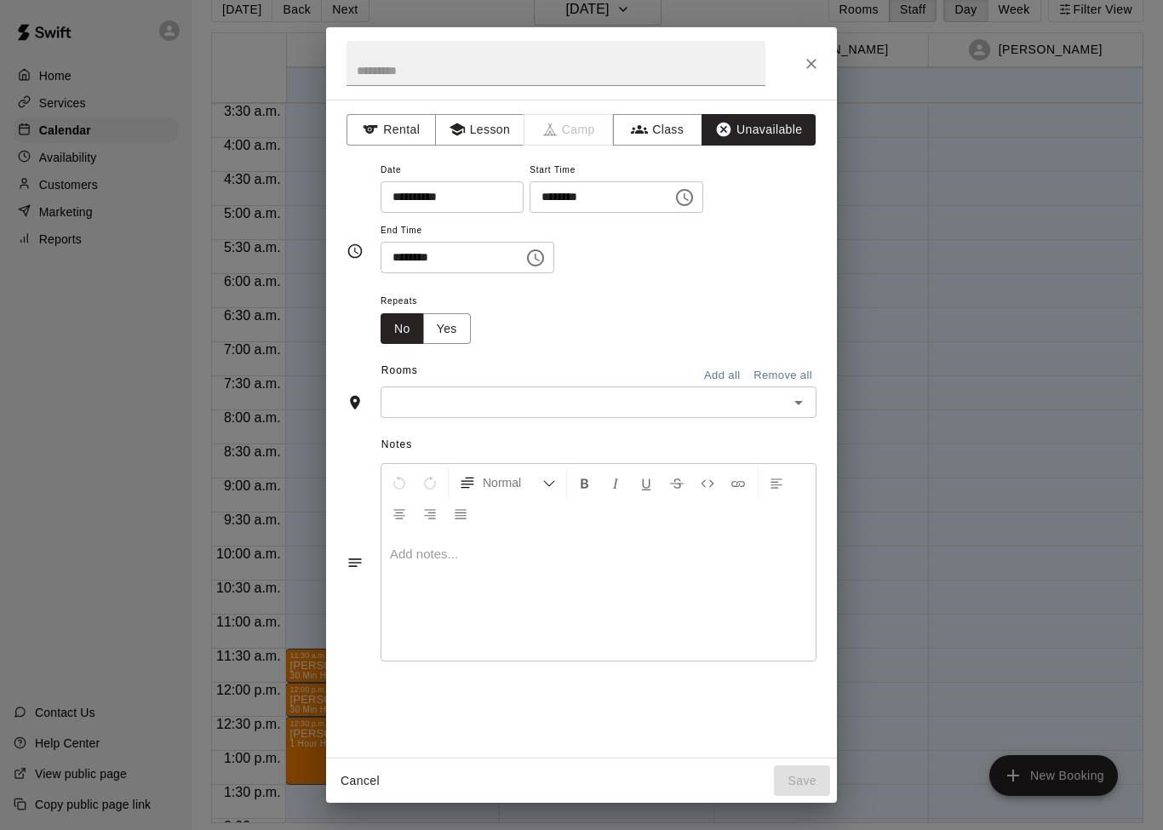
click at [798, 407] on icon "Open" at bounding box center [798, 402] width 20 height 20
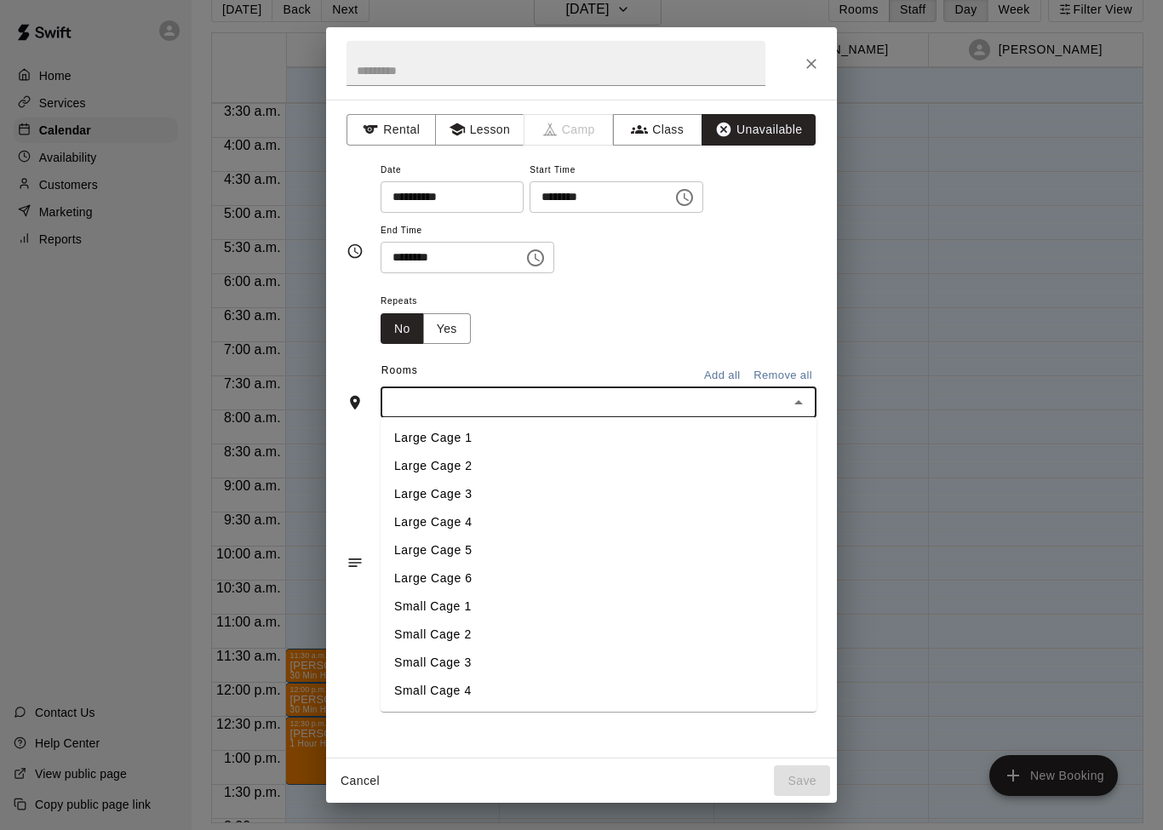
click at [695, 618] on li "Small Cage 1" at bounding box center [598, 606] width 436 height 28
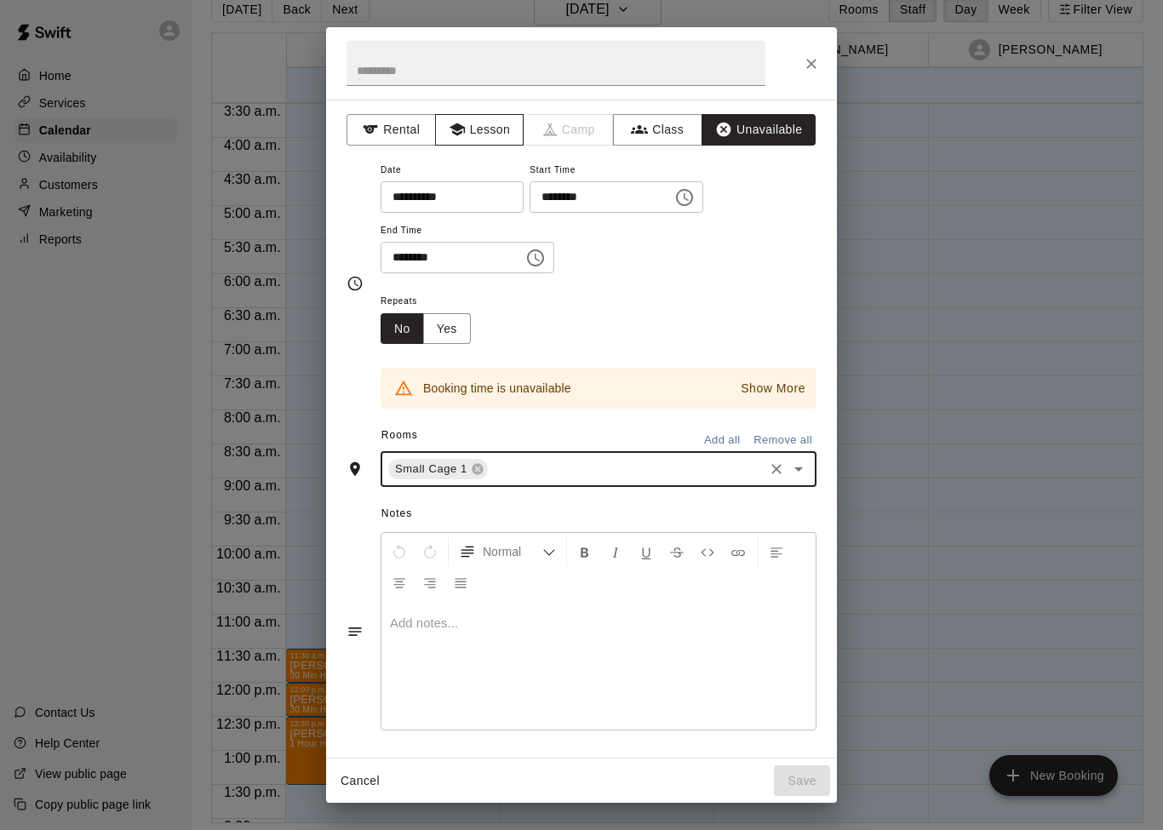
click at [493, 129] on button "Lesson" at bounding box center [479, 129] width 89 height 31
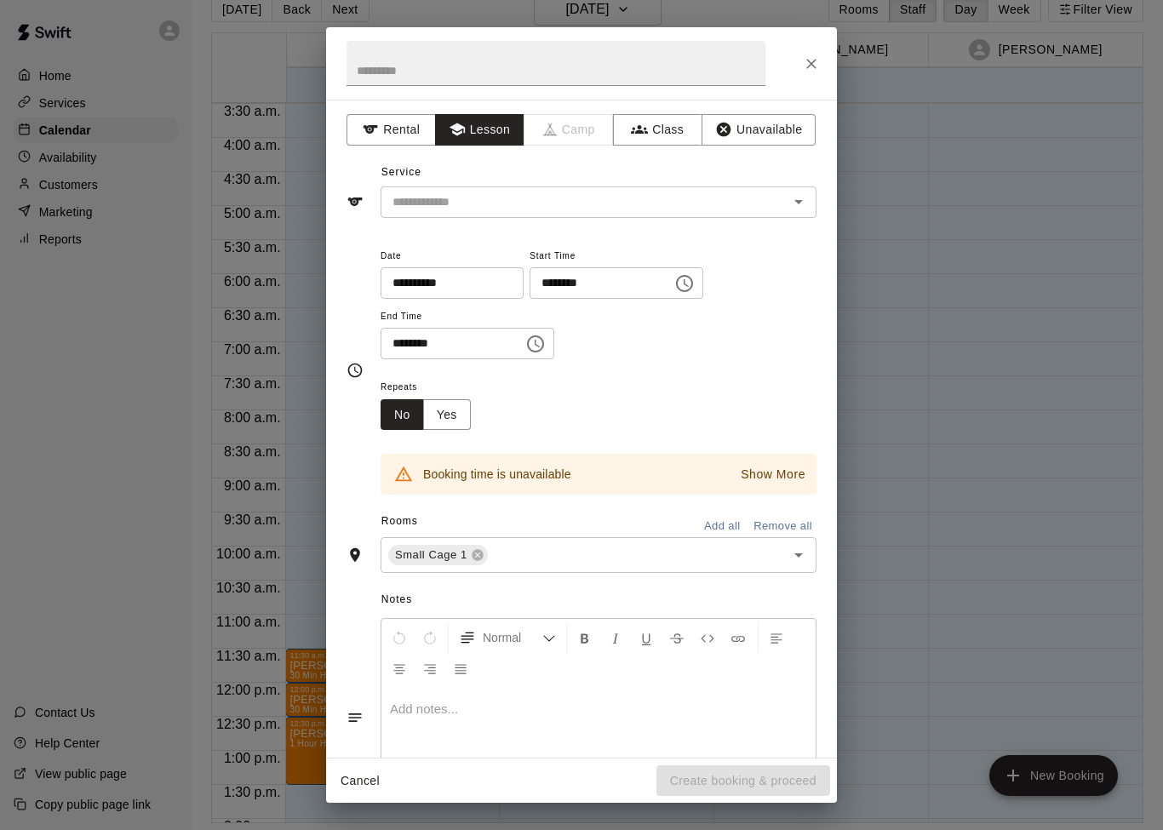
click at [792, 198] on icon "Open" at bounding box center [798, 202] width 20 height 20
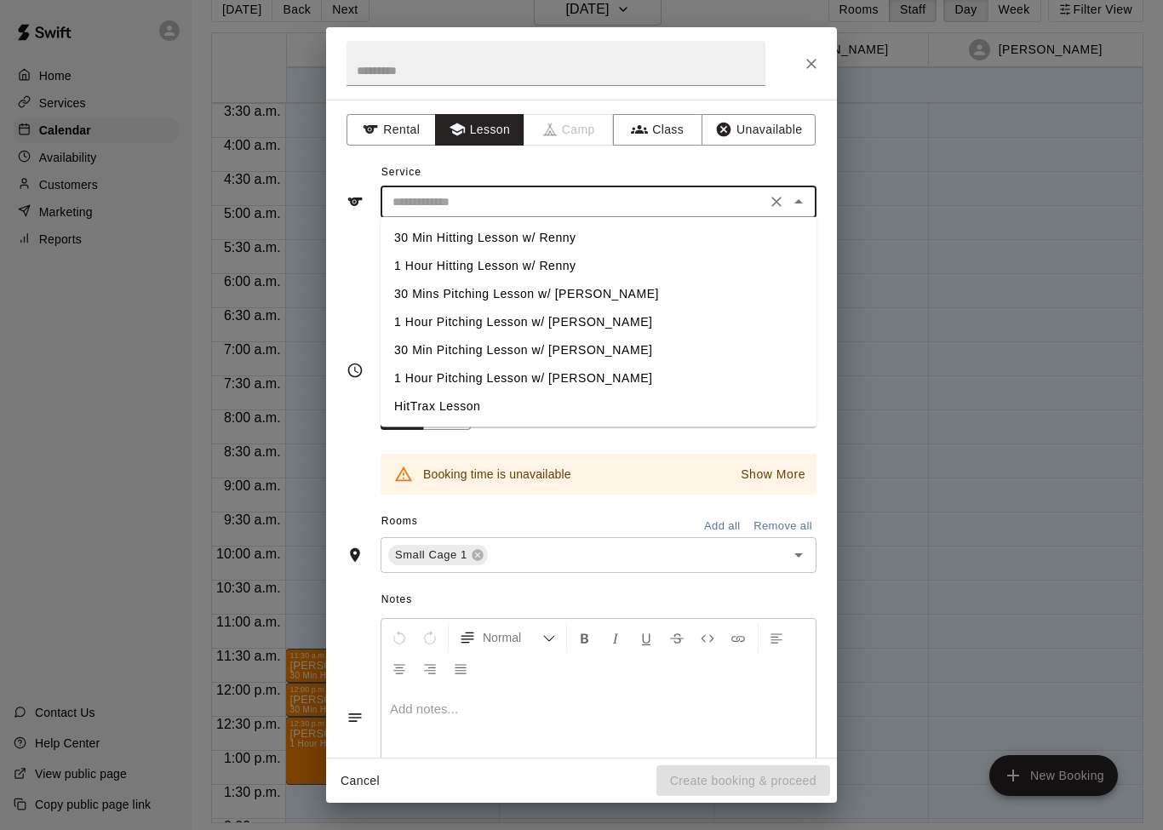
click at [604, 242] on li "30 Min Hitting Lesson w/ Renny" at bounding box center [598, 238] width 436 height 28
type input "**********"
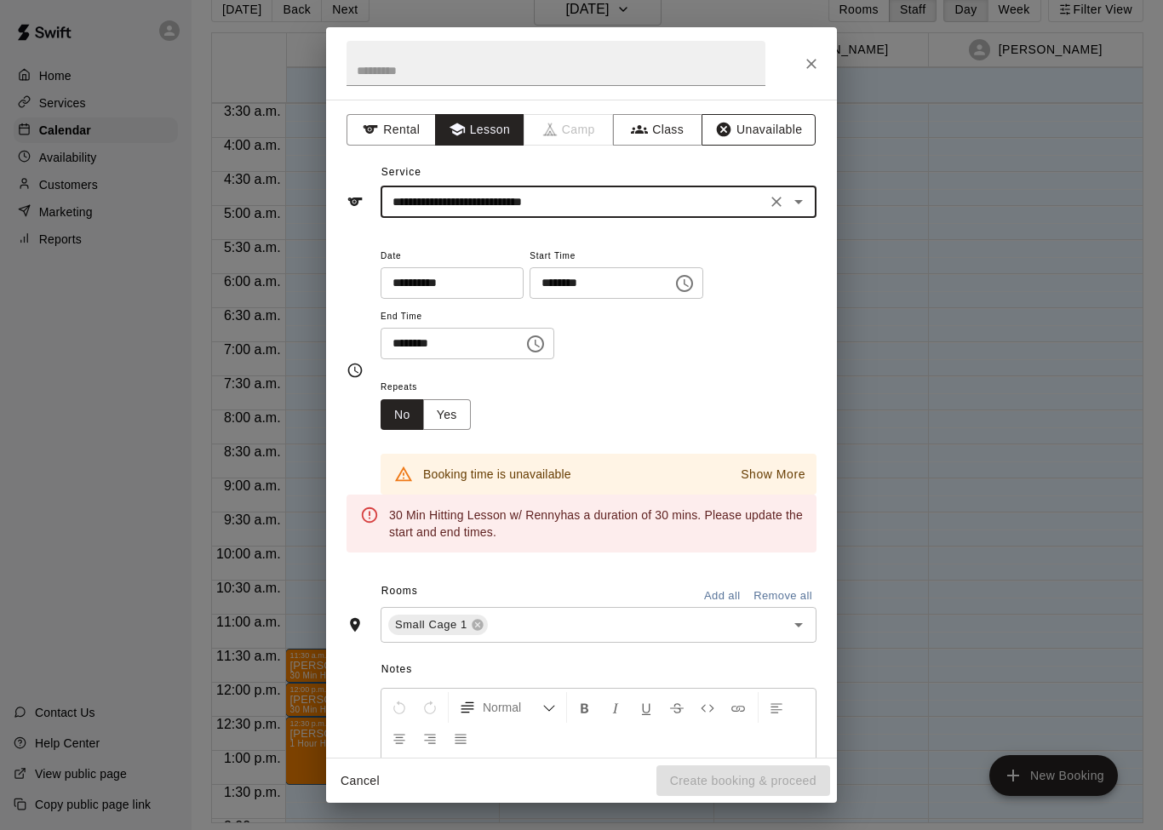
click at [758, 133] on button "Unavailable" at bounding box center [758, 129] width 114 height 31
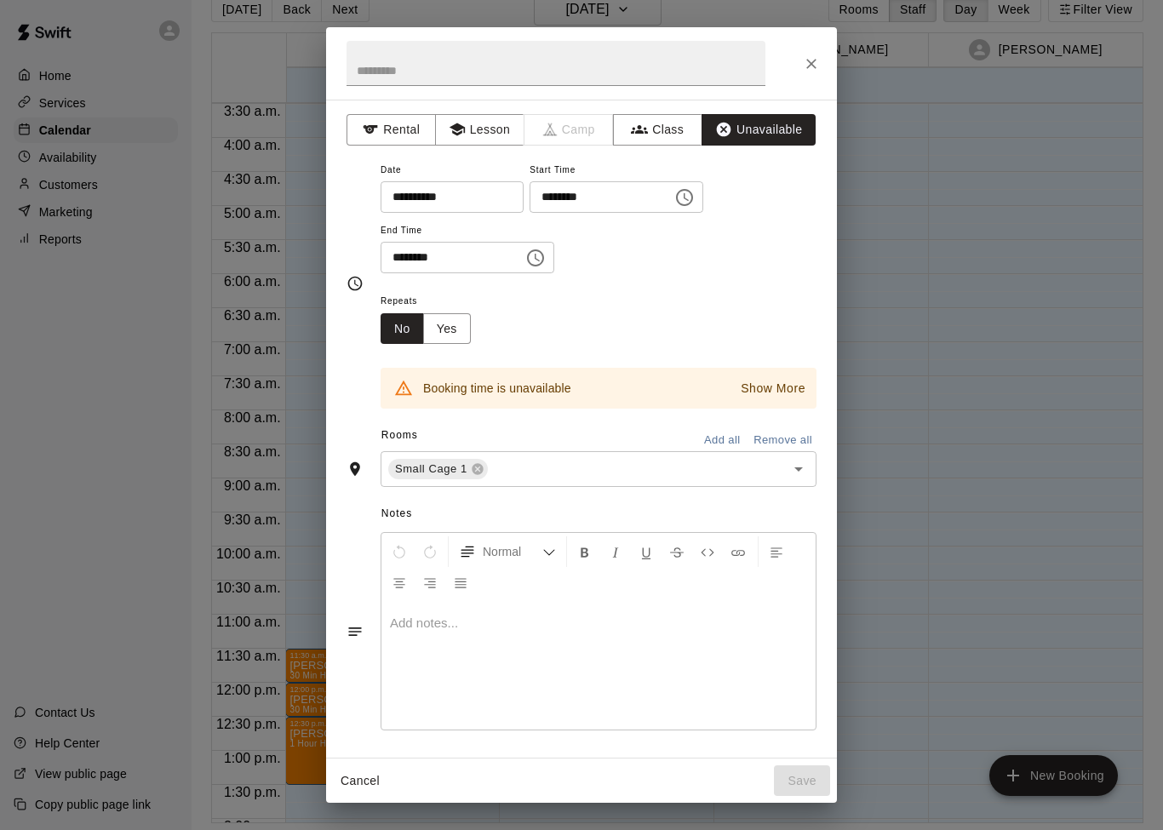
click at [1005, 524] on div "**********" at bounding box center [581, 415] width 1163 height 830
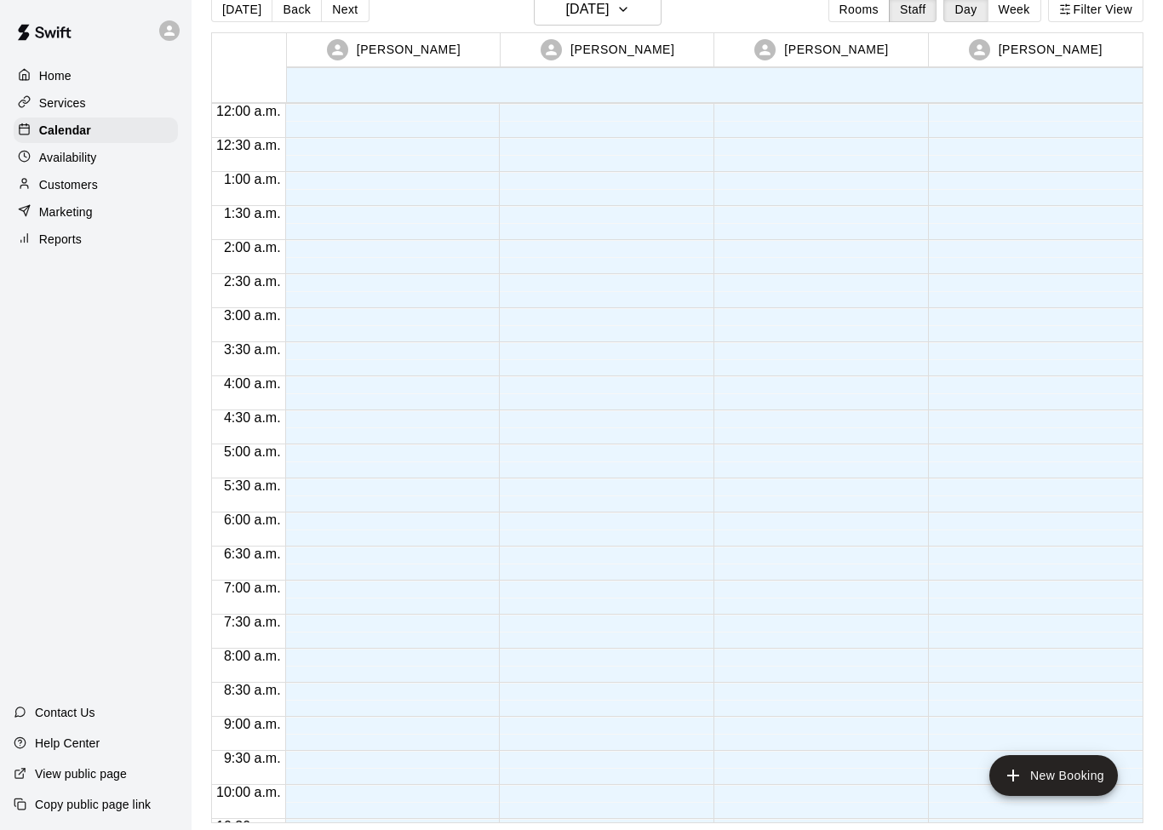
scroll to position [0, 0]
click at [1044, 770] on button "New Booking" at bounding box center [1053, 775] width 129 height 41
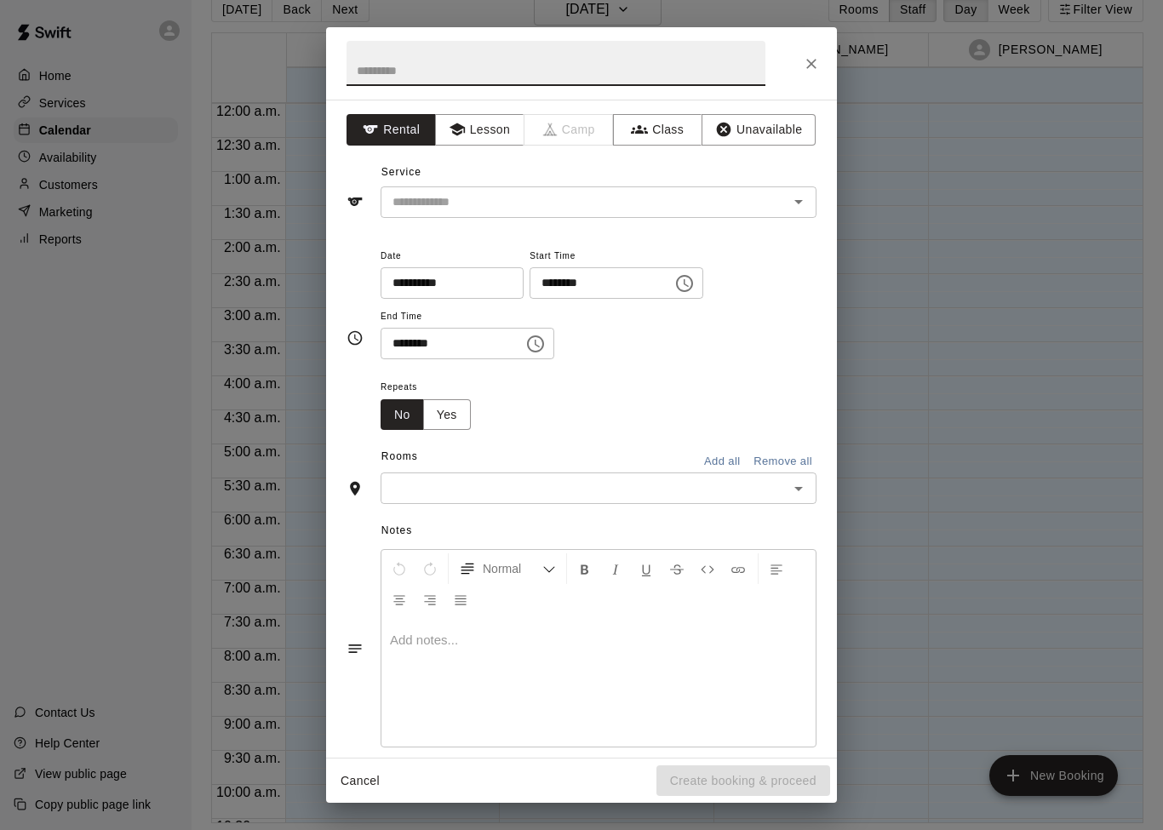
click at [821, 58] on button "Close" at bounding box center [811, 64] width 31 height 31
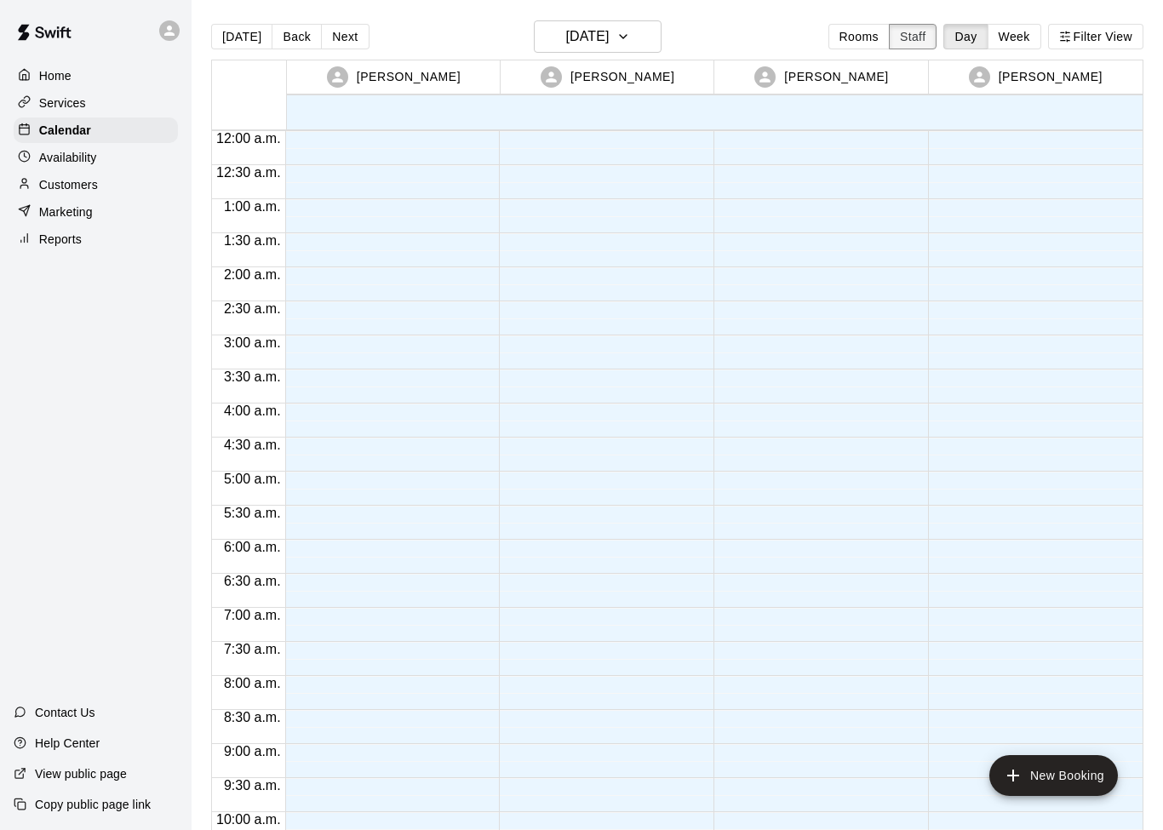
click at [918, 47] on button "Staff" at bounding box center [913, 37] width 49 height 26
click at [609, 34] on h6 "[DATE]" at bounding box center [586, 37] width 43 height 24
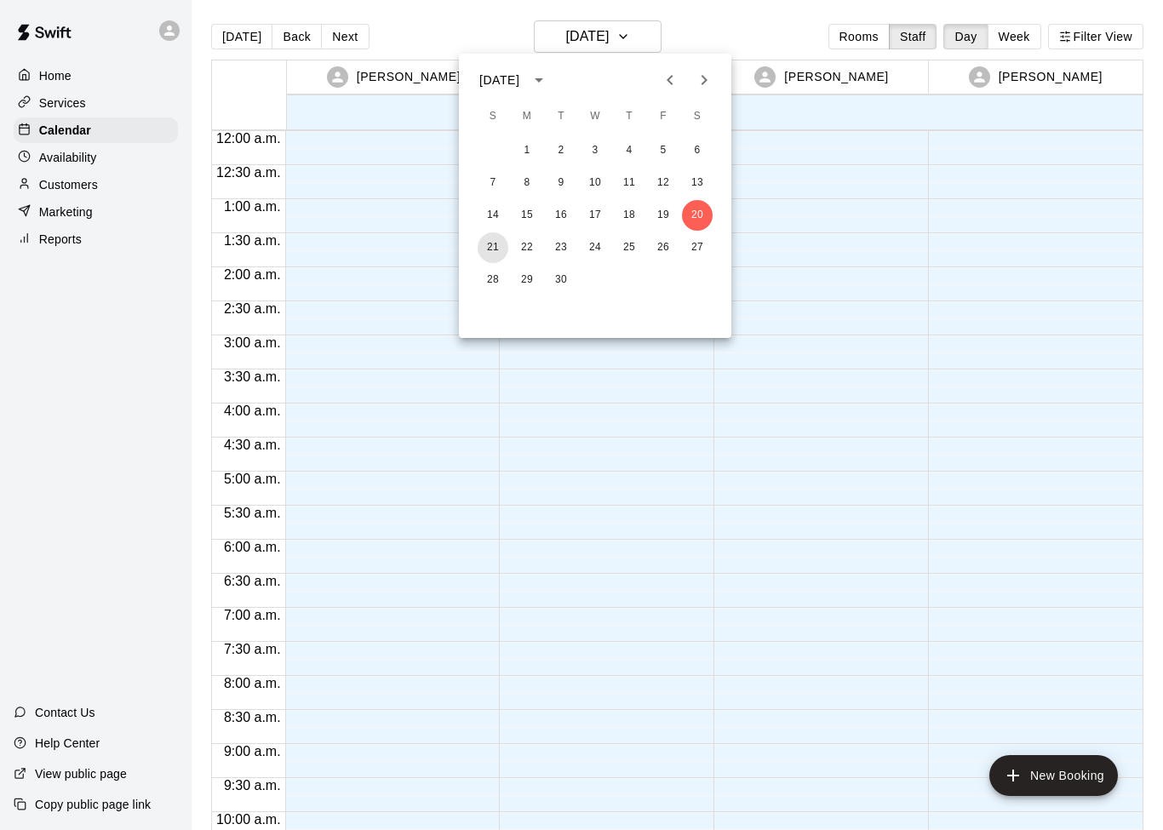
click at [503, 244] on button "21" at bounding box center [493, 247] width 31 height 31
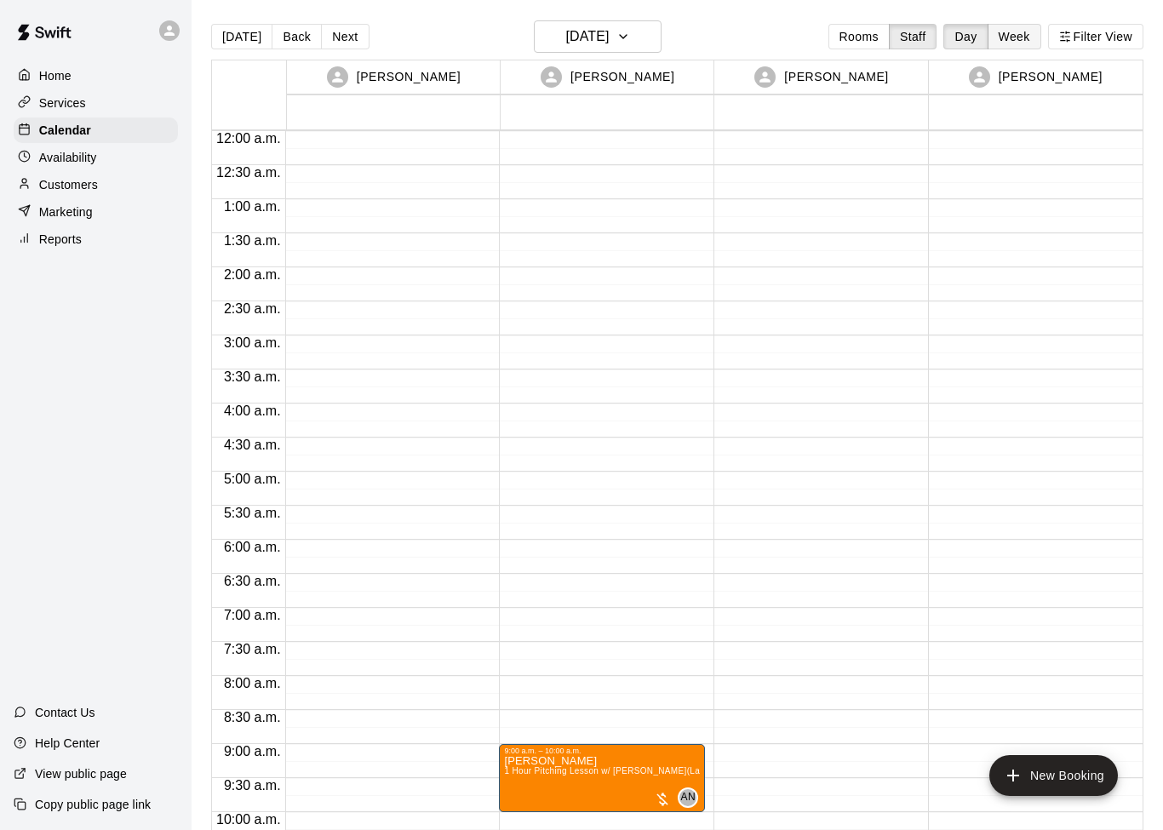
click at [1021, 37] on button "Week" at bounding box center [1014, 37] width 54 height 26
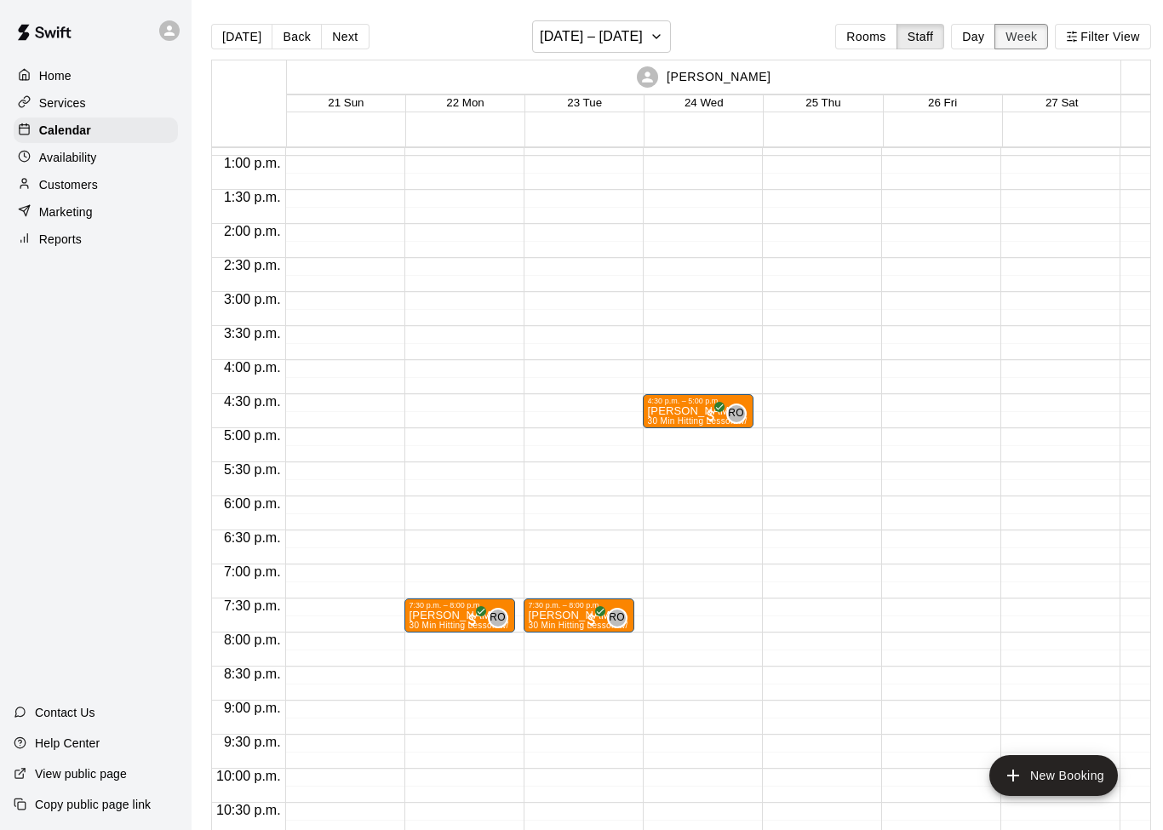
scroll to position [875, -1]
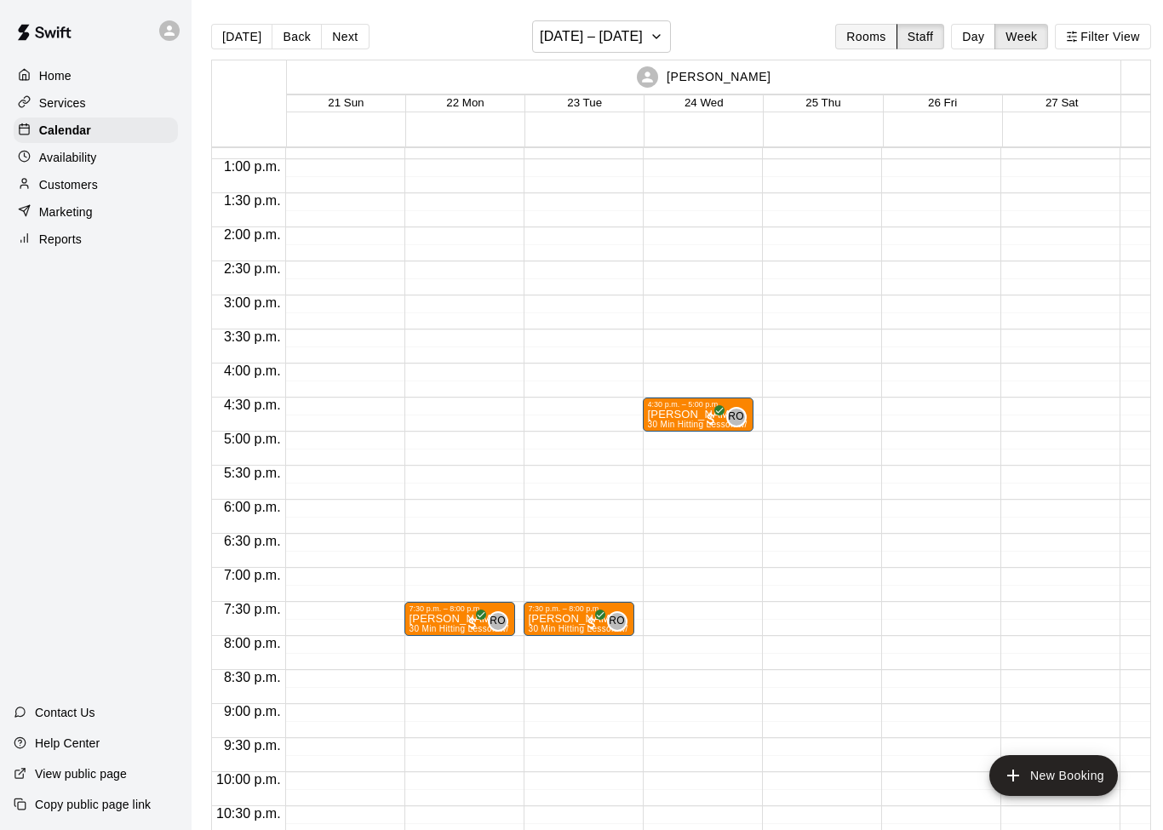
click at [874, 25] on button "Rooms" at bounding box center [865, 37] width 61 height 26
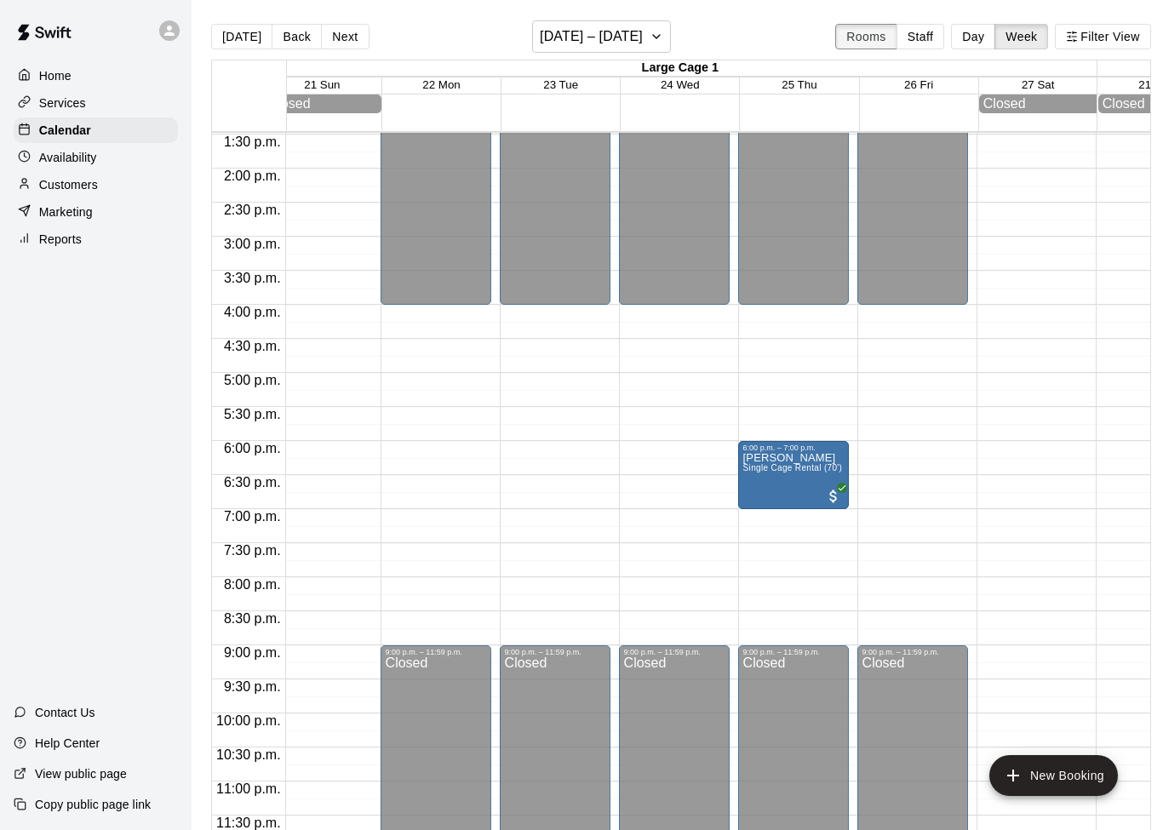
scroll to position [936, 25]
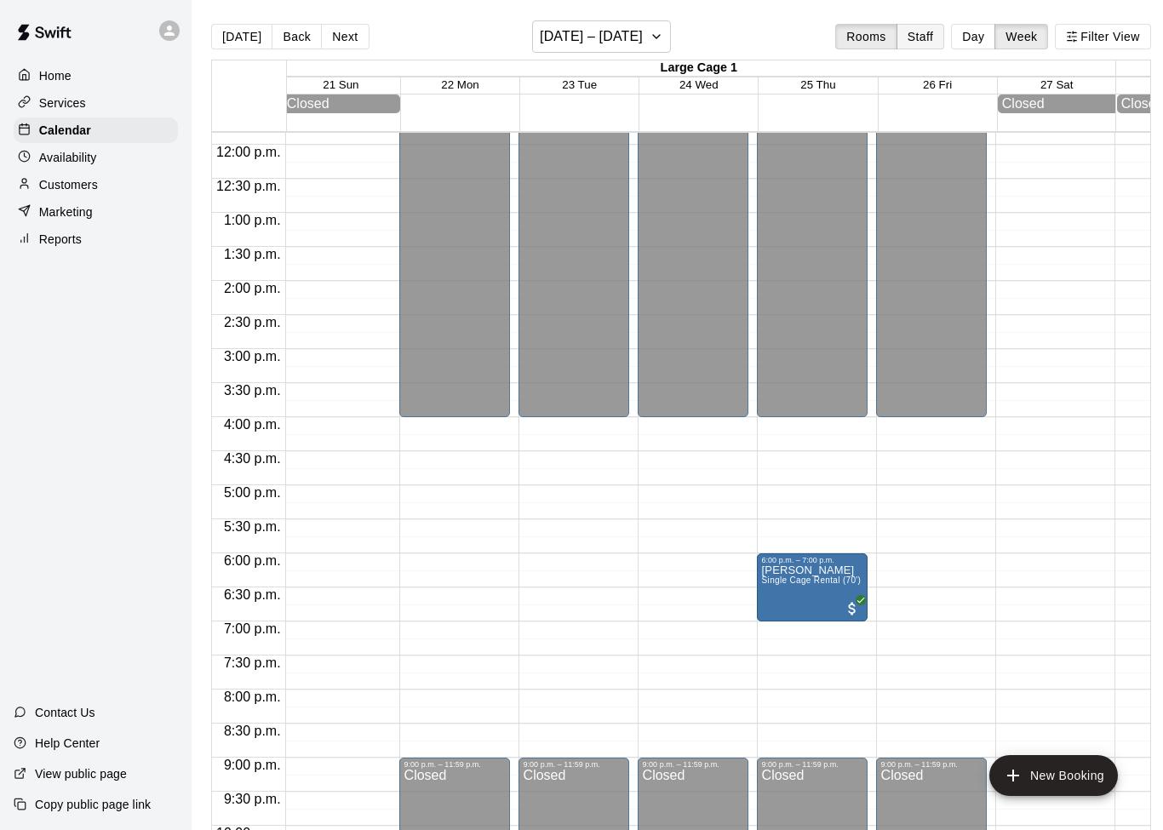
click at [911, 31] on button "Staff" at bounding box center [920, 37] width 49 height 26
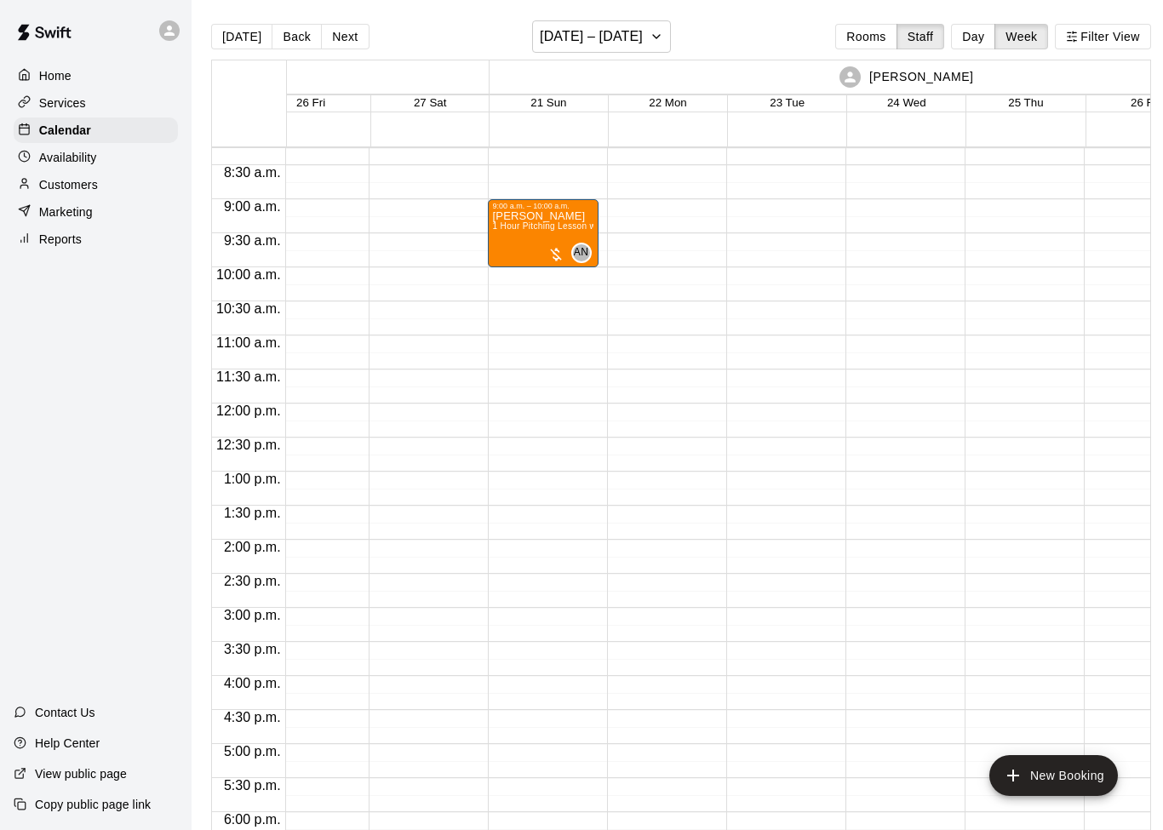
click at [66, 161] on p "Availability" at bounding box center [68, 157] width 58 height 17
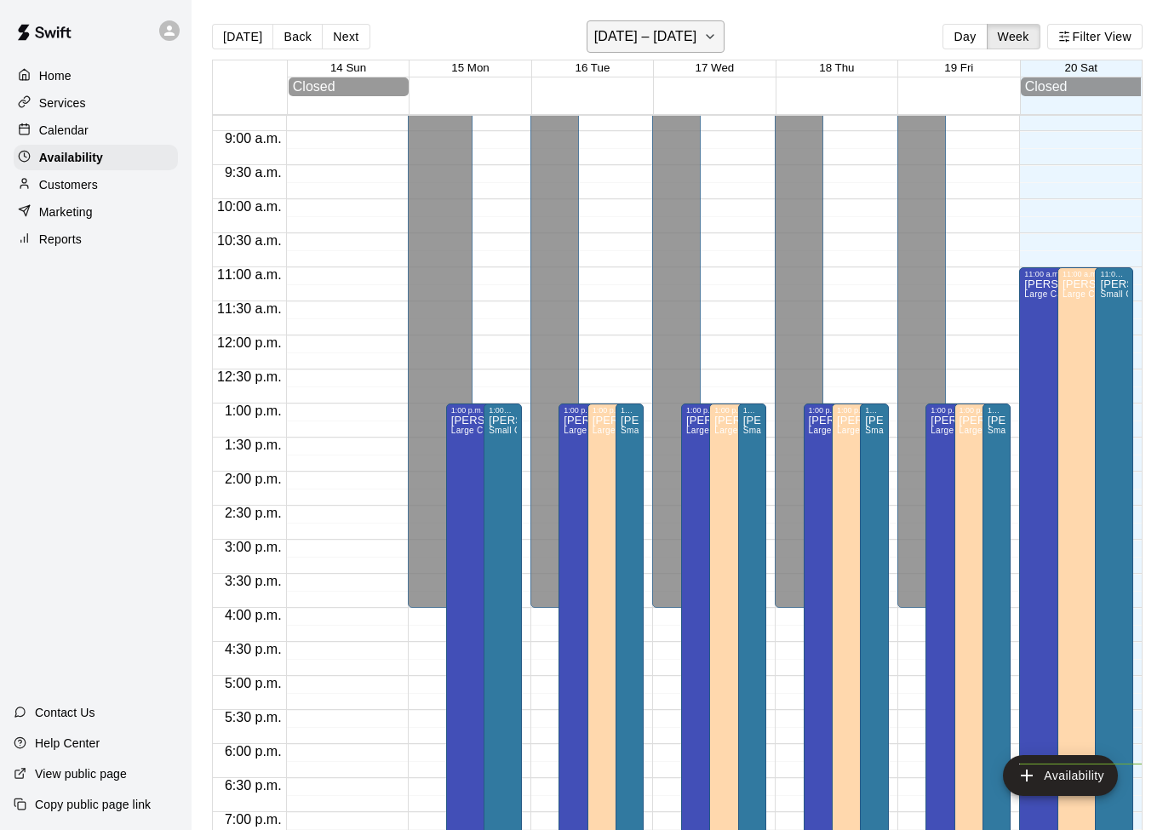
click at [704, 41] on button "[DATE] – [DATE]" at bounding box center [655, 36] width 139 height 32
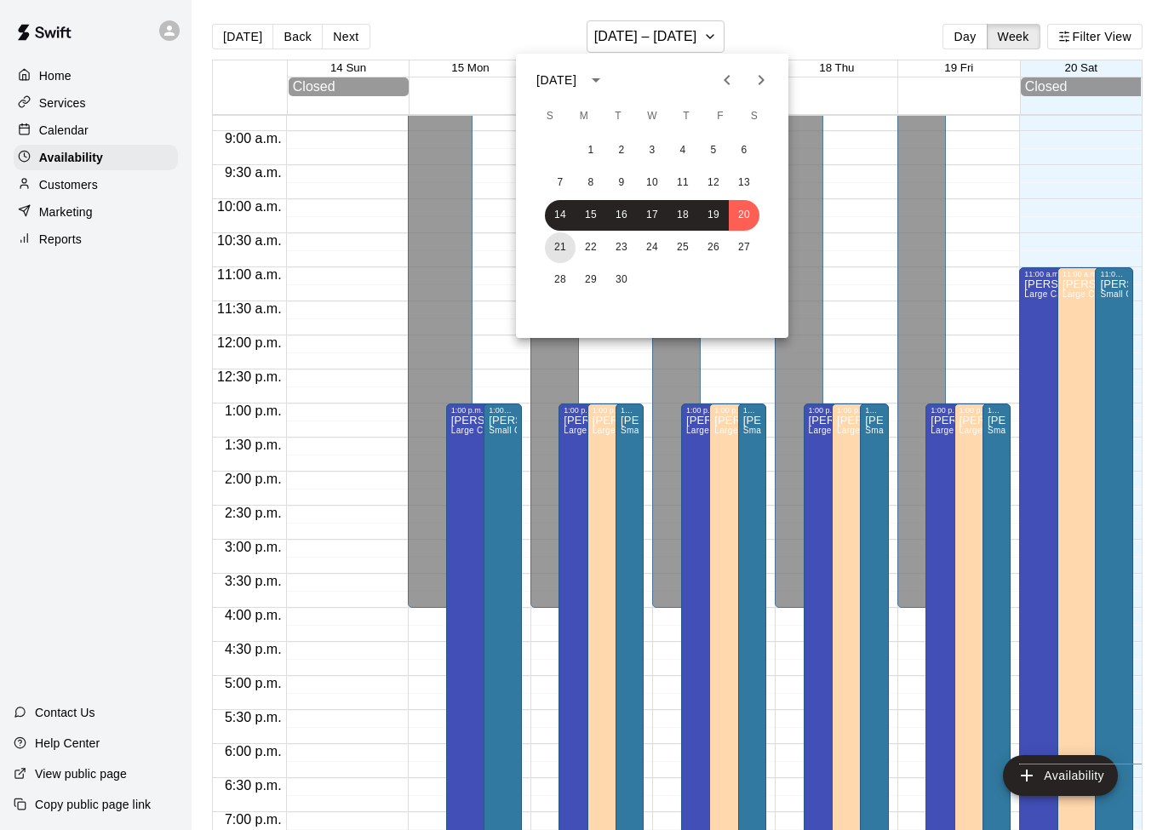
click at [568, 249] on button "21" at bounding box center [560, 247] width 31 height 31
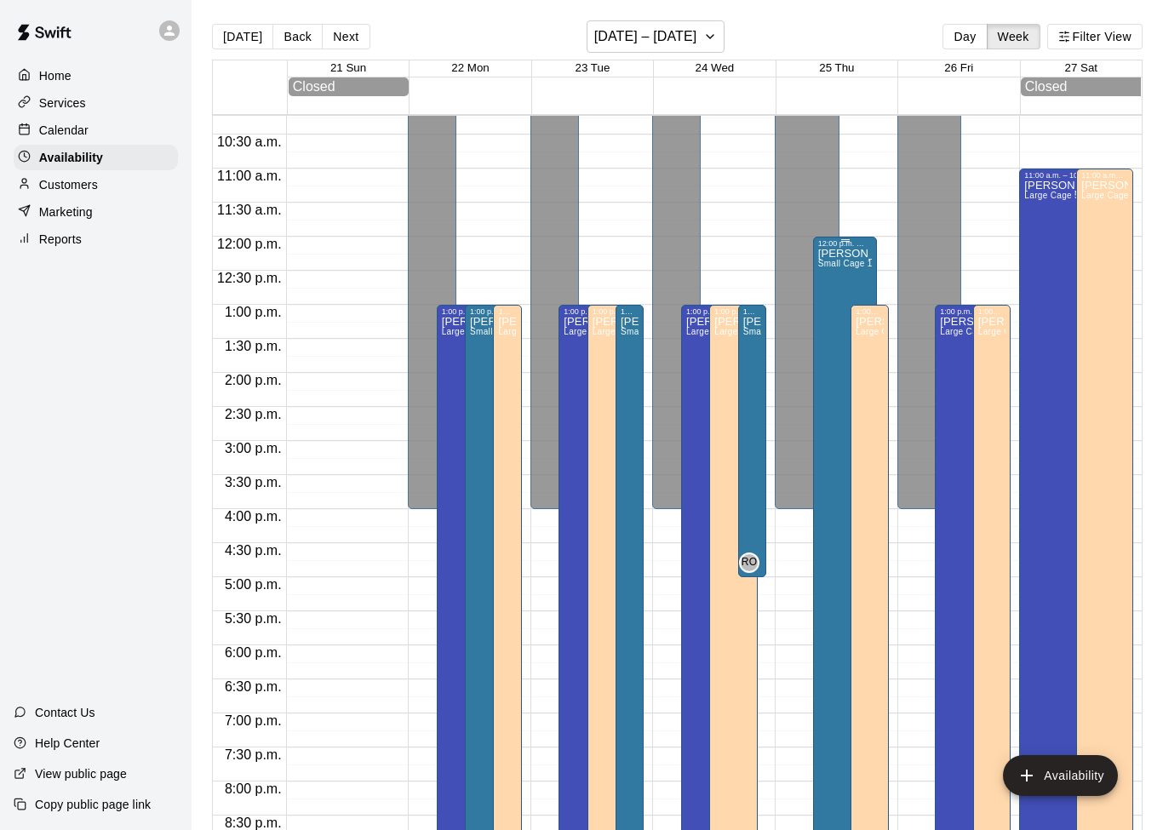
click at [844, 282] on div "[PERSON_NAME] Small Cage 1" at bounding box center [845, 663] width 54 height 830
click at [844, 262] on icon "edit" at bounding box center [835, 269] width 20 height 20
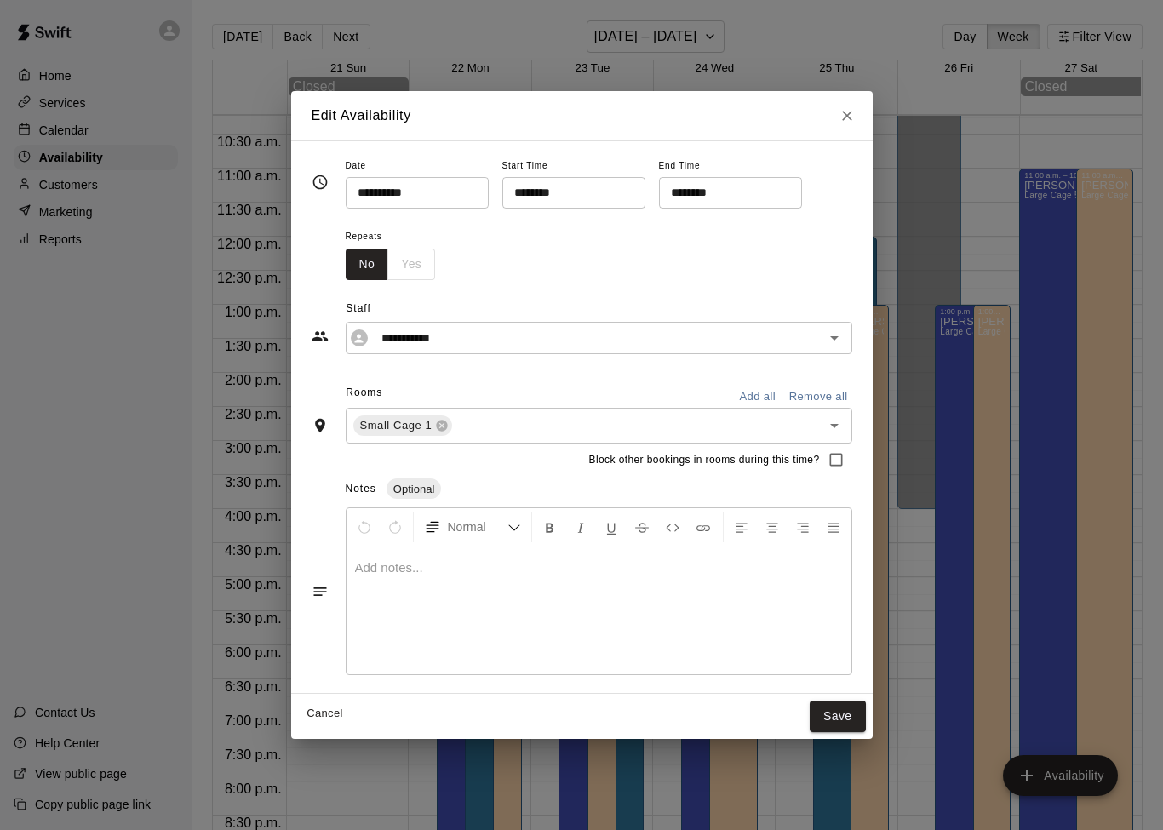
click at [420, 266] on div "No Yes" at bounding box center [391, 264] width 90 height 31
click at [840, 342] on icon "Open" at bounding box center [834, 338] width 20 height 20
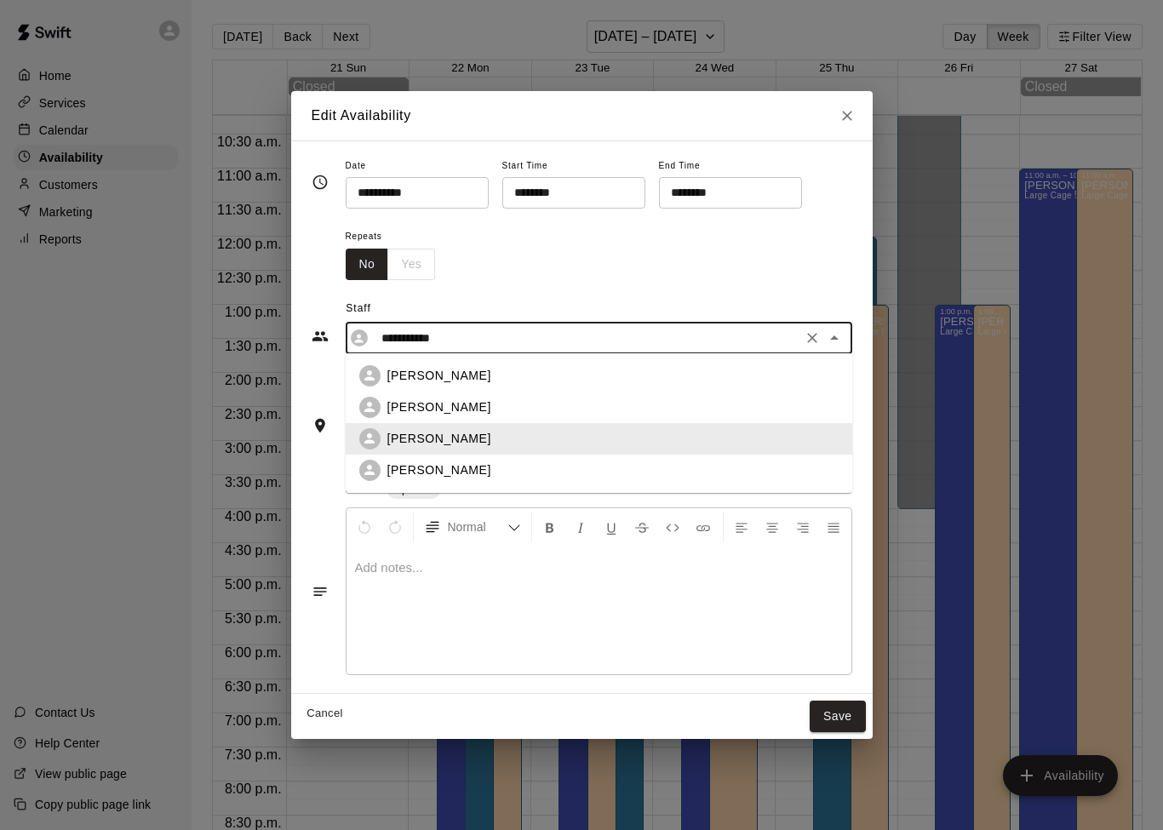
click at [793, 445] on div "[PERSON_NAME]" at bounding box center [612, 439] width 451 height 18
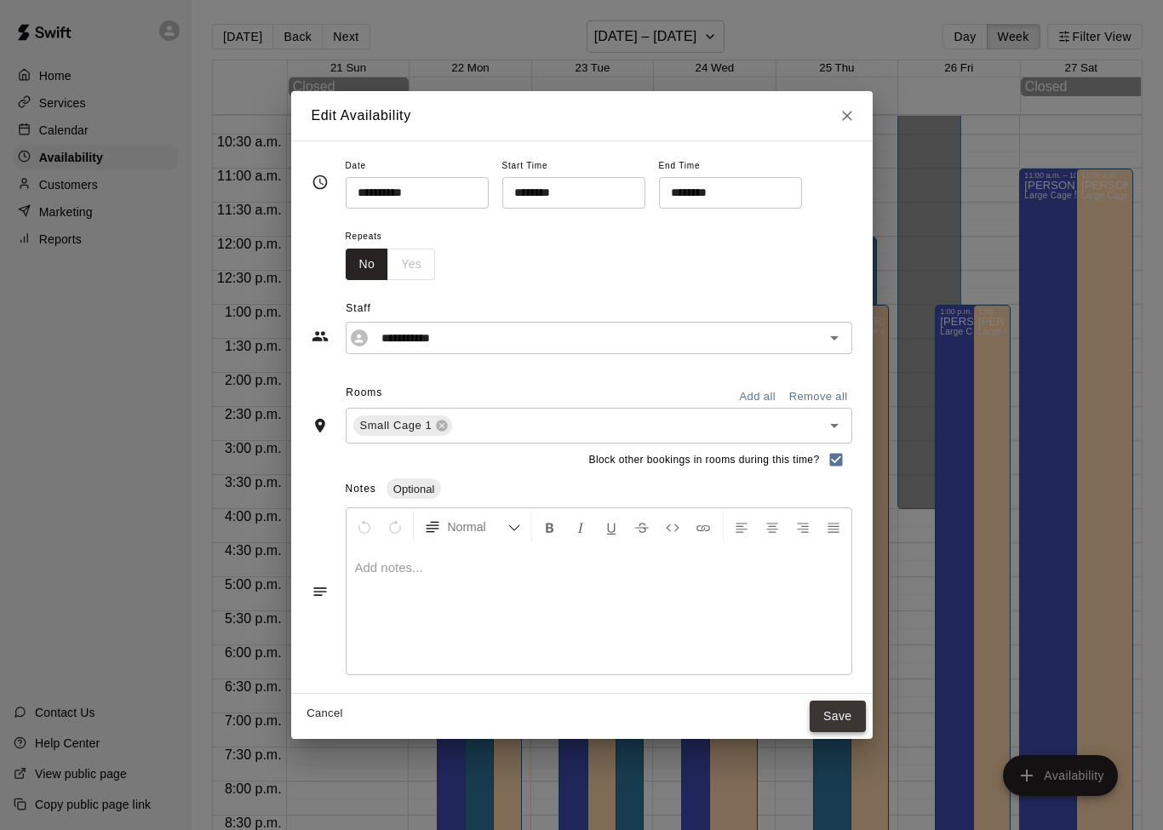
click at [847, 715] on button "Save" at bounding box center [837, 716] width 56 height 31
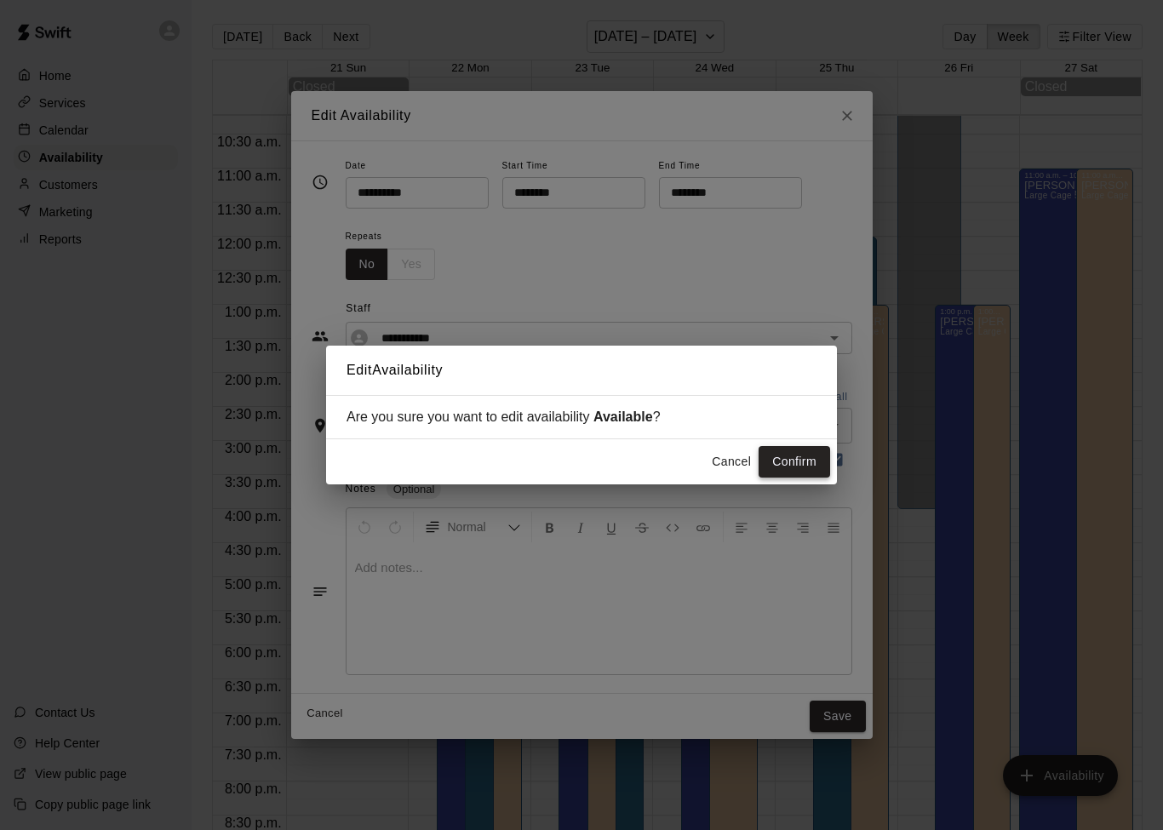
click at [809, 468] on button "Confirm" at bounding box center [793, 461] width 71 height 31
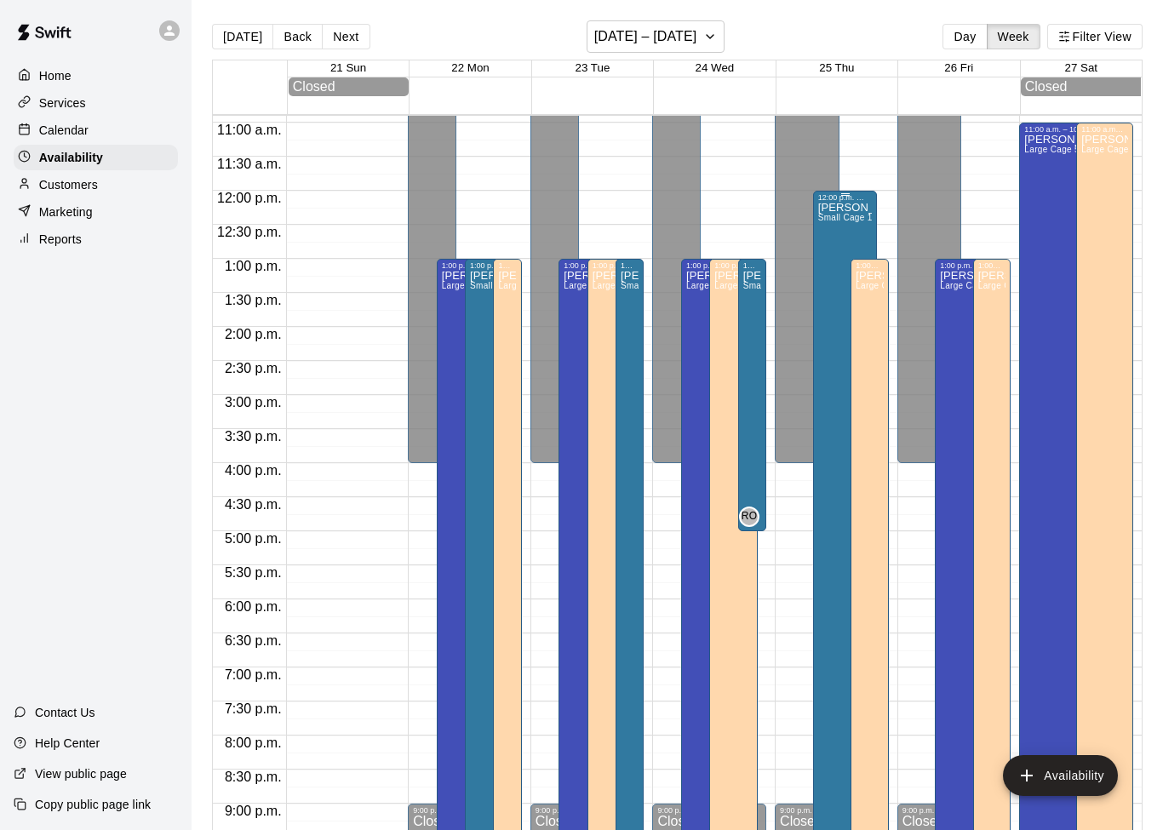
click at [851, 232] on div "[PERSON_NAME] Small Cage 1" at bounding box center [845, 617] width 54 height 830
click at [841, 231] on icon "edit" at bounding box center [835, 223] width 20 height 20
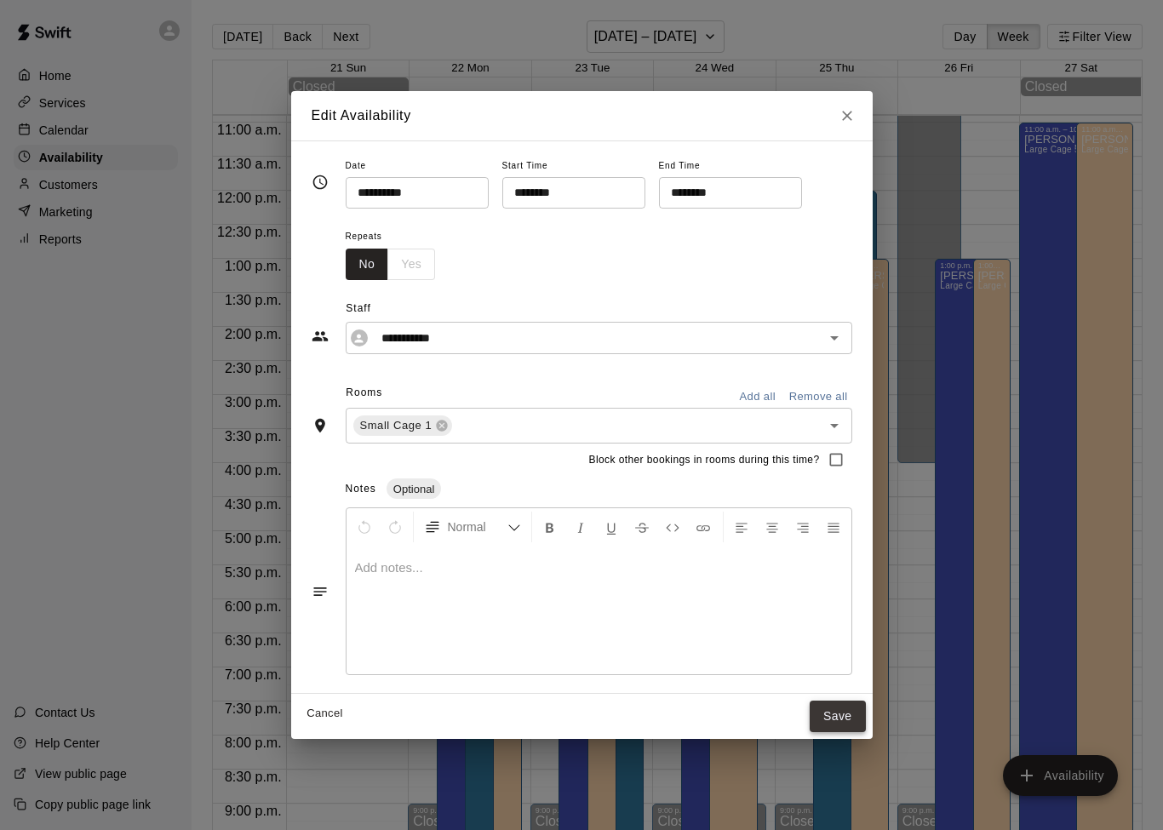
click at [835, 718] on button "Save" at bounding box center [837, 716] width 56 height 31
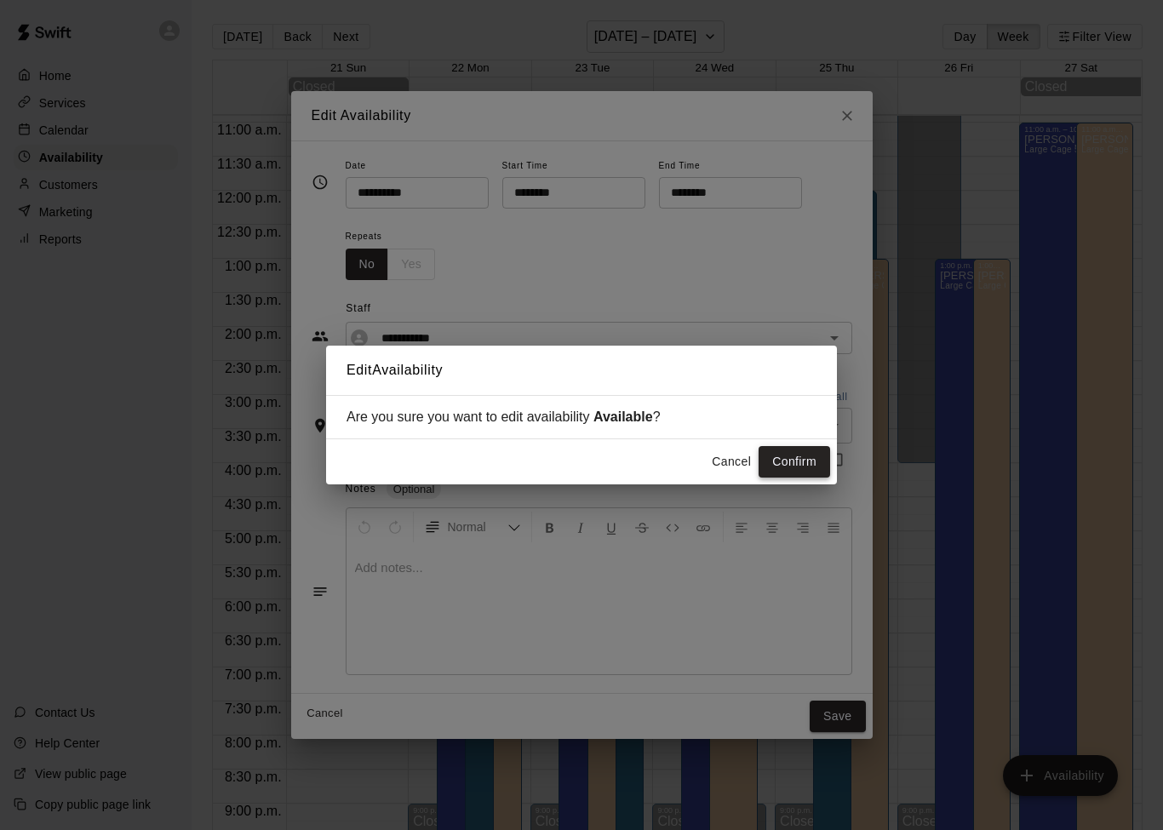
click at [814, 461] on button "Confirm" at bounding box center [793, 461] width 71 height 31
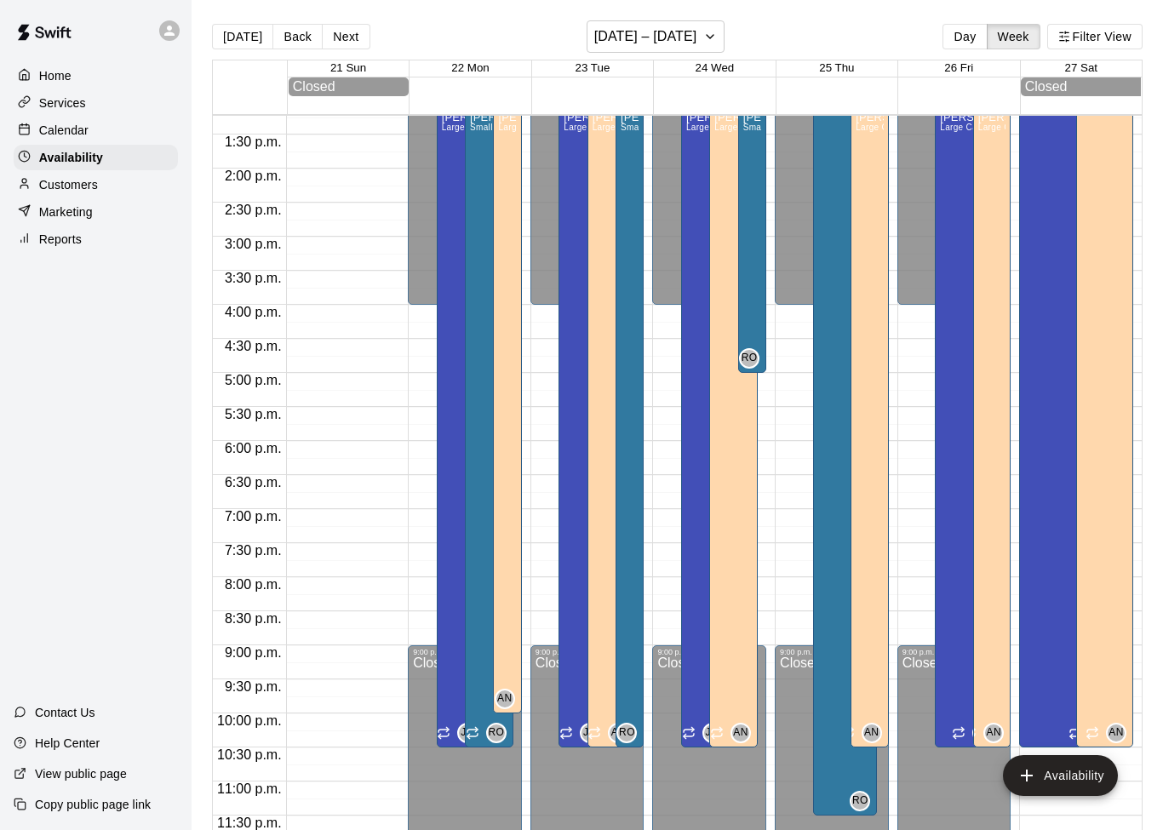
scroll to position [903, 0]
click at [1044, 770] on button "Availability" at bounding box center [1060, 775] width 115 height 41
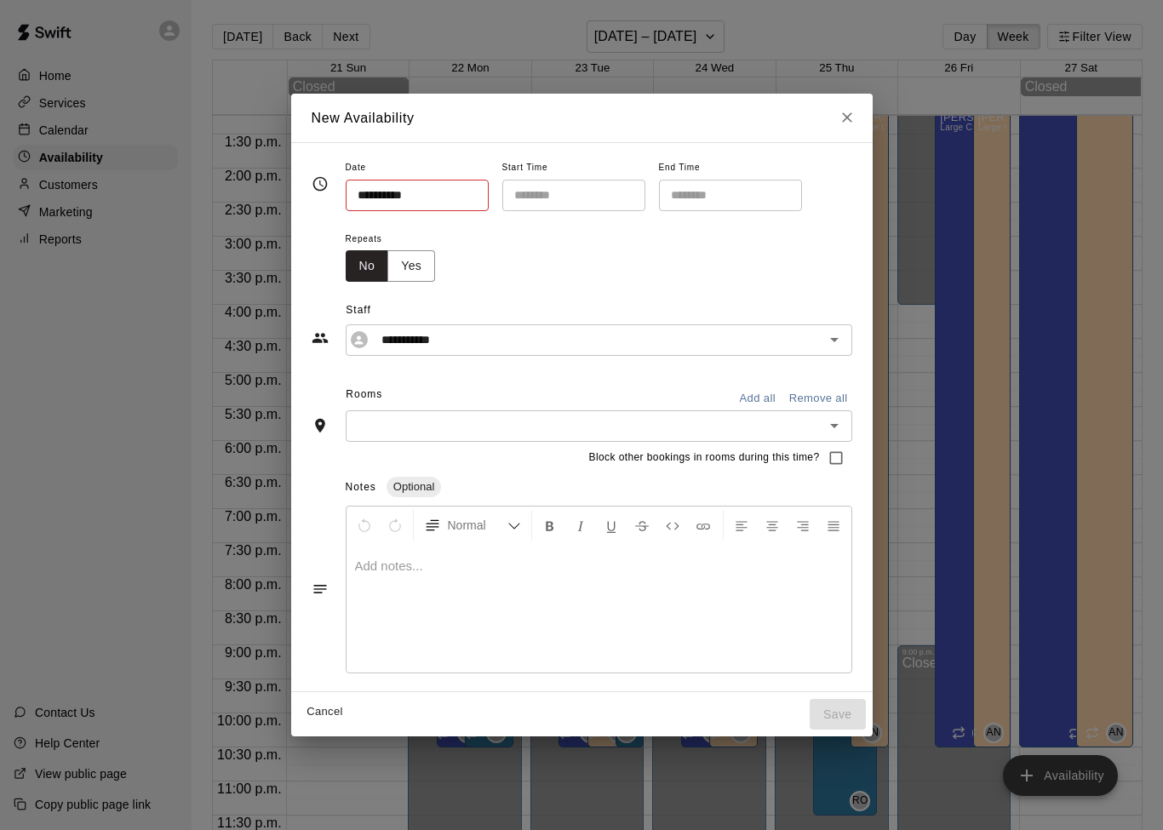
type input "**********"
type input "********"
click at [849, 123] on icon "Close" at bounding box center [847, 118] width 10 height 10
type input "**********"
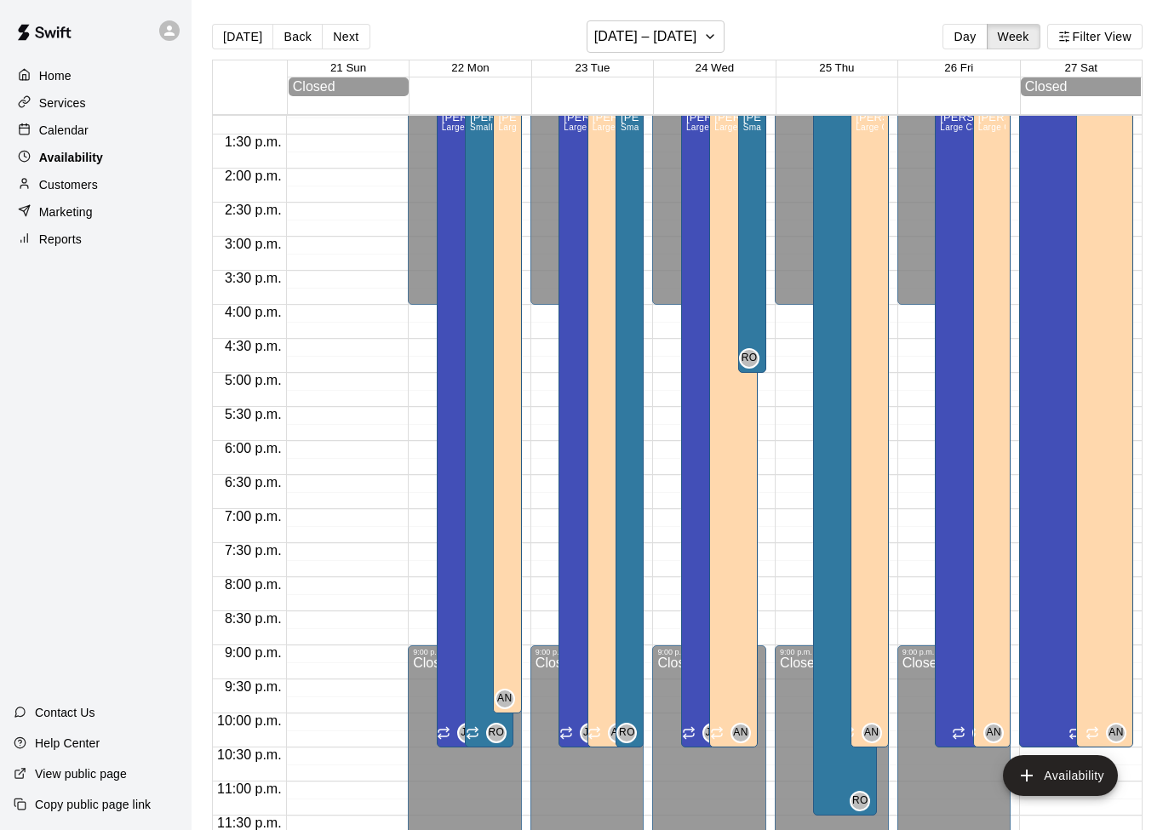
click at [101, 152] on p "Availability" at bounding box center [71, 157] width 64 height 17
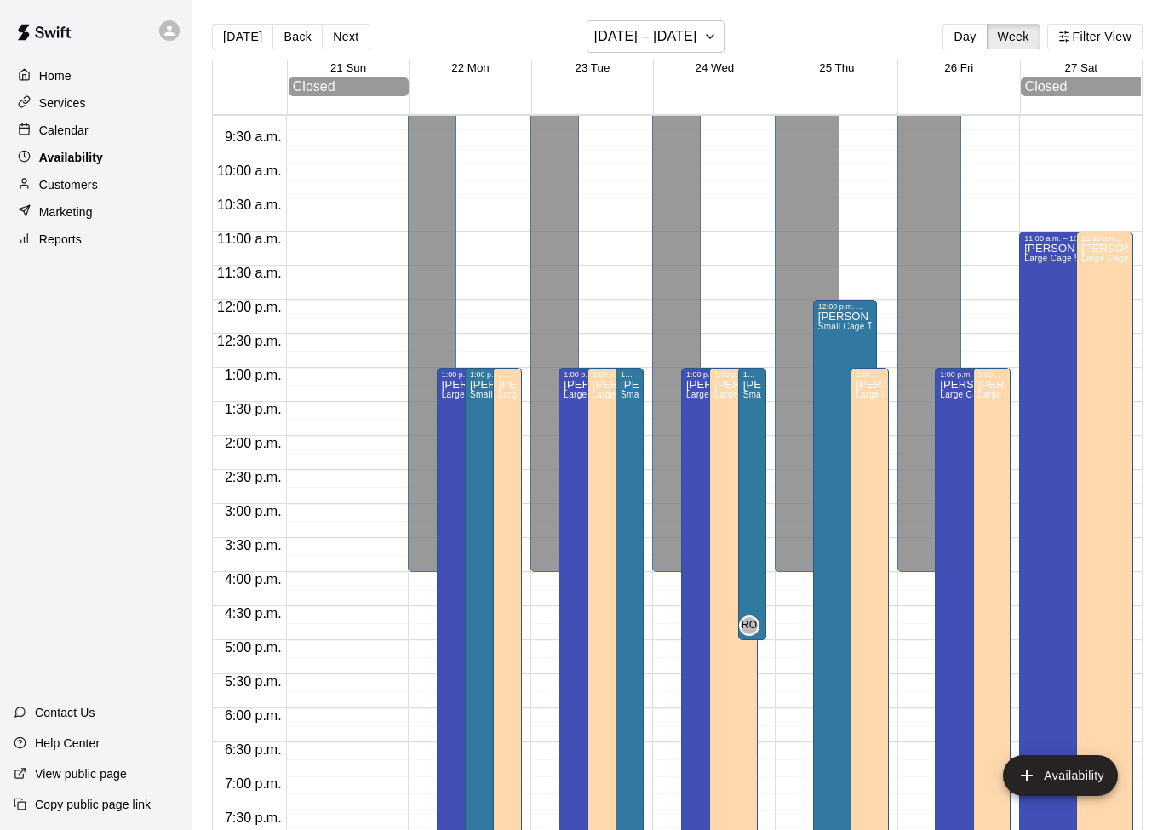
scroll to position [629, 0]
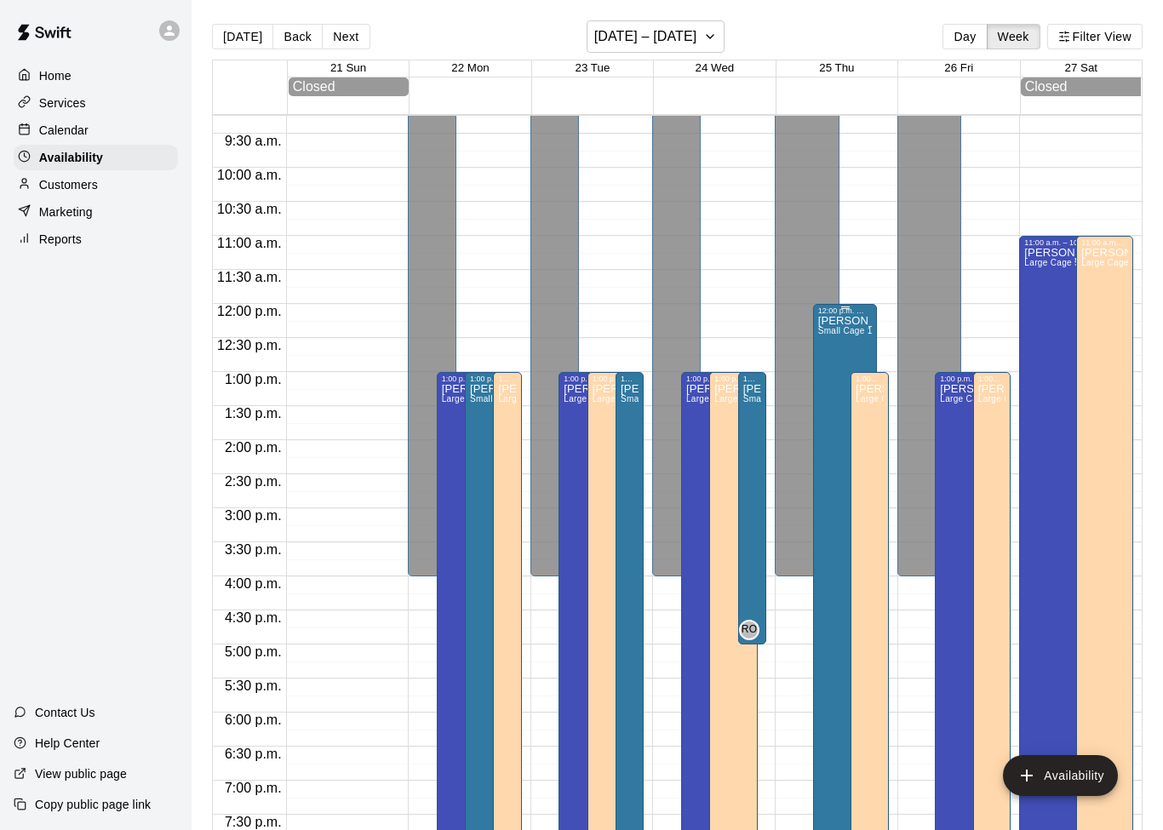
click at [842, 345] on div "[PERSON_NAME] Small Cage 1" at bounding box center [845, 730] width 54 height 830
click at [819, 391] on div at bounding box center [835, 356] width 34 height 75
click at [838, 383] on icon "delete" at bounding box center [835, 376] width 12 height 15
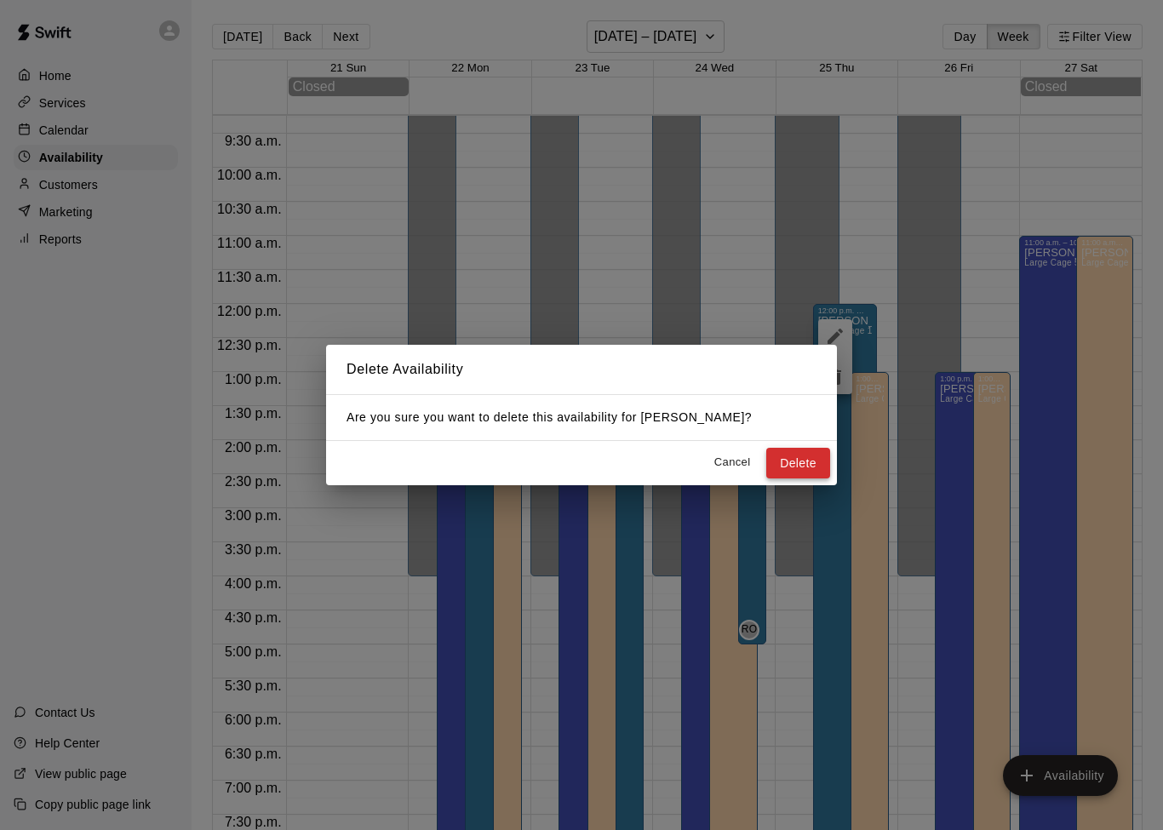
click at [814, 465] on button "Delete" at bounding box center [798, 463] width 64 height 31
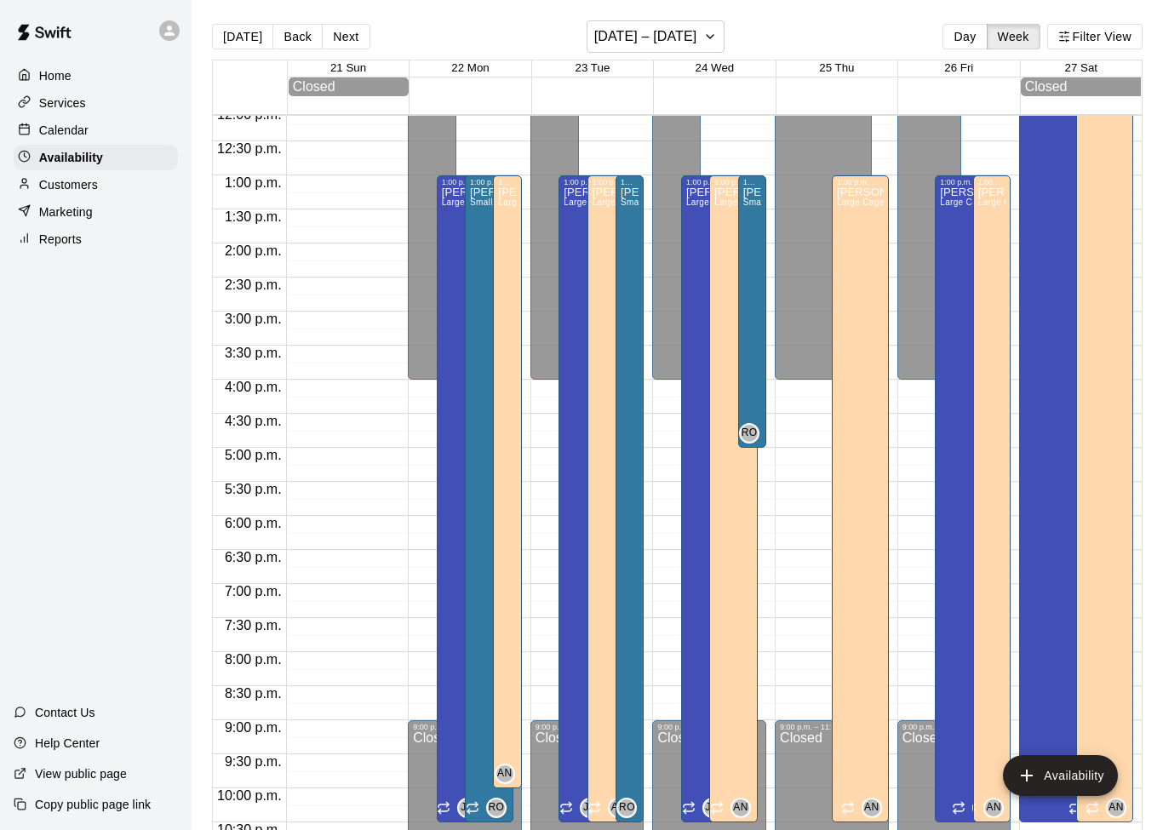
scroll to position [735, 0]
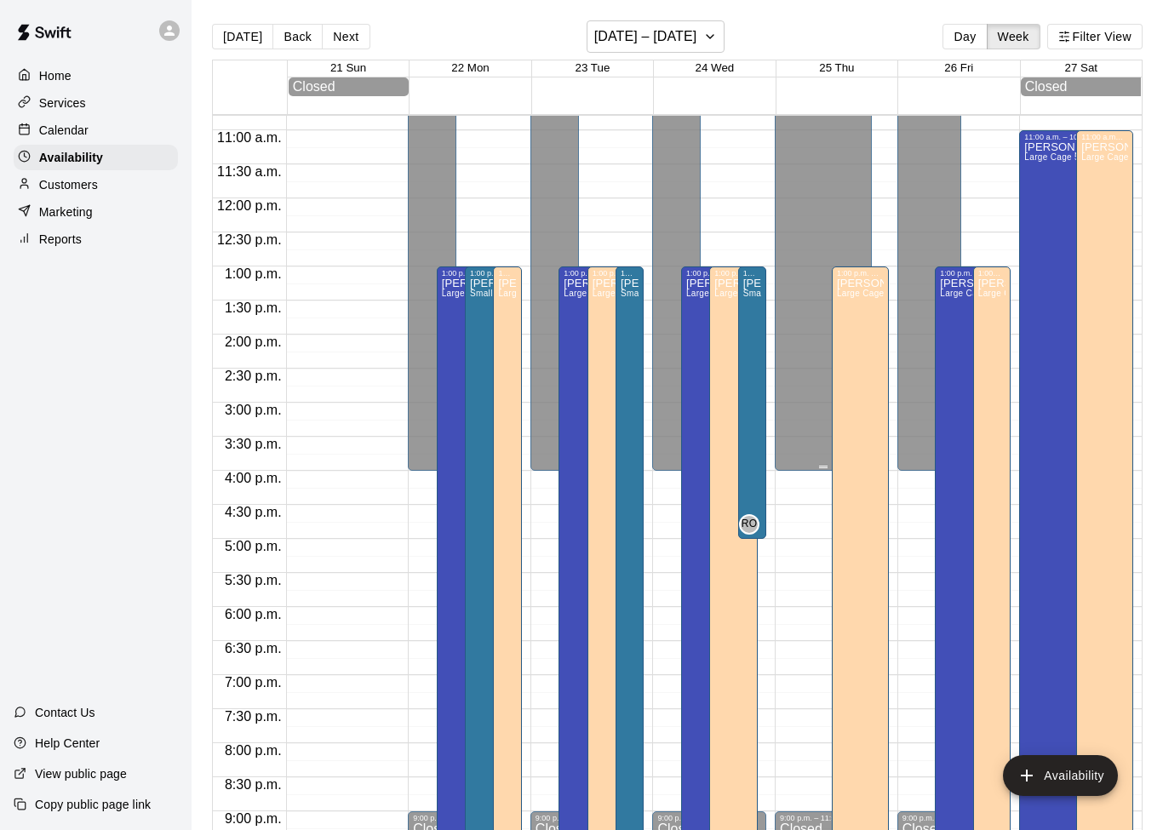
click at [697, 42] on h6 "[DATE] – [DATE]" at bounding box center [645, 37] width 103 height 24
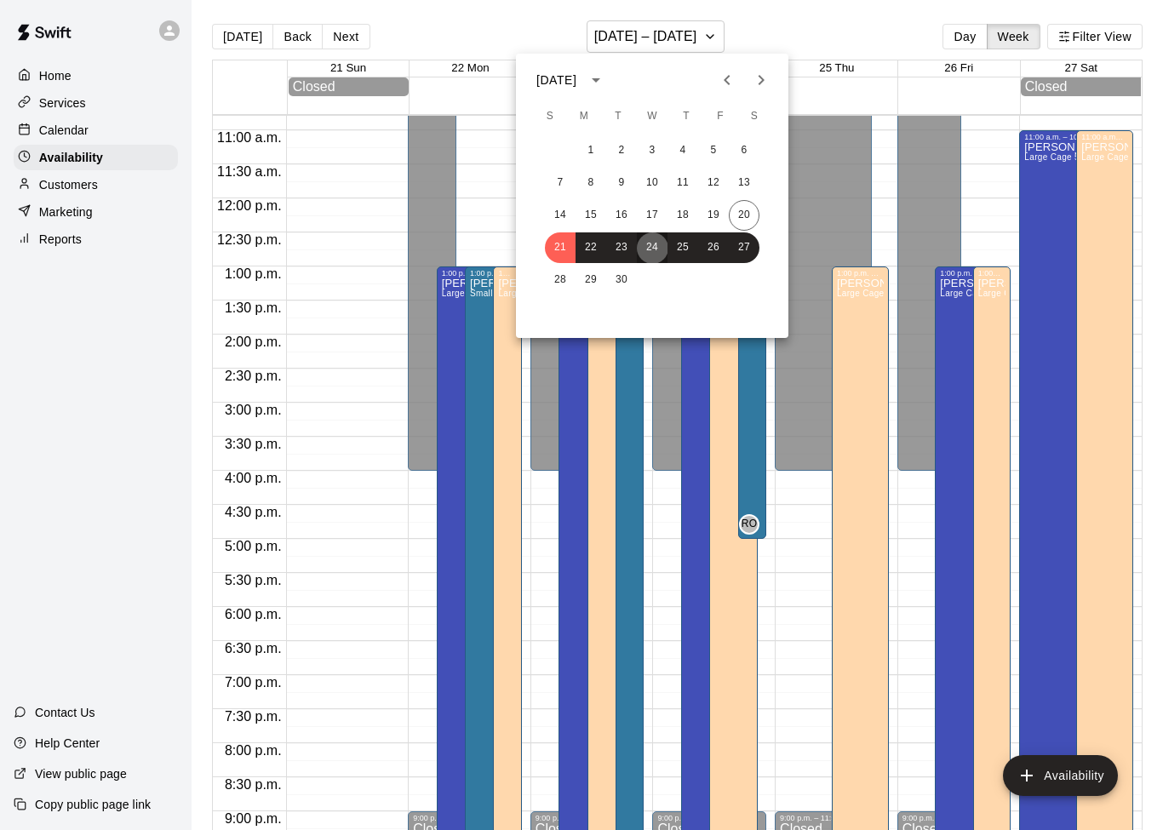
click at [665, 249] on button "24" at bounding box center [652, 247] width 31 height 31
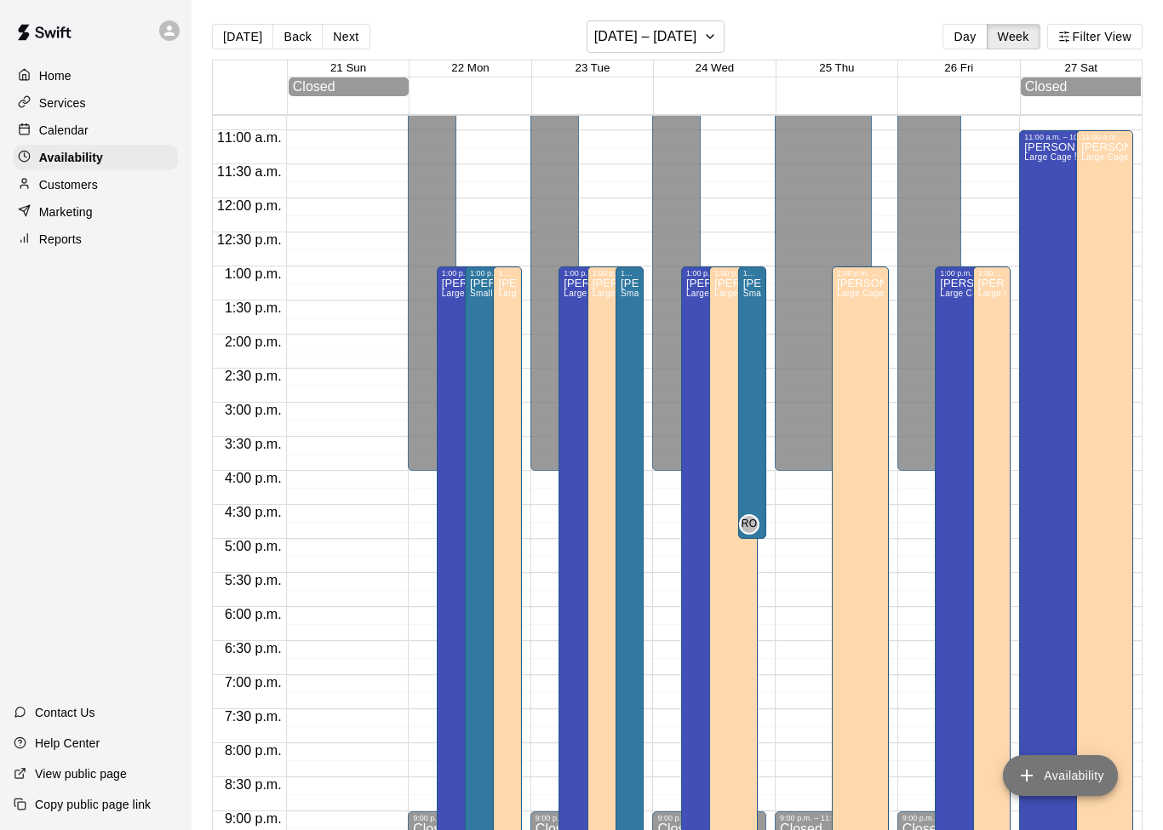
click at [1049, 777] on button "Availability" at bounding box center [1060, 775] width 115 height 41
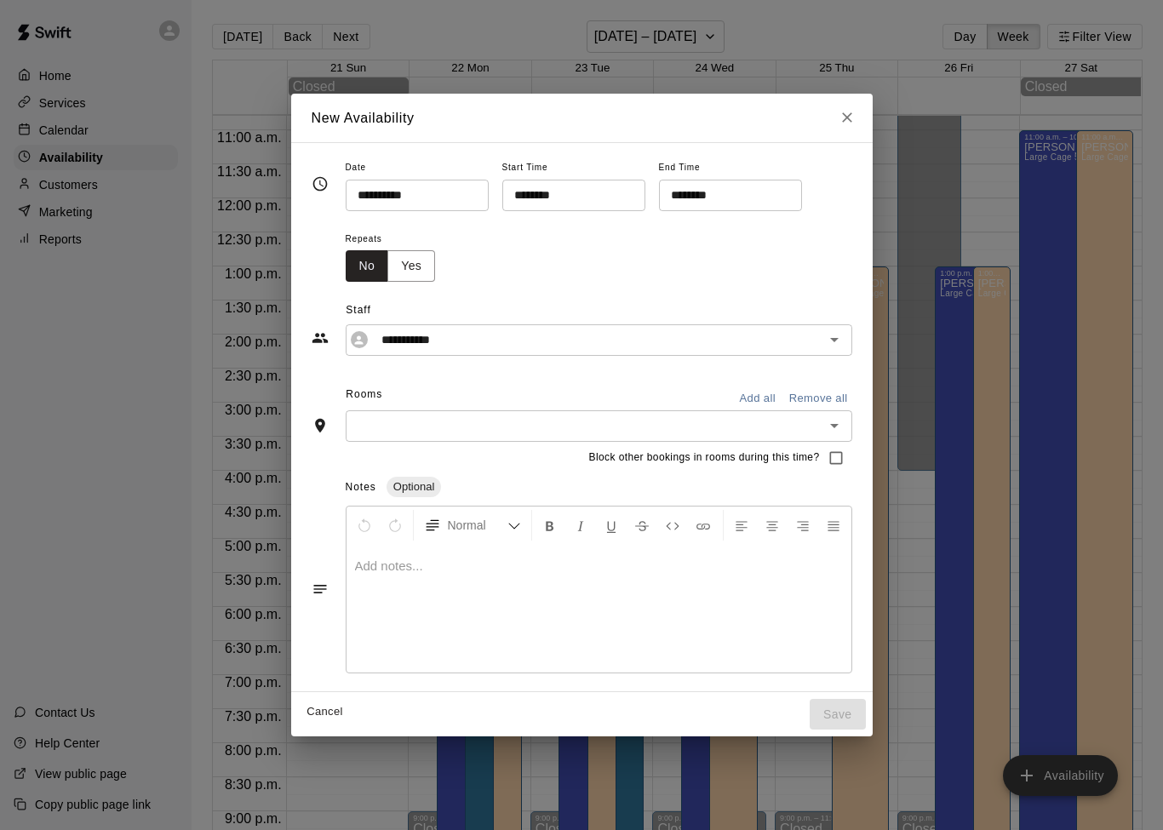
click at [832, 342] on icon "Open" at bounding box center [834, 339] width 20 height 20
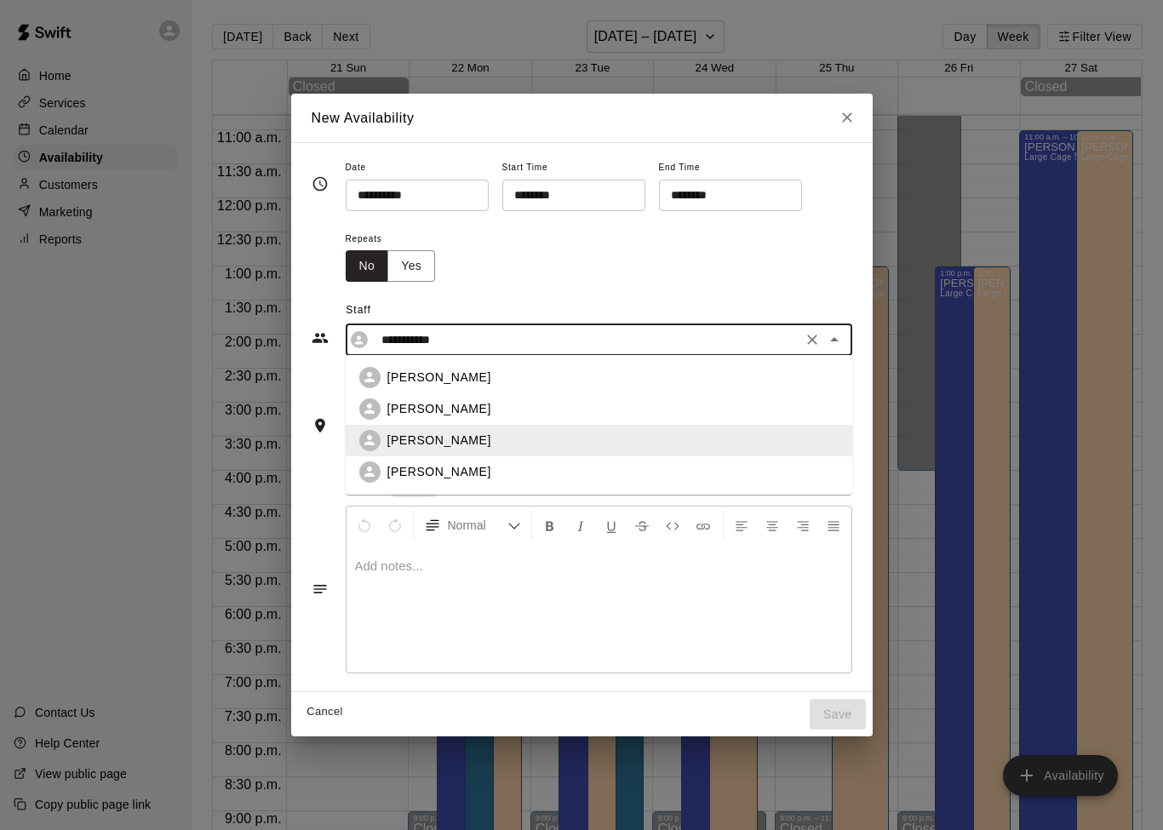
click at [534, 412] on div "[PERSON_NAME]" at bounding box center [612, 409] width 451 height 18
type input "**********"
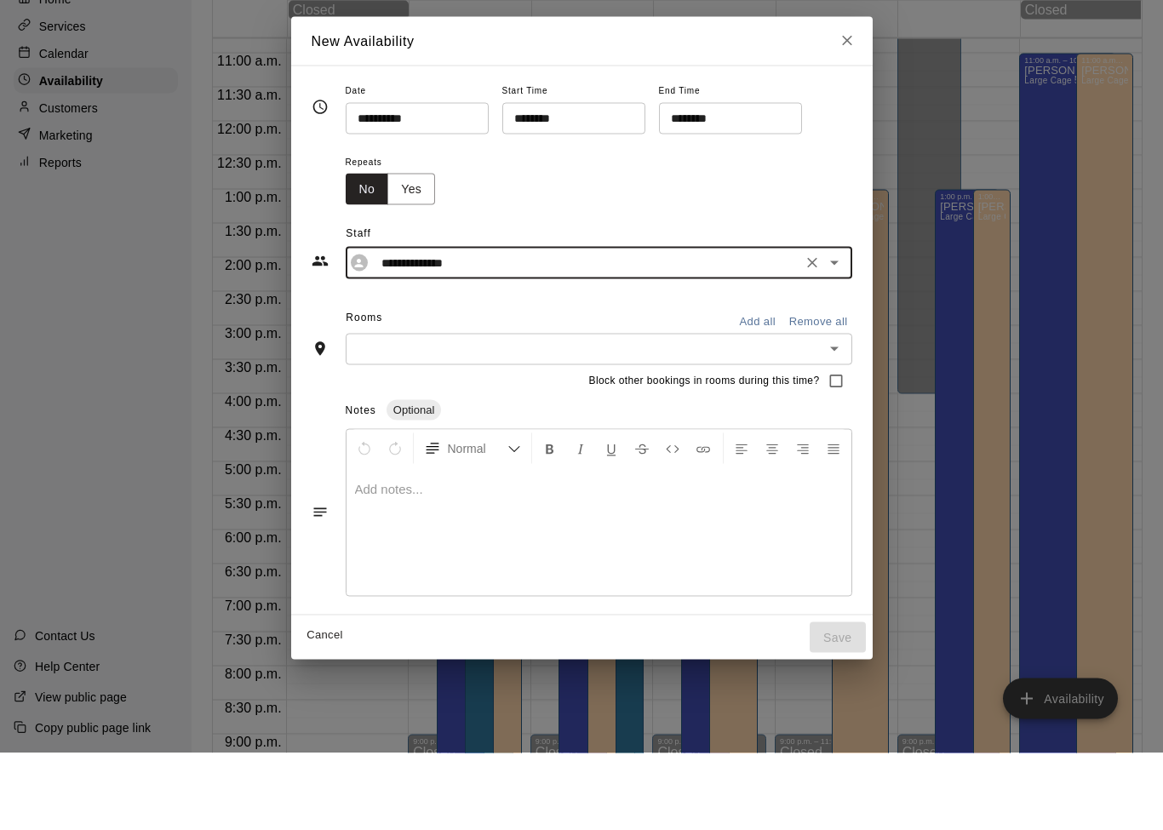
click at [575, 180] on input "********" at bounding box center [567, 195] width 131 height 31
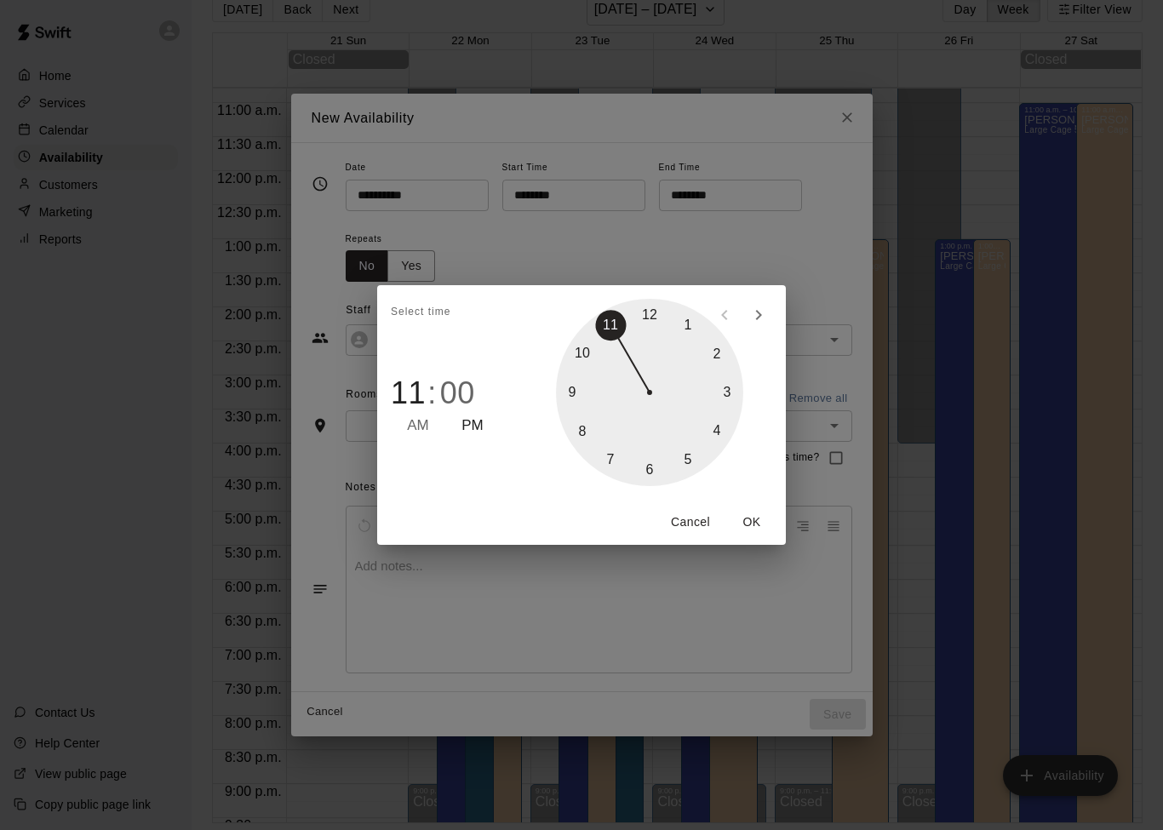
type input "********"
click at [478, 427] on span "PM" at bounding box center [472, 426] width 22 height 23
click at [759, 529] on button "OK" at bounding box center [751, 521] width 54 height 31
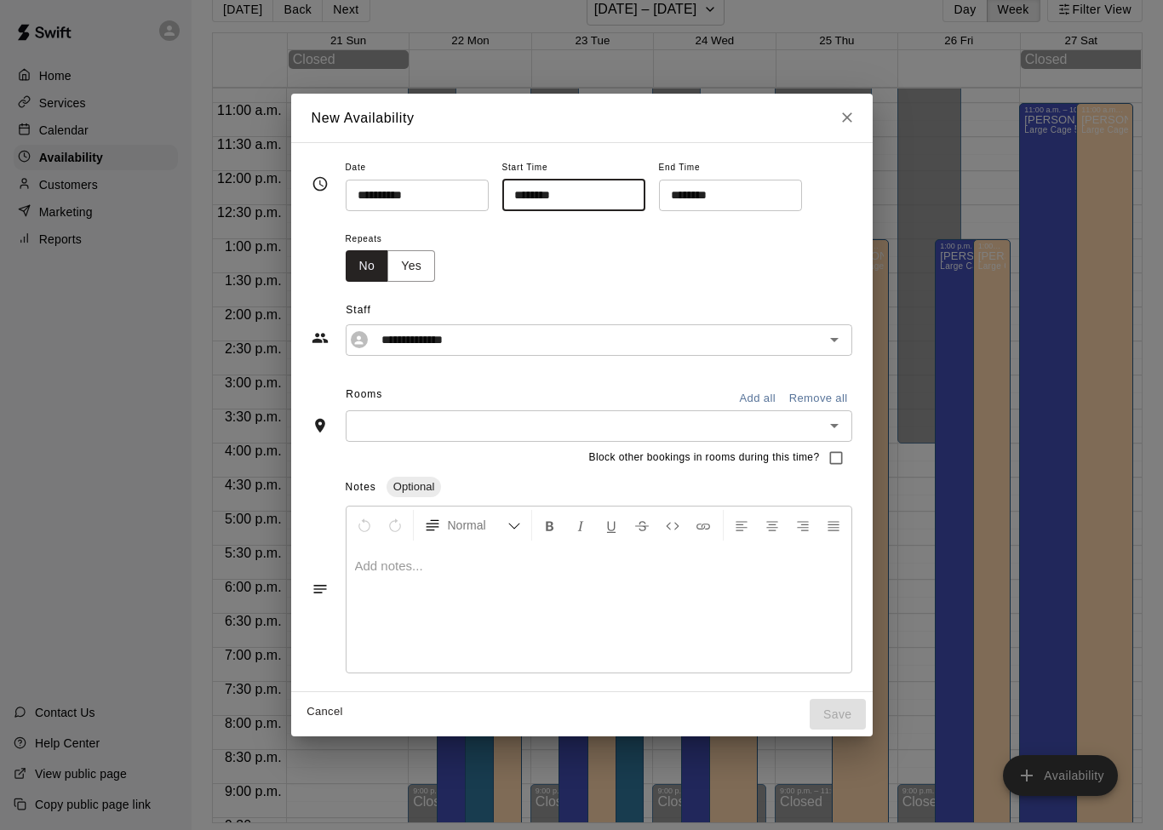
click at [715, 200] on input "********" at bounding box center [724, 195] width 131 height 31
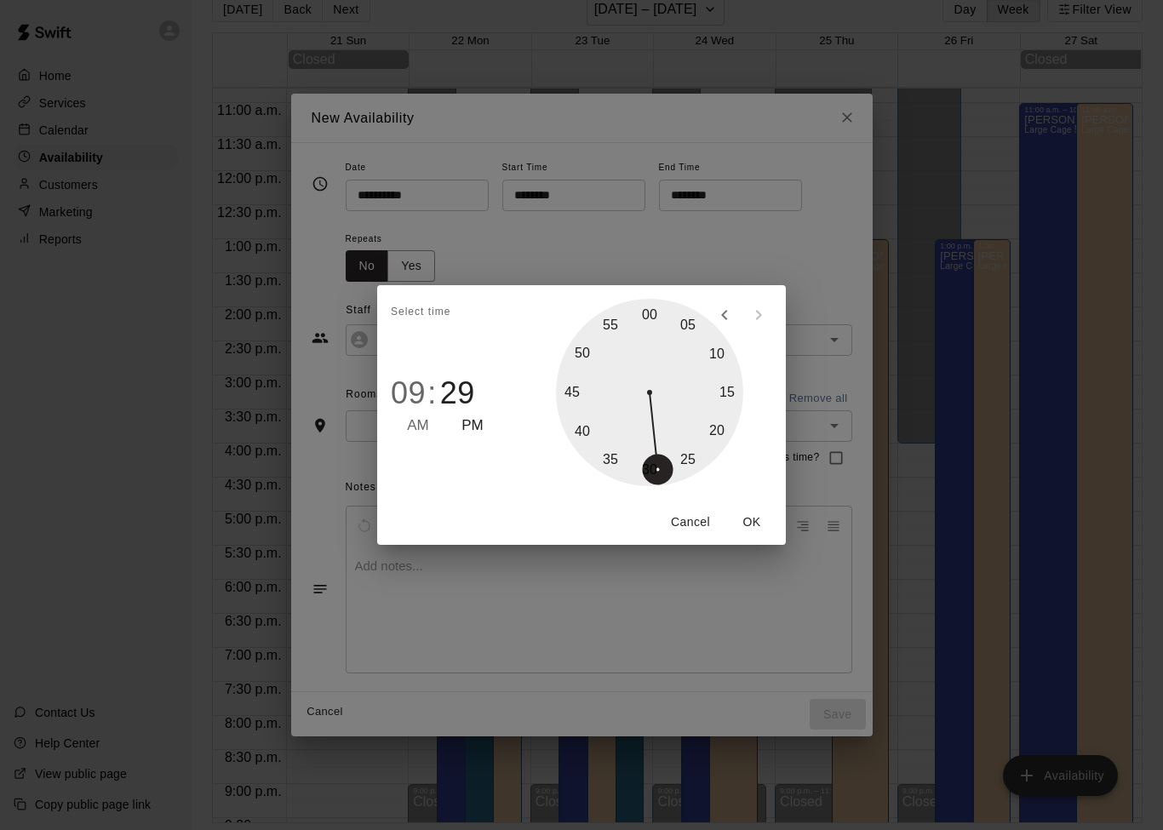
type input "********"
click at [761, 528] on button "OK" at bounding box center [751, 521] width 54 height 31
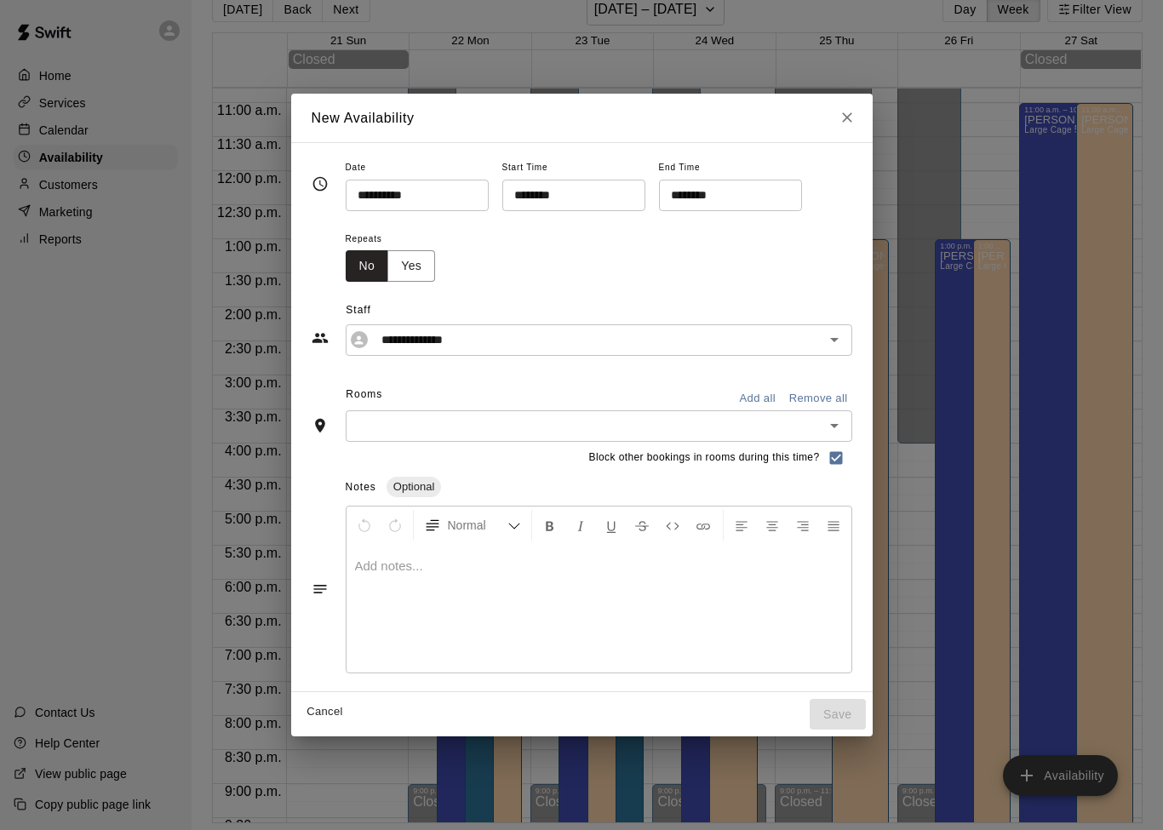
click at [845, 427] on button "Open" at bounding box center [834, 426] width 24 height 24
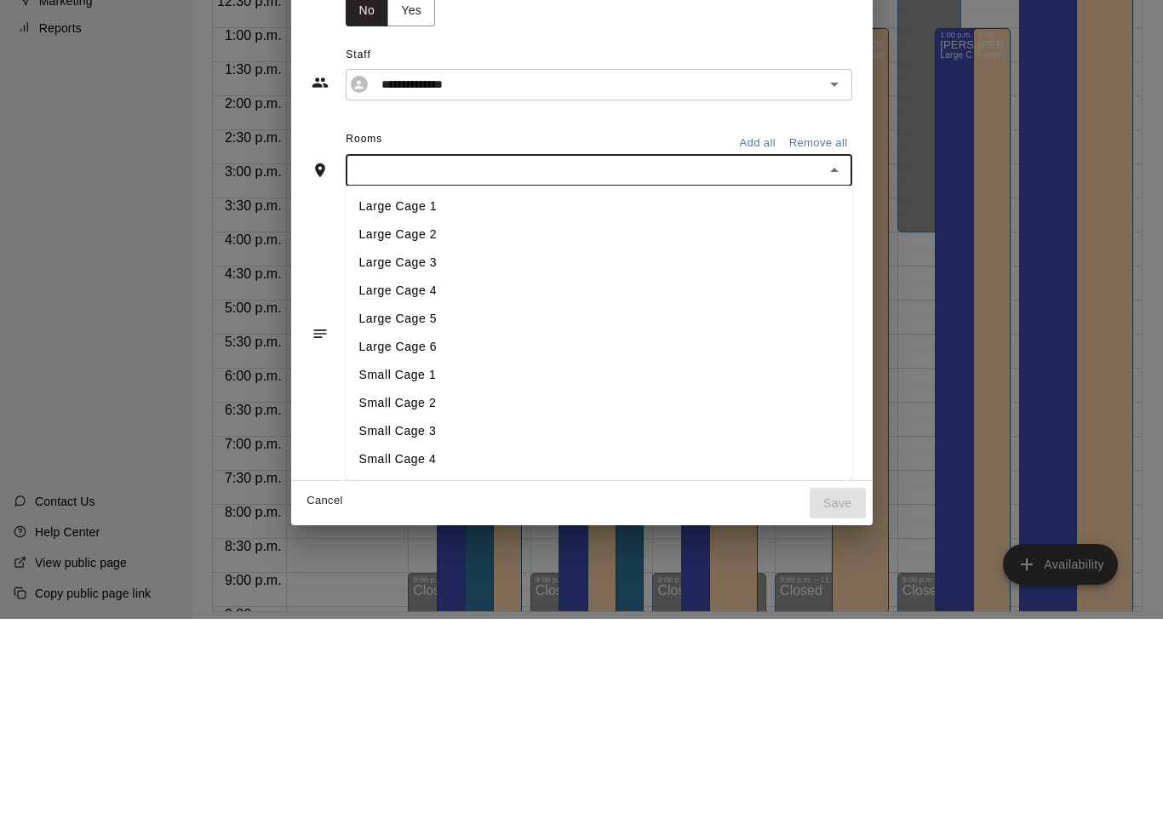
scroll to position [46, 0]
click at [510, 403] on li "Large Cage 1" at bounding box center [599, 417] width 506 height 28
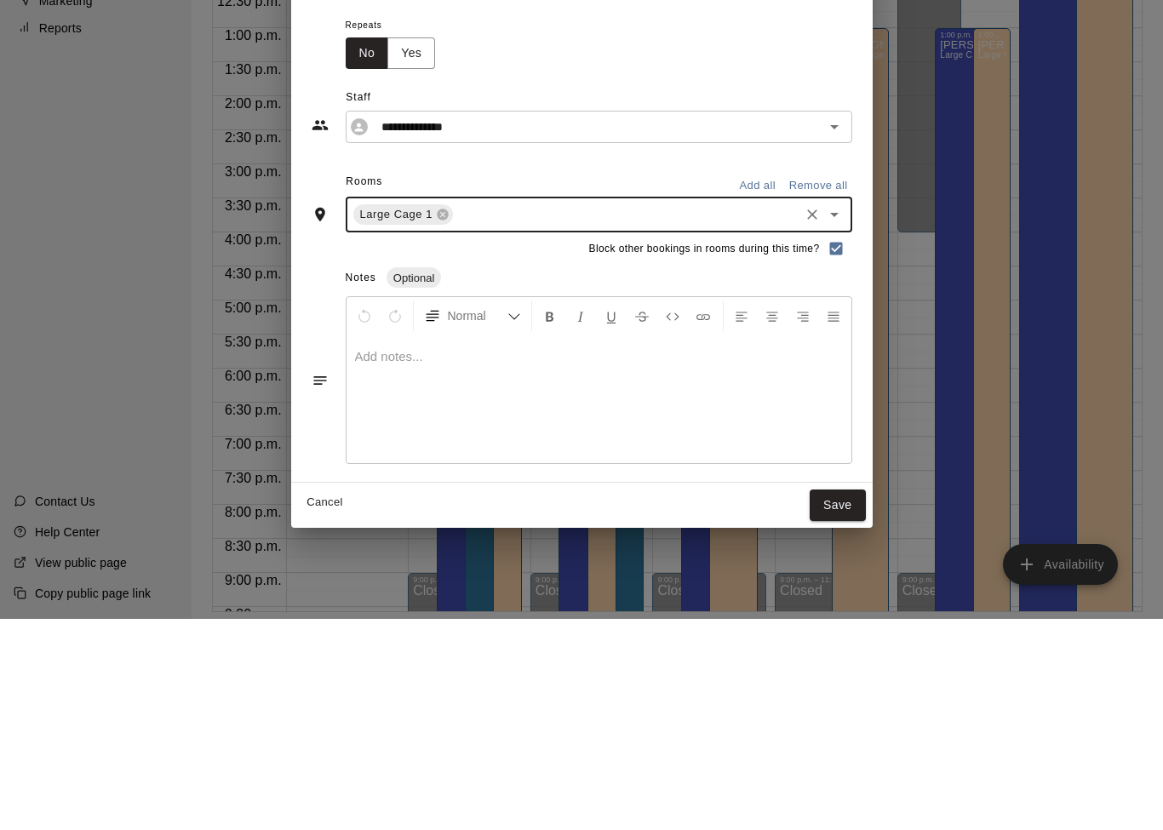
scroll to position [0, 0]
click at [832, 546] on div at bounding box center [598, 610] width 505 height 128
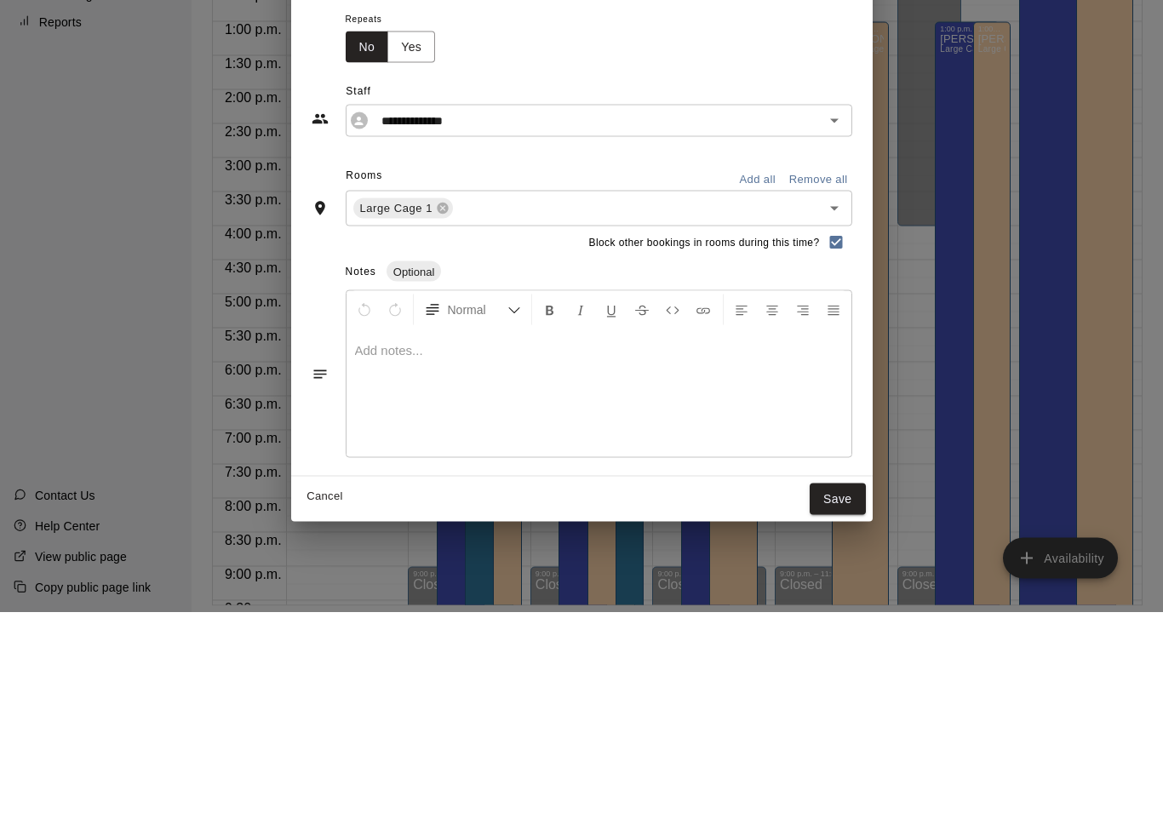
click at [734, 546] on div at bounding box center [598, 610] width 505 height 128
click at [780, 280] on div "**********" at bounding box center [582, 317] width 541 height 74
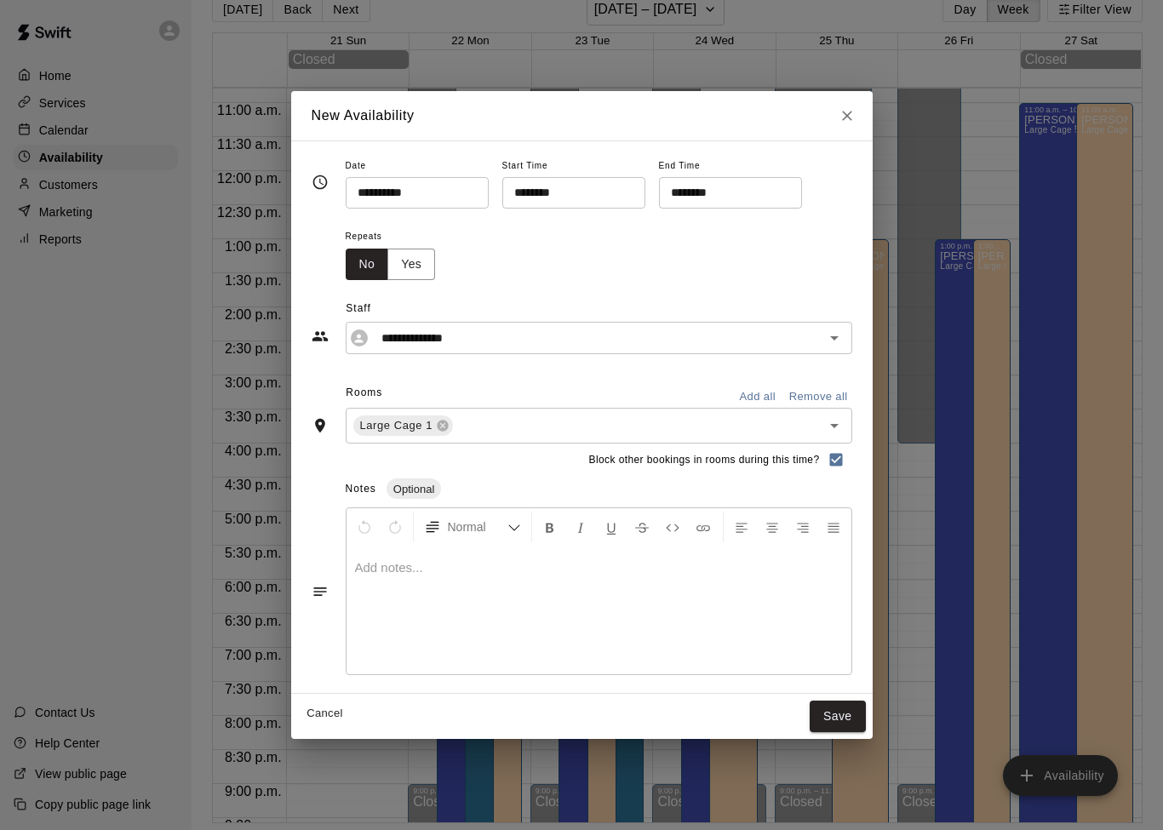
click at [851, 707] on button "Save" at bounding box center [837, 716] width 56 height 31
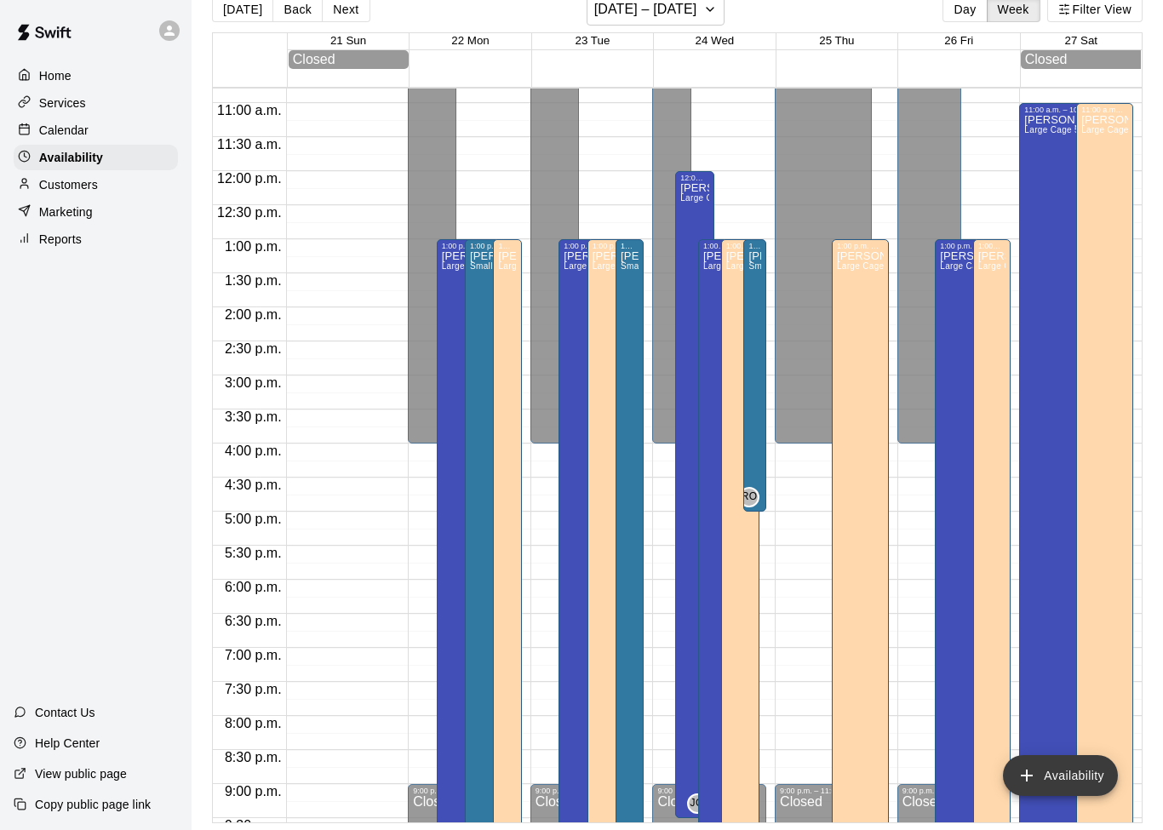
click at [696, 214] on div "[PERSON_NAME] Large Cage 1" at bounding box center [694, 597] width 28 height 830
click at [706, 241] on icon "delete" at bounding box center [698, 244] width 20 height 20
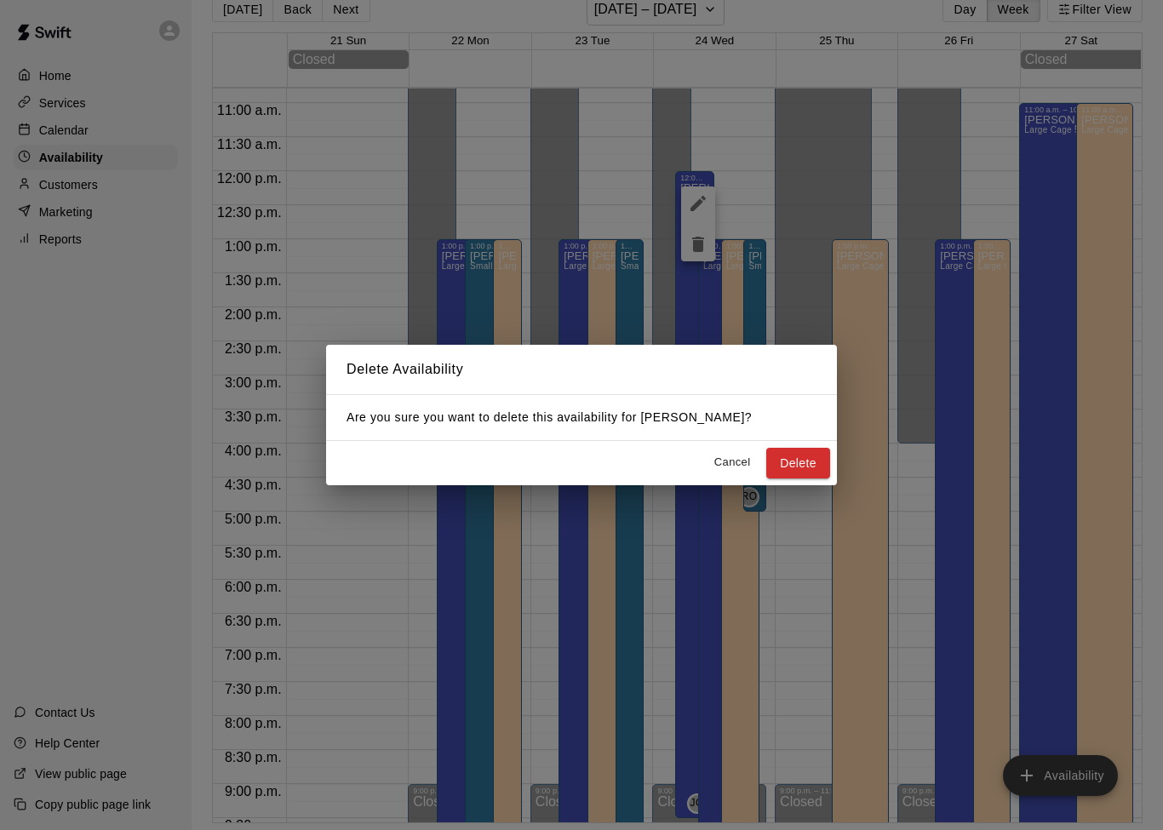
click at [812, 467] on button "Delete" at bounding box center [798, 463] width 64 height 31
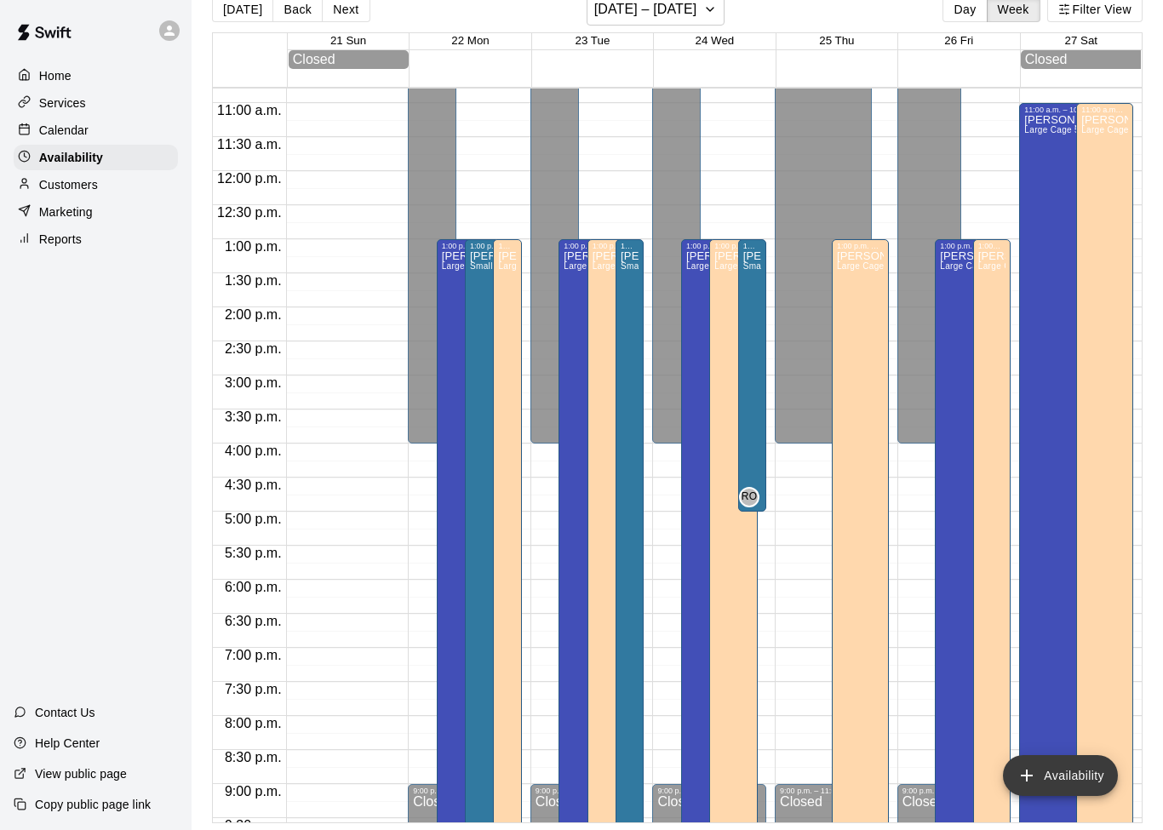
click at [708, 19] on icon "button" at bounding box center [710, 9] width 14 height 20
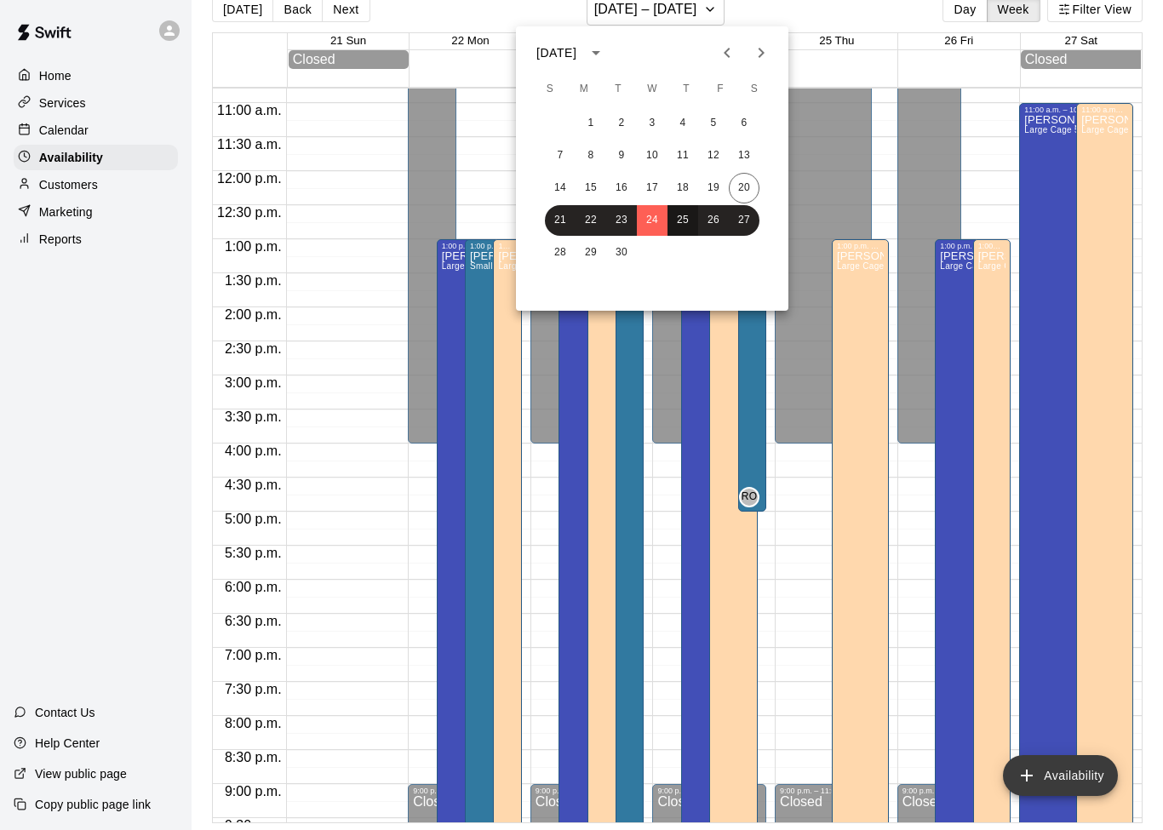
click at [686, 219] on button "25" at bounding box center [682, 220] width 31 height 31
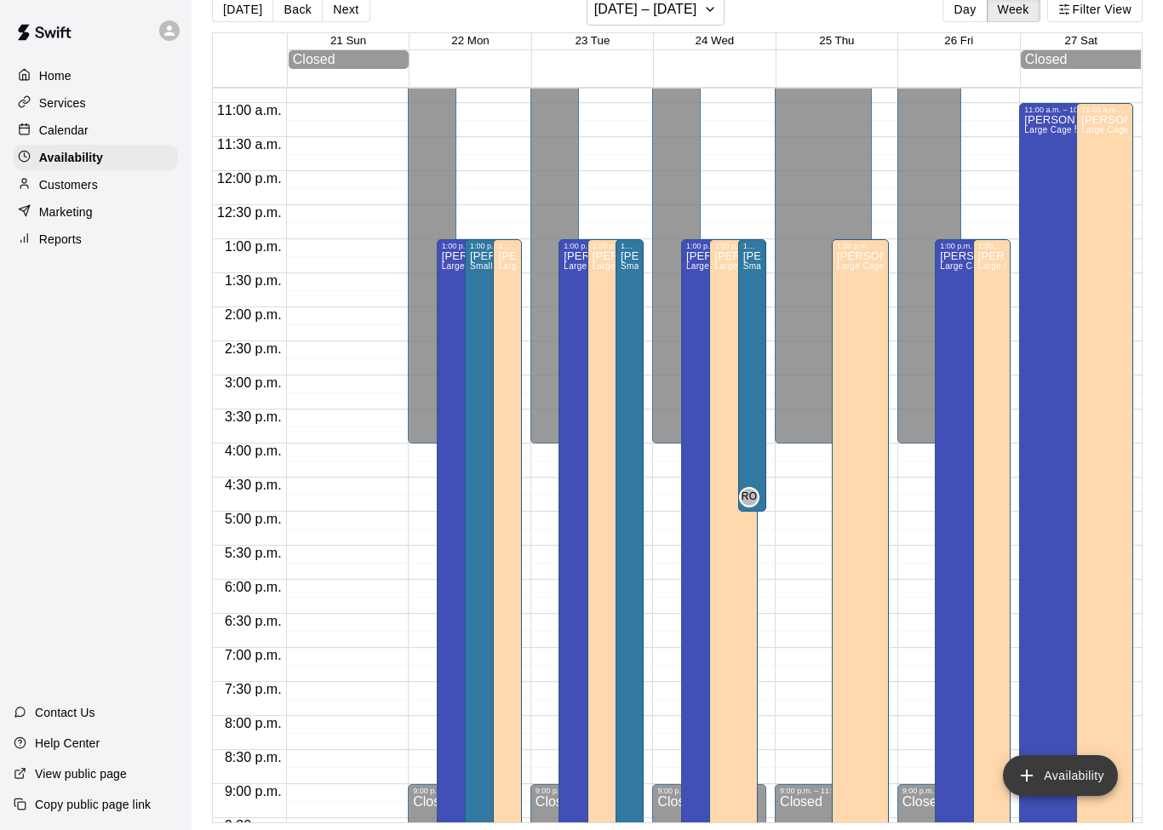
click at [1059, 763] on button "Availability" at bounding box center [1060, 775] width 115 height 41
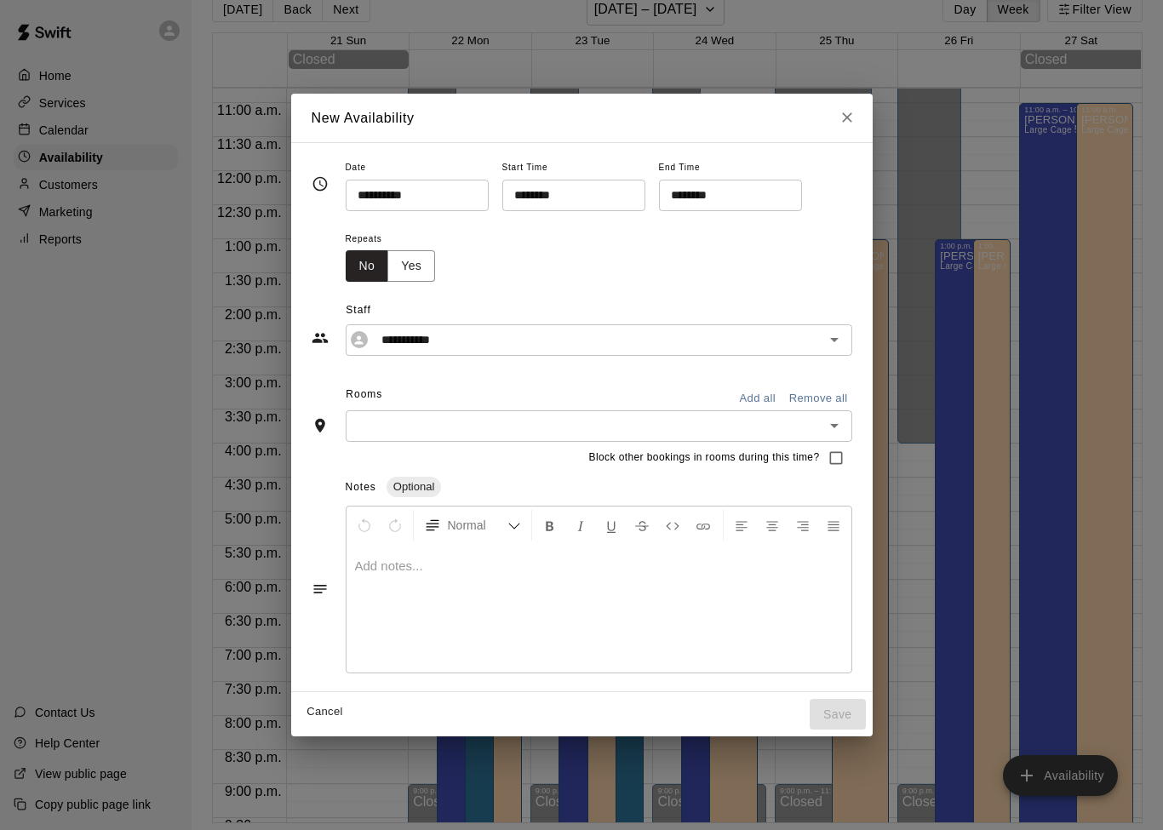
click at [449, 205] on input "**********" at bounding box center [411, 195] width 131 height 31
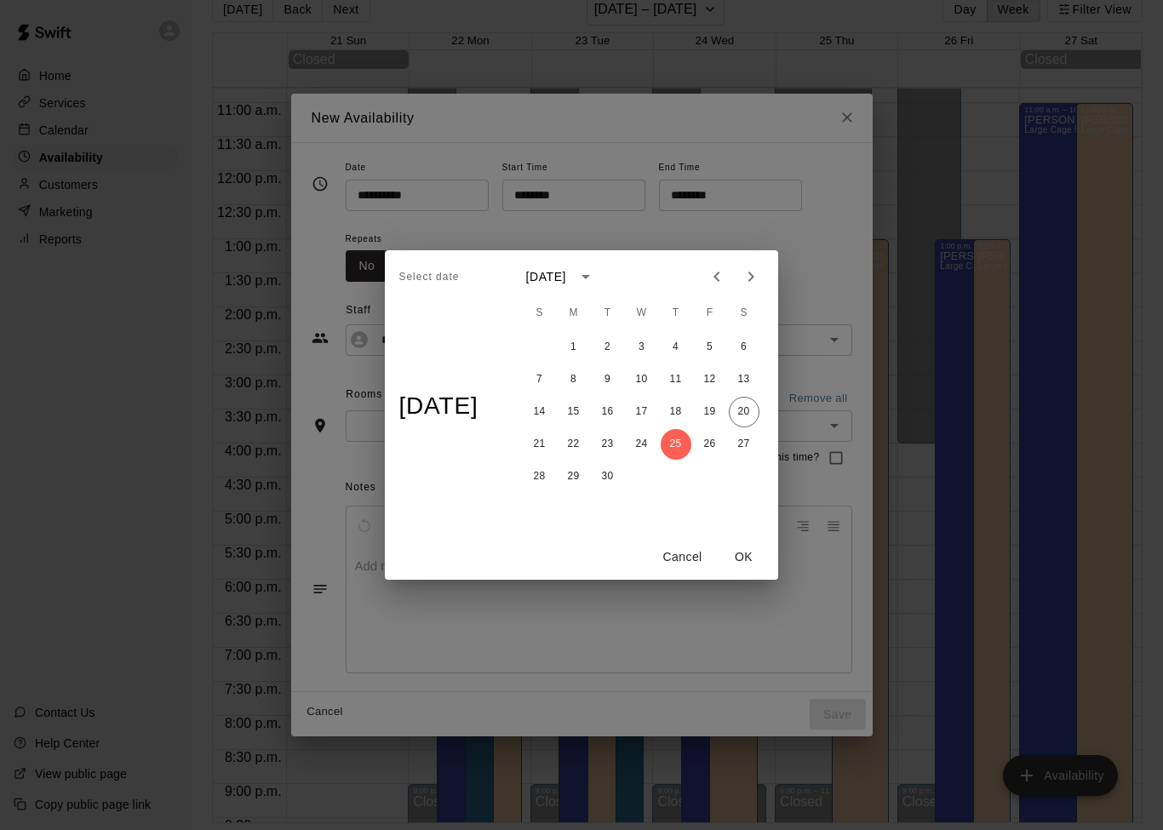
click at [690, 449] on button "25" at bounding box center [676, 444] width 31 height 31
click at [756, 558] on button "OK" at bounding box center [744, 556] width 54 height 31
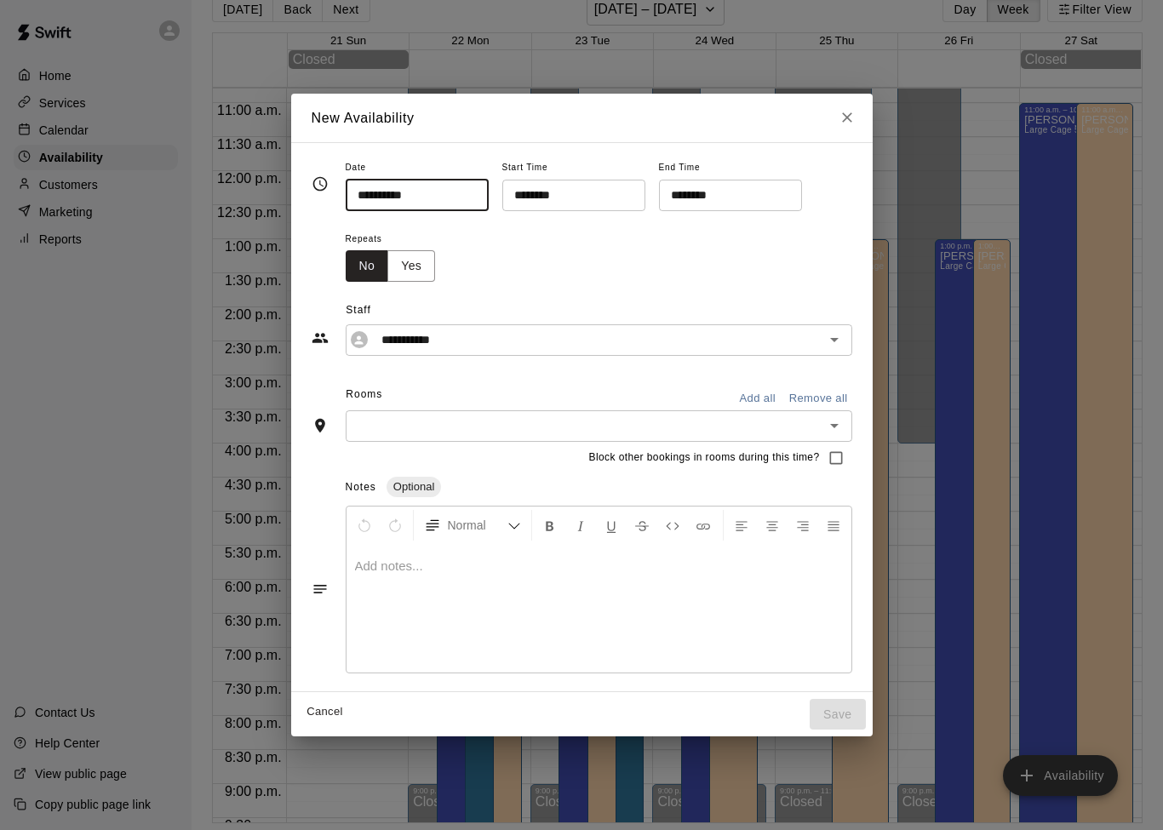
click at [582, 195] on input "********" at bounding box center [567, 195] width 131 height 31
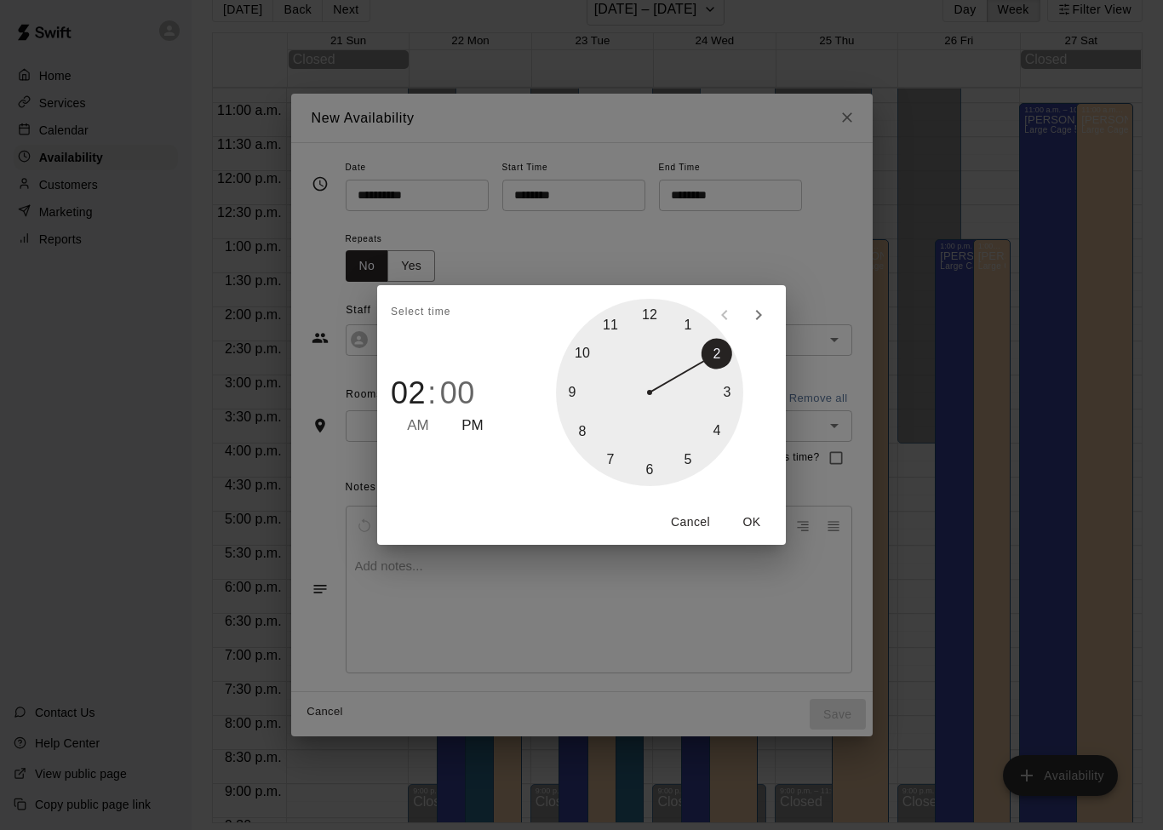
type input "********"
click at [474, 420] on span "PM" at bounding box center [472, 426] width 22 height 23
click at [756, 527] on button "OK" at bounding box center [751, 521] width 54 height 31
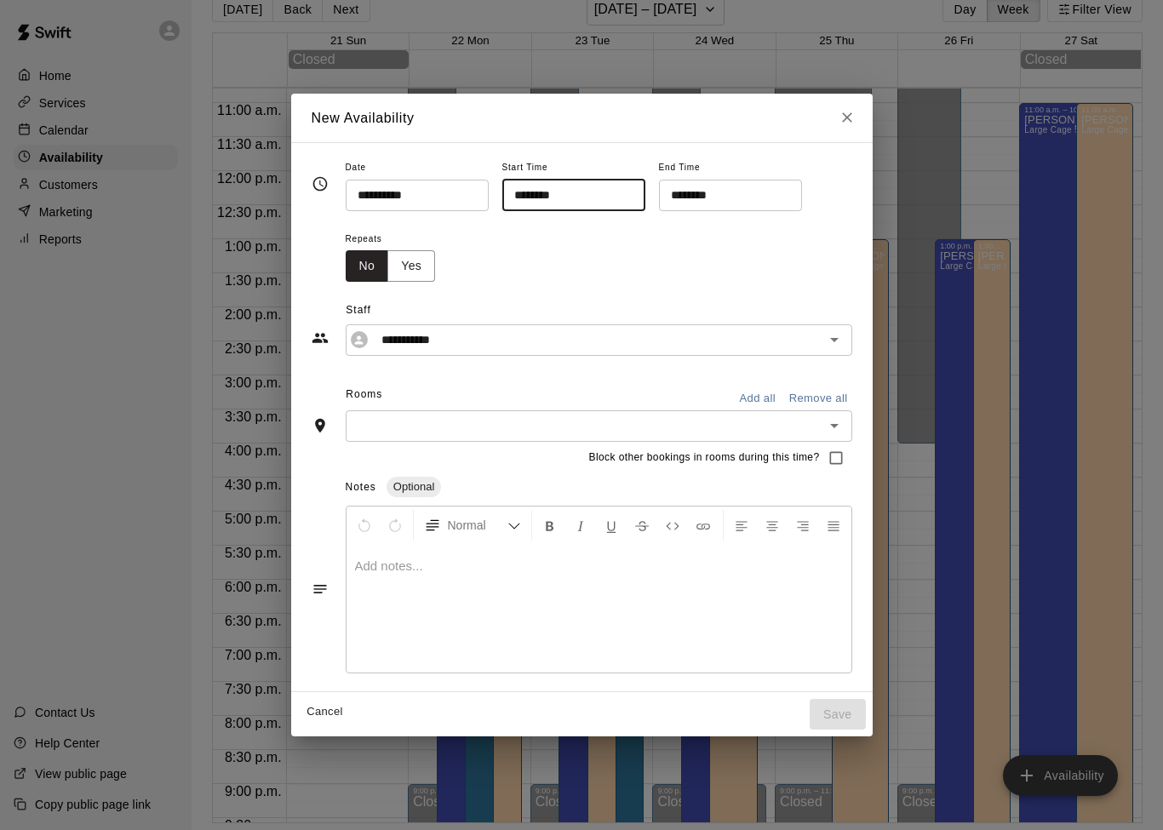
click at [722, 199] on input "********" at bounding box center [724, 195] width 131 height 31
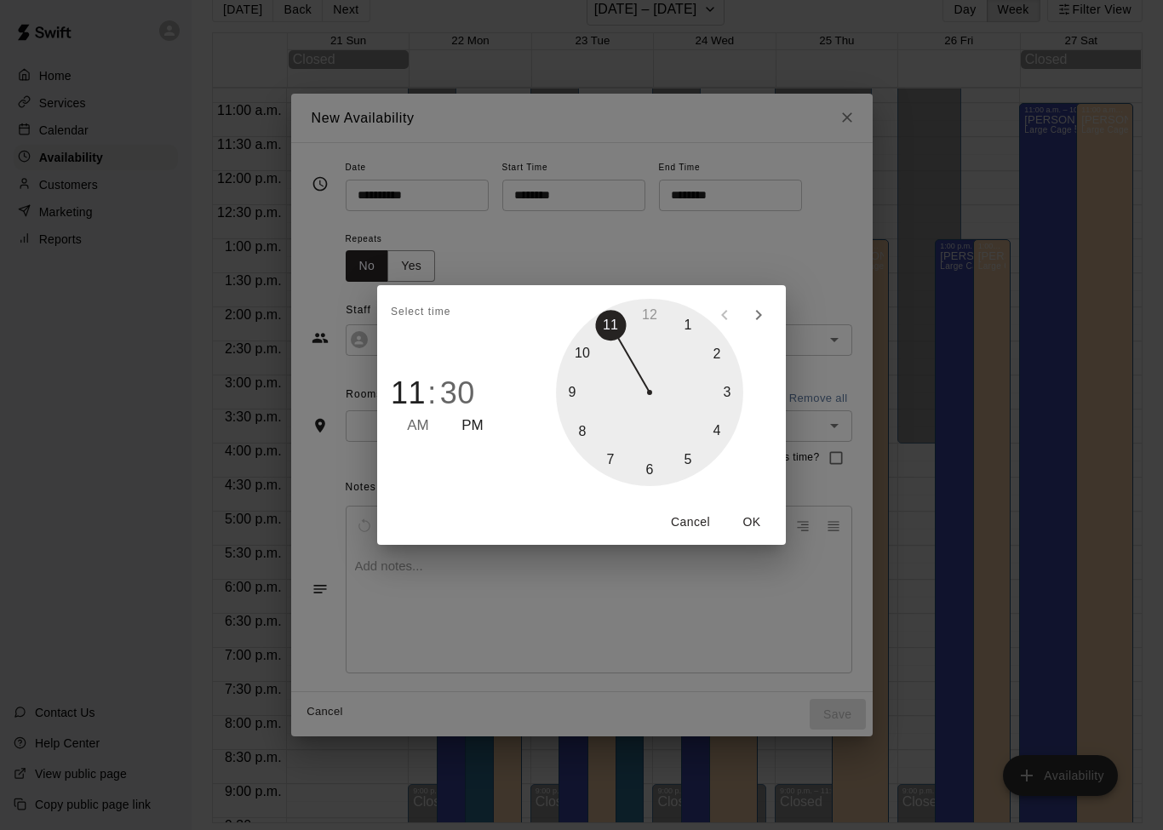
type input "********"
click at [758, 526] on button "OK" at bounding box center [751, 521] width 54 height 31
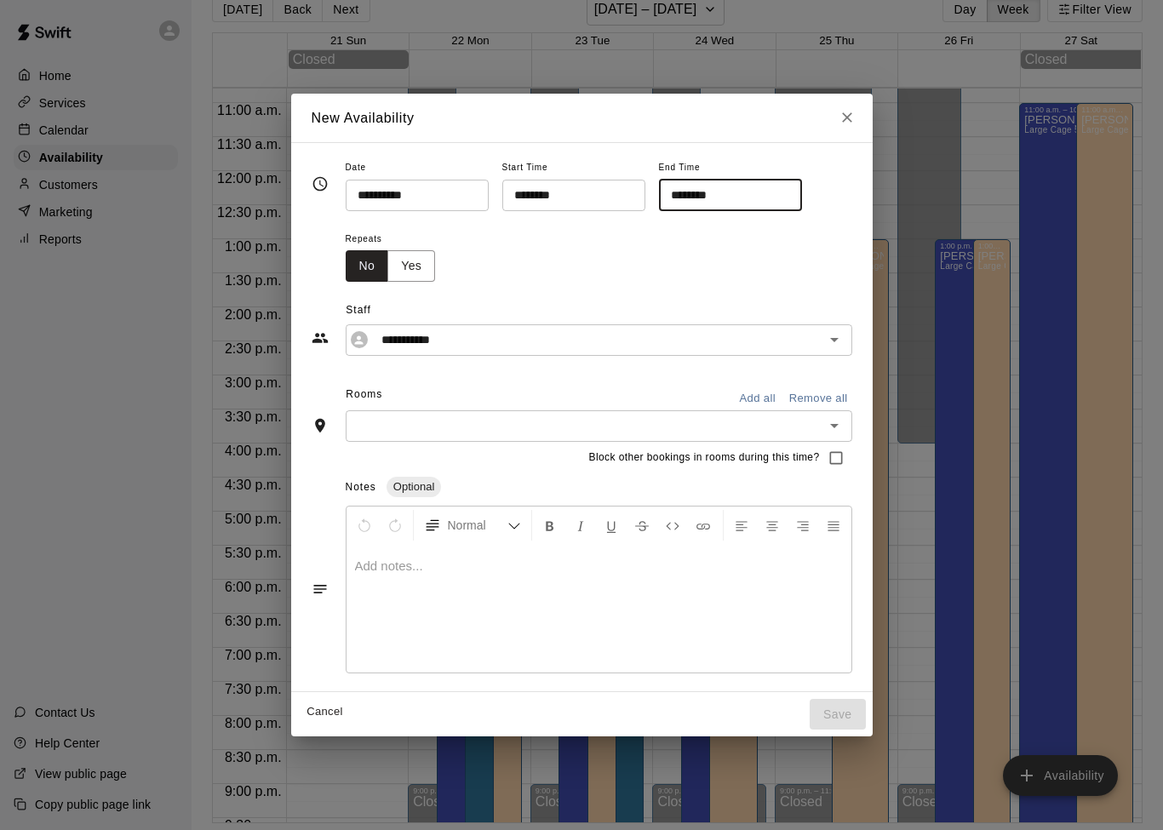
click at [827, 349] on icon "Open" at bounding box center [834, 339] width 20 height 20
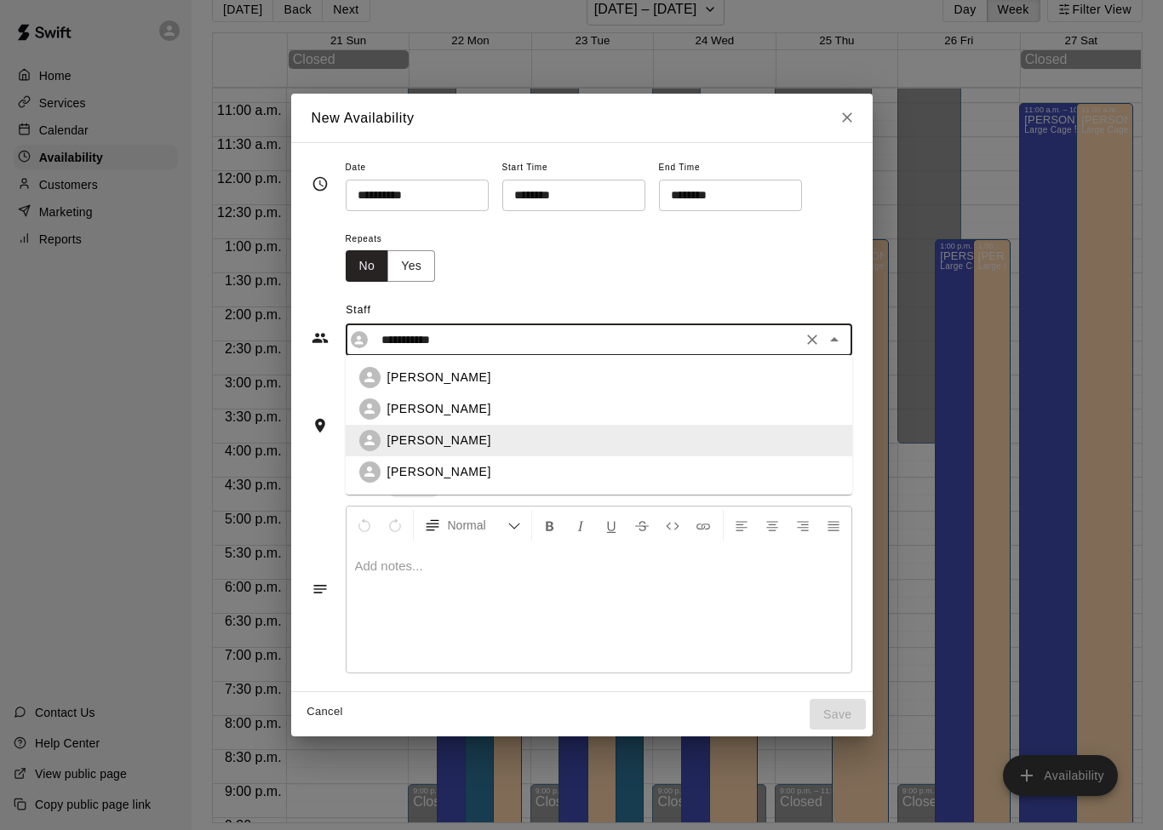
click at [652, 411] on div "[PERSON_NAME]" at bounding box center [612, 409] width 451 height 18
type input "**********"
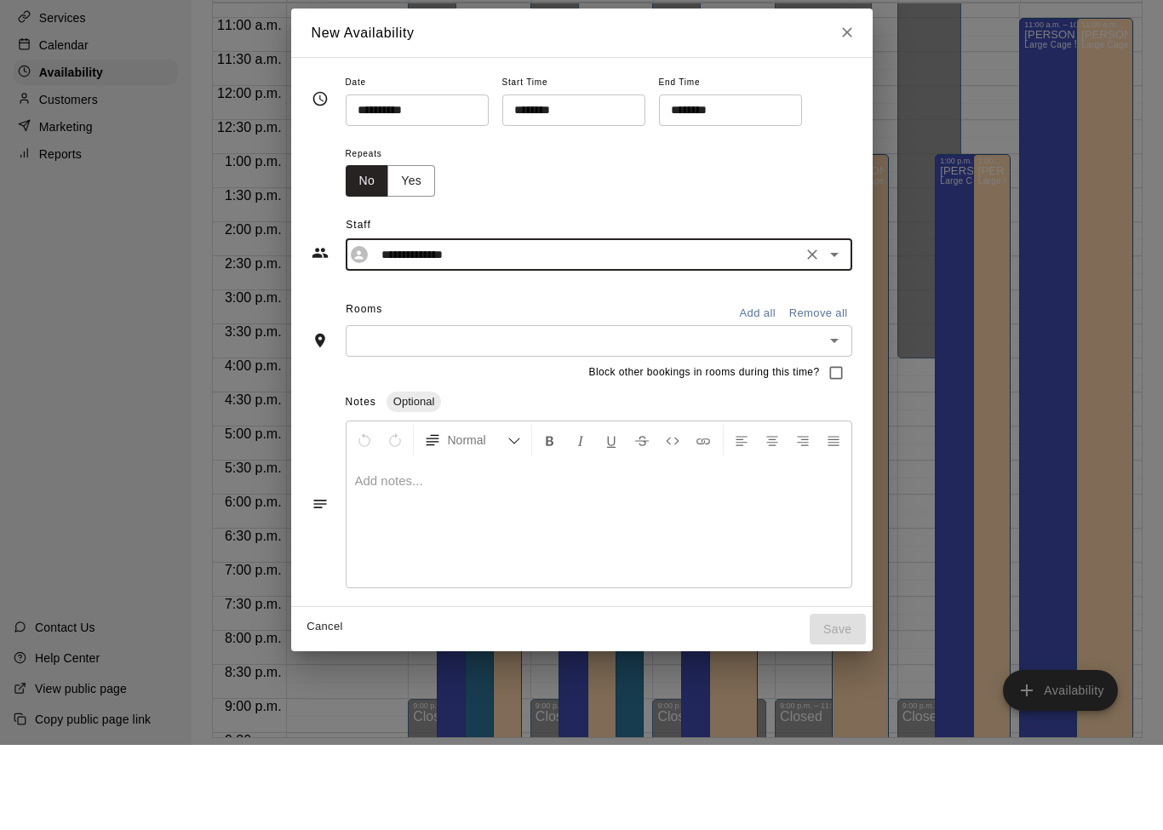
click at [833, 415] on icon "Open" at bounding box center [834, 425] width 20 height 20
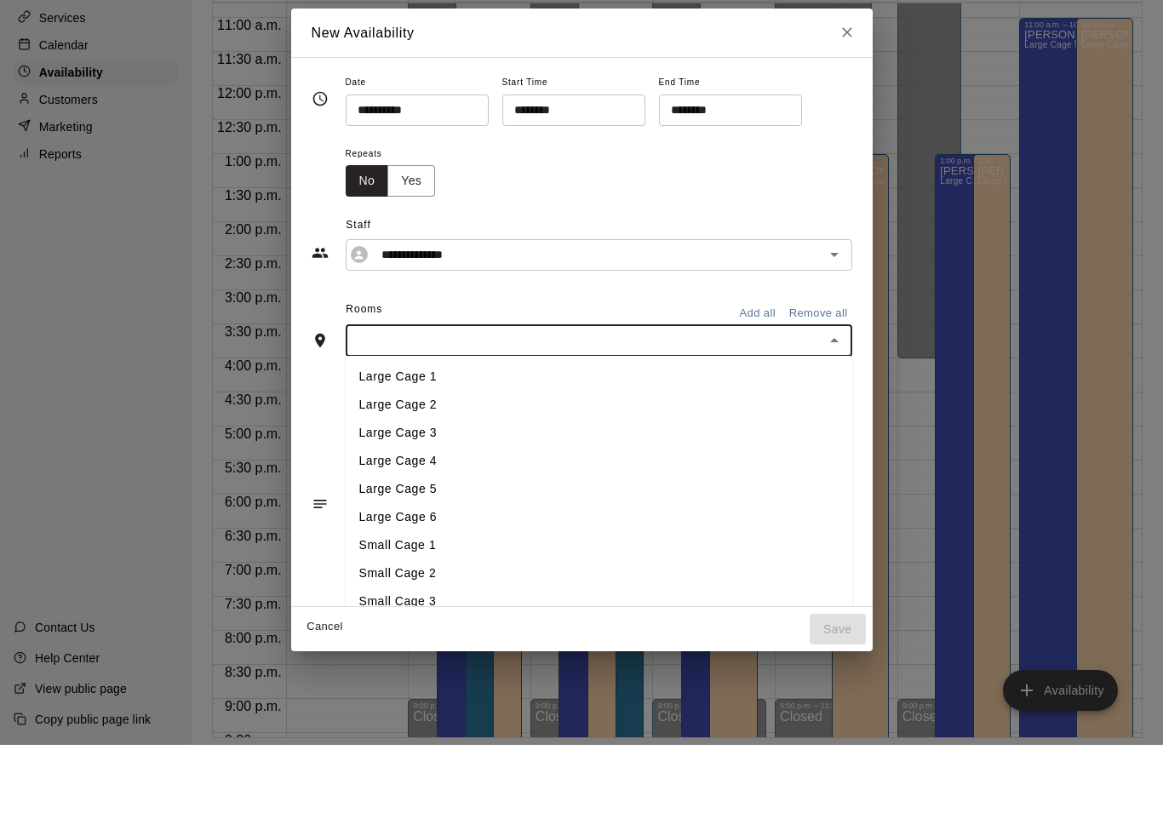
click at [703, 448] on li "Large Cage 1" at bounding box center [599, 462] width 506 height 28
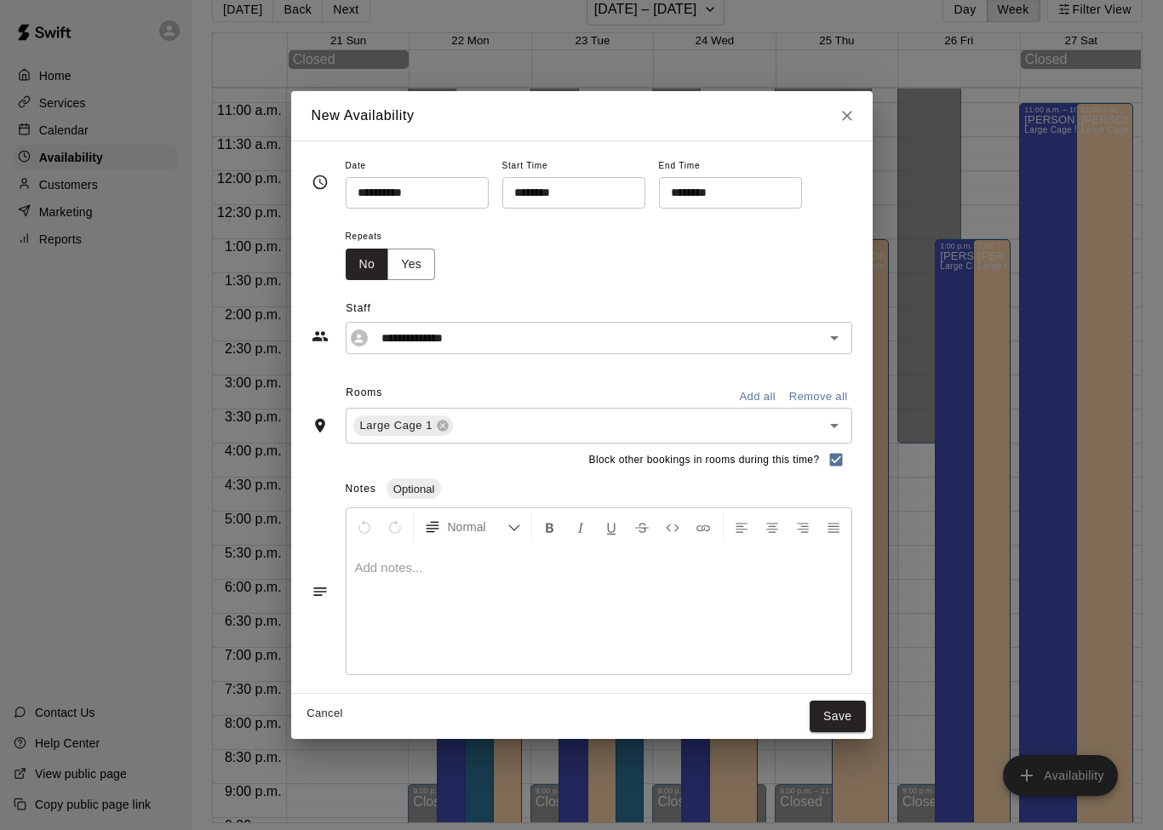
click at [854, 719] on button "Save" at bounding box center [837, 716] width 56 height 31
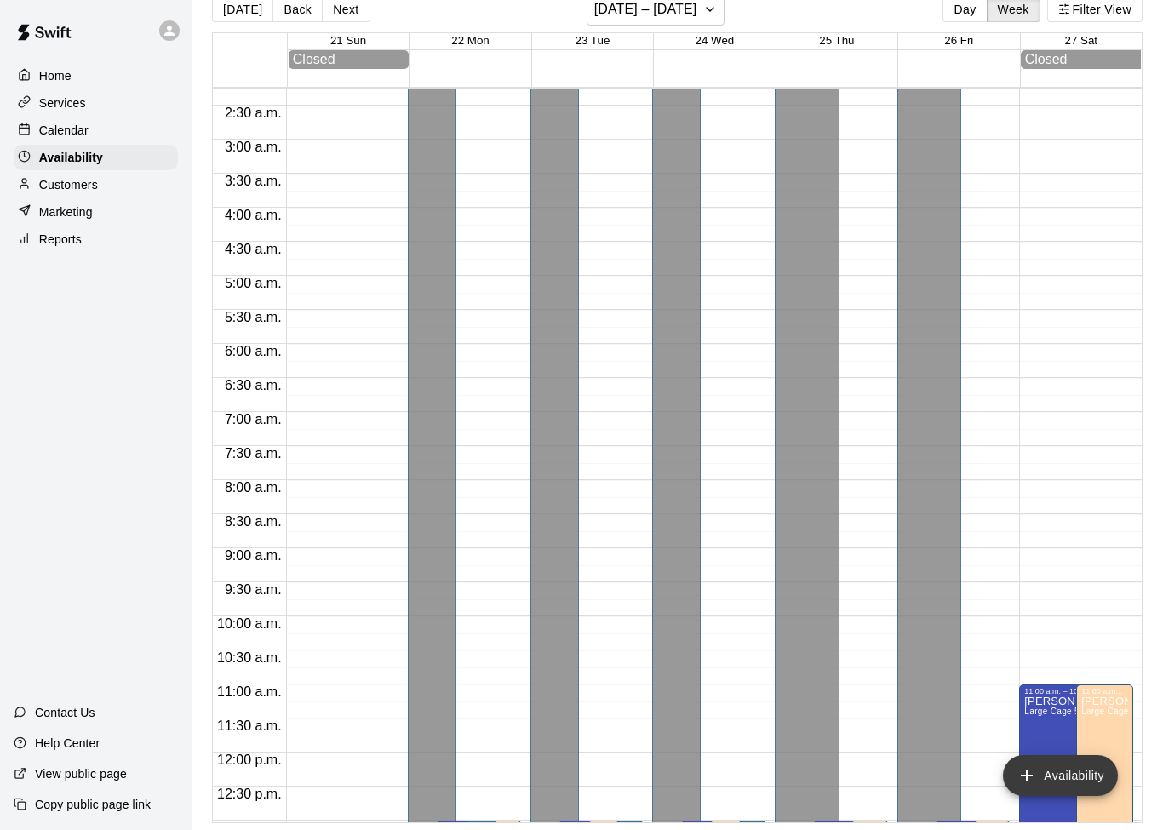
scroll to position [152, 0]
click at [715, 20] on icon "button" at bounding box center [710, 9] width 14 height 20
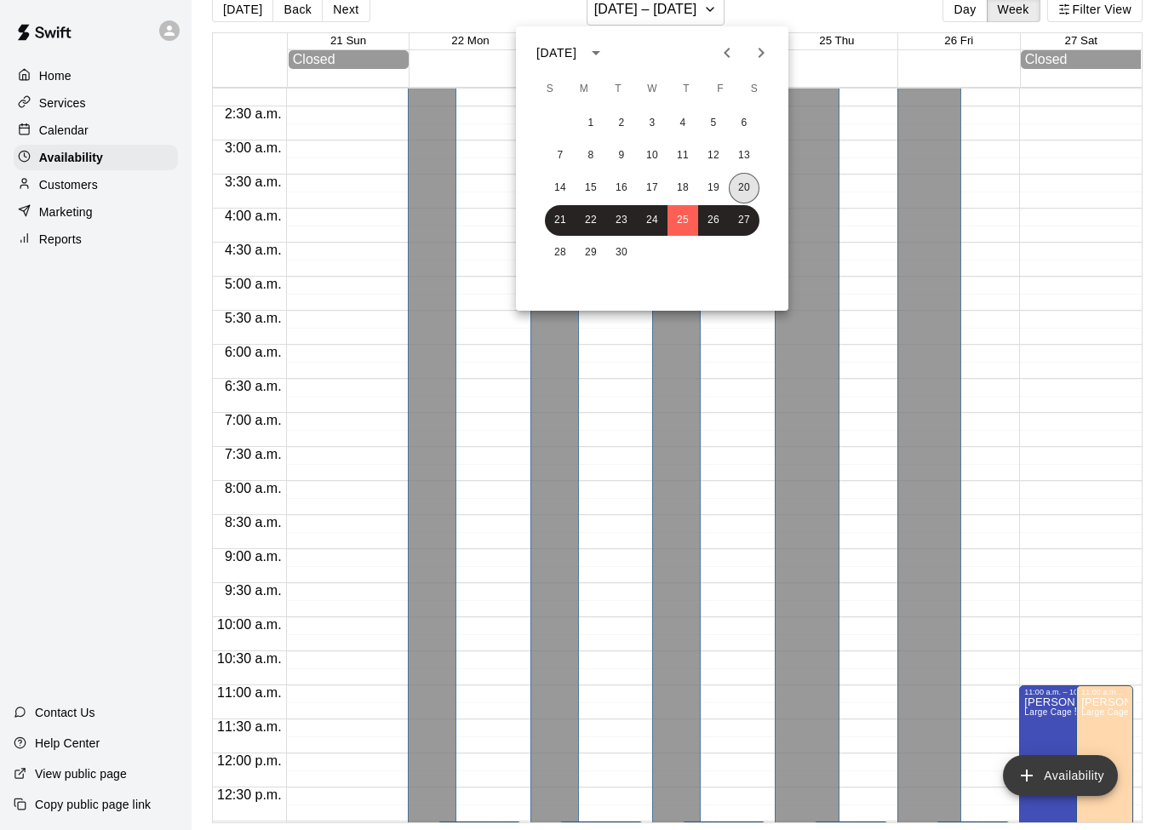
click at [747, 180] on button "20" at bounding box center [744, 188] width 31 height 31
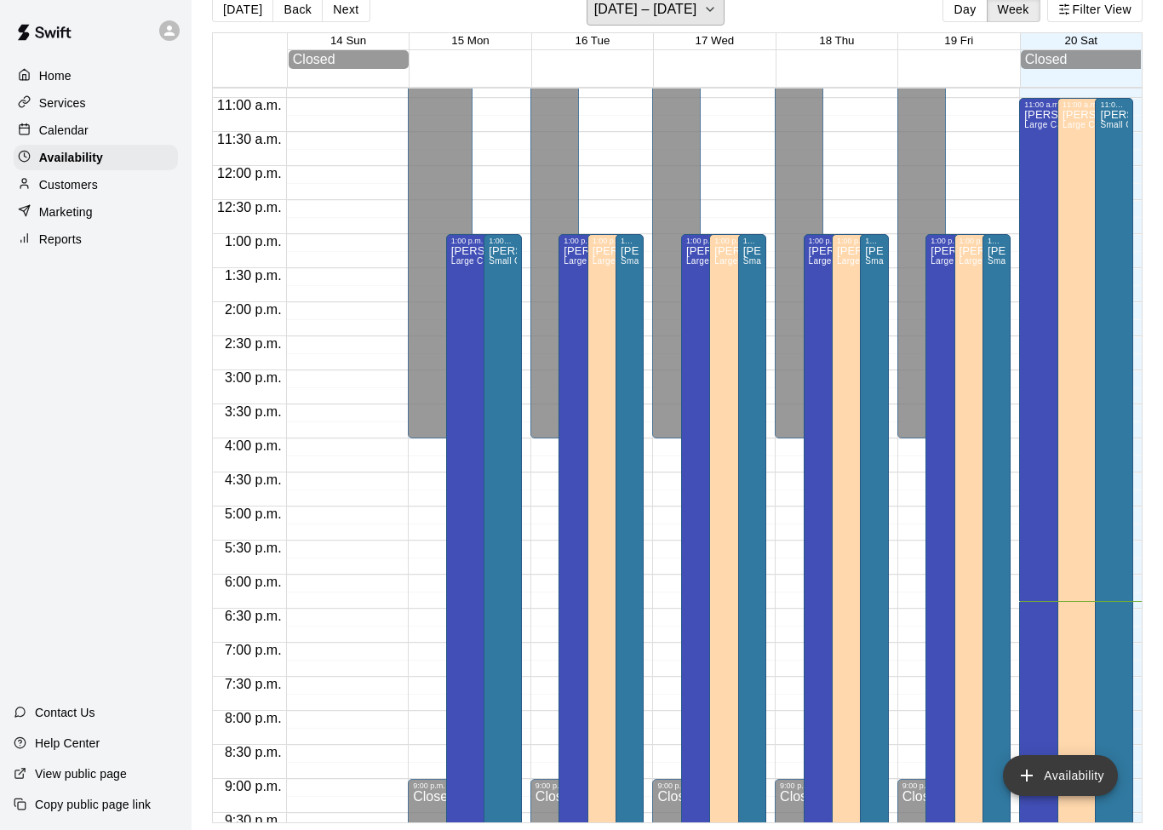
scroll to position [729, 0]
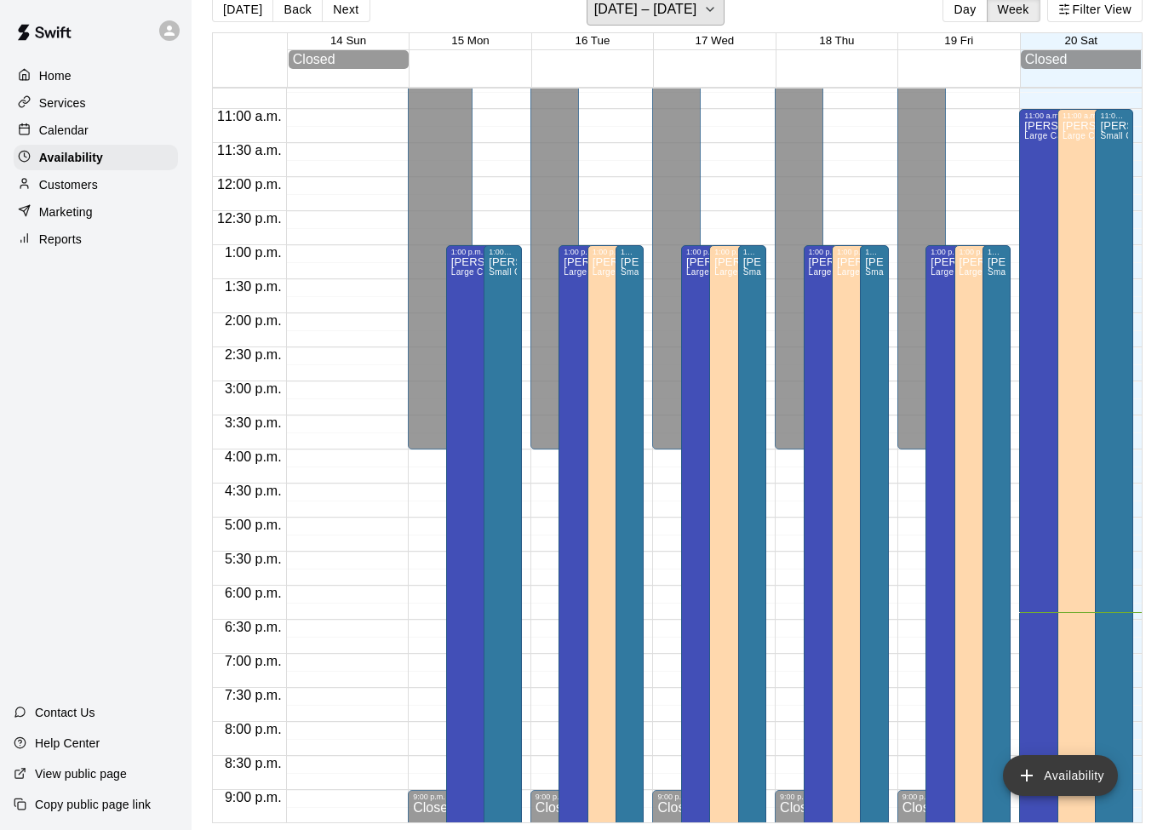
click at [724, 3] on button "[DATE] – [DATE]" at bounding box center [655, 9] width 139 height 32
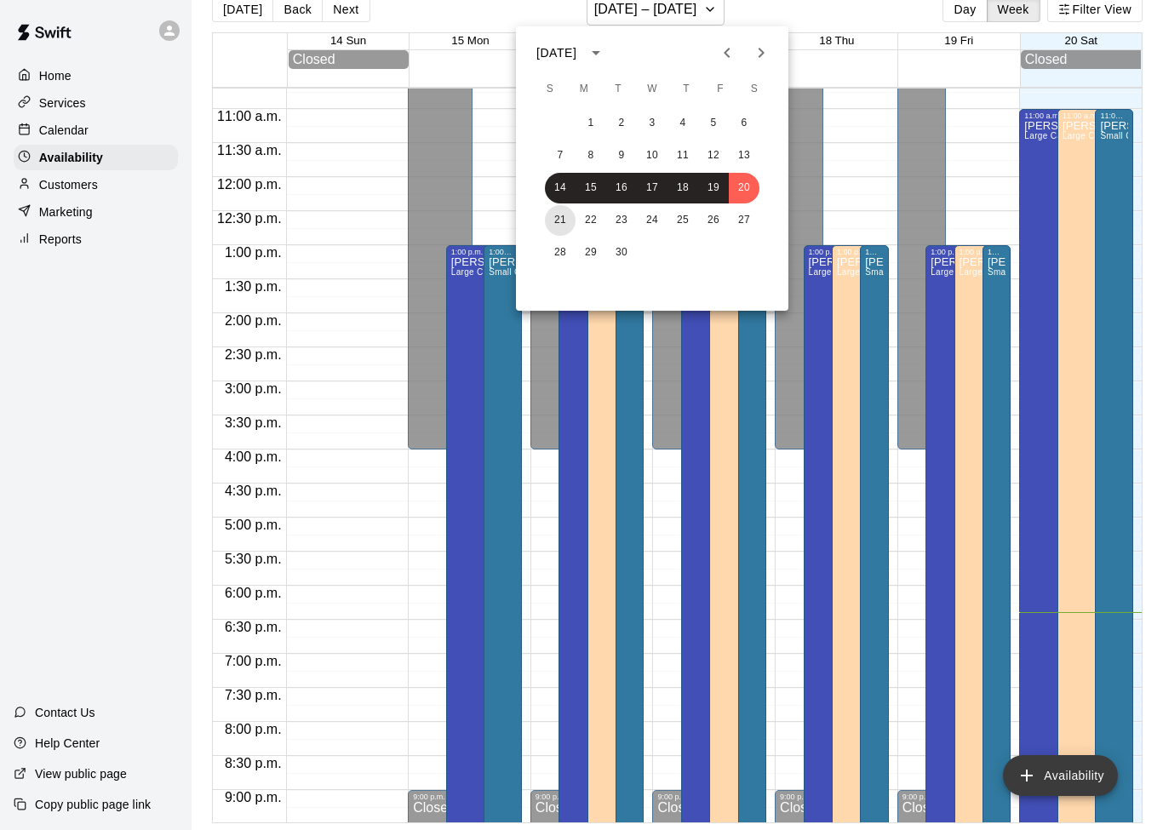
click at [567, 219] on button "21" at bounding box center [560, 220] width 31 height 31
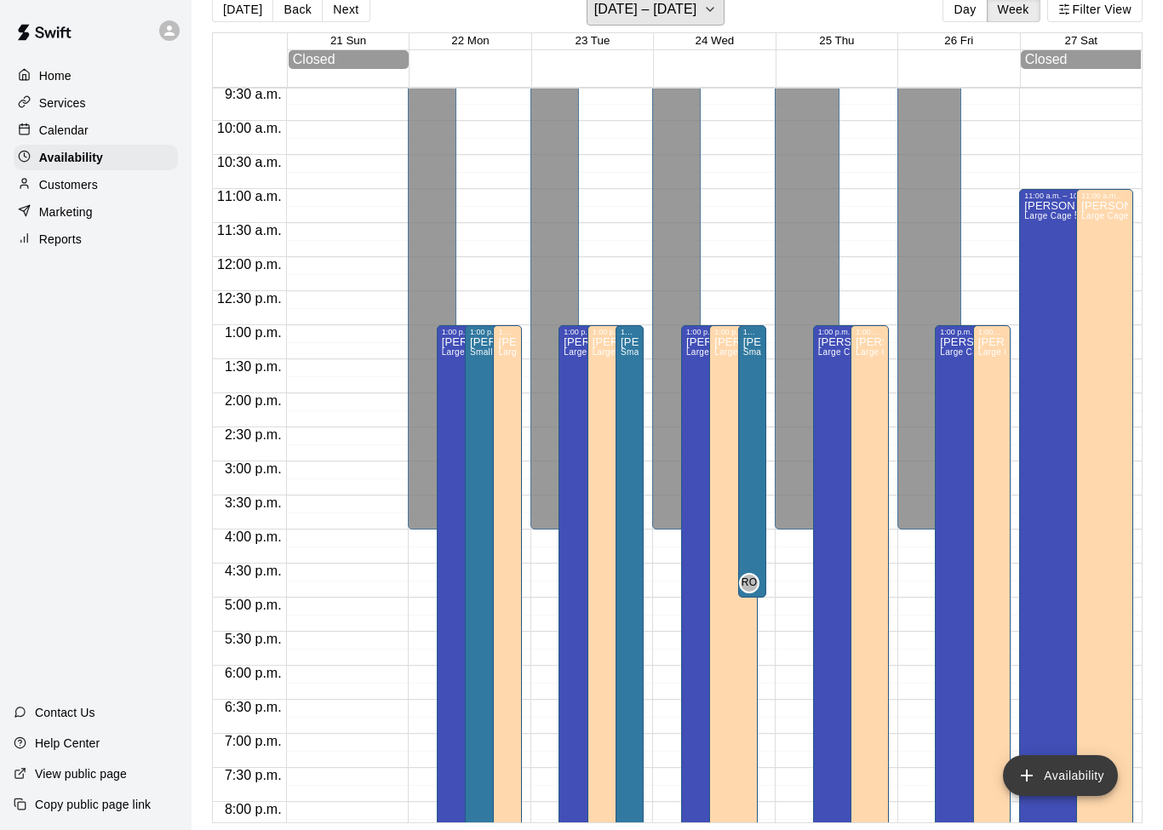
scroll to position [648, 0]
click at [89, 135] on div "Calendar" at bounding box center [96, 130] width 164 height 26
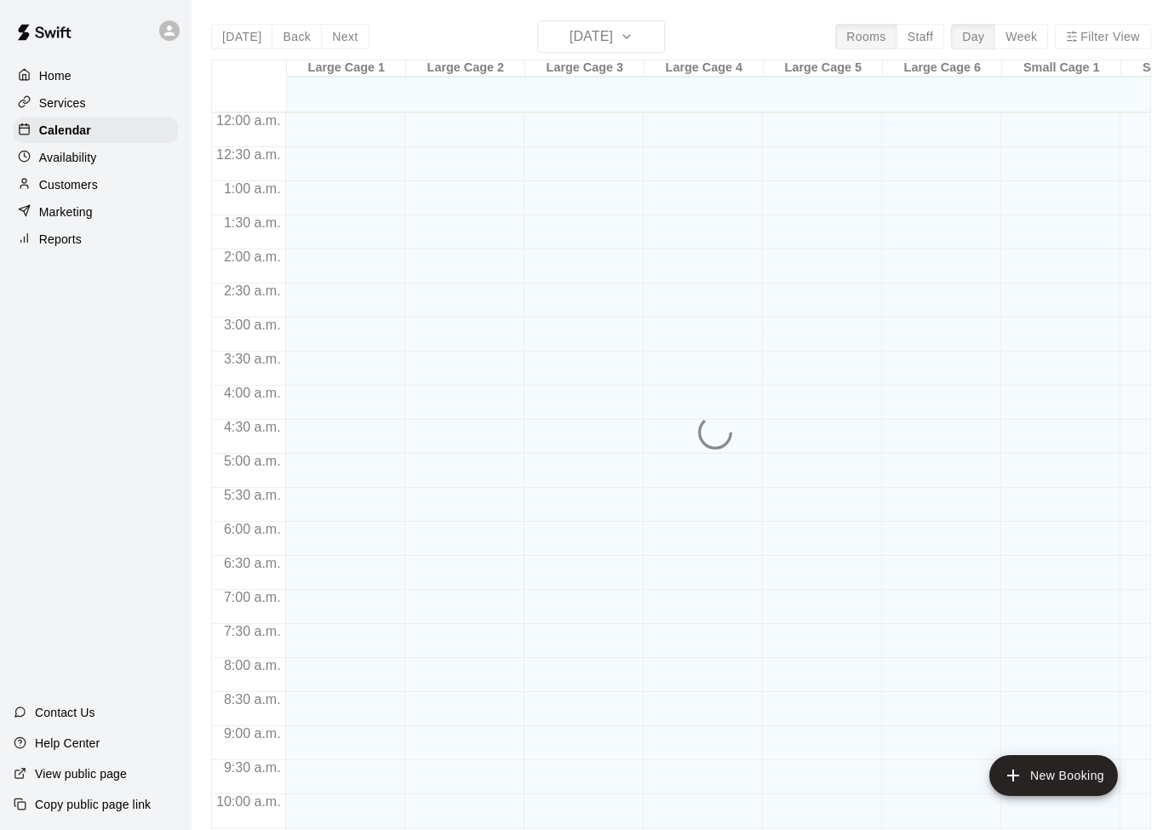
scroll to position [848, 0]
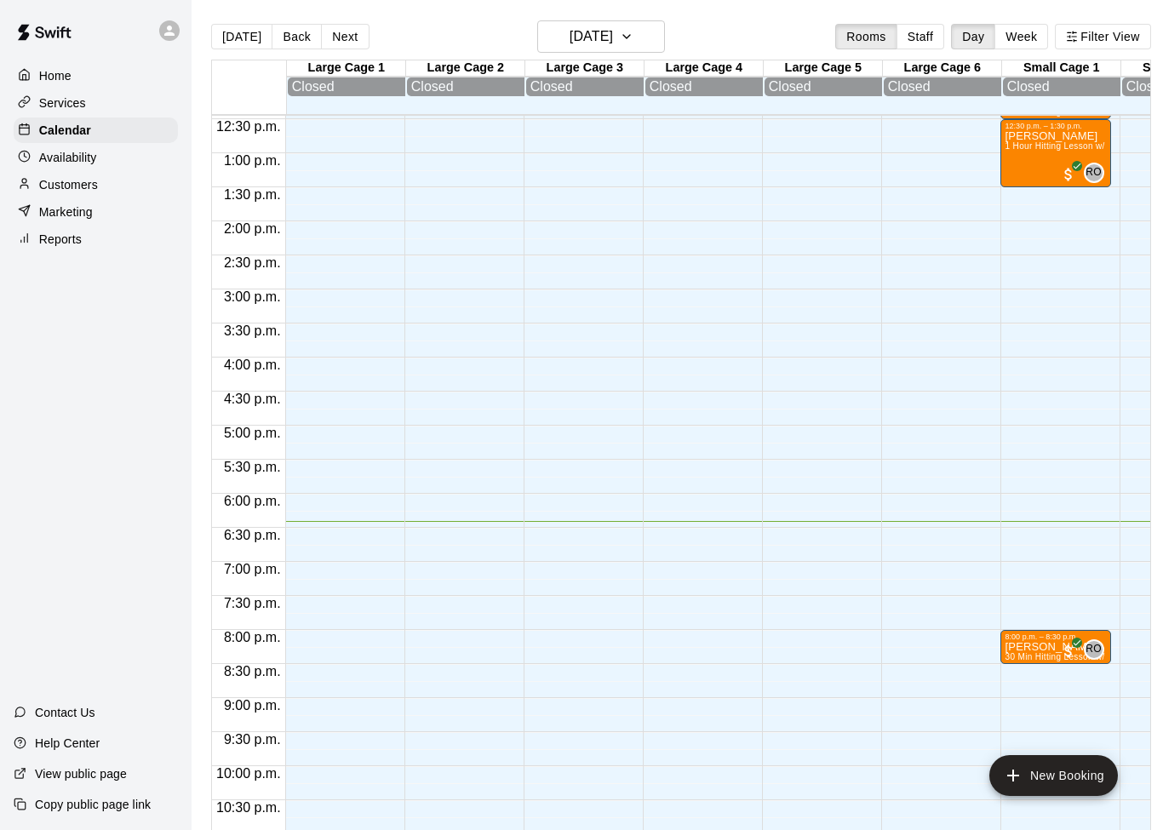
click at [89, 100] on div "Services" at bounding box center [96, 103] width 164 height 26
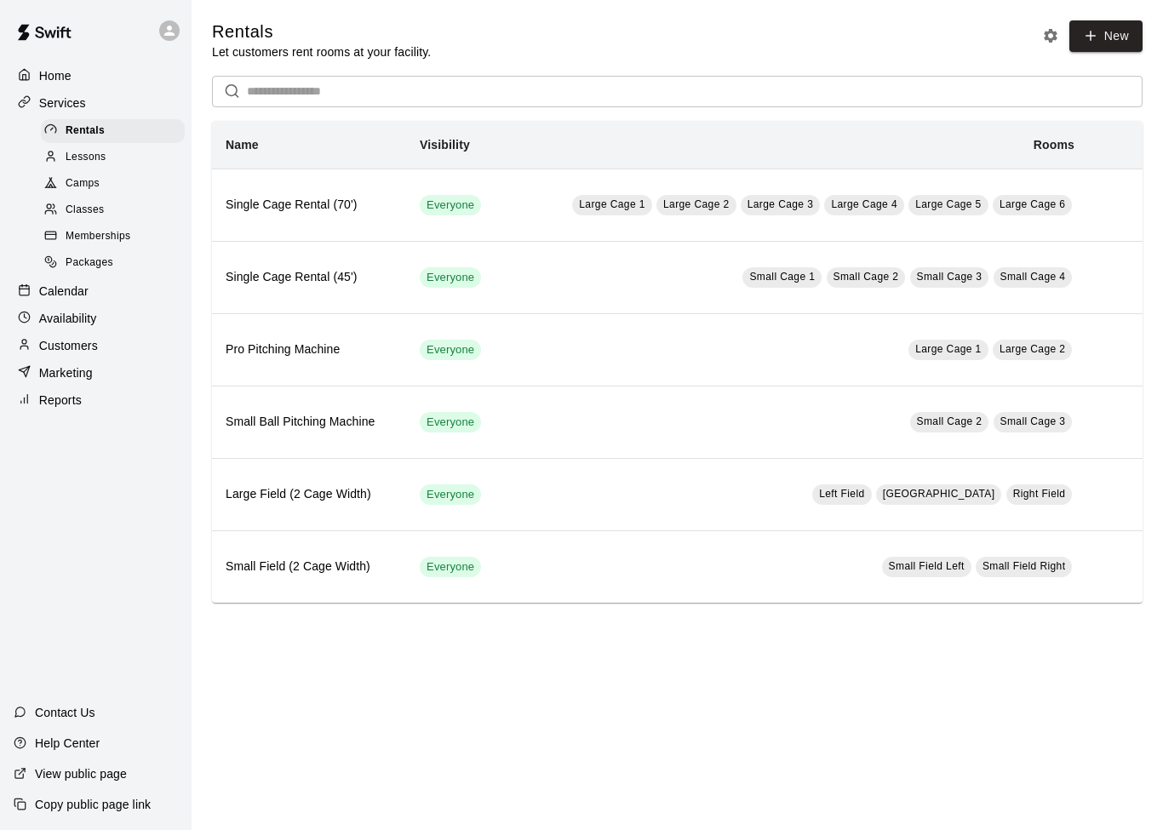
click at [81, 111] on p "Services" at bounding box center [62, 102] width 47 height 17
click at [93, 80] on div "Home" at bounding box center [96, 76] width 164 height 26
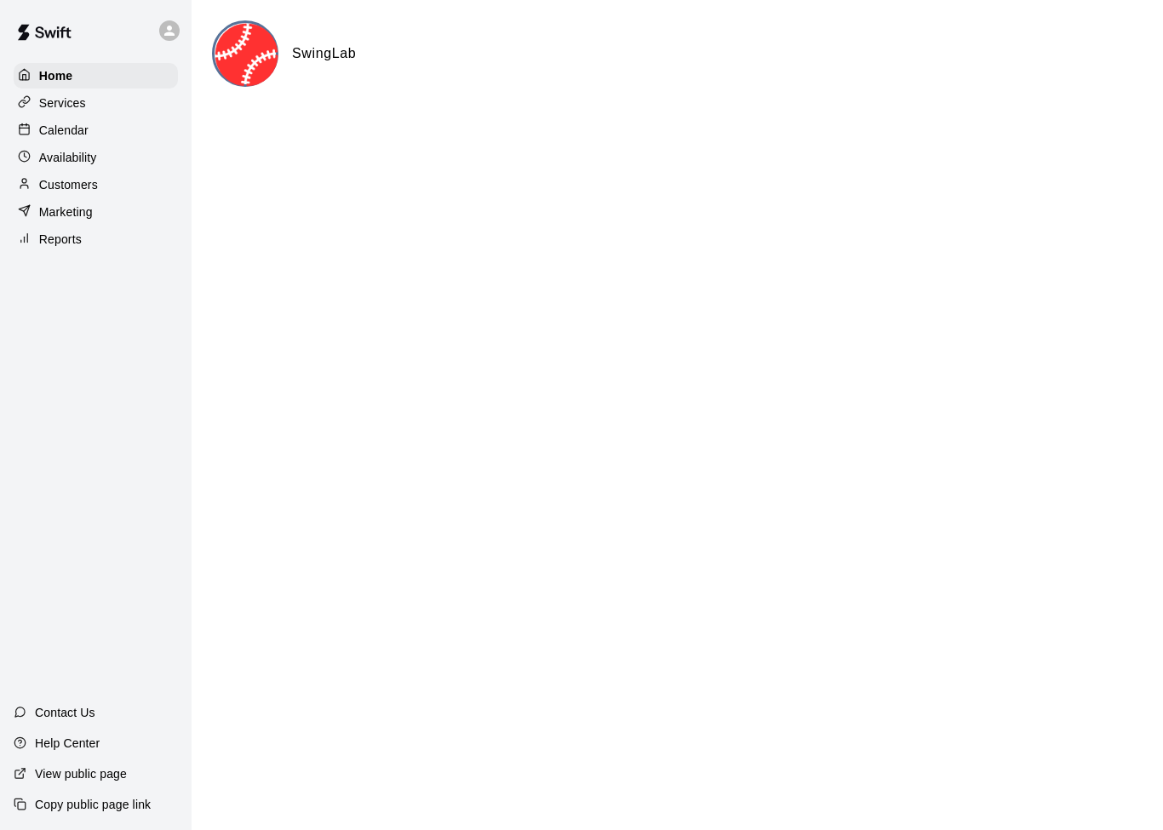
click at [97, 222] on div "Marketing" at bounding box center [96, 212] width 164 height 26
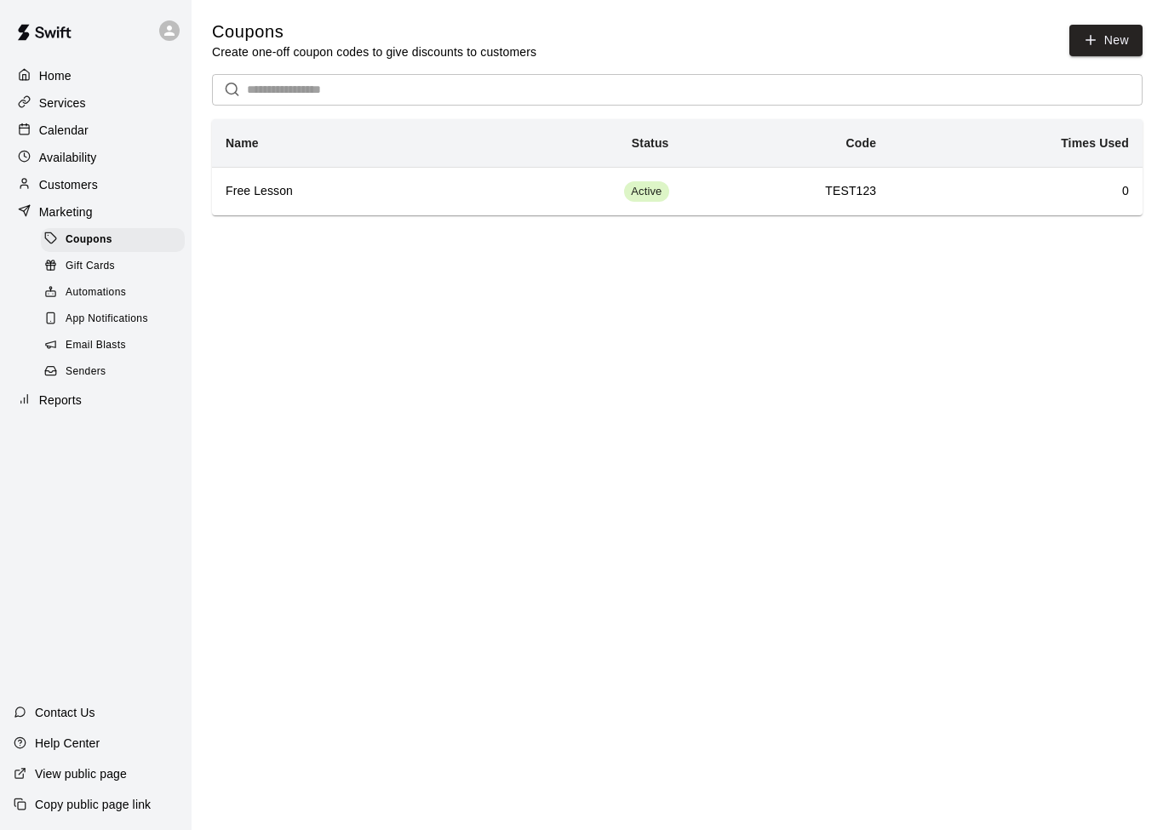
click at [89, 189] on p "Customers" at bounding box center [68, 184] width 59 height 17
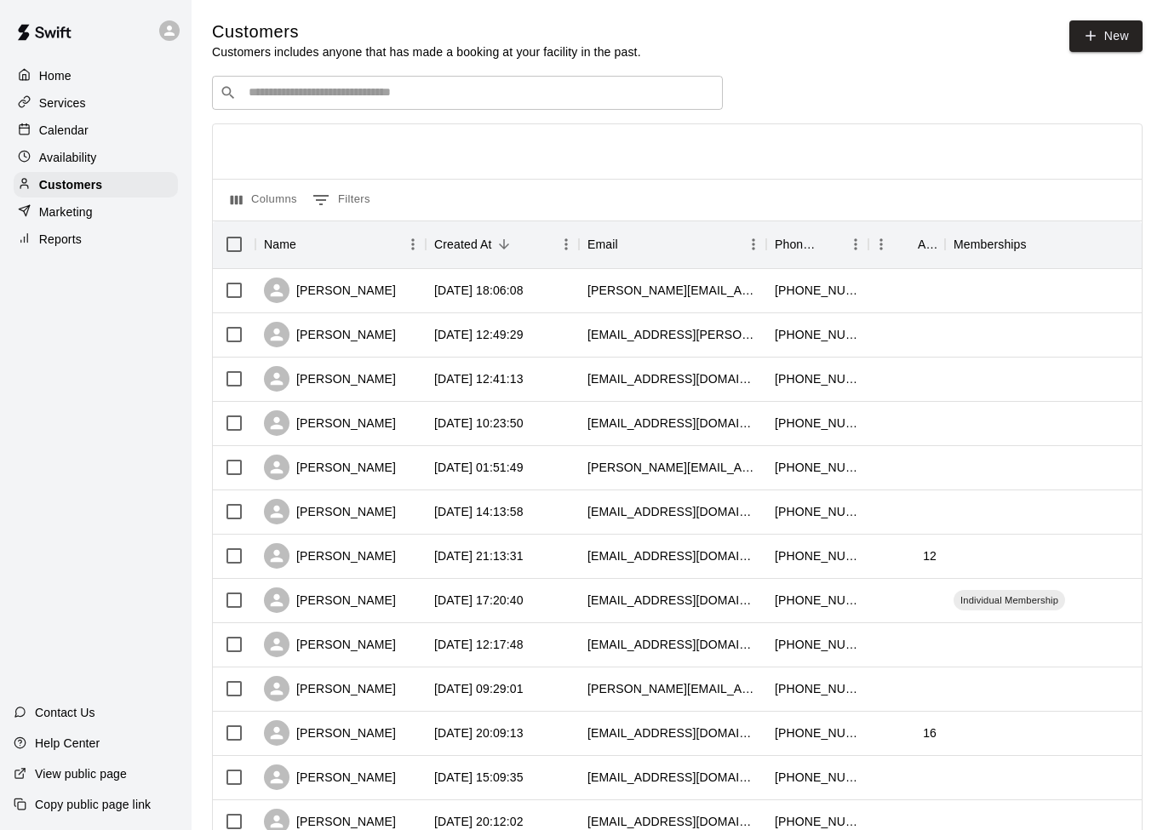
click at [90, 243] on div "Reports" at bounding box center [96, 239] width 164 height 26
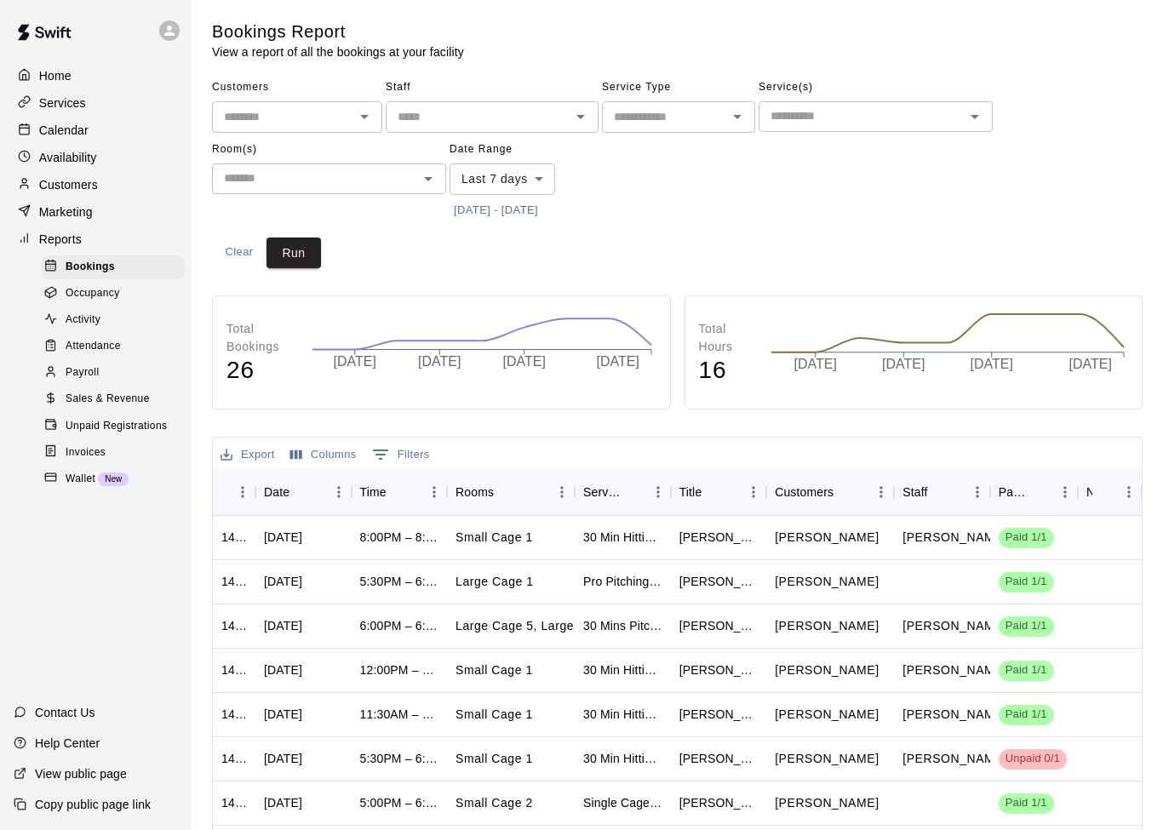
click at [121, 383] on div "Payroll" at bounding box center [113, 373] width 144 height 24
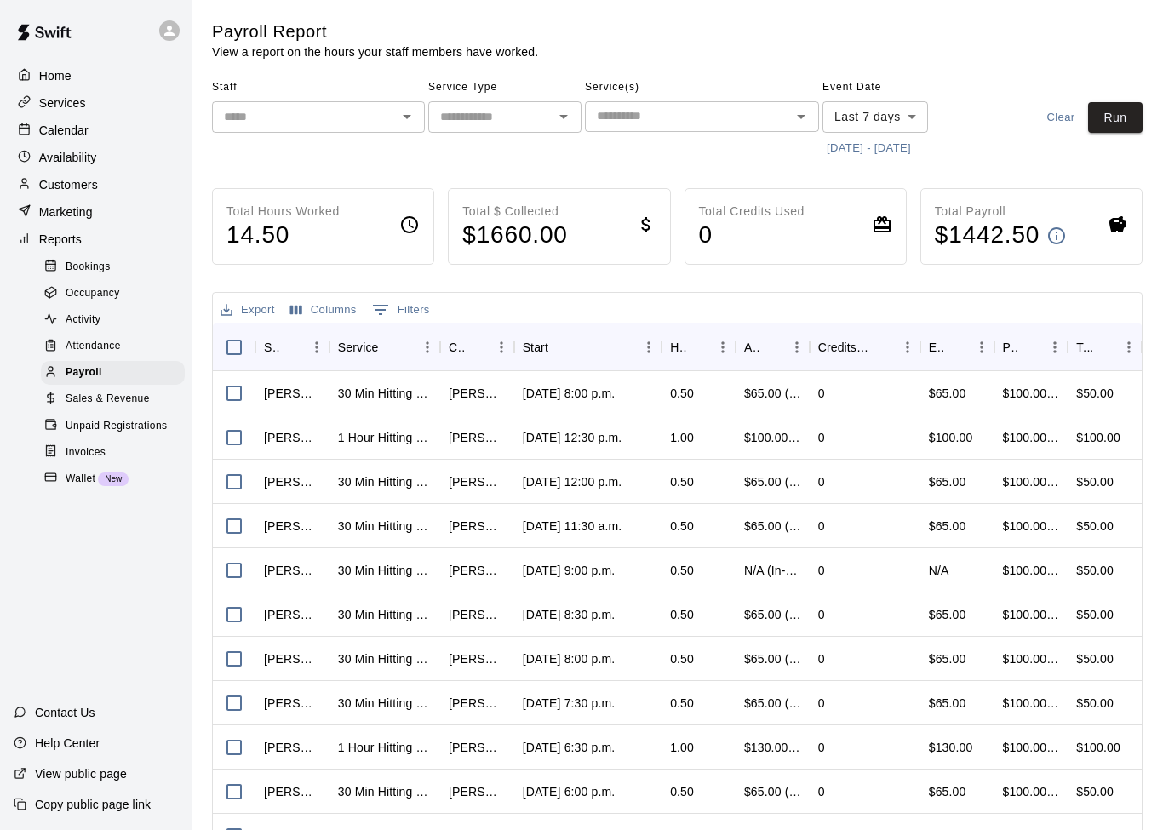
click at [62, 62] on div "Home Services Calendar Availability Customers Marketing Reports Bookings Occupa…" at bounding box center [96, 276] width 192 height 431
drag, startPoint x: 151, startPoint y: 244, endPoint x: 169, endPoint y: 265, distance: 27.1
click at [169, 265] on div "Bookings" at bounding box center [113, 267] width 144 height 24
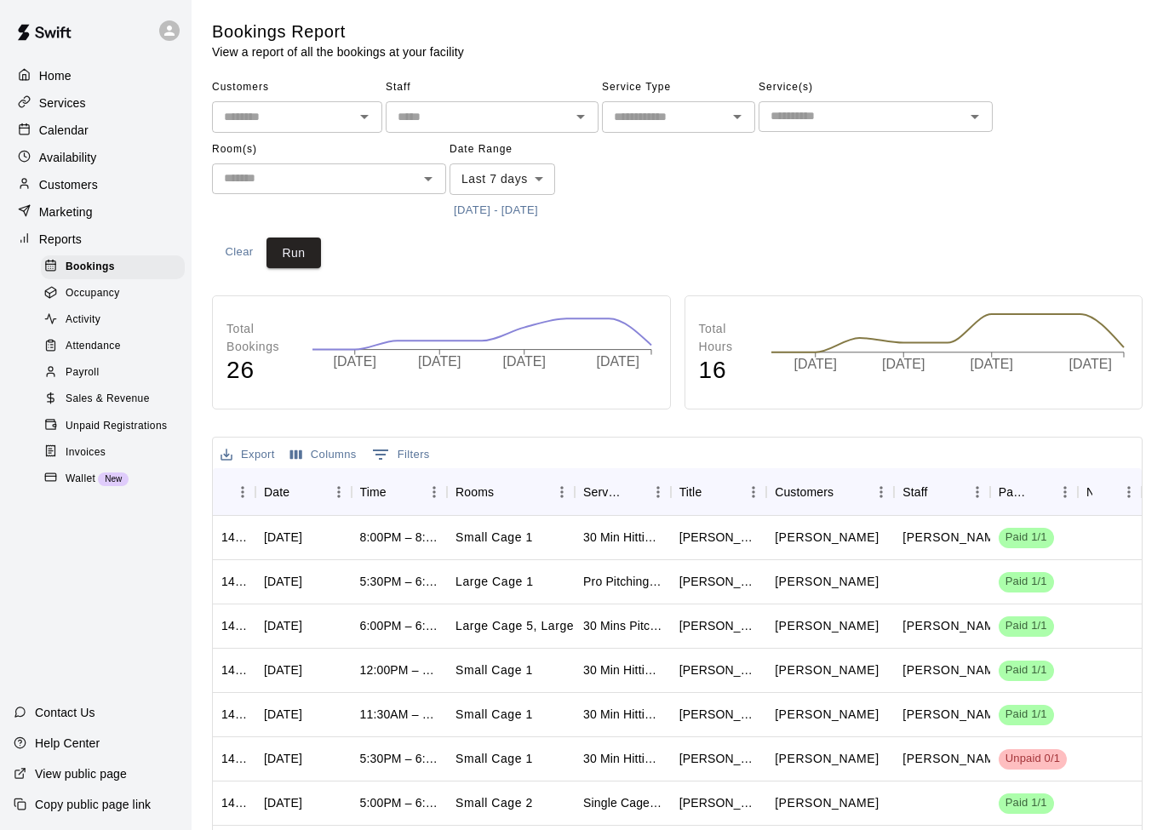
click at [72, 137] on p "Calendar" at bounding box center [63, 130] width 49 height 17
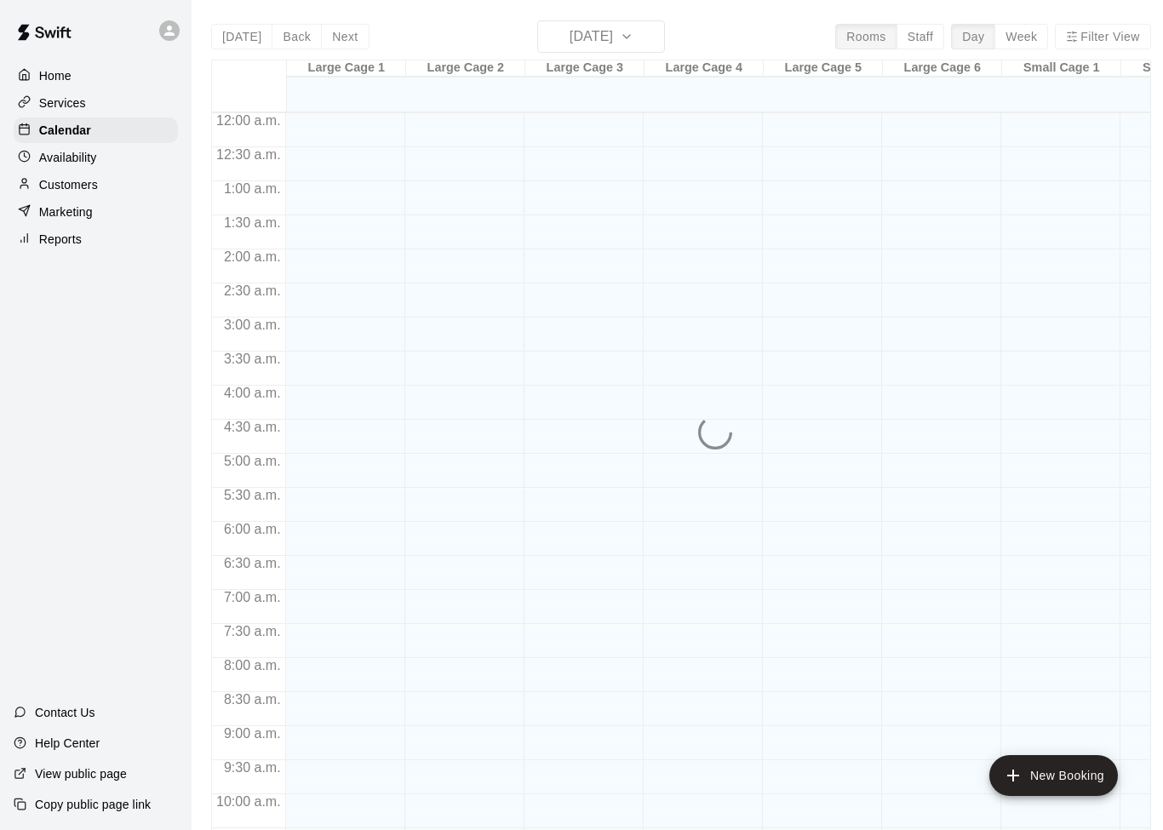
scroll to position [848, 0]
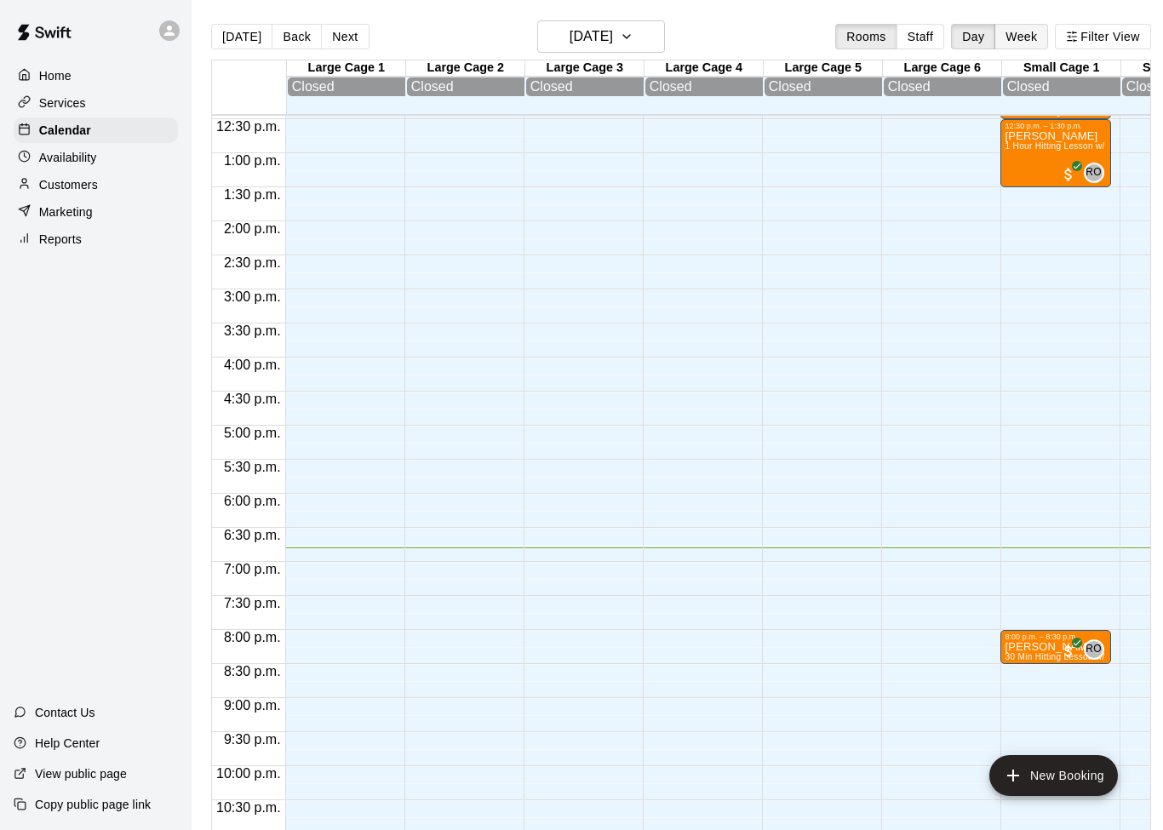
click at [1028, 44] on button "Week" at bounding box center [1021, 37] width 54 height 26
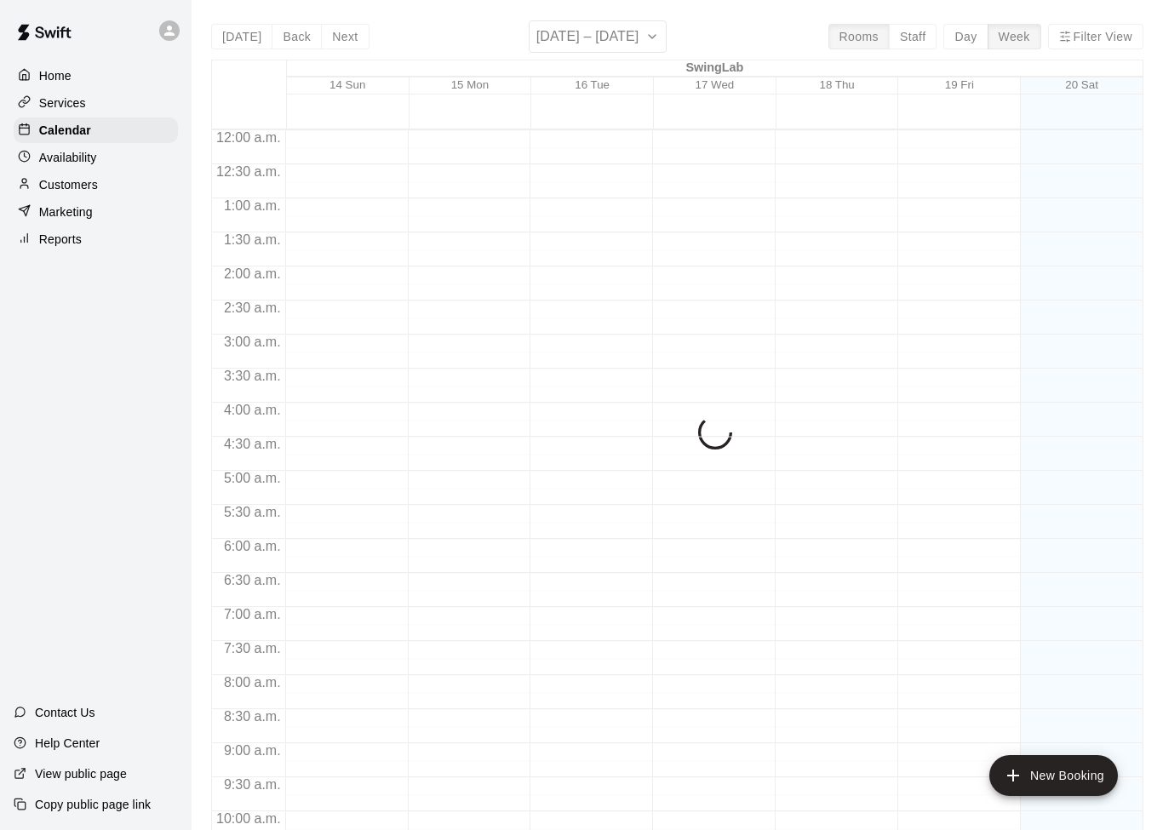
scroll to position [916, 0]
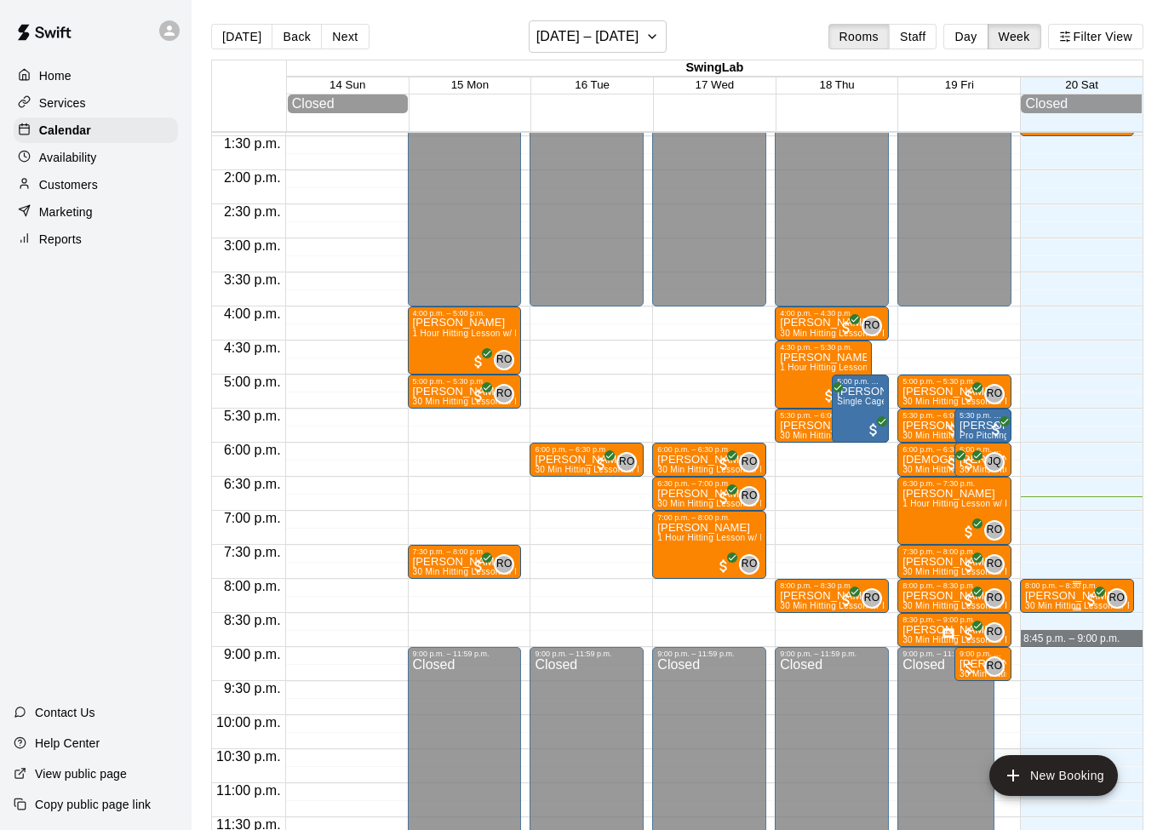
drag, startPoint x: 1090, startPoint y: 643, endPoint x: 1089, endPoint y: 607, distance: 35.8
click at [1086, 609] on span "All customers have paid" at bounding box center [1091, 600] width 17 height 17
click at [1102, 611] on icon "edit" at bounding box center [1099, 610] width 15 height 15
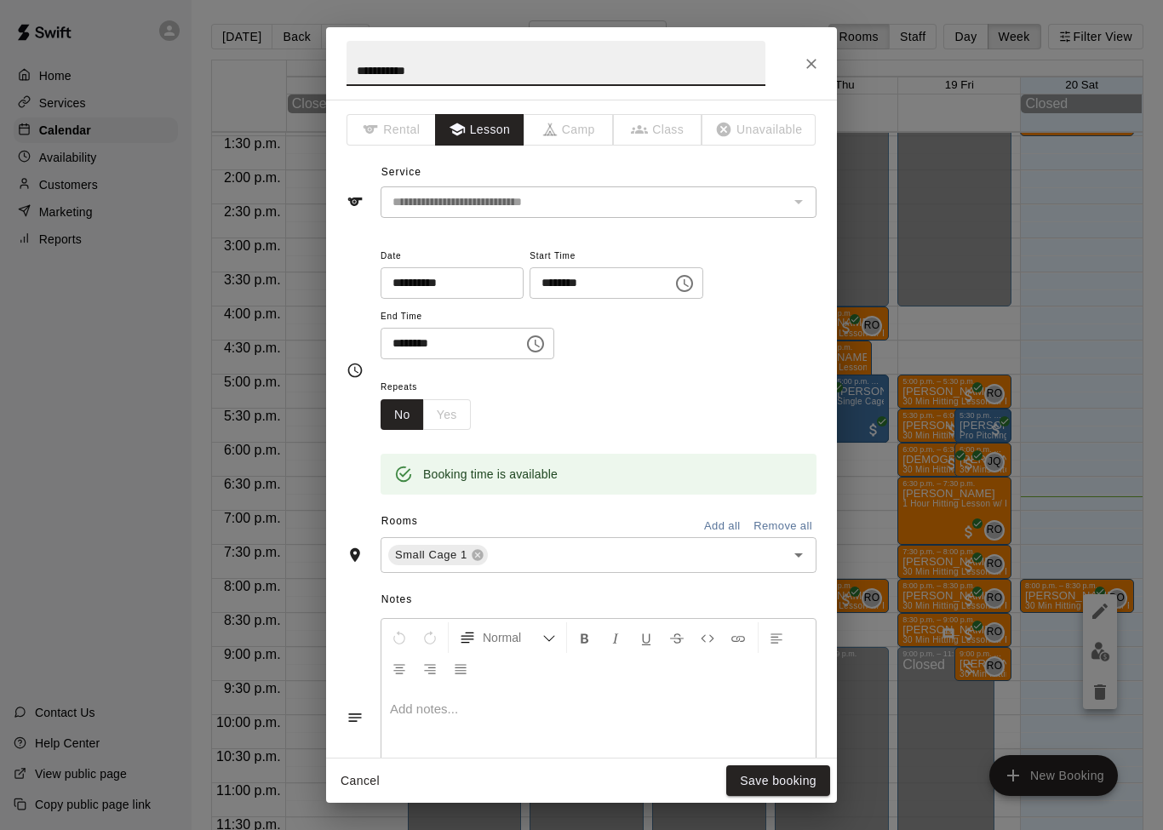
click at [467, 286] on input "**********" at bounding box center [445, 282] width 131 height 31
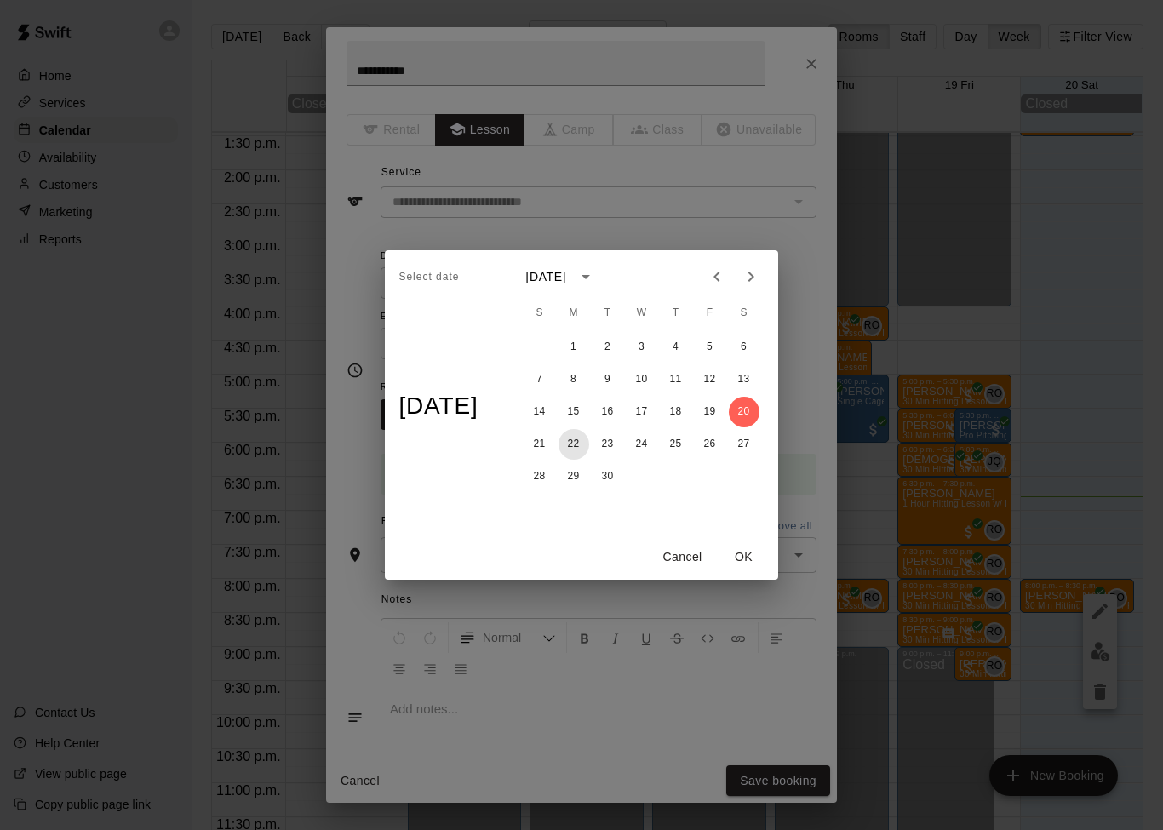
click at [584, 443] on button "22" at bounding box center [573, 444] width 31 height 31
type input "**********"
click at [755, 569] on button "OK" at bounding box center [744, 556] width 54 height 31
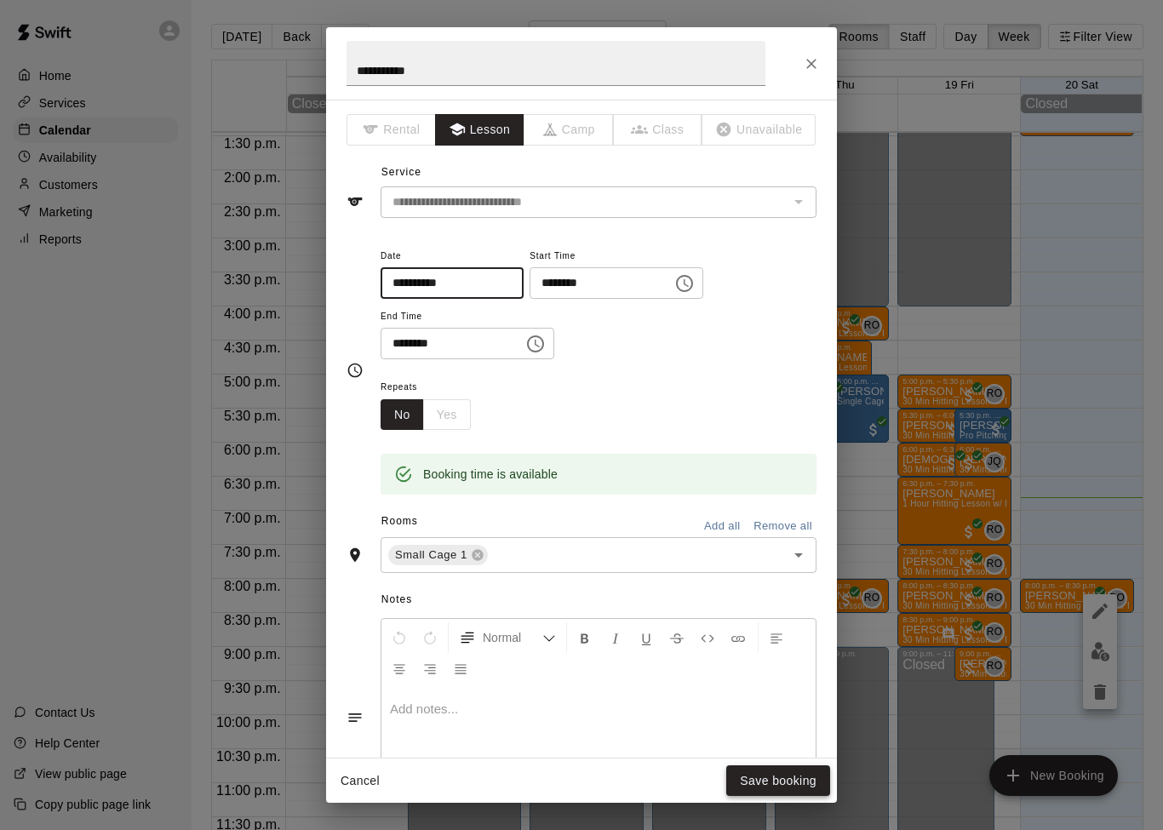
click at [792, 783] on button "Save booking" at bounding box center [778, 780] width 104 height 31
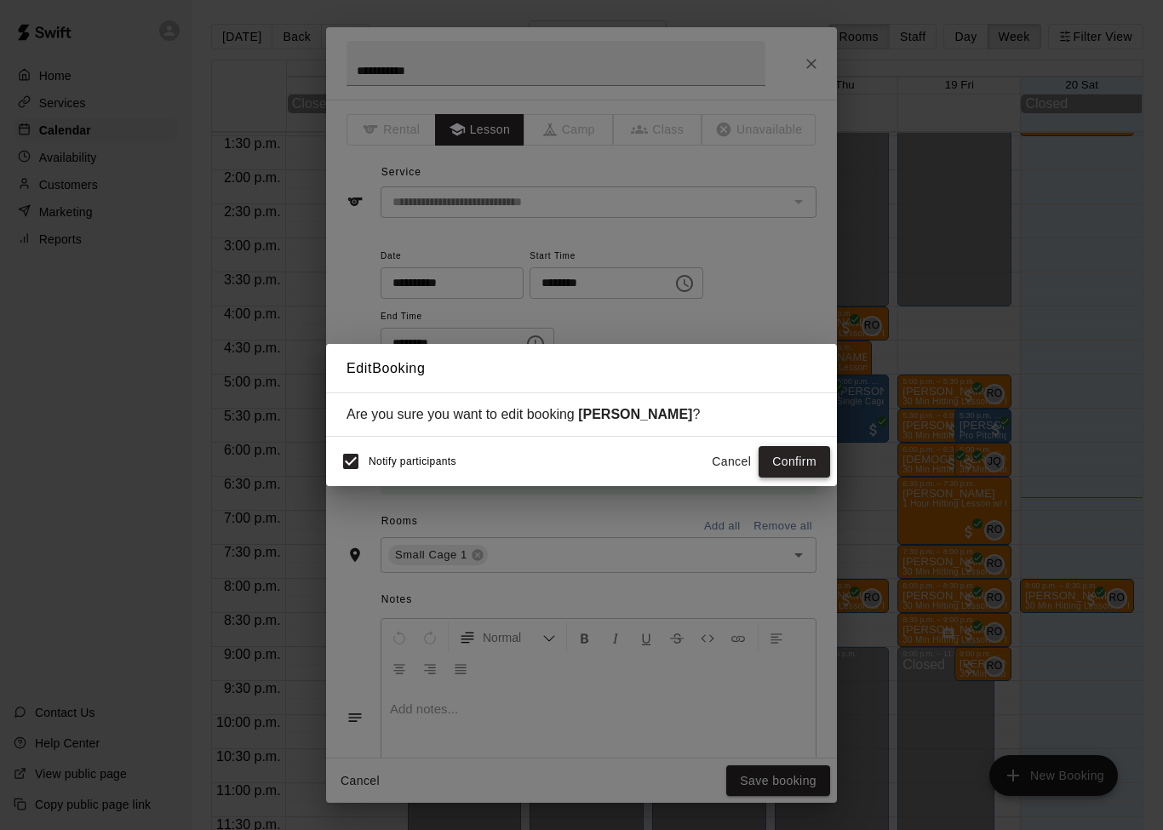
click at [813, 464] on button "Confirm" at bounding box center [793, 461] width 71 height 31
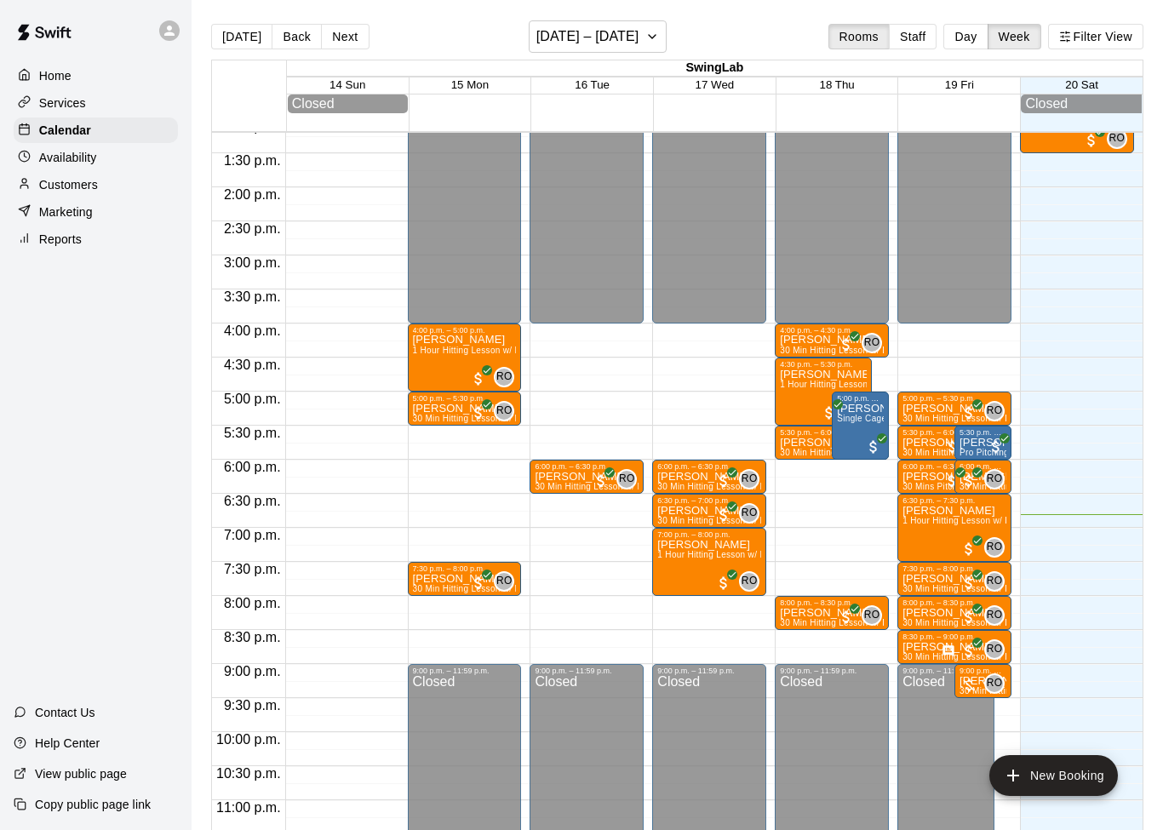
scroll to position [887, 0]
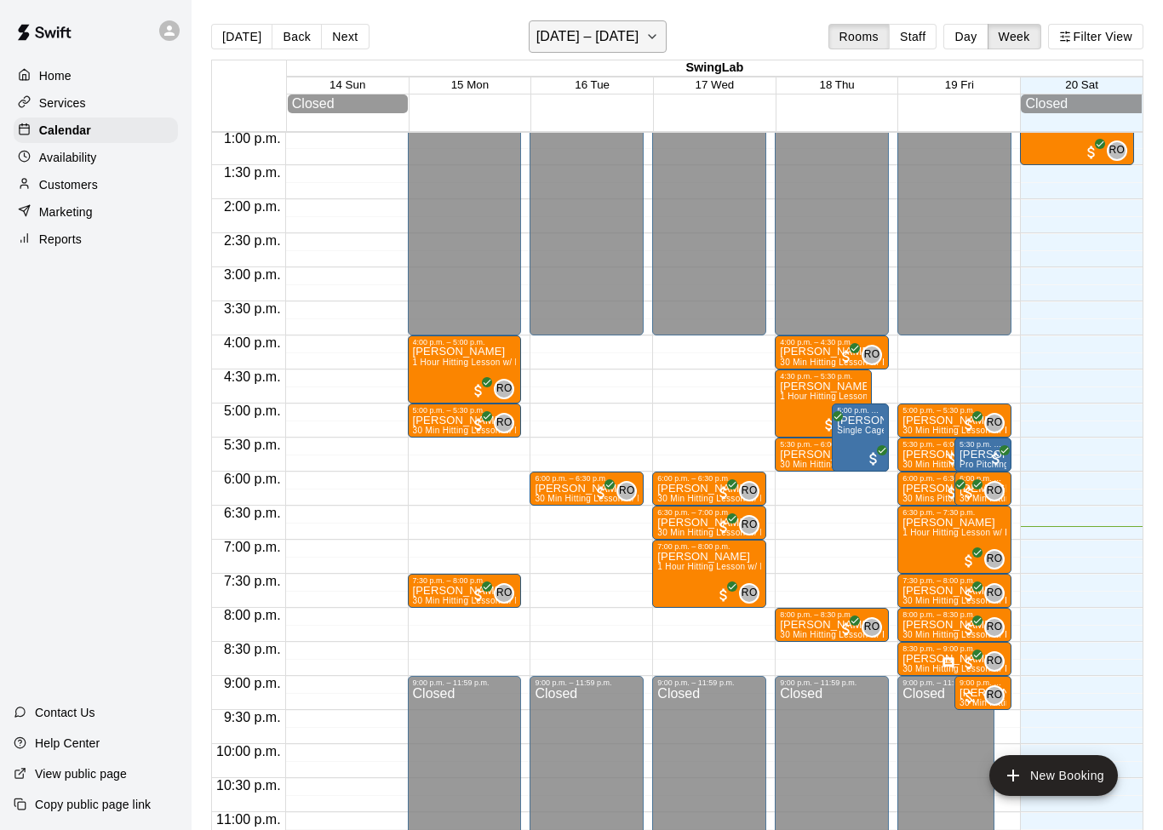
click at [643, 42] on button "[DATE] – [DATE]" at bounding box center [598, 36] width 139 height 32
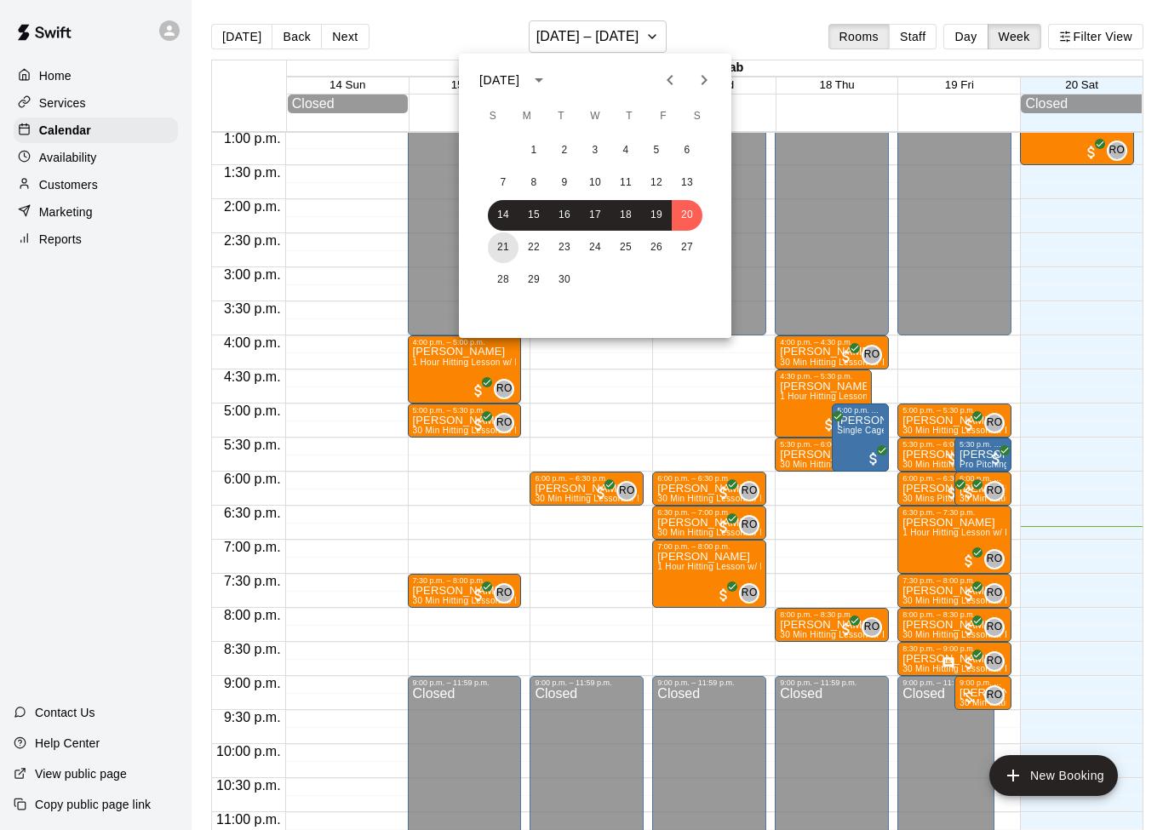
click at [506, 247] on button "21" at bounding box center [503, 247] width 31 height 31
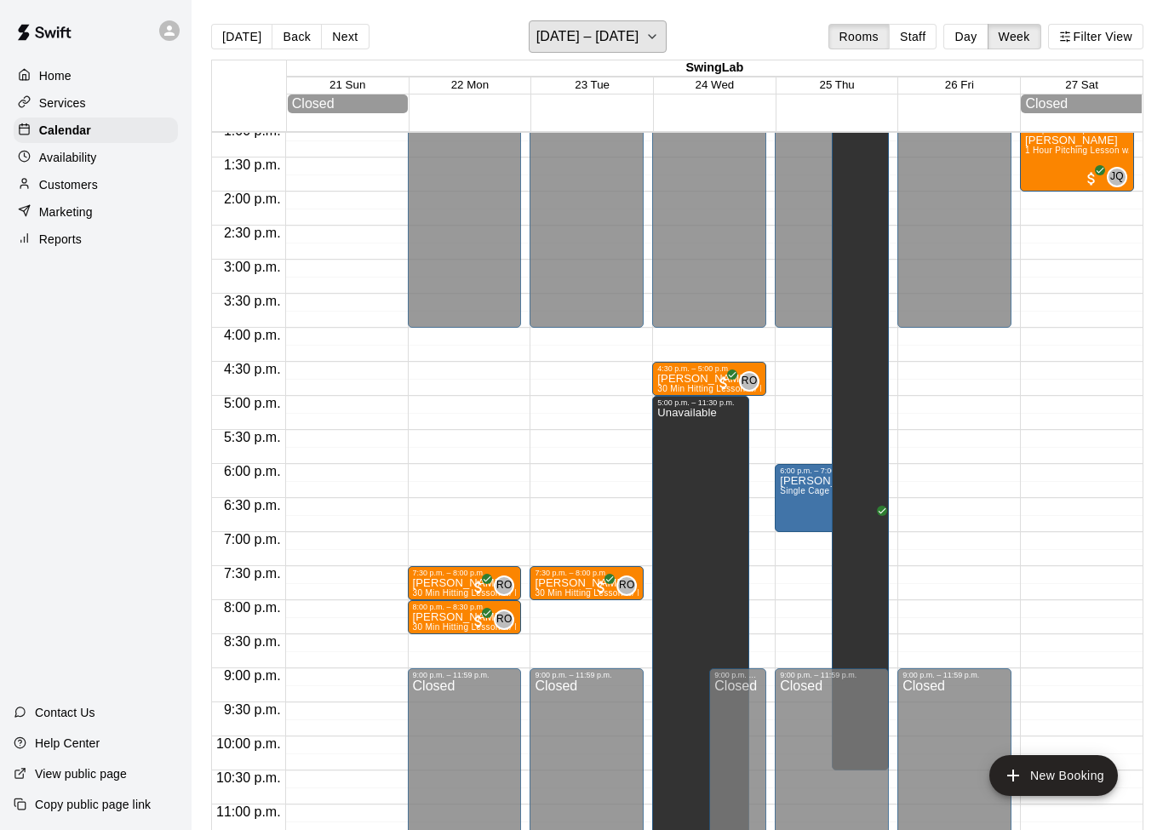
scroll to position [894, 0]
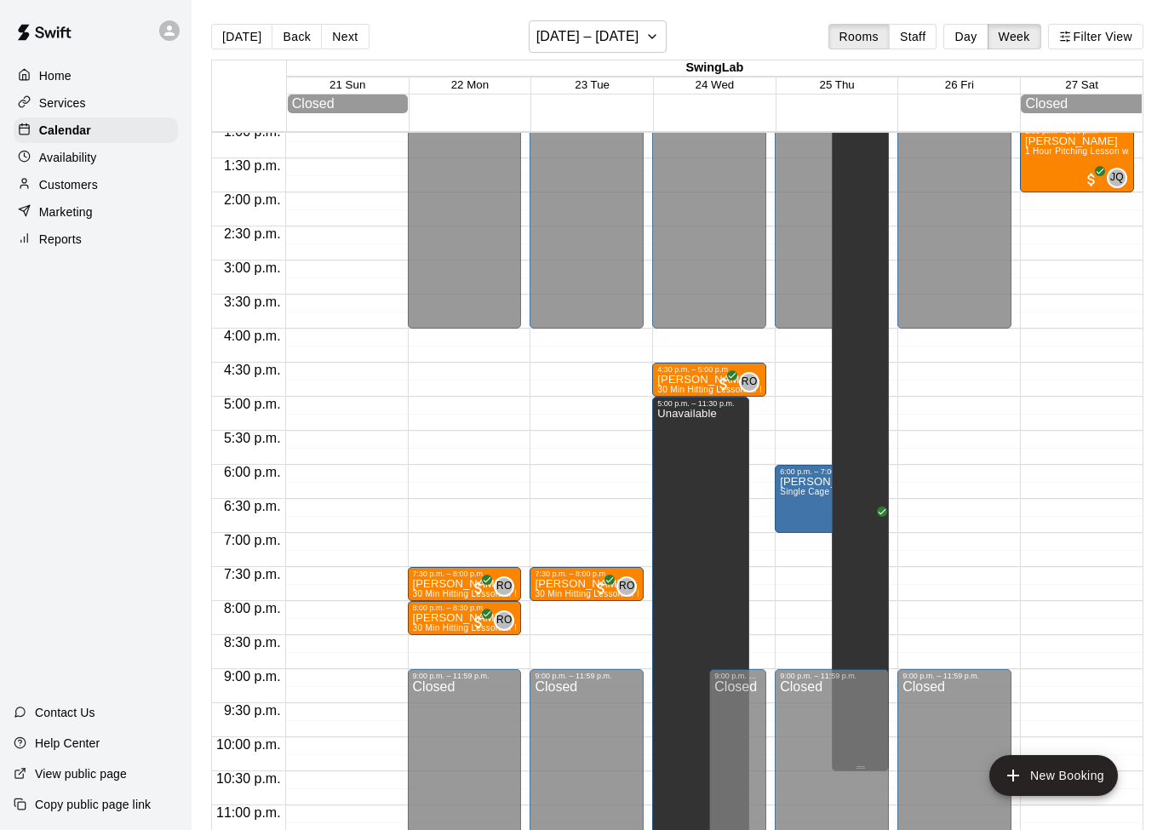
click at [855, 432] on div "Unavailable" at bounding box center [860, 482] width 47 height 830
click at [860, 133] on icon "delete" at bounding box center [855, 129] width 12 height 15
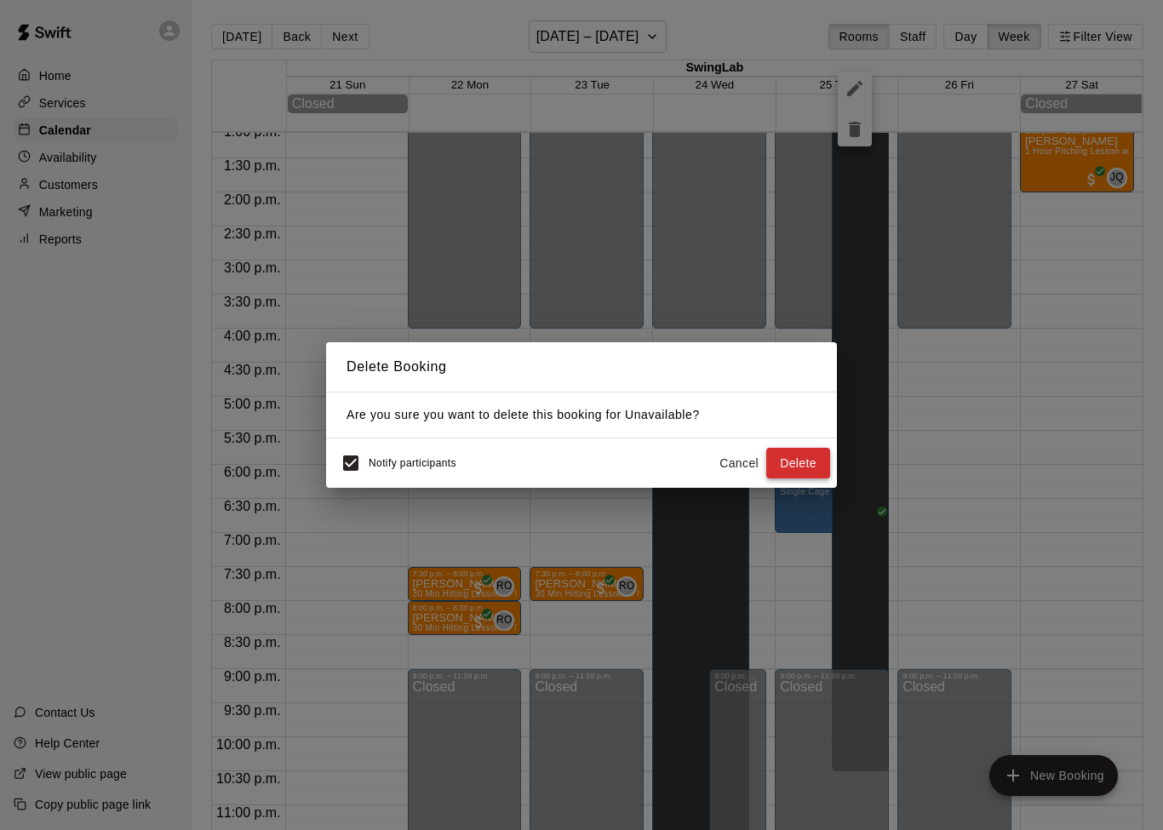
click at [807, 465] on button "Delete" at bounding box center [798, 463] width 64 height 31
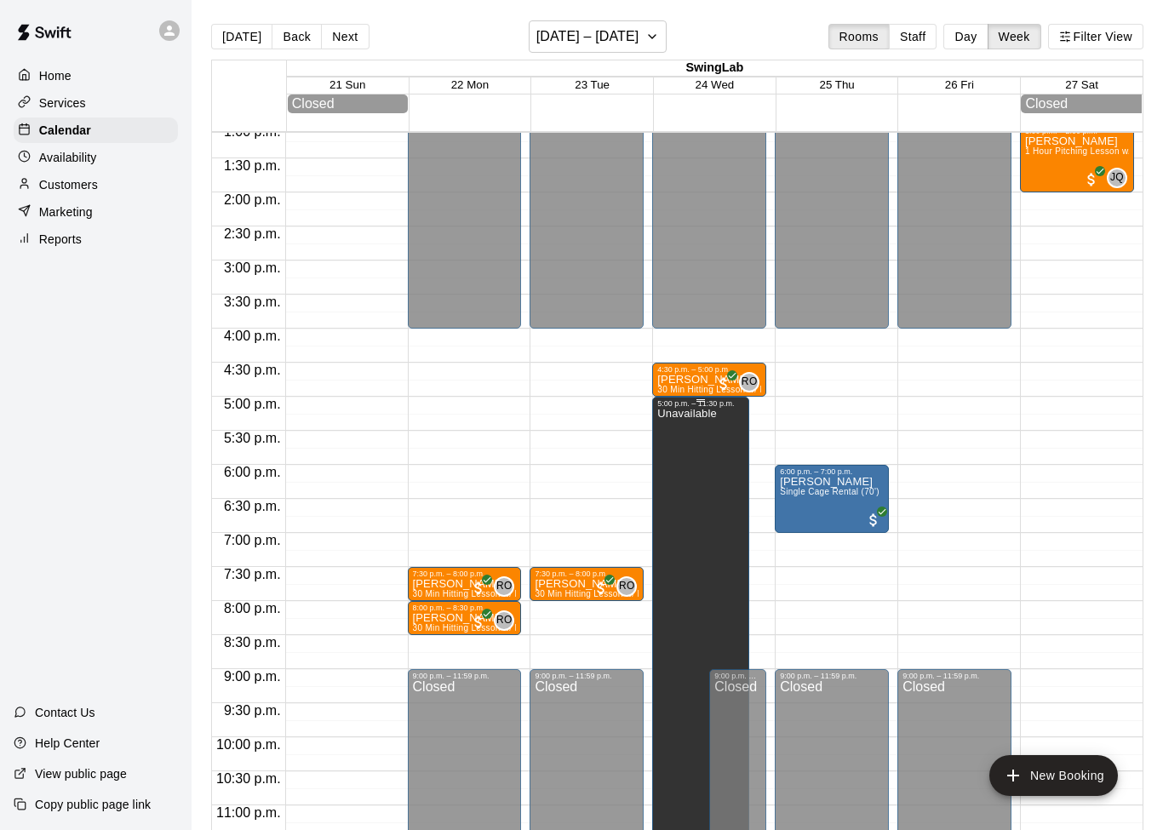
click at [723, 535] on div "Unavailable" at bounding box center [700, 823] width 87 height 830
click at [687, 481] on button "delete" at bounding box center [675, 470] width 34 height 34
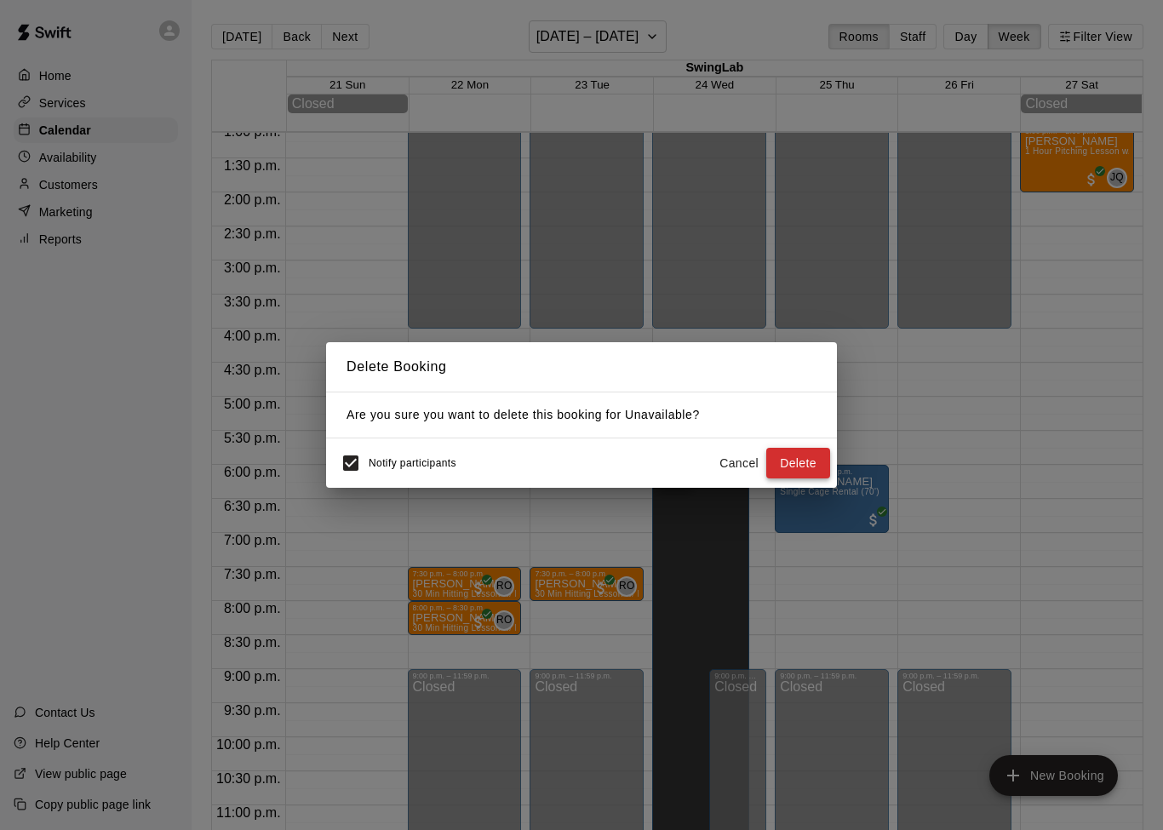
click at [809, 465] on button "Delete" at bounding box center [798, 463] width 64 height 31
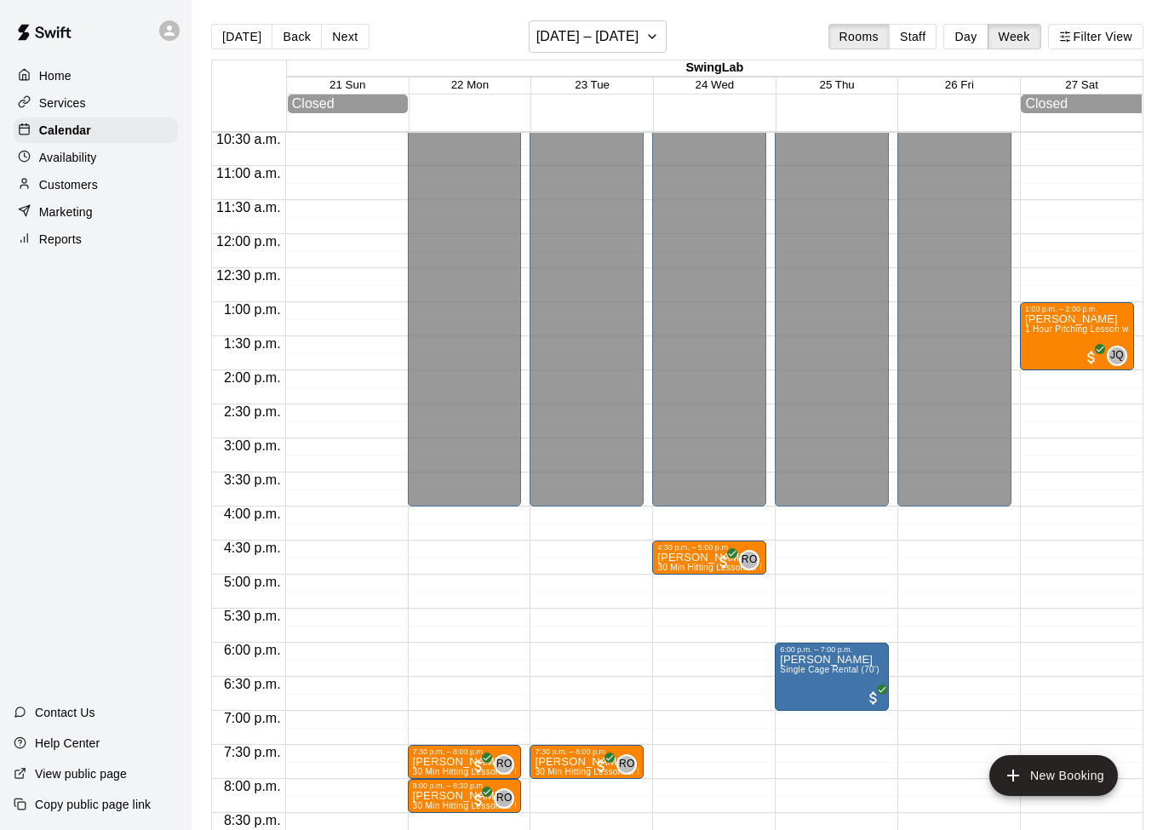
scroll to position [715, 0]
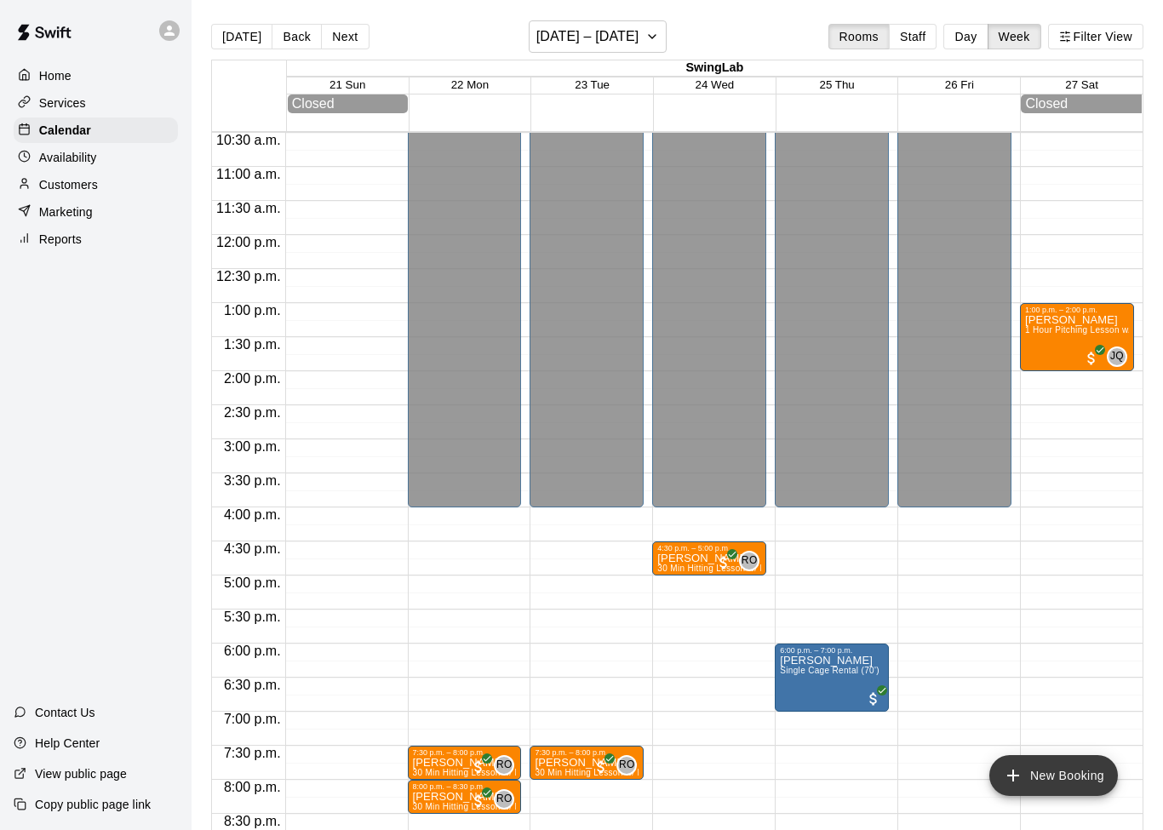
click at [1056, 763] on button "New Booking" at bounding box center [1053, 775] width 129 height 41
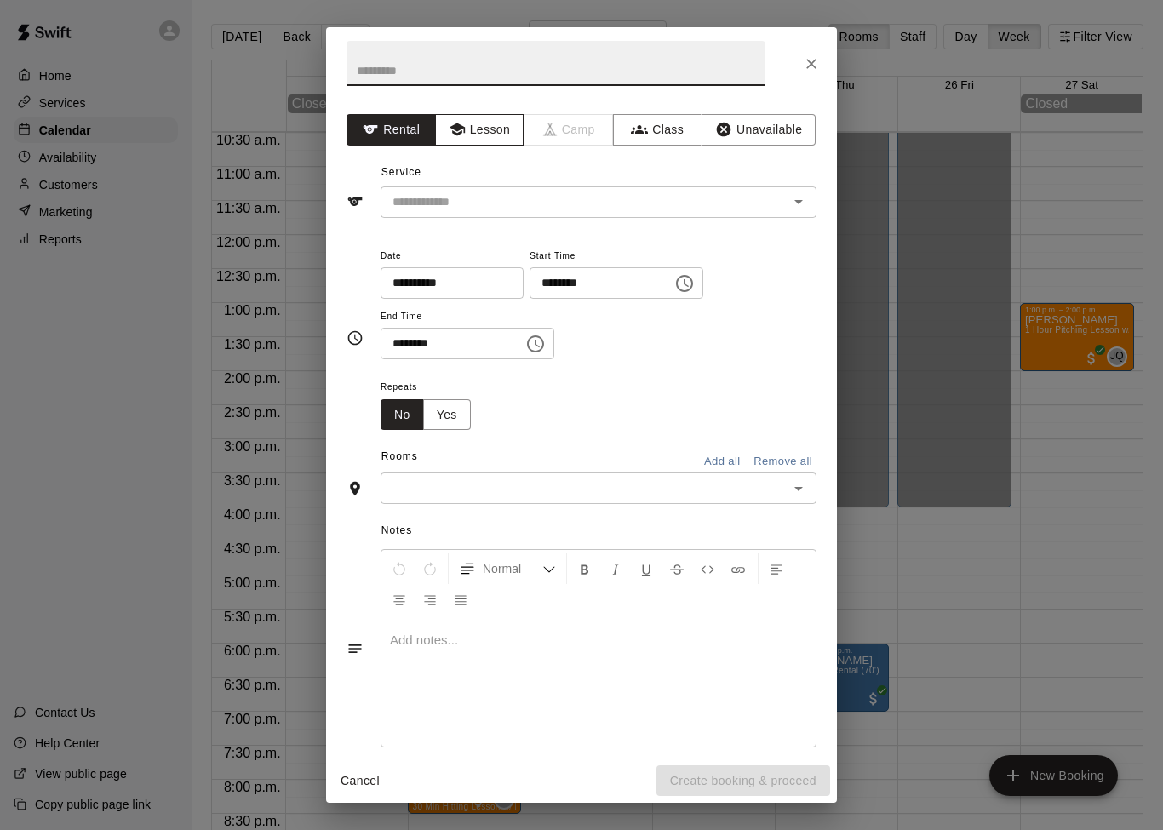
click at [495, 115] on button "Lesson" at bounding box center [479, 129] width 89 height 31
click at [795, 203] on icon "Open" at bounding box center [798, 202] width 20 height 20
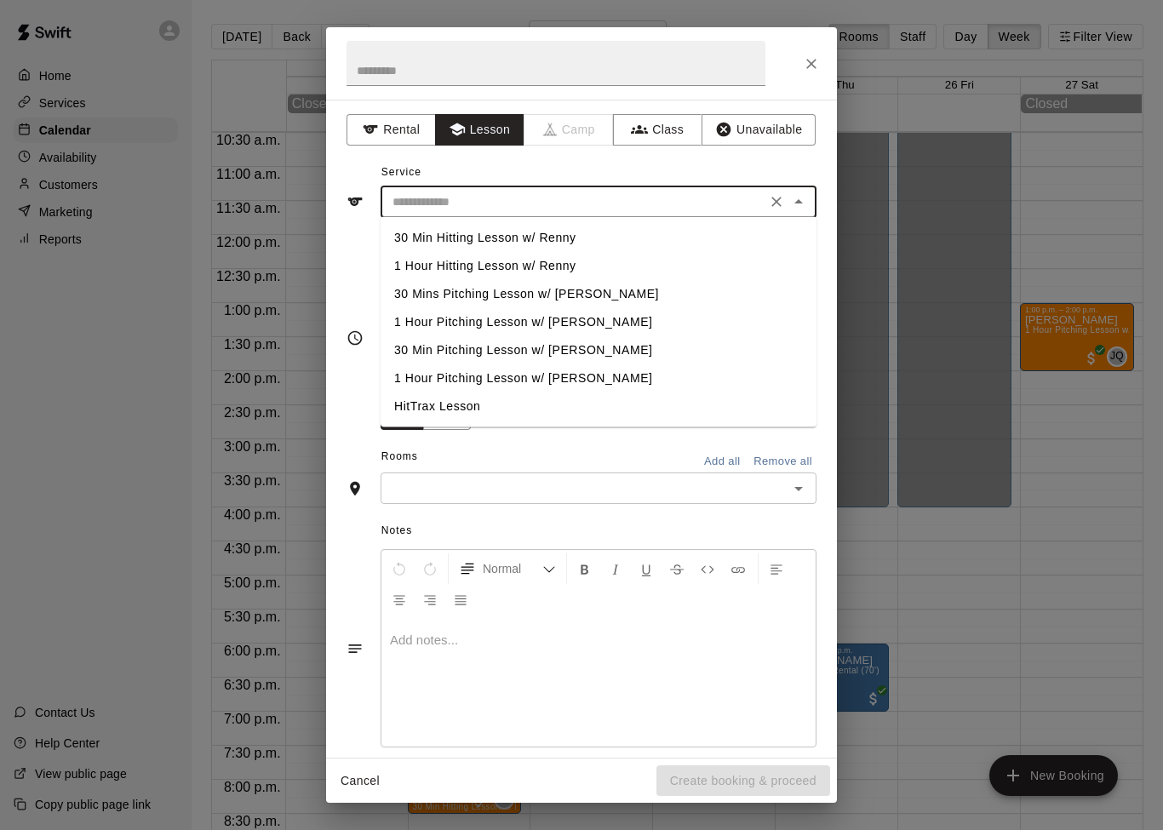
click at [735, 242] on li "30 Min Hitting Lesson w/ Renny" at bounding box center [598, 238] width 436 height 28
type input "**********"
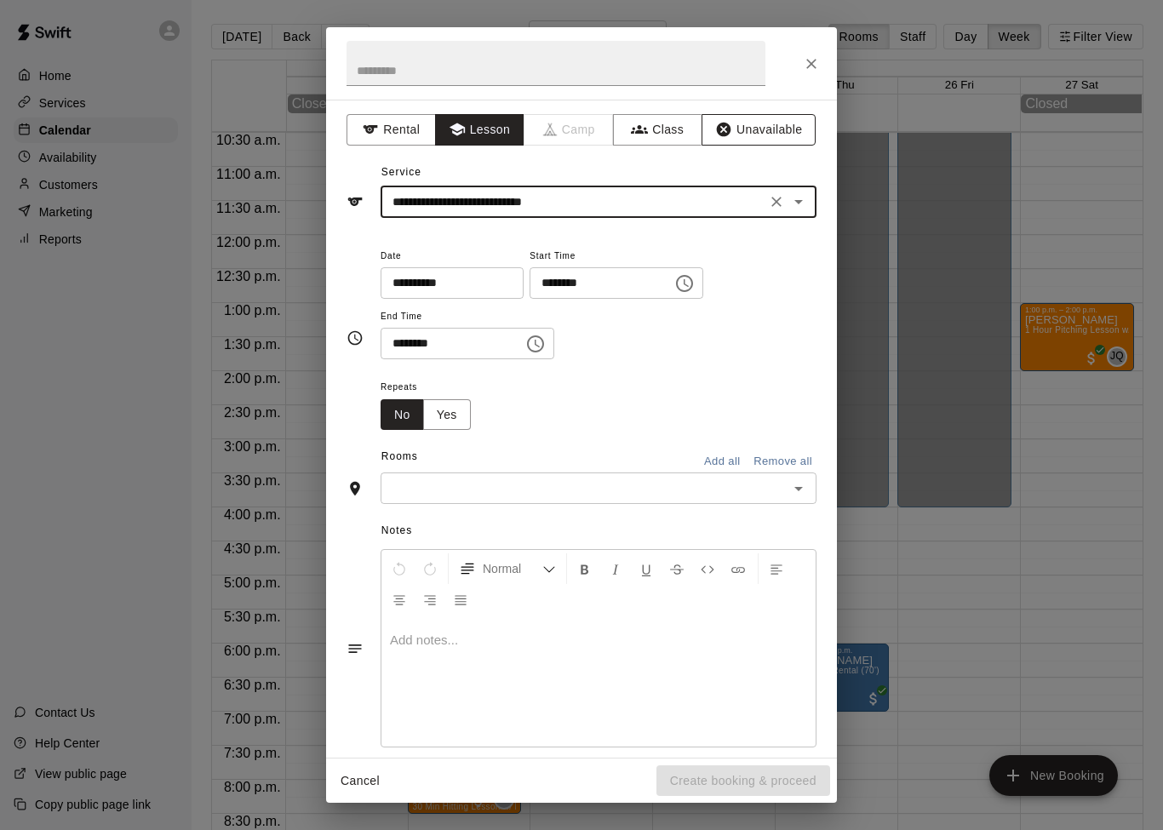
click at [784, 124] on button "Unavailable" at bounding box center [758, 129] width 114 height 31
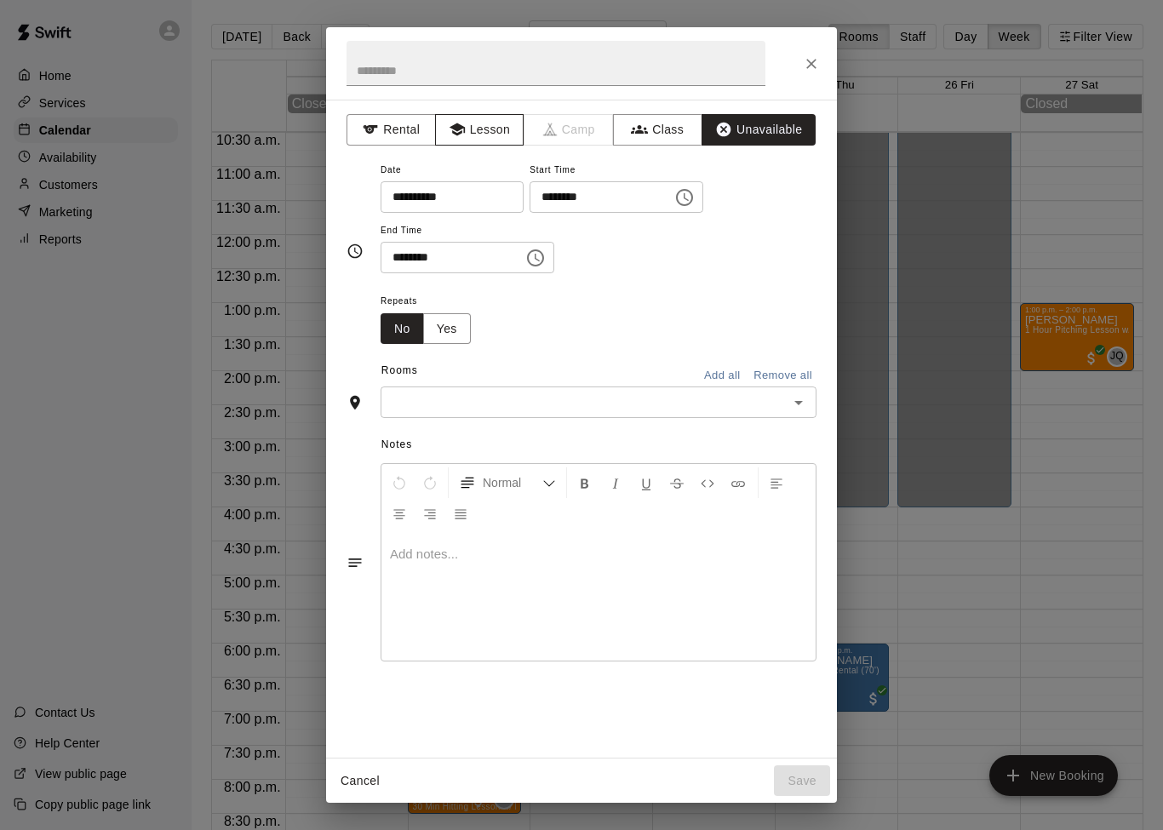
click at [489, 130] on button "Lesson" at bounding box center [479, 129] width 89 height 31
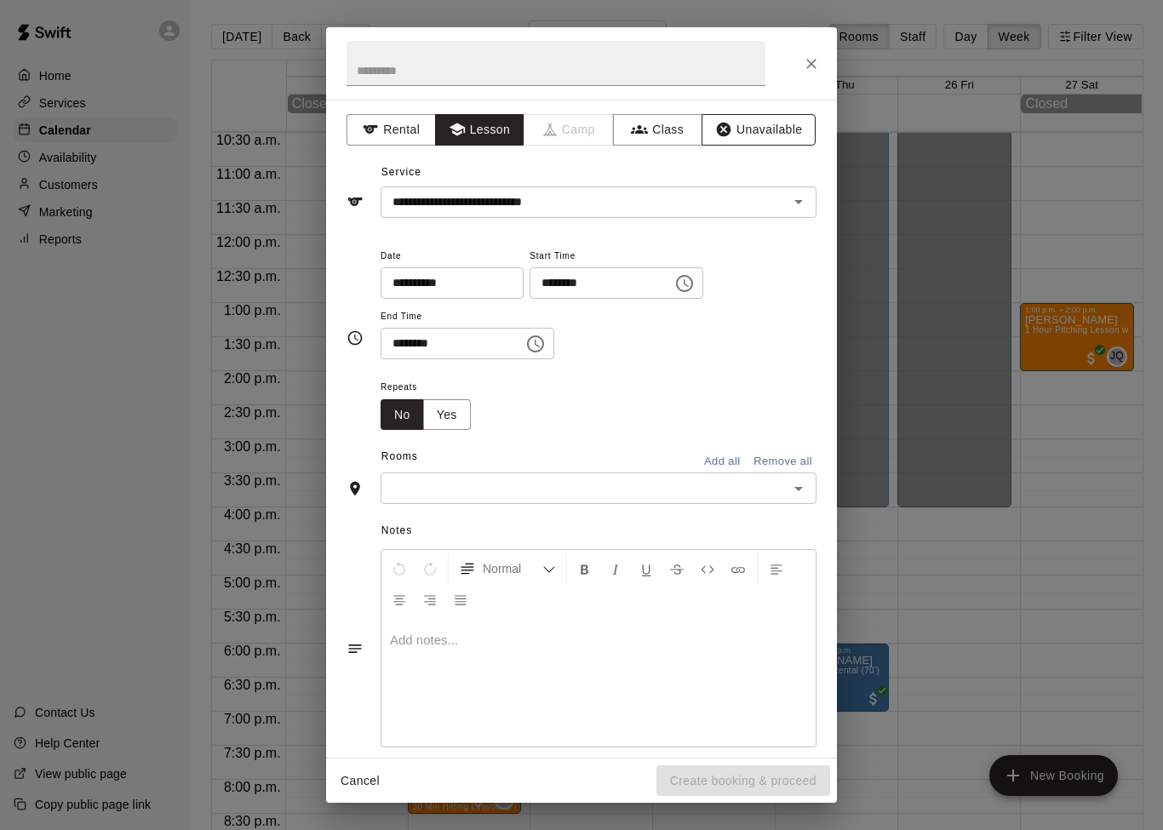
click at [782, 142] on button "Unavailable" at bounding box center [758, 129] width 114 height 31
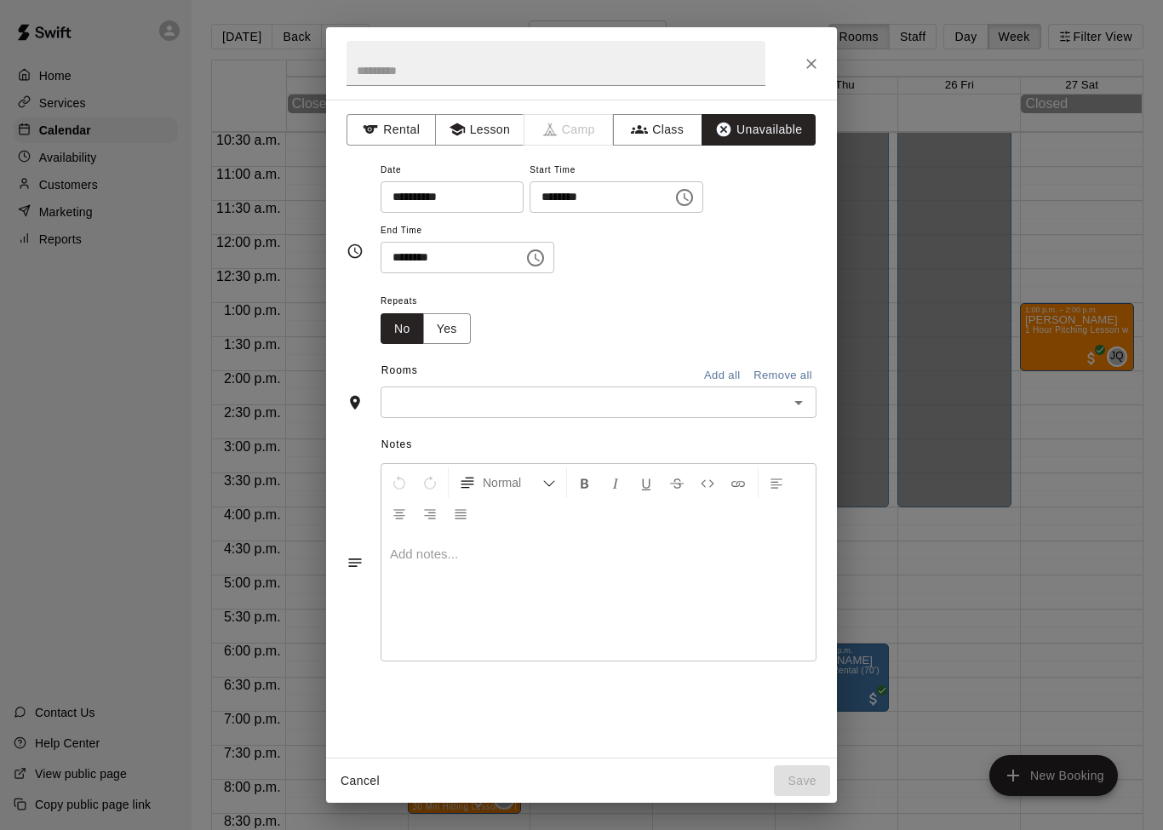
click at [473, 203] on input "**********" at bounding box center [445, 196] width 131 height 31
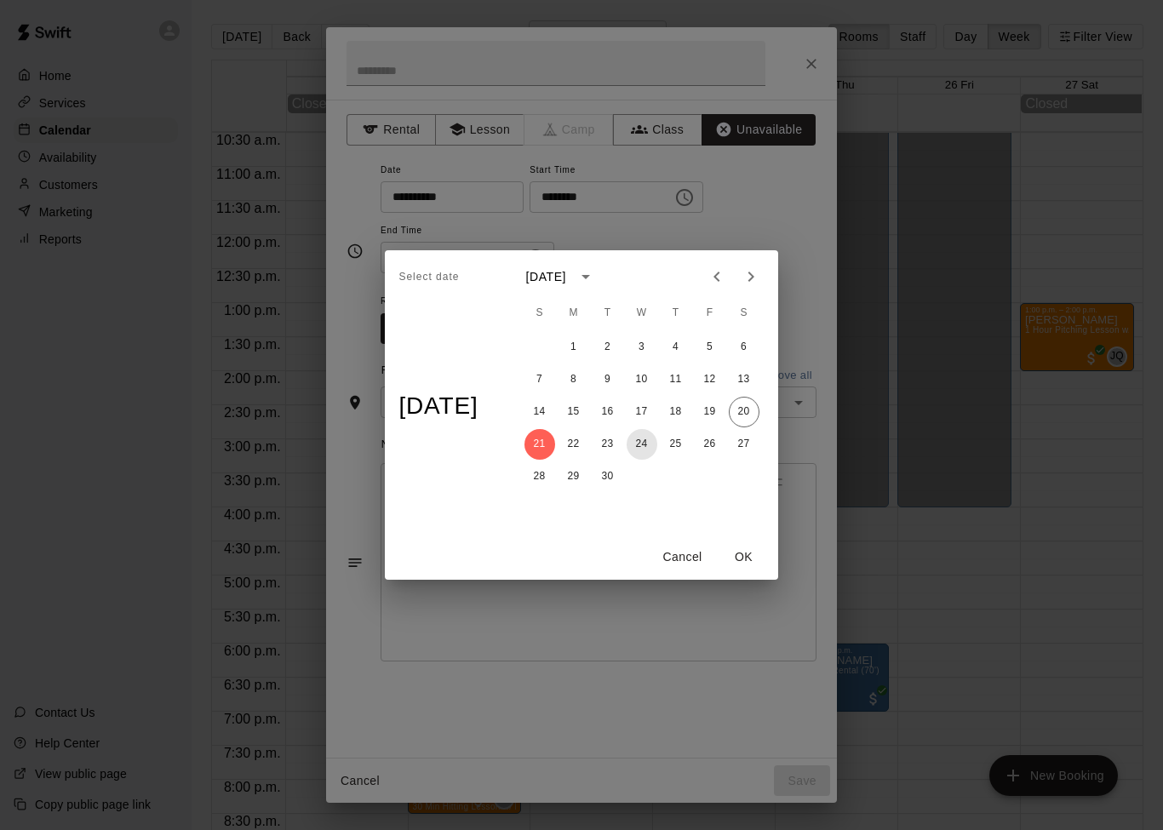
click at [655, 444] on button "24" at bounding box center [641, 444] width 31 height 31
type input "**********"
click at [759, 558] on button "OK" at bounding box center [744, 556] width 54 height 31
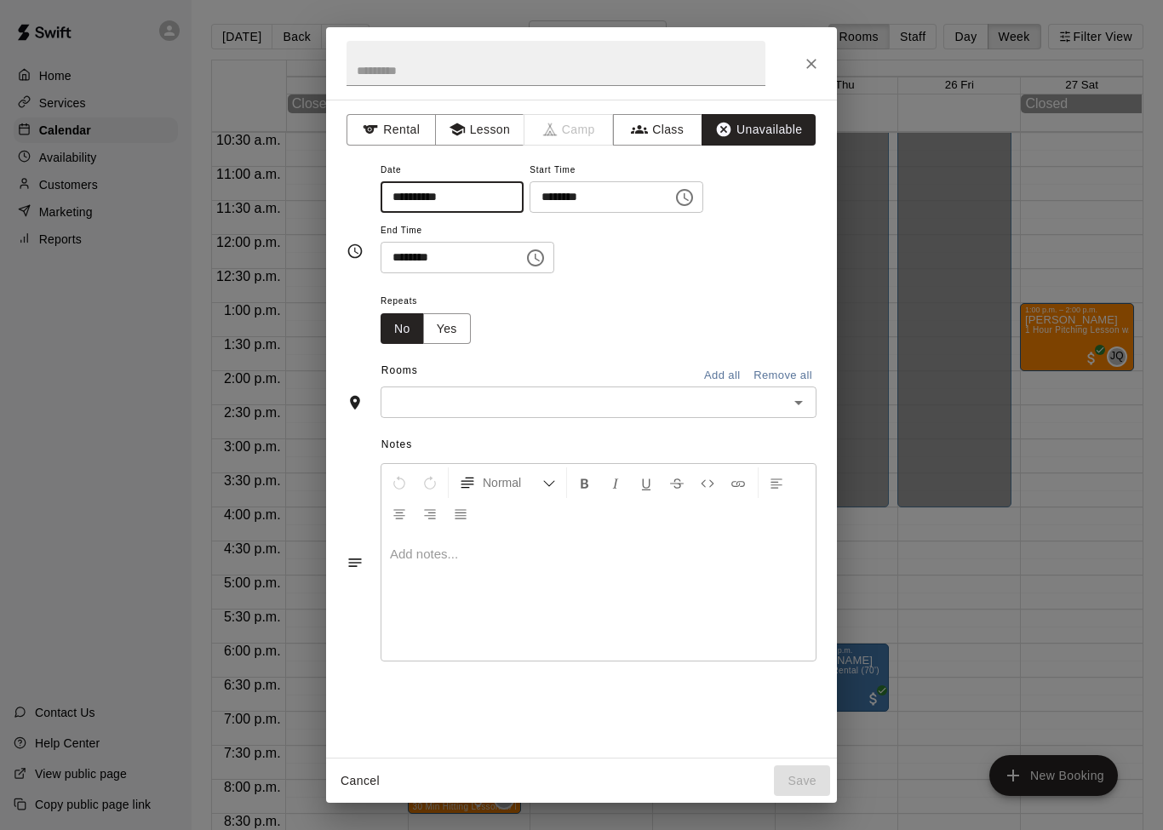
click at [667, 199] on button "Choose time, selected time is 6:00 PM" at bounding box center [684, 197] width 34 height 34
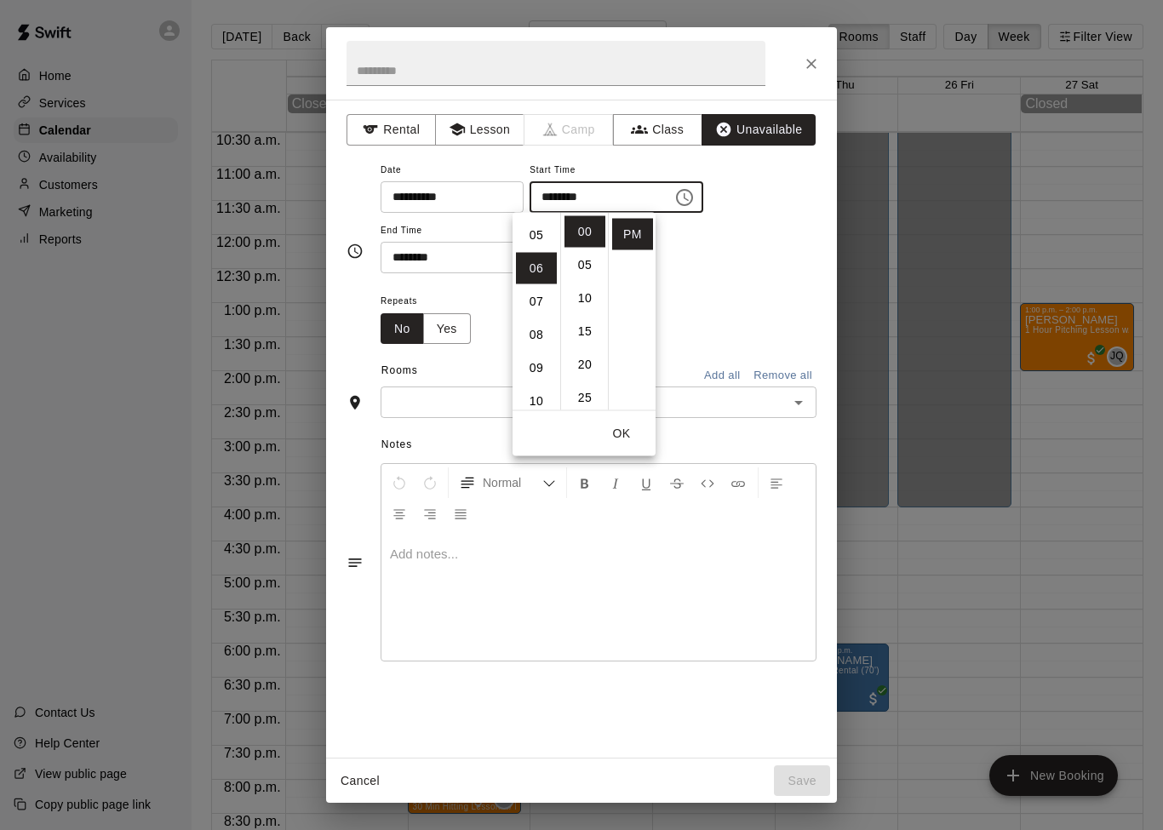
scroll to position [152, 0]
click at [548, 242] on li "05" at bounding box center [536, 245] width 41 height 31
type input "********"
click at [494, 257] on input "********" at bounding box center [445, 257] width 131 height 31
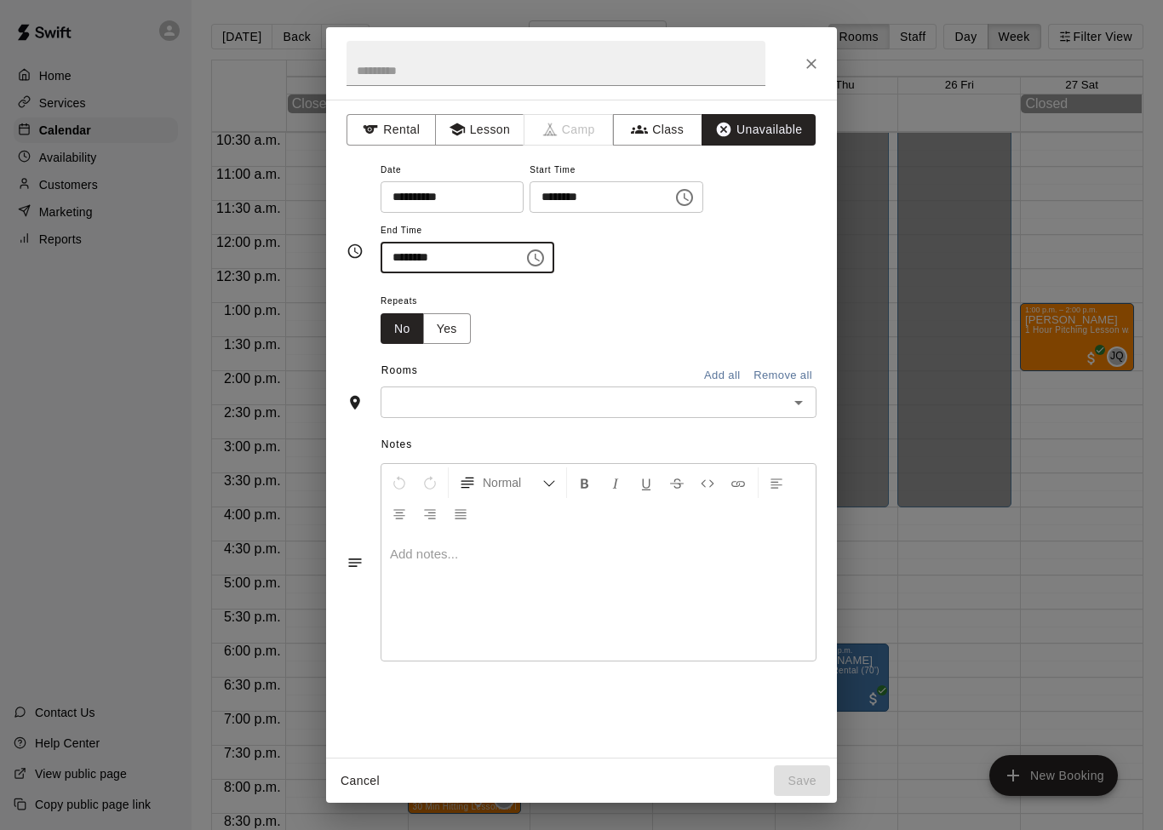
click at [529, 262] on icon "Choose time, selected time is 6:30 PM" at bounding box center [535, 258] width 20 height 20
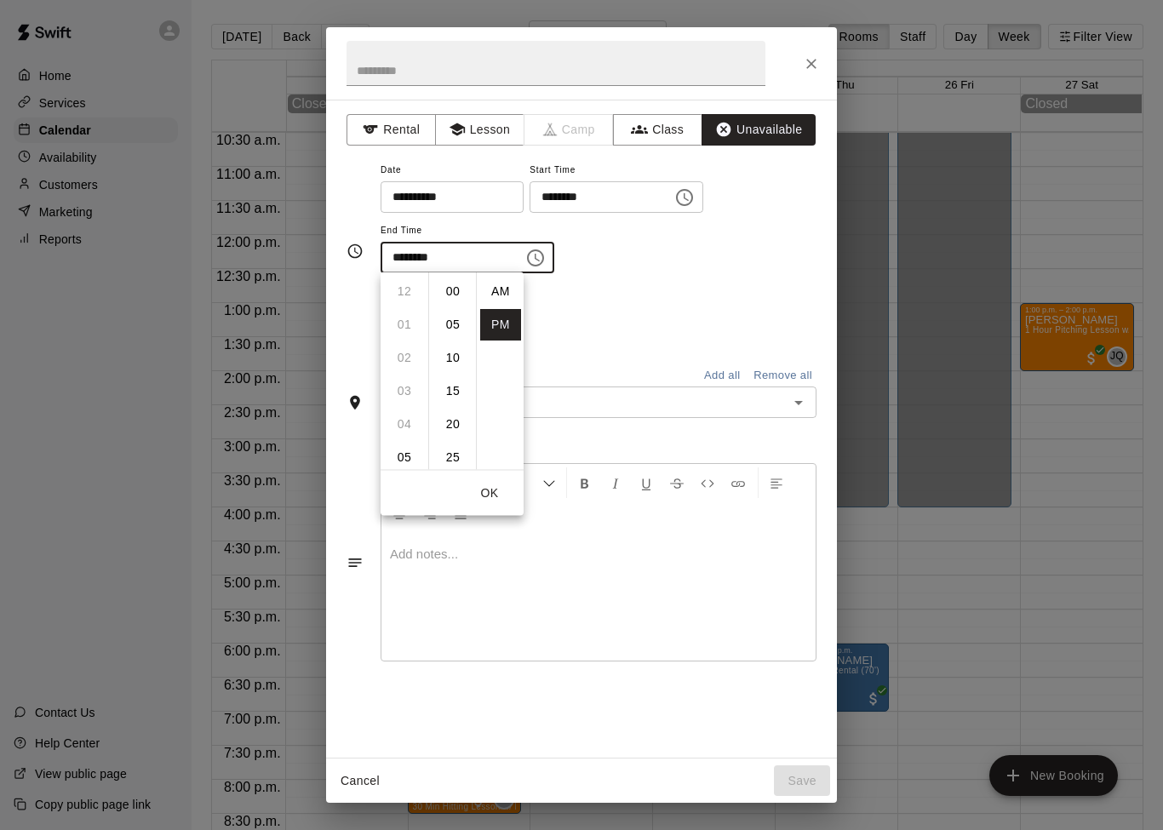
scroll to position [31, 0]
click at [420, 375] on li "10" at bounding box center [404, 378] width 41 height 31
type input "********"
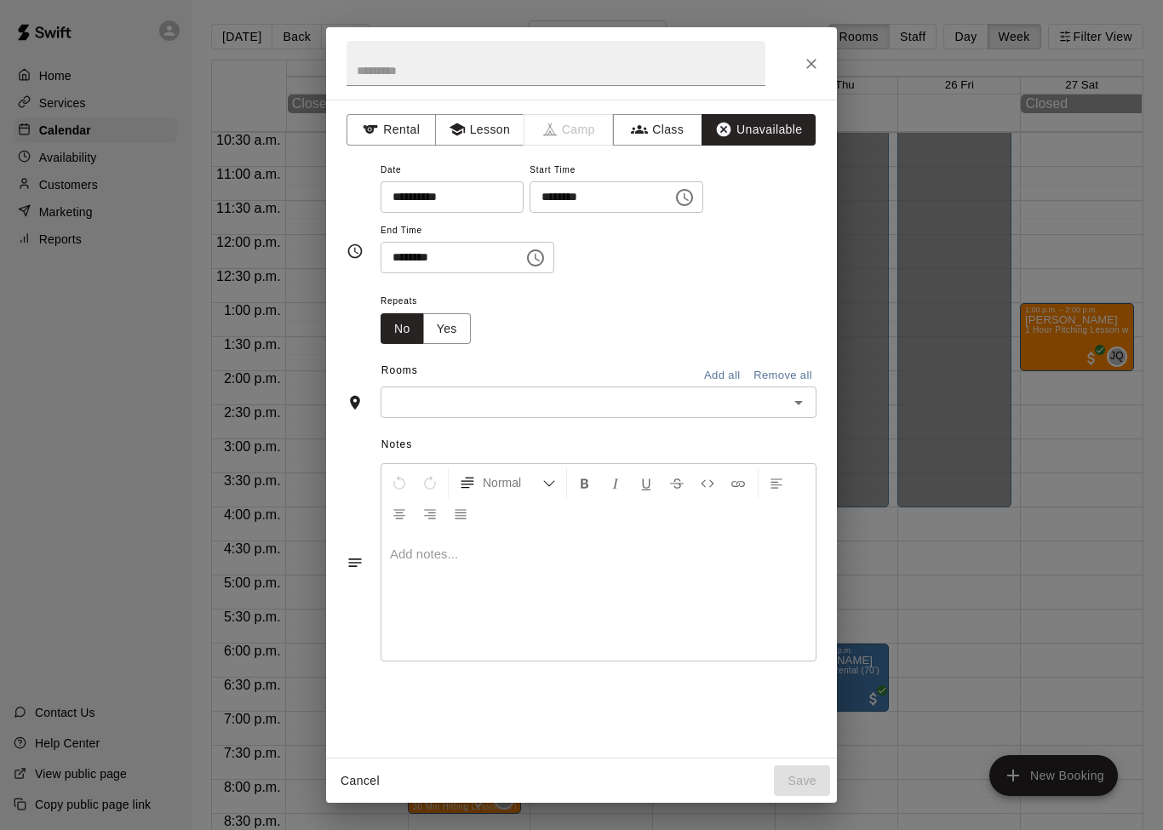
click at [612, 261] on div "**********" at bounding box center [598, 216] width 436 height 115
click at [798, 401] on icon "Open" at bounding box center [798, 403] width 9 height 4
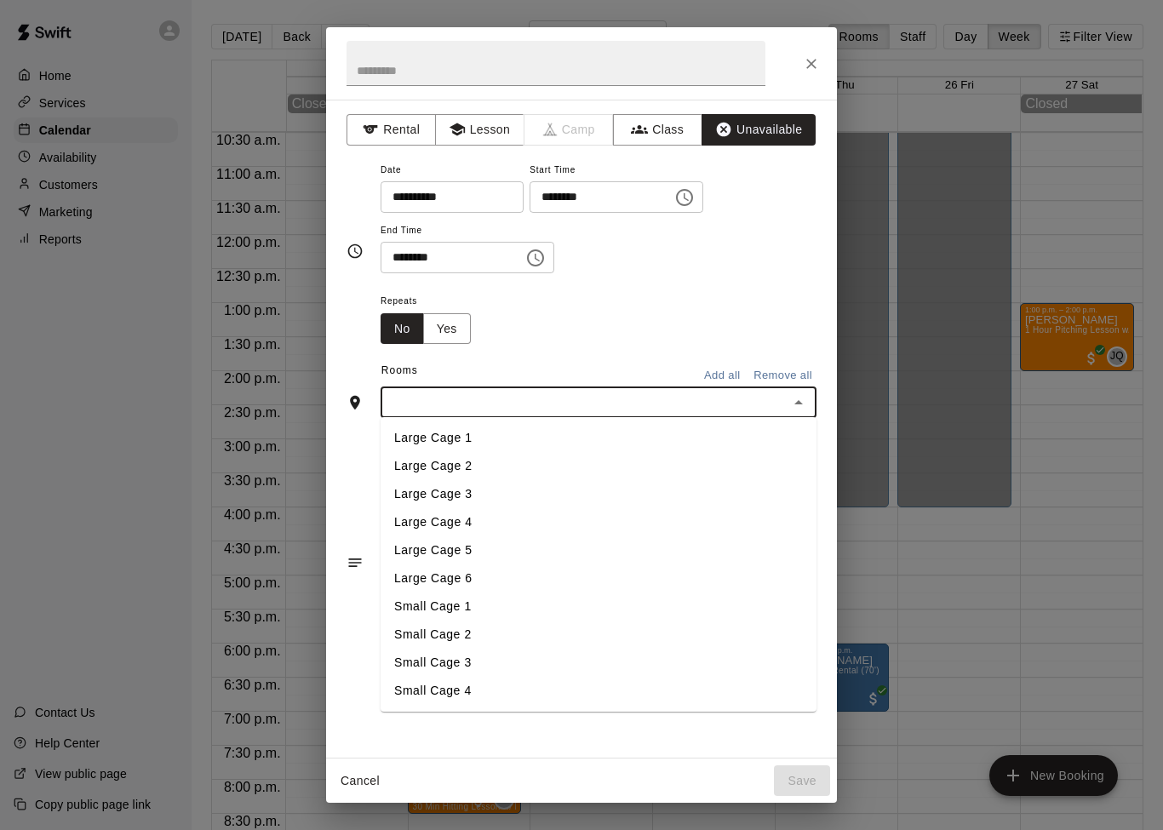
scroll to position [27, 0]
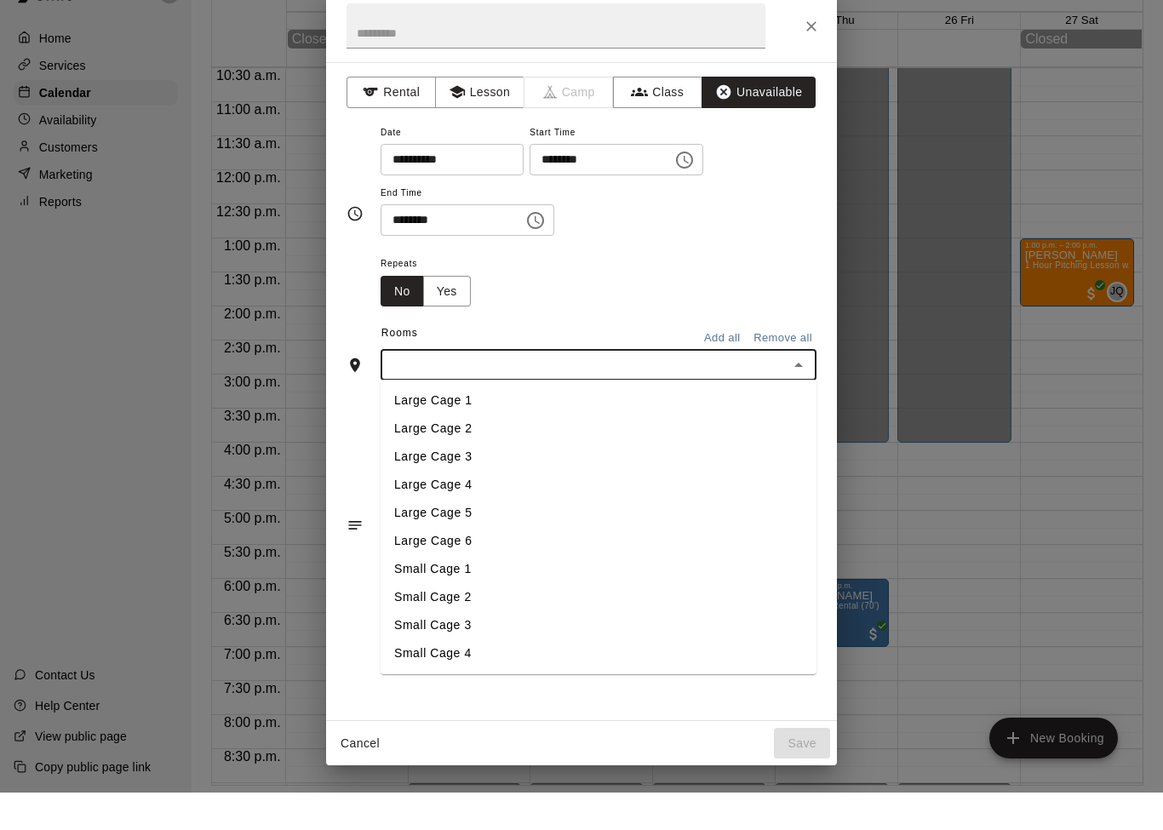
click at [479, 592] on li "Small Cage 1" at bounding box center [598, 606] width 436 height 28
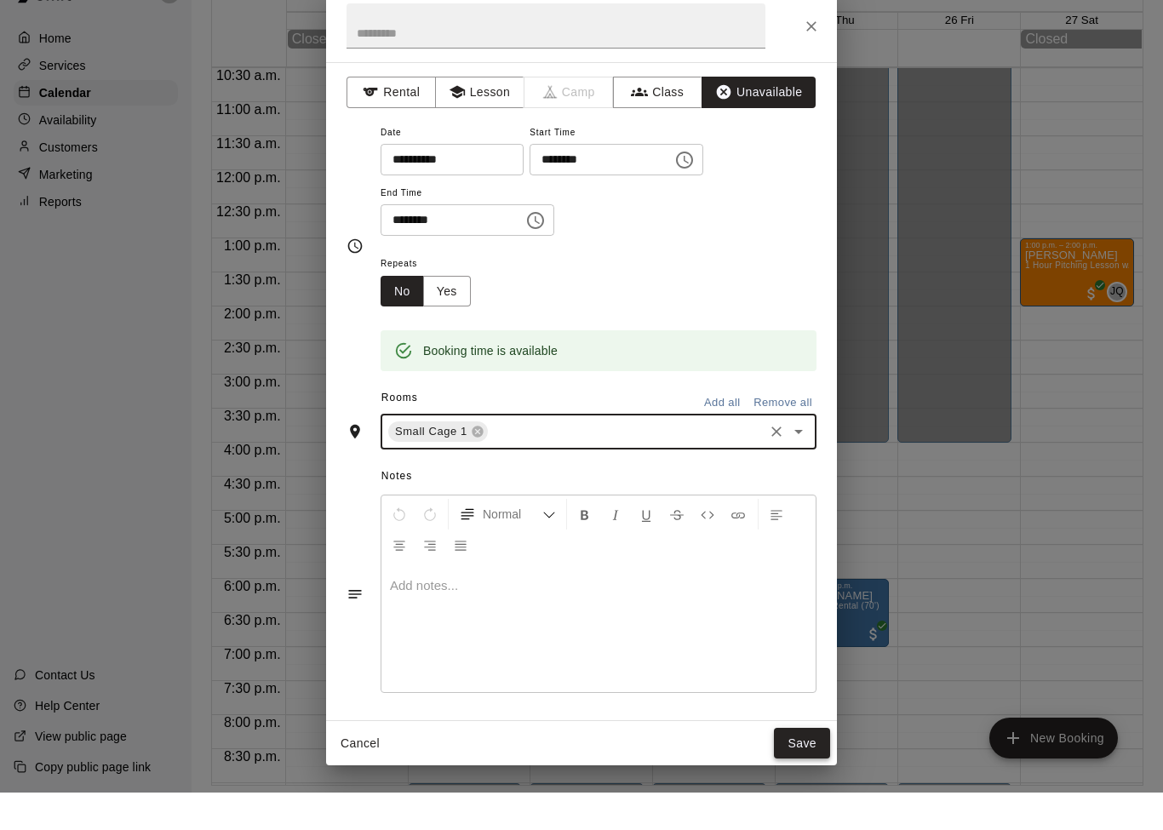
click at [815, 765] on button "Save" at bounding box center [802, 780] width 56 height 31
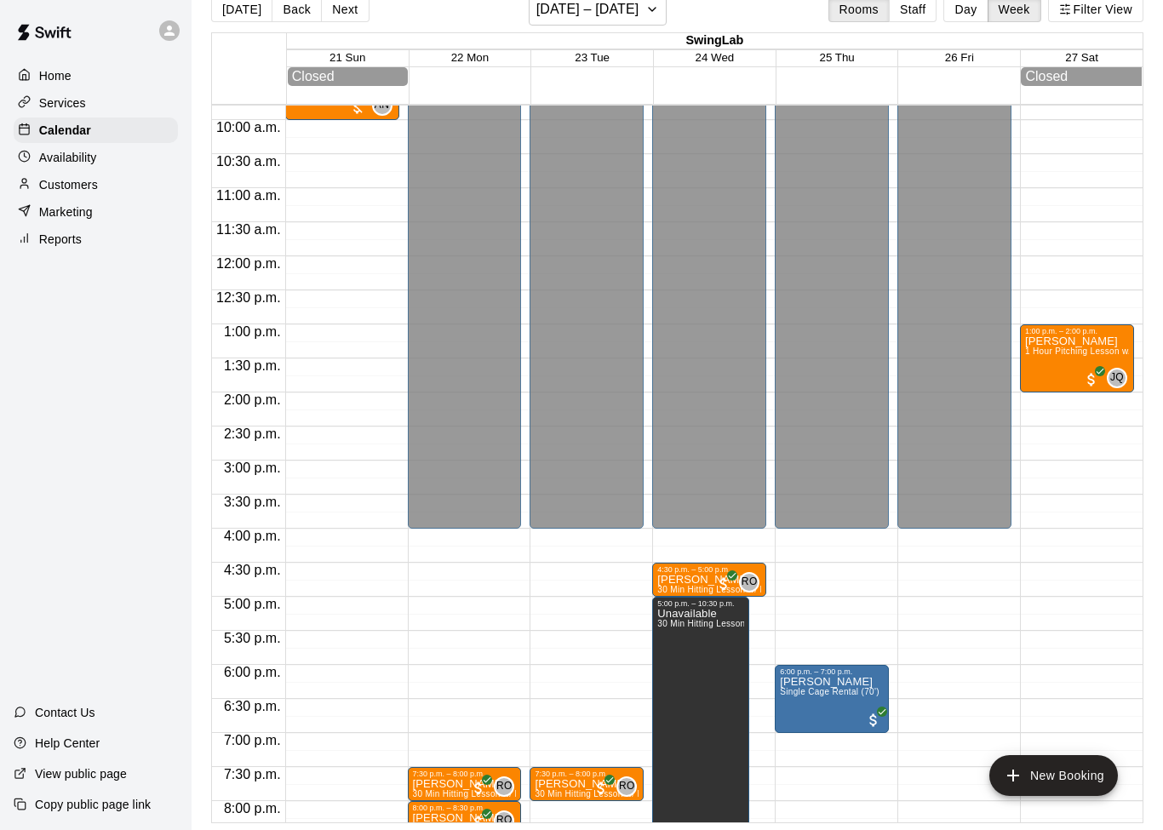
scroll to position [655, 0]
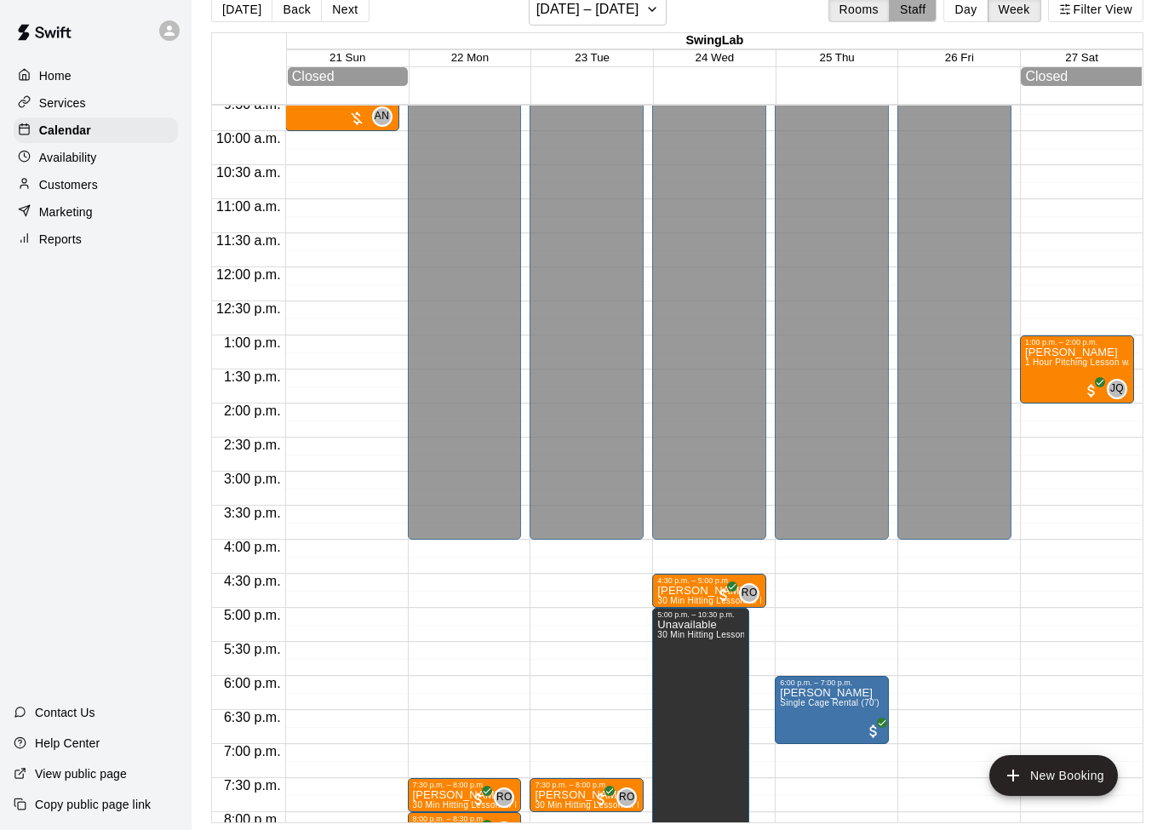
click at [920, 15] on button "Staff" at bounding box center [913, 10] width 49 height 26
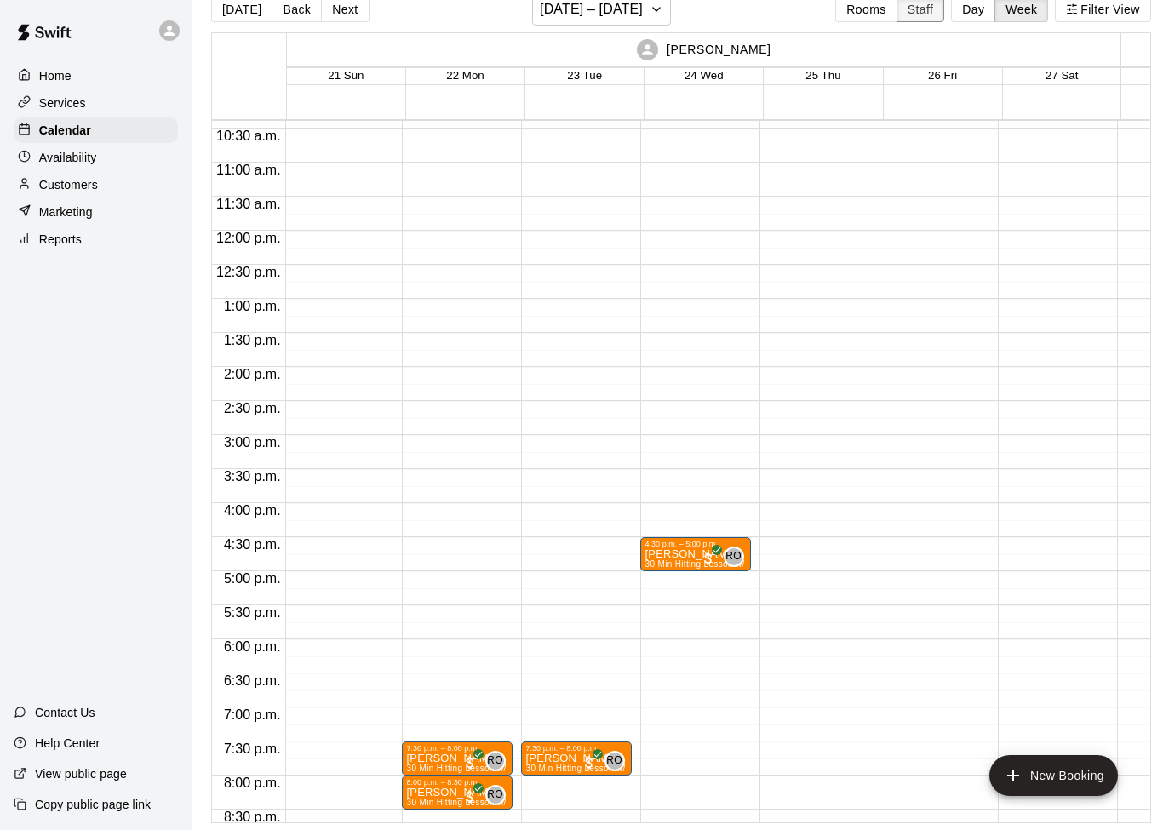
scroll to position [695, 14]
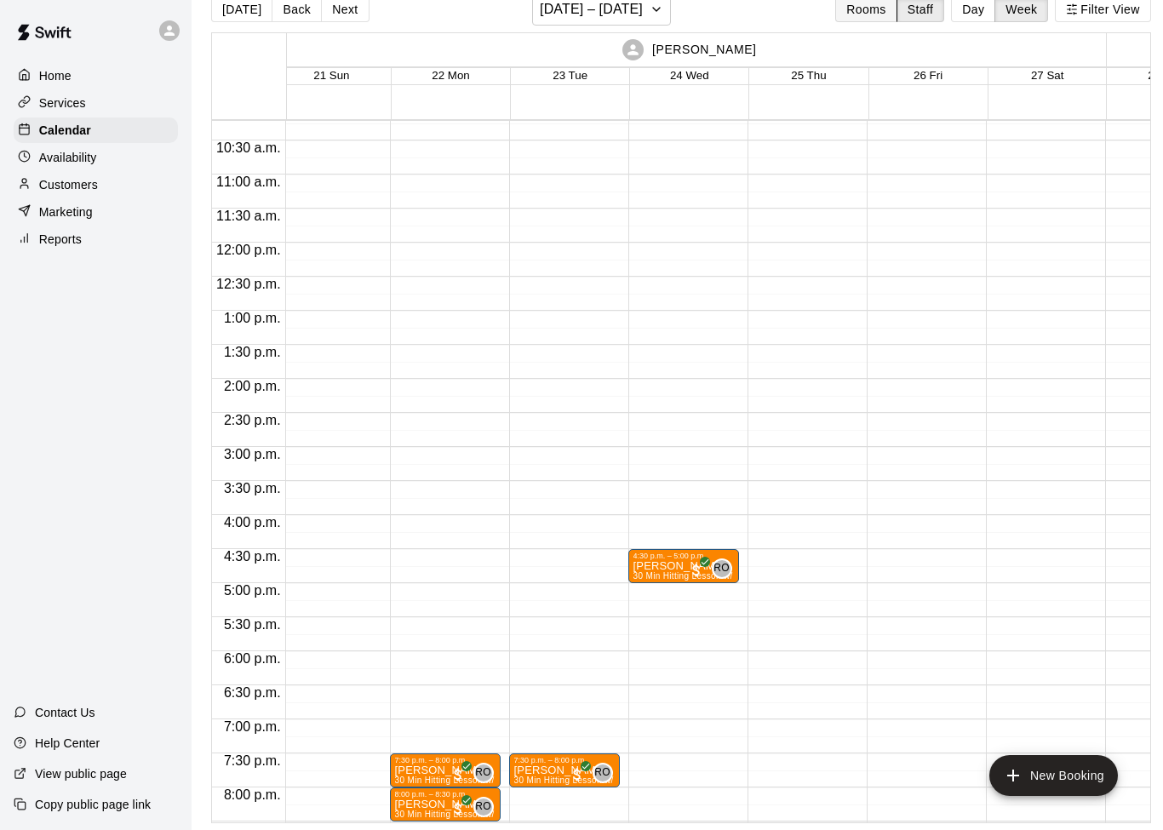
click at [866, 20] on button "Rooms" at bounding box center [865, 10] width 61 height 26
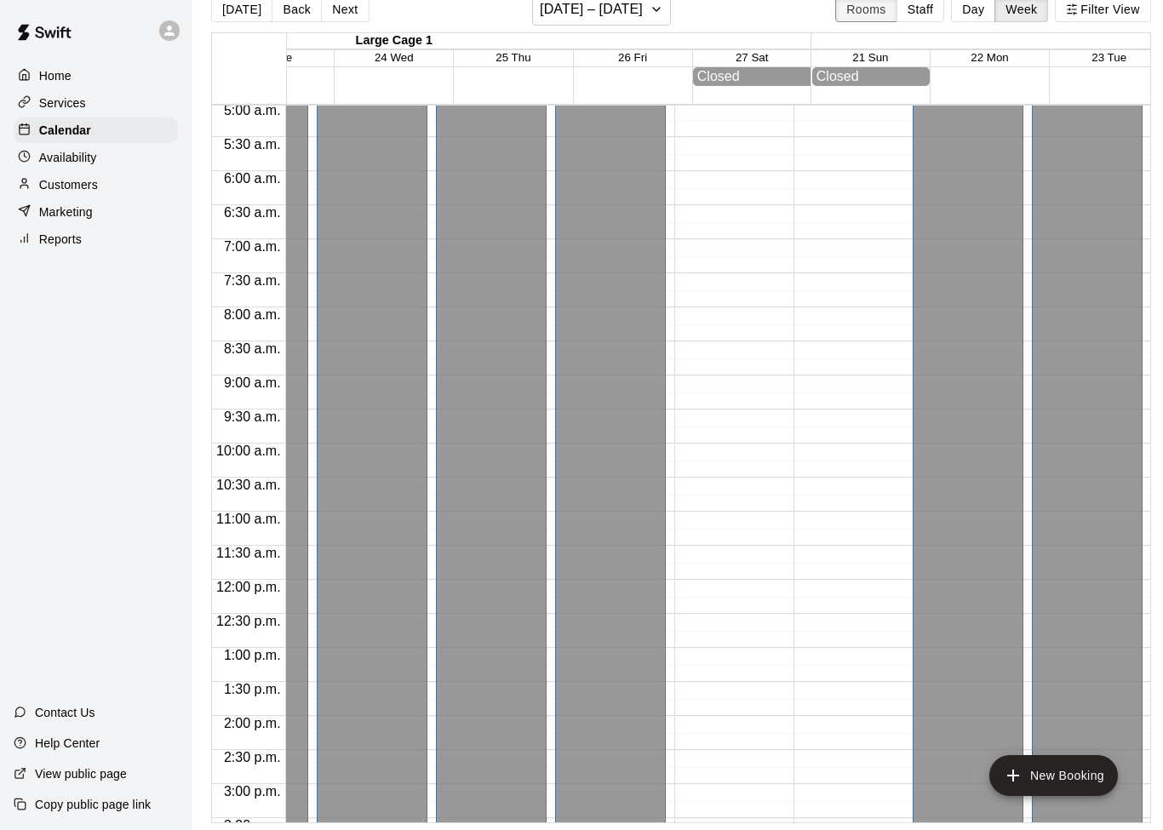
scroll to position [0, 386]
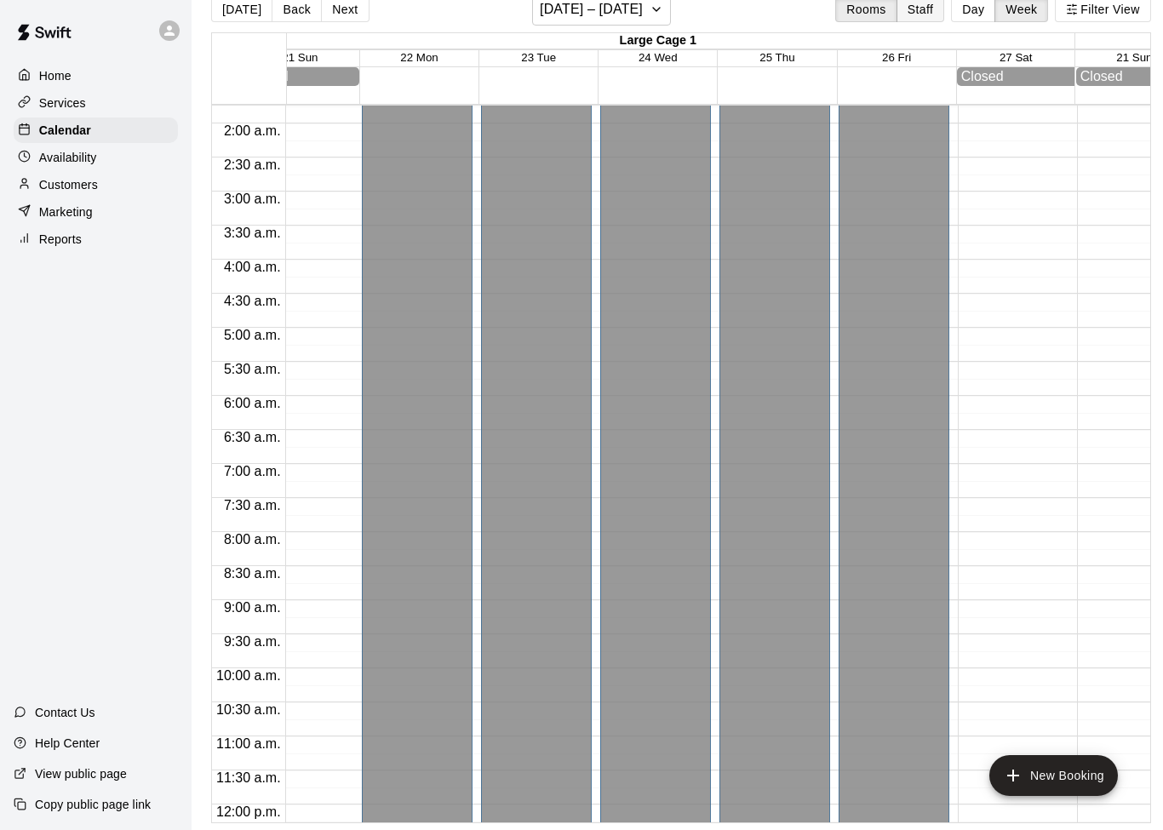
click at [912, 20] on button "Staff" at bounding box center [920, 10] width 49 height 26
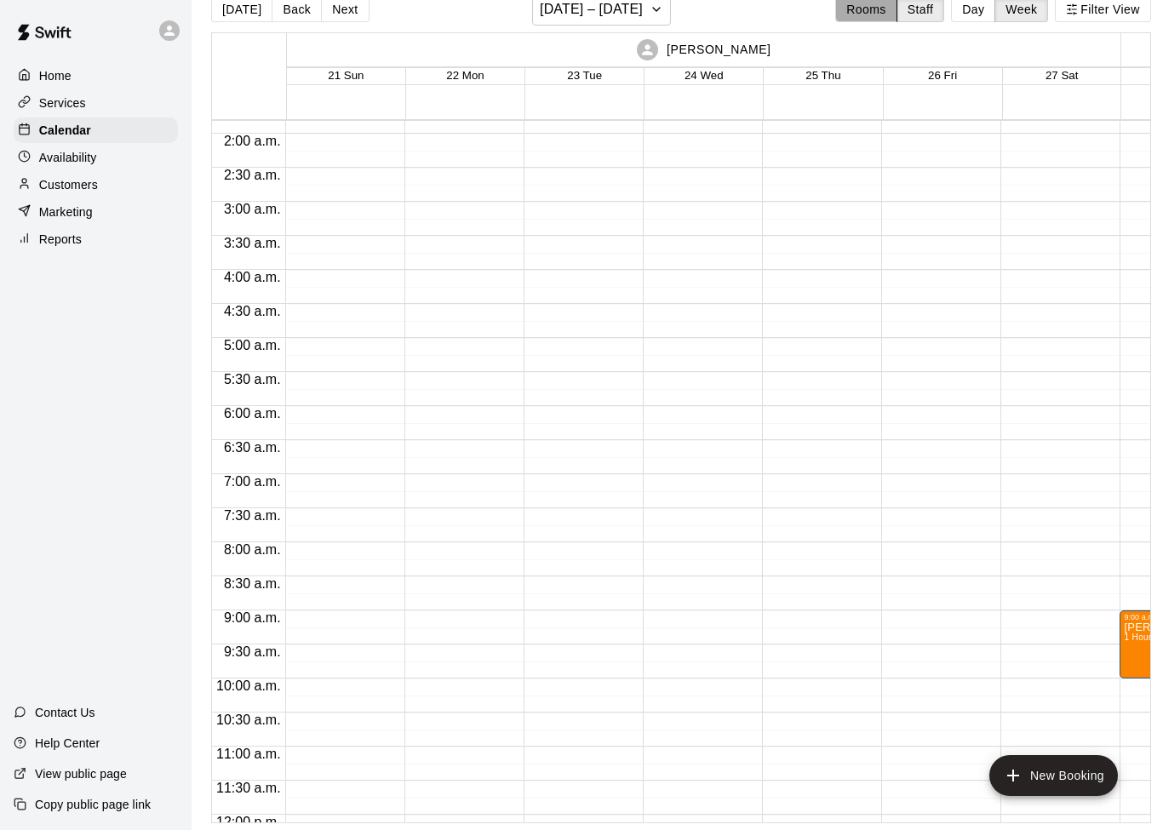
click at [868, 9] on button "Rooms" at bounding box center [865, 10] width 61 height 26
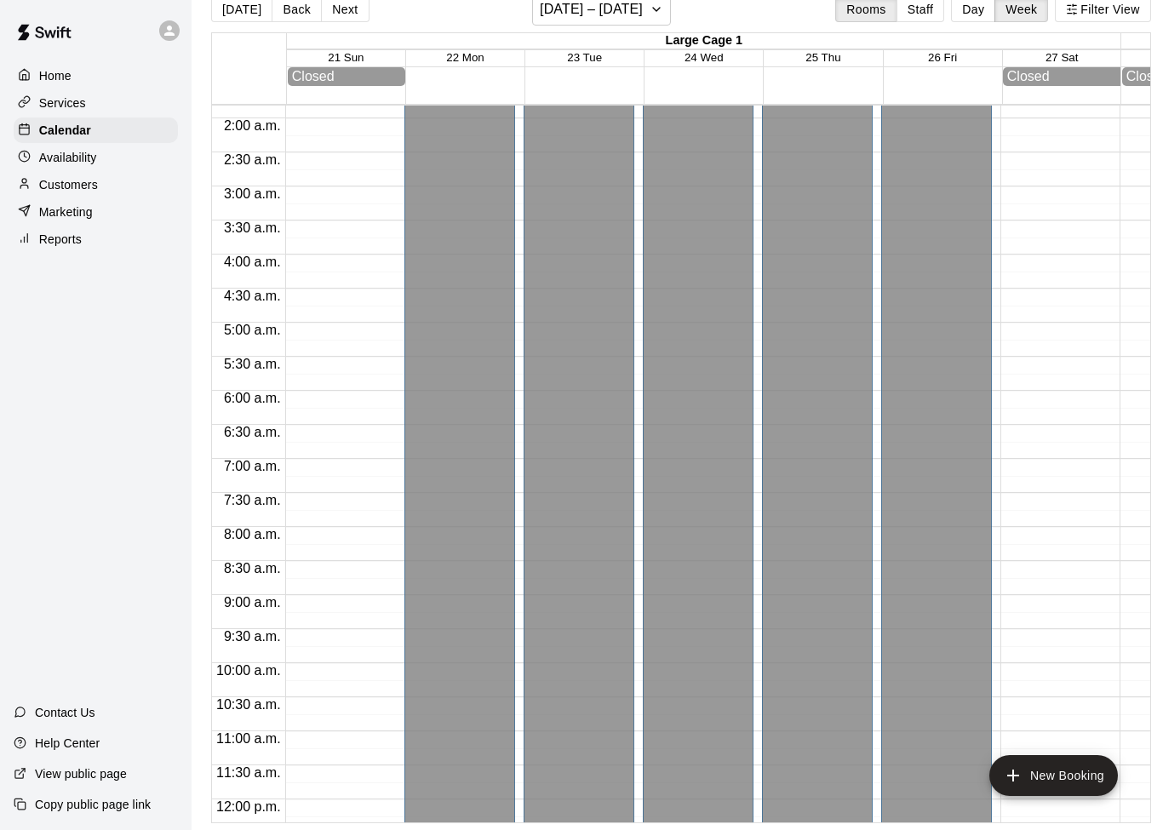
click at [929, 9] on button "Staff" at bounding box center [920, 10] width 49 height 26
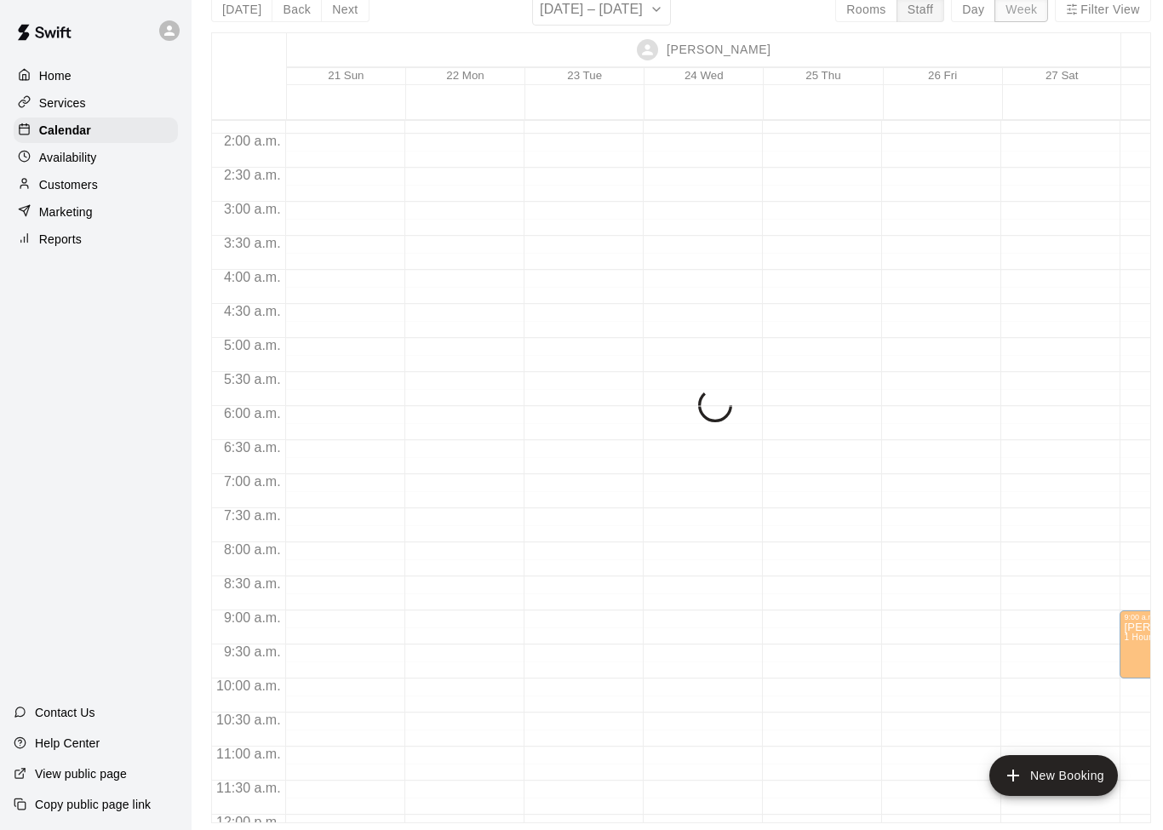
click at [1020, 11] on button "Week" at bounding box center [1021, 10] width 54 height 26
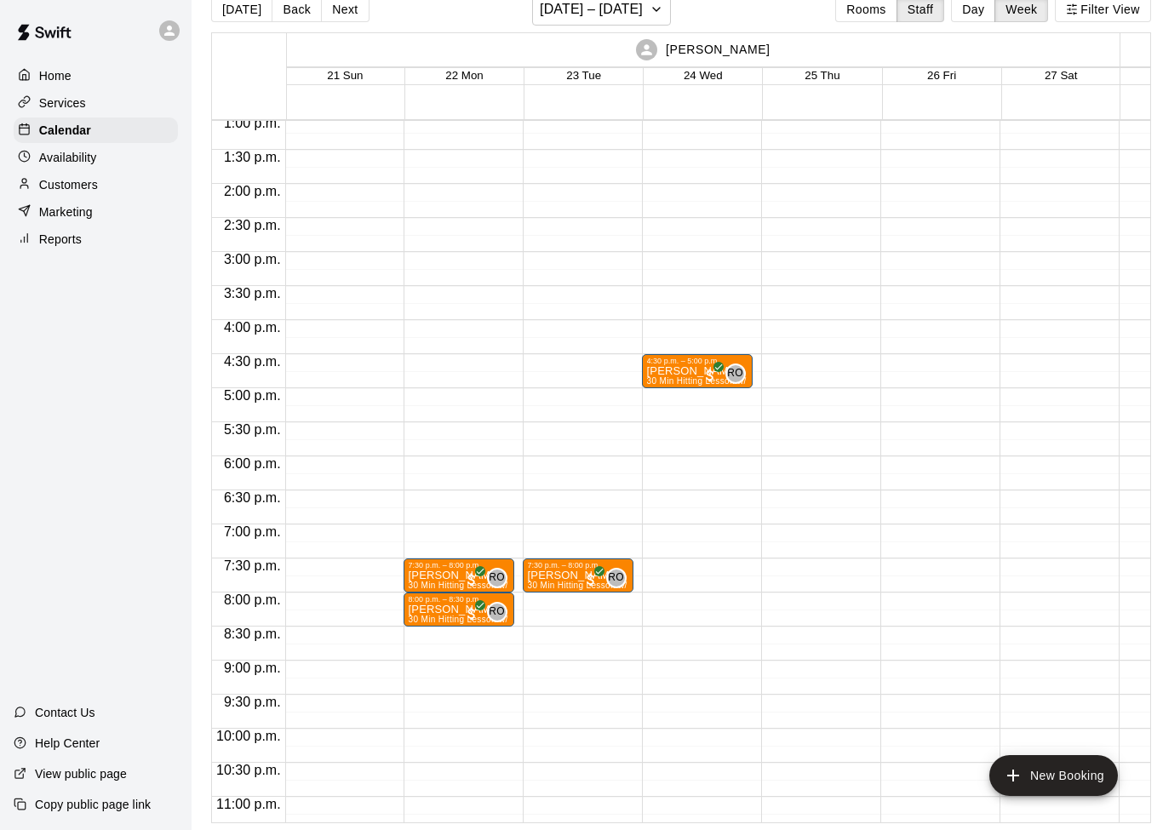
click at [82, 150] on p "Availability" at bounding box center [68, 157] width 58 height 17
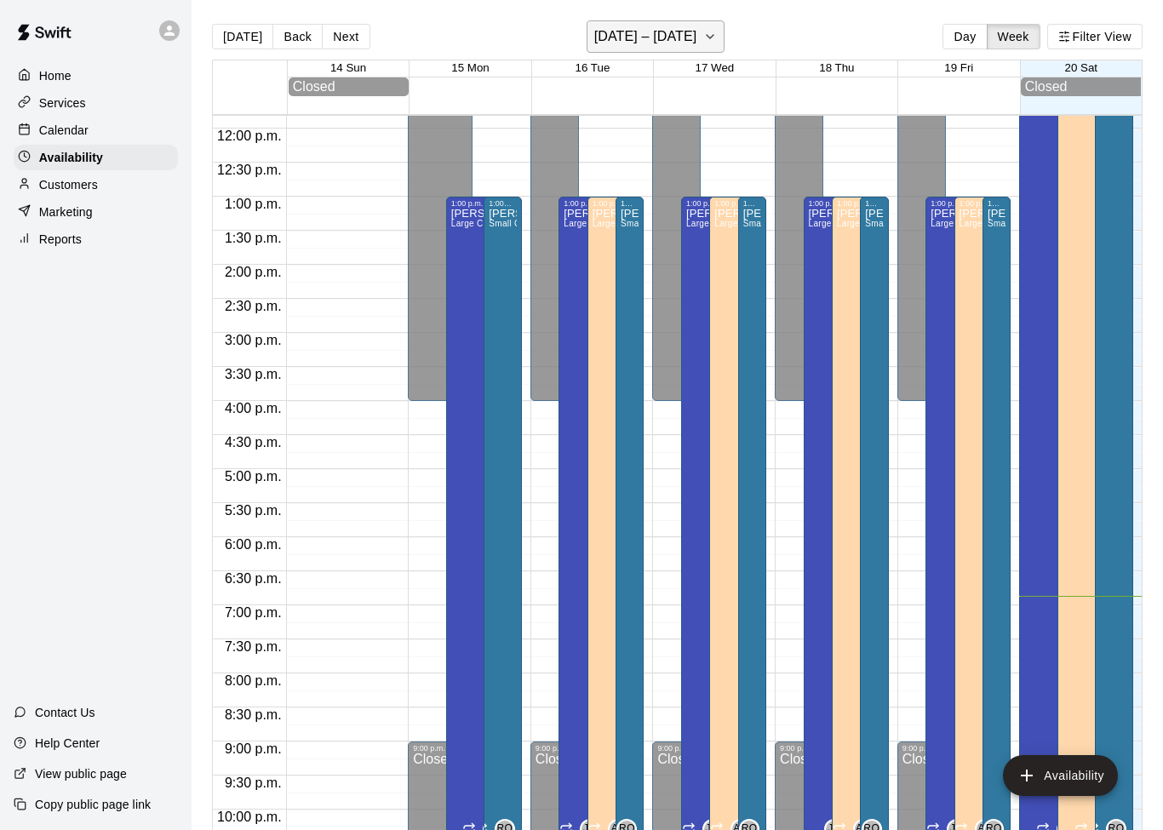
click at [704, 42] on button "[DATE] – [DATE]" at bounding box center [655, 36] width 139 height 32
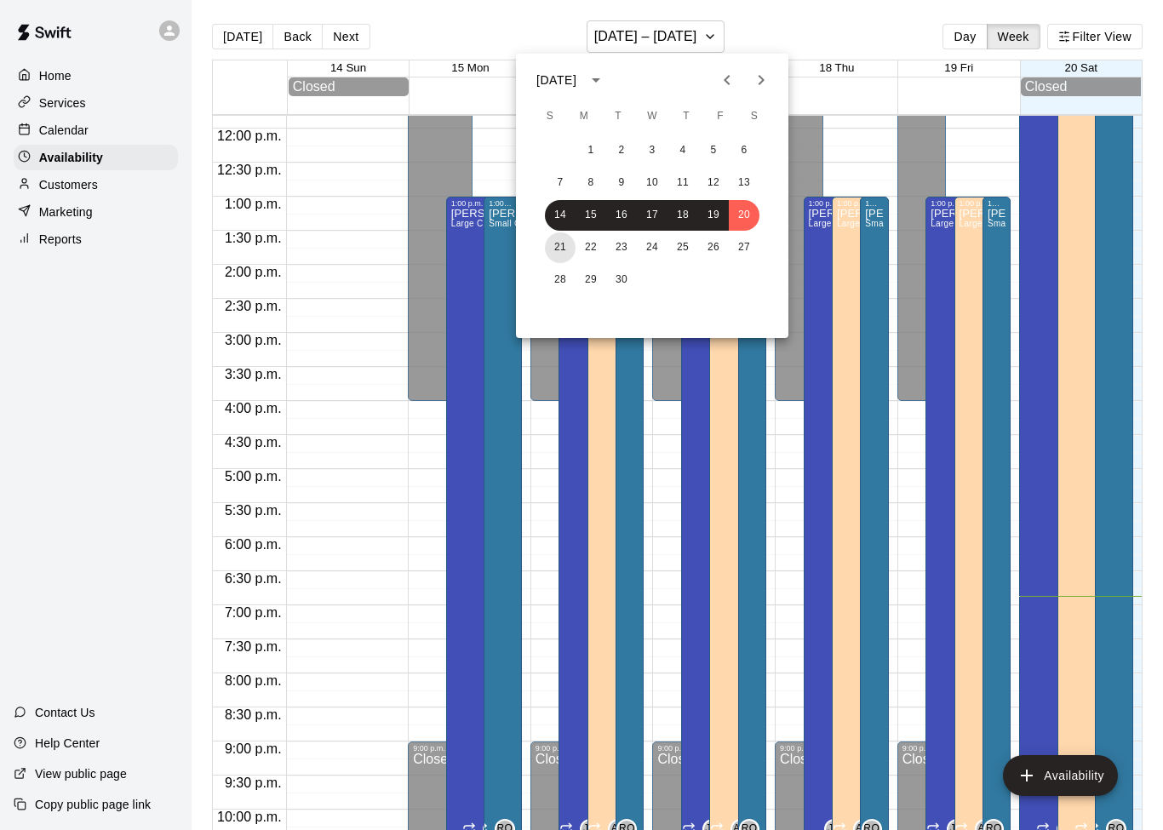
click at [559, 251] on button "21" at bounding box center [560, 247] width 31 height 31
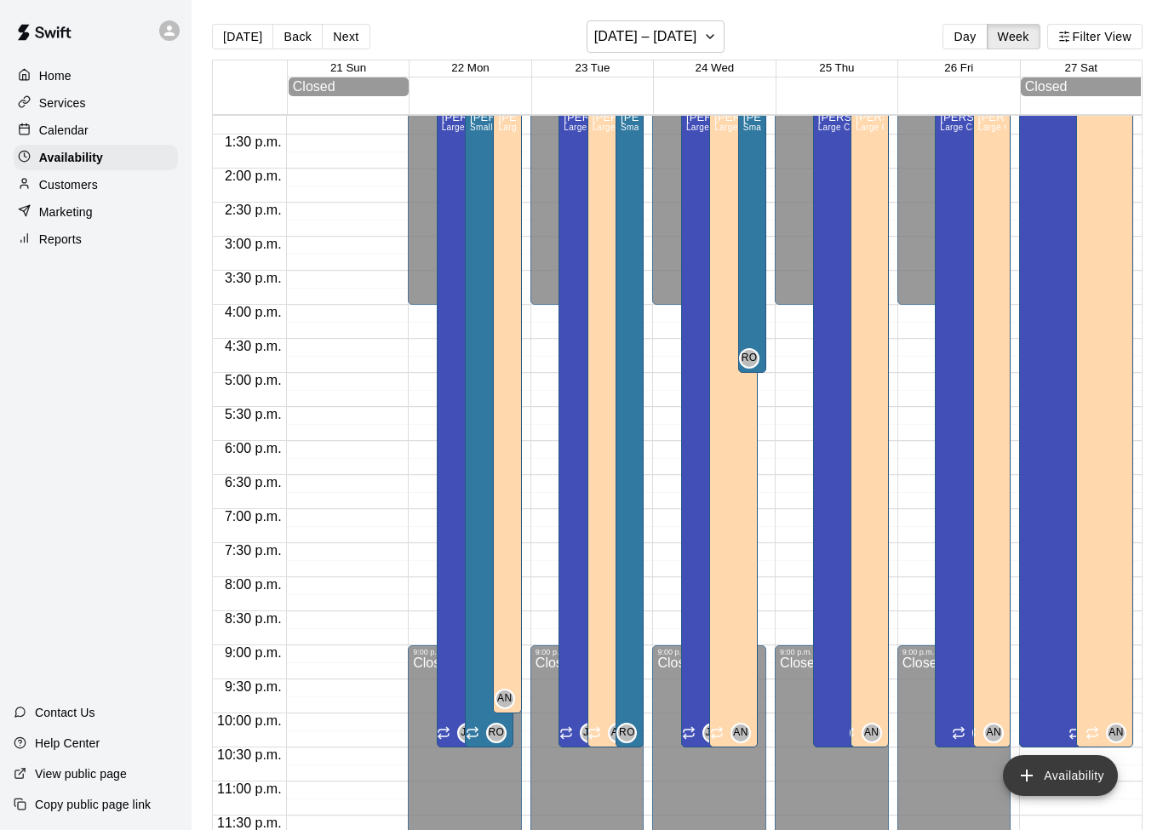
click at [1066, 781] on button "Availability" at bounding box center [1060, 775] width 115 height 41
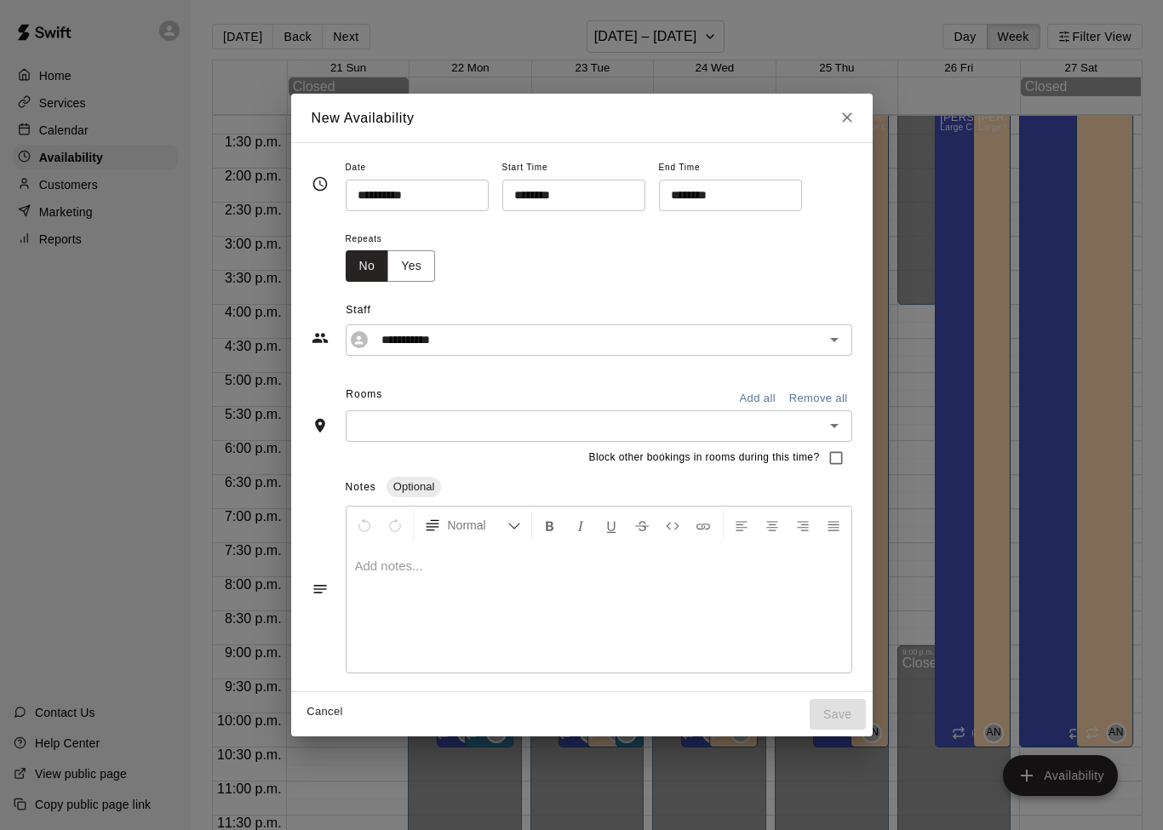
click at [992, 103] on div "**********" at bounding box center [581, 415] width 1163 height 830
type input "**********"
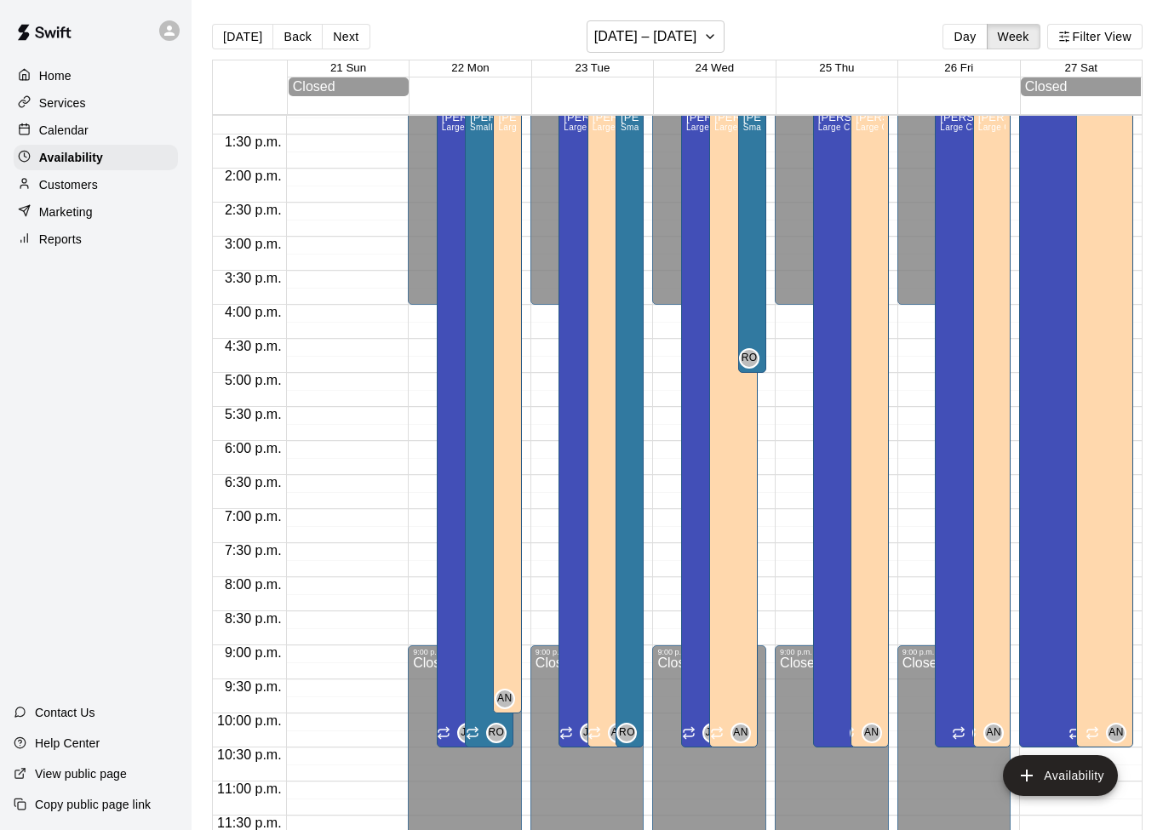
click at [95, 136] on div "Calendar" at bounding box center [96, 130] width 164 height 26
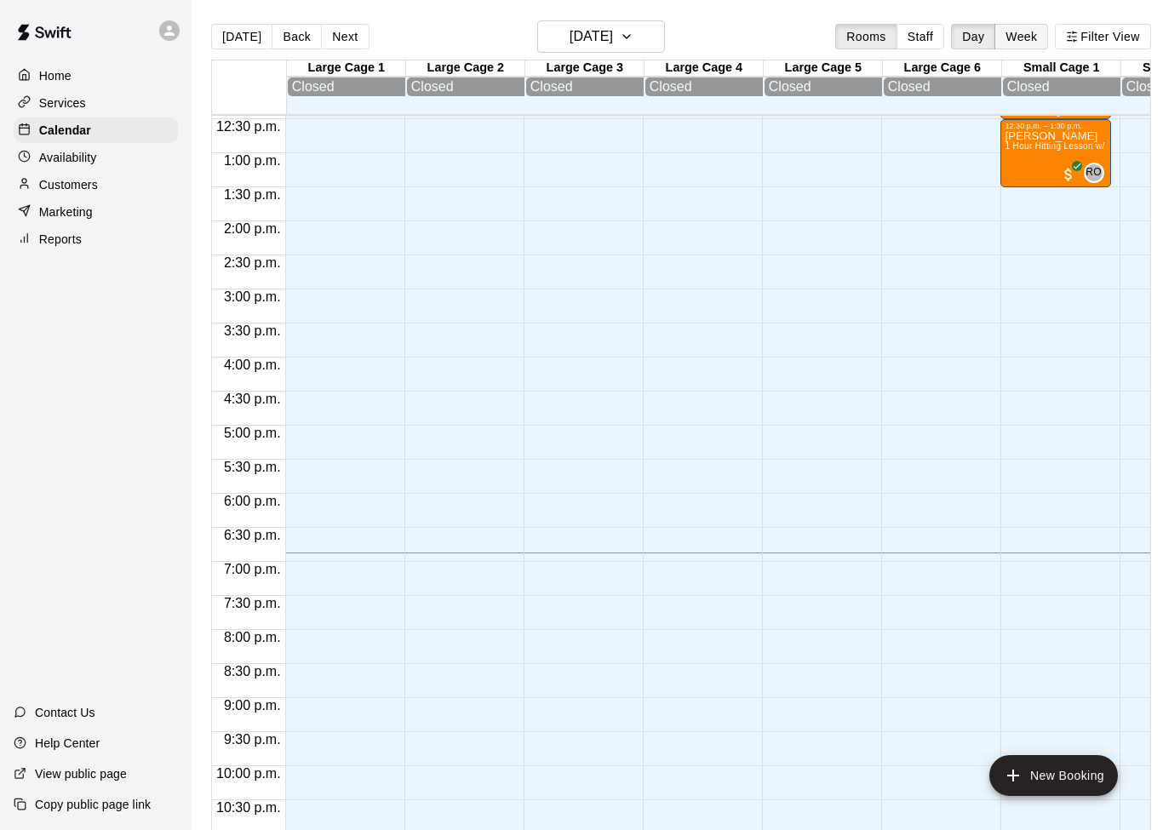
click at [1029, 44] on button "Week" at bounding box center [1021, 37] width 54 height 26
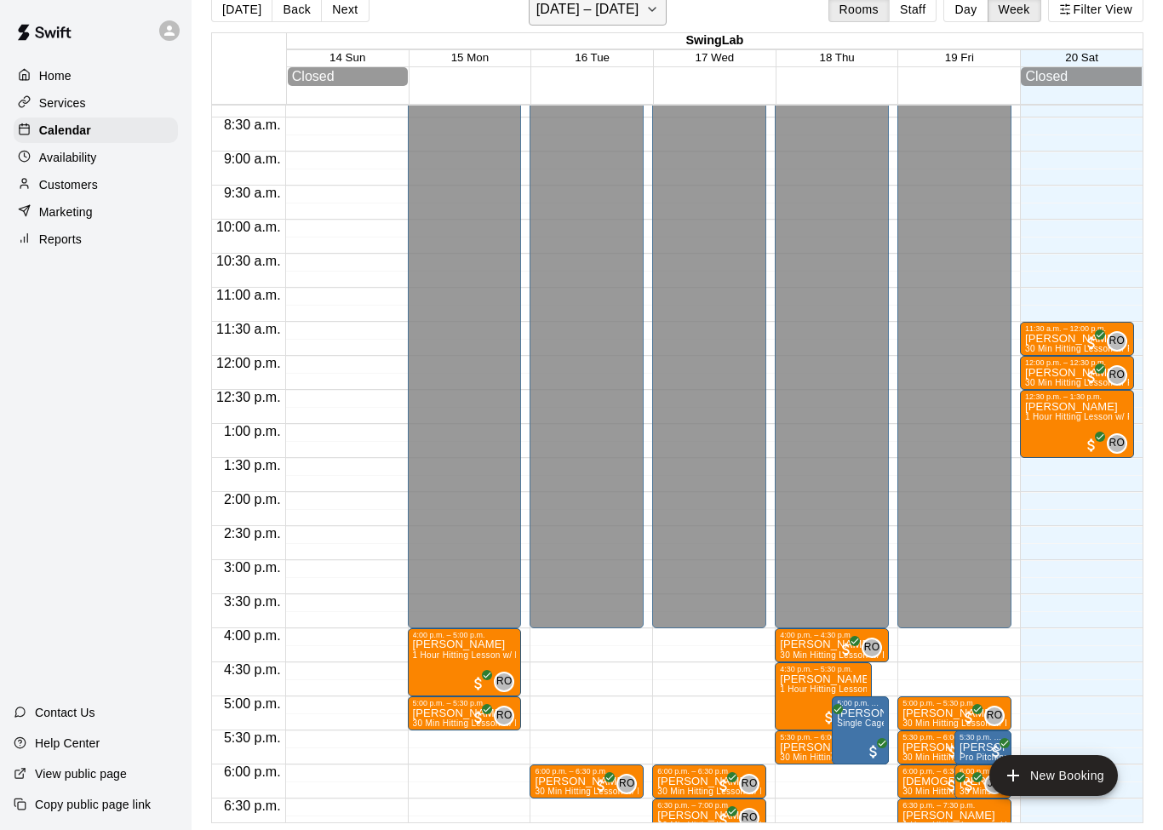
click at [638, 18] on h6 "[DATE] – [DATE]" at bounding box center [587, 9] width 103 height 24
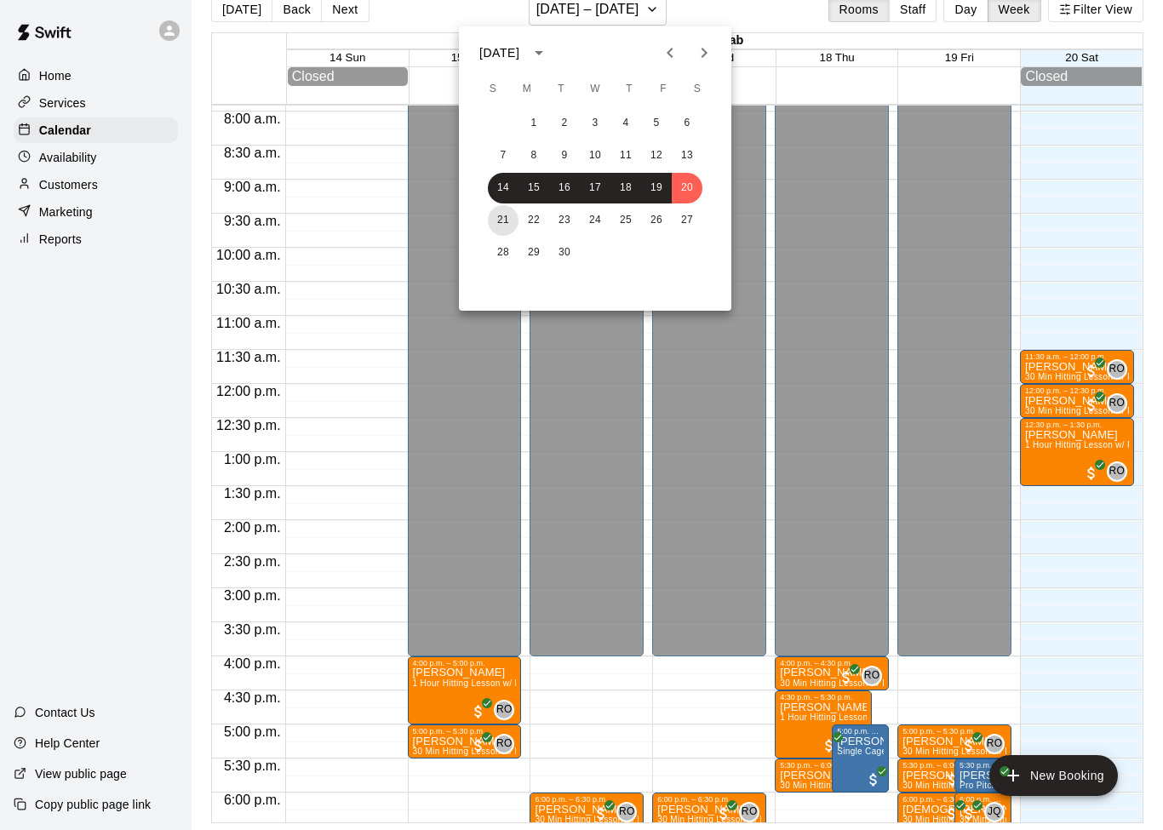
click at [500, 224] on button "21" at bounding box center [503, 220] width 31 height 31
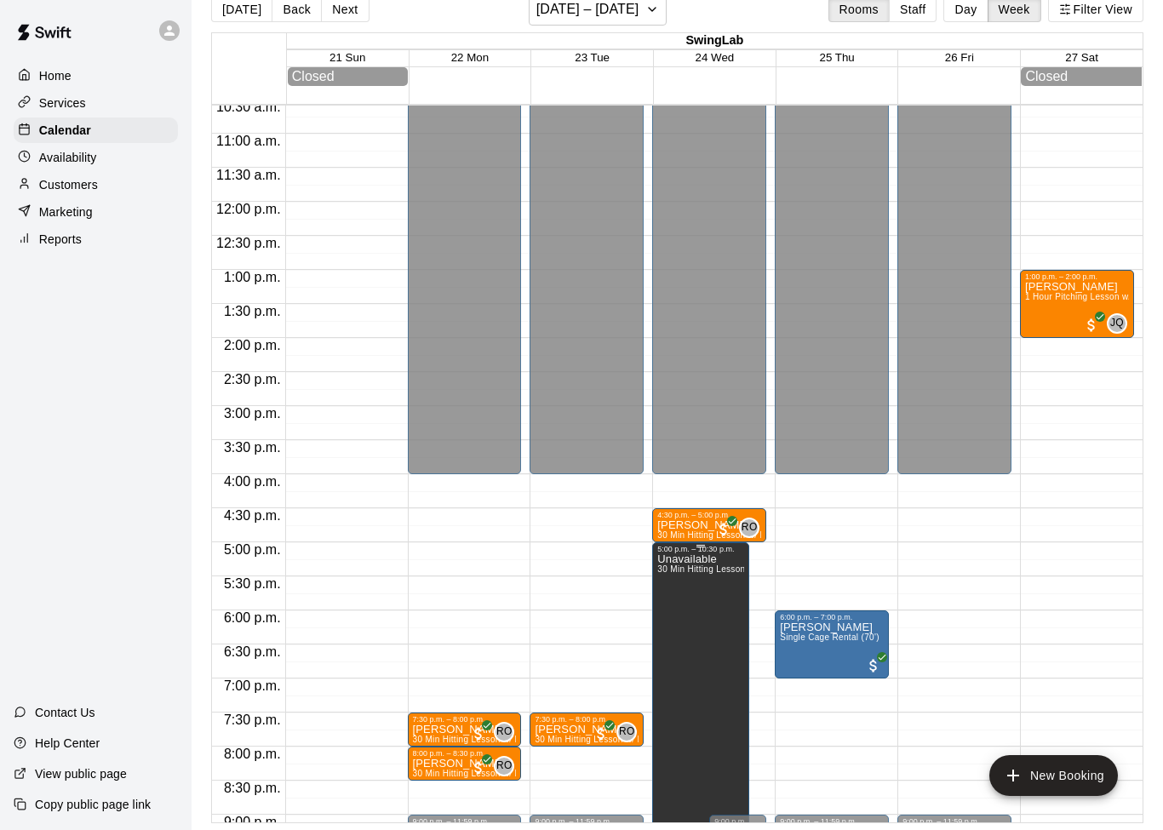
click at [688, 621] on button "delete" at bounding box center [675, 615] width 34 height 34
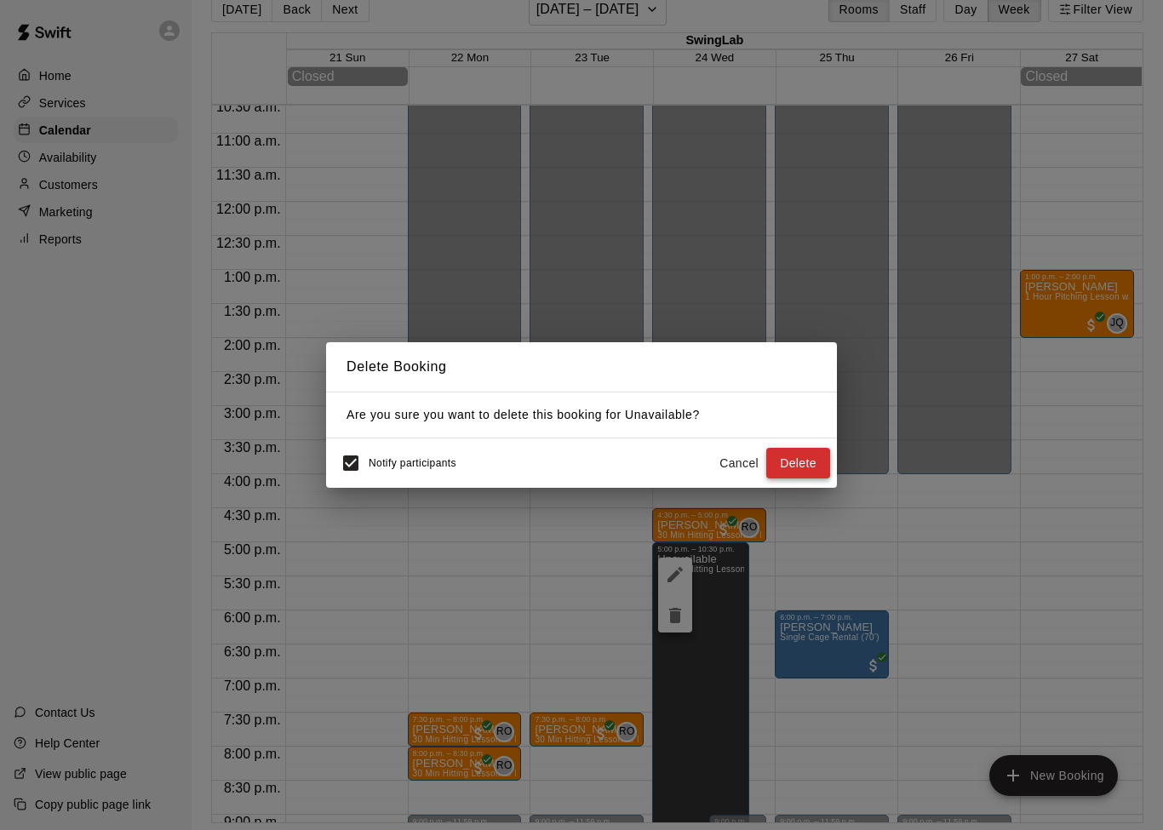
click at [803, 472] on button "Delete" at bounding box center [798, 463] width 64 height 31
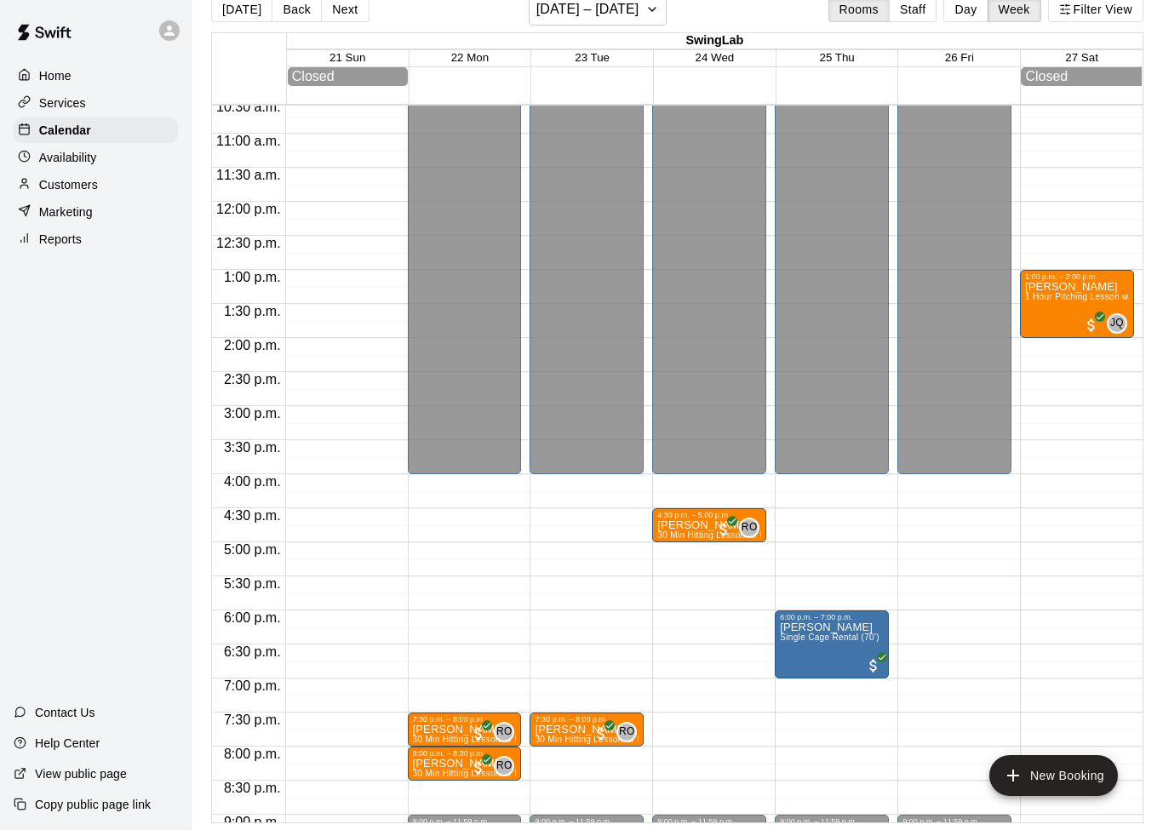
click at [94, 164] on p "Availability" at bounding box center [68, 157] width 58 height 17
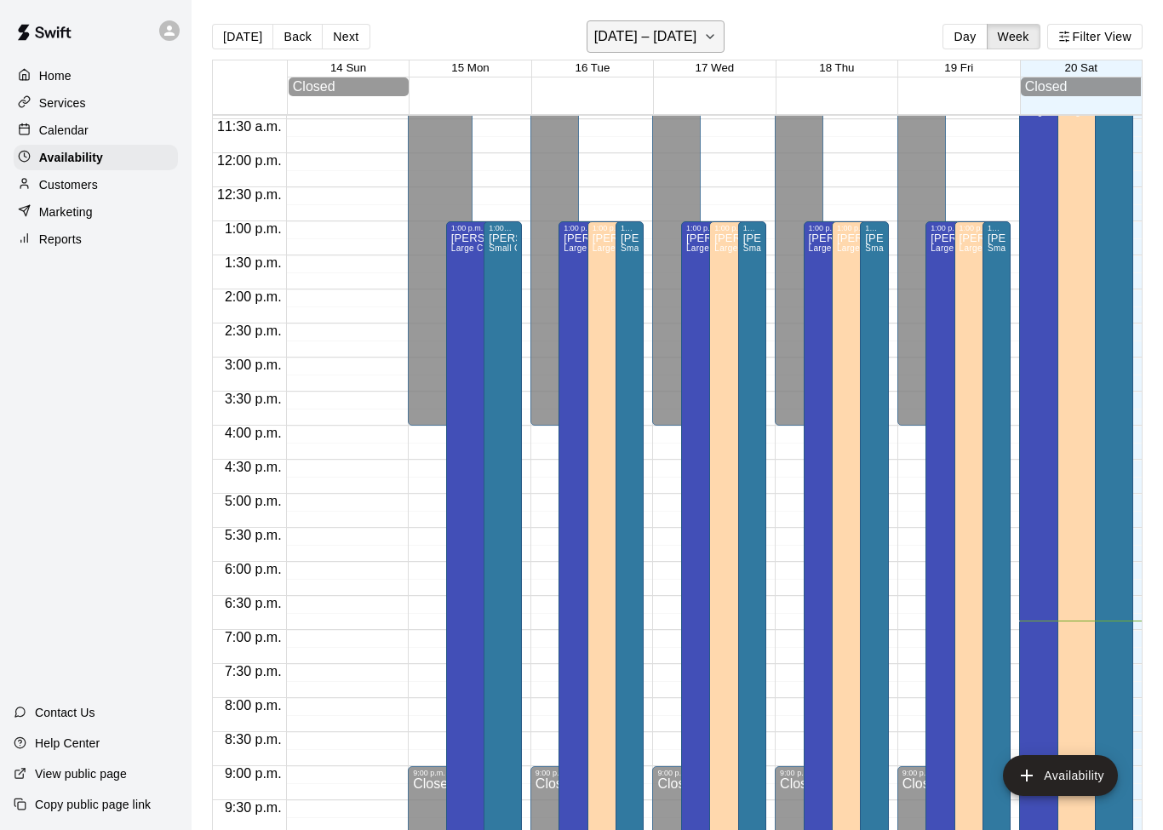
click at [697, 53] on button "[DATE] – [DATE]" at bounding box center [655, 36] width 139 height 32
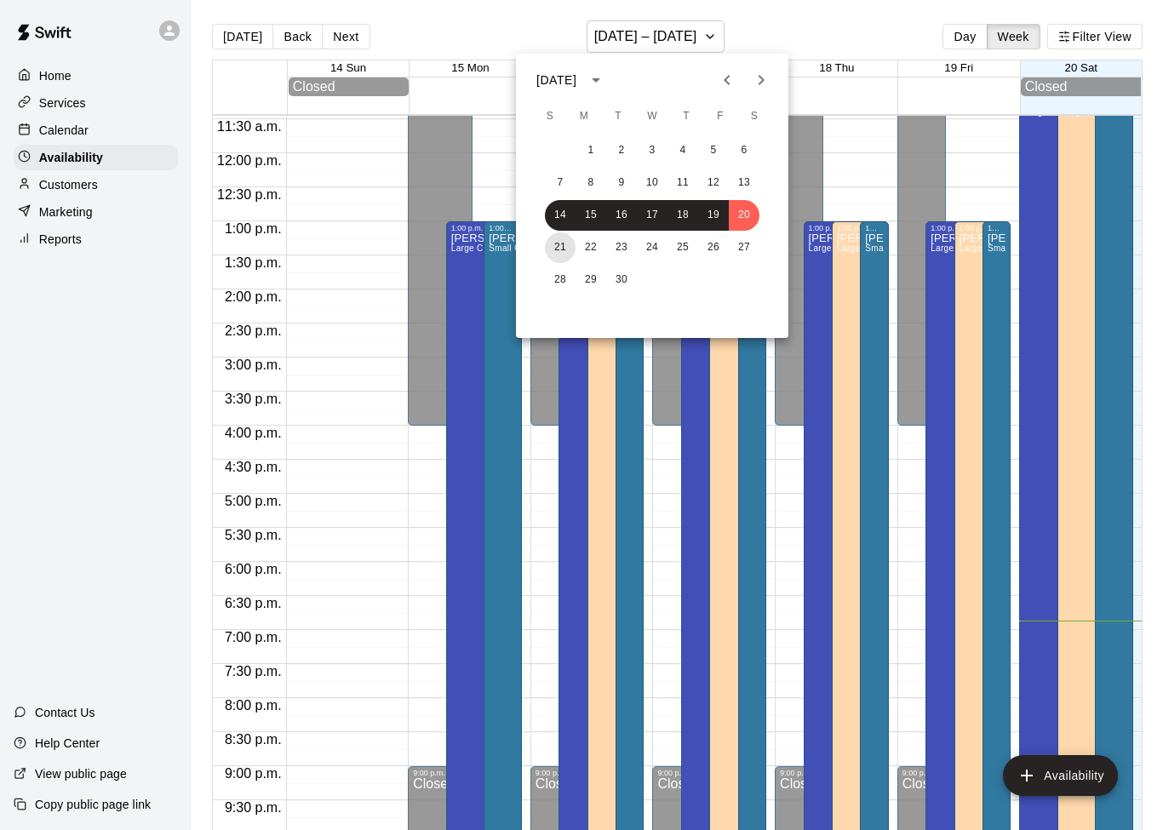
click at [558, 243] on button "21" at bounding box center [560, 247] width 31 height 31
